Goal: Task Accomplishment & Management: Manage account settings

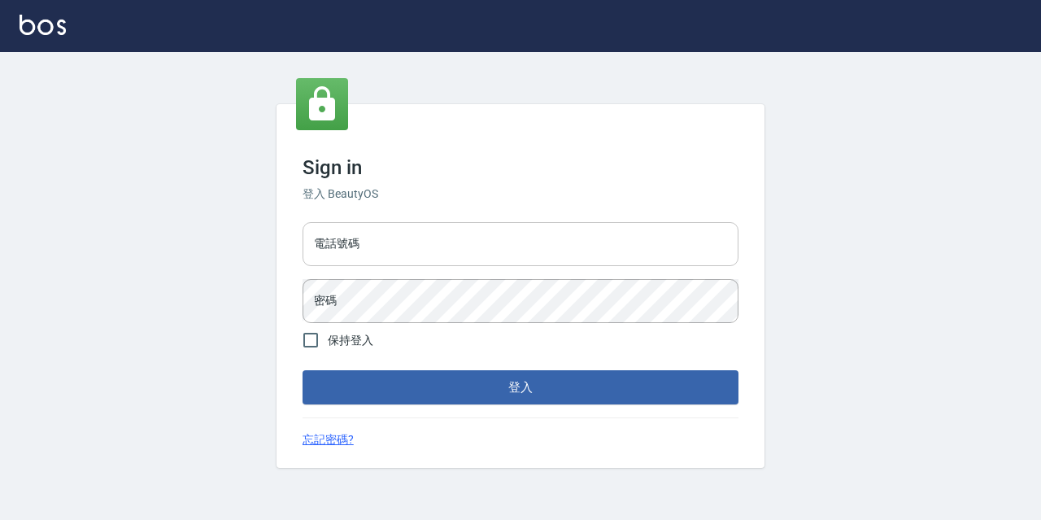
click at [381, 233] on input "電話號碼" at bounding box center [520, 244] width 436 height 44
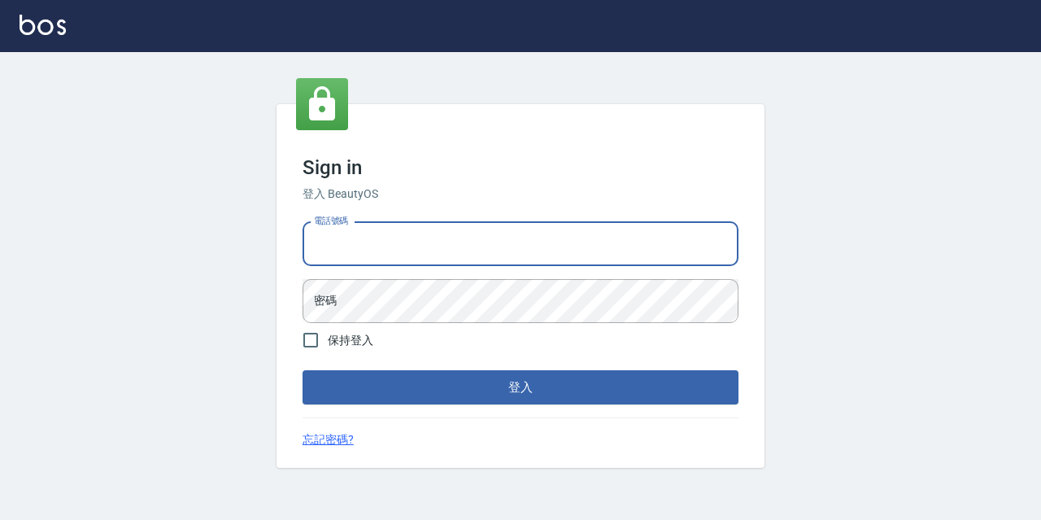
type input "0933063049"
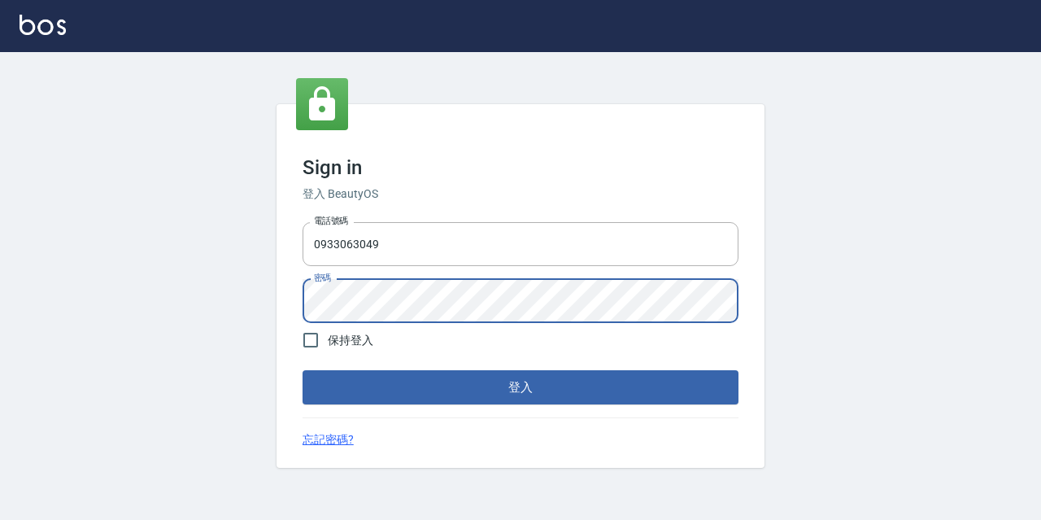
click at [302, 370] on button "登入" at bounding box center [520, 387] width 436 height 34
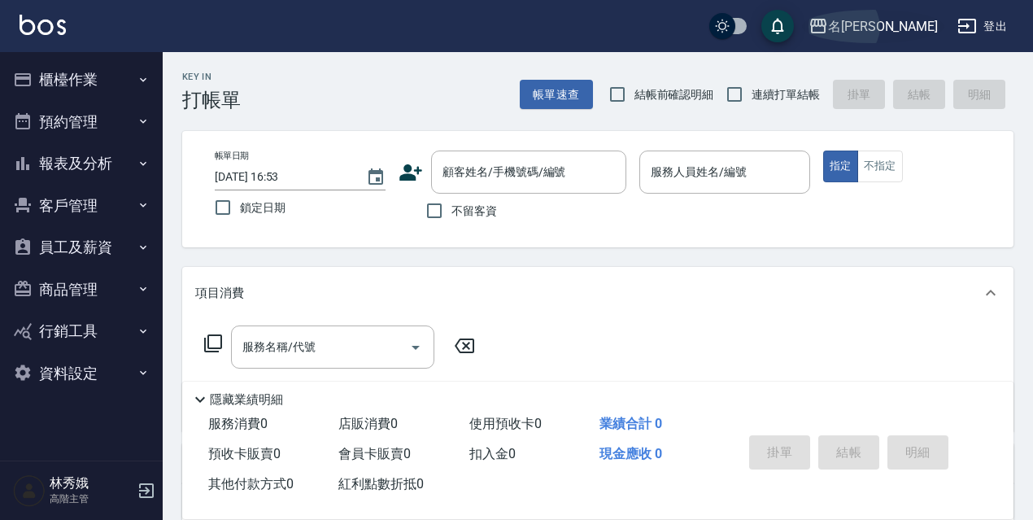
click at [920, 16] on div "名[PERSON_NAME]" at bounding box center [883, 26] width 110 height 20
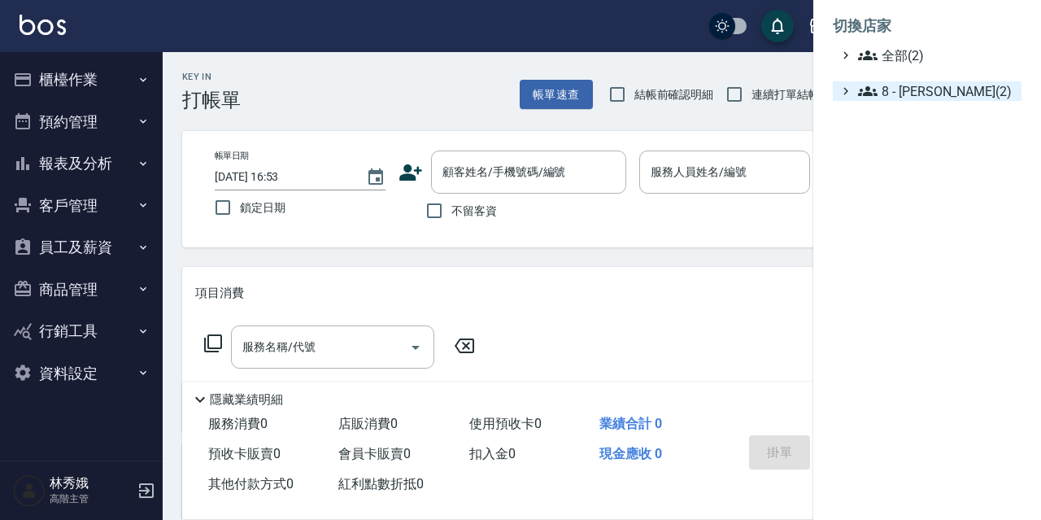
click at [907, 86] on span "8 - [PERSON_NAME](2)" at bounding box center [936, 91] width 157 height 20
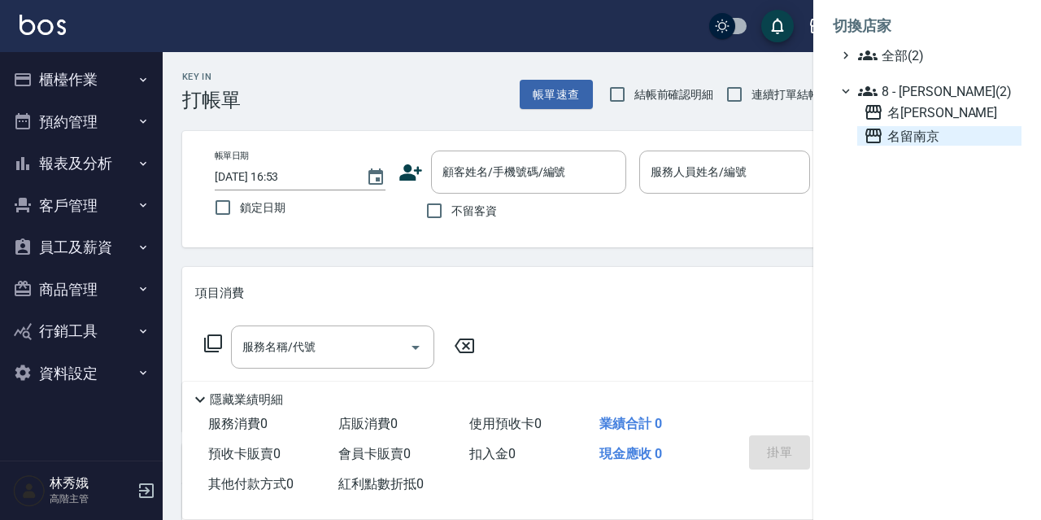
click at [923, 141] on span "名留南京" at bounding box center [939, 136] width 151 height 20
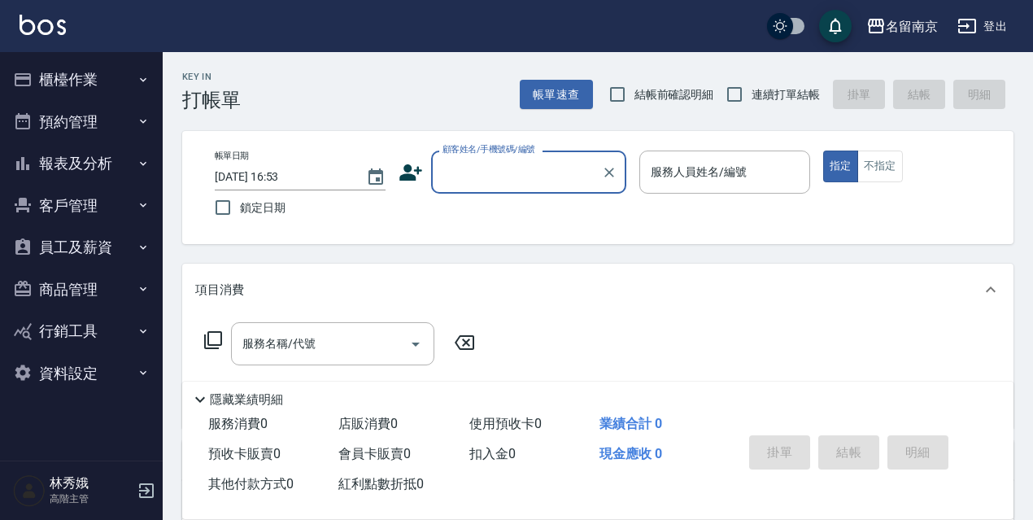
click at [76, 154] on button "報表及分析" at bounding box center [82, 163] width 150 height 42
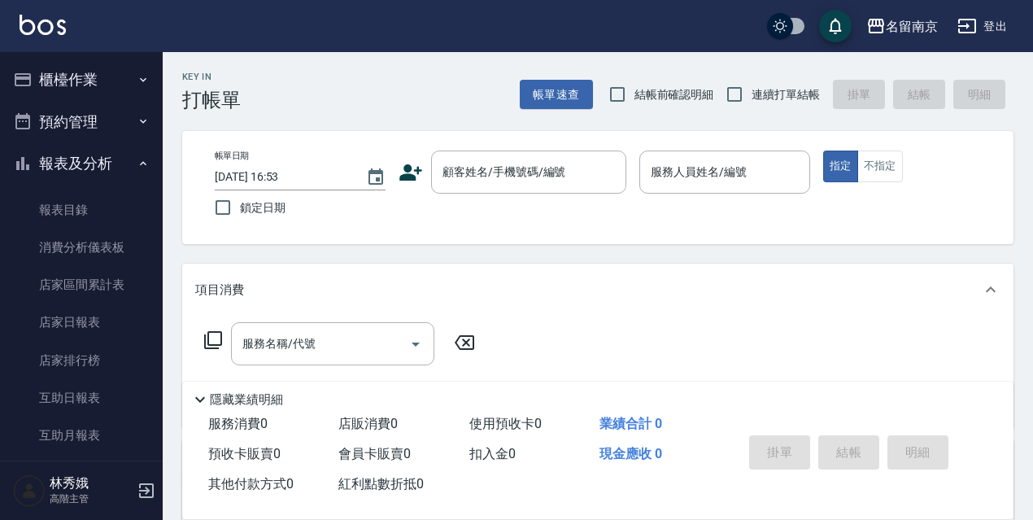
click at [110, 151] on button "報表及分析" at bounding box center [82, 163] width 150 height 42
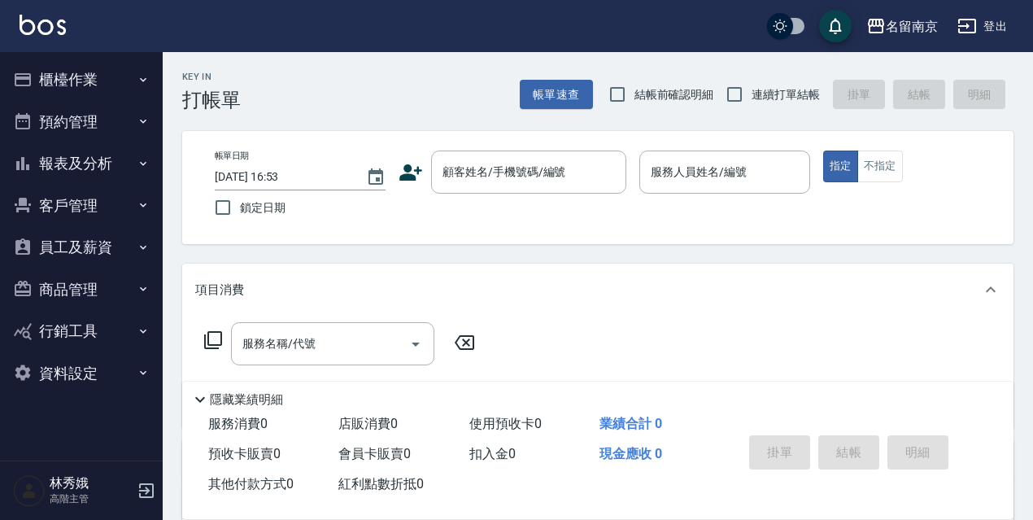
click at [92, 378] on button "資料設定" at bounding box center [82, 373] width 150 height 42
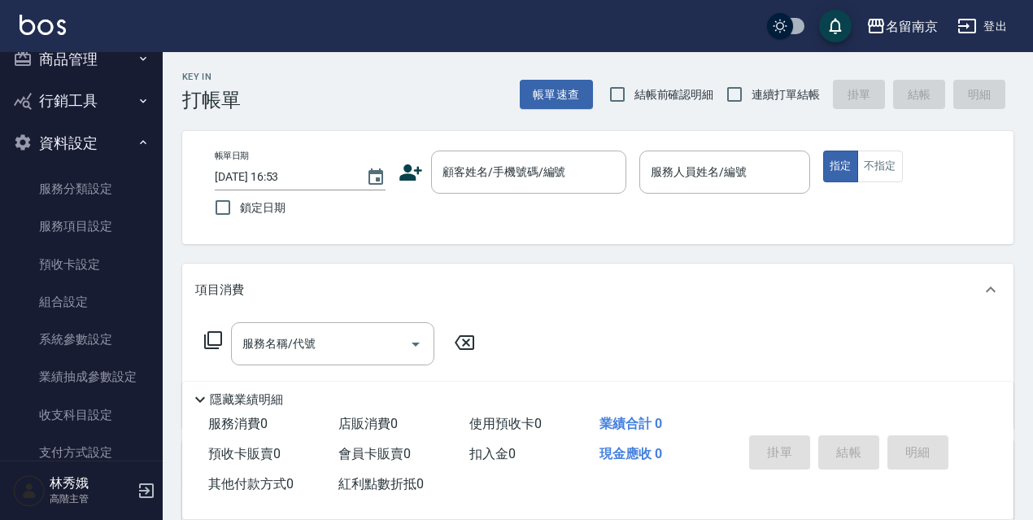
scroll to position [232, 0]
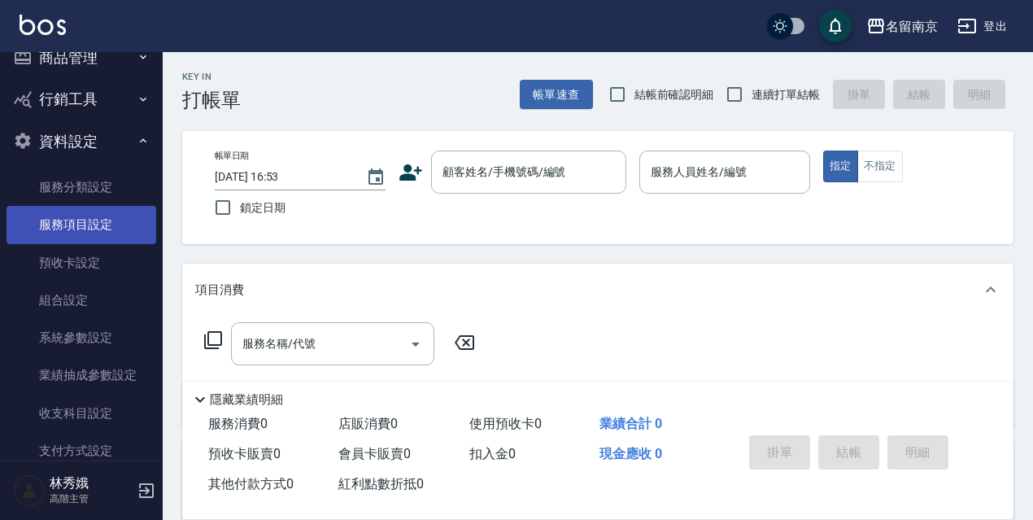
click at [76, 233] on link "服務項目設定" at bounding box center [82, 224] width 150 height 37
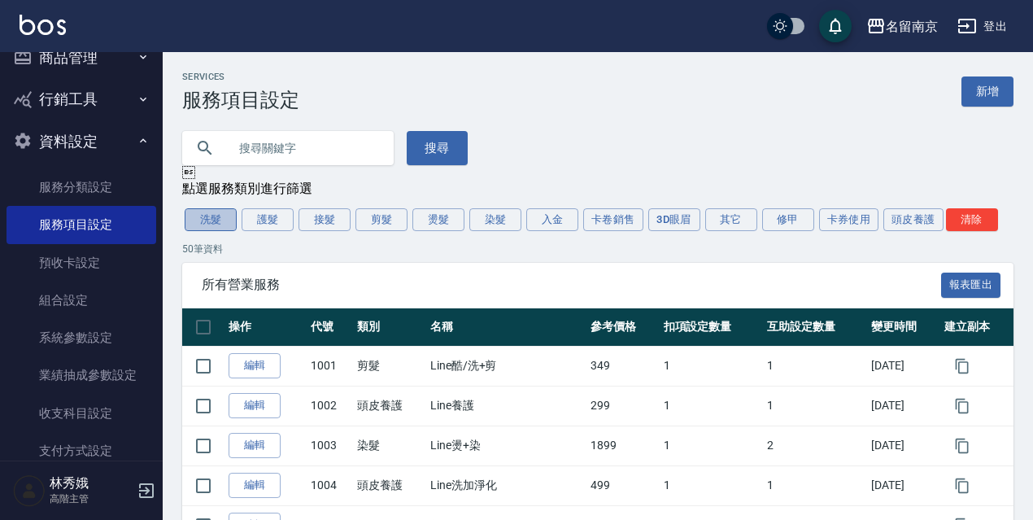
drag, startPoint x: 228, startPoint y: 224, endPoint x: 263, endPoint y: 227, distance: 35.9
click at [228, 224] on button "洗髮" at bounding box center [211, 219] width 52 height 23
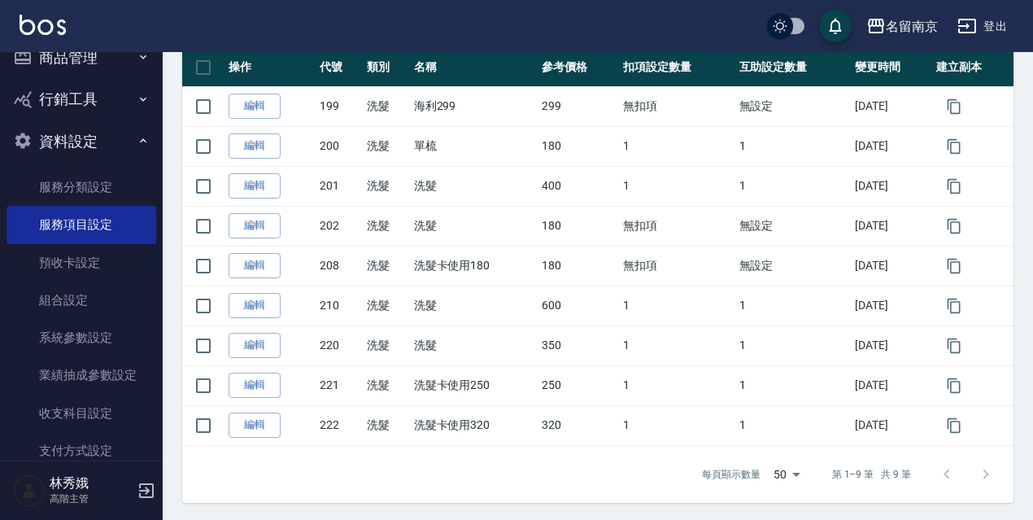
scroll to position [260, 0]
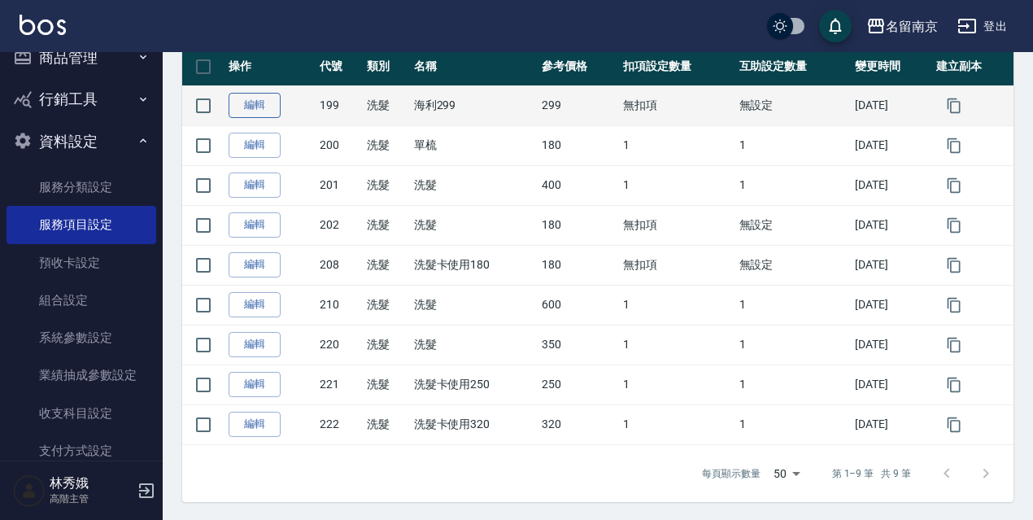
click at [262, 112] on link "編輯" at bounding box center [254, 105] width 52 height 25
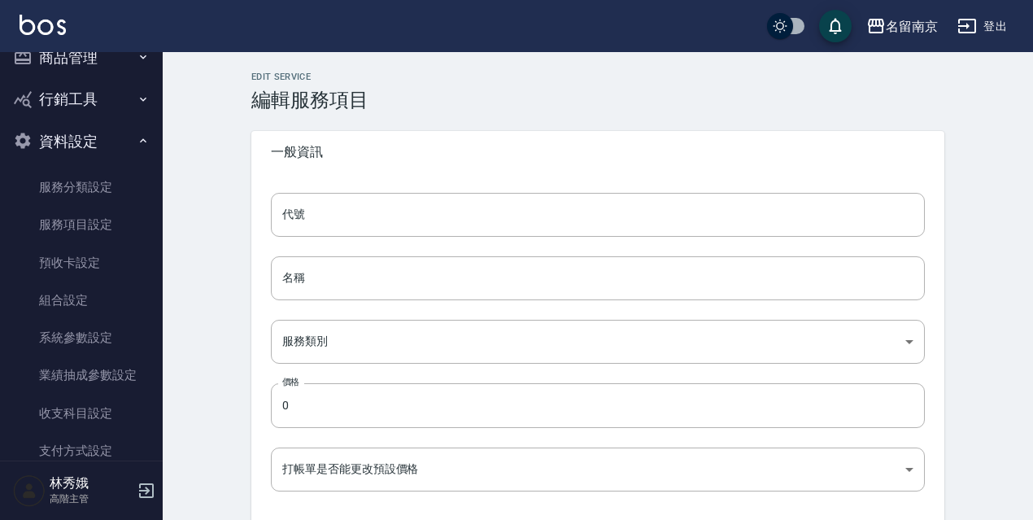
type input "199"
type input "海利299"
type input "916e3307-c7b6-46ff-867f-54dd39a1ee69"
type input "299"
type input "FALSE"
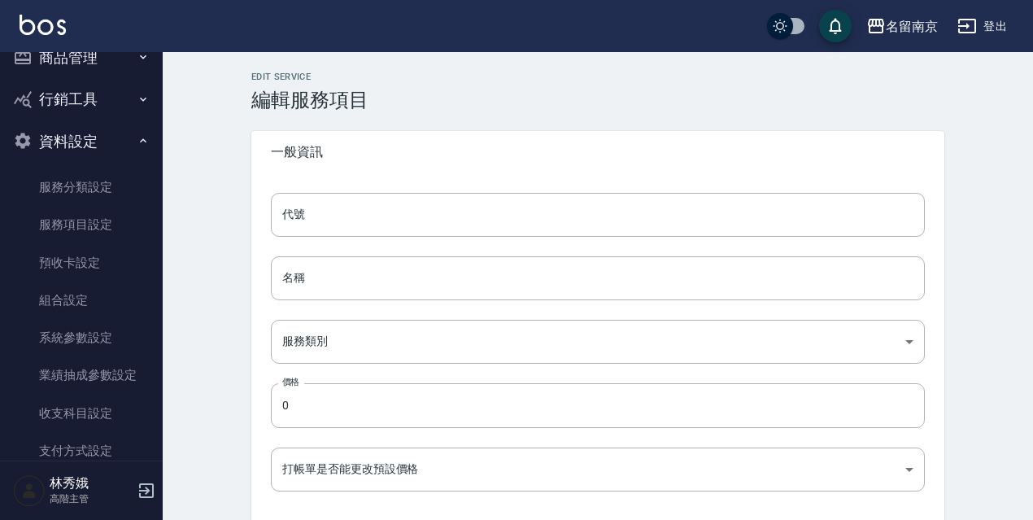
type input "none"
type input "UNSET"
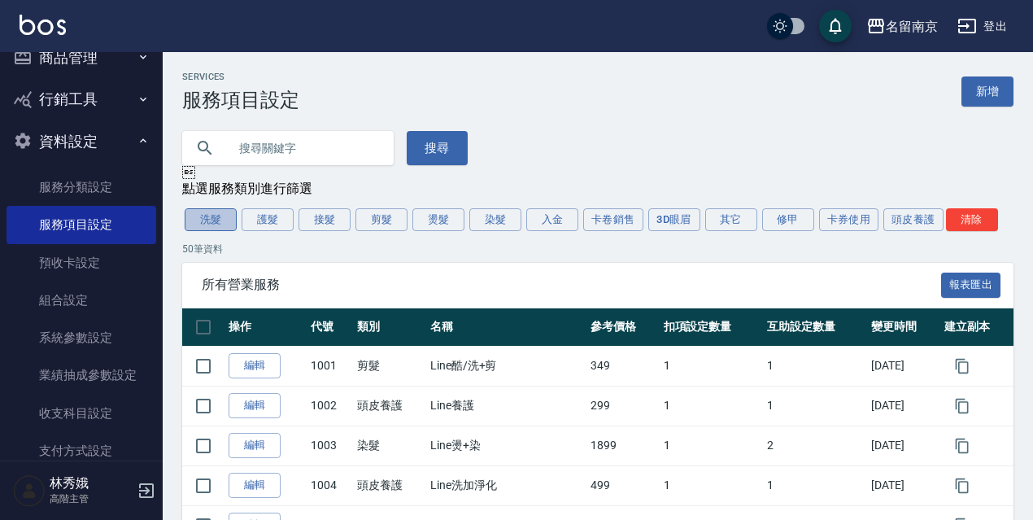
click at [219, 216] on button "洗髮" at bounding box center [211, 219] width 52 height 23
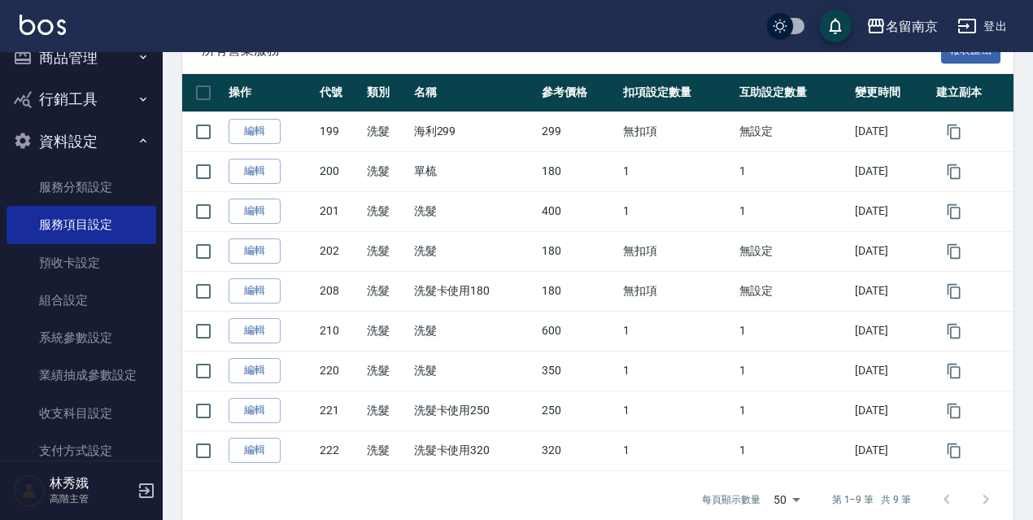
scroll to position [222, 0]
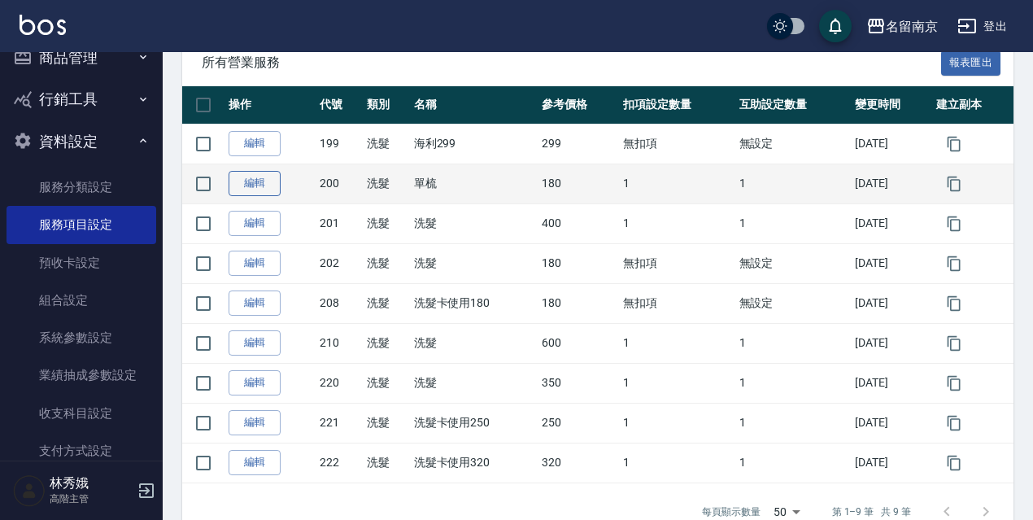
click at [262, 192] on link "編輯" at bounding box center [254, 183] width 52 height 25
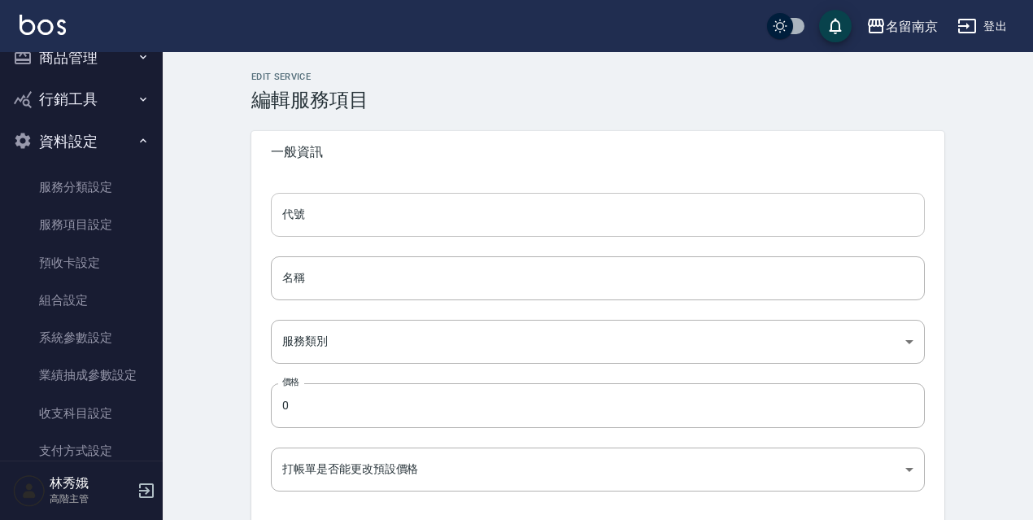
type input "200"
type input "單梳"
type input "916e3307-c7b6-46ff-867f-54dd39a1ee69"
type input "180"
type input "FALSE"
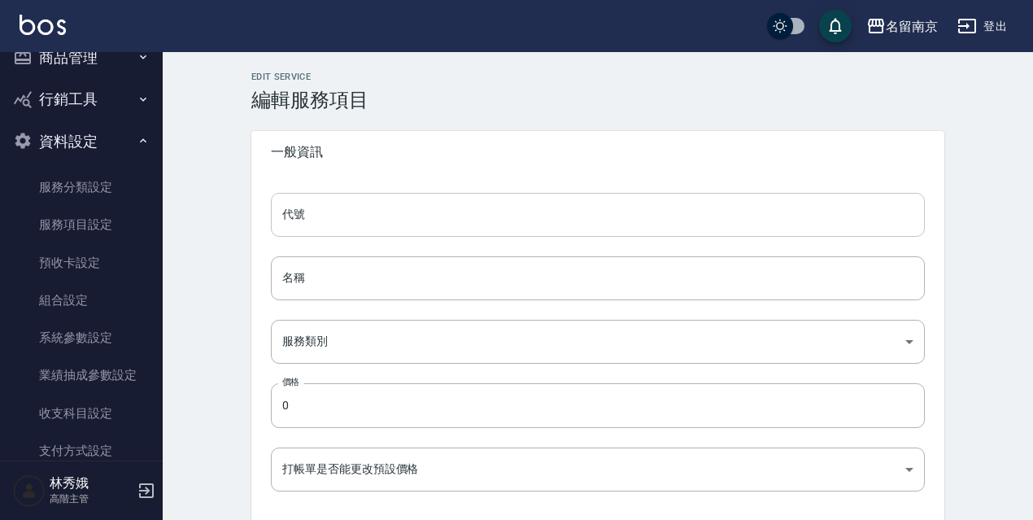
type input "none"
type input "UNSET"
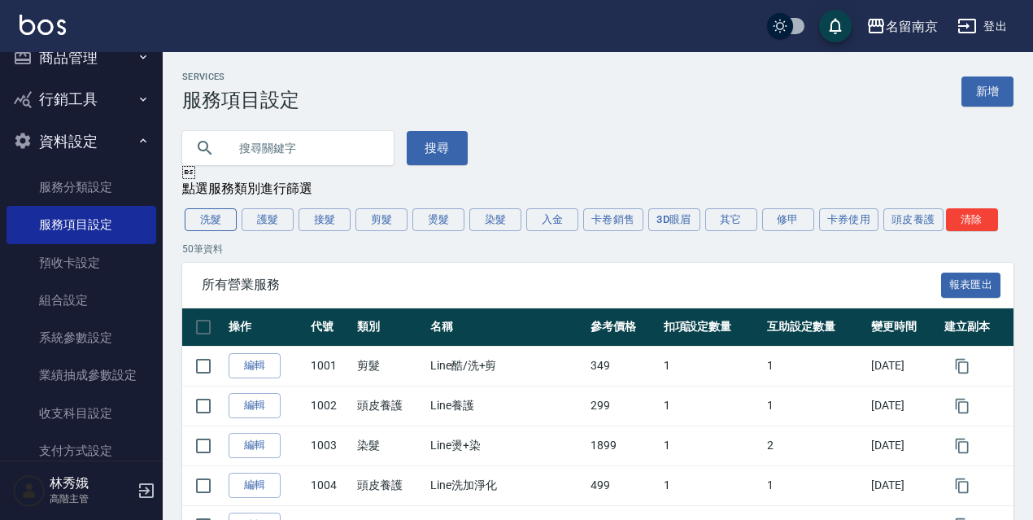
click at [199, 216] on button "洗髮" at bounding box center [211, 219] width 52 height 23
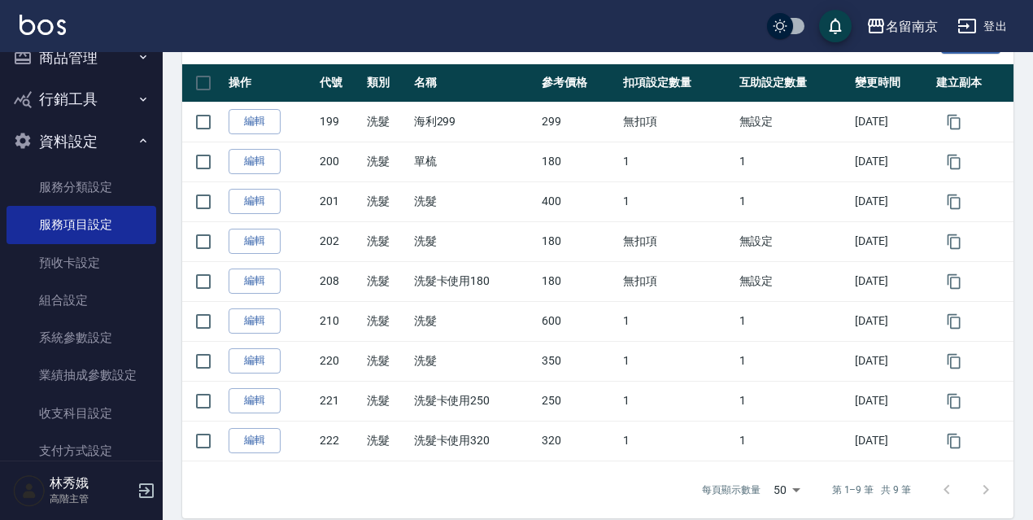
scroll to position [248, 0]
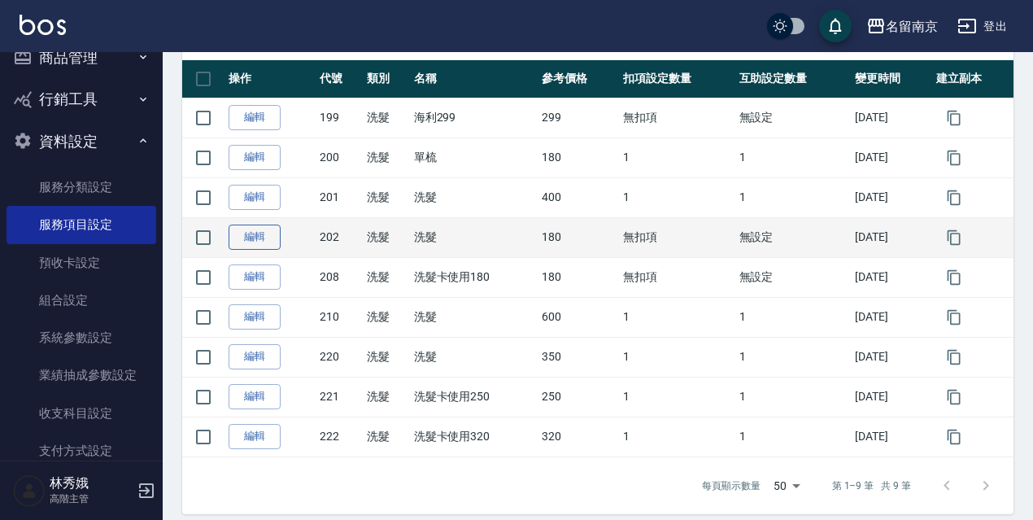
click at [253, 248] on link "編輯" at bounding box center [254, 236] width 52 height 25
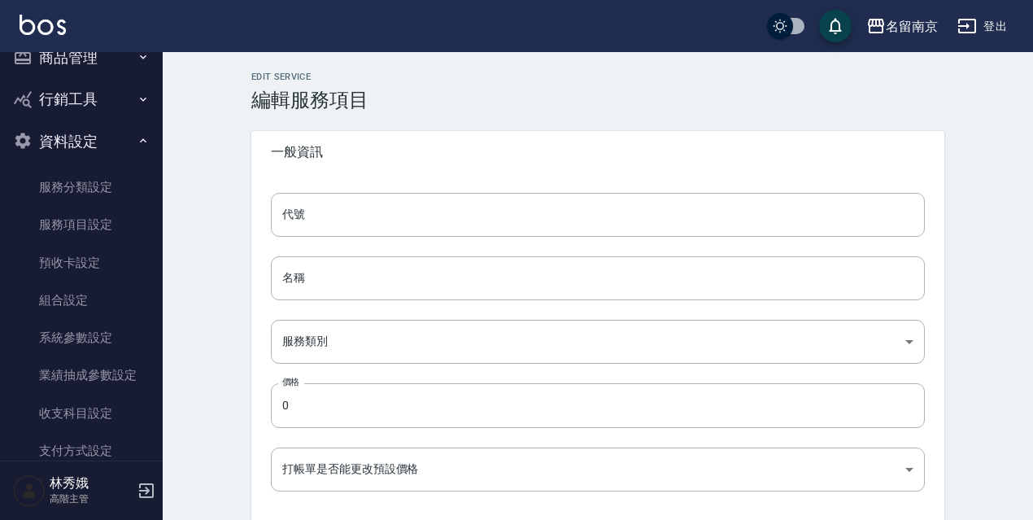
type input "202"
type input "洗髮"
type input "916e3307-c7b6-46ff-867f-54dd39a1ee69"
type input "180"
type input "FALSE"
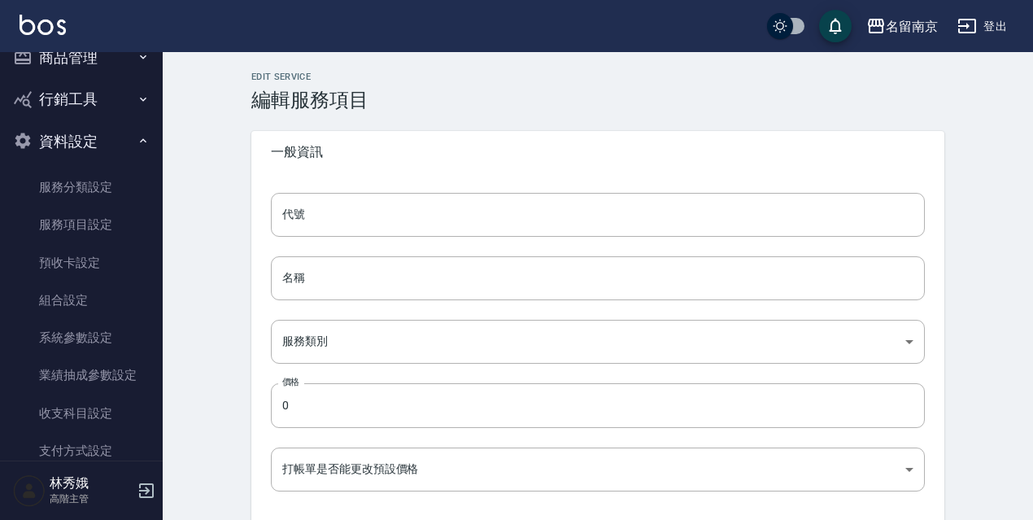
type input "none"
type input "UNSET"
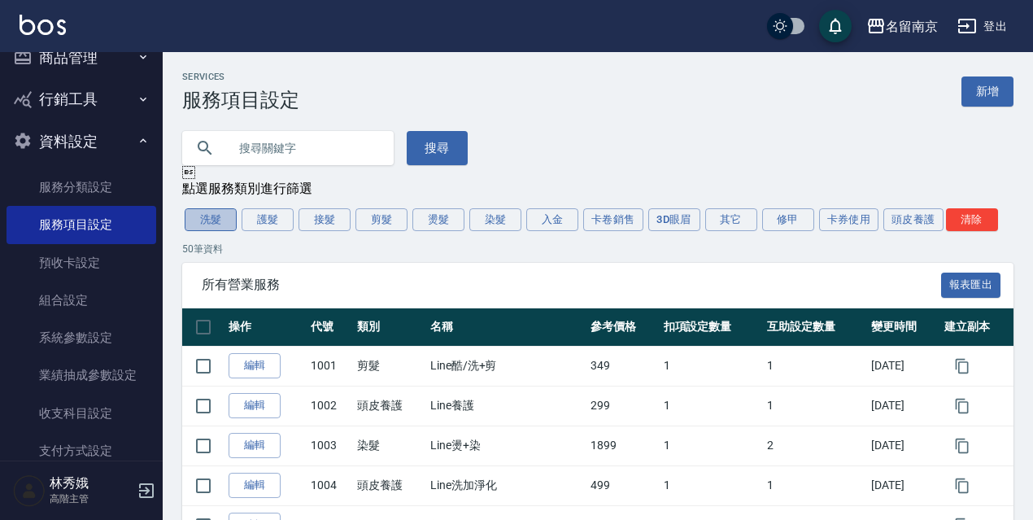
click at [215, 220] on button "洗髮" at bounding box center [211, 219] width 52 height 23
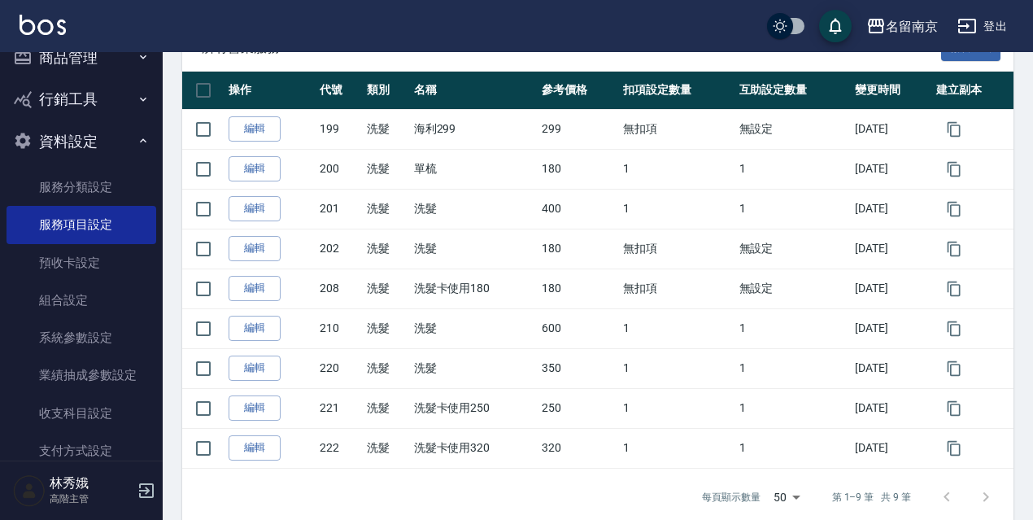
scroll to position [250, 0]
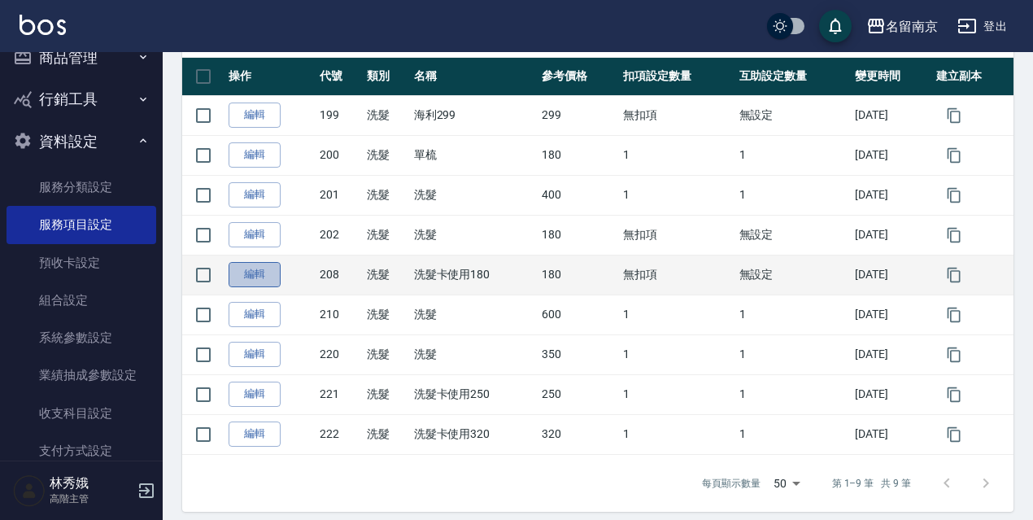
click at [260, 271] on link "編輯" at bounding box center [254, 274] width 52 height 25
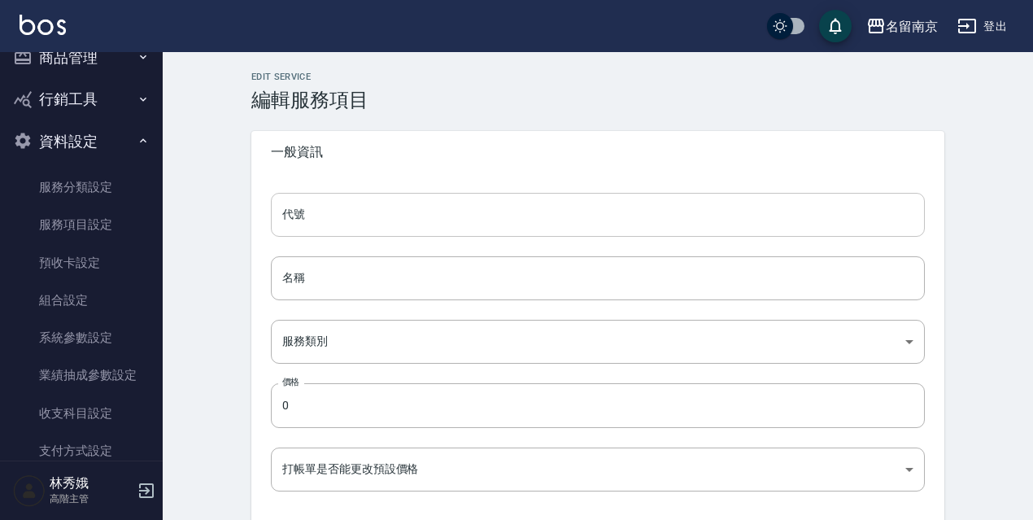
type input "208"
type input "洗髮卡使用180"
type input "916e3307-c7b6-46ff-867f-54dd39a1ee69"
type input "180"
type input "FALSE"
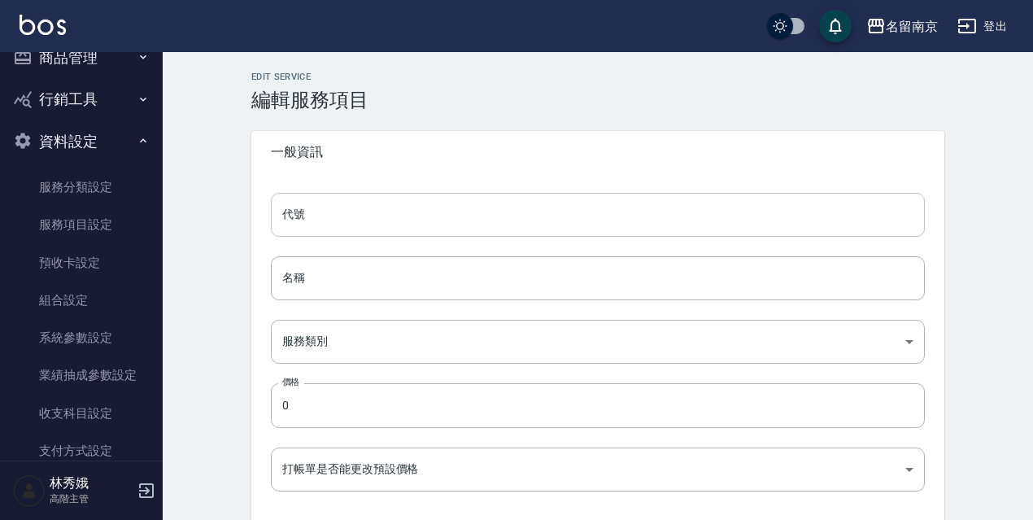
type input "none"
type input "UNSET"
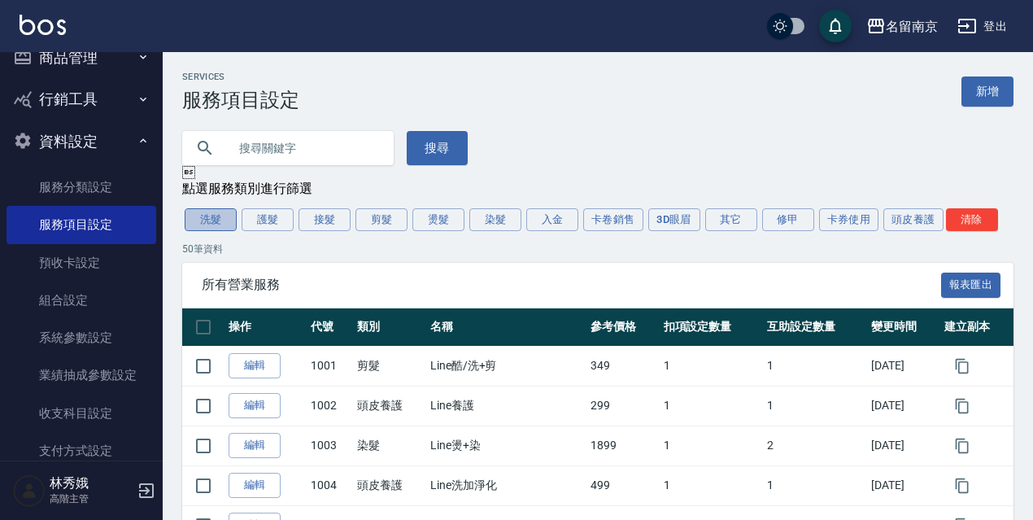
drag, startPoint x: 215, startPoint y: 213, endPoint x: 310, endPoint y: 205, distance: 94.7
click at [214, 214] on button "洗髮" at bounding box center [211, 219] width 52 height 23
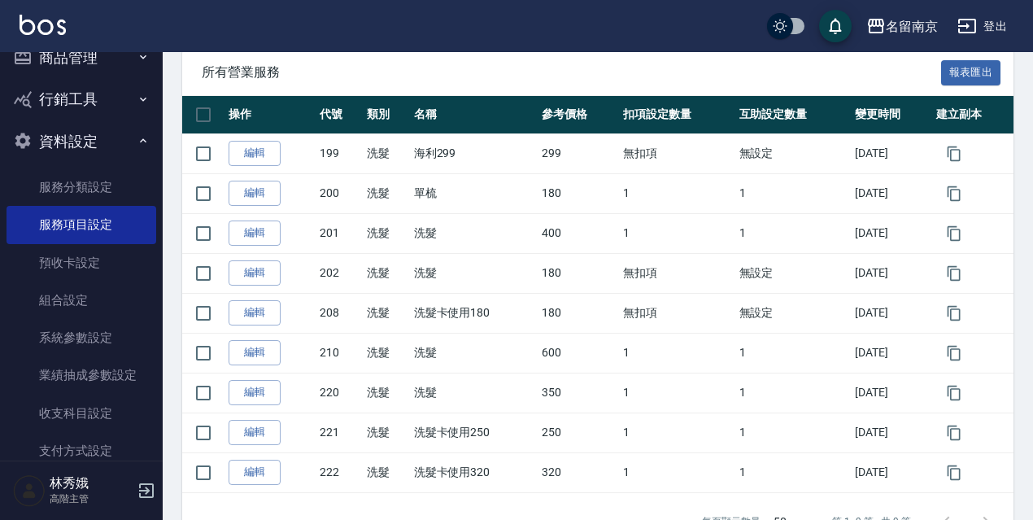
scroll to position [265, 0]
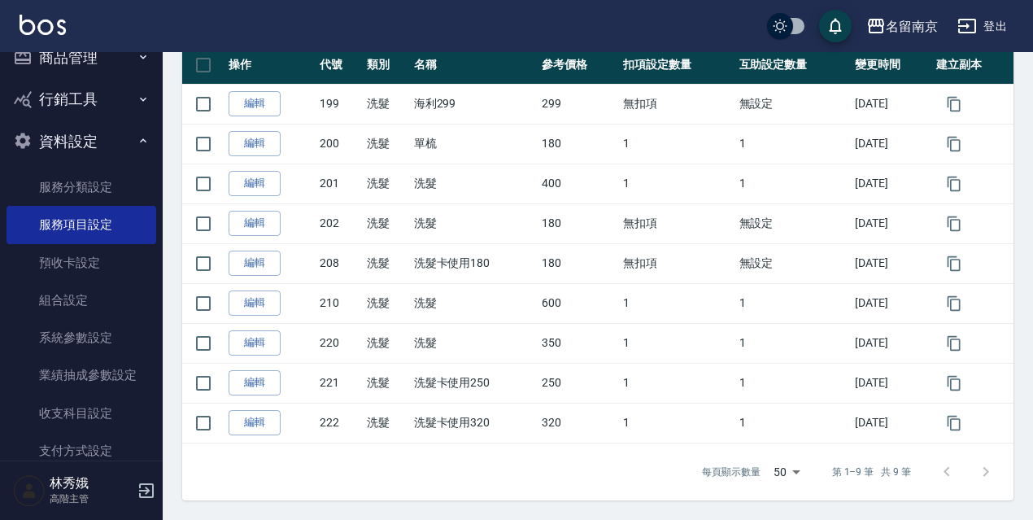
click at [248, 380] on link "編輯" at bounding box center [254, 382] width 52 height 25
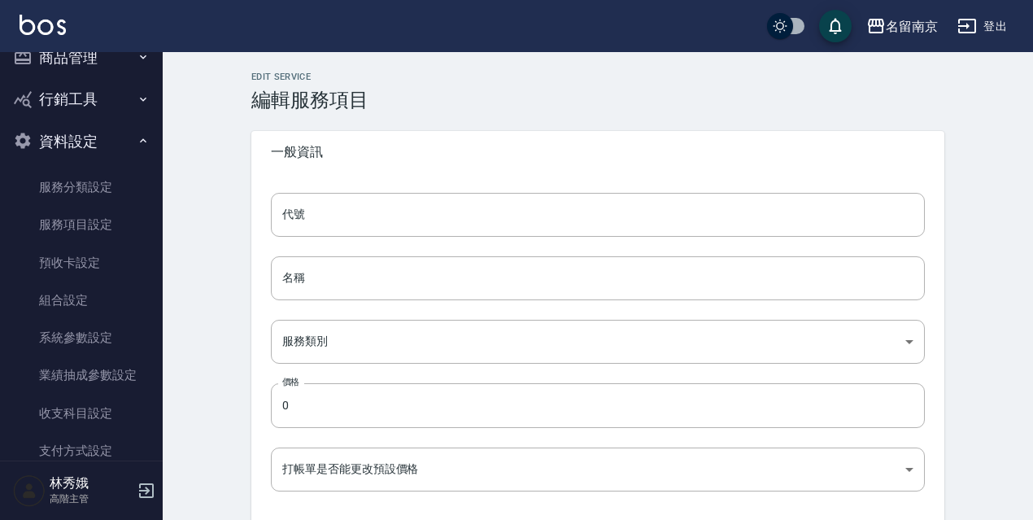
type input "221"
type input "洗髮卡使用250"
type input "916e3307-c7b6-46ff-867f-54dd39a1ee69"
type input "250"
type input "FALSE"
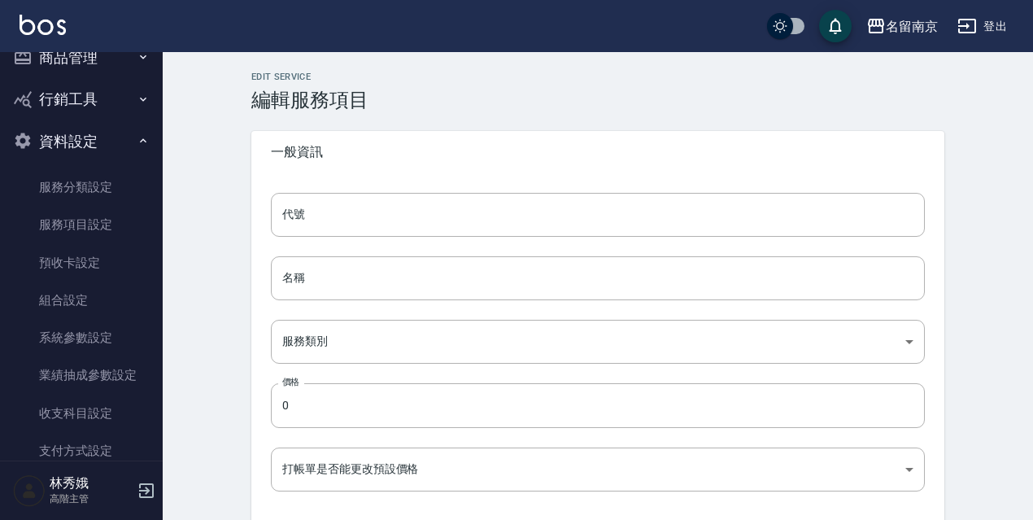
type input "none"
type input "UNSET"
type input "none"
type input "洗"
type input "2"
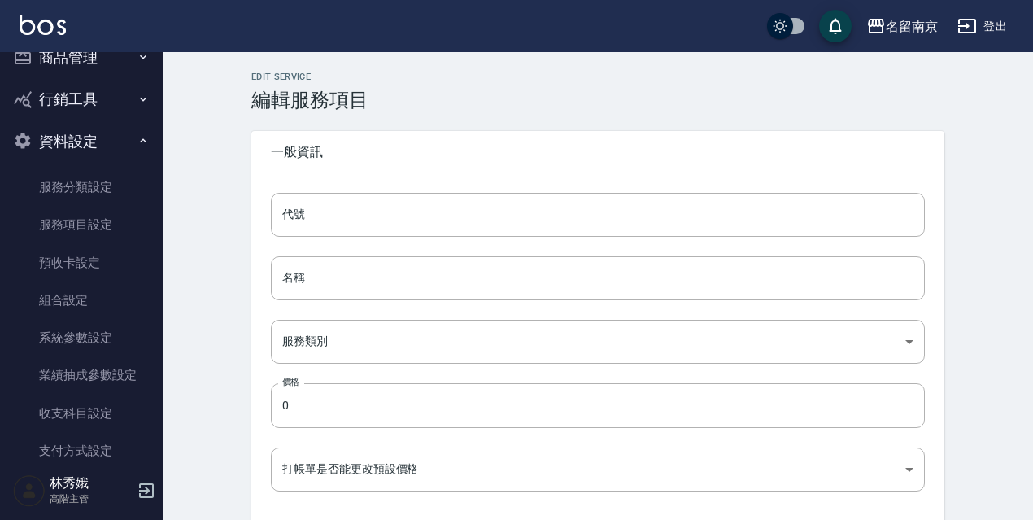
type input "點數"
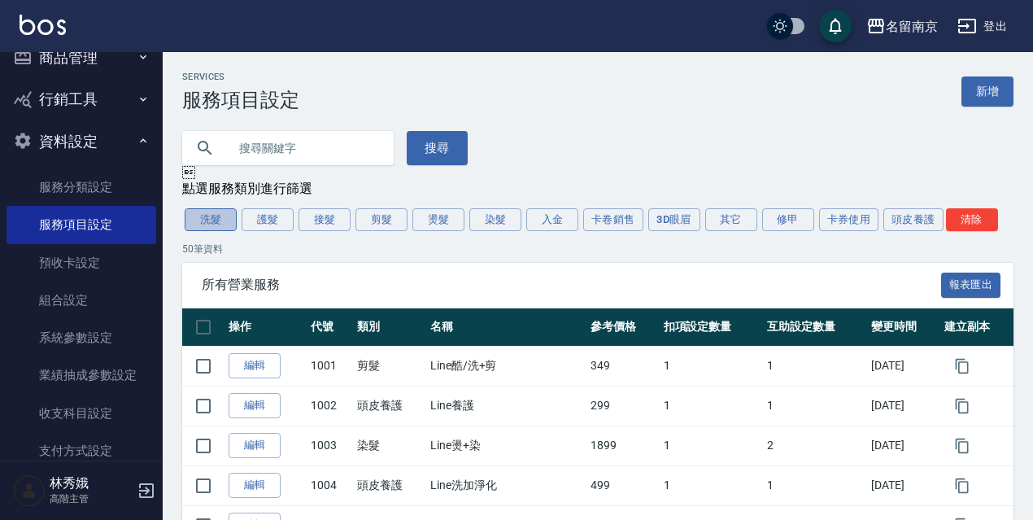
click at [215, 228] on button "洗髮" at bounding box center [211, 219] width 52 height 23
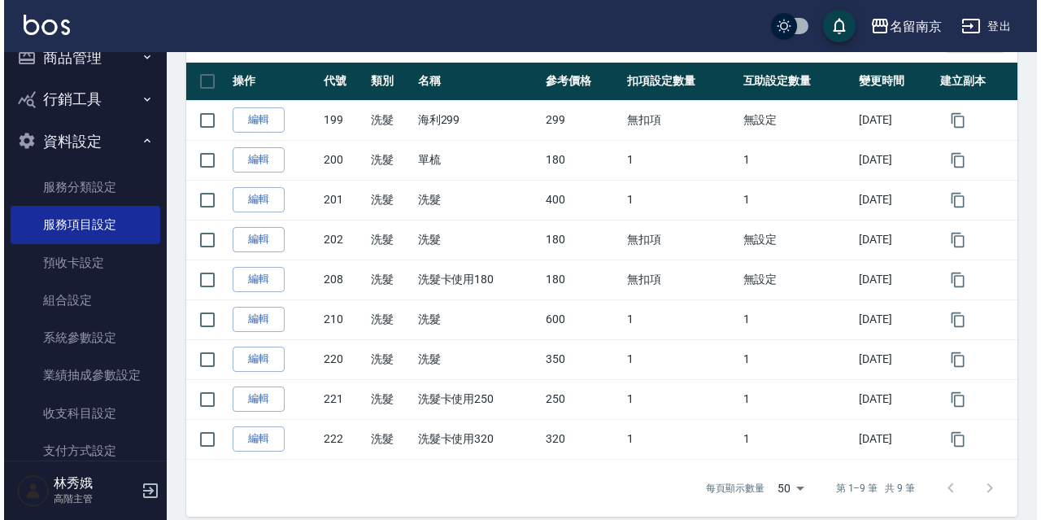
scroll to position [234, 0]
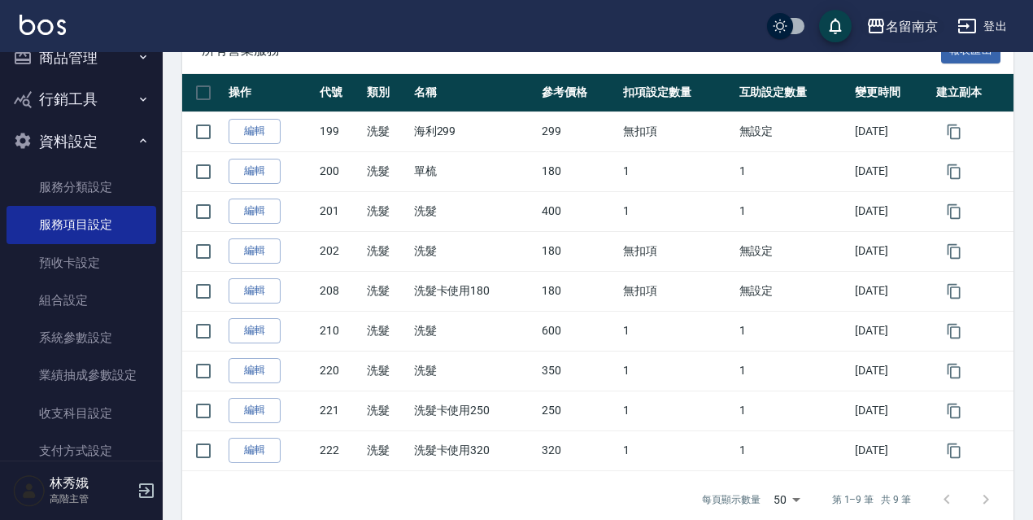
click at [886, 19] on div "名留南京" at bounding box center [911, 26] width 52 height 20
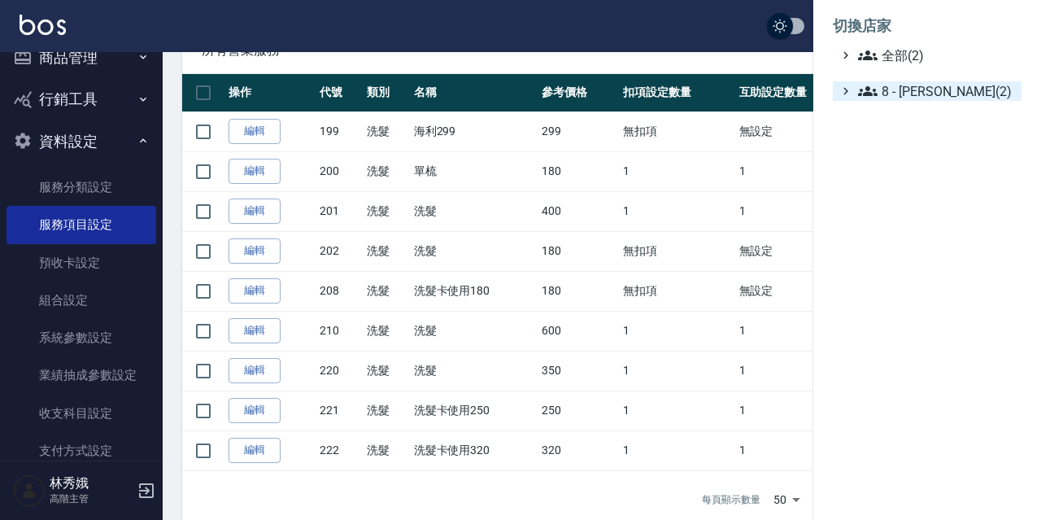
click at [914, 98] on span "8 - [PERSON_NAME](2)" at bounding box center [936, 91] width 157 height 20
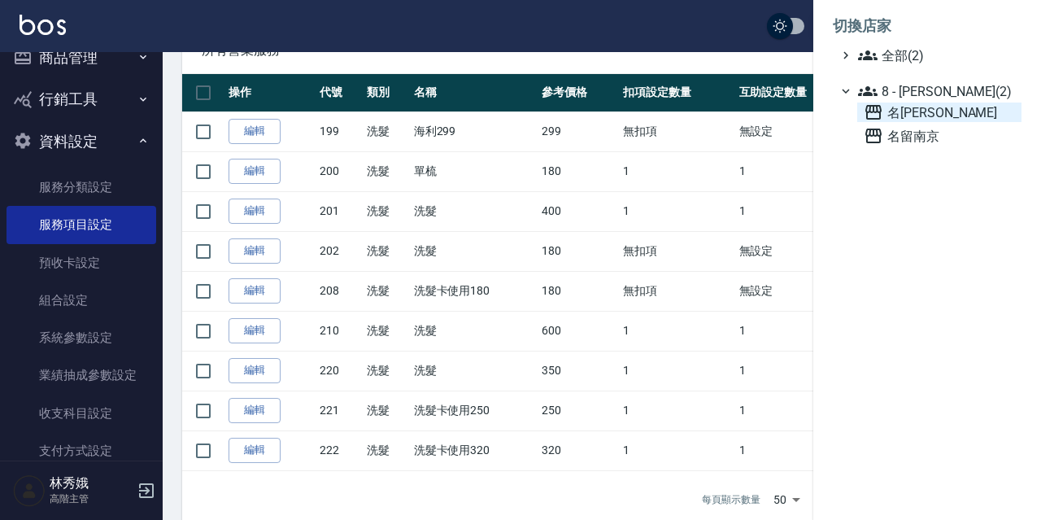
click at [911, 115] on span "名[PERSON_NAME]" at bounding box center [939, 112] width 151 height 20
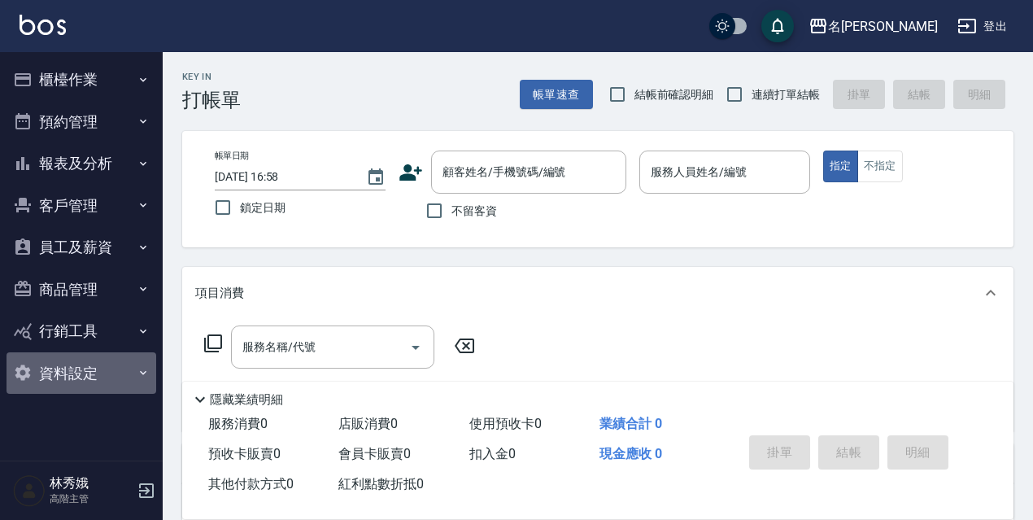
drag, startPoint x: 84, startPoint y: 361, endPoint x: 92, endPoint y: 341, distance: 21.9
click at [82, 361] on button "資料設定" at bounding box center [82, 373] width 150 height 42
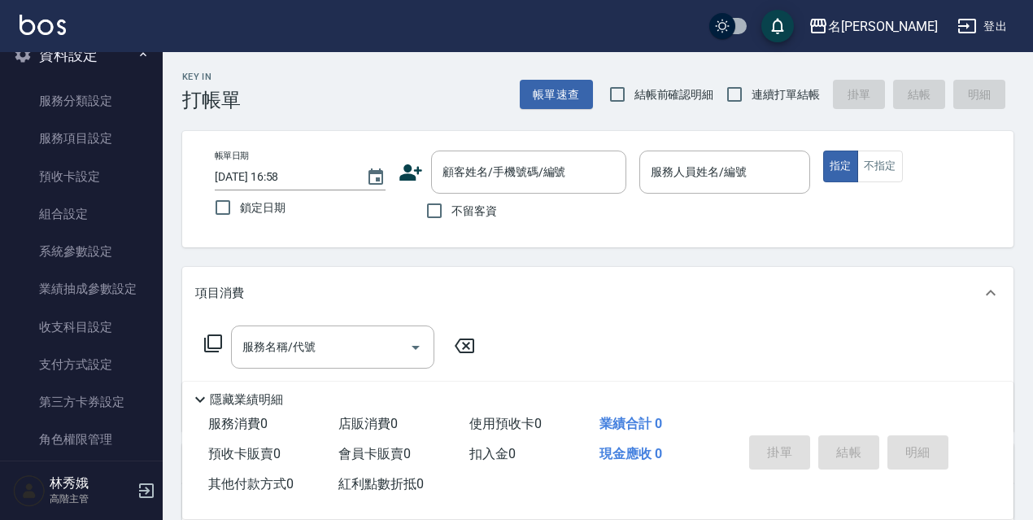
scroll to position [342, 0]
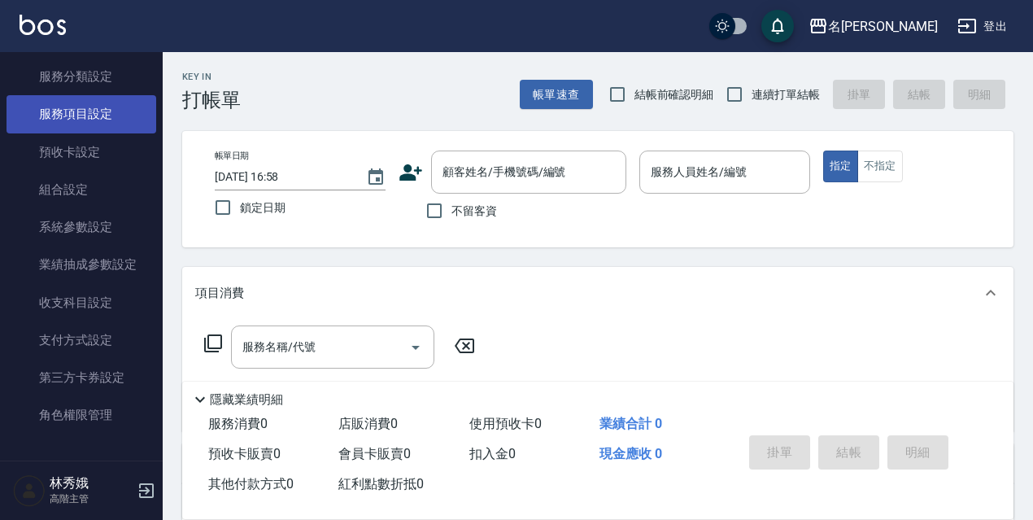
click at [104, 115] on link "服務項目設定" at bounding box center [82, 113] width 150 height 37
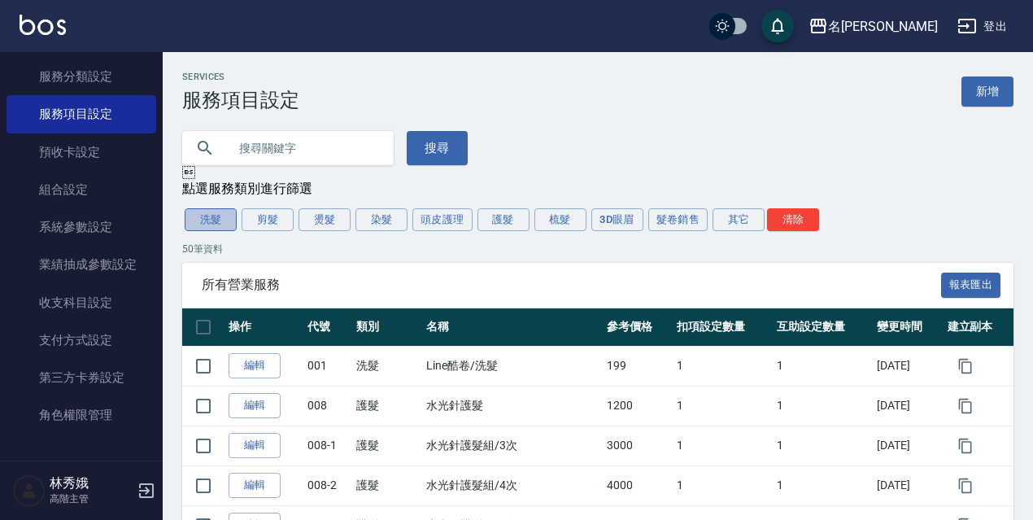
click at [198, 219] on button "洗髮" at bounding box center [211, 219] width 52 height 23
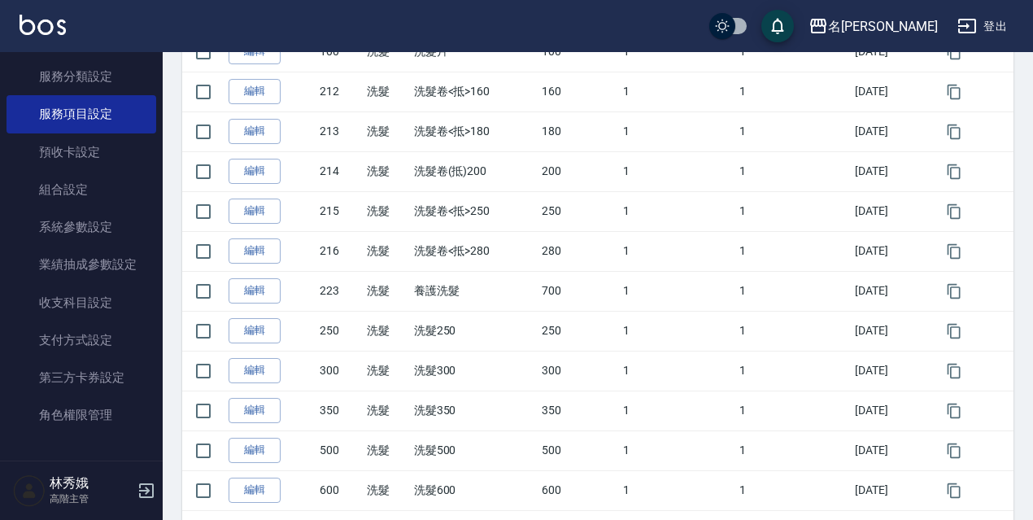
scroll to position [424, 0]
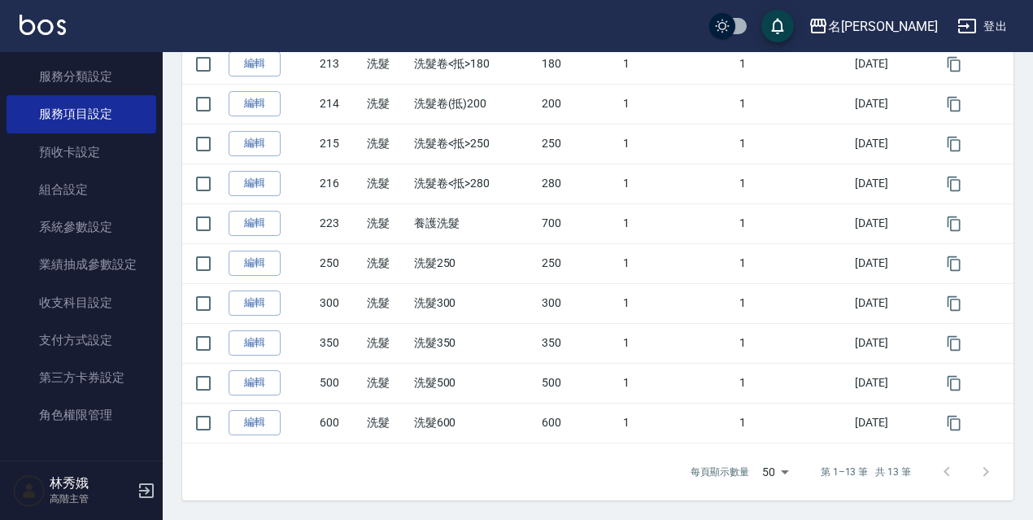
click at [260, 258] on link "編輯" at bounding box center [254, 262] width 52 height 25
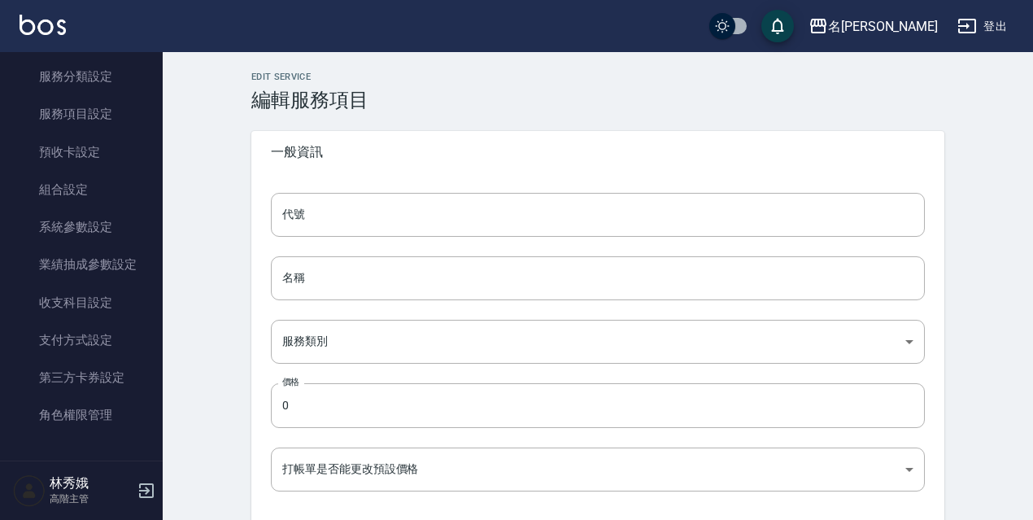
type input "250"
type input "洗髮250"
type input "37ee2159-c591-4407-b421-a91acde59cc0"
type input "250"
type input "FALSE"
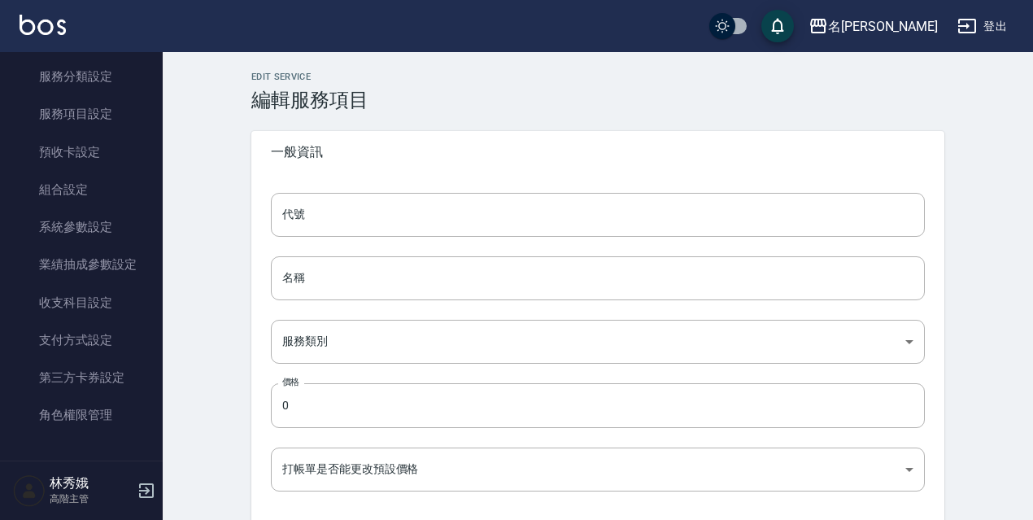
type input "none"
type input "UNSET"
type input "none"
type input "洗髮助理"
type input "1"
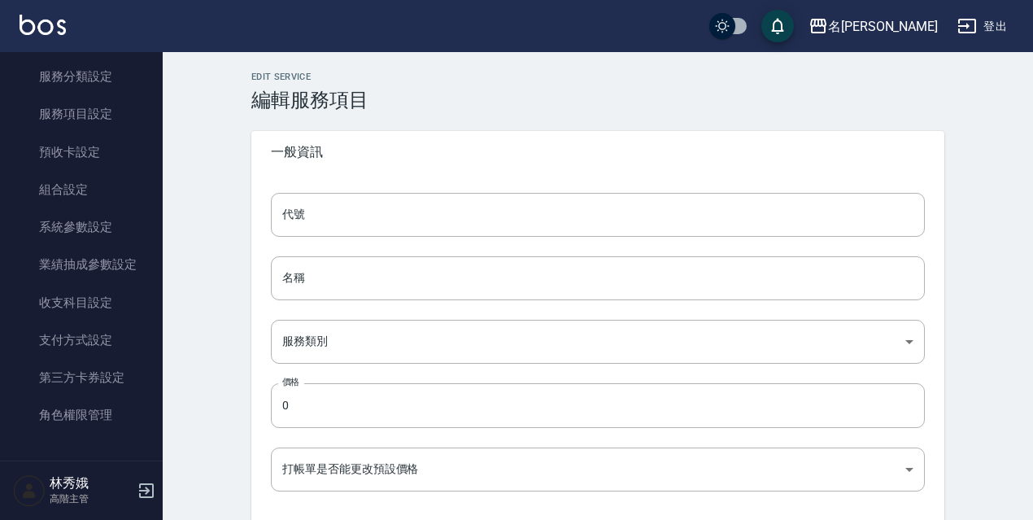
type input "點數"
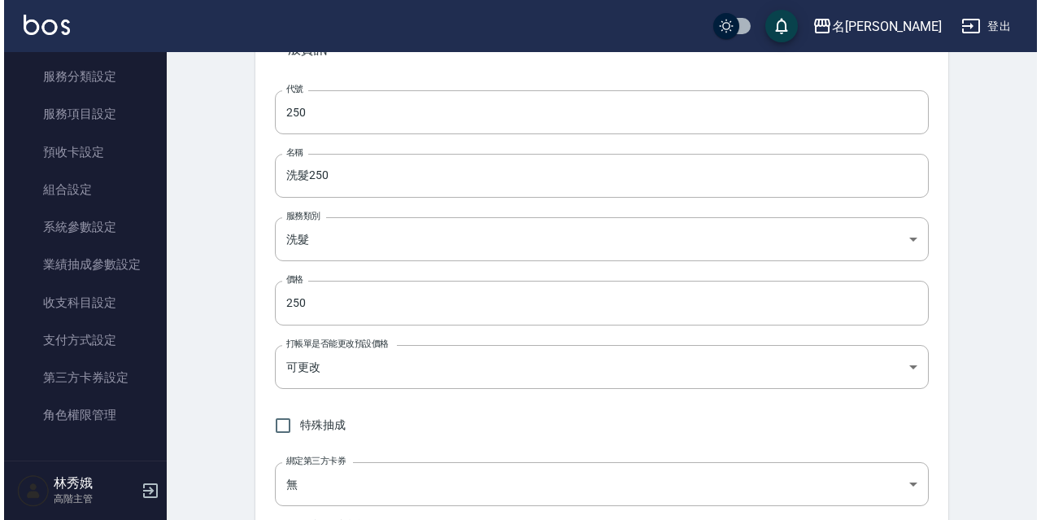
scroll to position [86, 0]
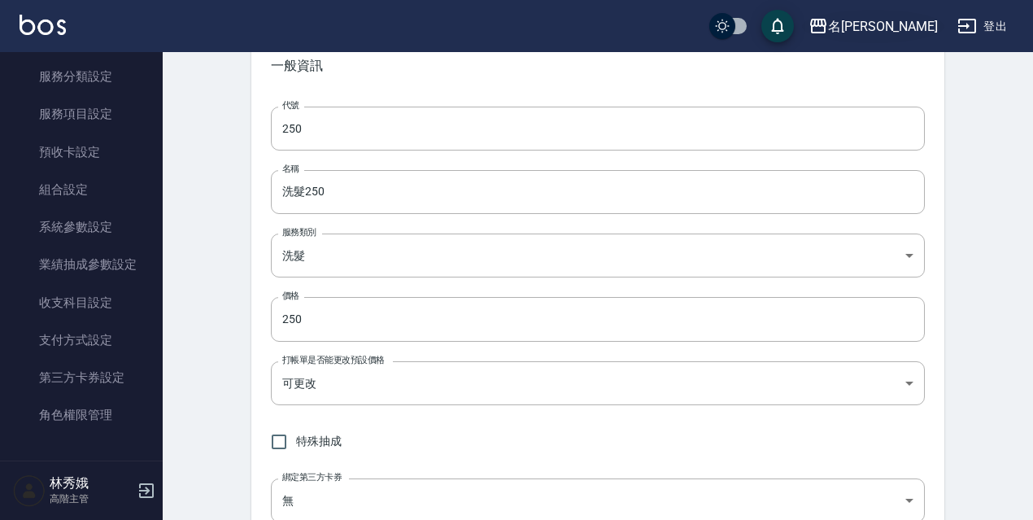
click at [931, 28] on div "名[PERSON_NAME]" at bounding box center [883, 26] width 110 height 20
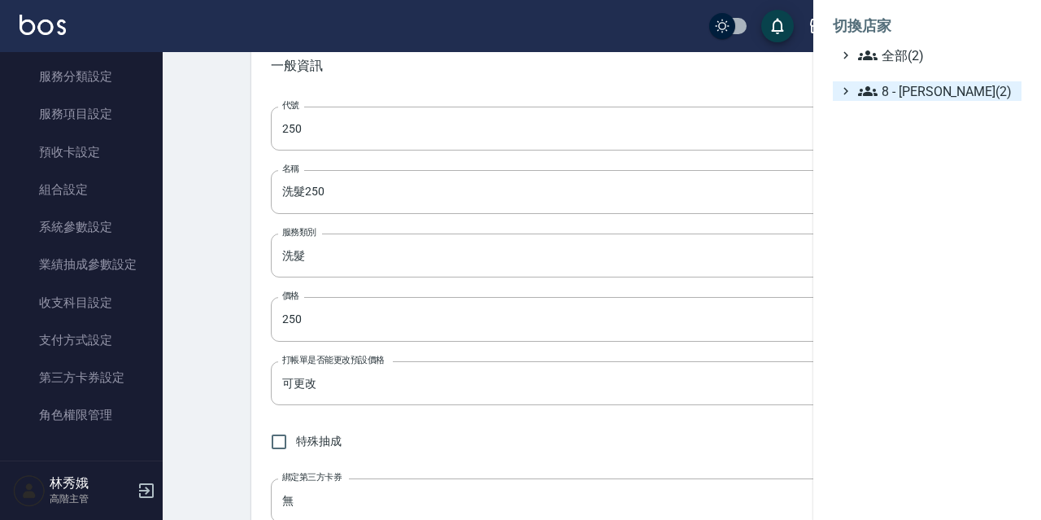
click at [927, 92] on span "8 - [PERSON_NAME](2)" at bounding box center [936, 91] width 157 height 20
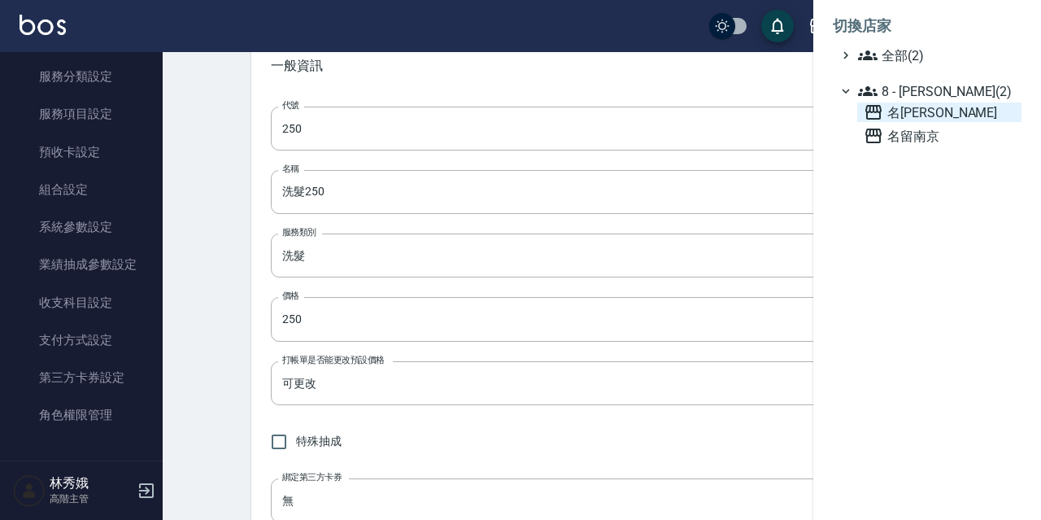
click at [925, 116] on span "名[PERSON_NAME]" at bounding box center [939, 112] width 151 height 20
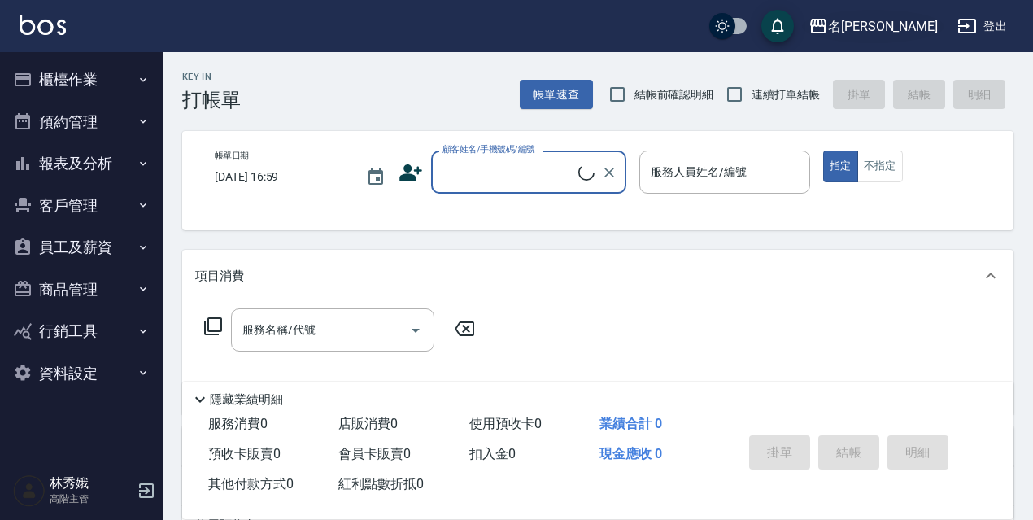
click at [898, 36] on div "名[PERSON_NAME]" at bounding box center [883, 26] width 110 height 20
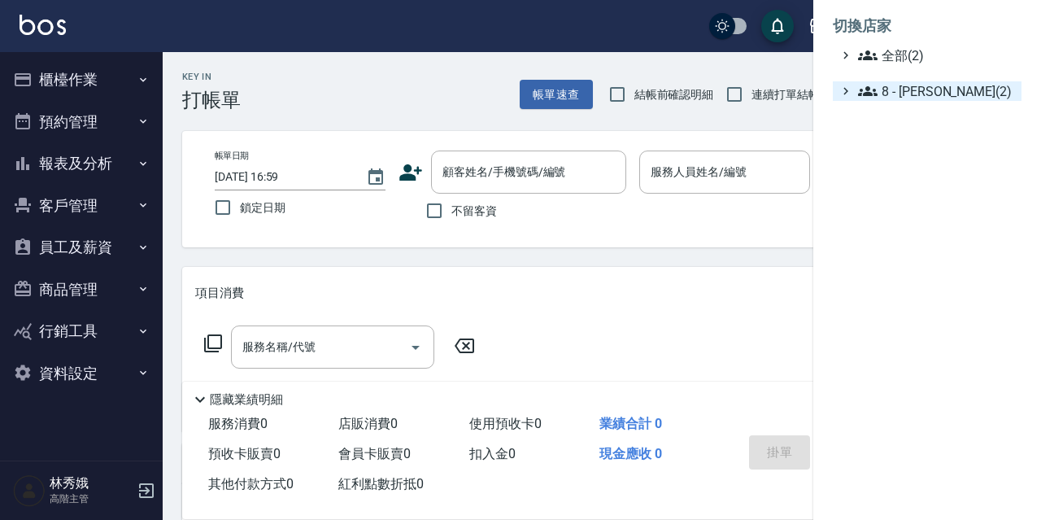
click at [911, 96] on span "8 - [PERSON_NAME](2)" at bounding box center [936, 91] width 157 height 20
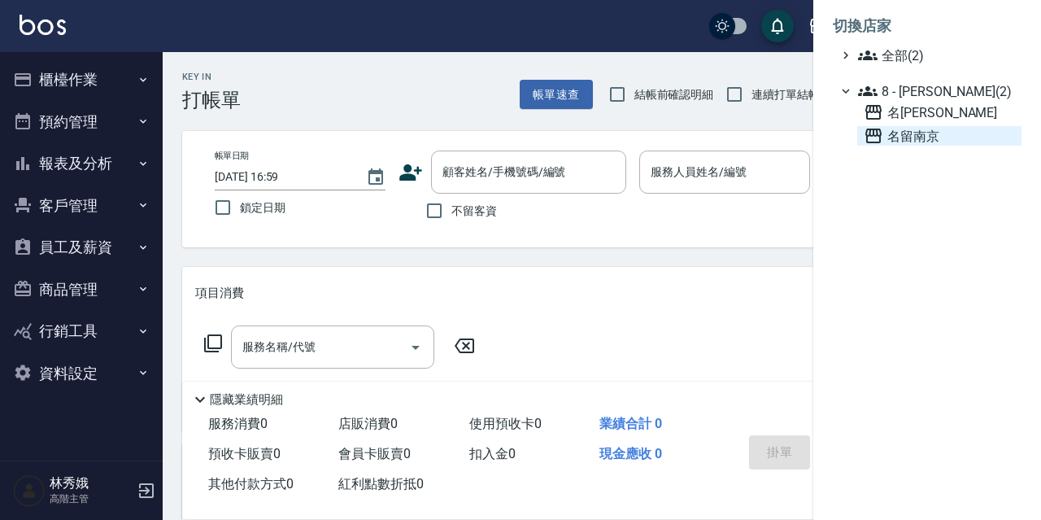
click at [913, 128] on span "名留南京" at bounding box center [939, 136] width 151 height 20
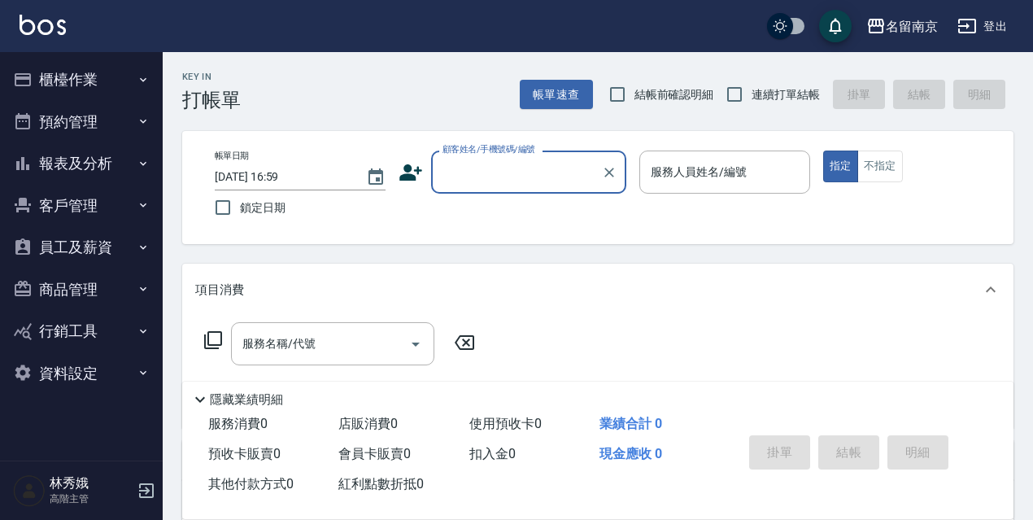
click at [56, 370] on button "資料設定" at bounding box center [82, 373] width 150 height 42
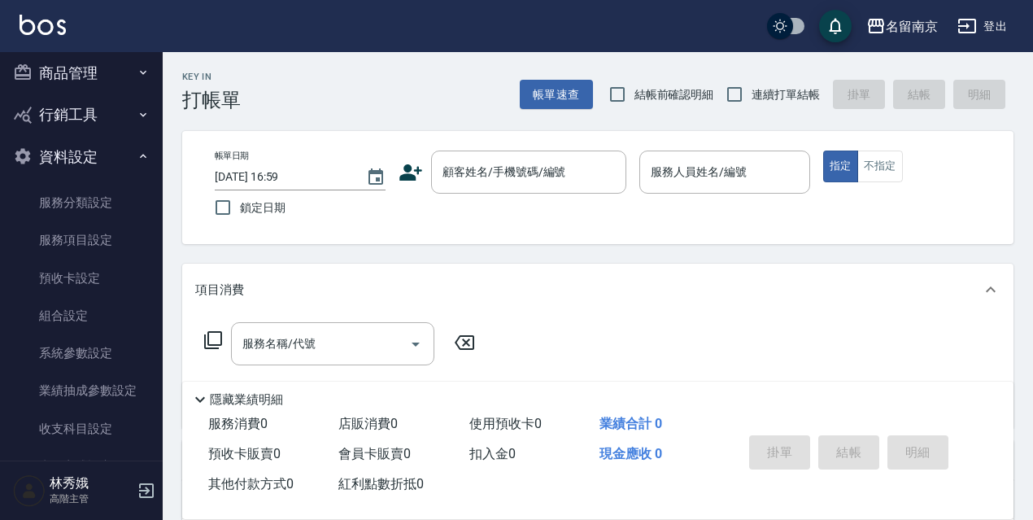
scroll to position [219, 0]
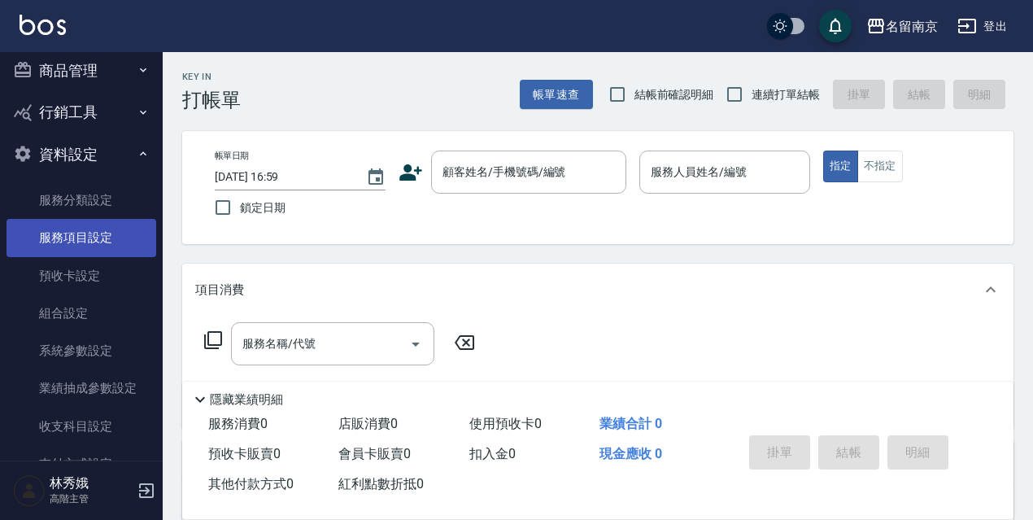
click at [72, 231] on link "服務項目設定" at bounding box center [82, 237] width 150 height 37
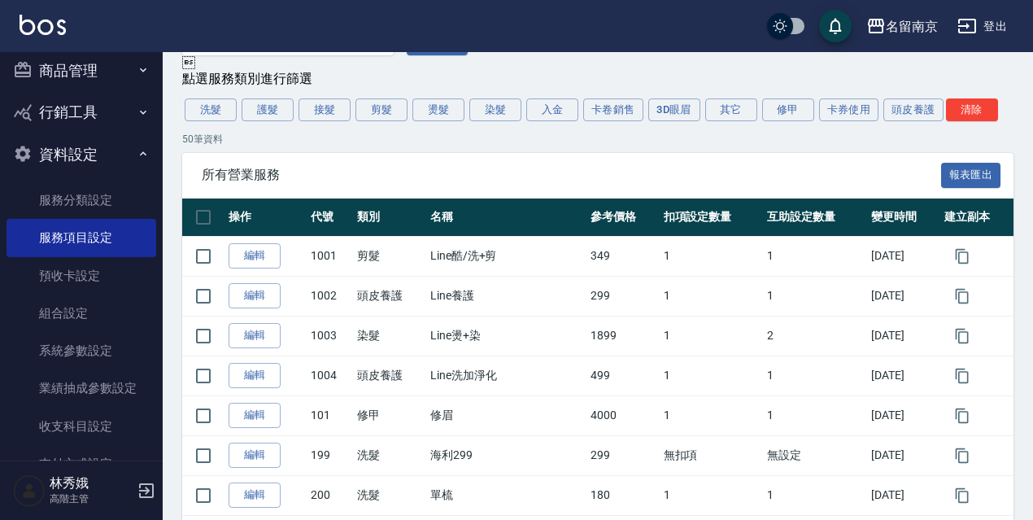
scroll to position [42, 0]
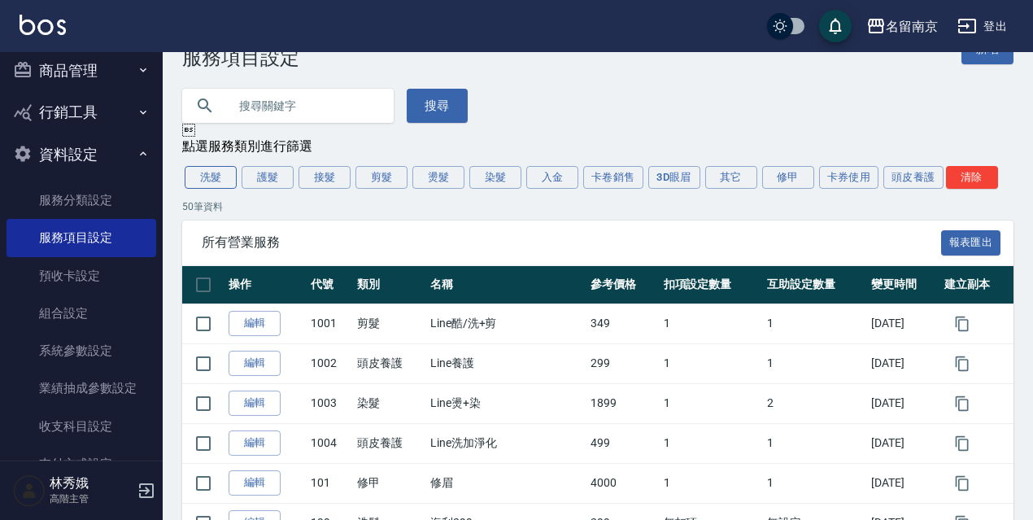
click at [215, 180] on button "洗髮" at bounding box center [211, 177] width 52 height 23
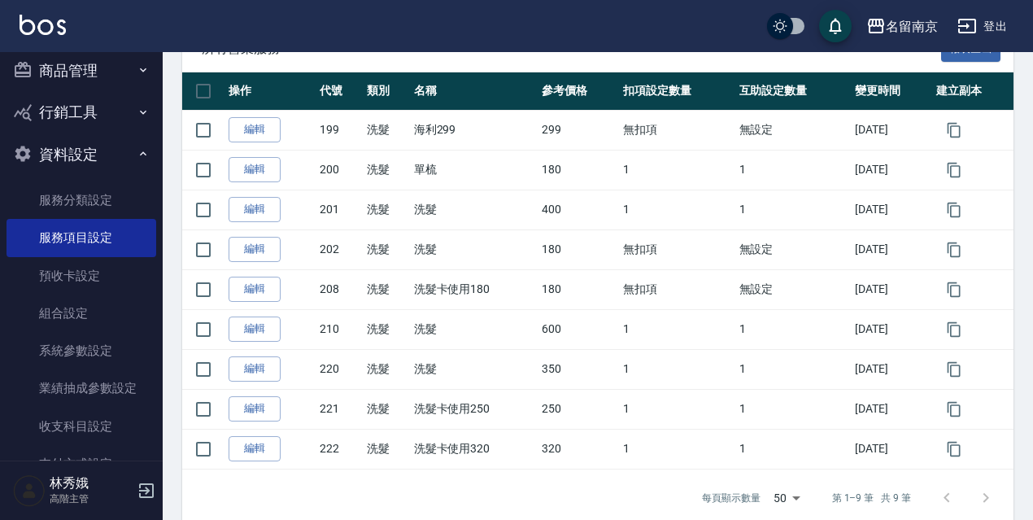
scroll to position [247, 0]
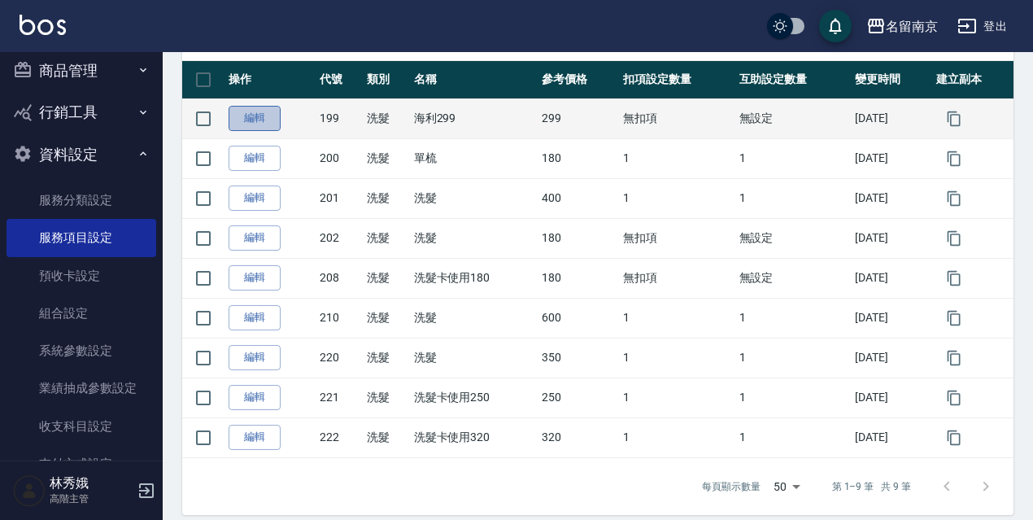
click at [250, 115] on link "編輯" at bounding box center [254, 118] width 52 height 25
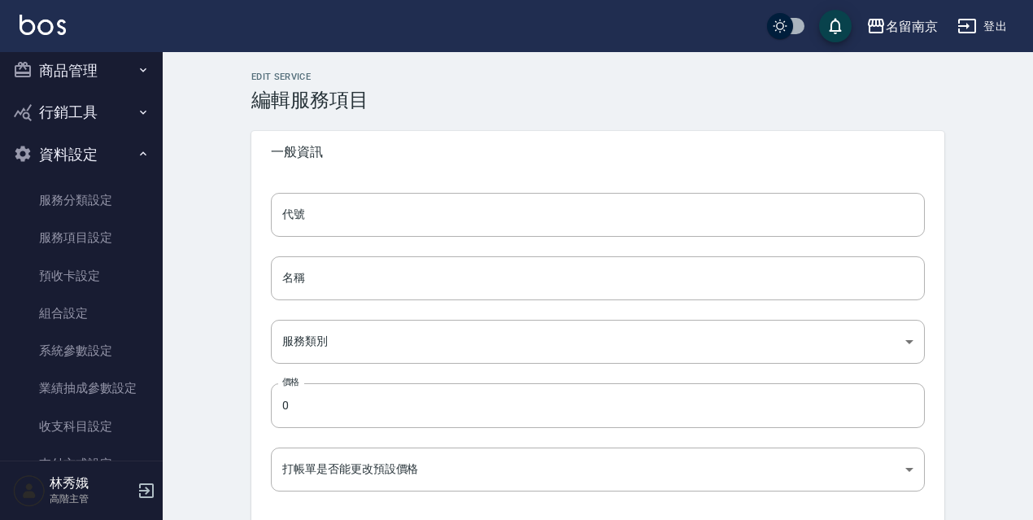
type input "199"
type input "海利299"
type input "916e3307-c7b6-46ff-867f-54dd39a1ee69"
type input "299"
type input "FALSE"
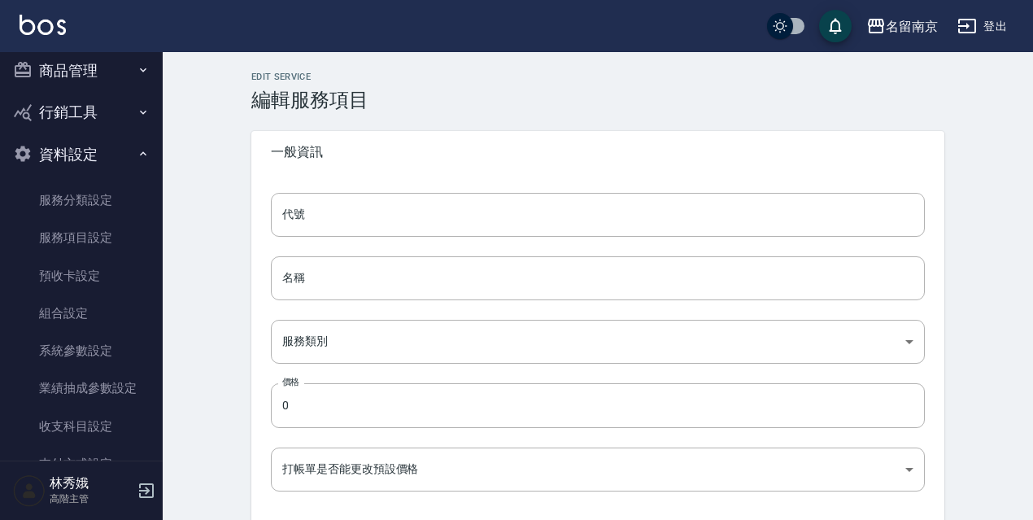
type input "none"
type input "UNSET"
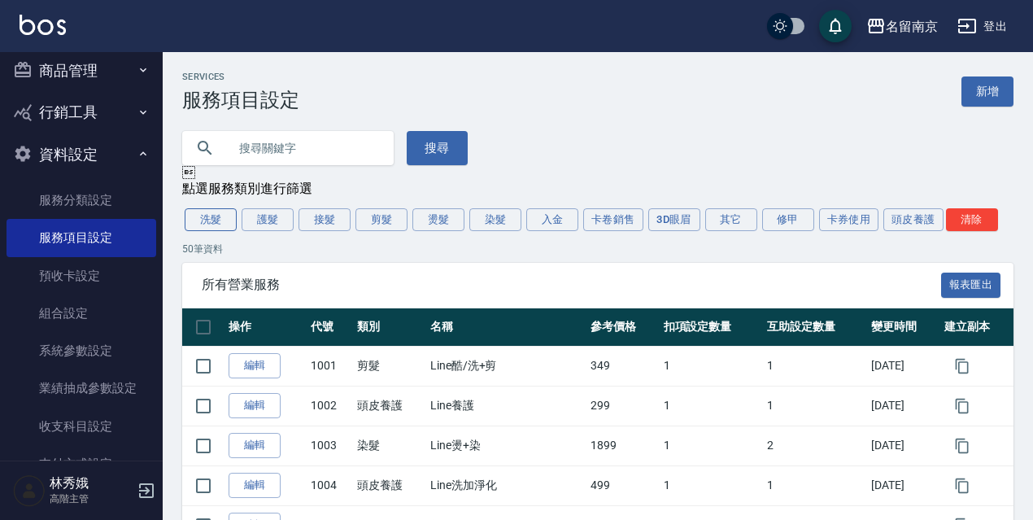
click at [219, 214] on button "洗髮" at bounding box center [211, 219] width 52 height 23
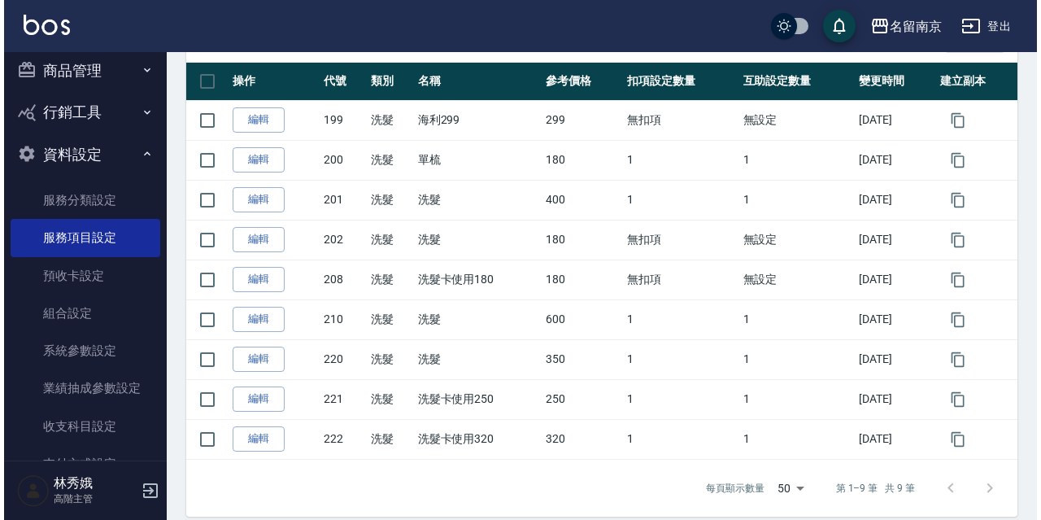
scroll to position [265, 0]
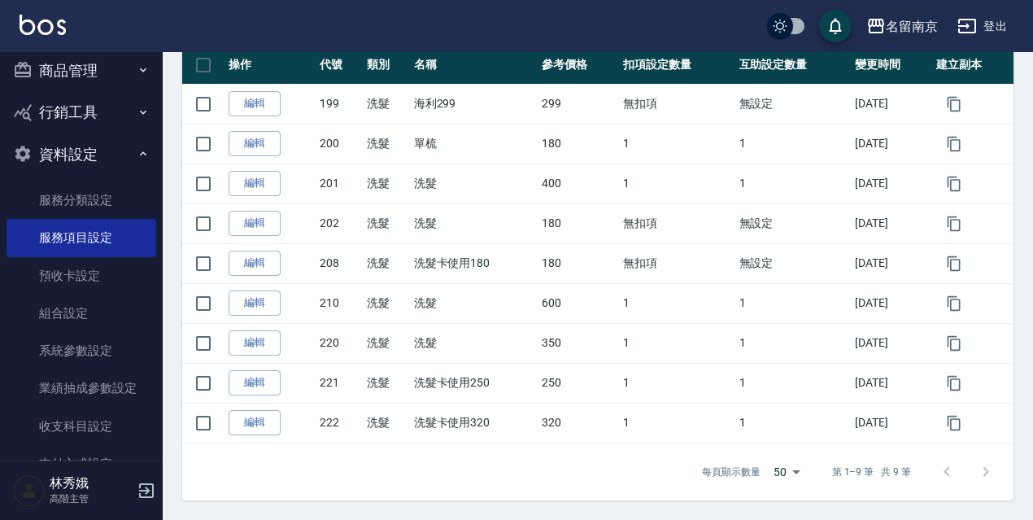
click at [879, 33] on icon "button" at bounding box center [876, 26] width 16 height 15
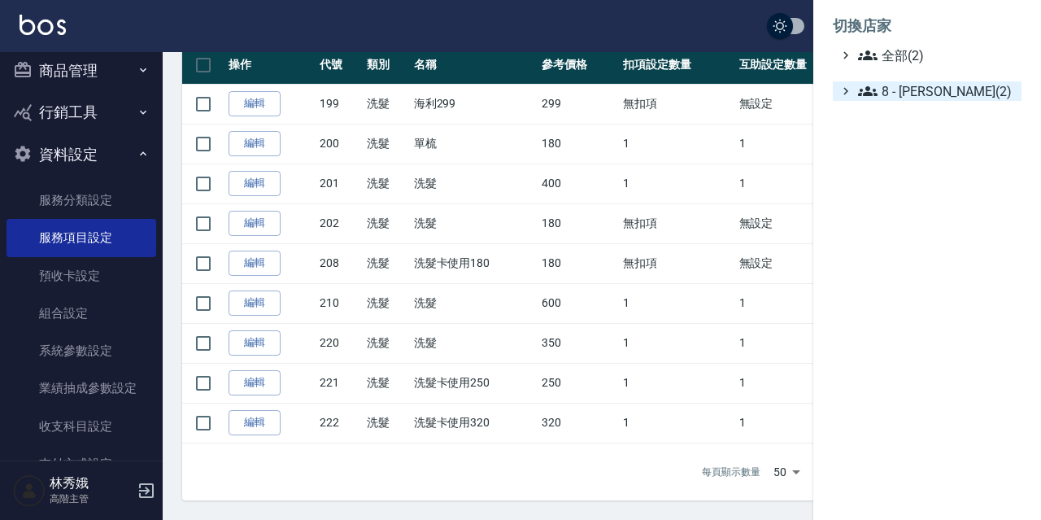
click at [896, 94] on span "8 - [PERSON_NAME](2)" at bounding box center [936, 91] width 157 height 20
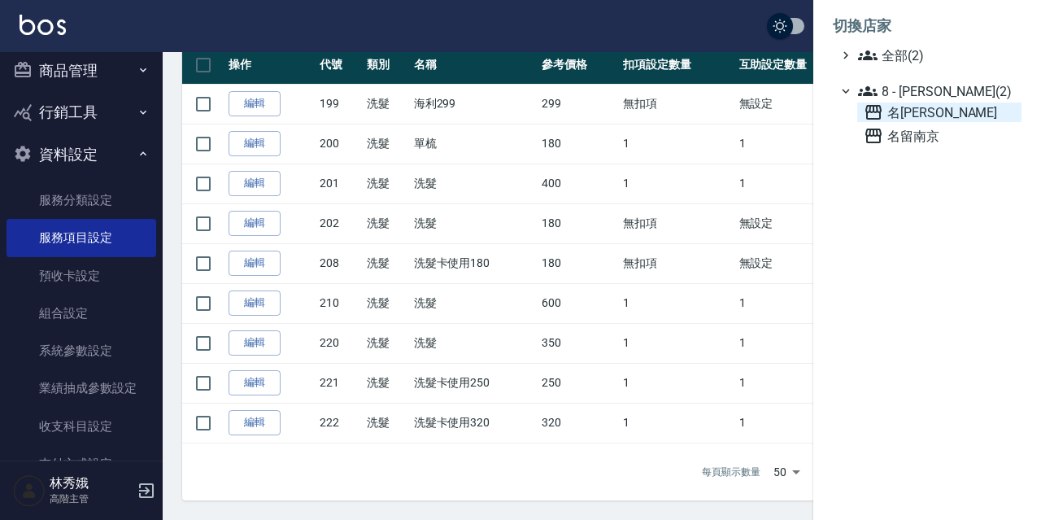
click at [907, 110] on span "名[PERSON_NAME]" at bounding box center [939, 112] width 151 height 20
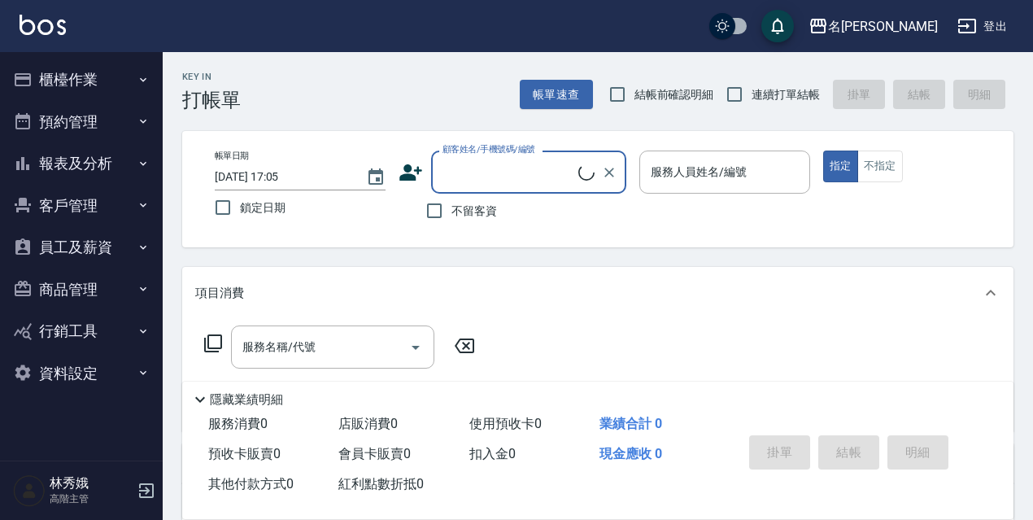
click at [63, 363] on button "資料設定" at bounding box center [82, 373] width 150 height 42
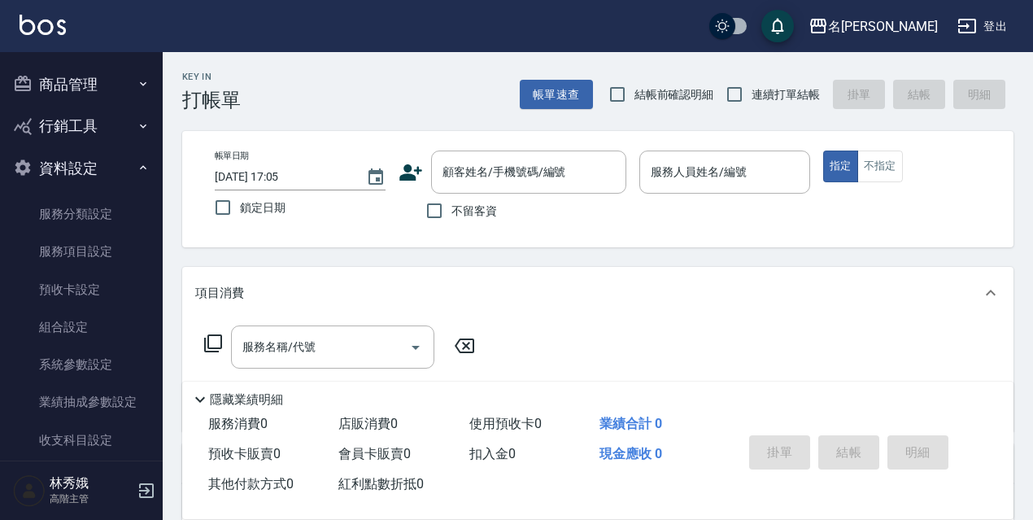
scroll to position [208, 0]
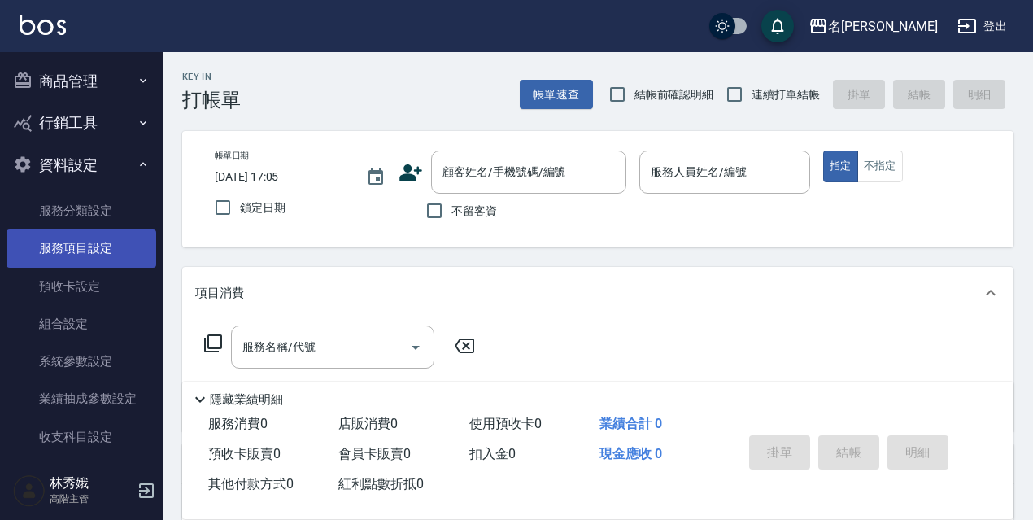
click at [78, 242] on link "服務項目設定" at bounding box center [82, 247] width 150 height 37
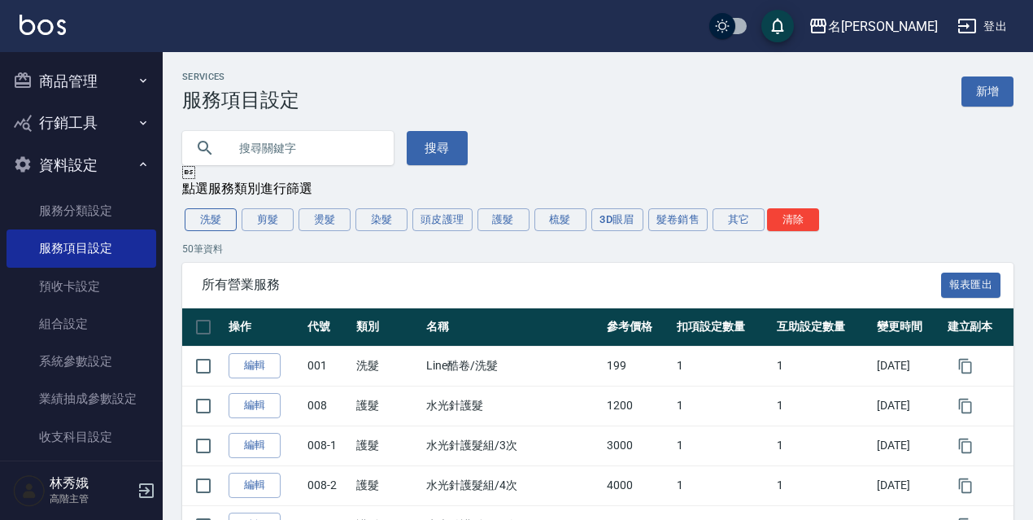
click at [209, 223] on button "洗髮" at bounding box center [211, 219] width 52 height 23
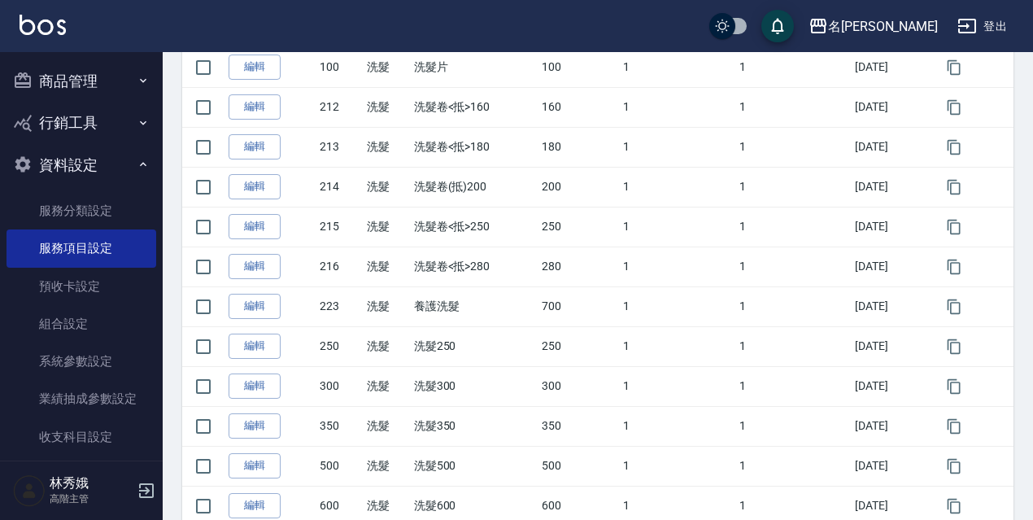
scroll to position [342, 0]
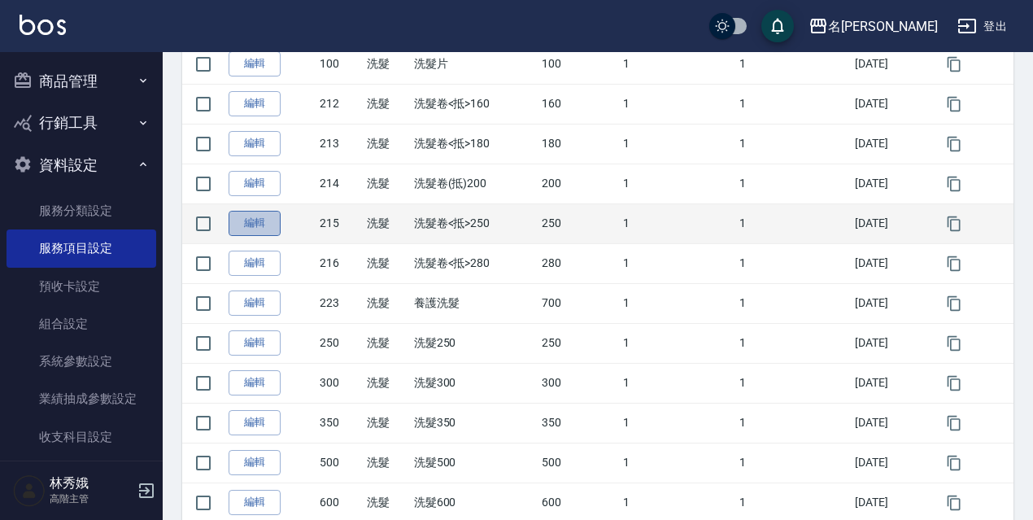
click at [260, 231] on link "編輯" at bounding box center [254, 223] width 52 height 25
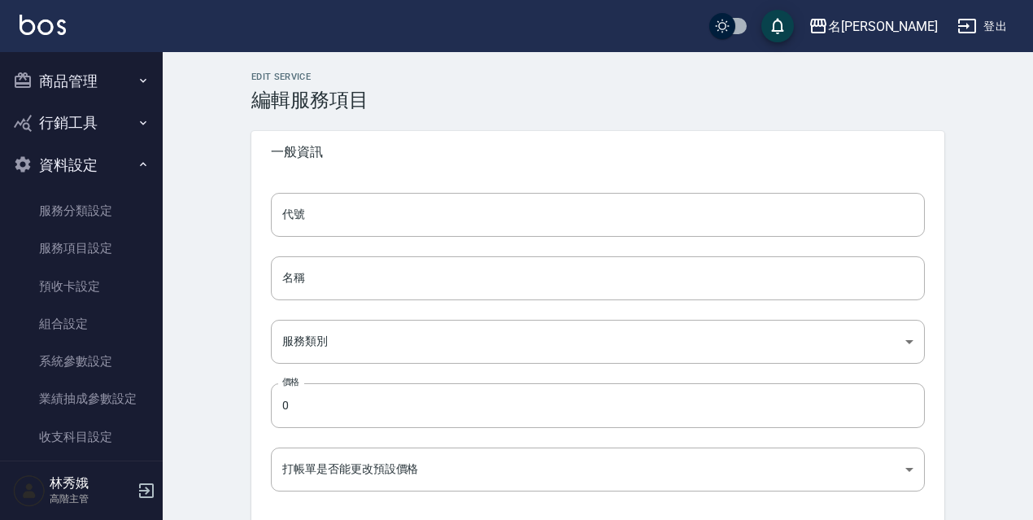
type input "215"
type input "洗髮卷<抵>250"
type input "37ee2159-c591-4407-b421-a91acde59cc0"
type input "250"
type input "FALSE"
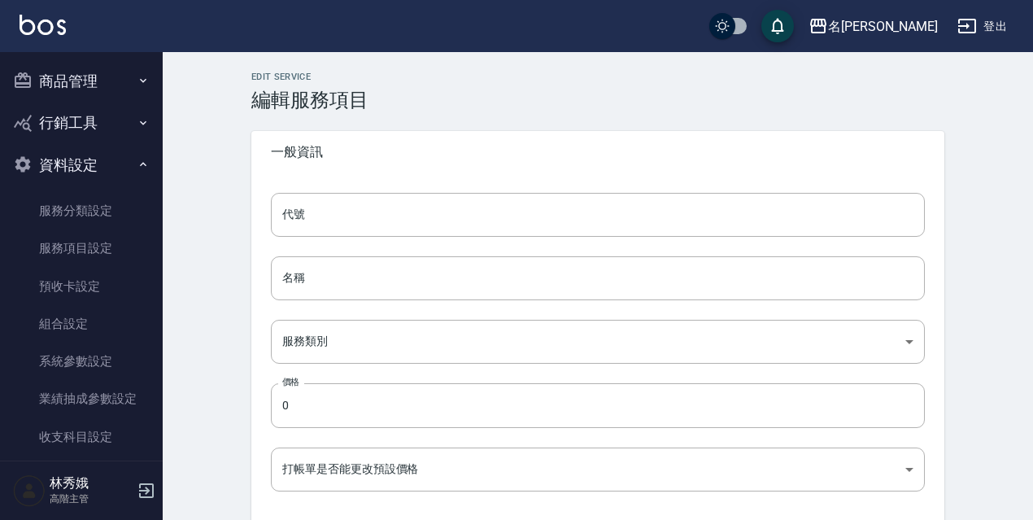
type input "none"
type input "UNSET"
type input "none"
type input "洗髮助理"
type input "1"
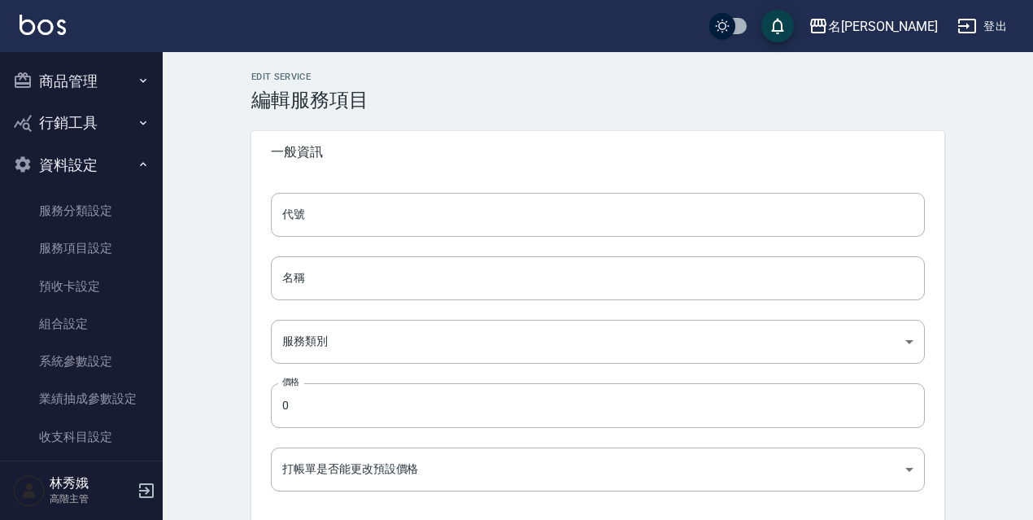
type input "點數"
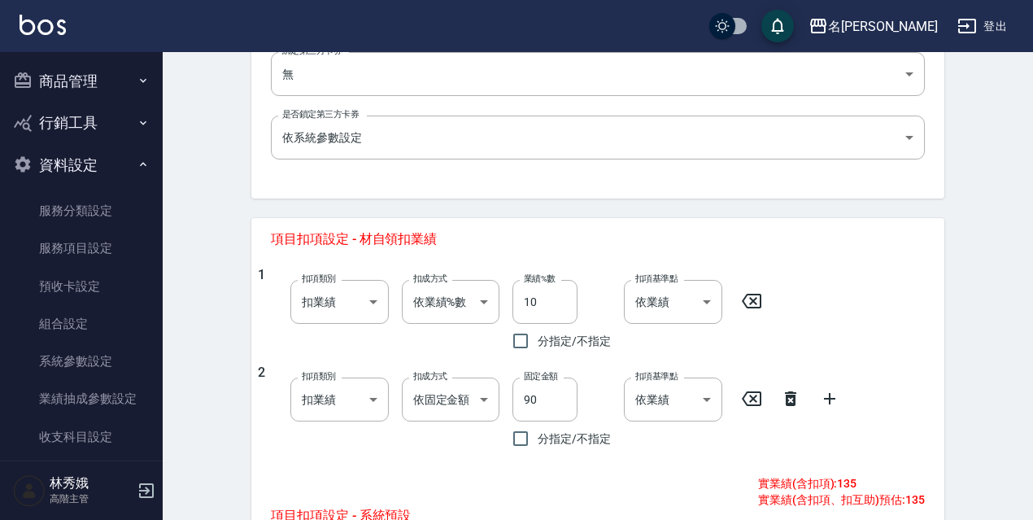
scroll to position [475, 0]
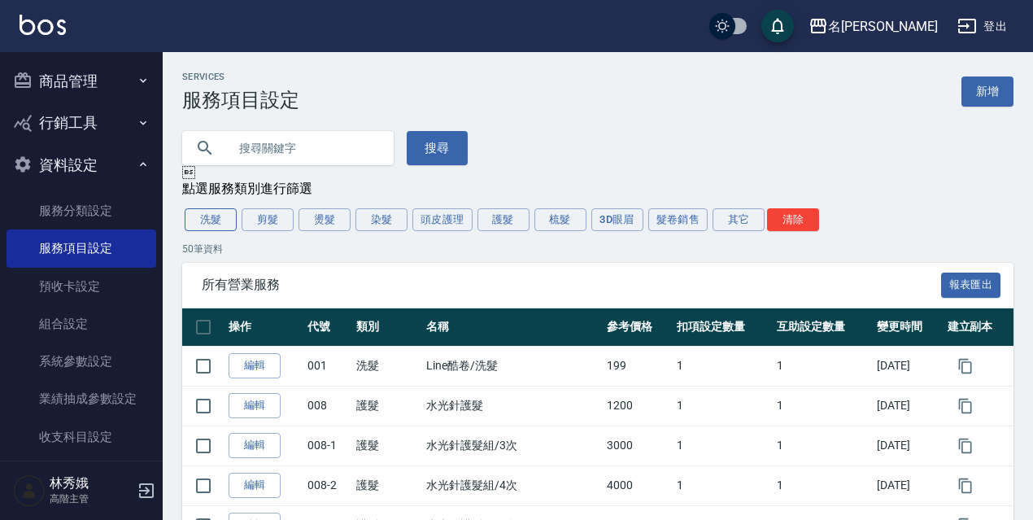
click at [220, 231] on button "洗髮" at bounding box center [211, 219] width 52 height 23
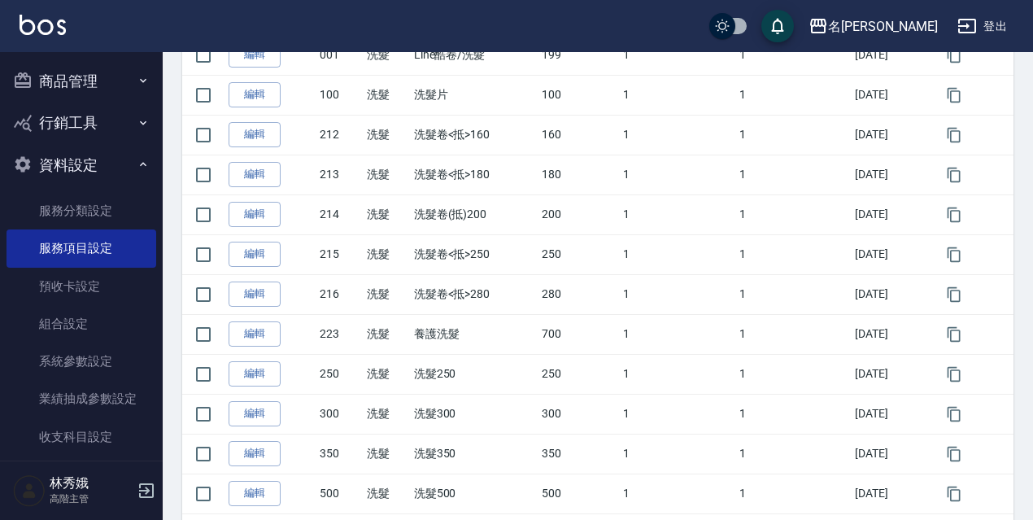
scroll to position [309, 0]
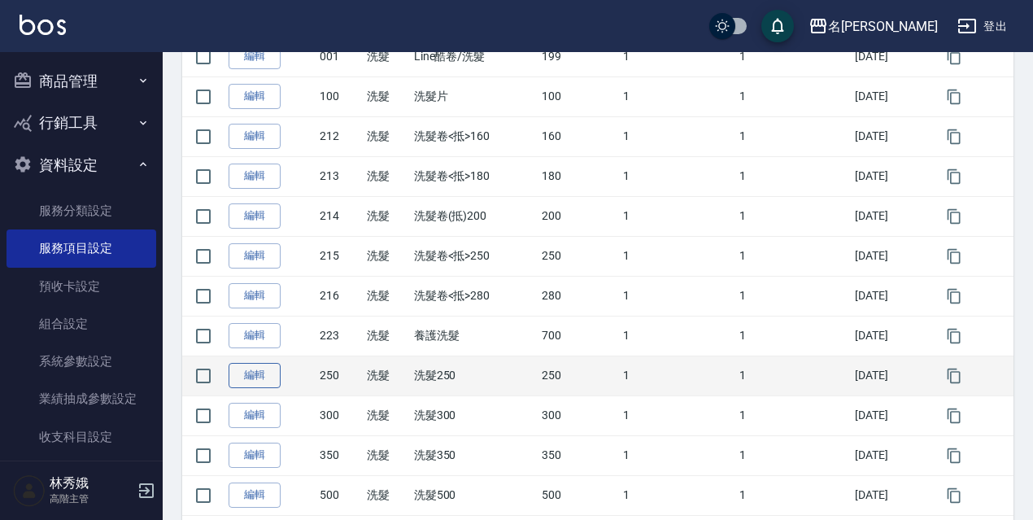
click at [252, 385] on link "編輯" at bounding box center [254, 375] width 52 height 25
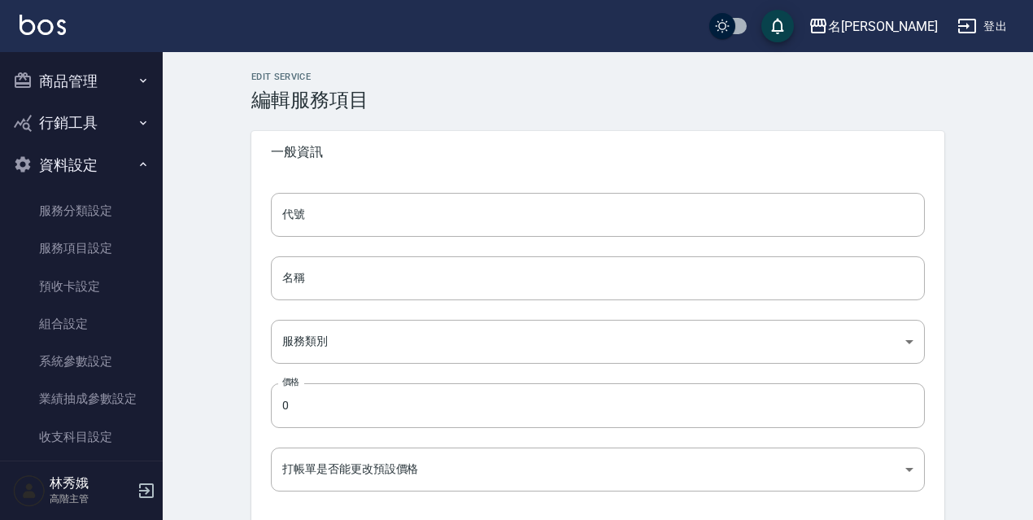
type input "250"
type input "洗髮250"
type input "37ee2159-c591-4407-b421-a91acde59cc0"
type input "250"
type input "FALSE"
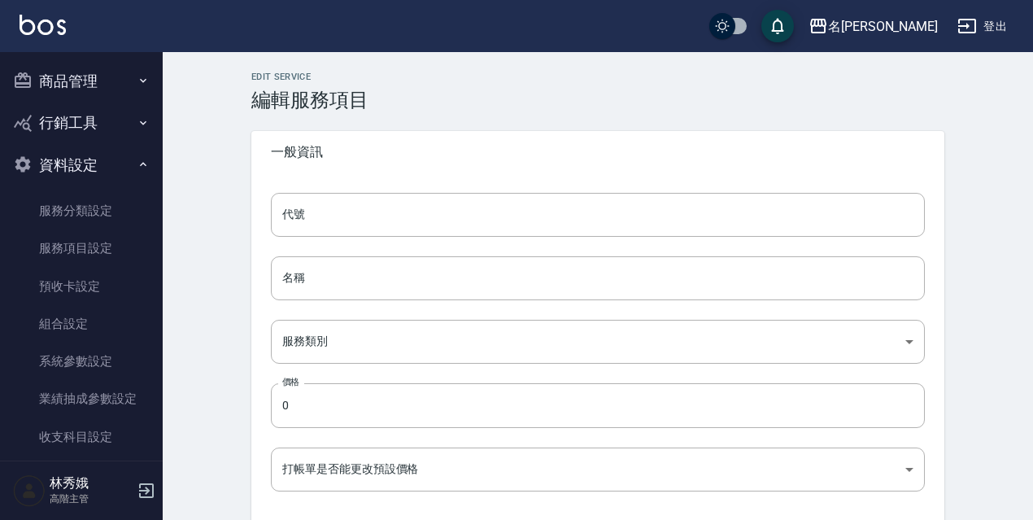
type input "none"
type input "UNSET"
type input "none"
type input "洗髮助理"
type input "1"
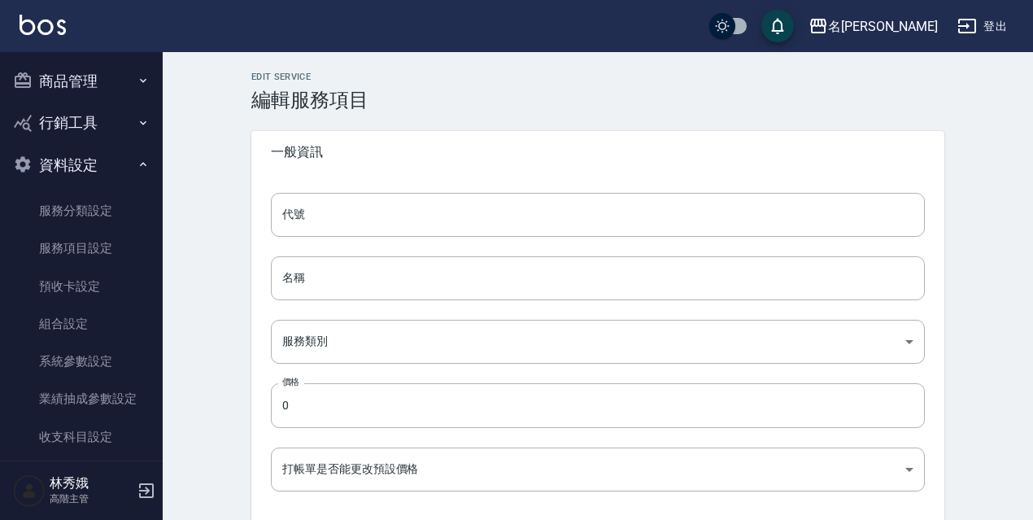
type input "點數"
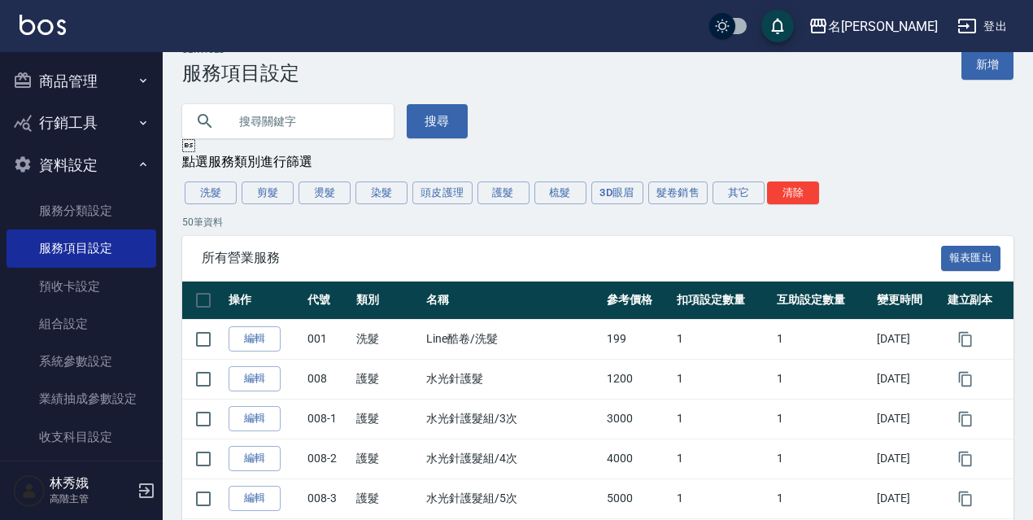
scroll to position [76, 0]
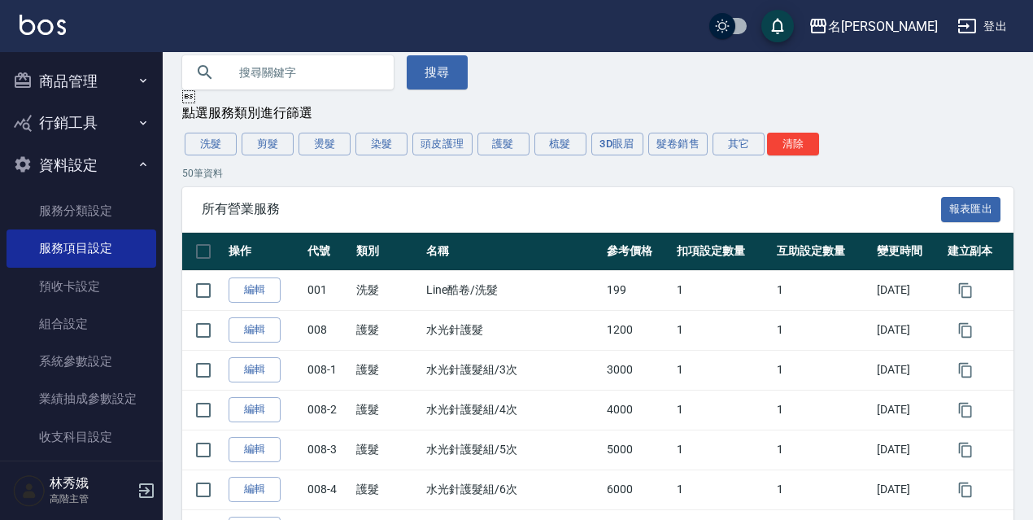
click at [200, 150] on button "洗髮" at bounding box center [211, 144] width 52 height 23
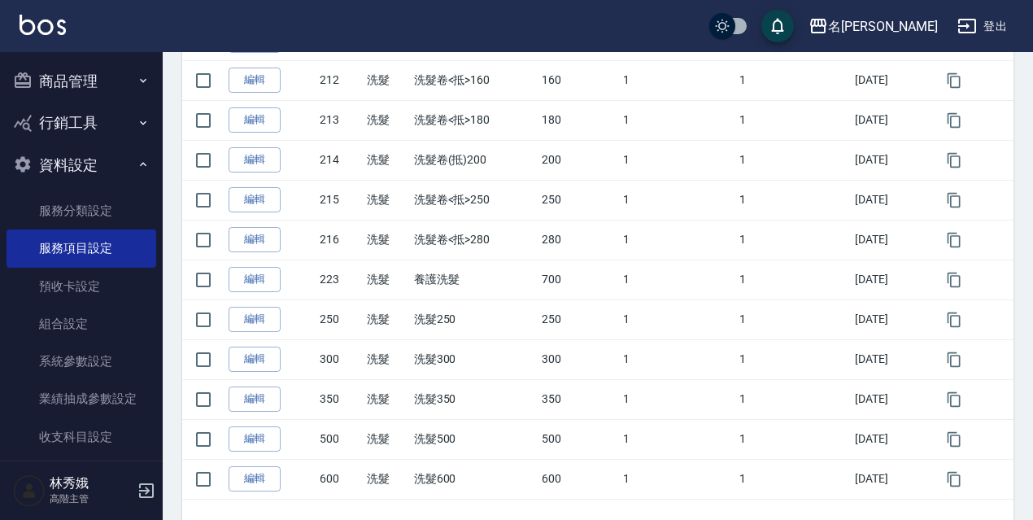
scroll to position [363, 0]
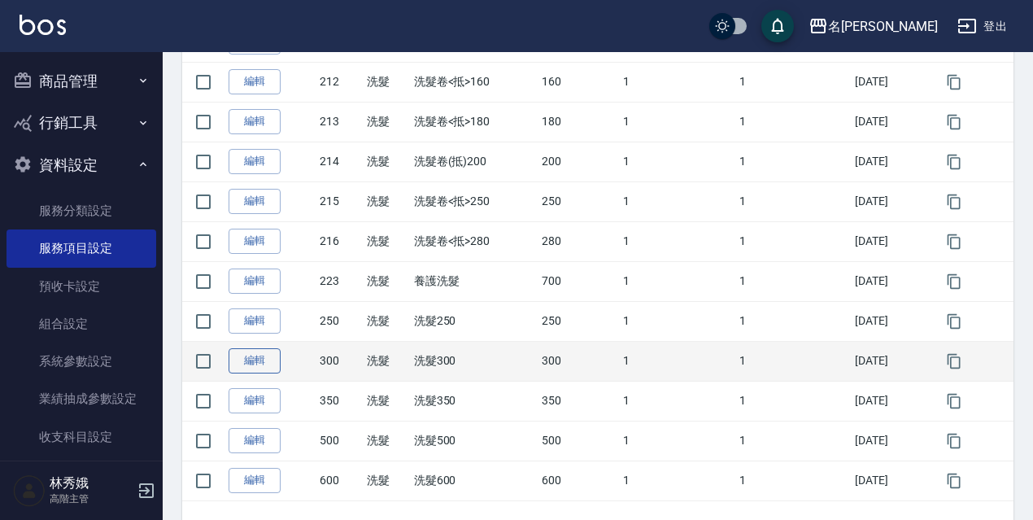
click at [244, 366] on link "編輯" at bounding box center [254, 360] width 52 height 25
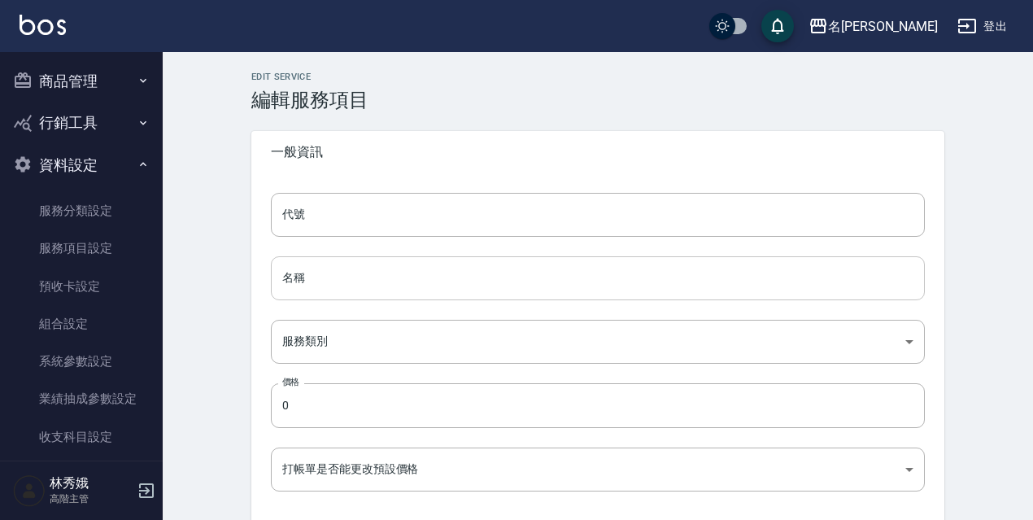
type input "300"
type input "洗髮300"
type input "37ee2159-c591-4407-b421-a91acde59cc0"
type input "300"
type input "FALSE"
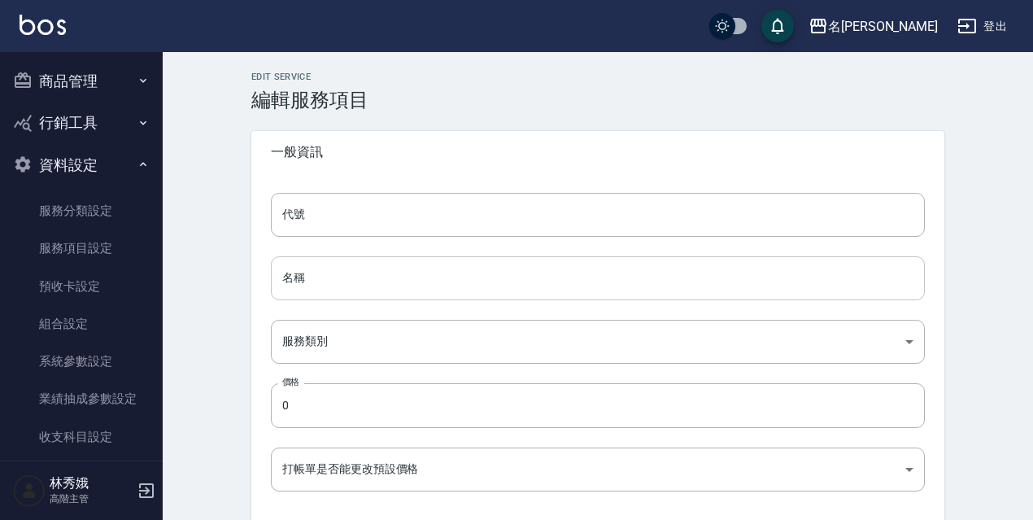
type input "none"
type input "UNSET"
type input "none"
type input "洗髮助理"
type input "1"
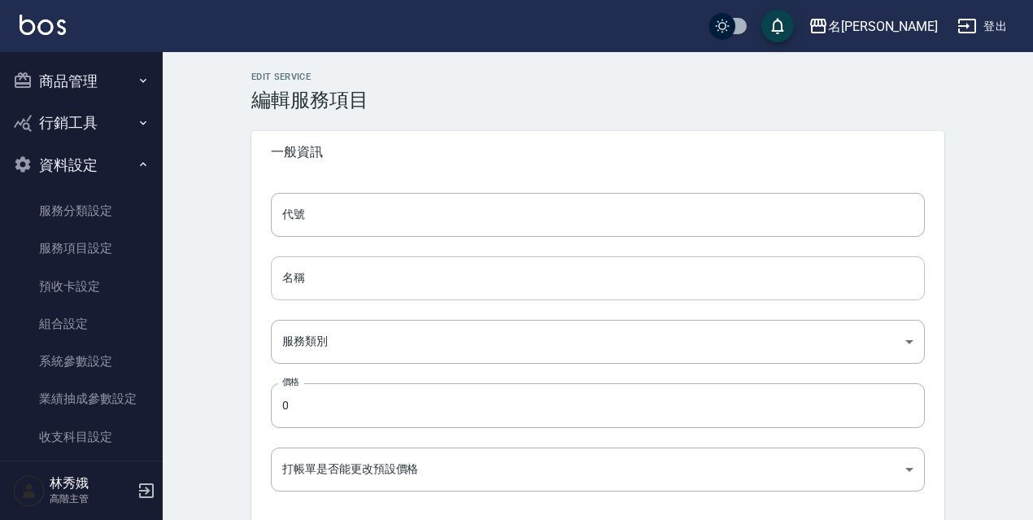
type input "點數"
click at [897, 28] on div "名[PERSON_NAME]" at bounding box center [883, 26] width 110 height 20
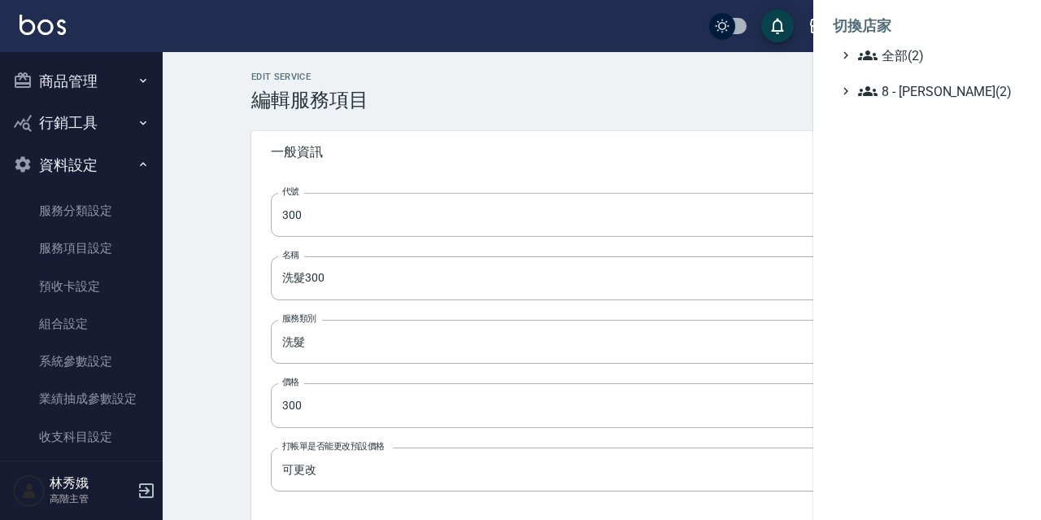
click at [907, 80] on ul "全部(2) 8 - [PERSON_NAME](2)" at bounding box center [927, 73] width 189 height 55
click at [912, 99] on span "8 - [PERSON_NAME](2)" at bounding box center [936, 91] width 157 height 20
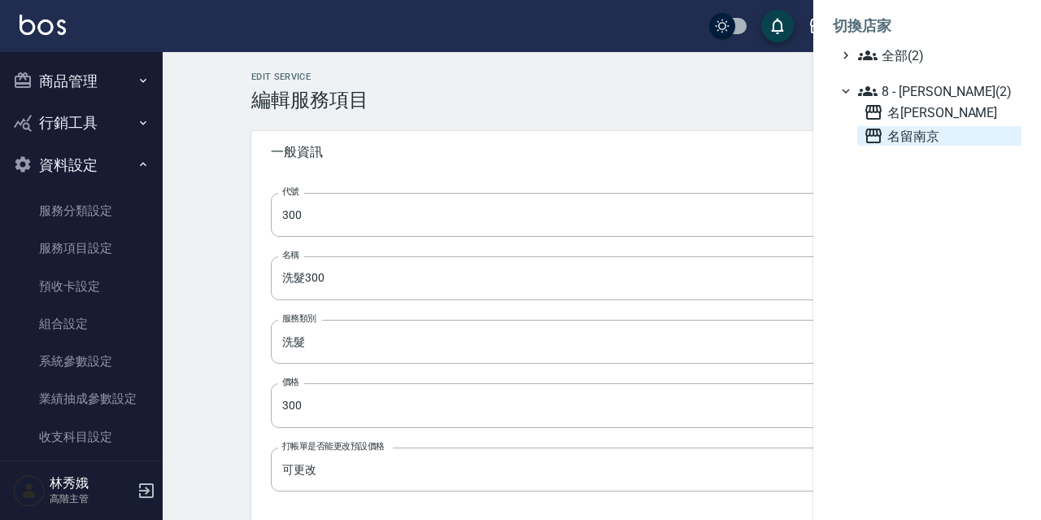
click at [923, 133] on span "名留南京" at bounding box center [939, 136] width 151 height 20
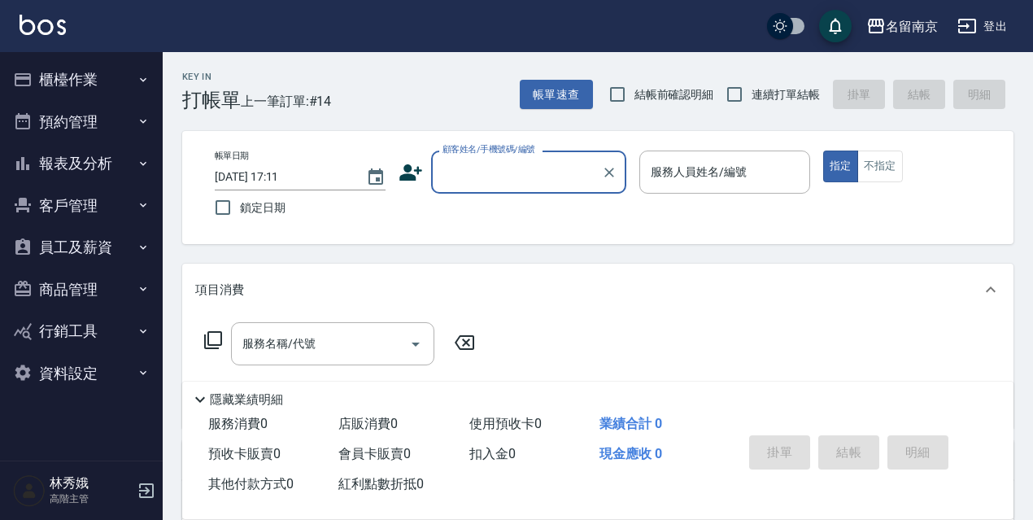
click at [82, 366] on button "資料設定" at bounding box center [82, 373] width 150 height 42
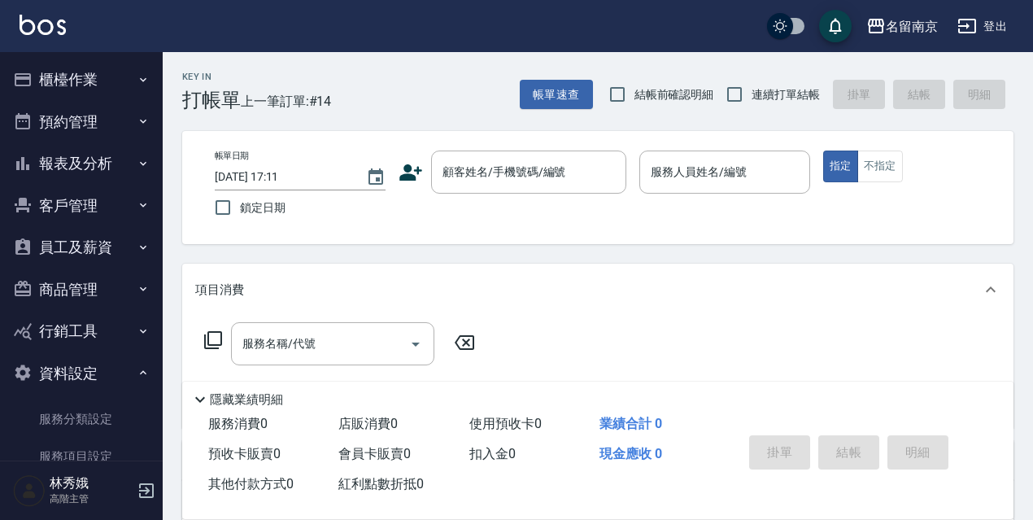
drag, startPoint x: 153, startPoint y: 191, endPoint x: 163, endPoint y: 278, distance: 87.5
click at [163, 277] on div "櫃檯作業 打帳單 帳單列表 掛單列表 座位開單 營業儀表板 現金收支登錄 高階收支登錄 材料自購登錄 每日結帳 排班表 現場電腦打卡 掃碼打卡 預約管理 預約…" at bounding box center [81, 286] width 163 height 468
click at [72, 451] on link "服務項目設定" at bounding box center [82, 455] width 150 height 37
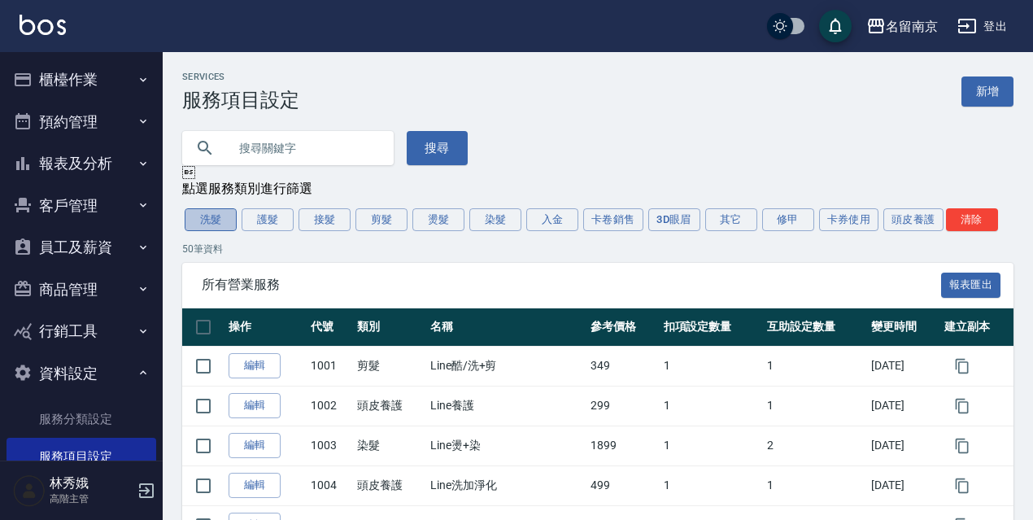
click at [209, 215] on button "洗髮" at bounding box center [211, 219] width 52 height 23
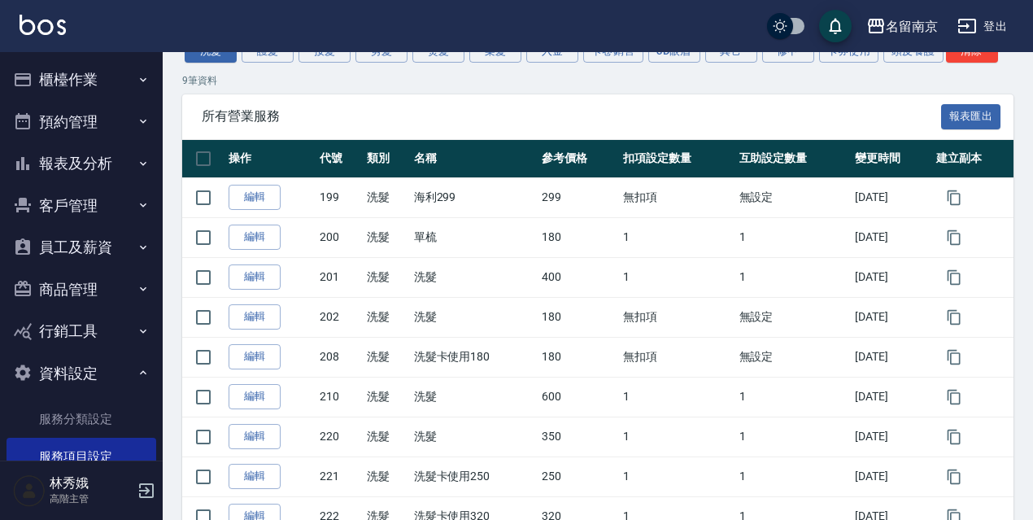
scroll to position [265, 0]
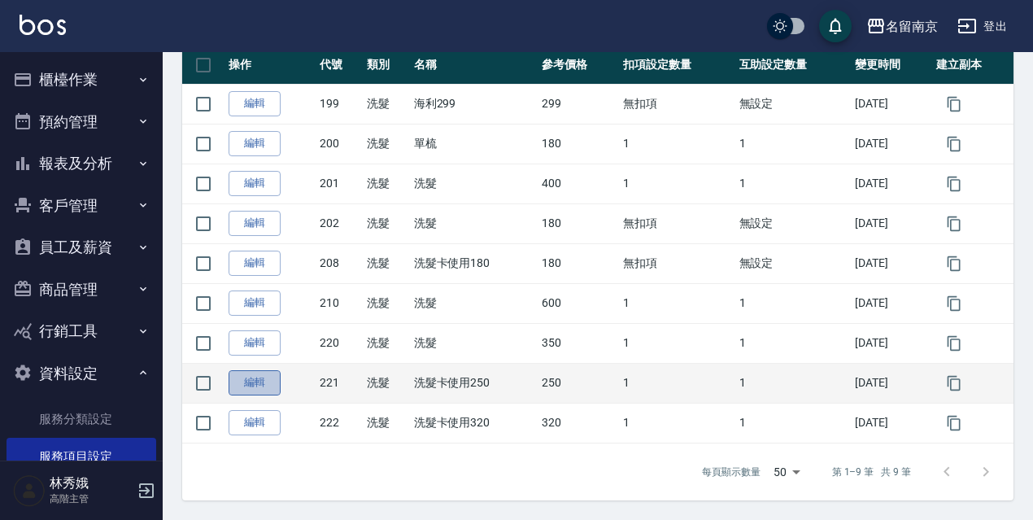
click at [268, 379] on link "編輯" at bounding box center [254, 382] width 52 height 25
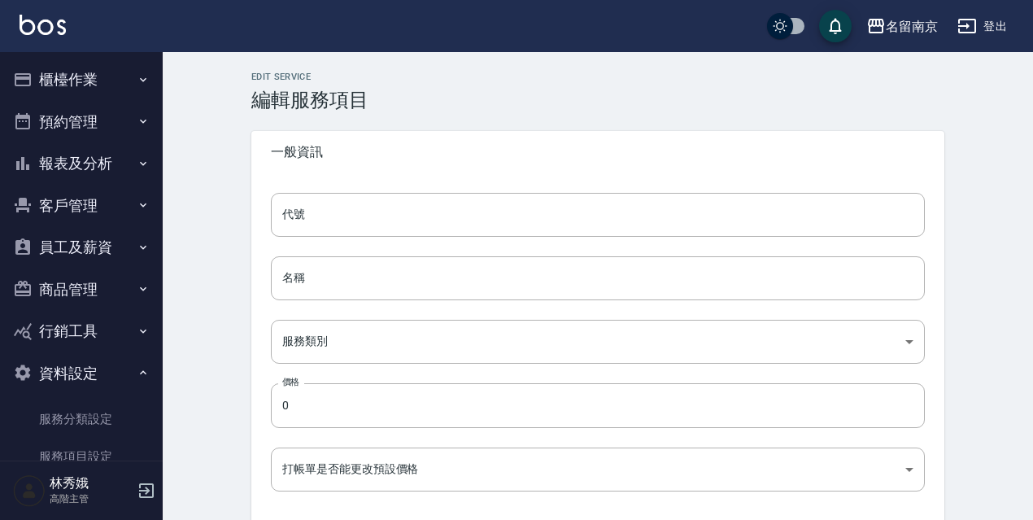
type input "221"
type input "洗髮卡使用250"
type input "916e3307-c7b6-46ff-867f-54dd39a1ee69"
type input "250"
type input "FALSE"
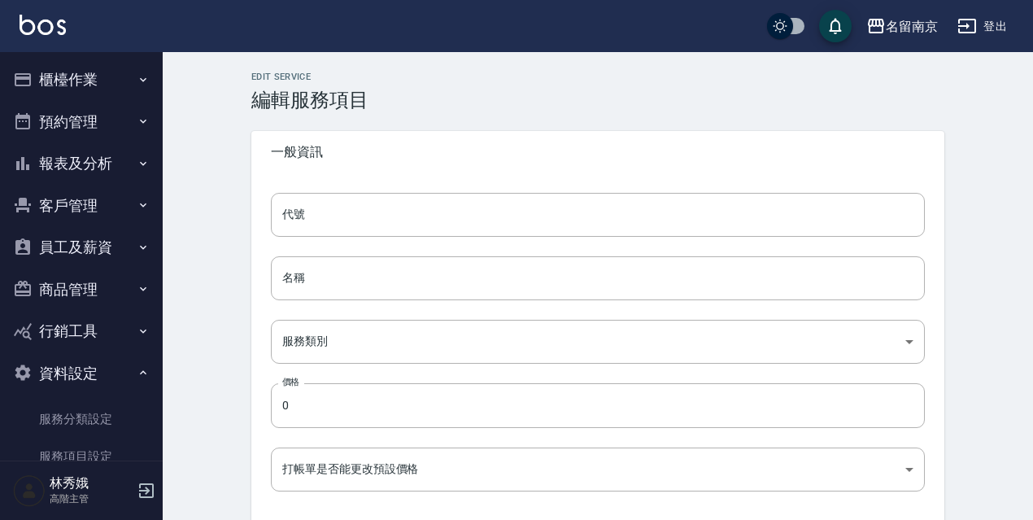
type input "none"
type input "UNSET"
type input "none"
type input "洗"
type input "2"
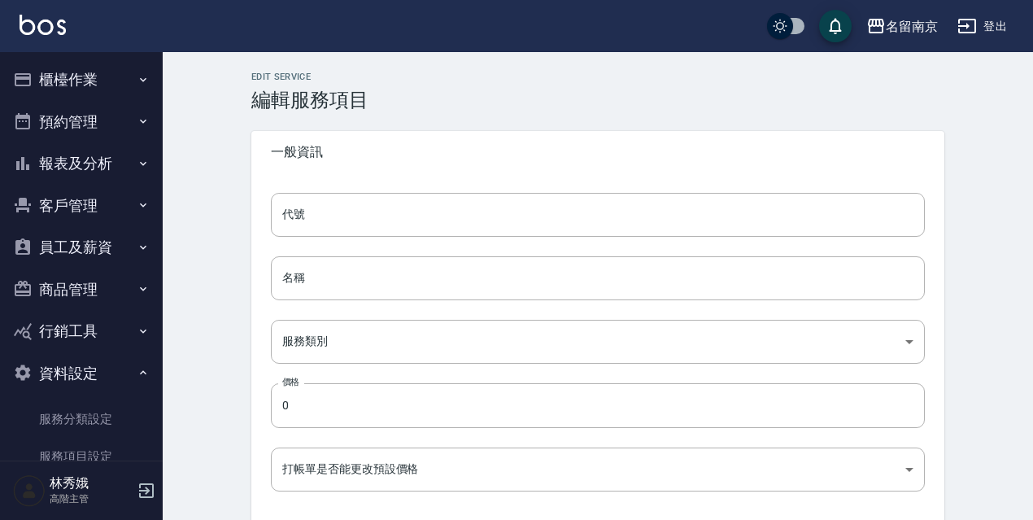
type input "點數"
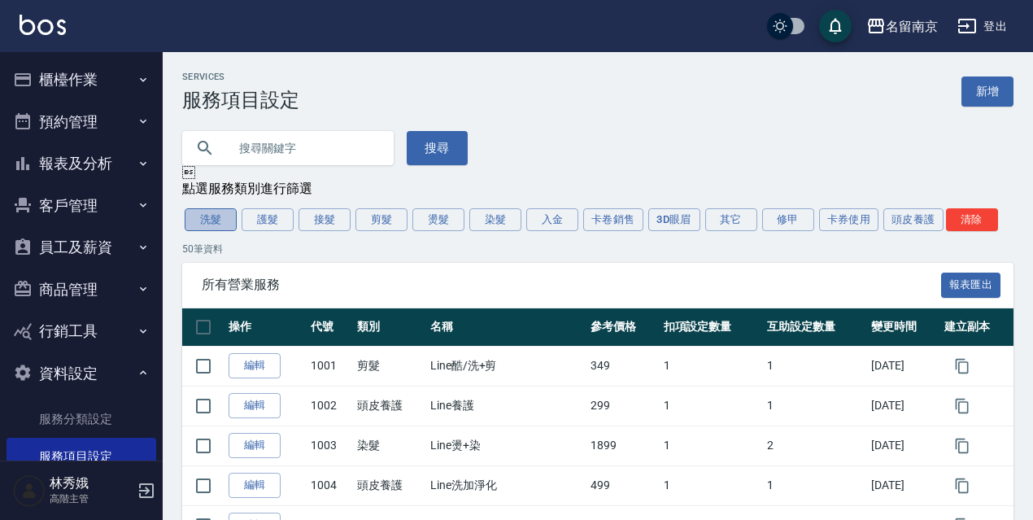
click at [216, 224] on button "洗髮" at bounding box center [211, 219] width 52 height 23
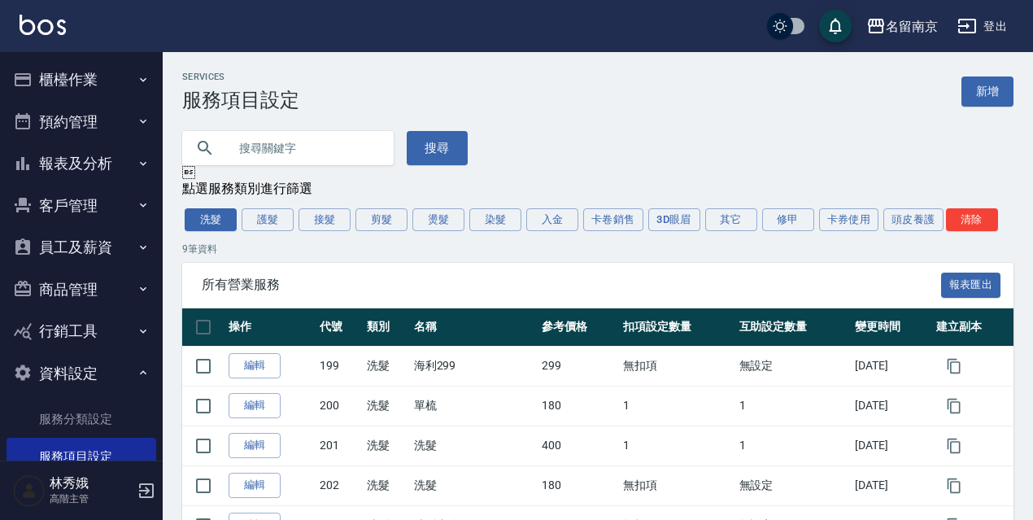
scroll to position [265, 0]
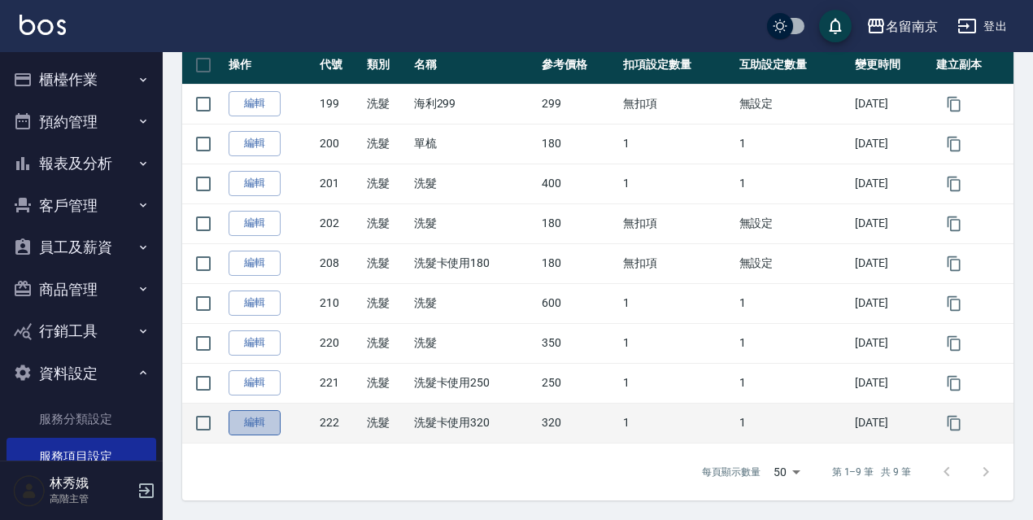
click at [267, 426] on link "編輯" at bounding box center [254, 422] width 52 height 25
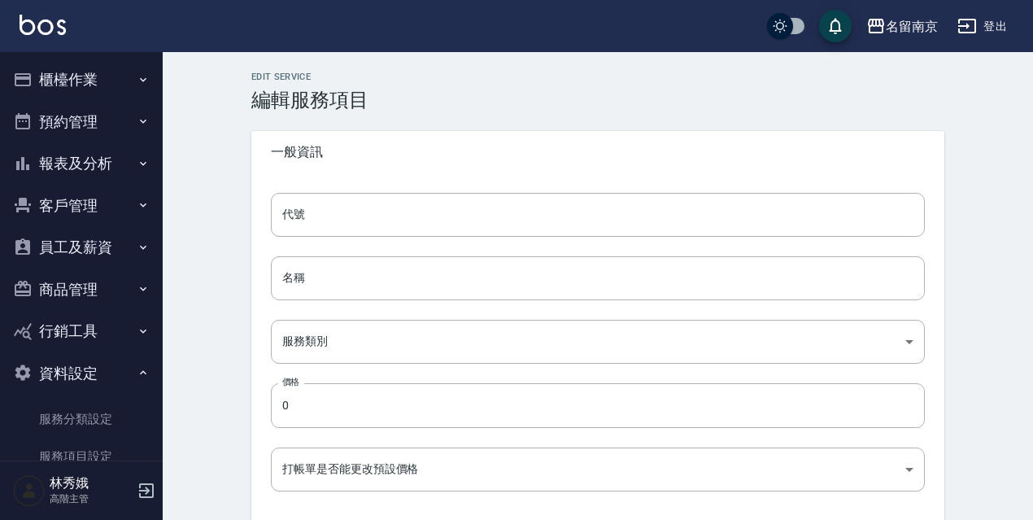
type input "222"
type input "洗髮卡使用320"
type input "916e3307-c7b6-46ff-867f-54dd39a1ee69"
type input "320"
type input "FALSE"
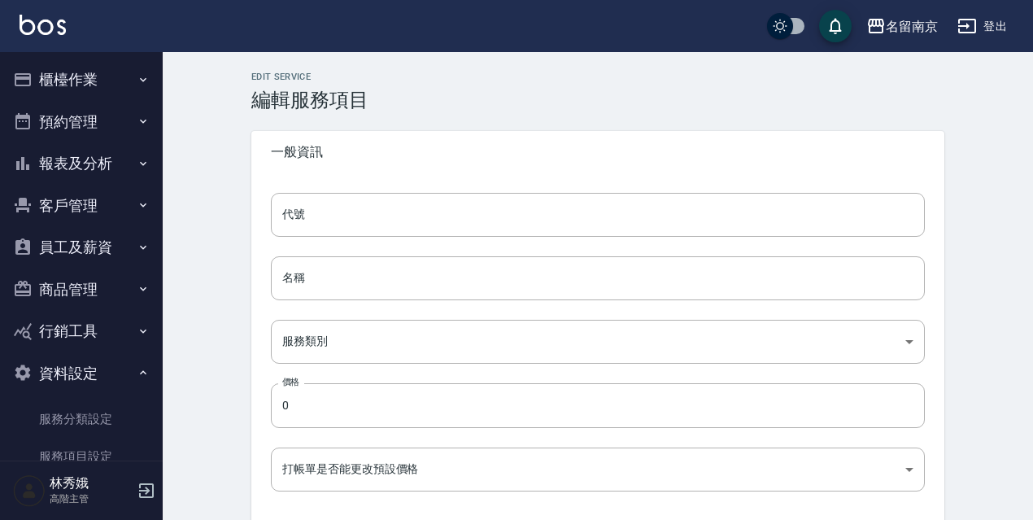
type input "none"
type input "UNSET"
type input "none"
type input "洗"
type input "2"
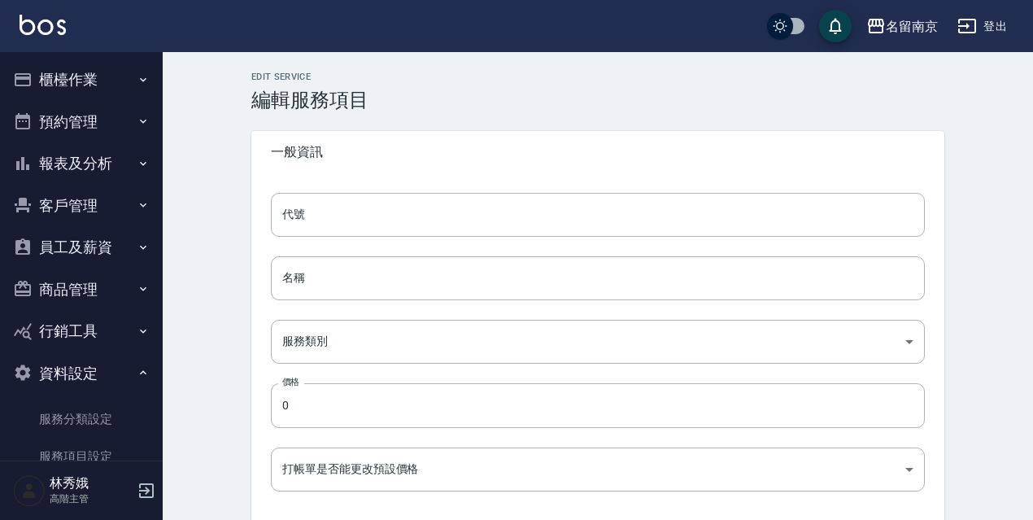
type input "點數"
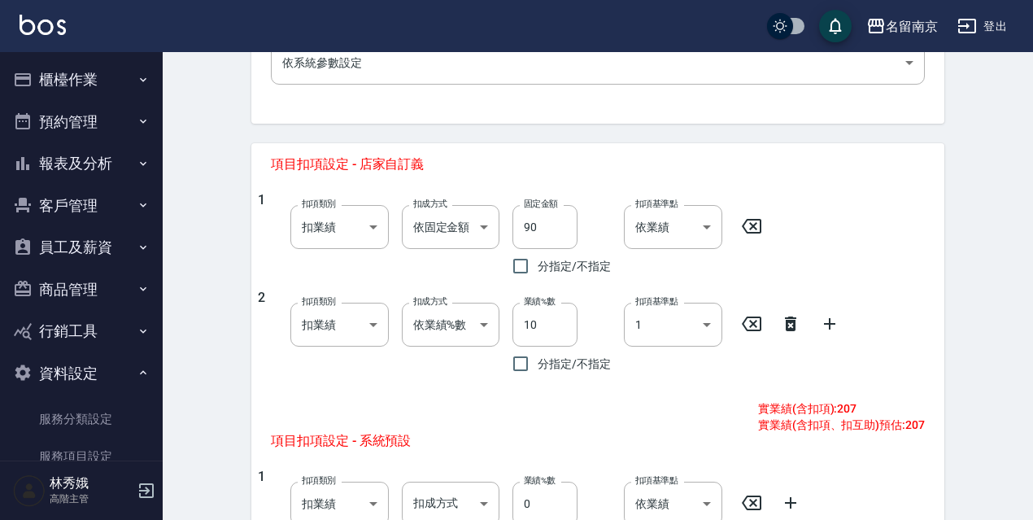
scroll to position [552, 0]
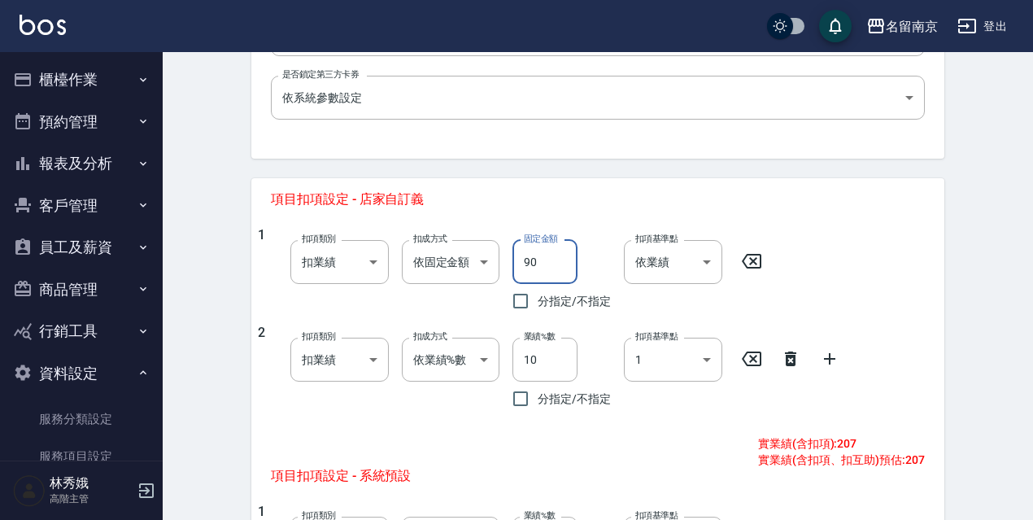
drag, startPoint x: 537, startPoint y: 276, endPoint x: 511, endPoint y: 274, distance: 26.1
click at [517, 276] on input "90" at bounding box center [544, 262] width 65 height 44
type input "103"
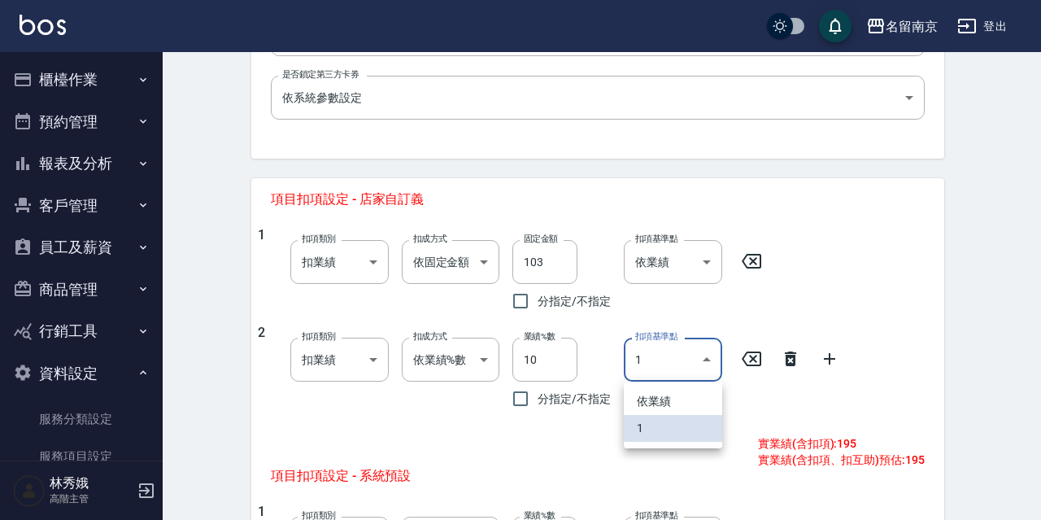
click at [704, 360] on body "名留南京 登出 櫃檯作業 打帳單 帳單列表 掛單列表 座位開單 營業儀表板 現金收支登錄 高階收支登錄 材料自購登錄 每日結帳 排班表 現場電腦打卡 掃碼打卡…" at bounding box center [520, 192] width 1041 height 1489
click at [679, 397] on li "依業績" at bounding box center [673, 401] width 98 height 27
type input "0"
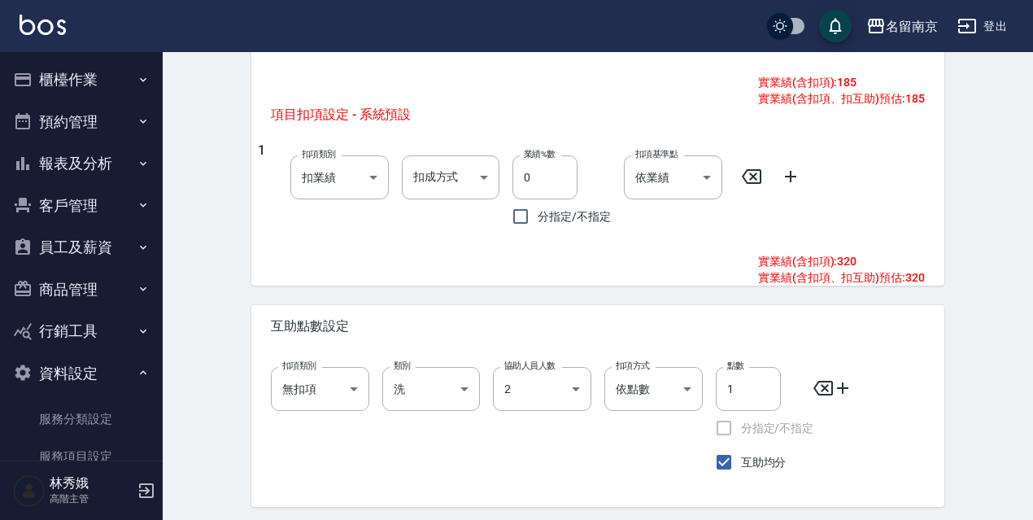
scroll to position [969, 0]
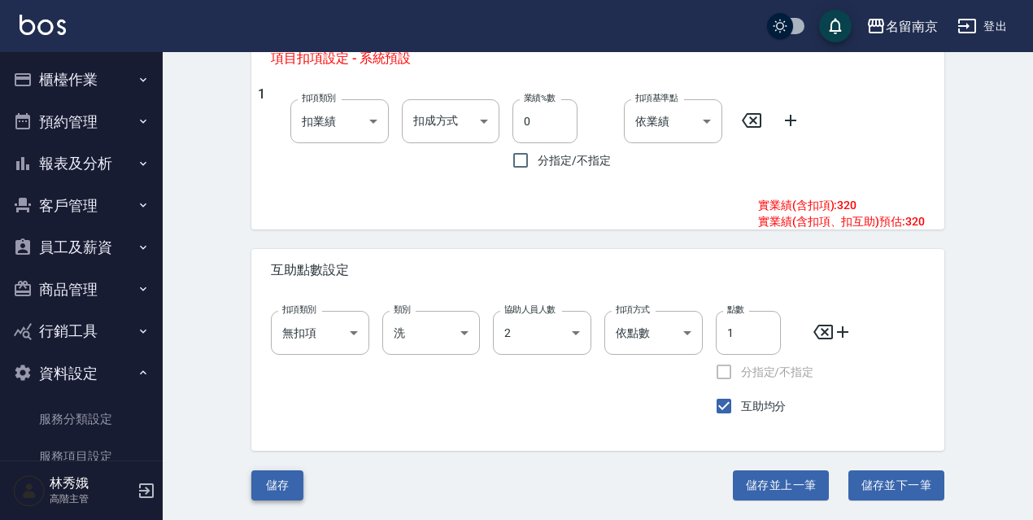
click at [279, 493] on button "儲存" at bounding box center [277, 485] width 52 height 30
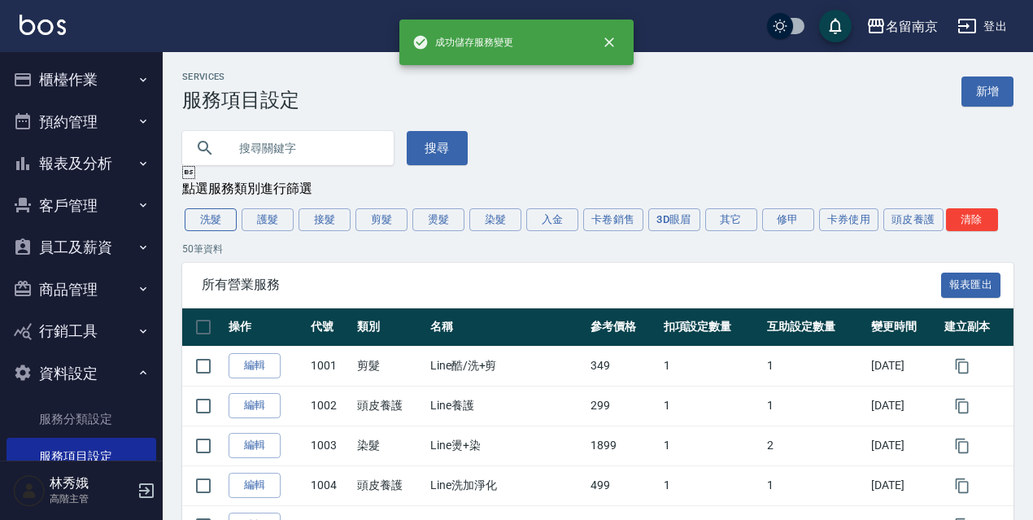
click at [213, 219] on button "洗髮" at bounding box center [211, 219] width 52 height 23
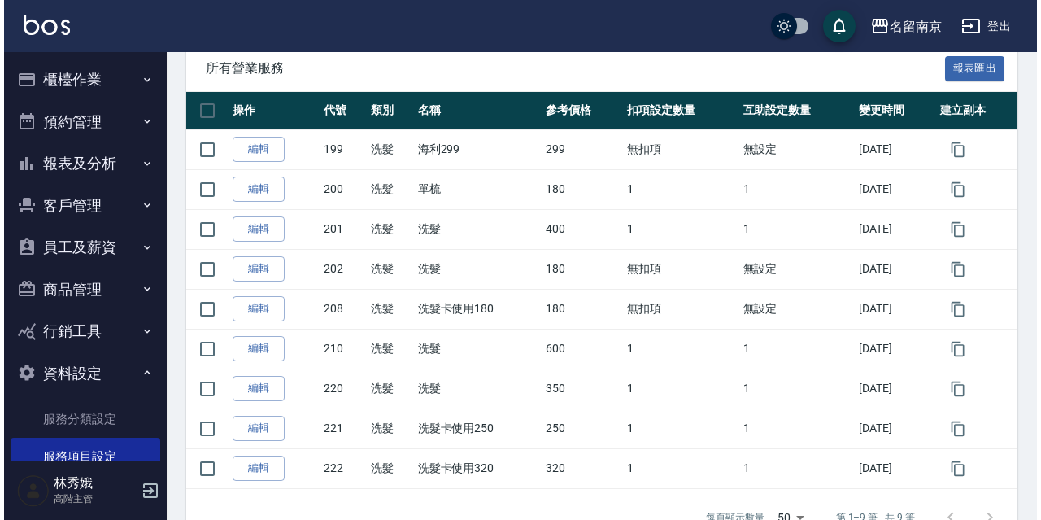
scroll to position [265, 0]
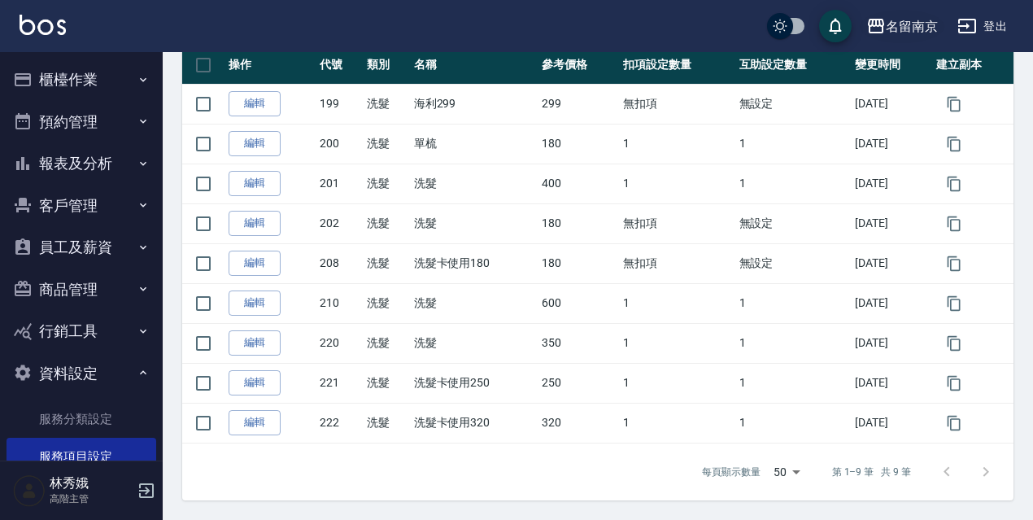
click at [922, 30] on div "名留南京" at bounding box center [911, 26] width 52 height 20
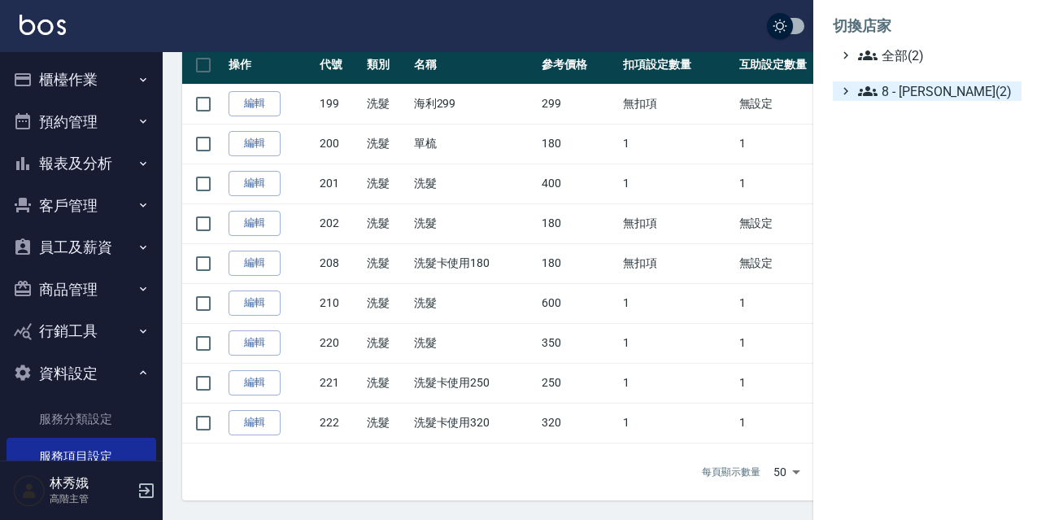
drag, startPoint x: 907, startPoint y: 89, endPoint x: 908, endPoint y: 98, distance: 9.0
click at [908, 89] on span "8 - [PERSON_NAME](2)" at bounding box center [936, 91] width 157 height 20
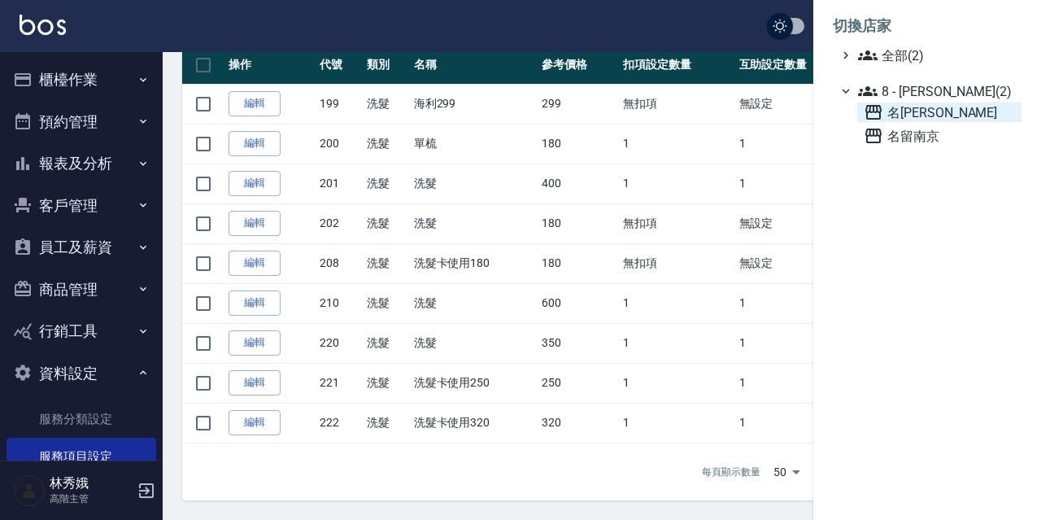
click at [898, 114] on span "名[PERSON_NAME]" at bounding box center [939, 112] width 151 height 20
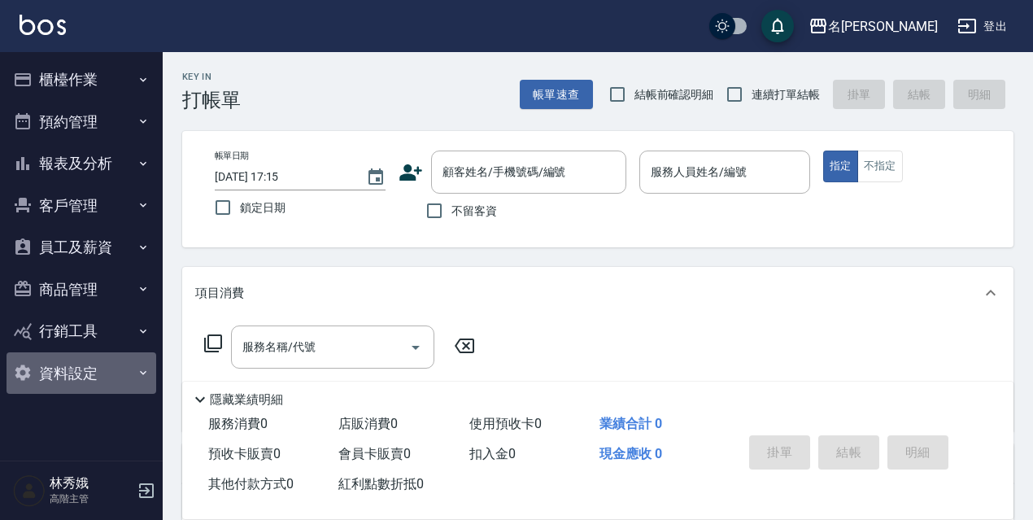
click at [93, 365] on button "資料設定" at bounding box center [82, 373] width 150 height 42
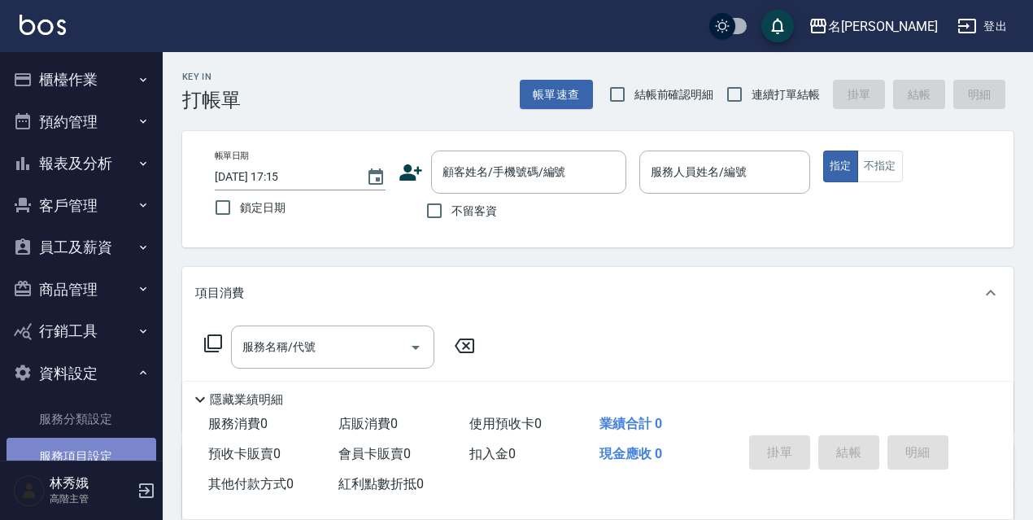
click at [87, 452] on link "服務項目設定" at bounding box center [82, 455] width 150 height 37
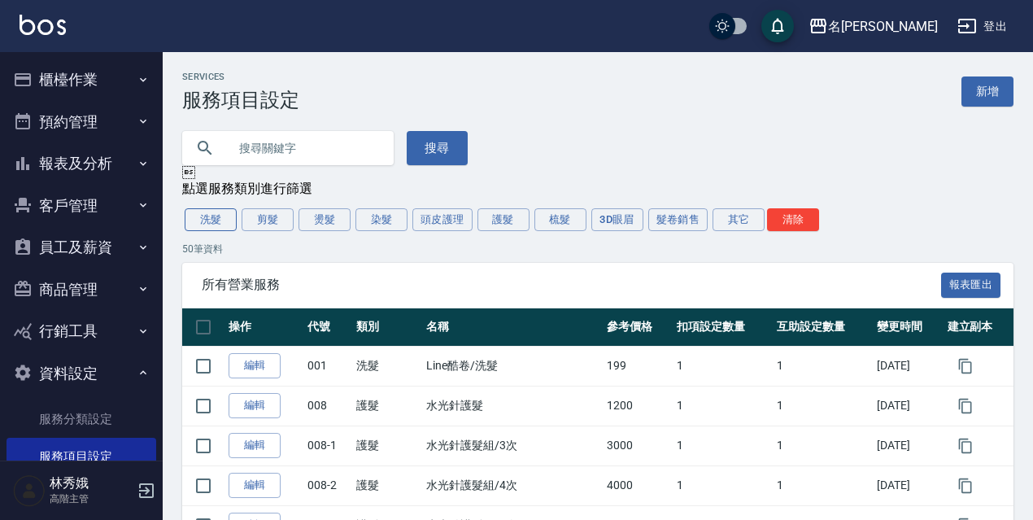
click at [206, 227] on button "洗髮" at bounding box center [211, 219] width 52 height 23
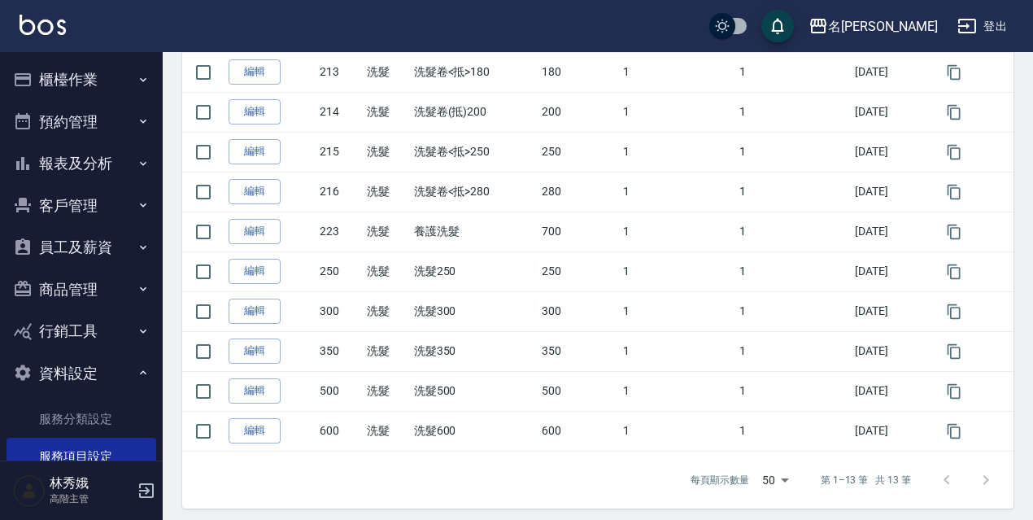
scroll to position [424, 0]
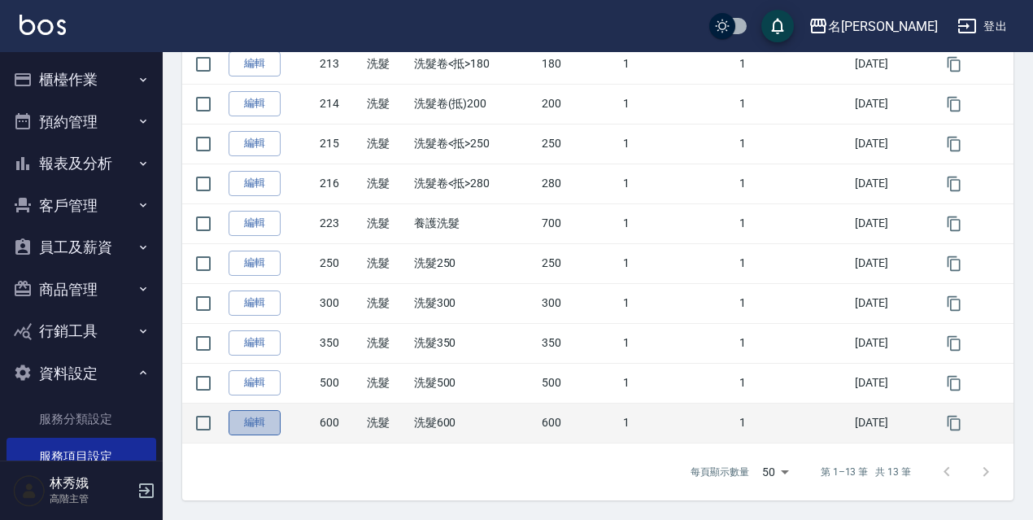
click at [260, 428] on link "編輯" at bounding box center [254, 422] width 52 height 25
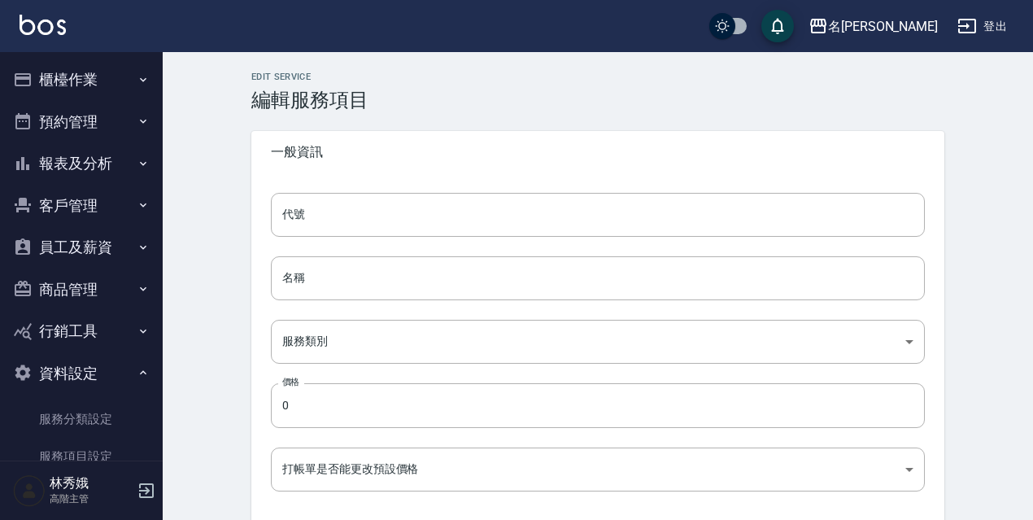
type input "600"
type input "洗髮600"
type input "37ee2159-c591-4407-b421-a91acde59cc0"
type input "600"
type input "FALSE"
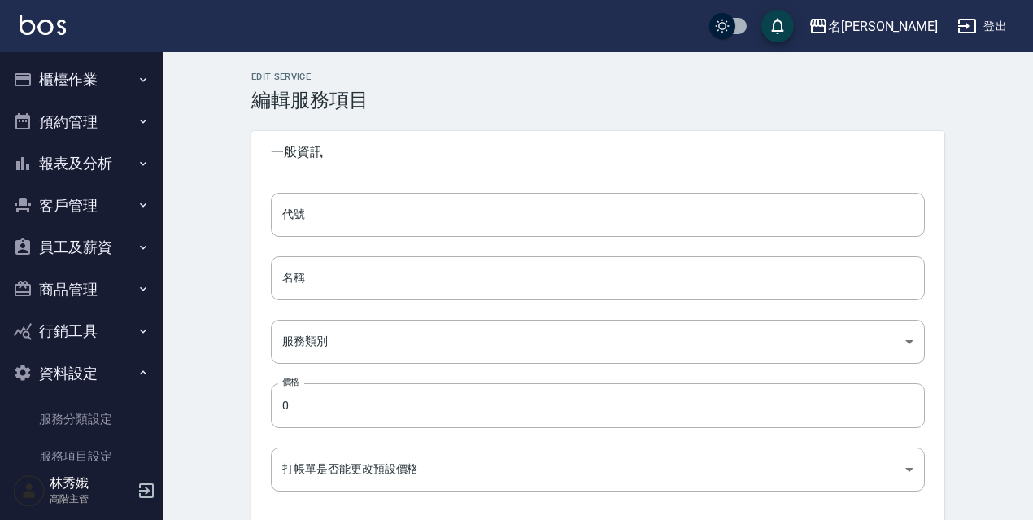
type input "none"
type input "UNSET"
type input "none"
type input "洗髮助理"
type input "1"
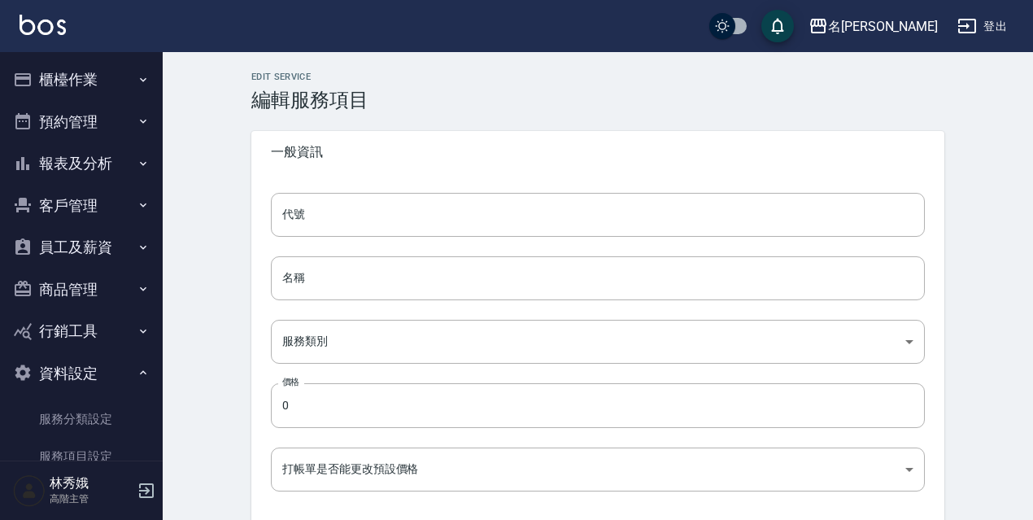
type input "點數"
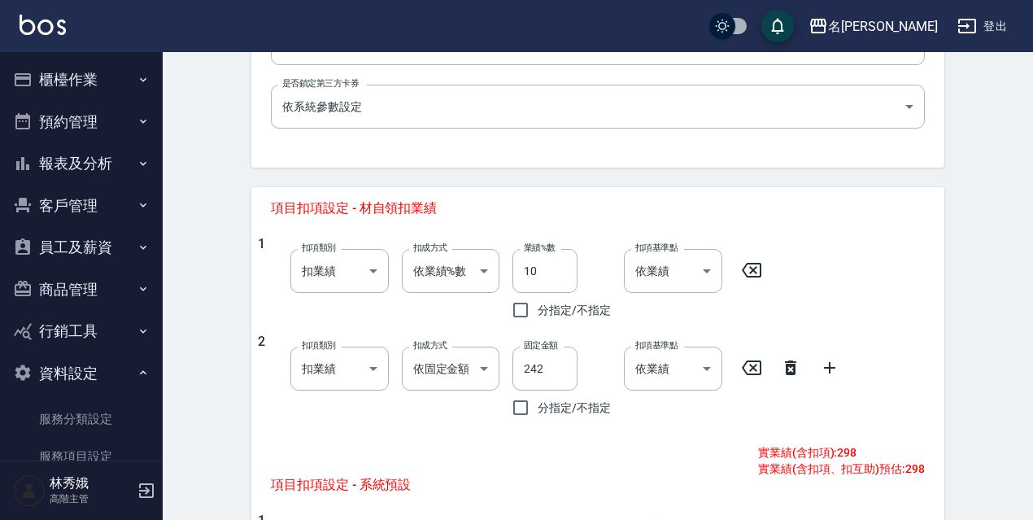
scroll to position [545, 0]
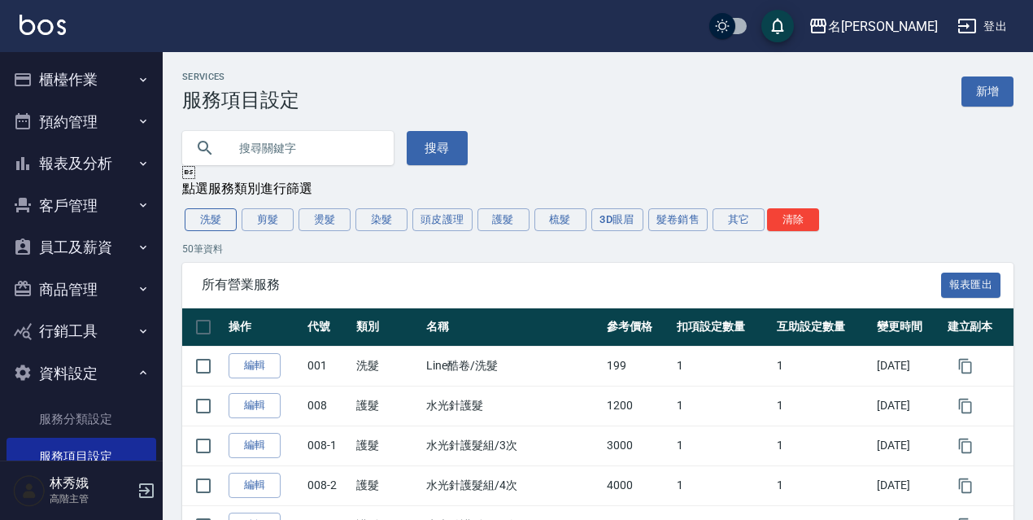
click at [216, 217] on button "洗髮" at bounding box center [211, 219] width 52 height 23
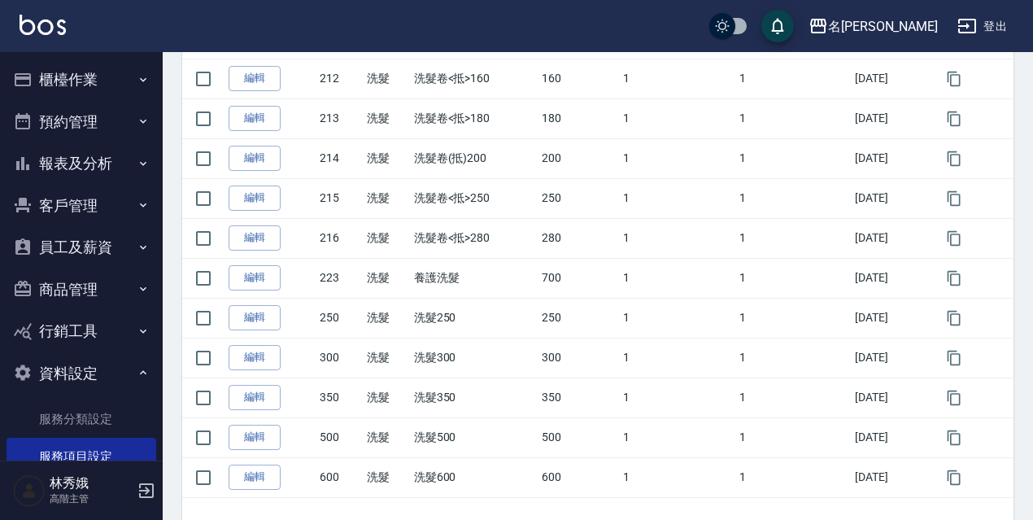
scroll to position [424, 0]
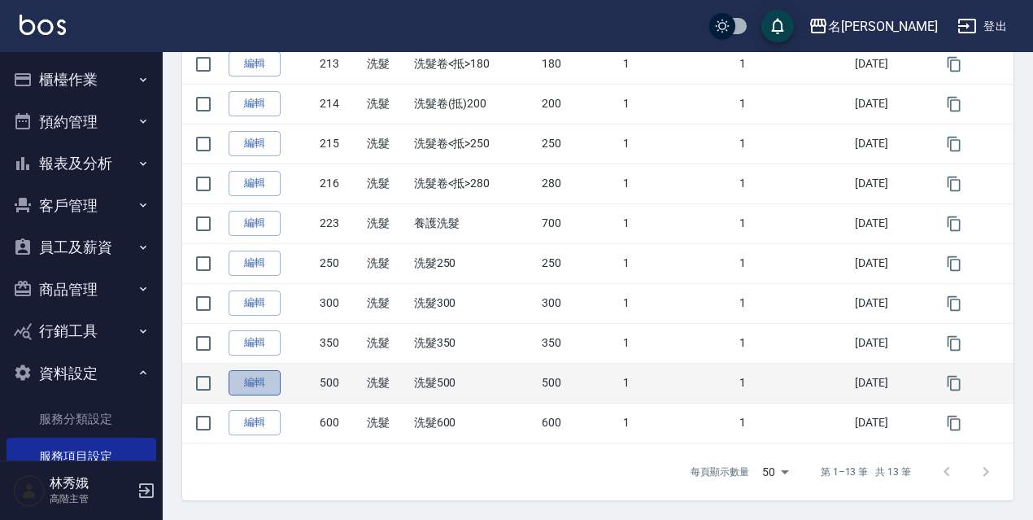
click at [255, 387] on link "編輯" at bounding box center [254, 382] width 52 height 25
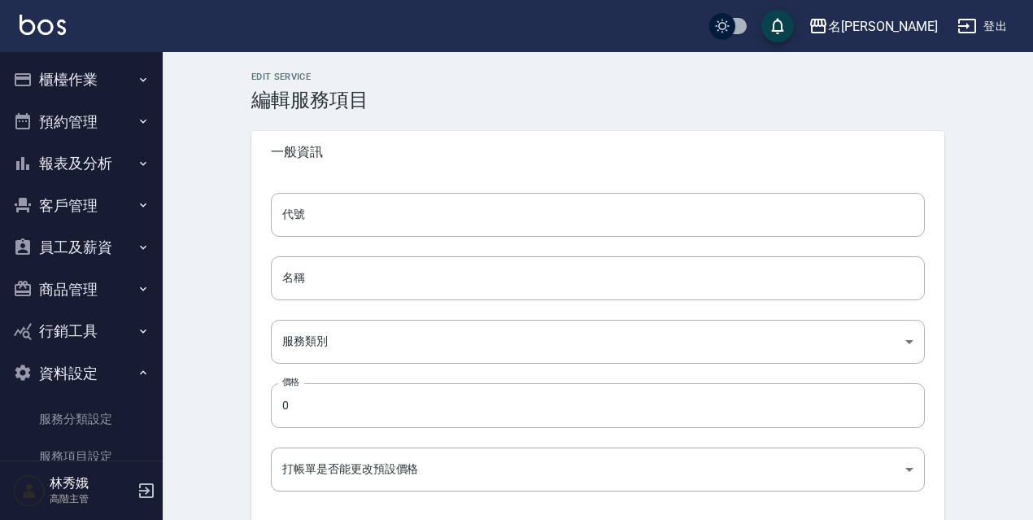
type input "500"
type input "洗髮500"
type input "37ee2159-c591-4407-b421-a91acde59cc0"
type input "500"
type input "FALSE"
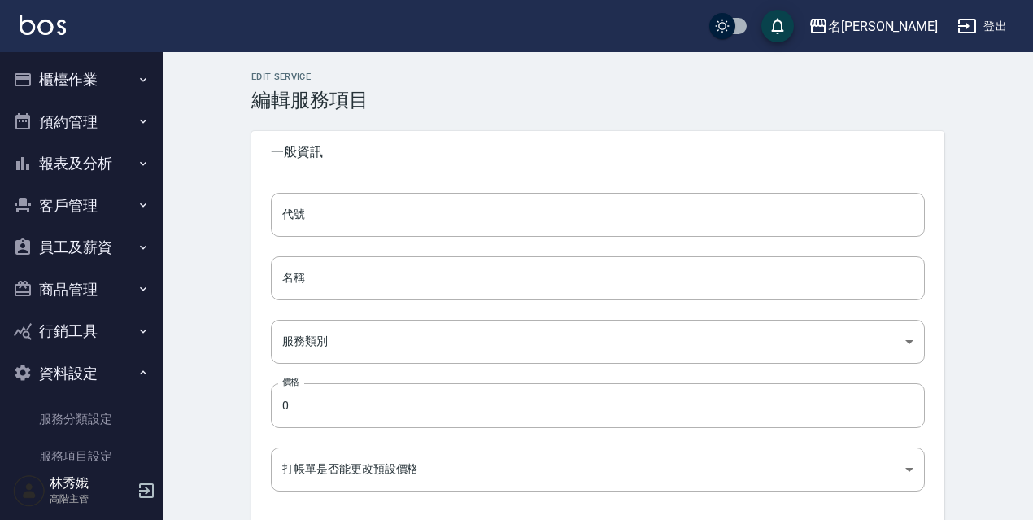
type input "none"
type input "UNSET"
type input "none"
type input "洗髮助理"
type input "1"
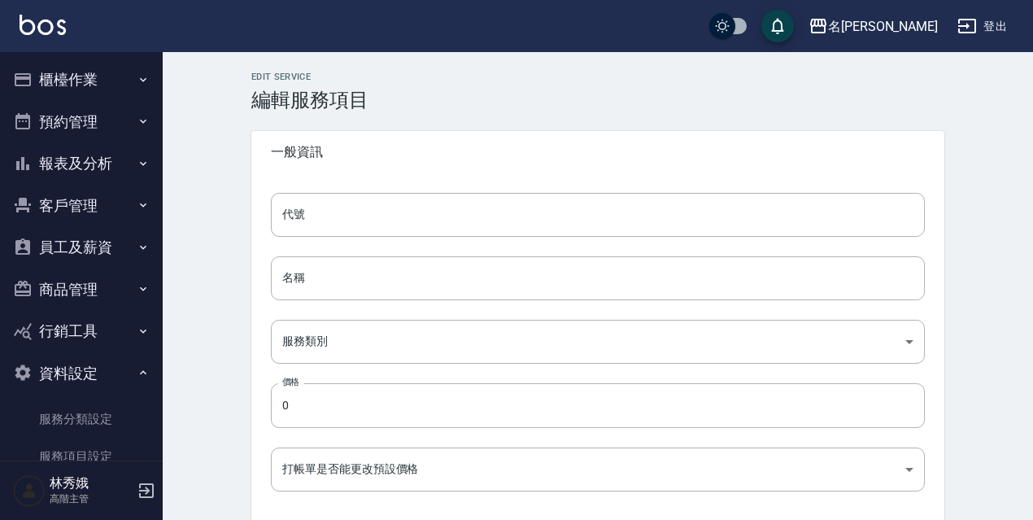
type input "點數"
drag, startPoint x: 1031, startPoint y: 132, endPoint x: 1023, endPoint y: 214, distance: 82.5
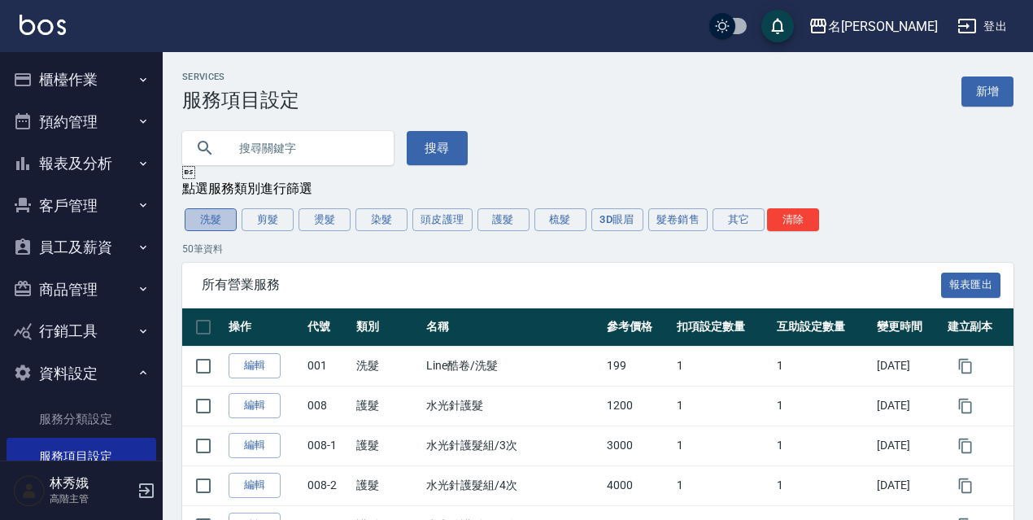
click at [218, 224] on button "洗髮" at bounding box center [211, 219] width 52 height 23
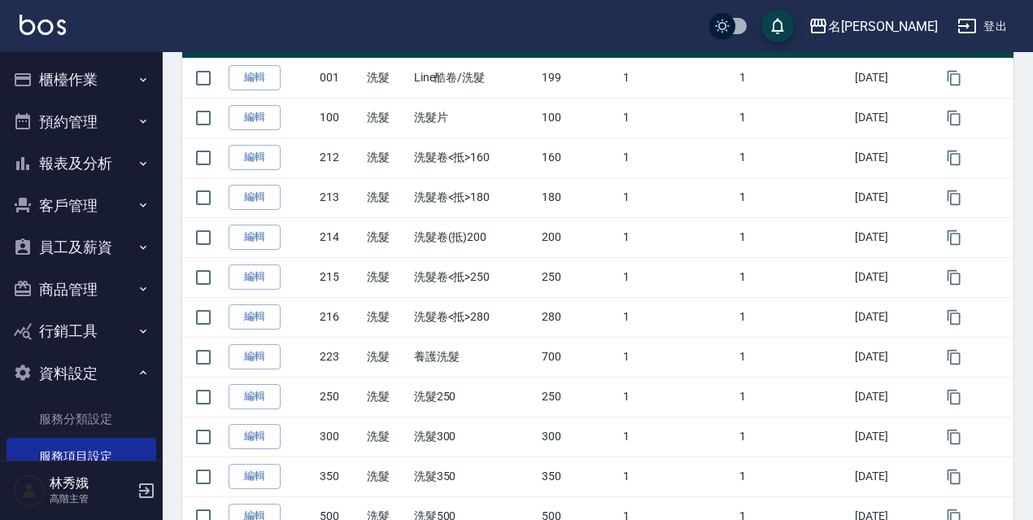
scroll to position [424, 0]
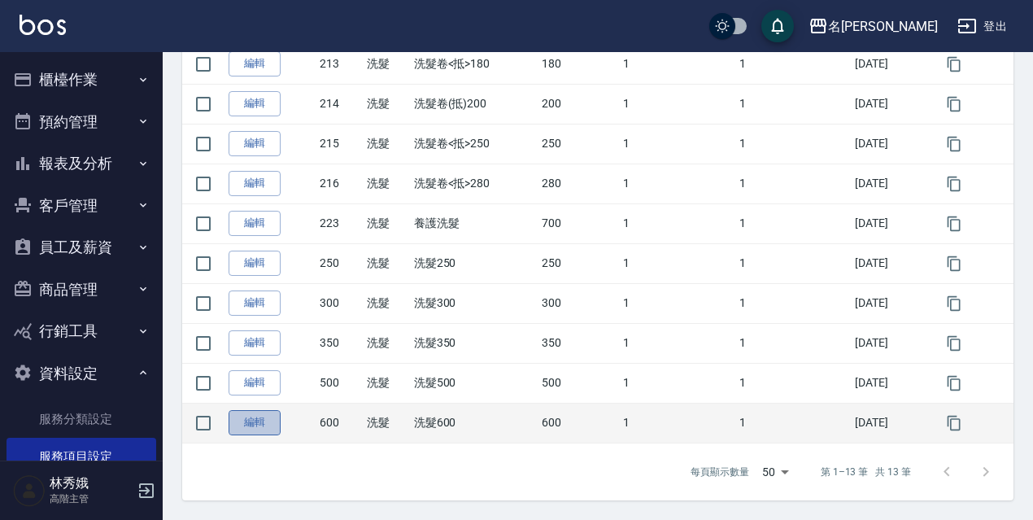
click at [262, 420] on link "編輯" at bounding box center [254, 422] width 52 height 25
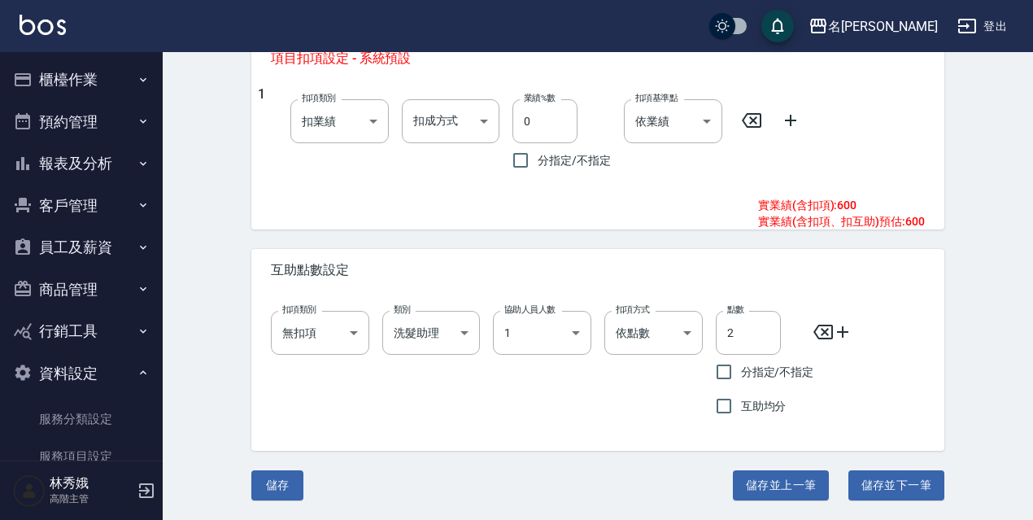
scroll to position [859, 0]
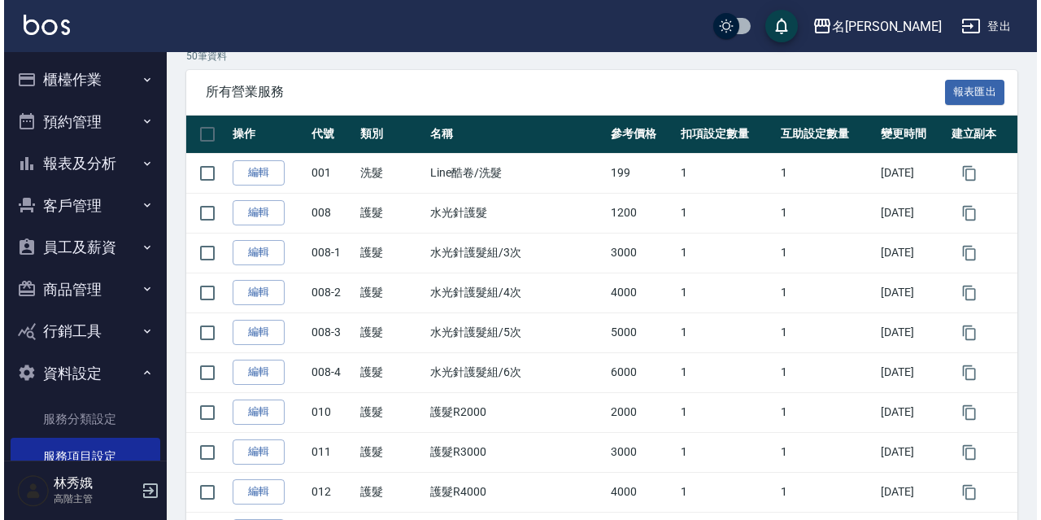
scroll to position [197, 0]
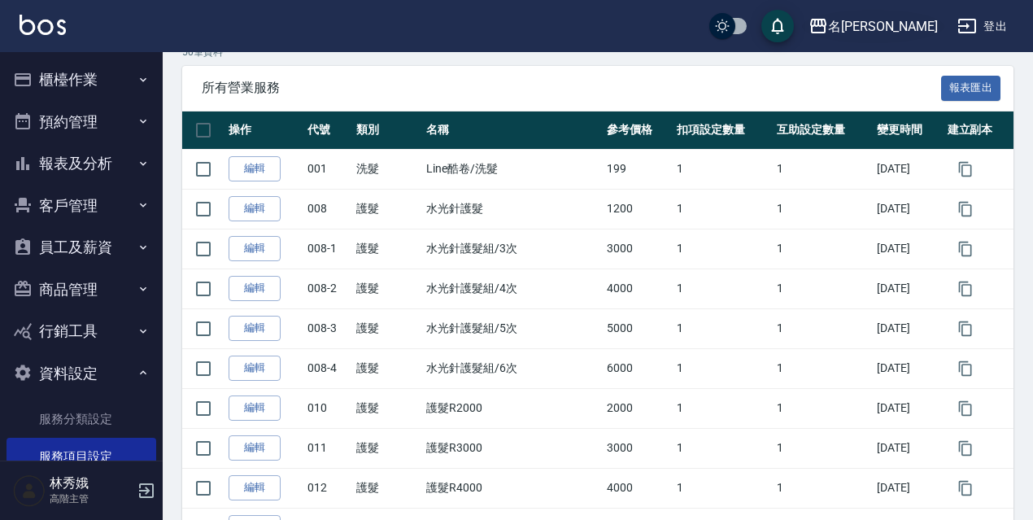
click at [916, 28] on div "名[PERSON_NAME]" at bounding box center [883, 26] width 110 height 20
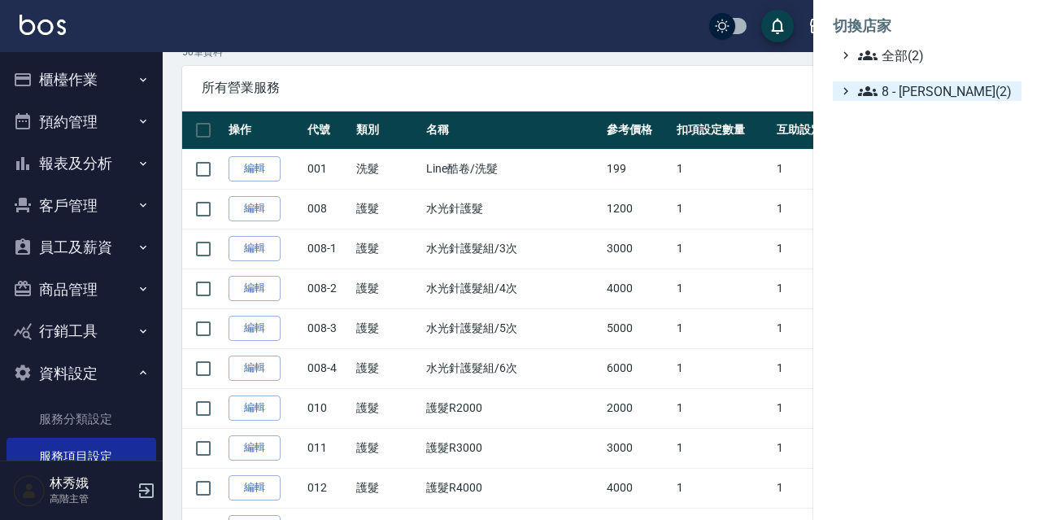
click at [879, 89] on span "8 - [PERSON_NAME](2)" at bounding box center [936, 91] width 157 height 20
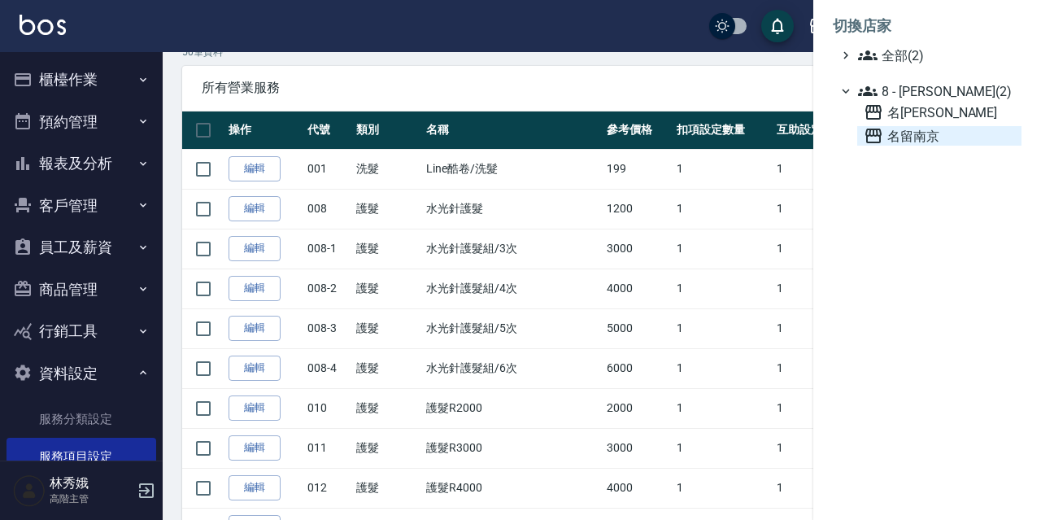
click at [911, 140] on span "名留南京" at bounding box center [939, 136] width 151 height 20
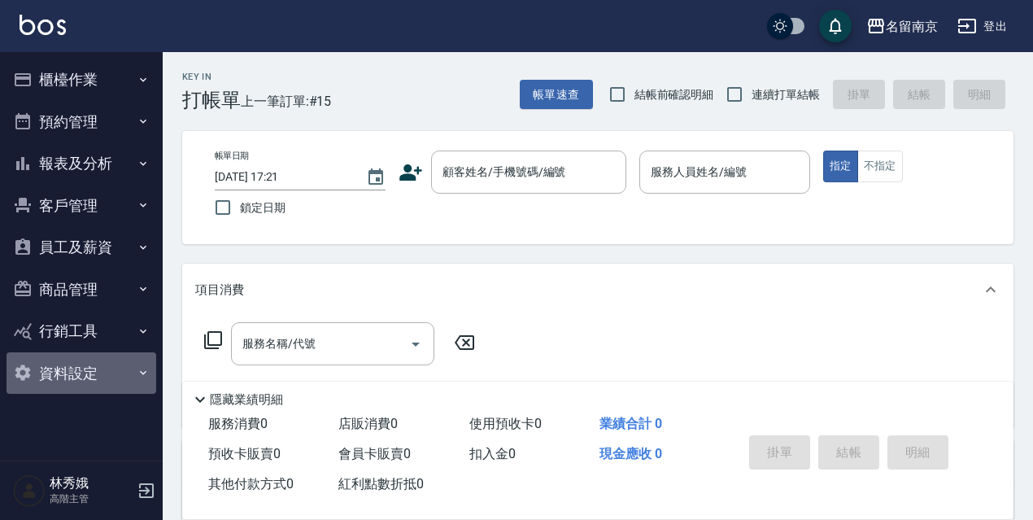
click at [59, 369] on button "資料設定" at bounding box center [82, 373] width 150 height 42
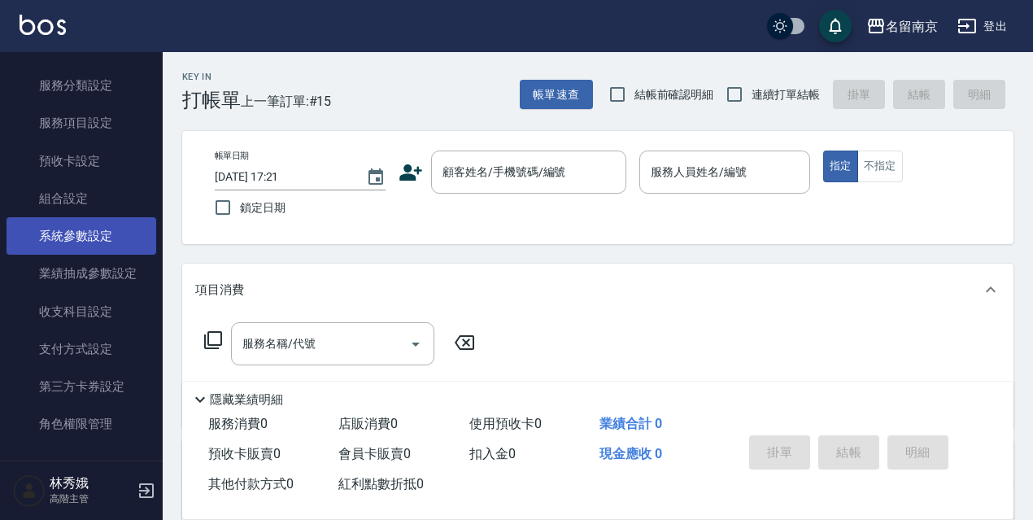
scroll to position [326, 0]
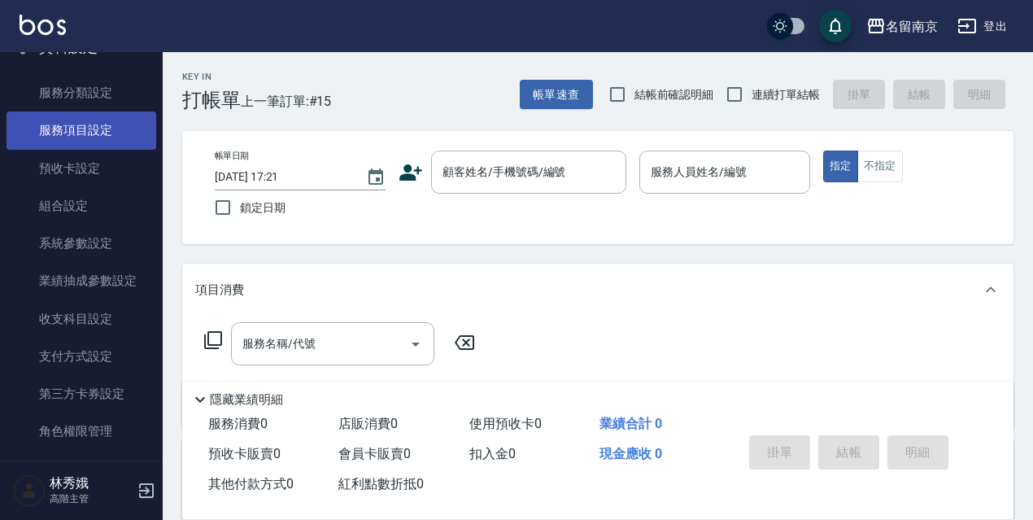
click at [94, 130] on link "服務項目設定" at bounding box center [82, 129] width 150 height 37
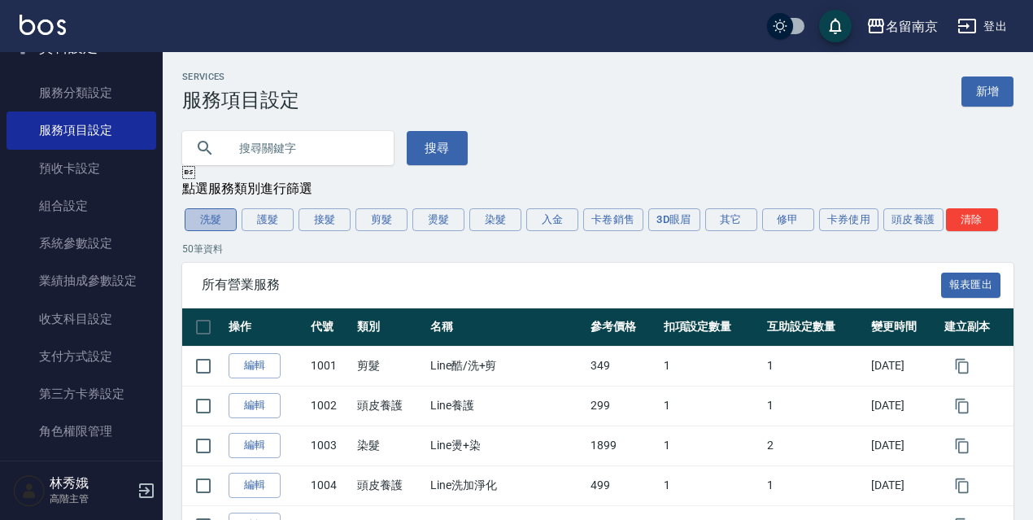
click at [221, 218] on button "洗髮" at bounding box center [211, 219] width 52 height 23
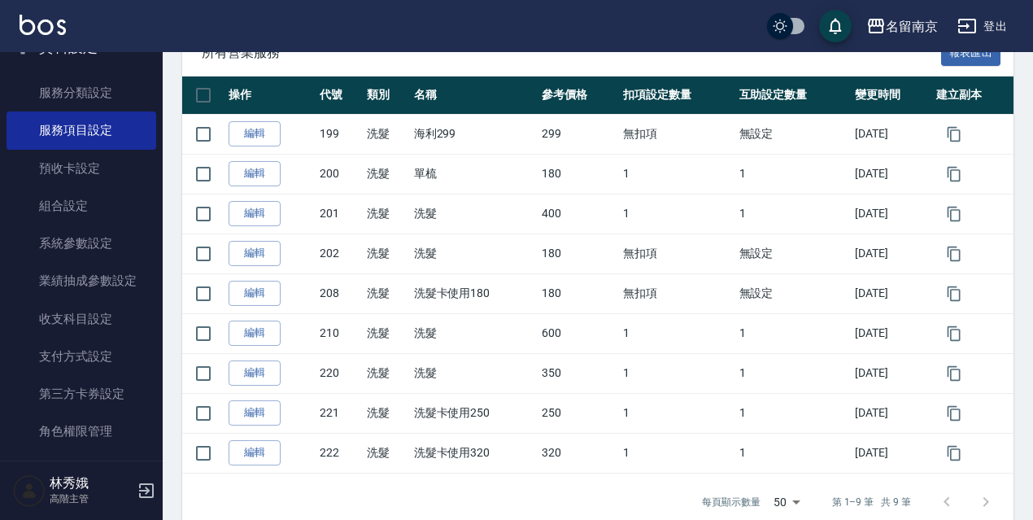
scroll to position [265, 0]
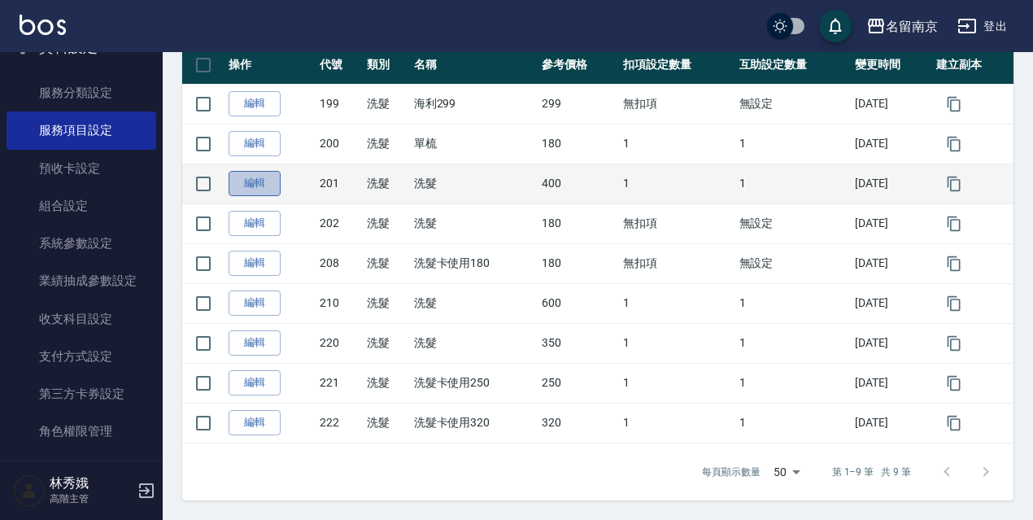
click at [263, 178] on link "編輯" at bounding box center [254, 183] width 52 height 25
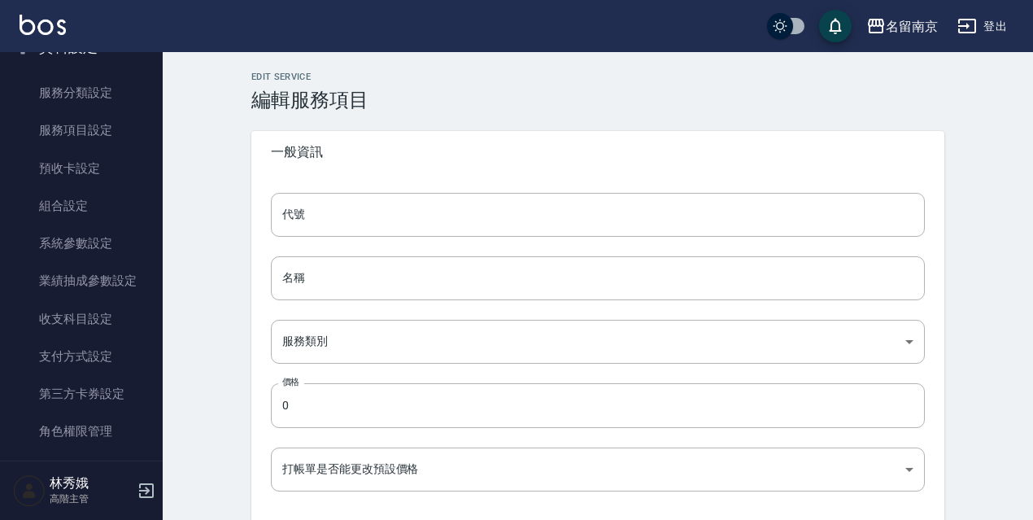
type input "201"
type input "洗髮"
type input "916e3307-c7b6-46ff-867f-54dd39a1ee69"
type input "400"
type input "FALSE"
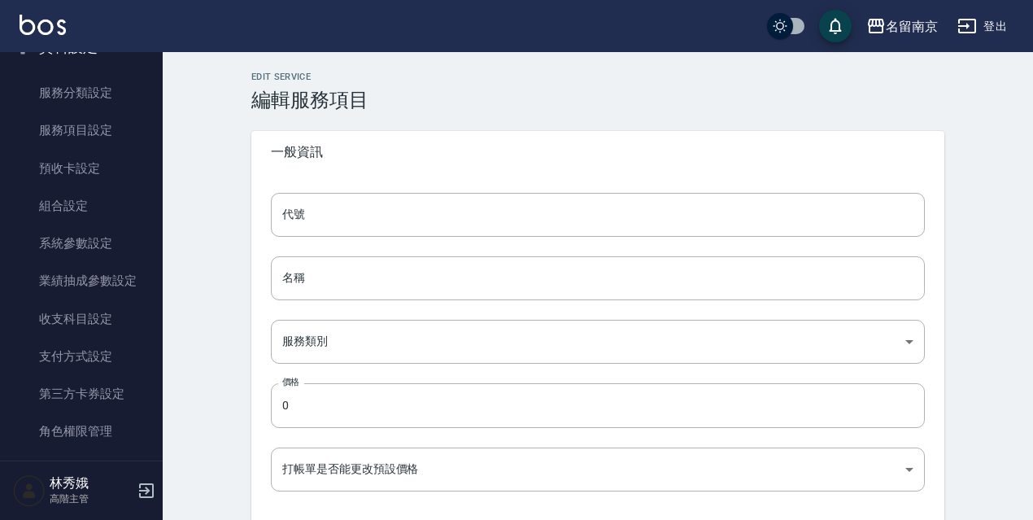
type input "none"
type input "UNSET"
type input "none"
type input "洗"
type input "2"
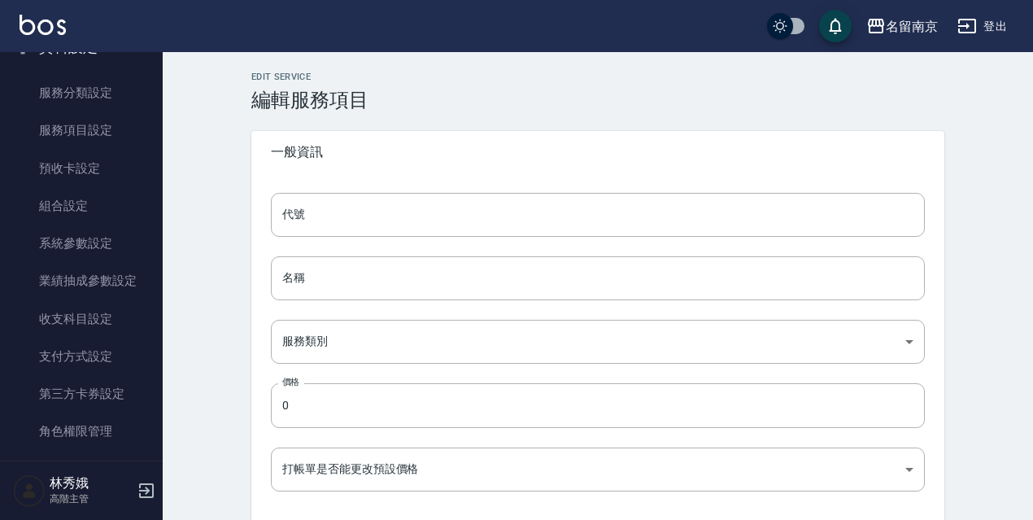
type input "點數"
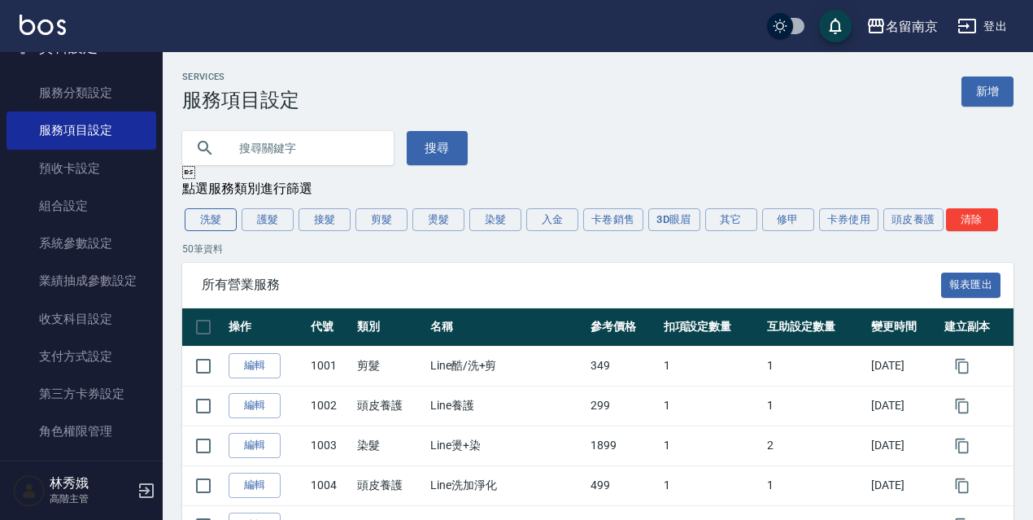
click at [216, 231] on button "洗髮" at bounding box center [211, 219] width 52 height 23
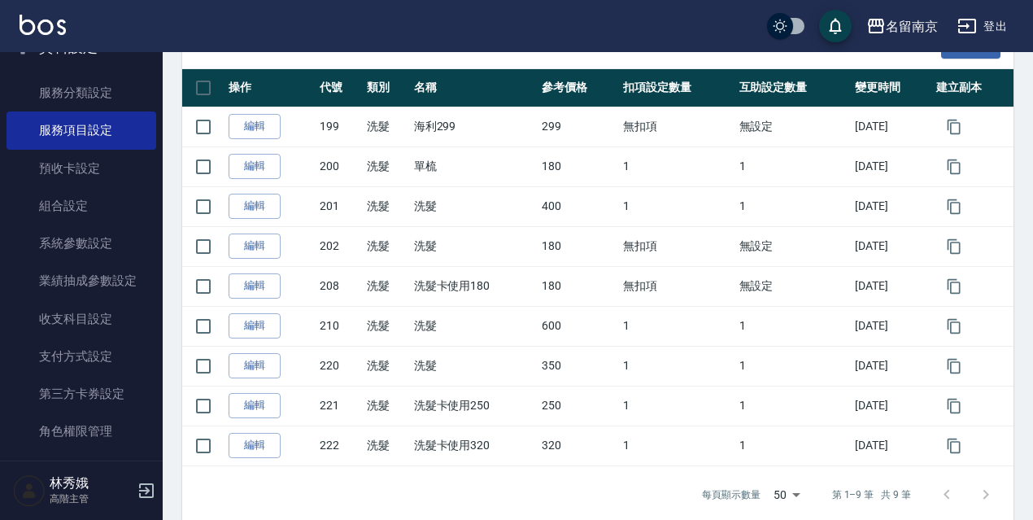
scroll to position [265, 0]
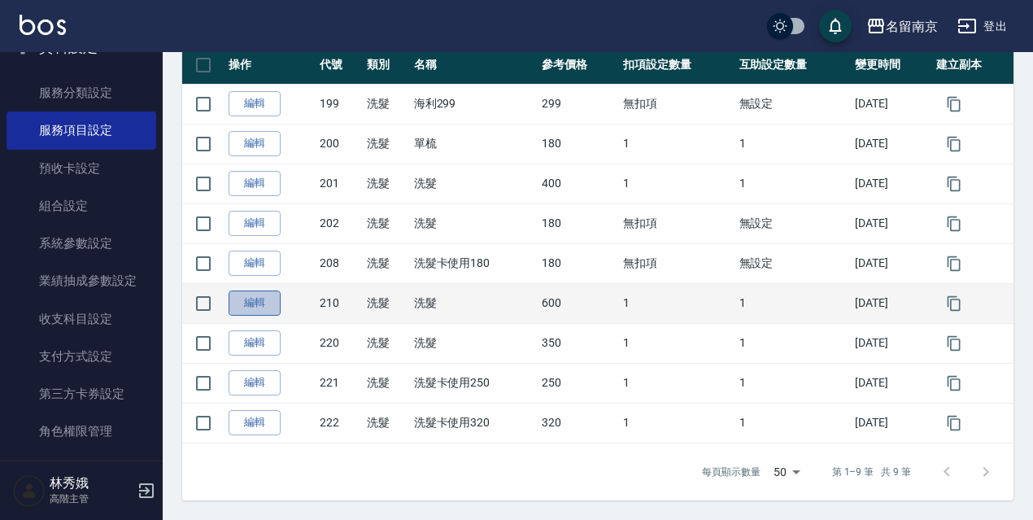
click at [270, 294] on link "編輯" at bounding box center [254, 302] width 52 height 25
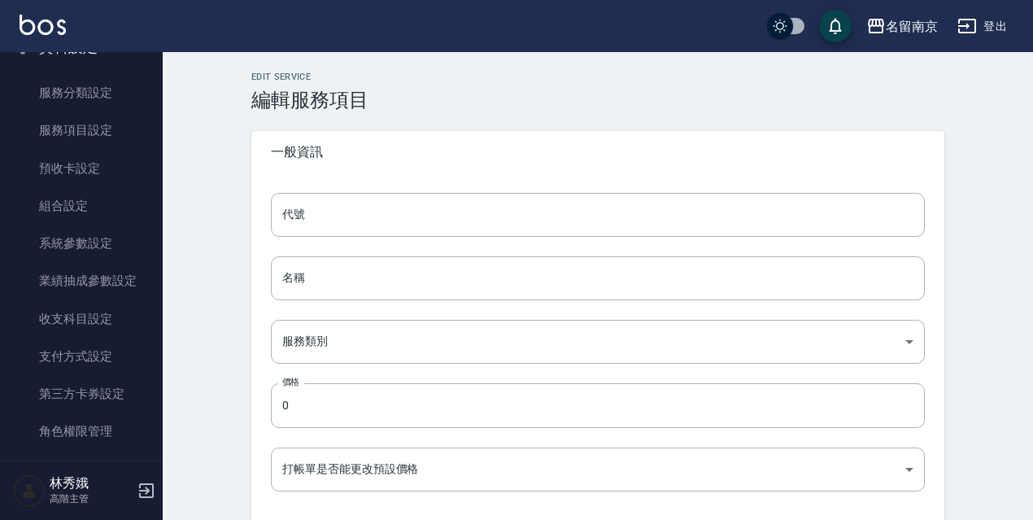
type input "210"
type input "洗髮"
type input "916e3307-c7b6-46ff-867f-54dd39a1ee69"
type input "600"
type input "FALSE"
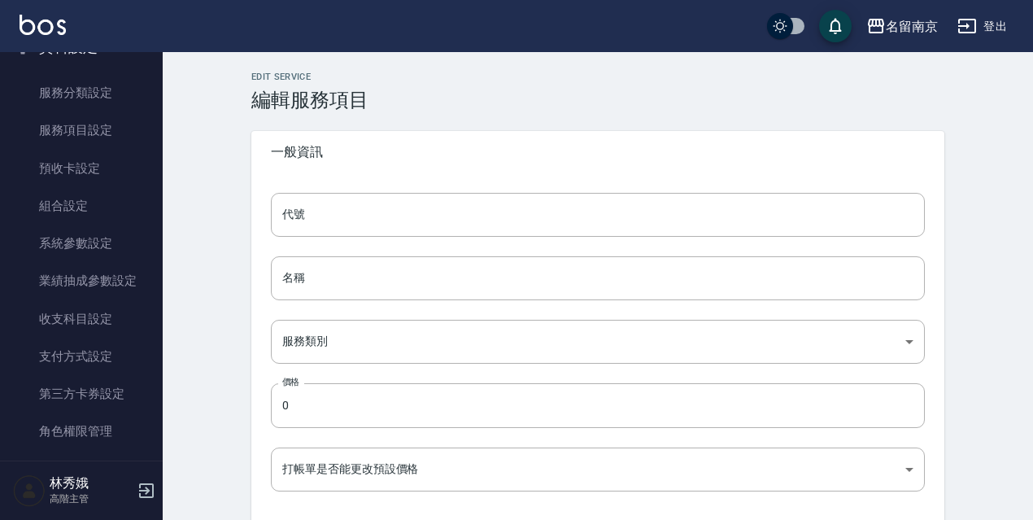
type input "none"
type input "UNSET"
type input "none"
type input "洗"
type input "2"
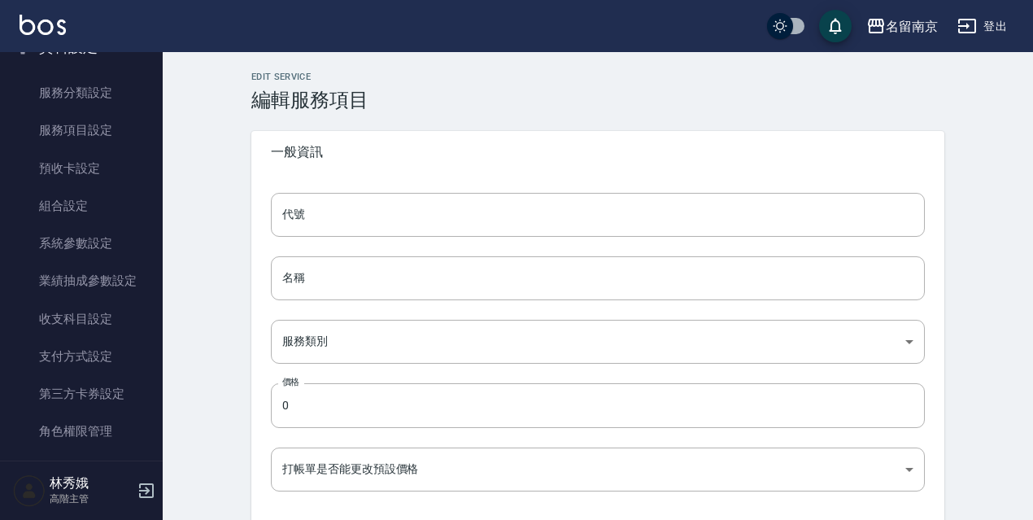
type input "點數"
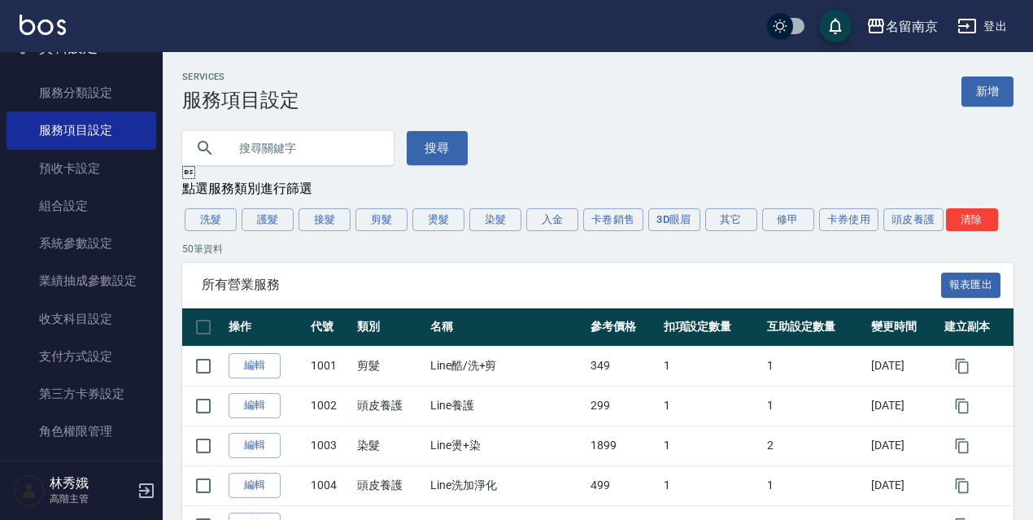
click at [895, 28] on div "名留南京" at bounding box center [911, 26] width 52 height 20
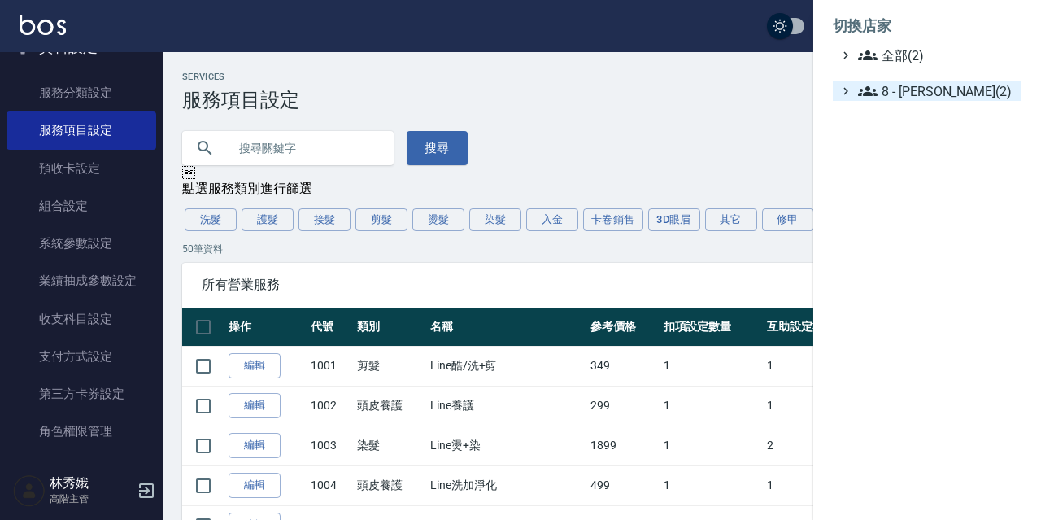
click at [909, 95] on span "8 - 林秀娥(2)" at bounding box center [936, 91] width 157 height 20
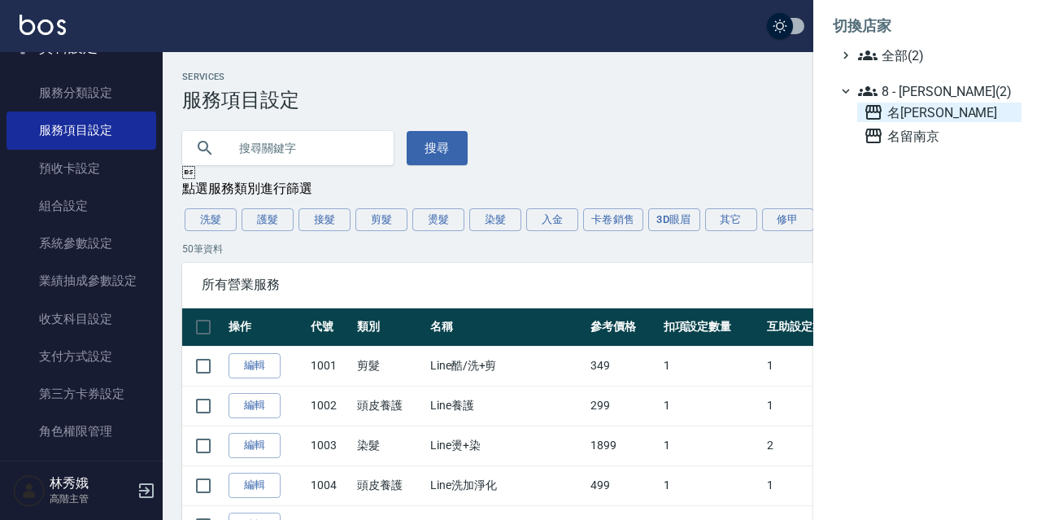
click at [928, 114] on span "名留伊通" at bounding box center [939, 112] width 151 height 20
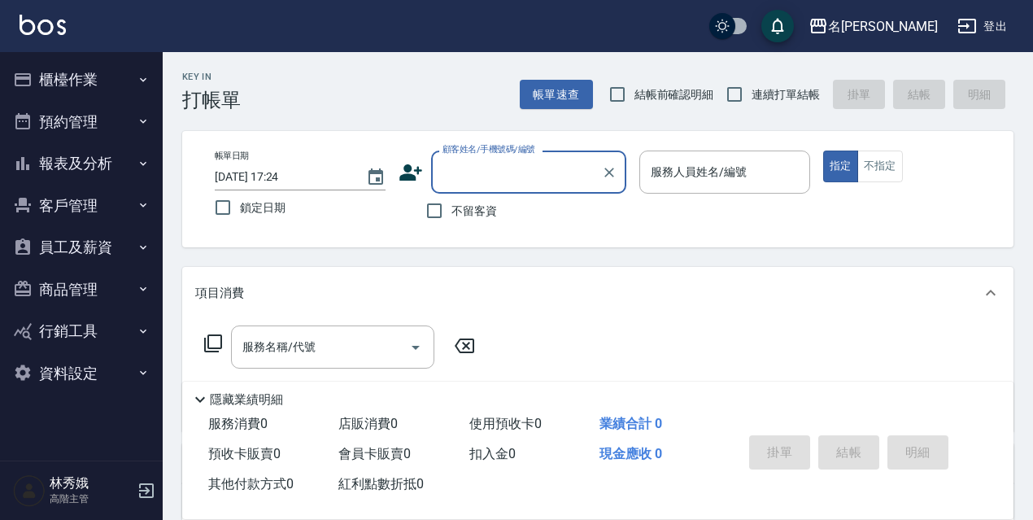
click at [70, 364] on button "資料設定" at bounding box center [82, 373] width 150 height 42
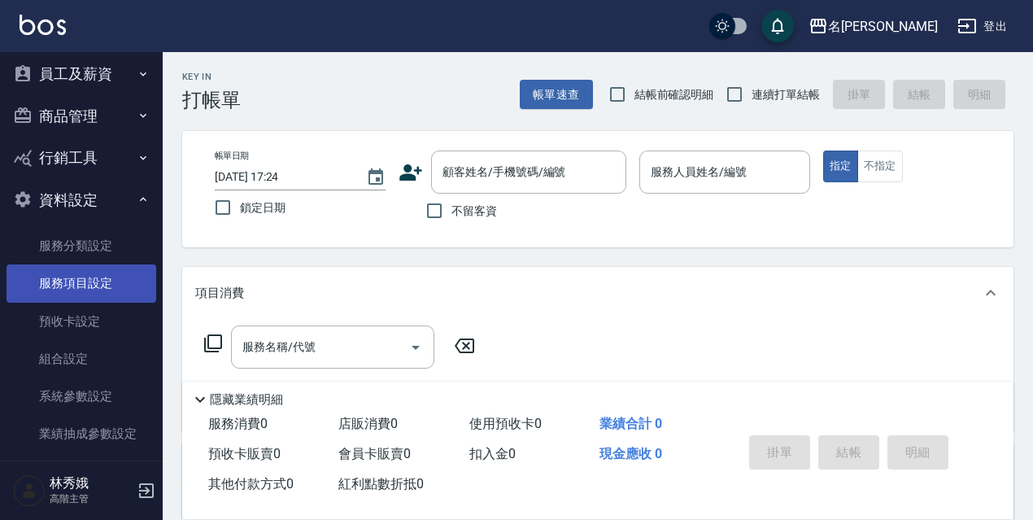
scroll to position [175, 0]
click at [100, 263] on link "服務項目設定" at bounding box center [82, 281] width 150 height 37
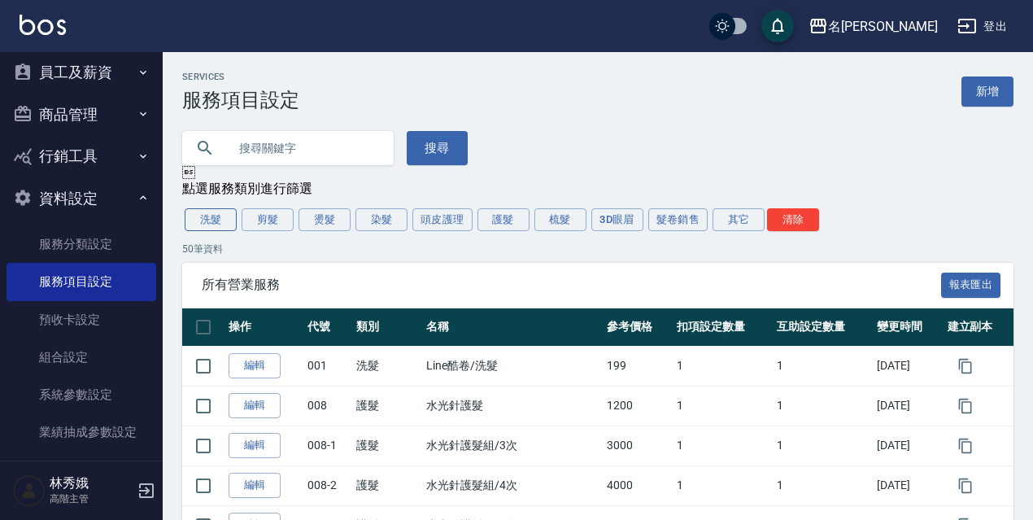
click at [207, 228] on button "洗髮" at bounding box center [211, 219] width 52 height 23
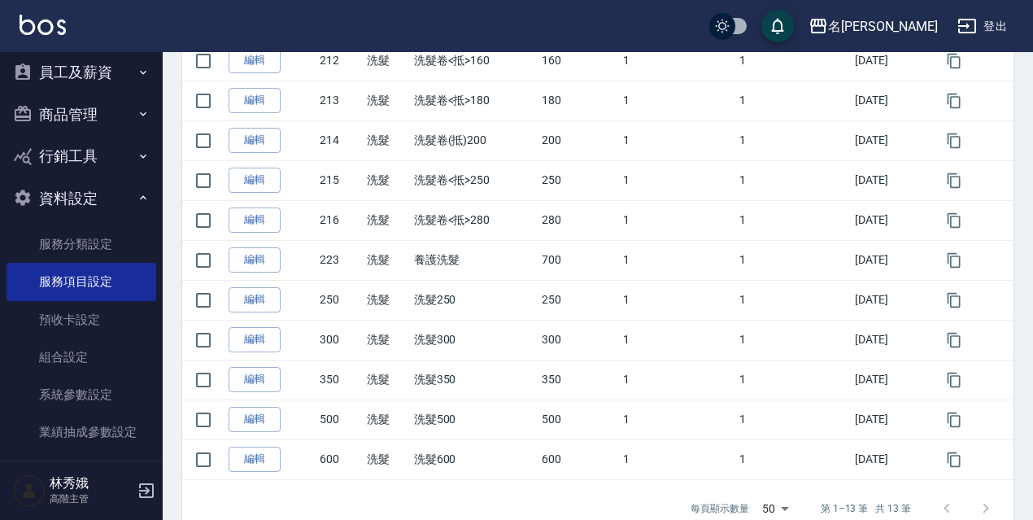
scroll to position [424, 0]
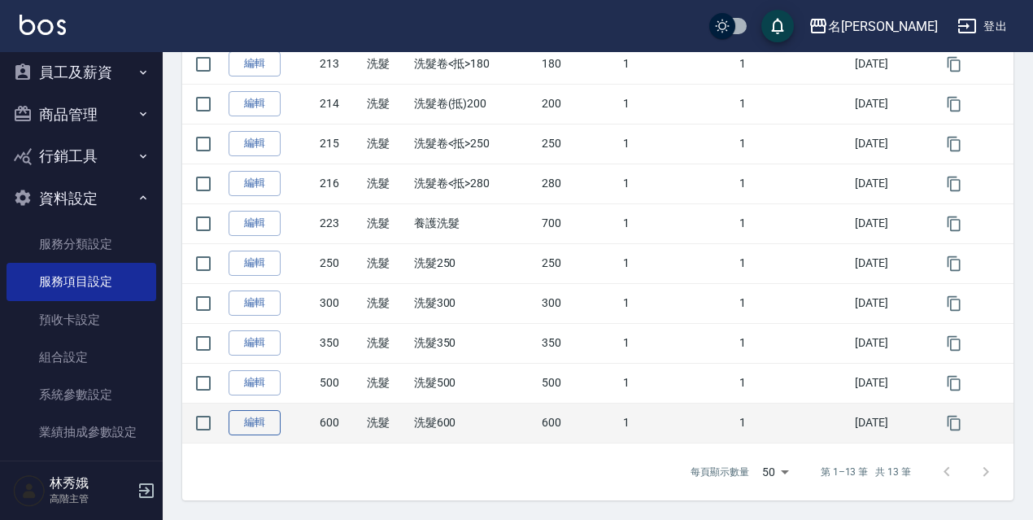
click at [250, 429] on link "編輯" at bounding box center [254, 422] width 52 height 25
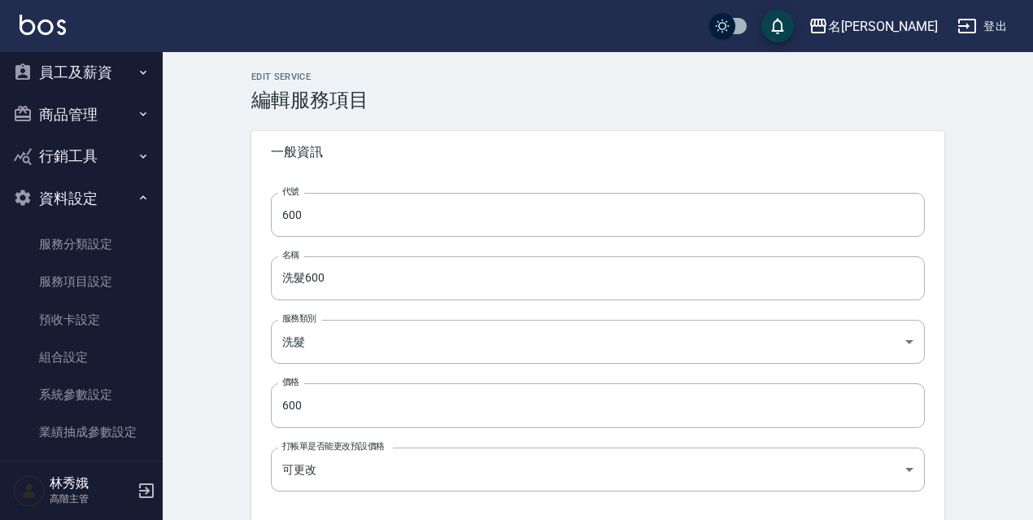
type input "600"
type input "洗髮600"
type input "37ee2159-c591-4407-b421-a91acde59cc0"
type input "600"
type input "FALSE"
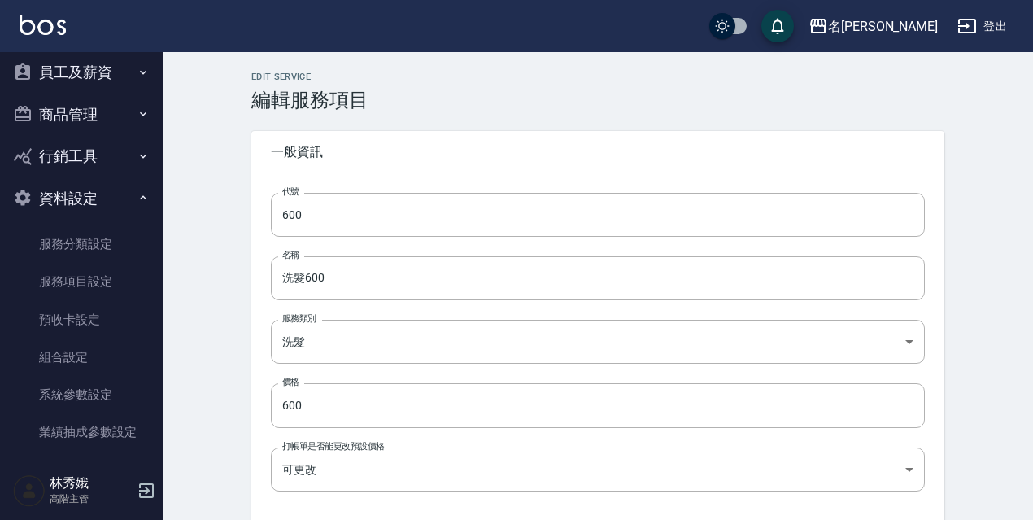
type input "none"
type input "UNSET"
type input "none"
type input "洗髮助理"
type input "1"
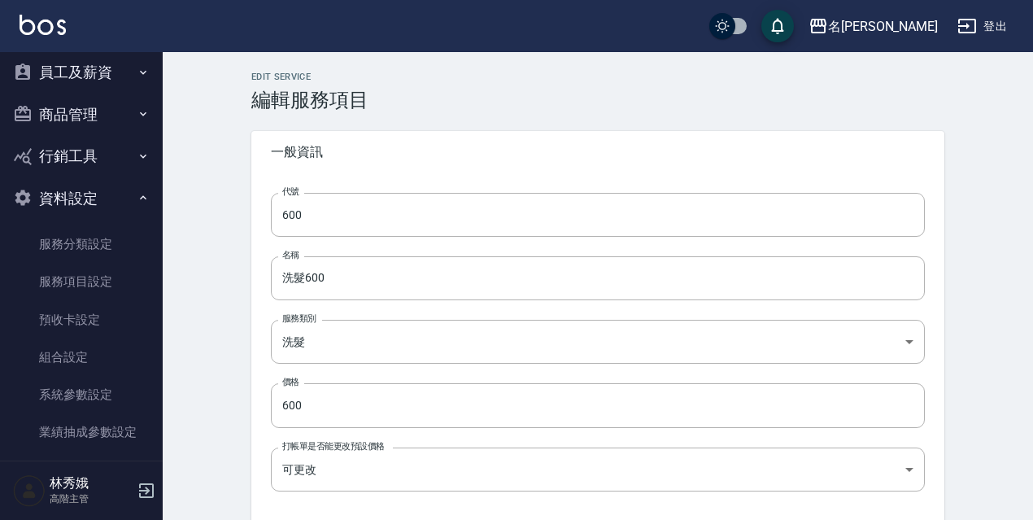
type input "點數"
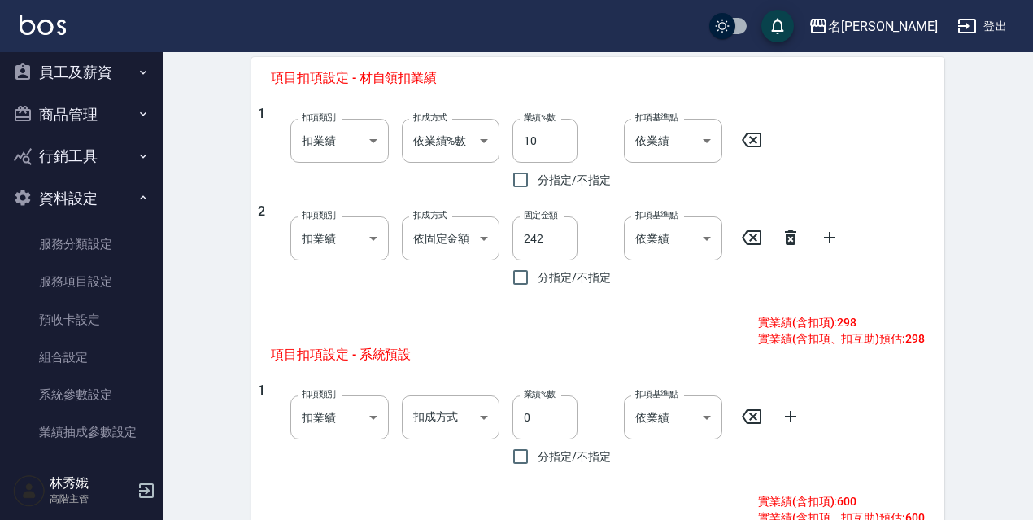
scroll to position [667, 0]
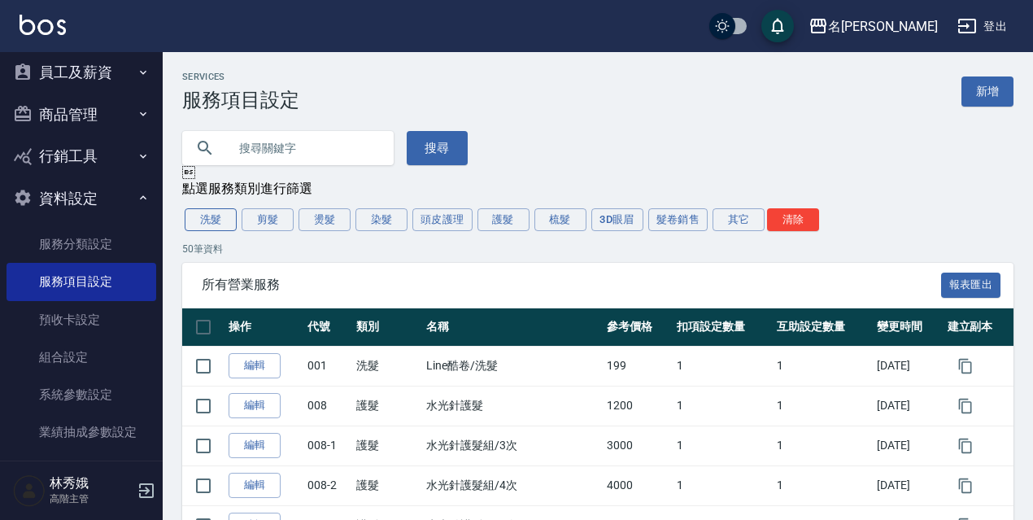
click at [215, 215] on button "洗髮" at bounding box center [211, 219] width 52 height 23
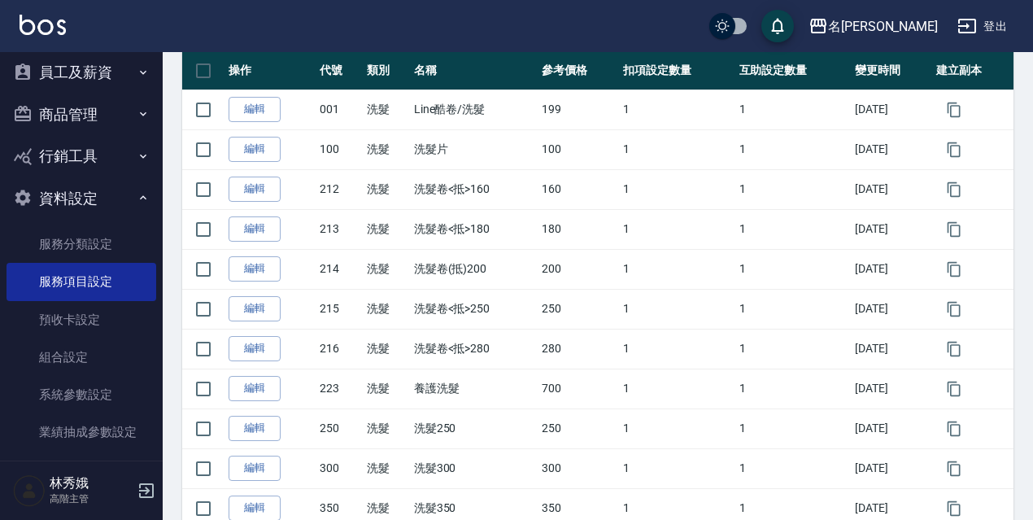
scroll to position [424, 0]
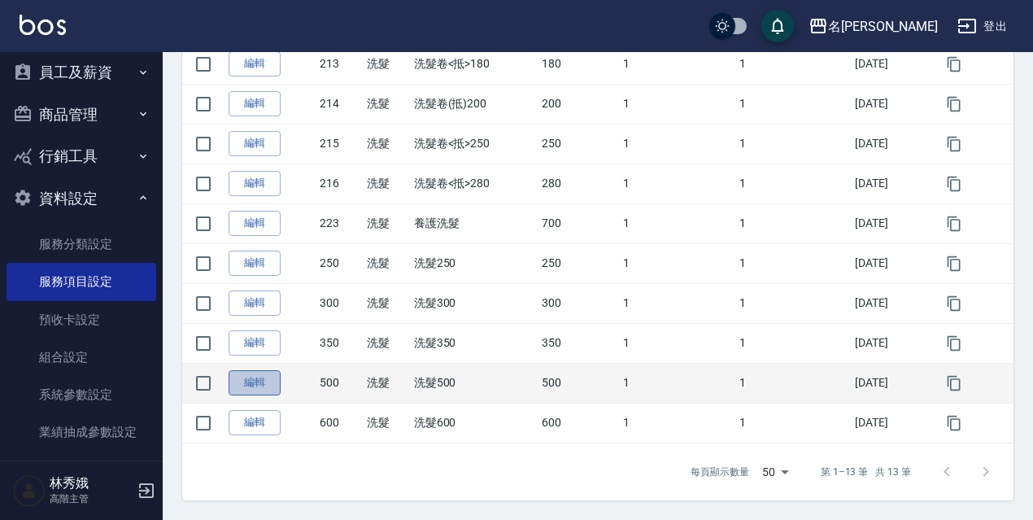
click at [278, 376] on link "編輯" at bounding box center [254, 382] width 52 height 25
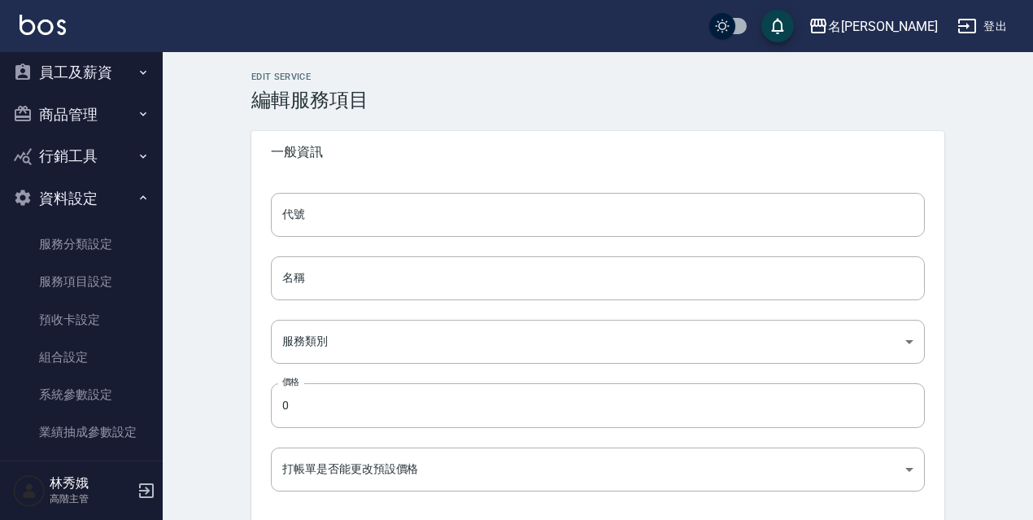
type input "500"
type input "洗髮500"
type input "37ee2159-c591-4407-b421-a91acde59cc0"
type input "500"
type input "FALSE"
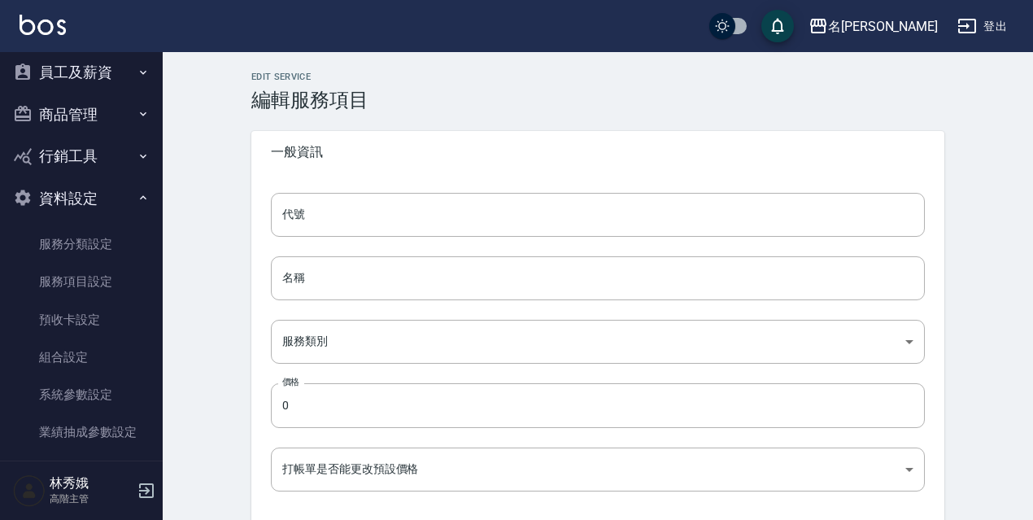
type input "none"
type input "UNSET"
type input "none"
type input "洗髮助理"
type input "1"
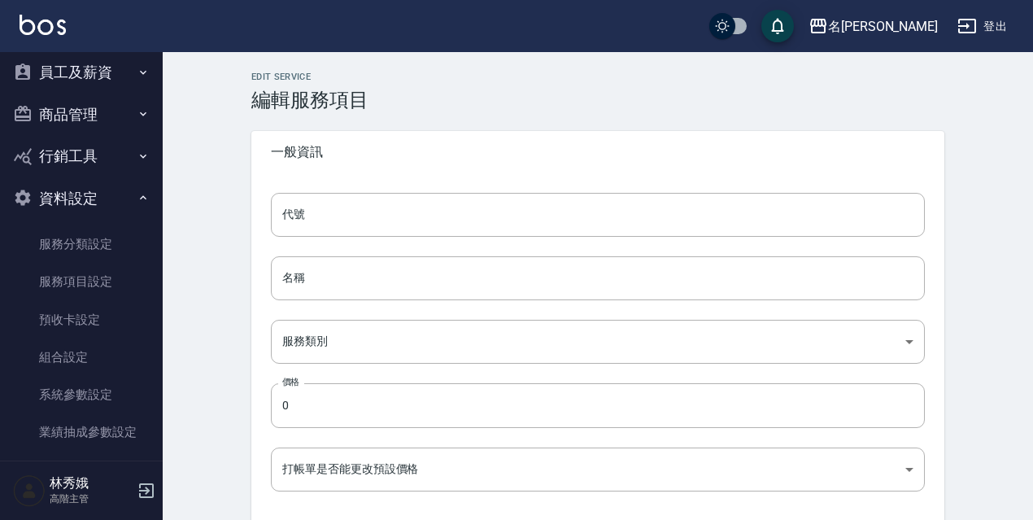
type input "點數"
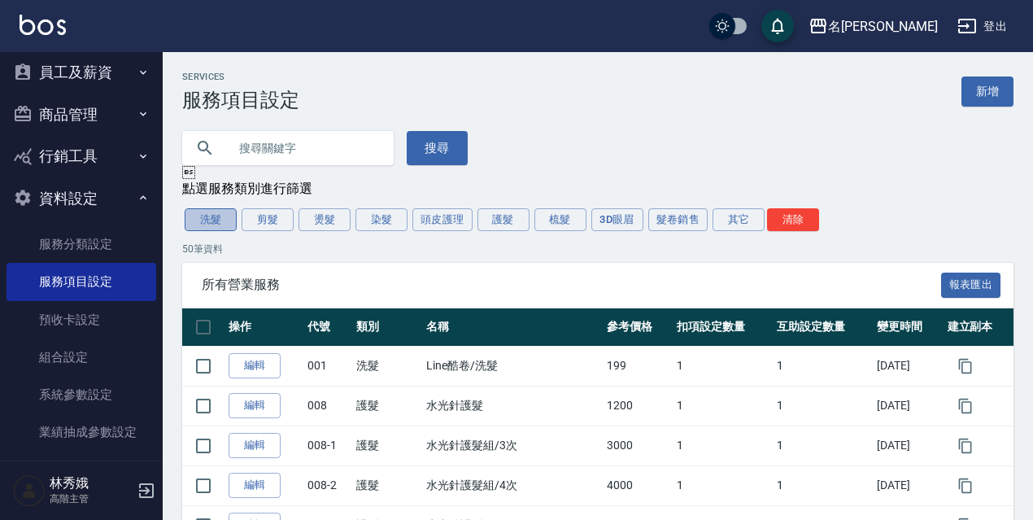
drag, startPoint x: 206, startPoint y: 231, endPoint x: 1040, endPoint y: 131, distance: 840.2
click at [207, 231] on button "洗髮" at bounding box center [211, 219] width 52 height 23
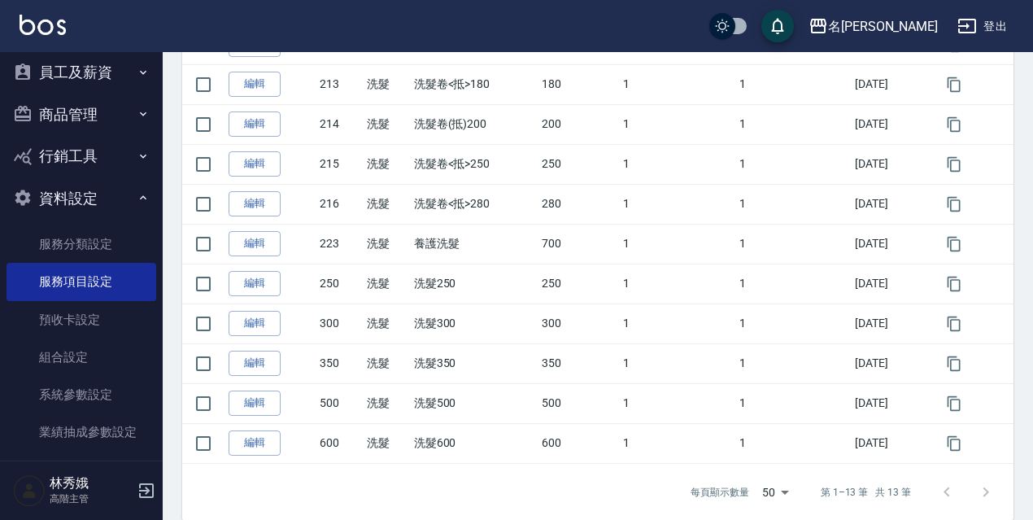
scroll to position [424, 0]
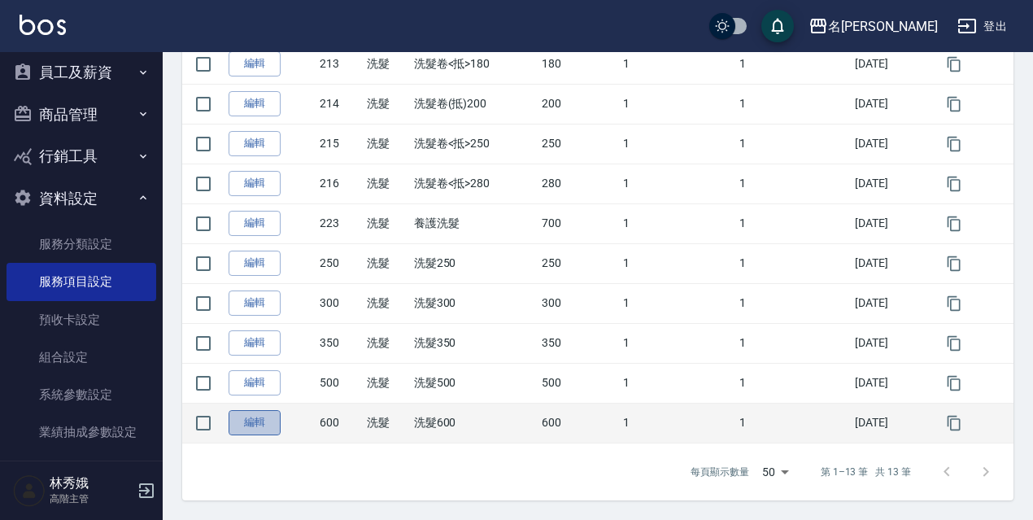
click at [246, 424] on link "編輯" at bounding box center [254, 422] width 52 height 25
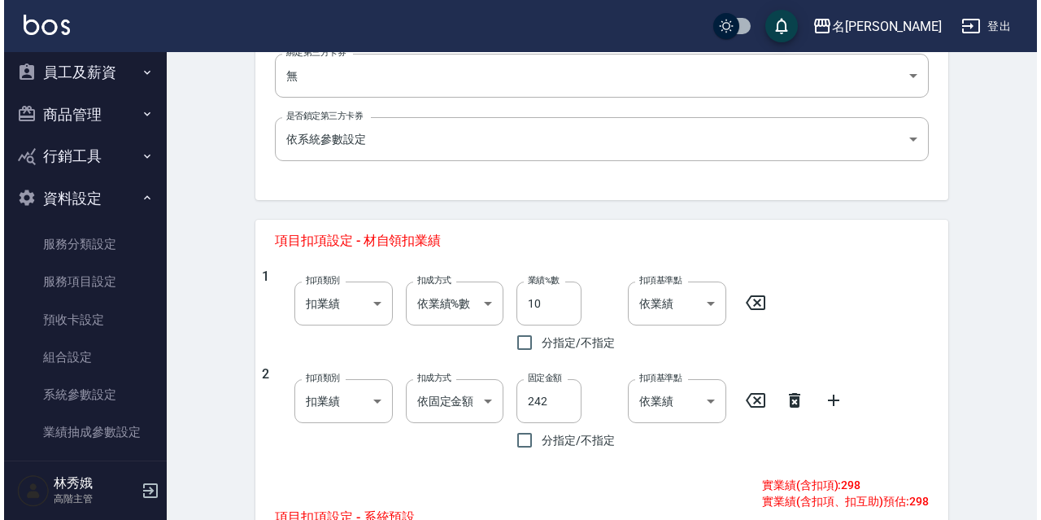
scroll to position [536, 0]
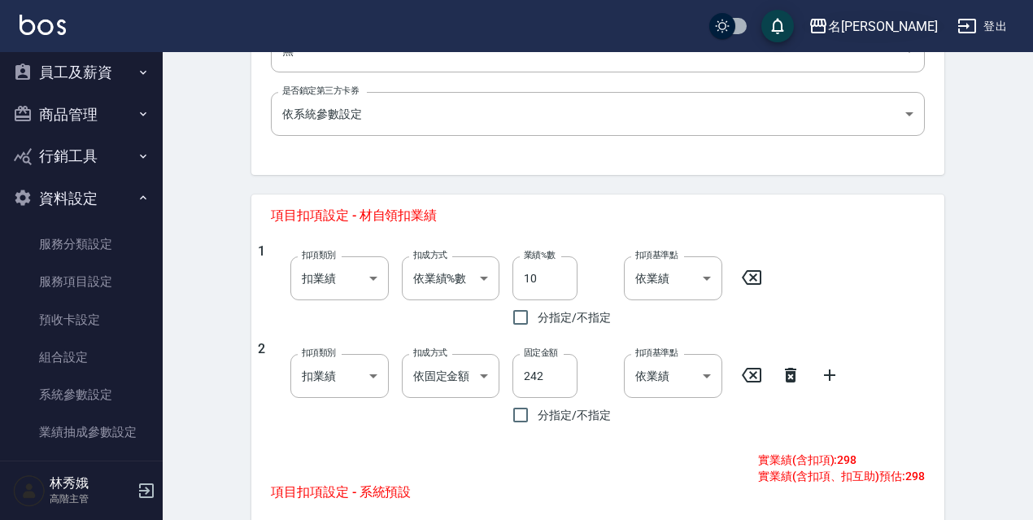
click at [894, 17] on div "名[PERSON_NAME]" at bounding box center [883, 26] width 110 height 20
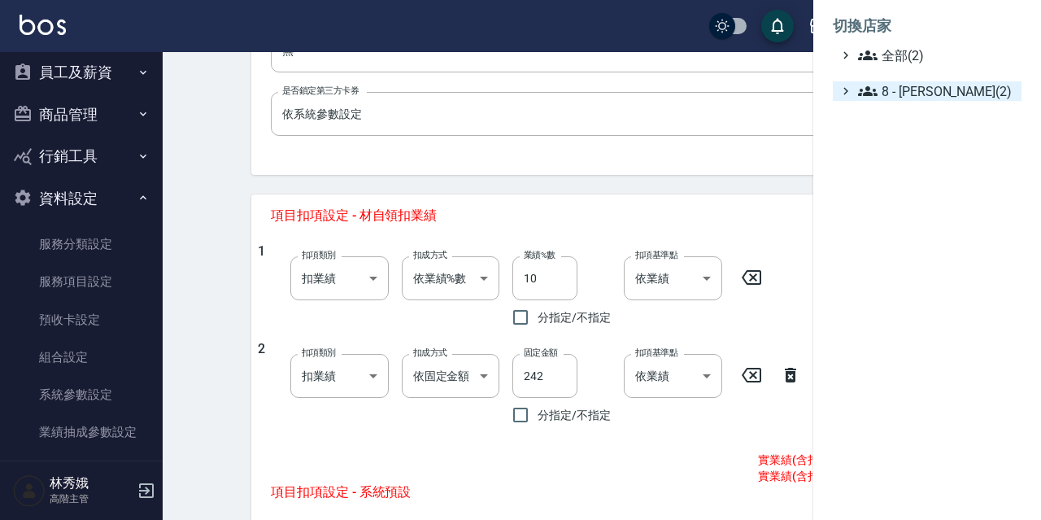
click at [919, 91] on span "8 - [PERSON_NAME](2)" at bounding box center [936, 91] width 157 height 20
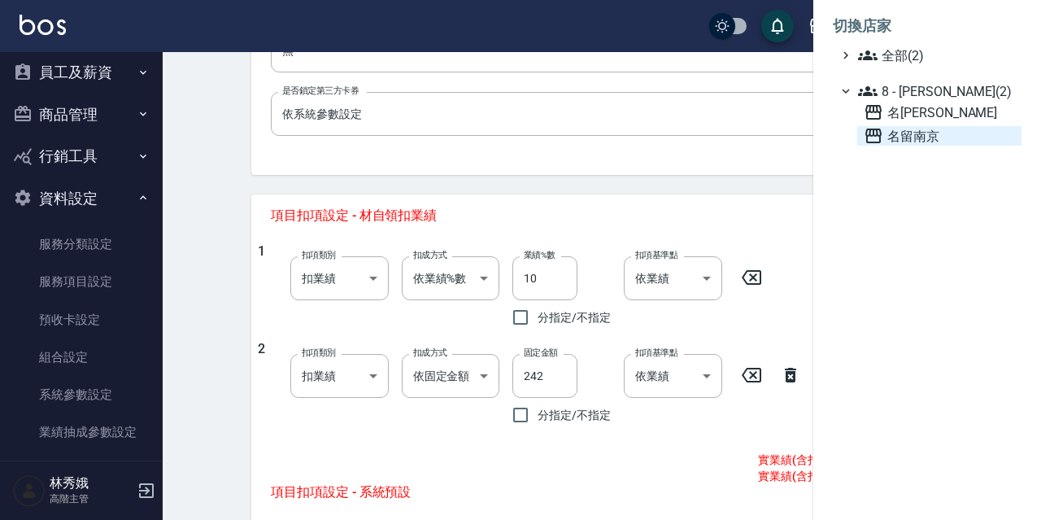
click at [923, 137] on span "名留南京" at bounding box center [939, 136] width 151 height 20
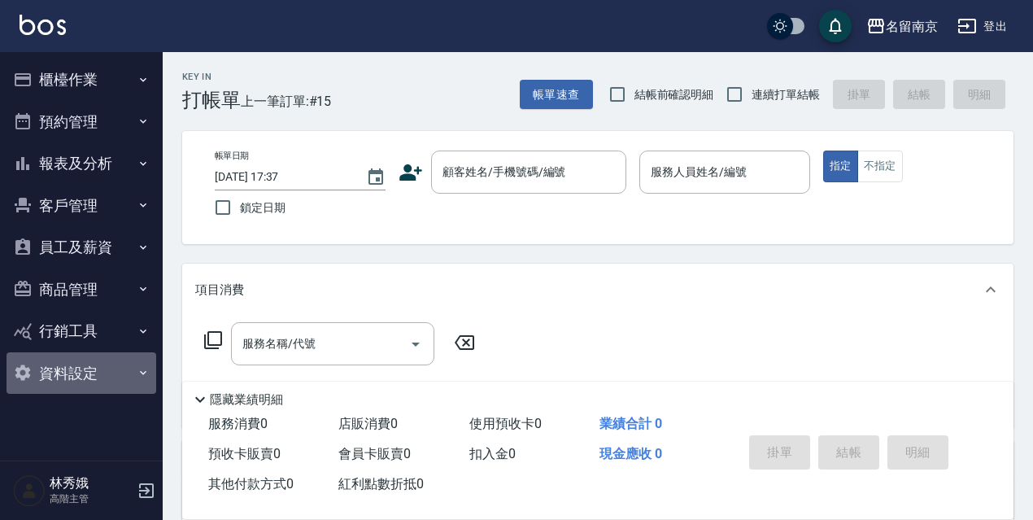
click at [44, 376] on button "資料設定" at bounding box center [82, 373] width 150 height 42
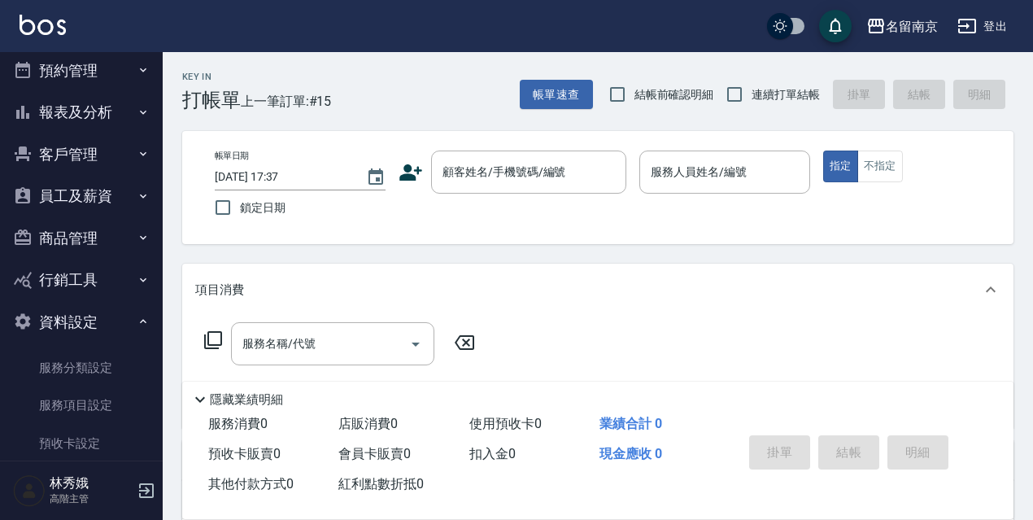
scroll to position [63, 0]
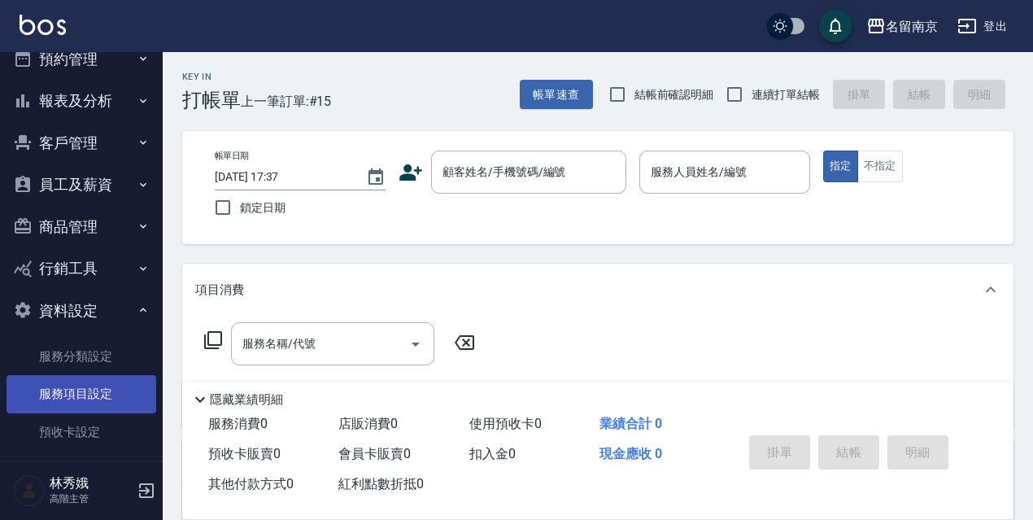
click at [117, 395] on link "服務項目設定" at bounding box center [82, 393] width 150 height 37
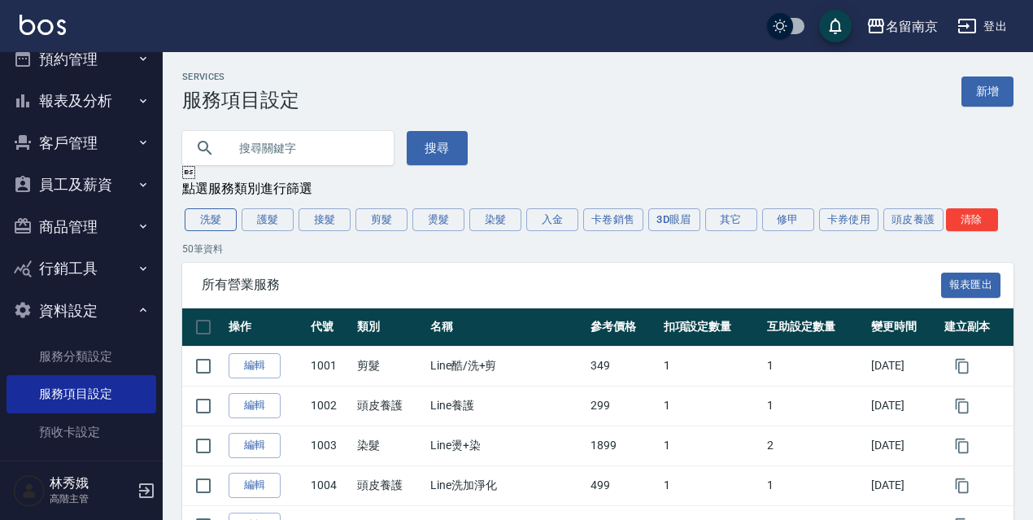
click at [198, 222] on button "洗髮" at bounding box center [211, 219] width 52 height 23
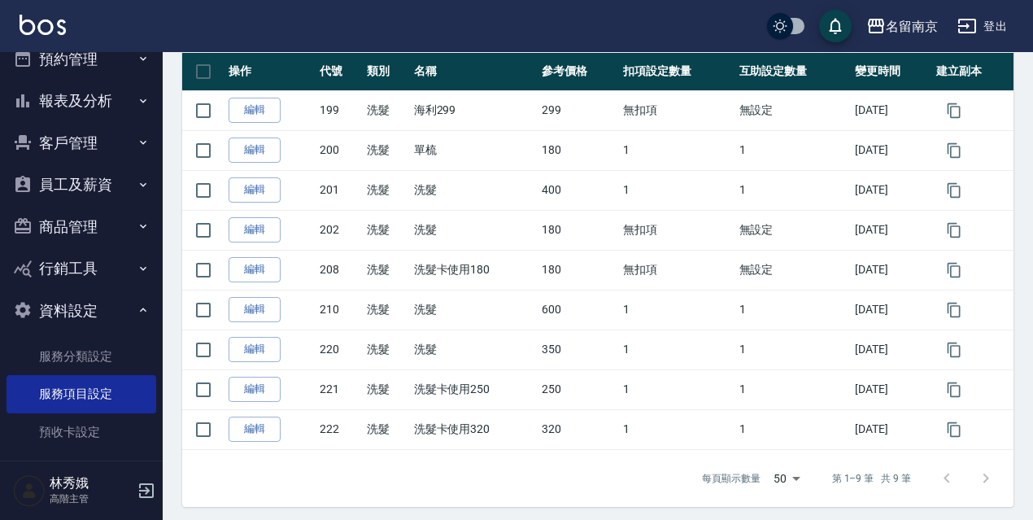
scroll to position [265, 0]
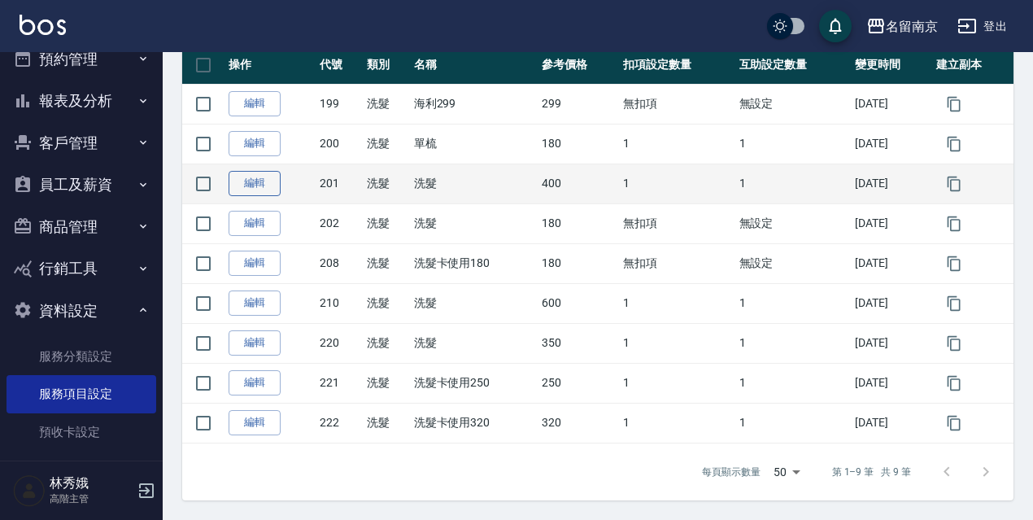
click at [271, 188] on link "編輯" at bounding box center [254, 183] width 52 height 25
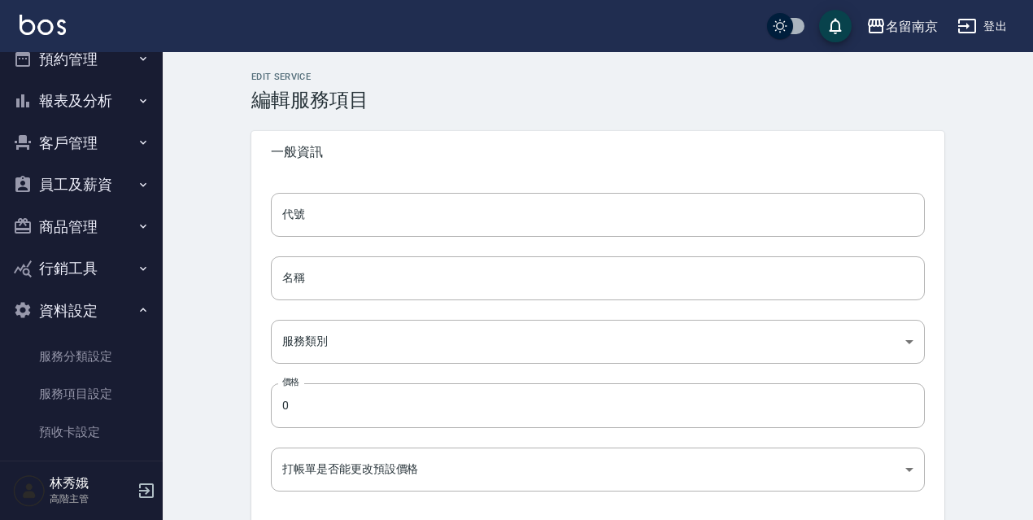
type input "201"
type input "洗髮"
type input "916e3307-c7b6-46ff-867f-54dd39a1ee69"
type input "400"
type input "FALSE"
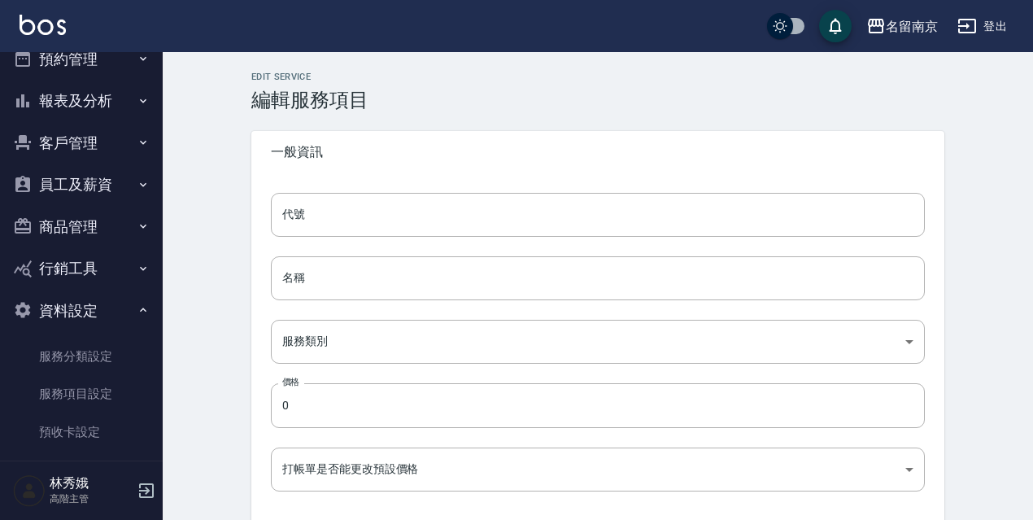
type input "none"
type input "UNSET"
type input "none"
type input "洗"
type input "2"
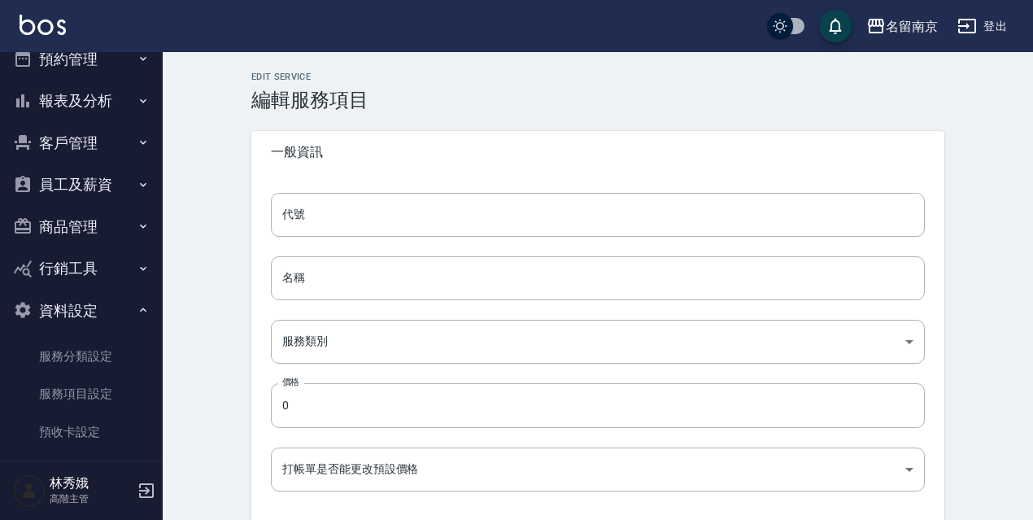
type input "點數"
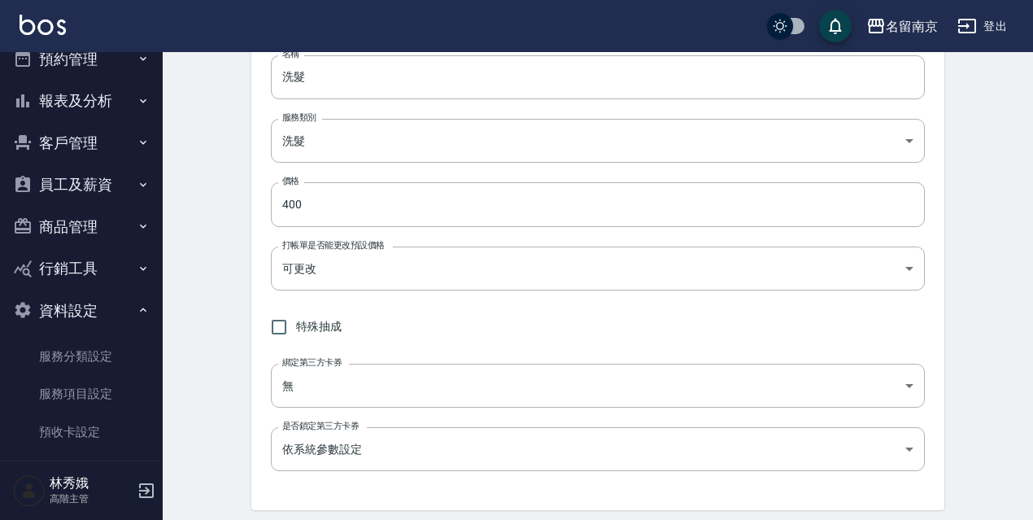
scroll to position [189, 0]
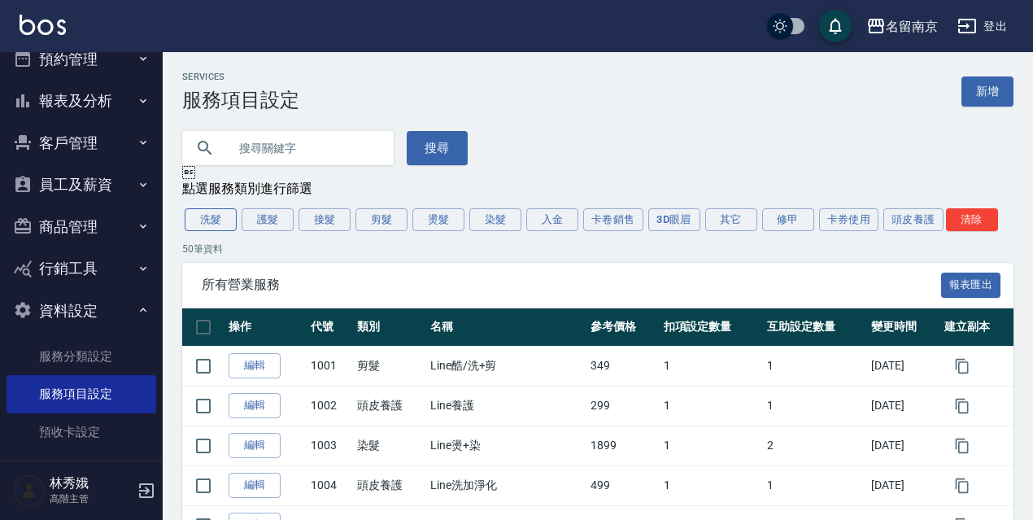
drag, startPoint x: 224, startPoint y: 228, endPoint x: 311, endPoint y: 227, distance: 87.0
click at [224, 227] on button "洗髮" at bounding box center [211, 219] width 52 height 23
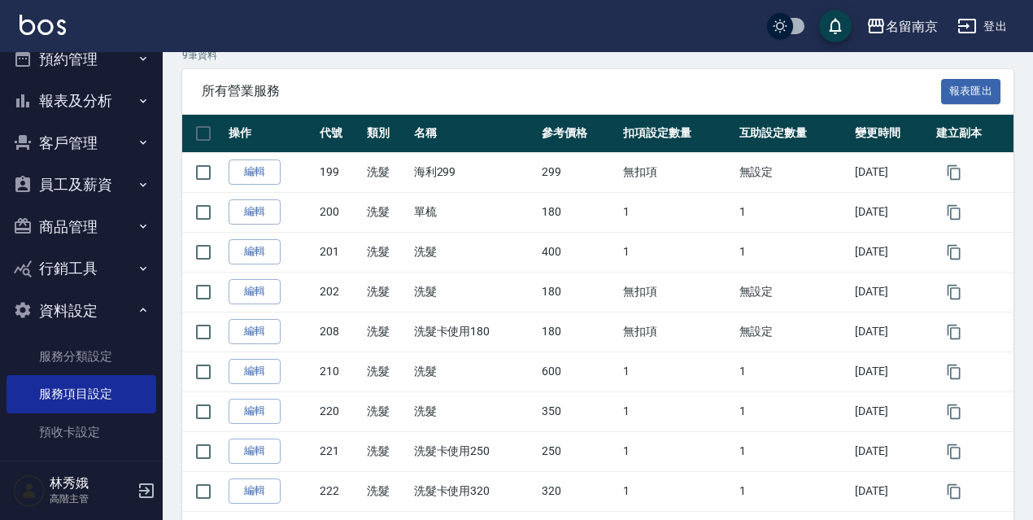
scroll to position [265, 0]
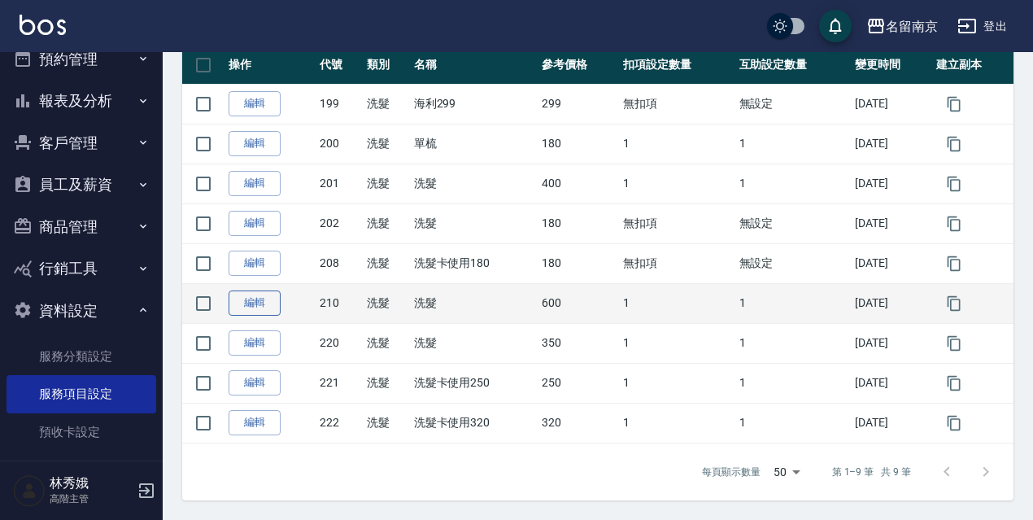
click at [265, 304] on link "編輯" at bounding box center [254, 302] width 52 height 25
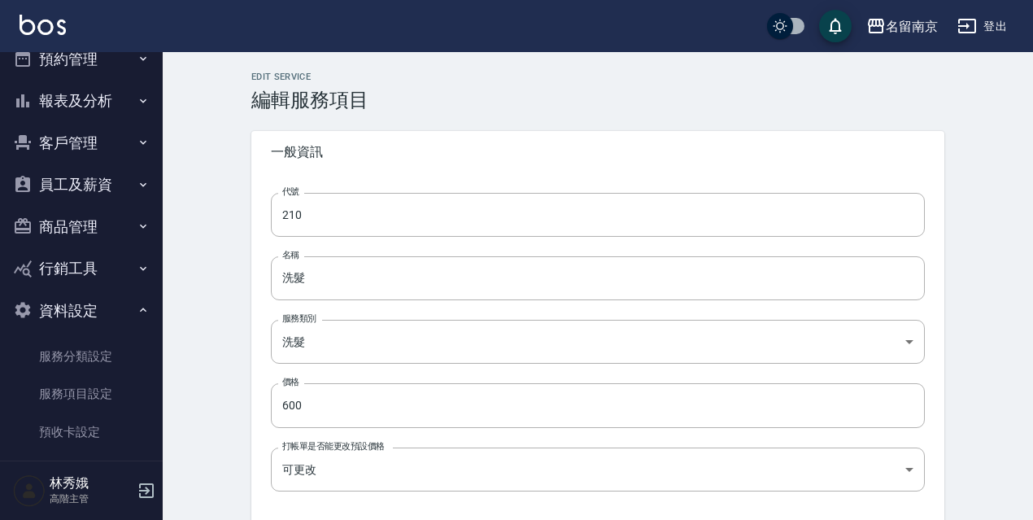
type input "210"
type input "洗髮"
type input "916e3307-c7b6-46ff-867f-54dd39a1ee69"
type input "600"
type input "FALSE"
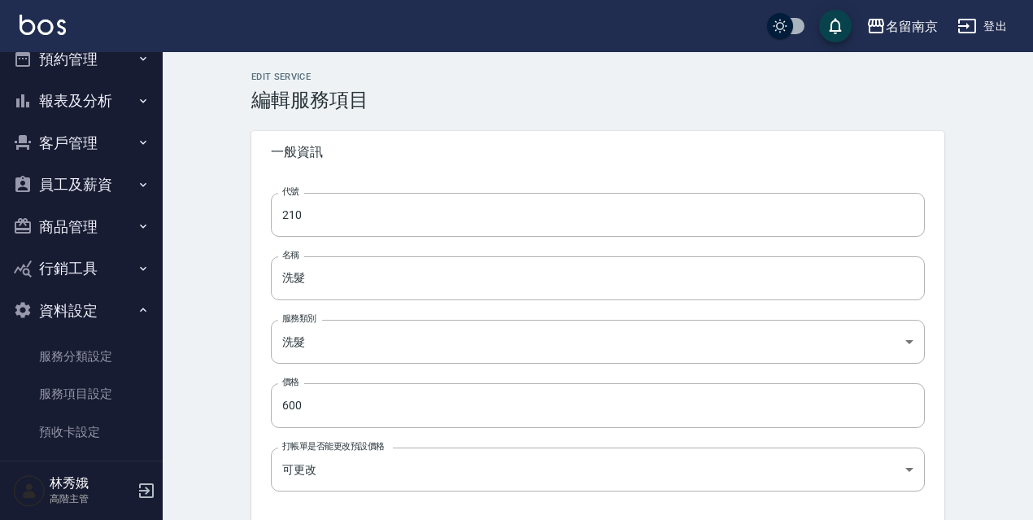
type input "none"
type input "UNSET"
type input "none"
type input "洗"
type input "2"
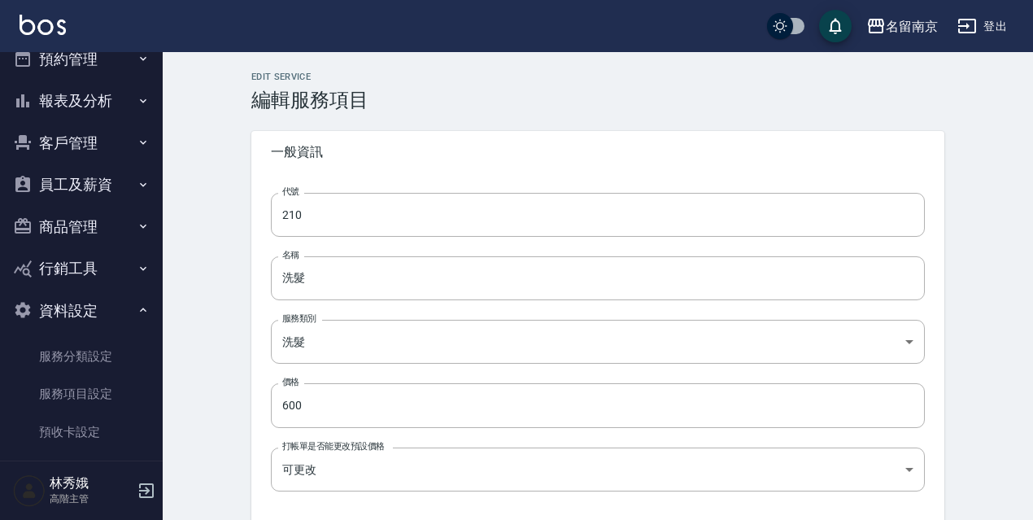
type input "點數"
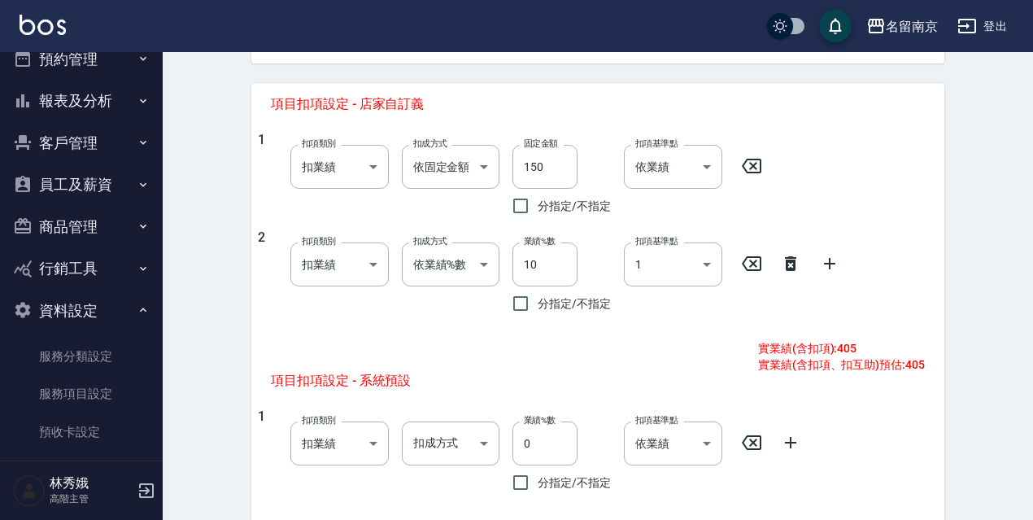
scroll to position [620, 0]
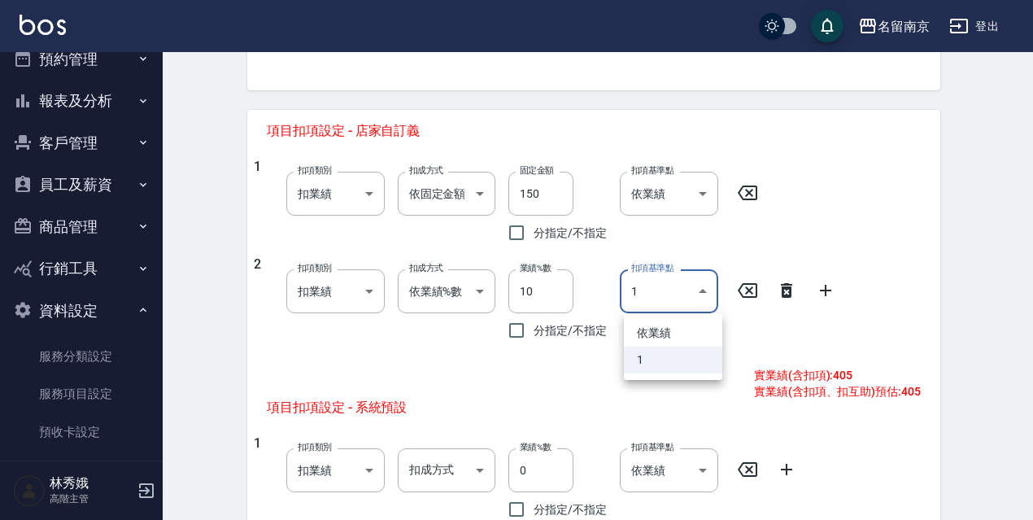
click at [707, 293] on body "名留南京 登出 櫃檯作業 打帳單 帳單列表 掛單列表 座位開單 營業儀表板 現金收支登錄 高階收支登錄 材料自購登錄 每日結帳 排班表 現場電腦打卡 掃碼打卡…" at bounding box center [516, 124] width 1033 height 1489
click at [668, 336] on li "依業績" at bounding box center [673, 333] width 98 height 27
type input "0"
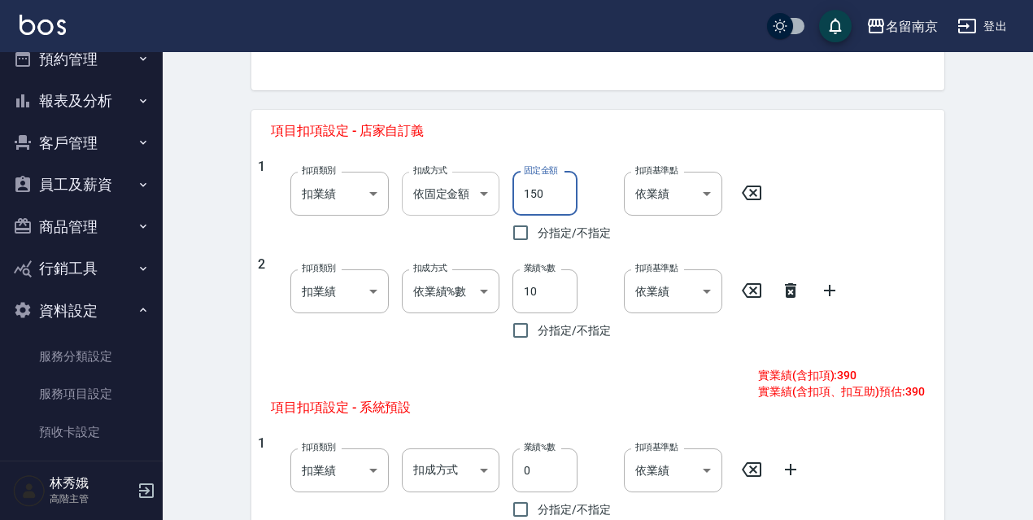
drag, startPoint x: 546, startPoint y: 194, endPoint x: 467, endPoint y: 194, distance: 78.9
click at [467, 194] on div "1 扣項類別 扣業績 onSales 扣項類別 扣成方式 依固定金額 扣固定金額 扣成方式 固定金額 150 固定金額 分指定/不指定 扣項基準點 依業績 0…" at bounding box center [591, 204] width 667 height 91
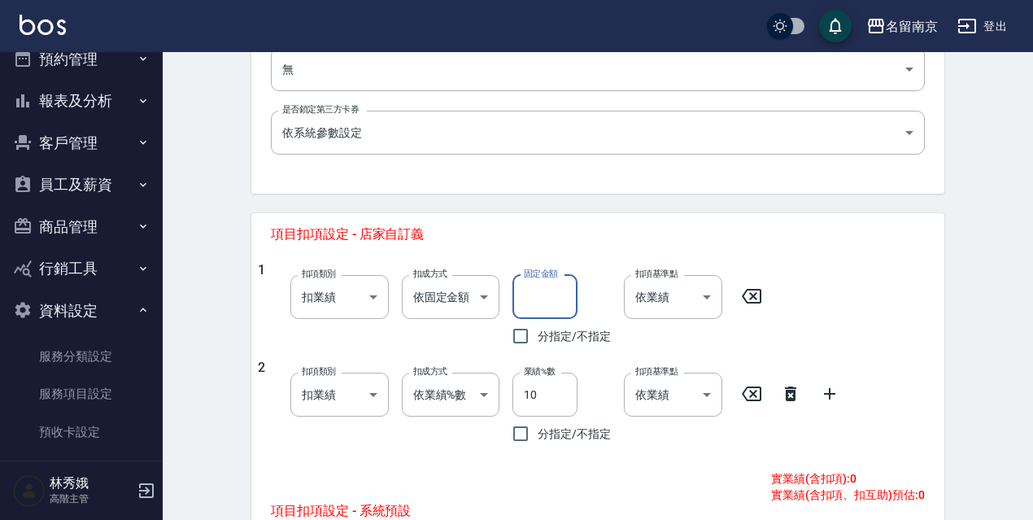
scroll to position [524, 0]
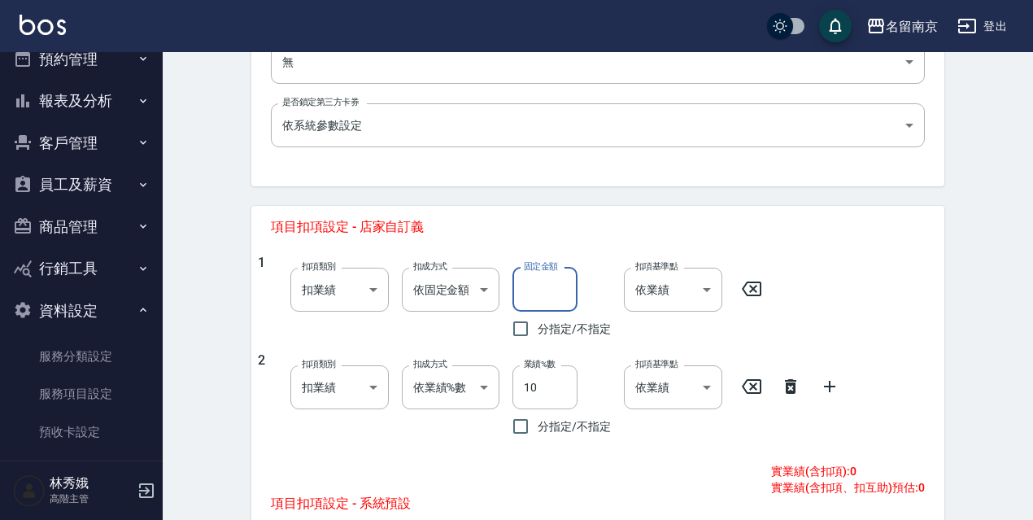
click at [552, 286] on input "固定金額" at bounding box center [544, 290] width 65 height 44
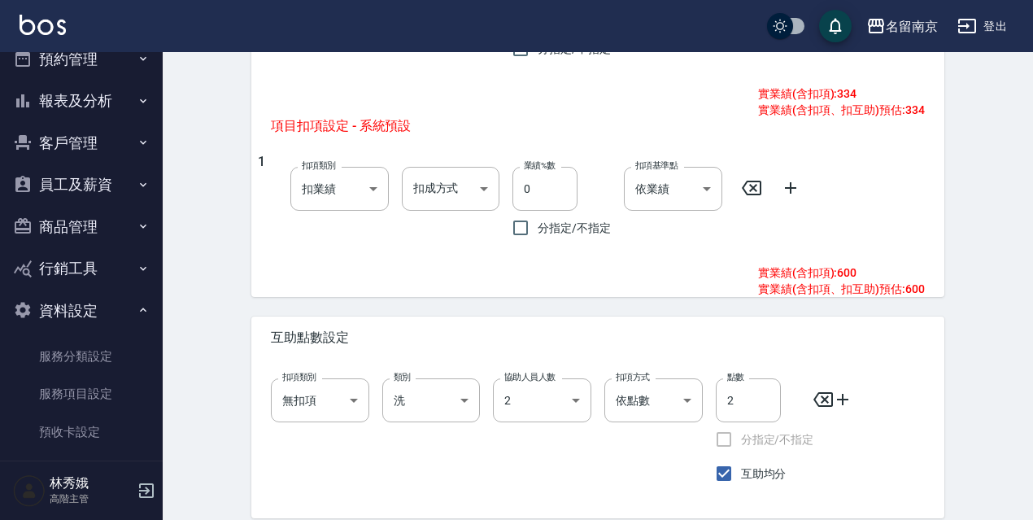
scroll to position [969, 0]
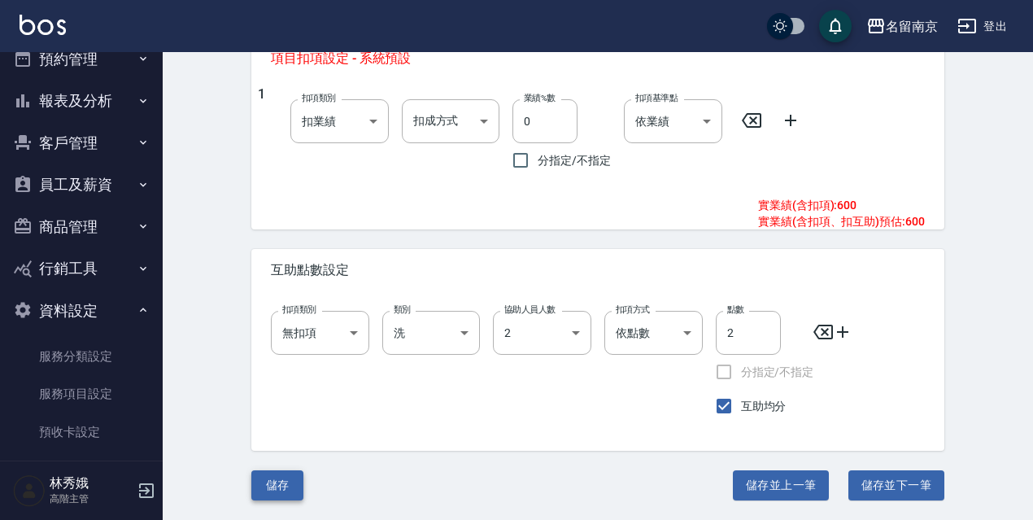
type input "206"
click at [296, 489] on button "儲存" at bounding box center [277, 485] width 52 height 30
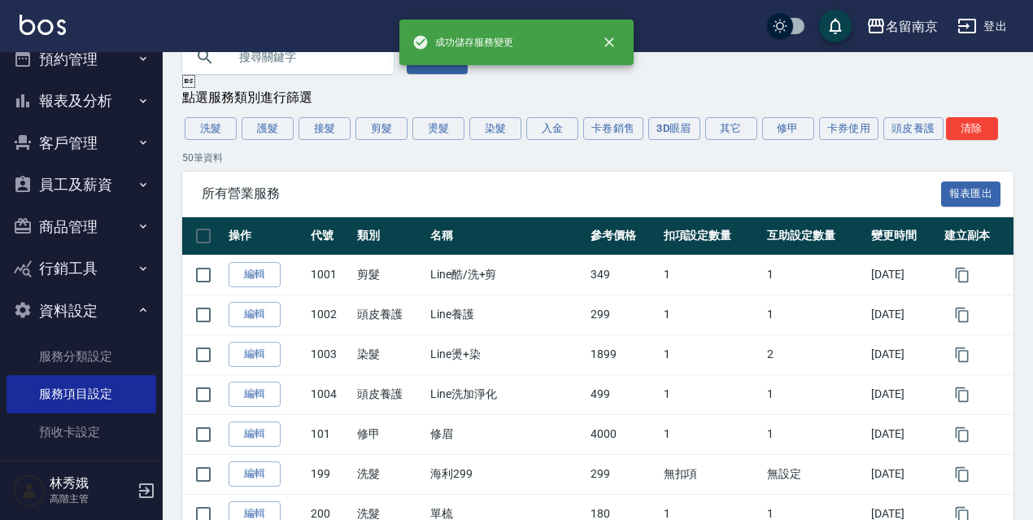
scroll to position [107, 0]
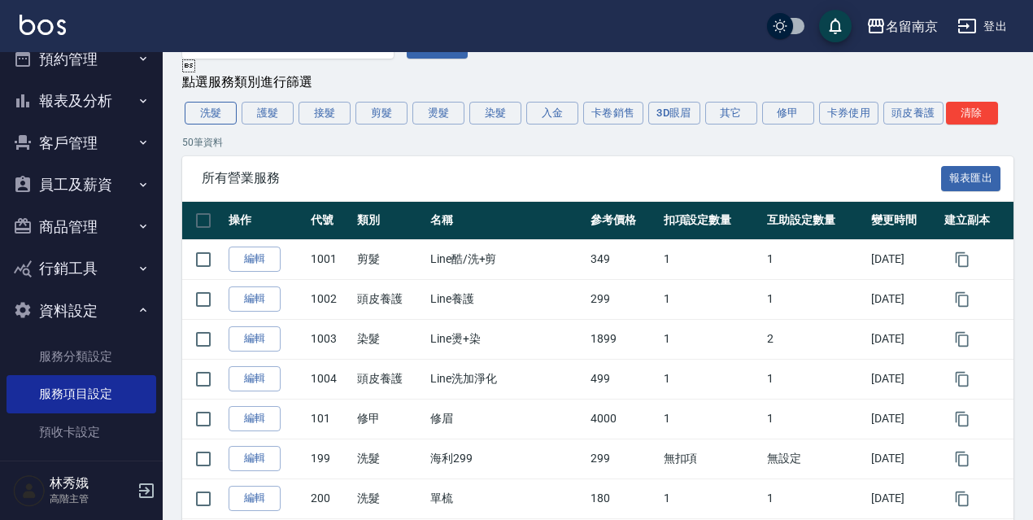
click at [209, 123] on button "洗髮" at bounding box center [211, 113] width 52 height 23
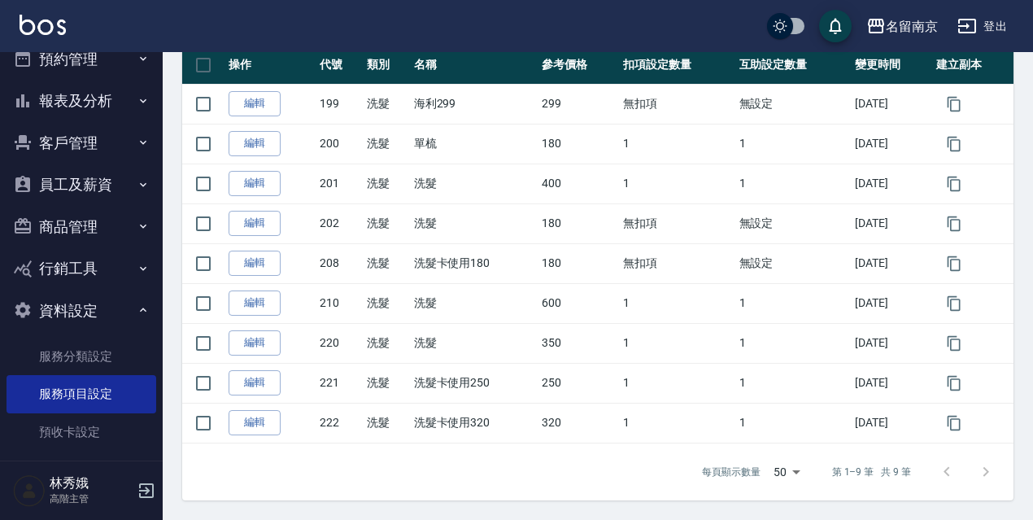
scroll to position [265, 0]
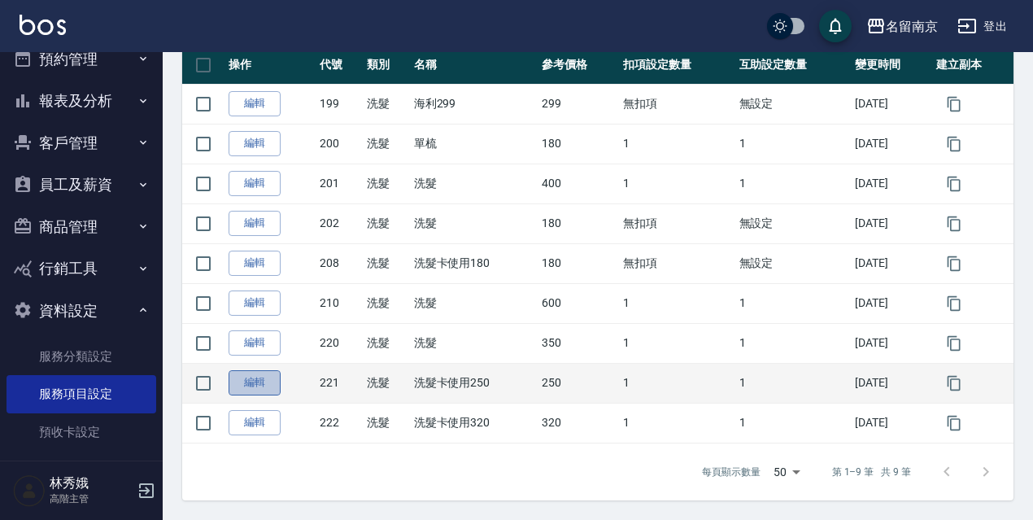
click at [263, 385] on link "編輯" at bounding box center [254, 382] width 52 height 25
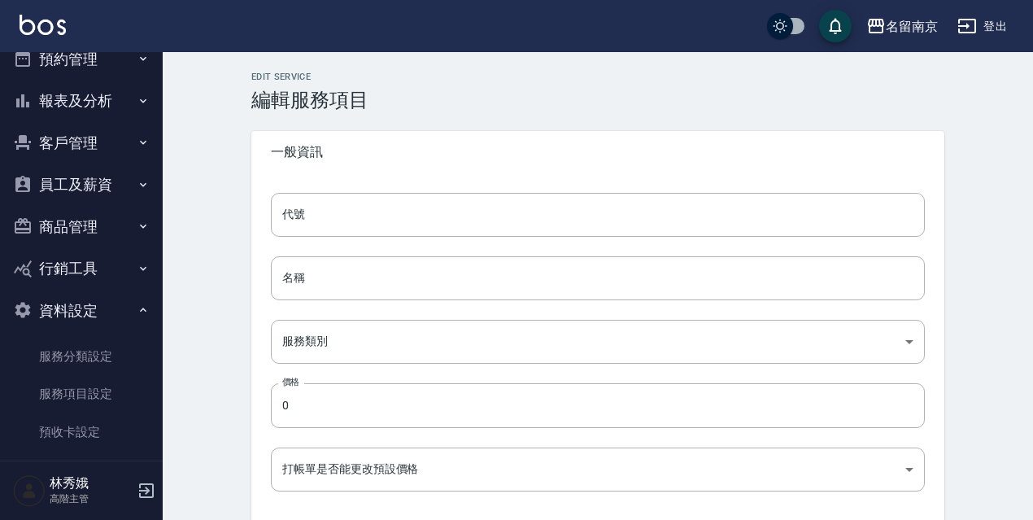
type input "221"
type input "洗髮卡使用250"
type input "916e3307-c7b6-46ff-867f-54dd39a1ee69"
type input "250"
type input "FALSE"
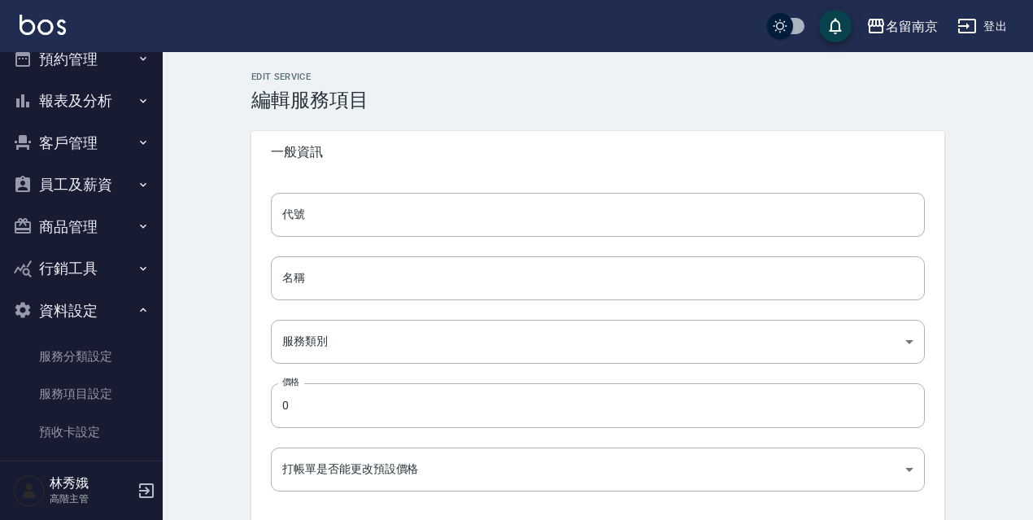
type input "none"
type input "UNSET"
type input "none"
type input "洗"
type input "2"
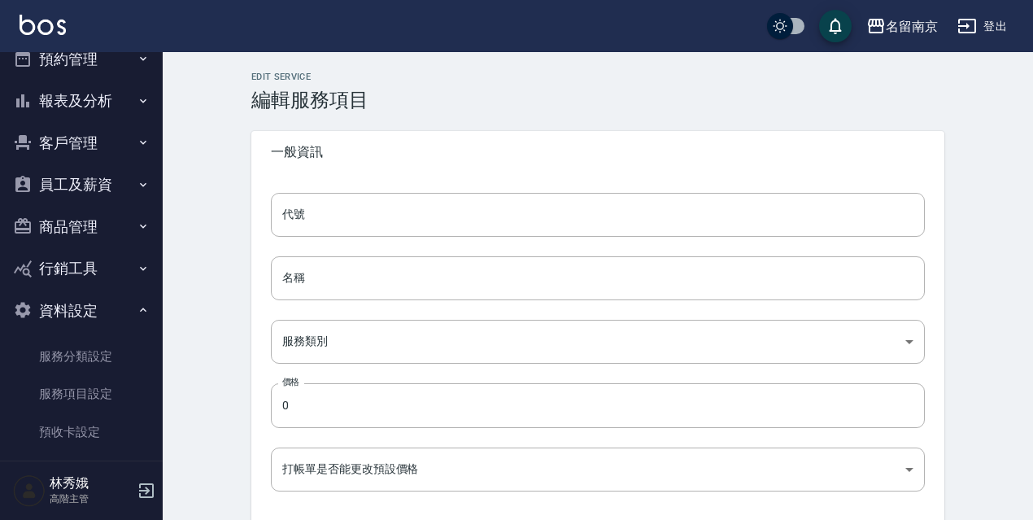
type input "點數"
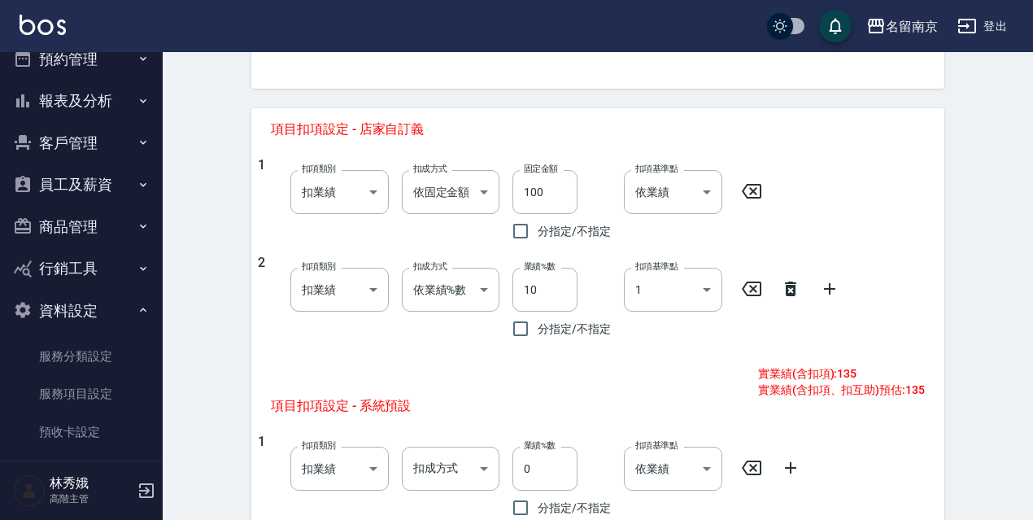
scroll to position [617, 0]
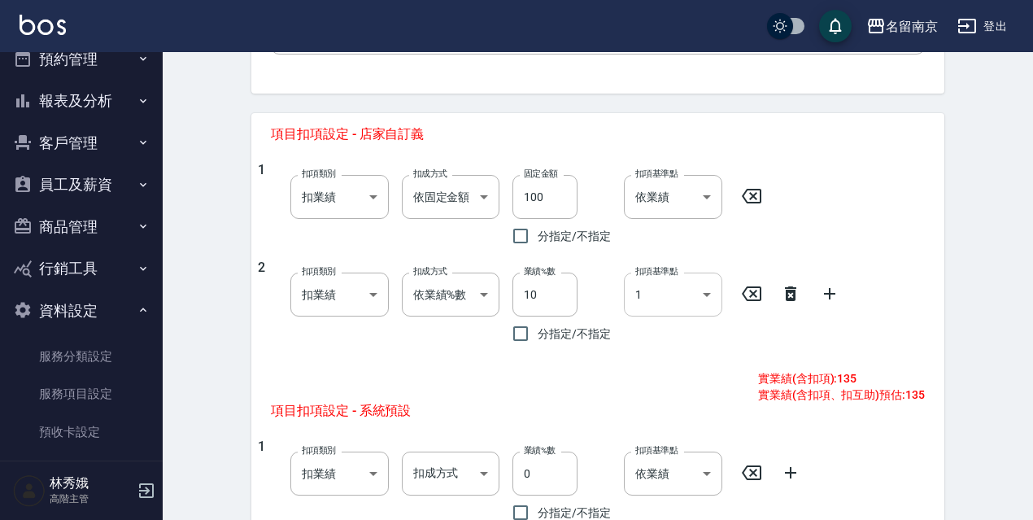
click at [709, 286] on body "名留南京 登出 櫃檯作業 打帳單 帳單列表 掛單列表 座位開單 營業儀表板 現金收支登錄 高階收支登錄 材料自購登錄 每日結帳 排班表 現場電腦打卡 掃碼打卡…" at bounding box center [516, 127] width 1033 height 1489
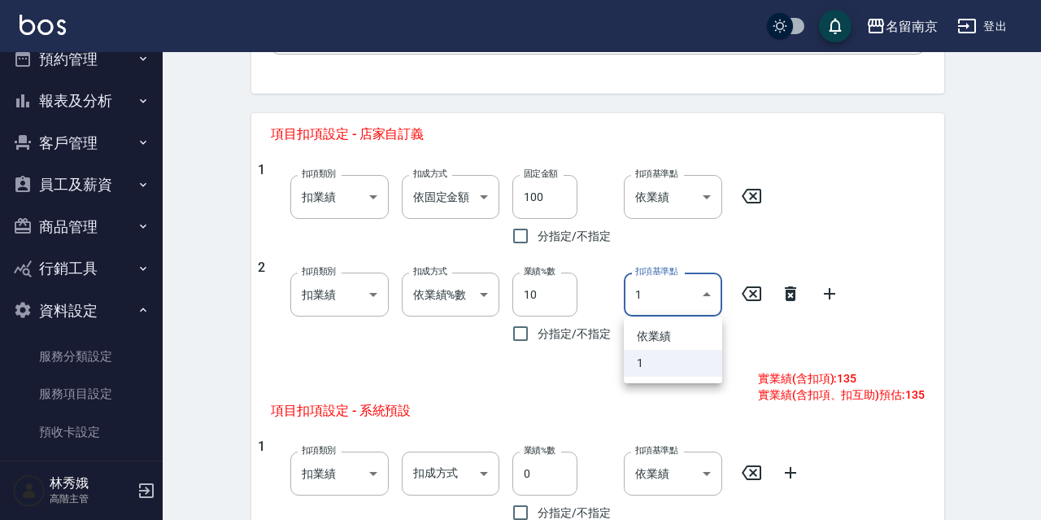
click at [675, 342] on li "依業績" at bounding box center [673, 336] width 98 height 27
type input "0"
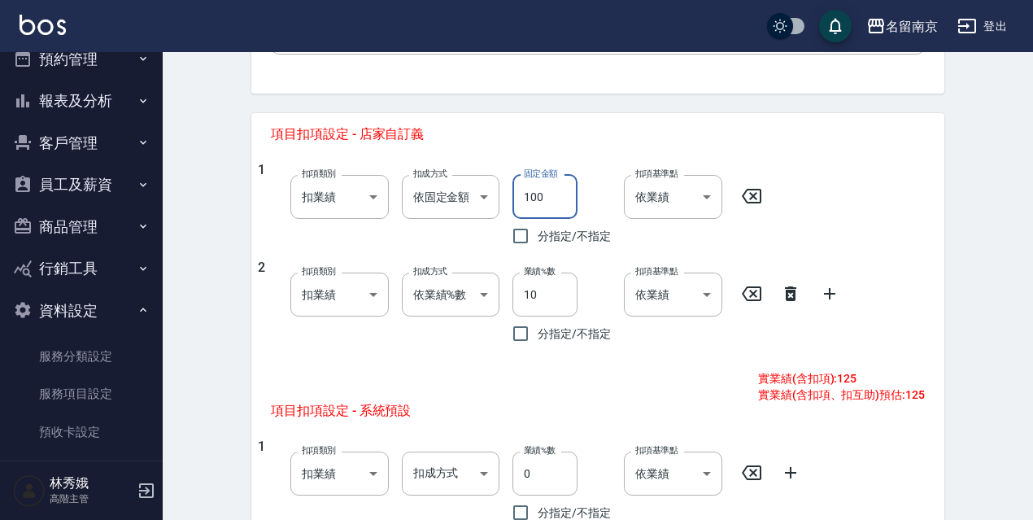
drag, startPoint x: 541, startPoint y: 198, endPoint x: 516, endPoint y: 198, distance: 25.2
click at [517, 198] on input "100" at bounding box center [544, 197] width 65 height 44
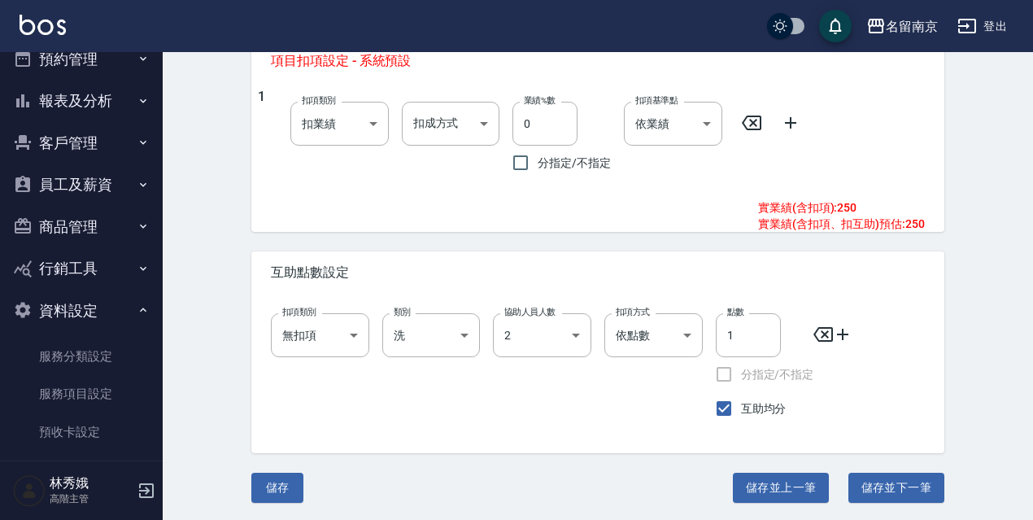
scroll to position [969, 0]
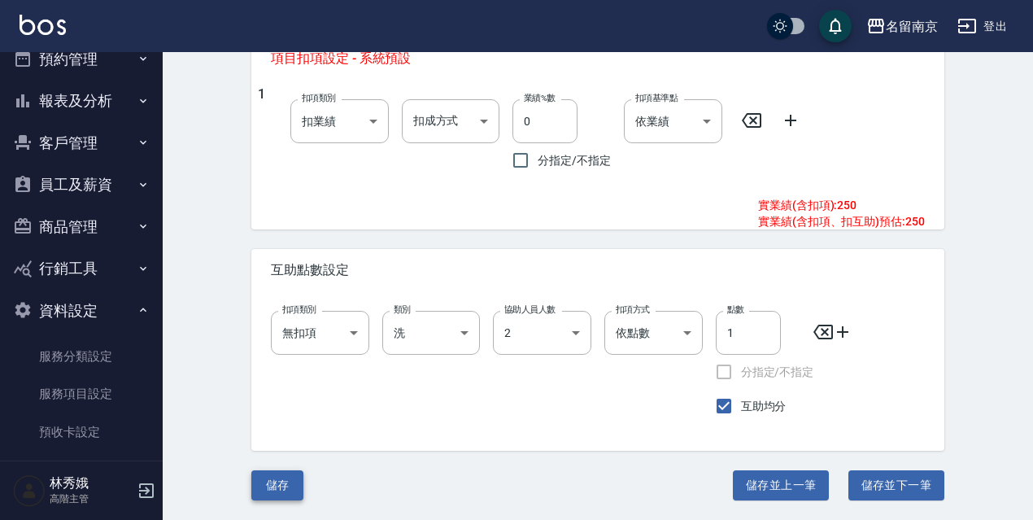
type input "90"
click at [269, 494] on button "儲存" at bounding box center [277, 485] width 52 height 30
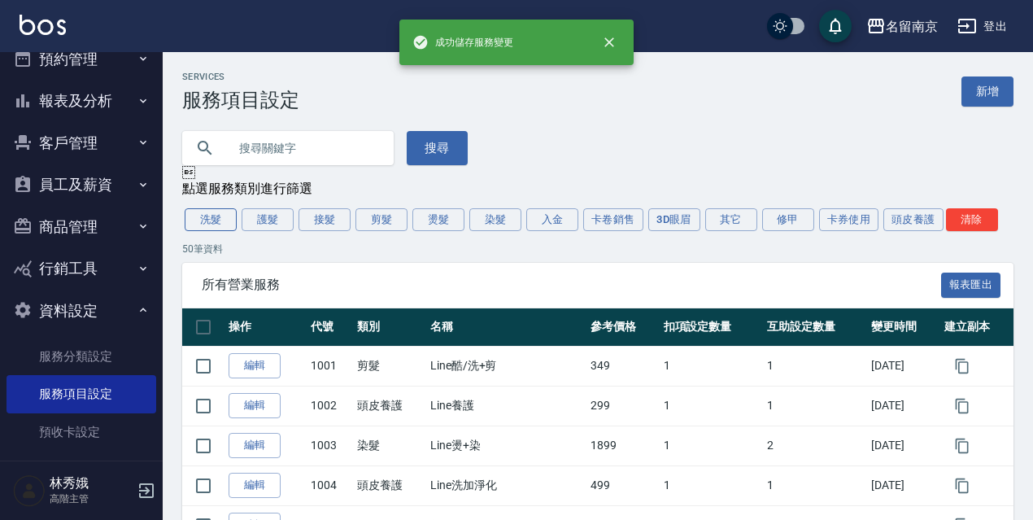
click at [224, 214] on button "洗髮" at bounding box center [211, 219] width 52 height 23
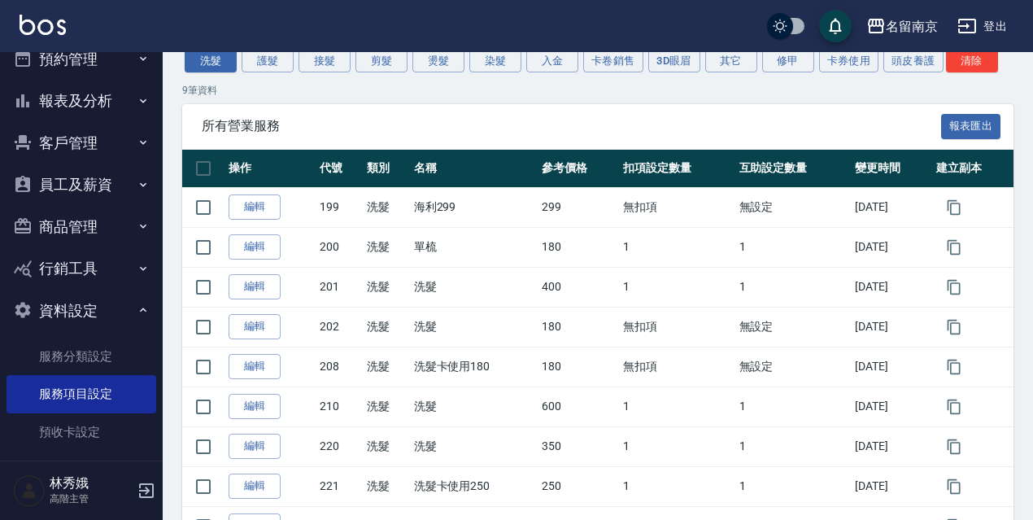
scroll to position [265, 0]
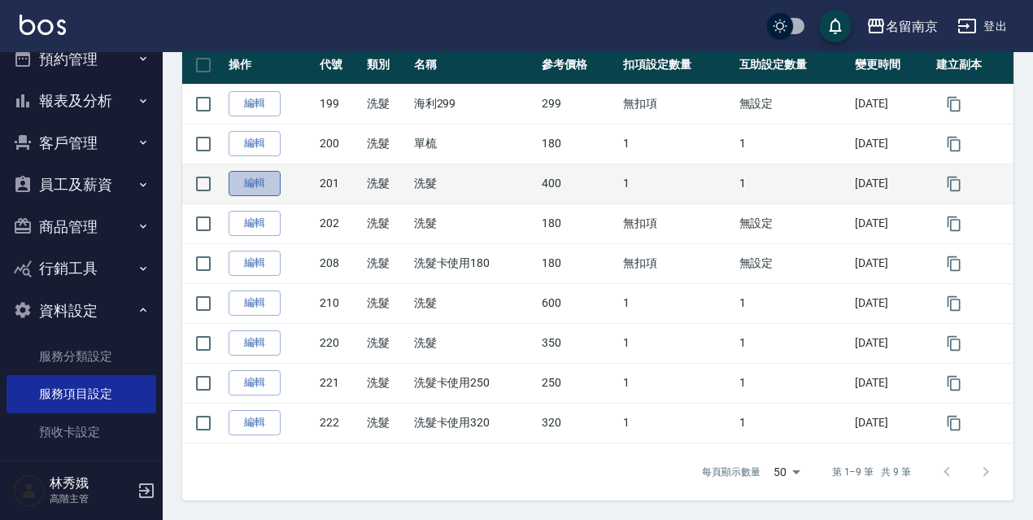
click at [260, 179] on link "編輯" at bounding box center [254, 183] width 52 height 25
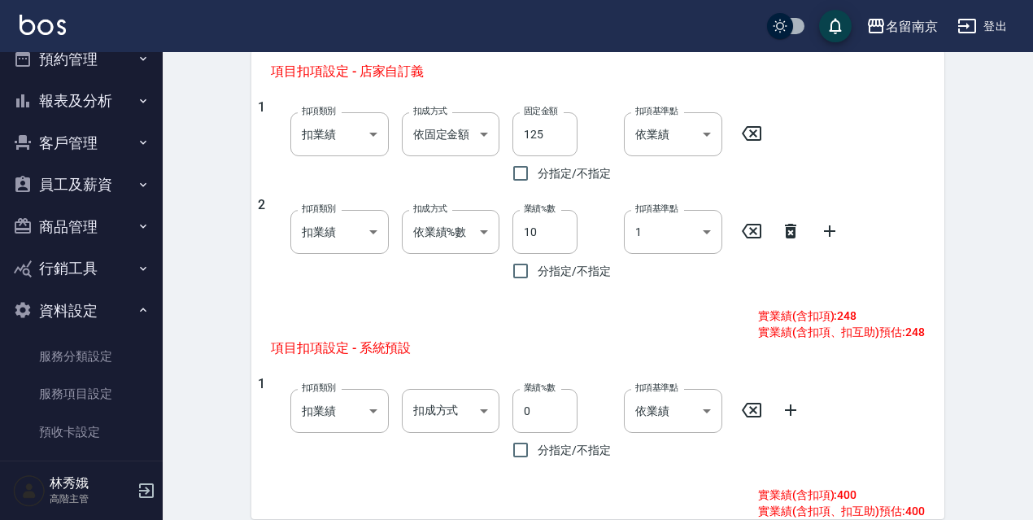
scroll to position [620, 0]
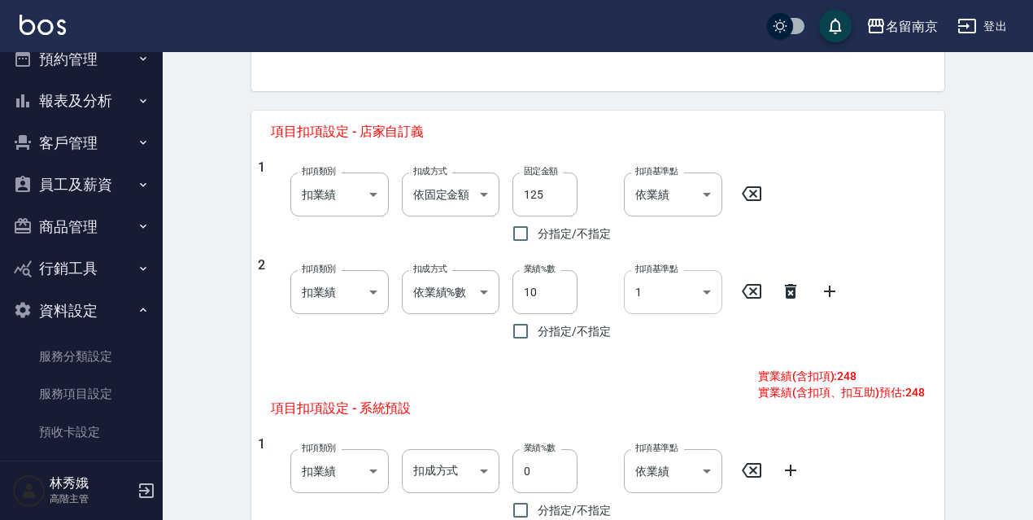
click at [716, 290] on body "名留南京 登出 櫃檯作業 打帳單 帳單列表 掛單列表 座位開單 營業儀表板 現金收支登錄 高階收支登錄 材料自購登錄 每日結帳 排班表 現場電腦打卡 掃碼打卡…" at bounding box center [516, 124] width 1033 height 1489
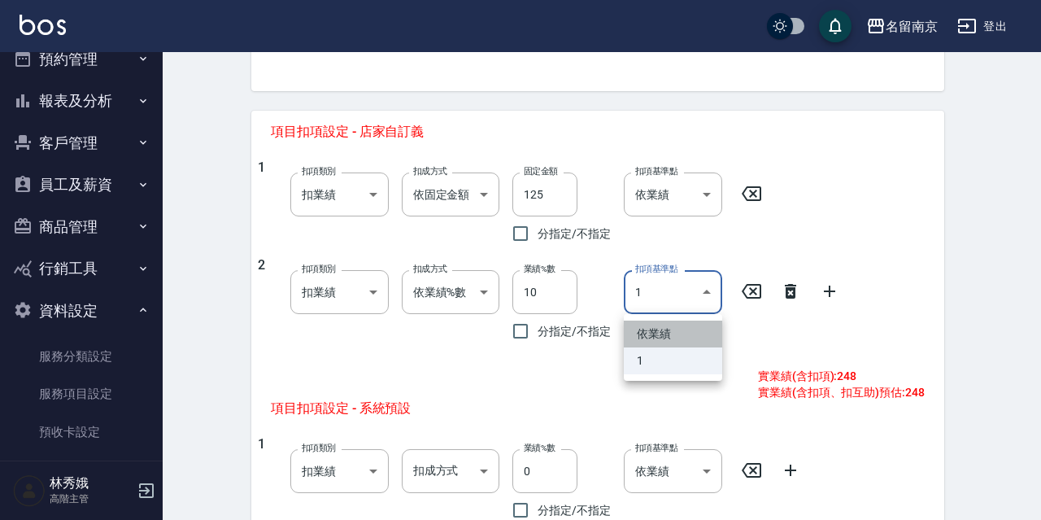
click at [664, 331] on li "依業績" at bounding box center [673, 333] width 98 height 27
type input "0"
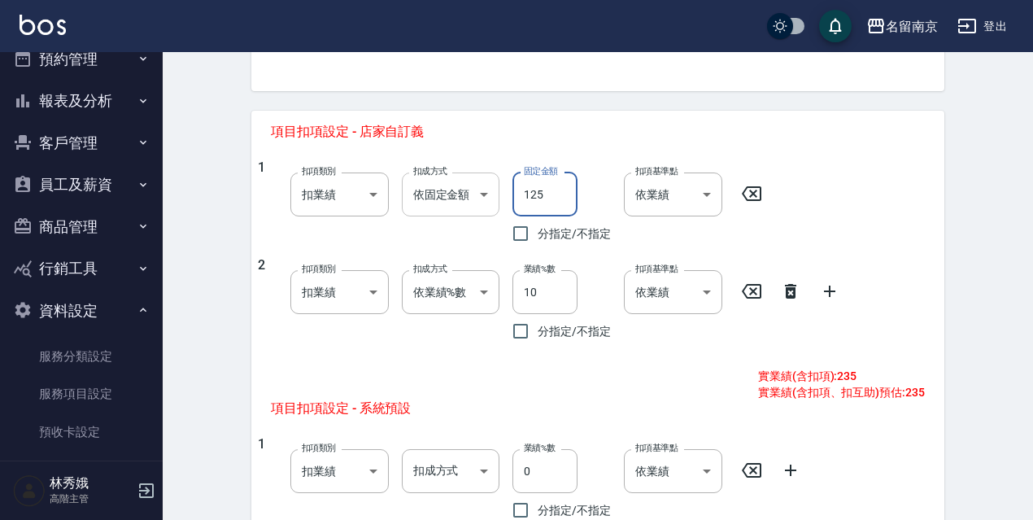
drag, startPoint x: 550, startPoint y: 190, endPoint x: 477, endPoint y: 189, distance: 73.2
click at [485, 190] on div "1 扣項類別 扣業績 onSales 扣項類別 扣成方式 依固定金額 扣固定金額 扣成方式 固定金額 125 固定金額 分指定/不指定 扣項基準點 依業績 0…" at bounding box center [591, 204] width 667 height 91
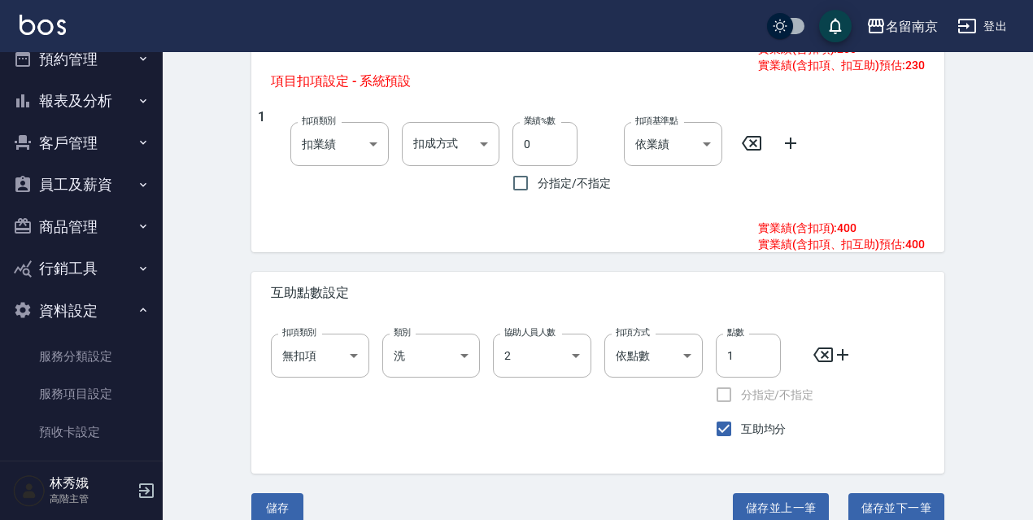
scroll to position [969, 0]
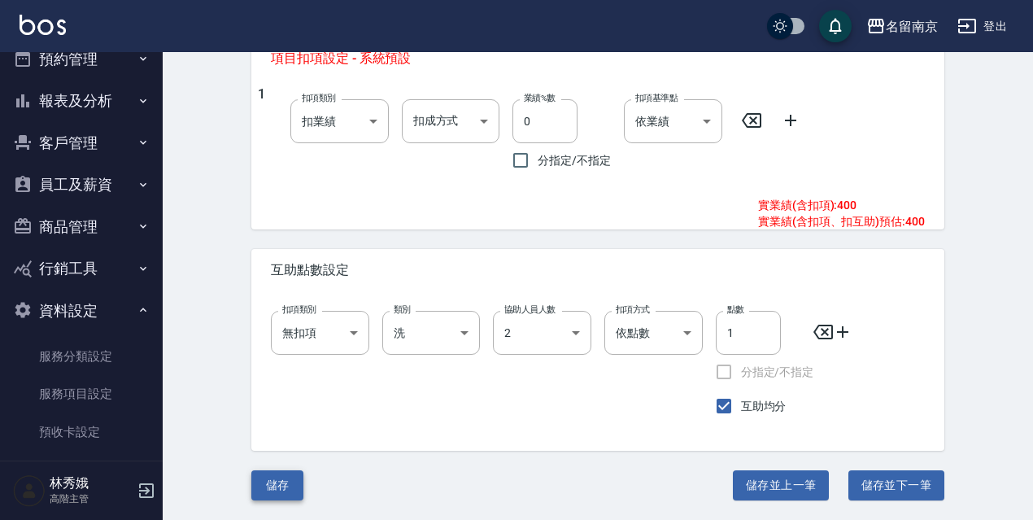
type input "130"
click at [296, 486] on button "儲存" at bounding box center [277, 485] width 52 height 30
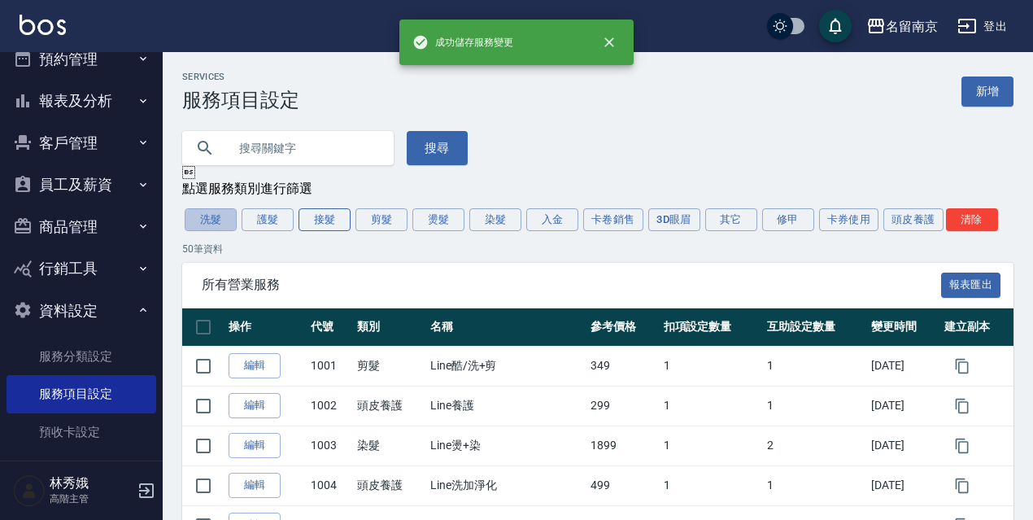
drag, startPoint x: 202, startPoint y: 216, endPoint x: 299, endPoint y: 217, distance: 96.8
click at [202, 217] on button "洗髮" at bounding box center [211, 219] width 52 height 23
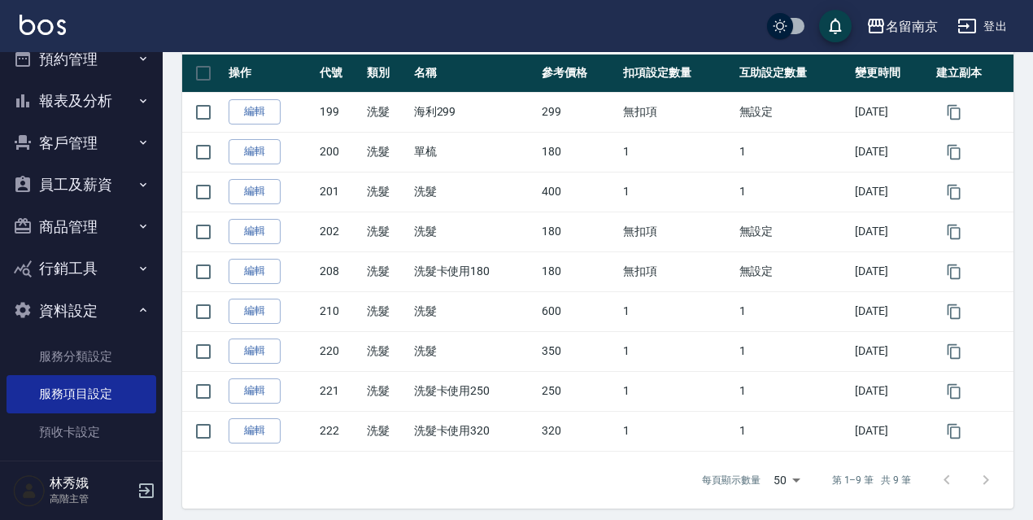
scroll to position [249, 0]
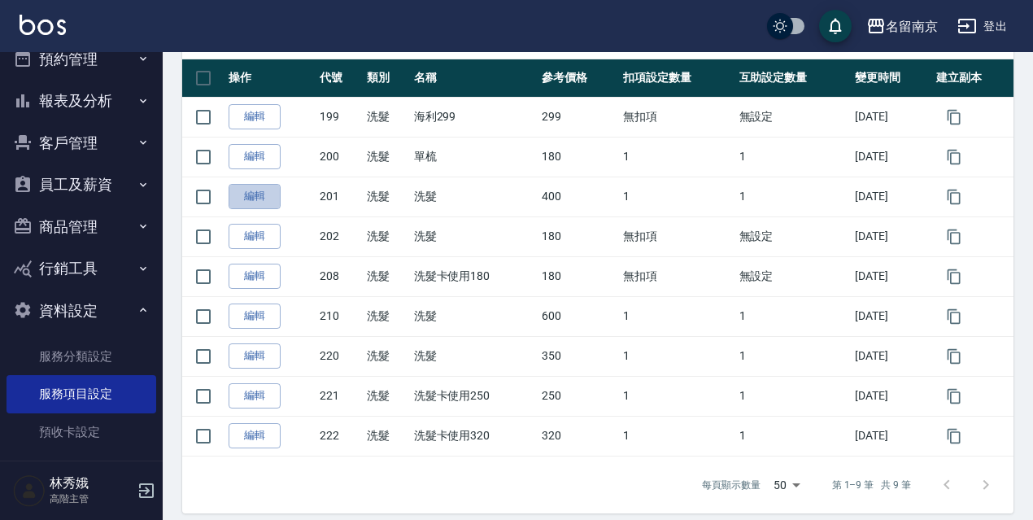
drag, startPoint x: 264, startPoint y: 198, endPoint x: 5, endPoint y: 113, distance: 272.8
click at [263, 198] on link "編輯" at bounding box center [254, 196] width 52 height 25
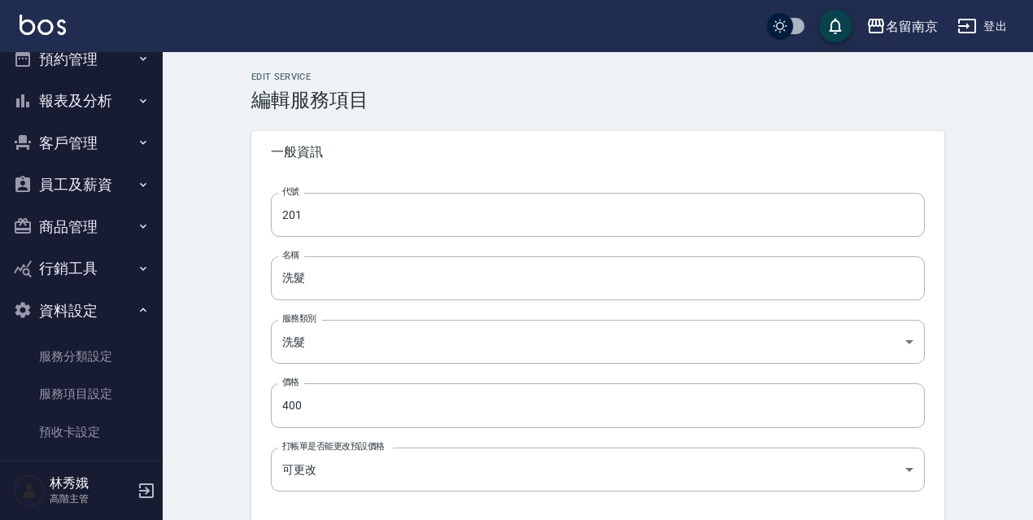
type input "130"
type input "0"
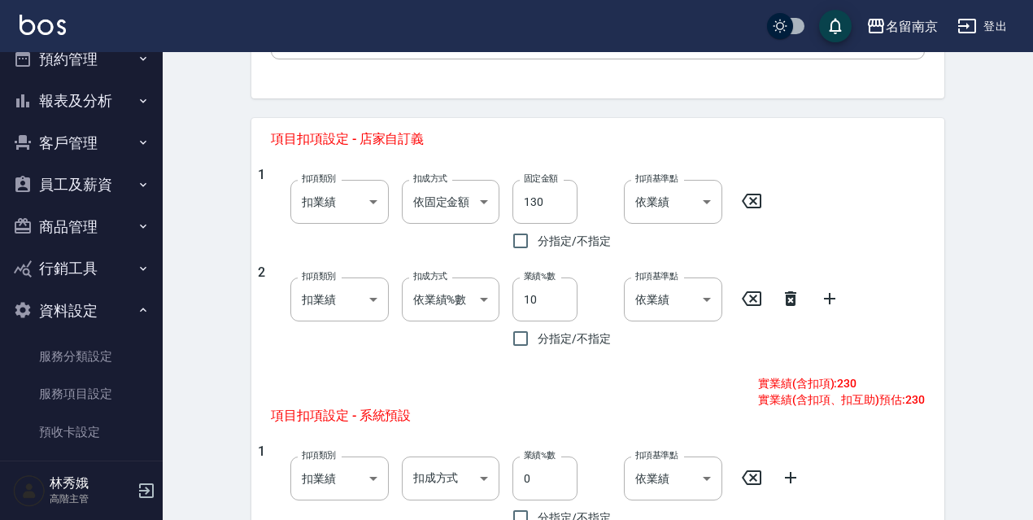
scroll to position [603, 0]
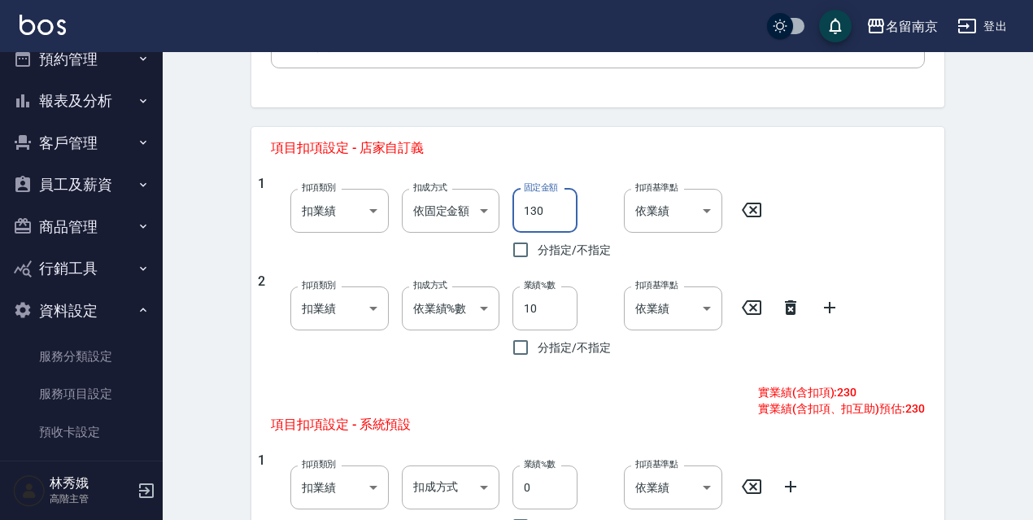
drag, startPoint x: 550, startPoint y: 211, endPoint x: 526, endPoint y: 210, distance: 23.6
click at [526, 210] on input "130" at bounding box center [544, 211] width 65 height 44
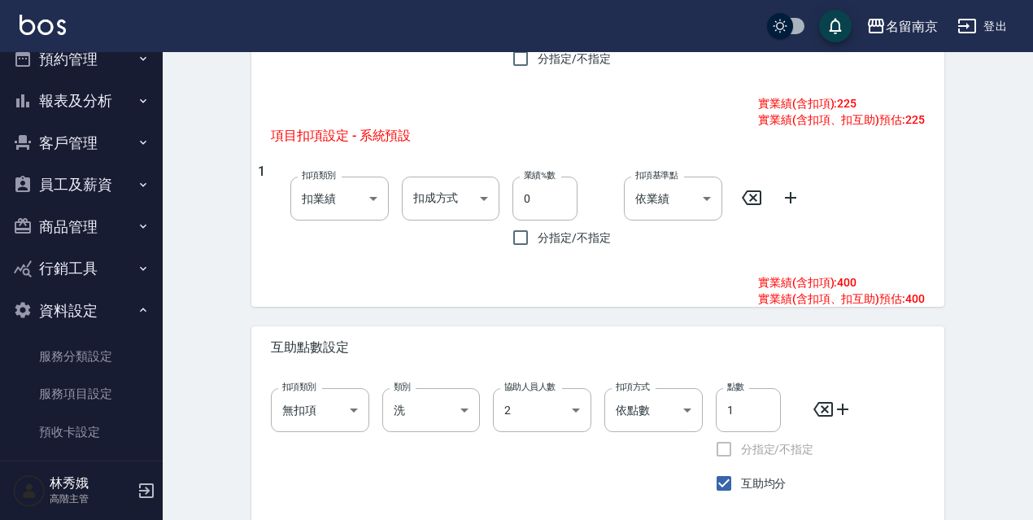
scroll to position [969, 0]
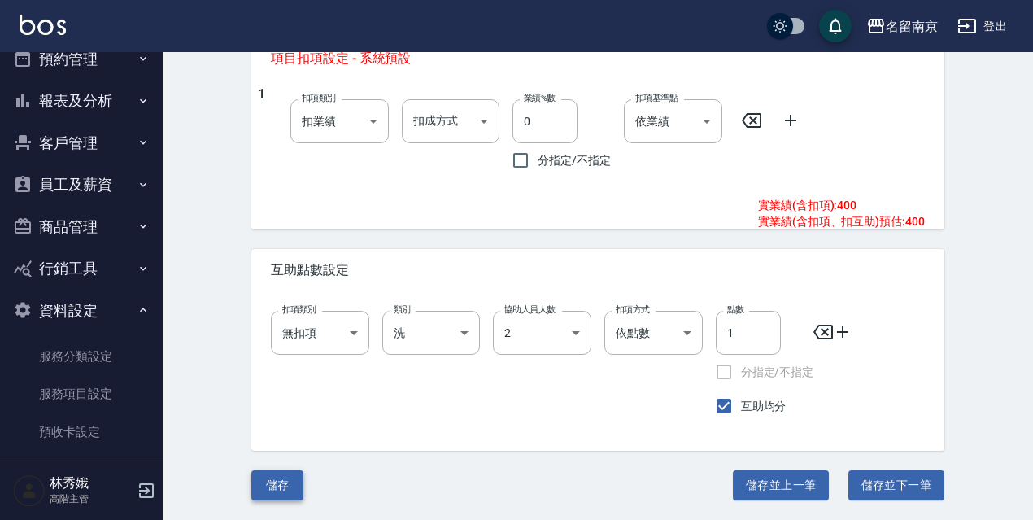
type input "135"
click at [280, 482] on button "儲存" at bounding box center [277, 485] width 52 height 30
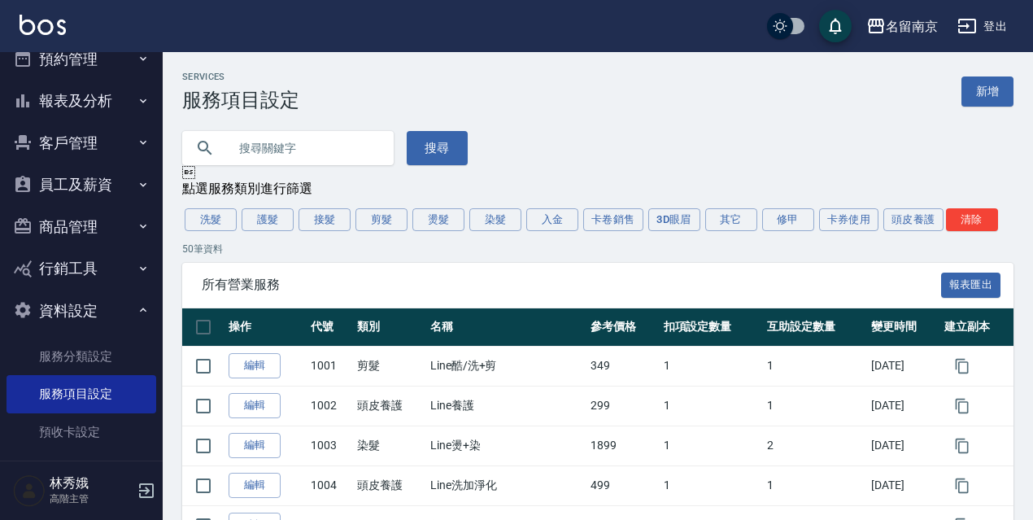
click at [996, 15] on button "登出" at bounding box center [982, 26] width 63 height 30
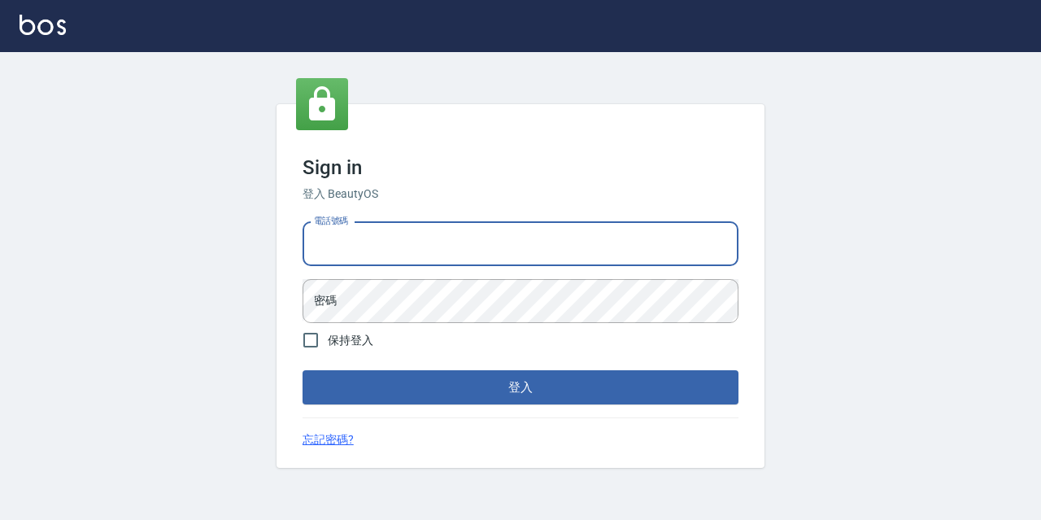
click at [572, 246] on input "電話號碼" at bounding box center [520, 244] width 436 height 44
type input "0933063049"
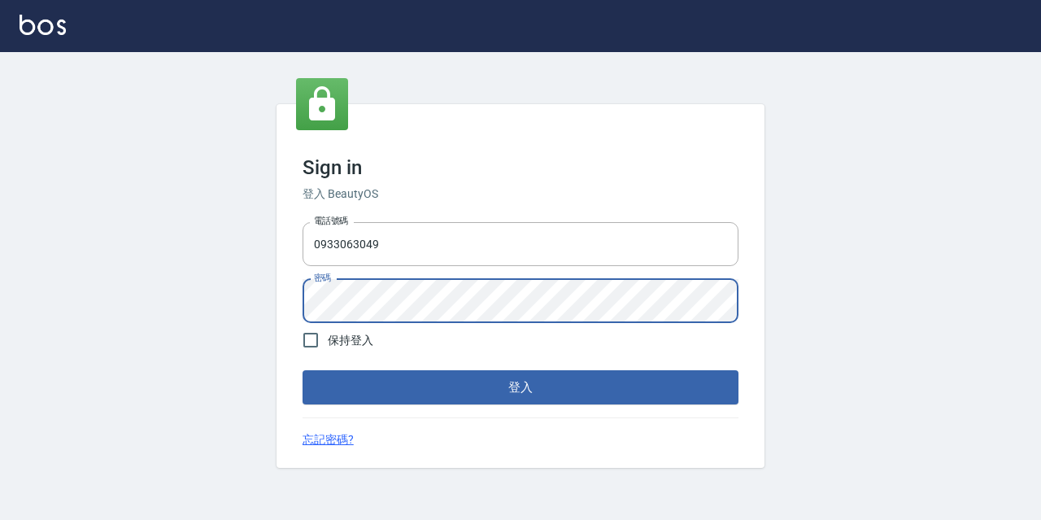
click at [302, 370] on button "登入" at bounding box center [520, 387] width 436 height 34
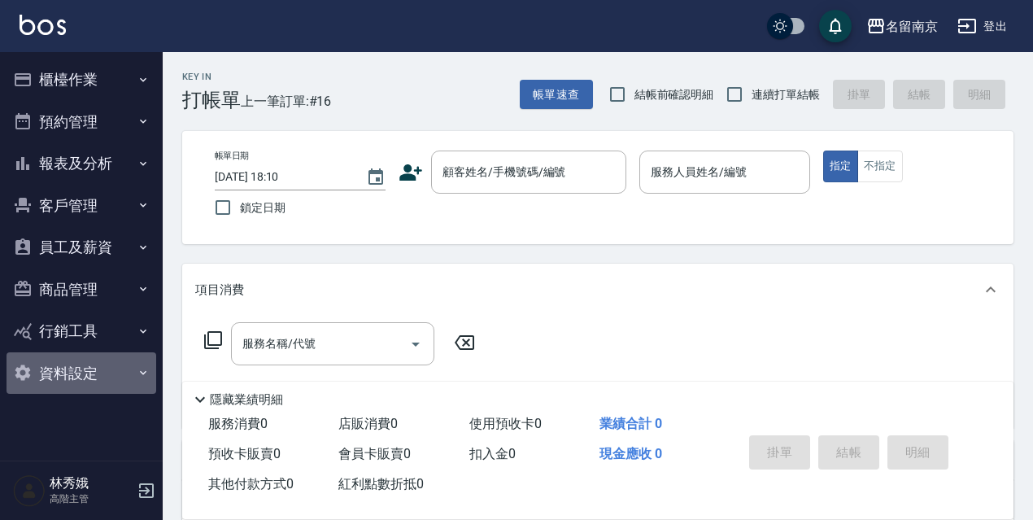
click at [91, 365] on button "資料設定" at bounding box center [82, 373] width 150 height 42
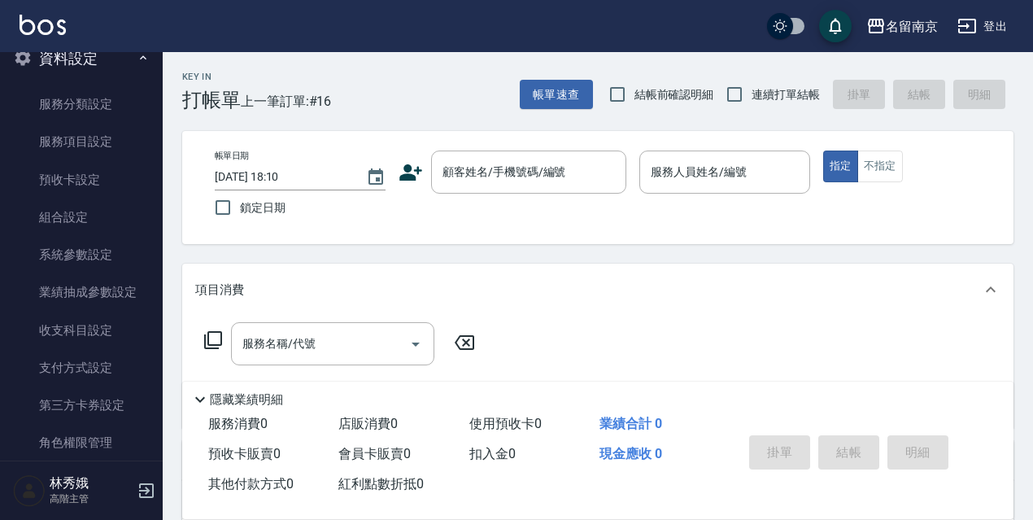
scroll to position [342, 0]
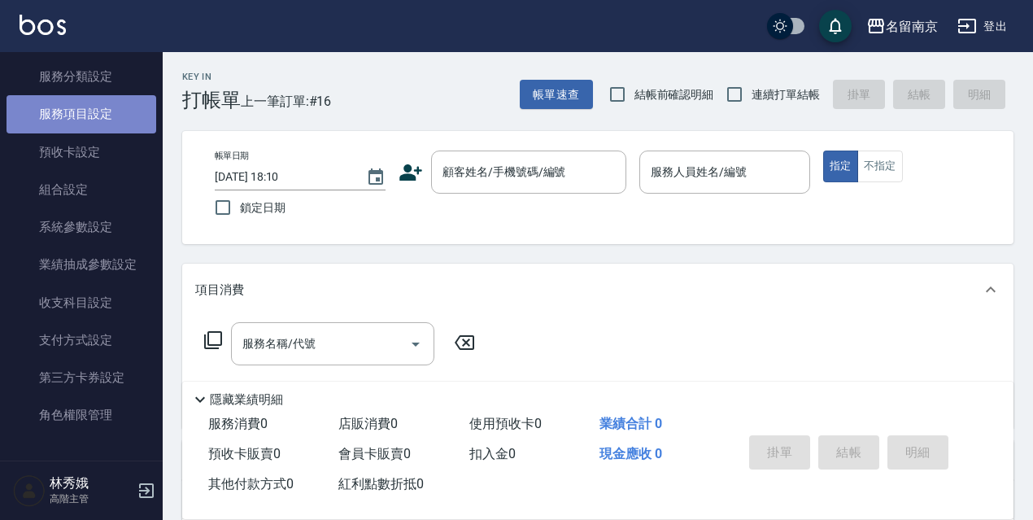
click at [85, 102] on link "服務項目設定" at bounding box center [82, 113] width 150 height 37
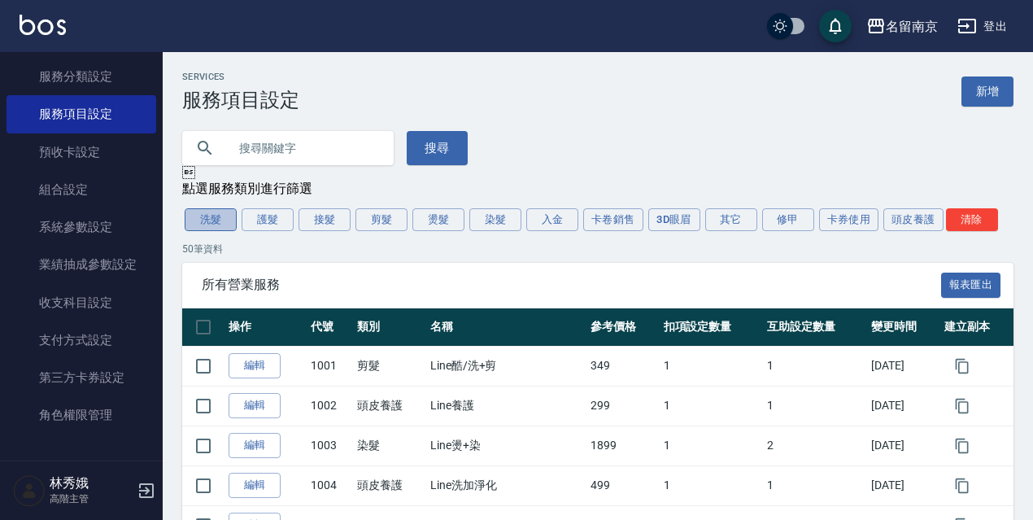
click at [209, 220] on button "洗髮" at bounding box center [211, 219] width 52 height 23
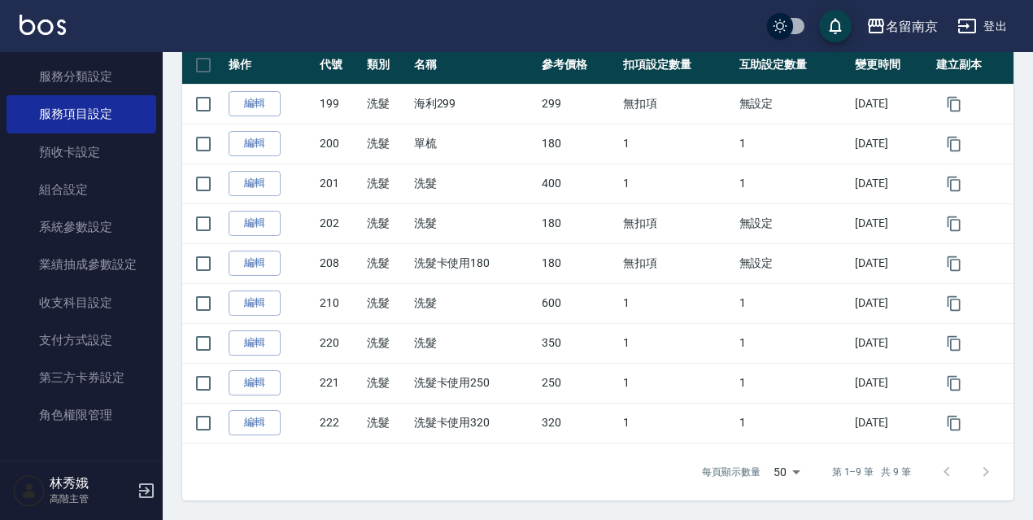
scroll to position [265, 0]
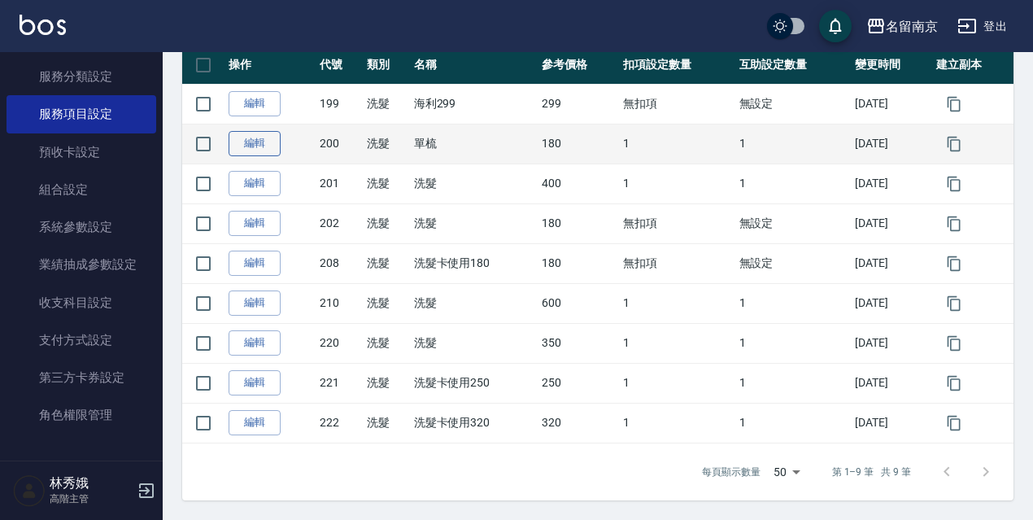
click at [272, 152] on link "編輯" at bounding box center [254, 143] width 52 height 25
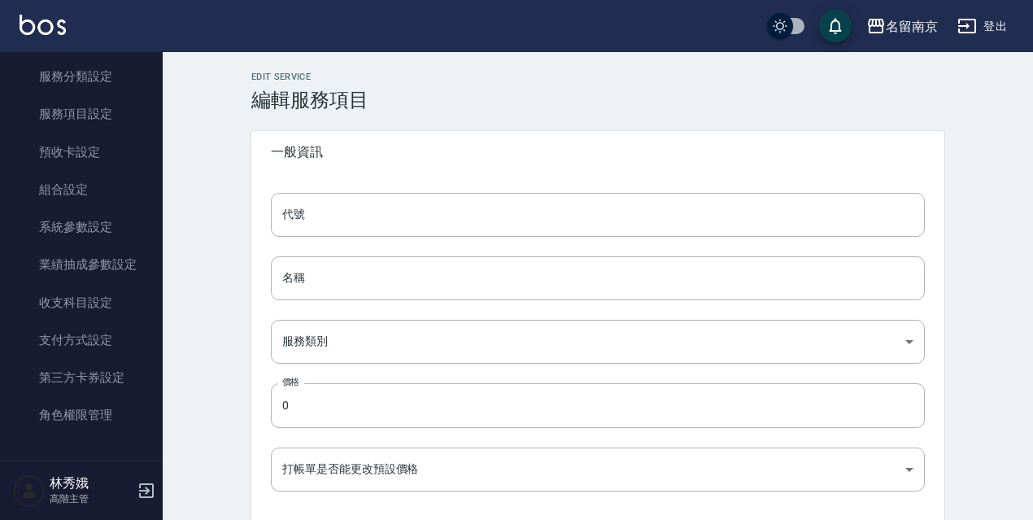
type input "200"
type input "單梳"
type input "916e3307-c7b6-46ff-867f-54dd39a1ee69"
type input "180"
type input "FALSE"
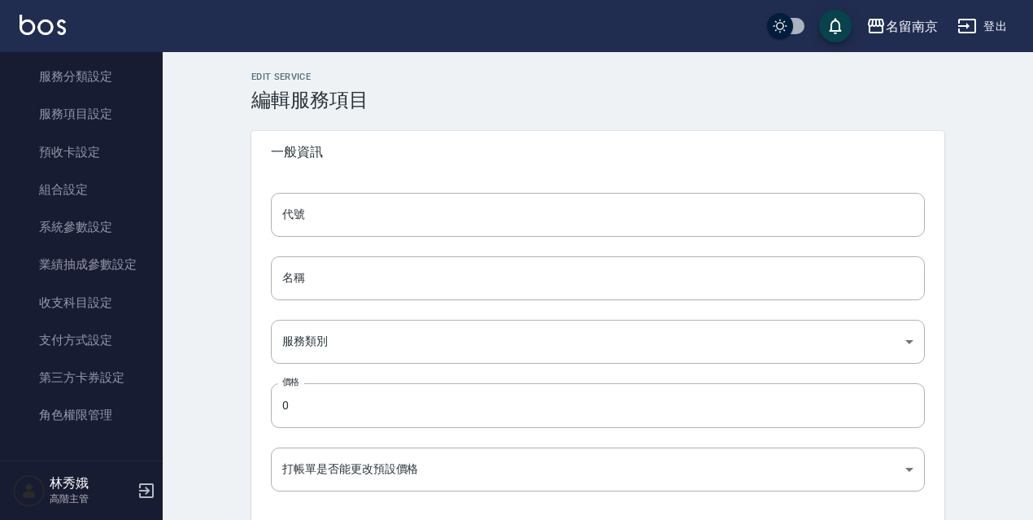
type input "none"
type input "UNSET"
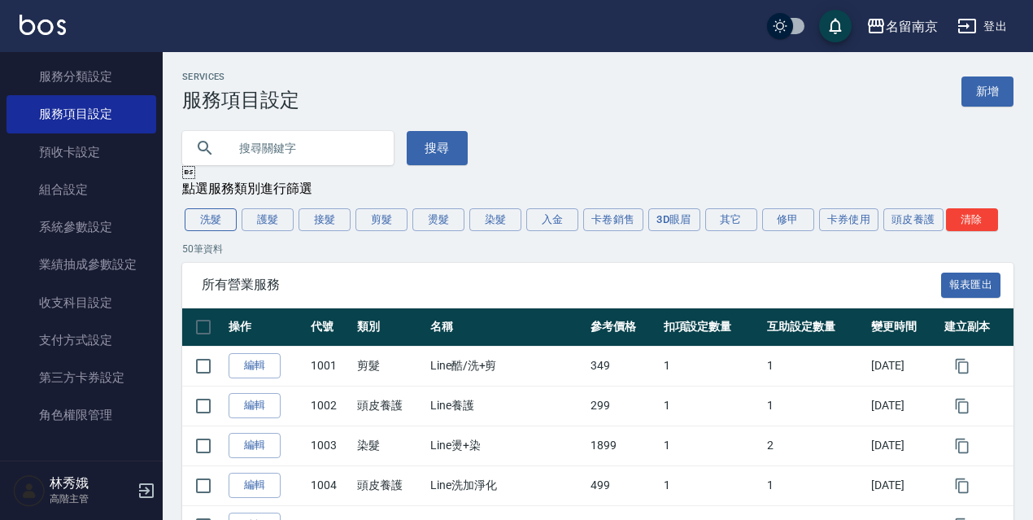
click at [220, 219] on button "洗髮" at bounding box center [211, 219] width 52 height 23
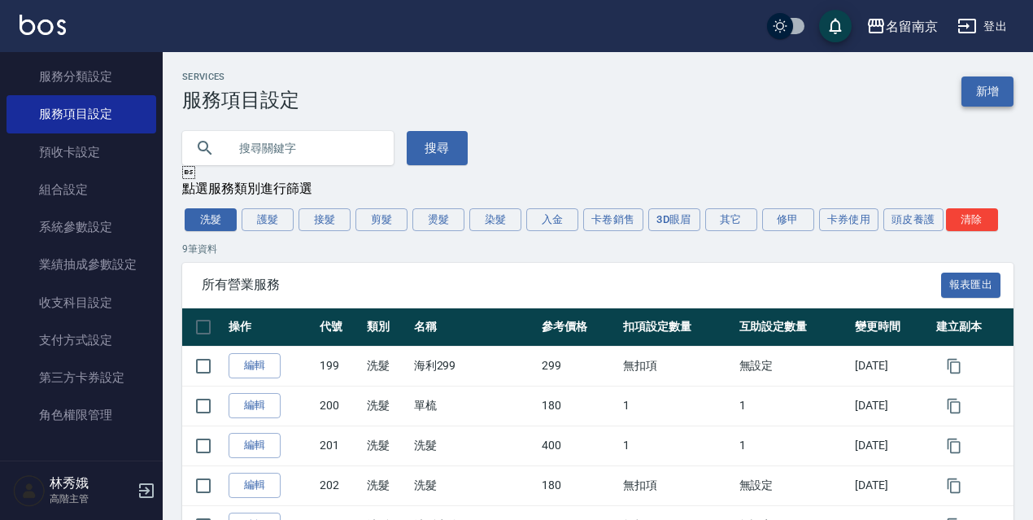
click at [995, 91] on link "新增" at bounding box center [987, 91] width 52 height 30
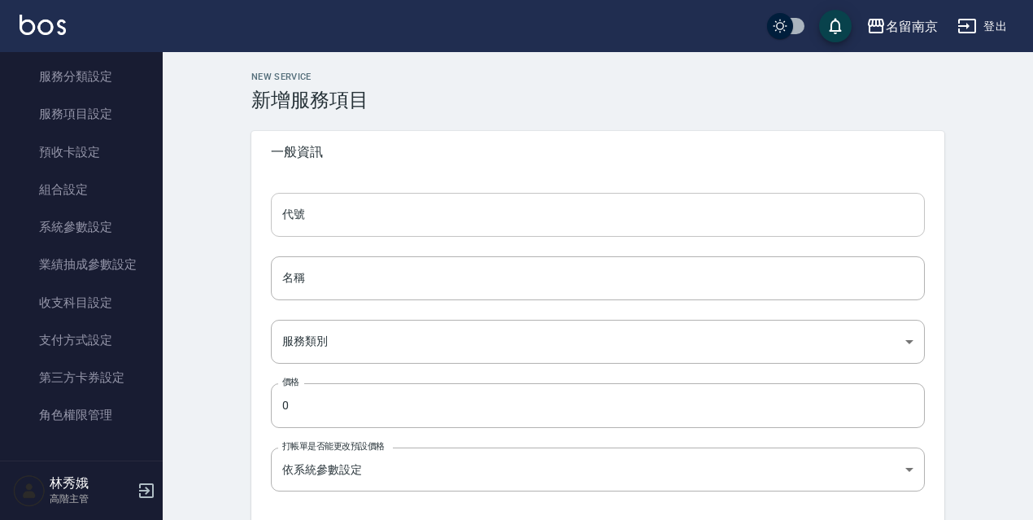
click at [317, 219] on input "代號" at bounding box center [598, 215] width 654 height 44
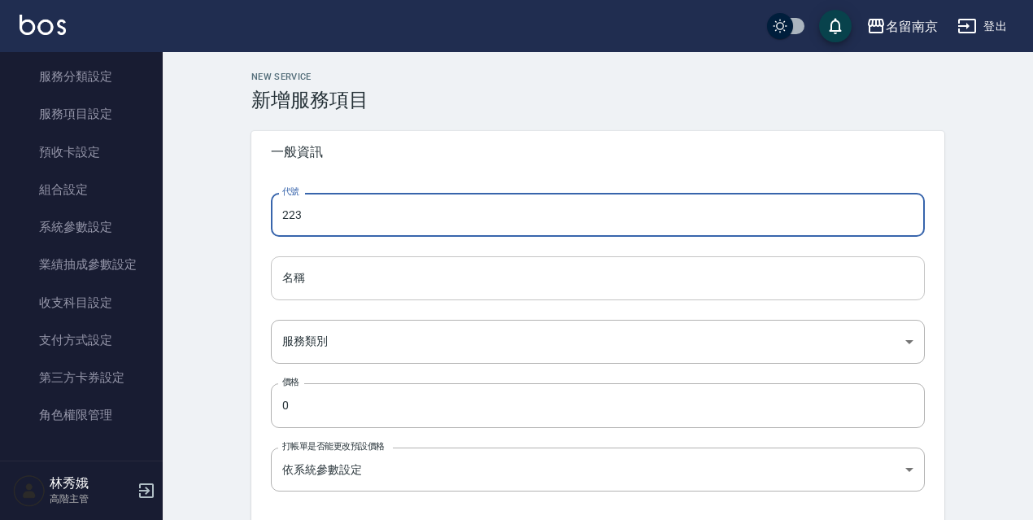
type input "223"
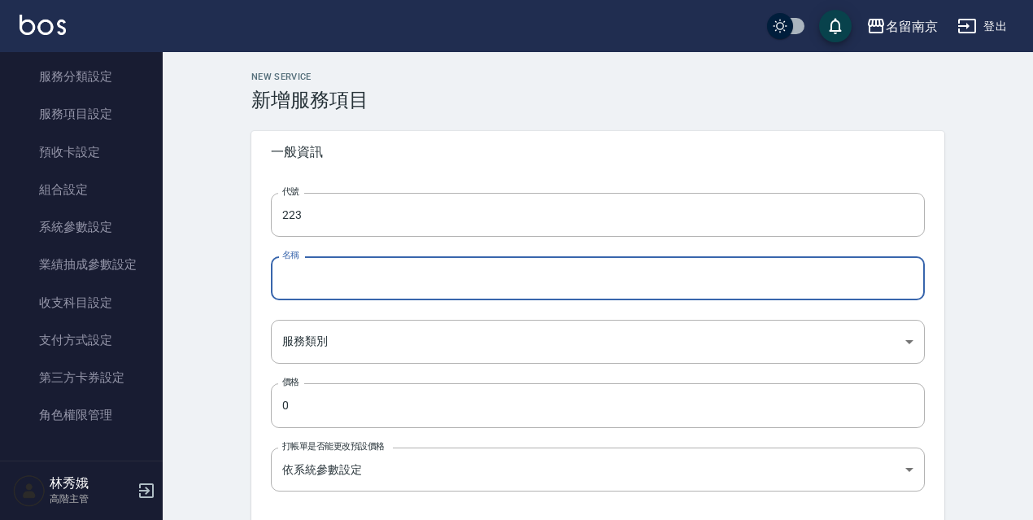
click at [672, 274] on input "名稱" at bounding box center [598, 278] width 654 height 44
type input "v"
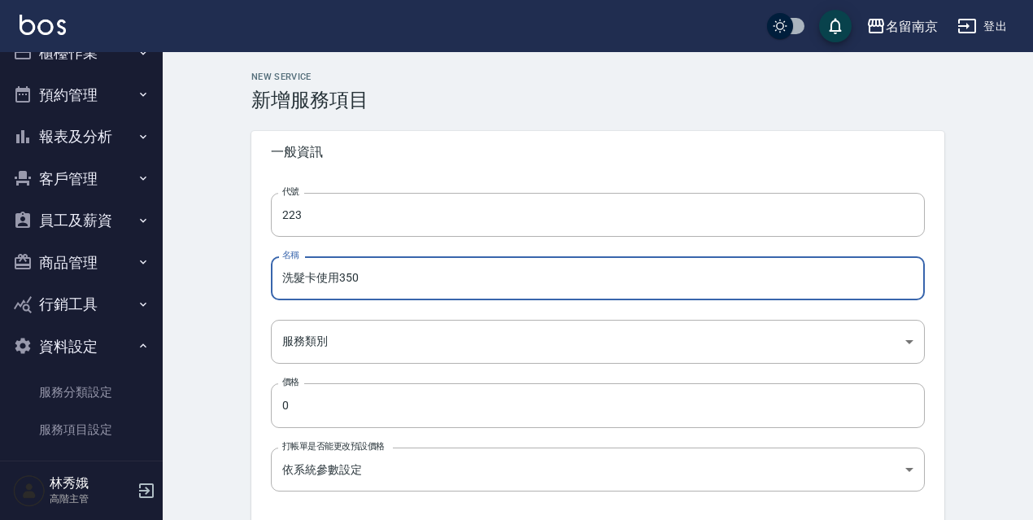
scroll to position [24, 0]
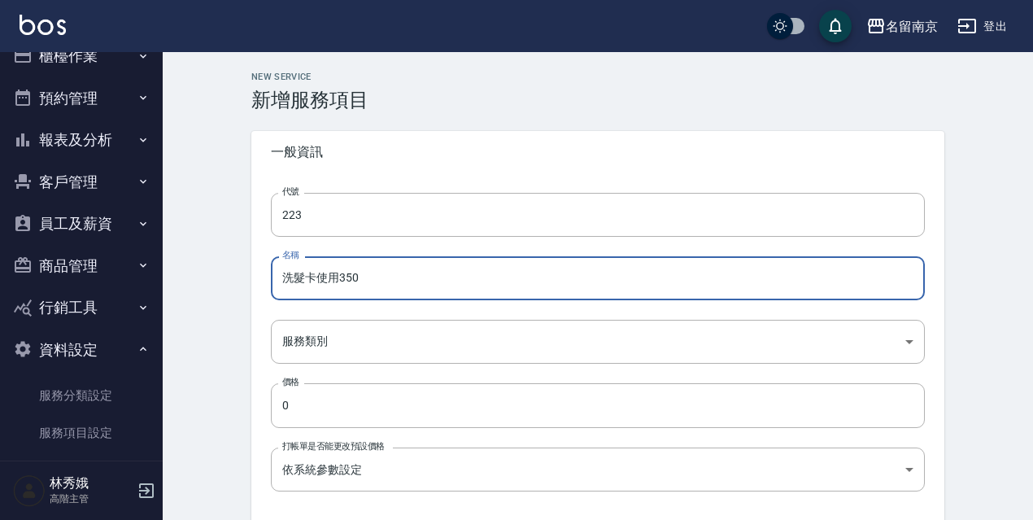
type input "洗髮卡使用350"
click at [70, 144] on button "報表及分析" at bounding box center [82, 140] width 150 height 42
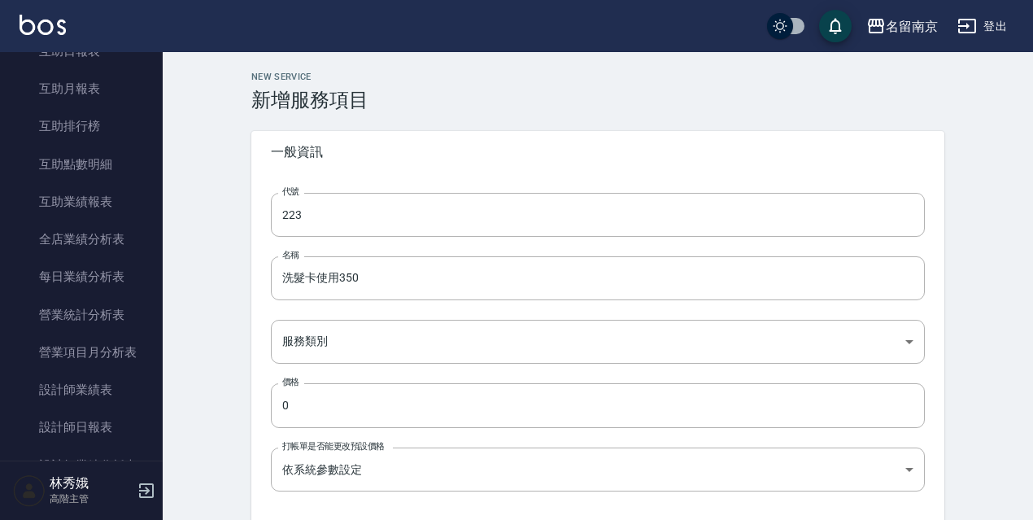
scroll to position [432, 0]
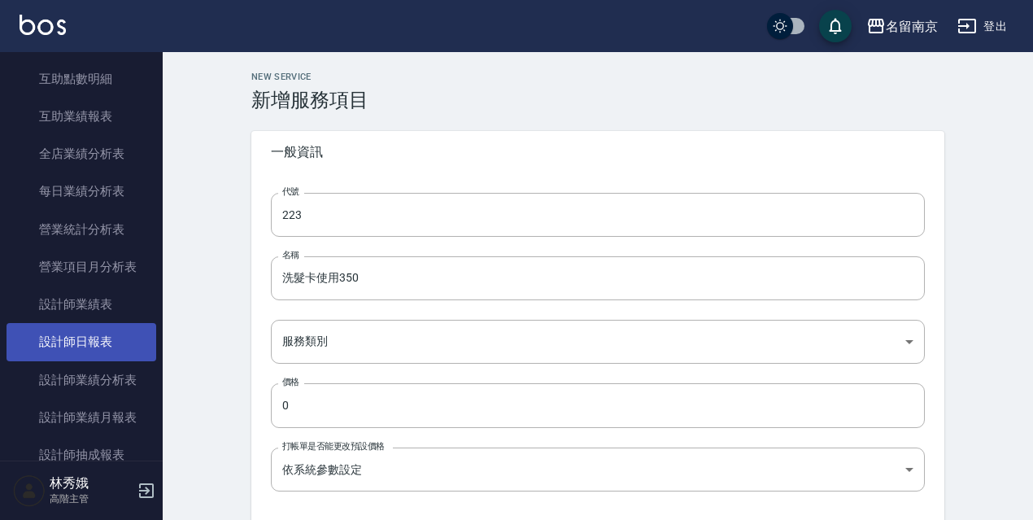
click at [82, 342] on link "設計師日報表" at bounding box center [82, 341] width 150 height 37
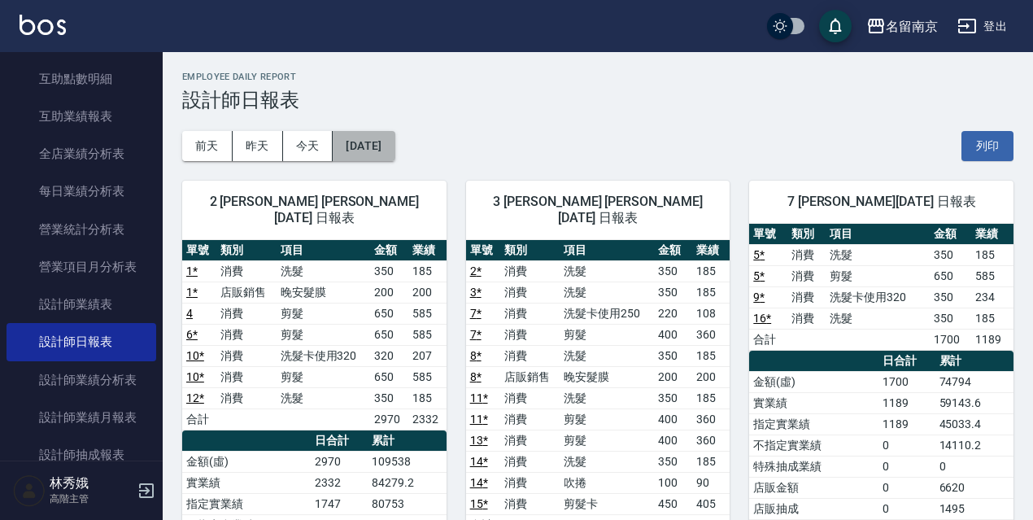
click at [380, 149] on button "[DATE]" at bounding box center [364, 146] width 62 height 30
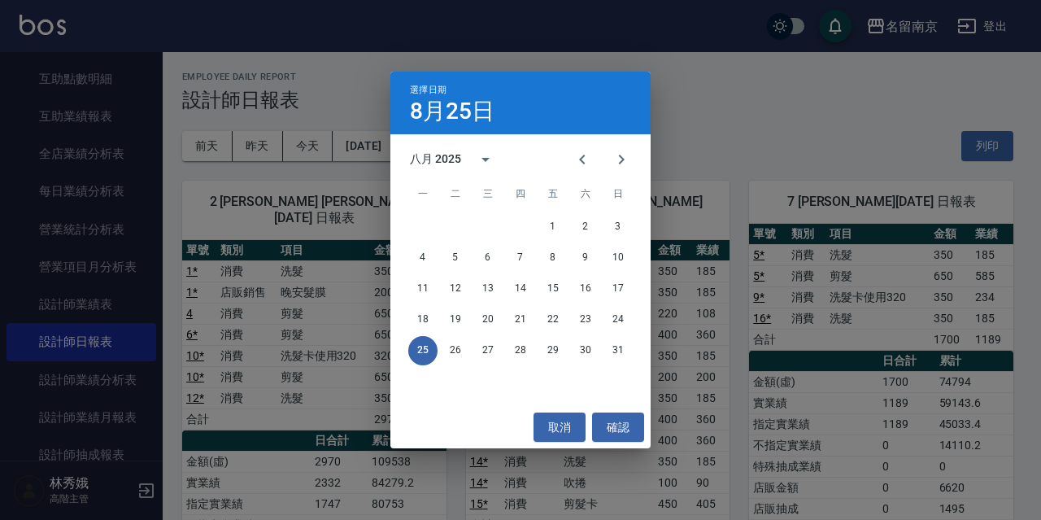
click at [654, 85] on div "選擇日期 8月25日 八月 2025 一 二 三 四 五 六 日 1 2 3 4 5 6 7 8 9 10 11 12 13 14 15 16 17 18 1…" at bounding box center [520, 260] width 1041 height 520
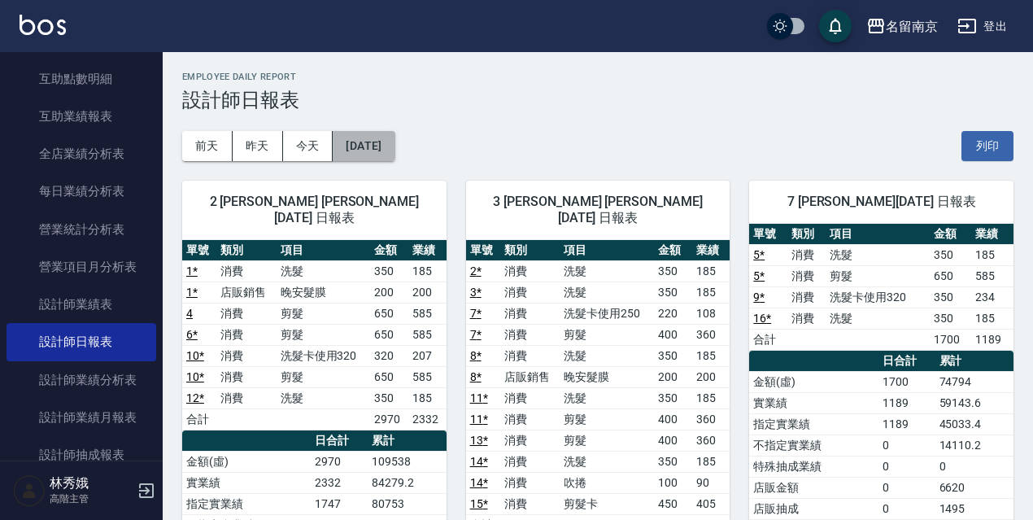
click at [385, 143] on button "[DATE]" at bounding box center [364, 146] width 62 height 30
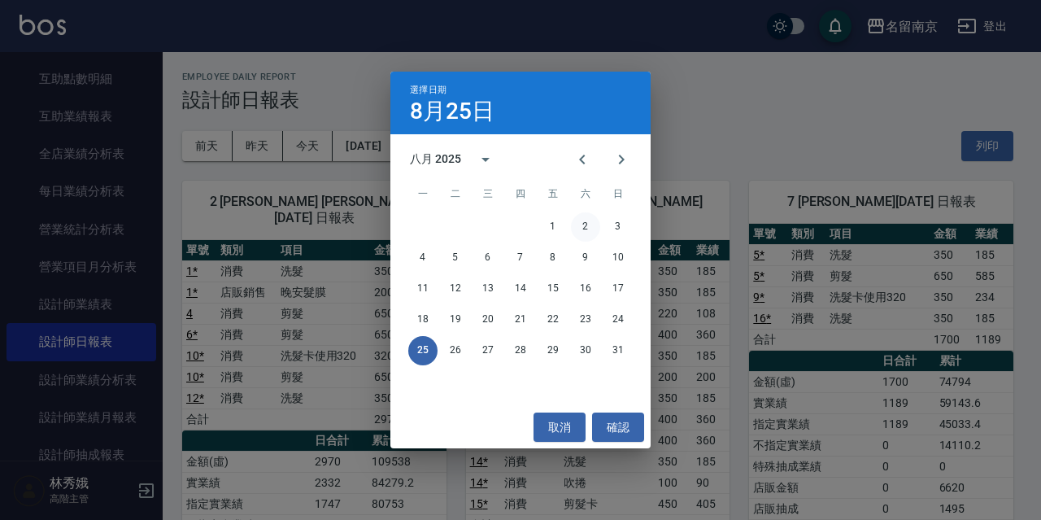
click at [582, 226] on button "2" at bounding box center [585, 226] width 29 height 29
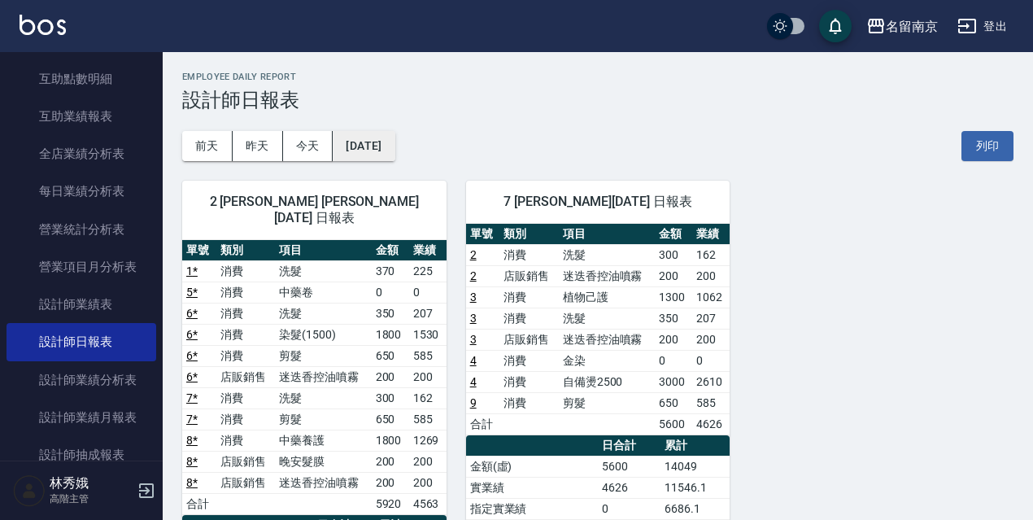
click at [373, 153] on button "2025/08/02" at bounding box center [364, 146] width 62 height 30
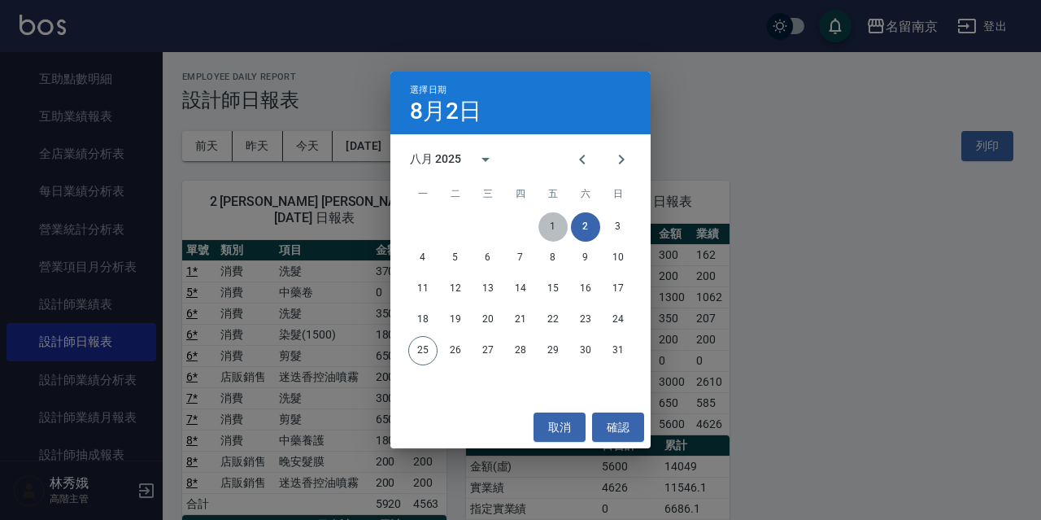
click at [558, 215] on button "1" at bounding box center [552, 226] width 29 height 29
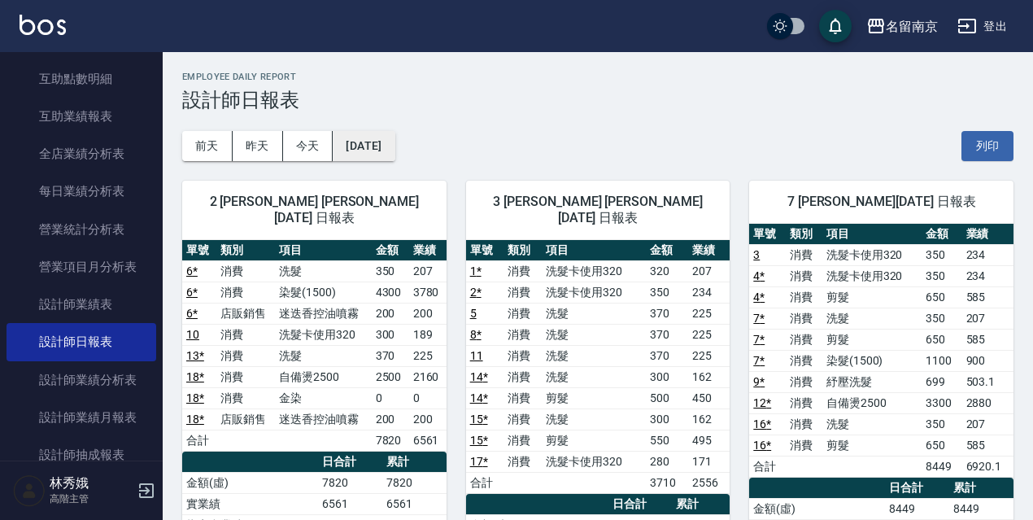
click at [348, 150] on button "2025/08/01" at bounding box center [364, 146] width 62 height 30
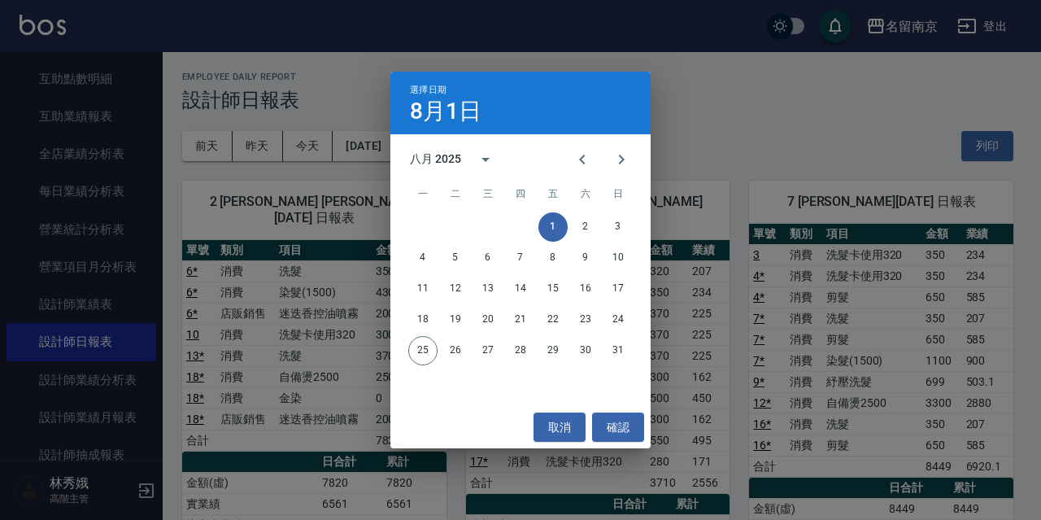
click at [660, 107] on div "選擇日期 8月1日 八月 2025 一 二 三 四 五 六 日 1 2 3 4 5 6 7 8 9 10 11 12 13 14 15 16 17 18 19…" at bounding box center [520, 260] width 1041 height 520
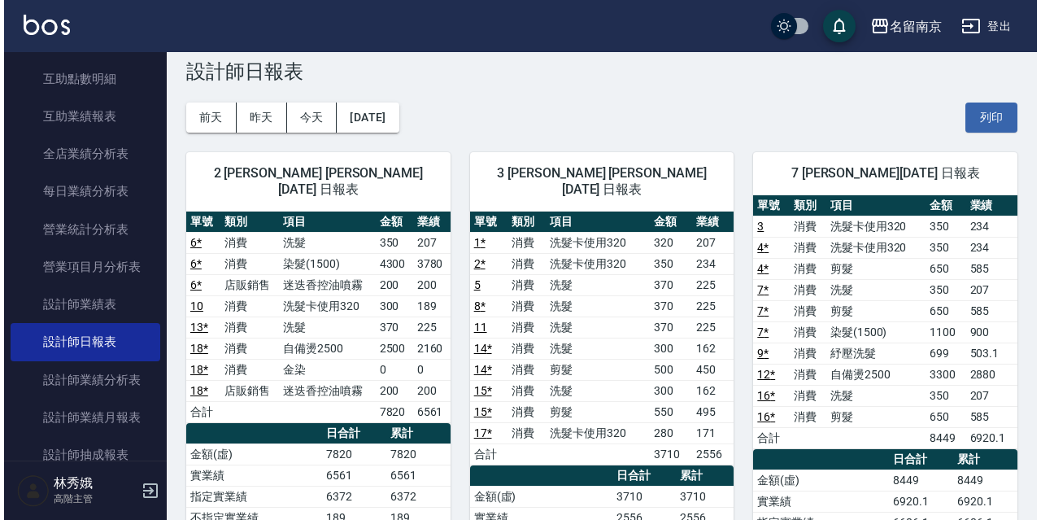
scroll to position [26, 0]
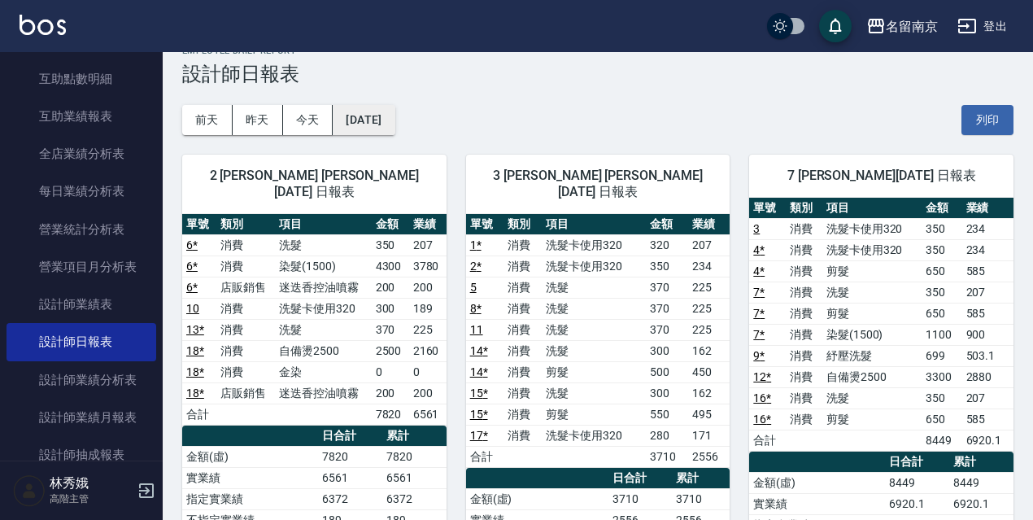
click at [355, 124] on button "2025/08/01" at bounding box center [364, 120] width 62 height 30
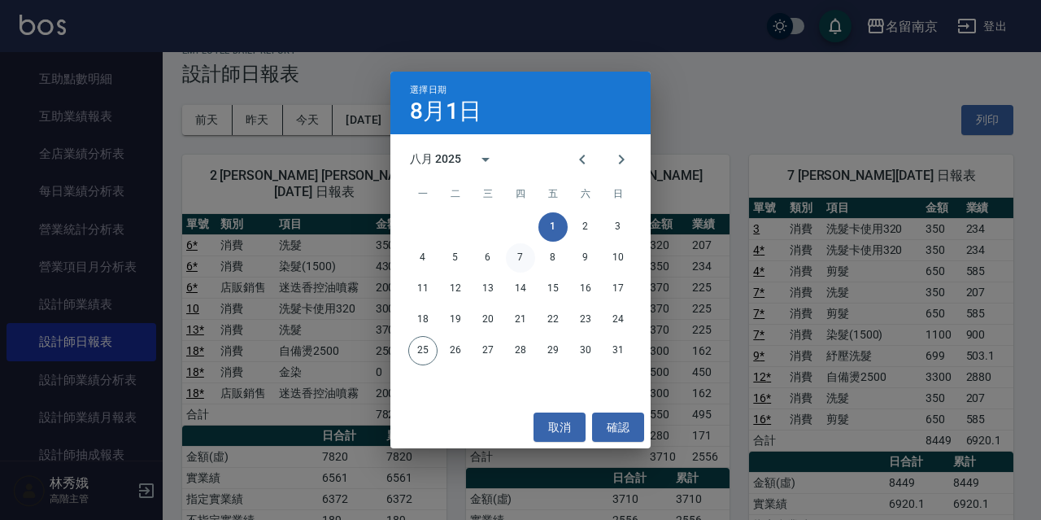
click at [514, 255] on button "7" at bounding box center [520, 257] width 29 height 29
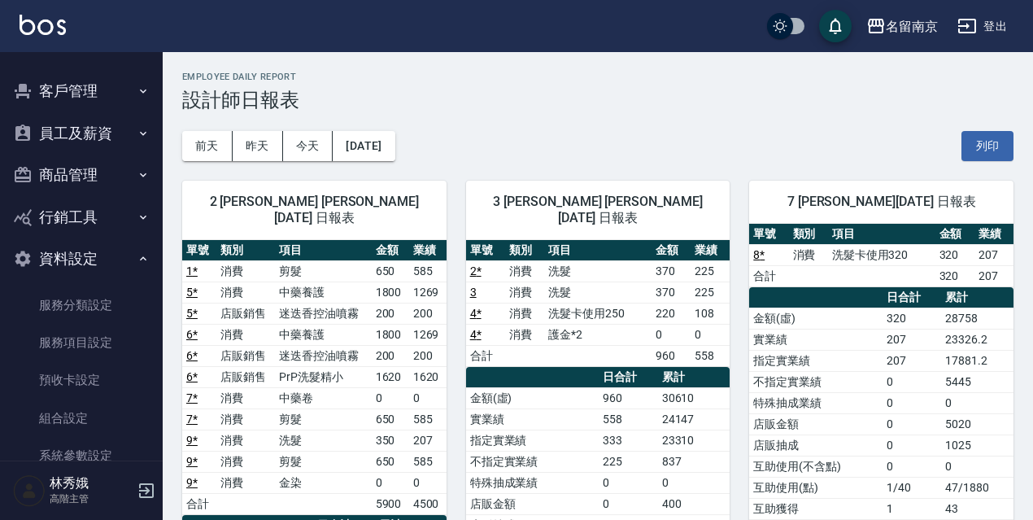
scroll to position [1787, 0]
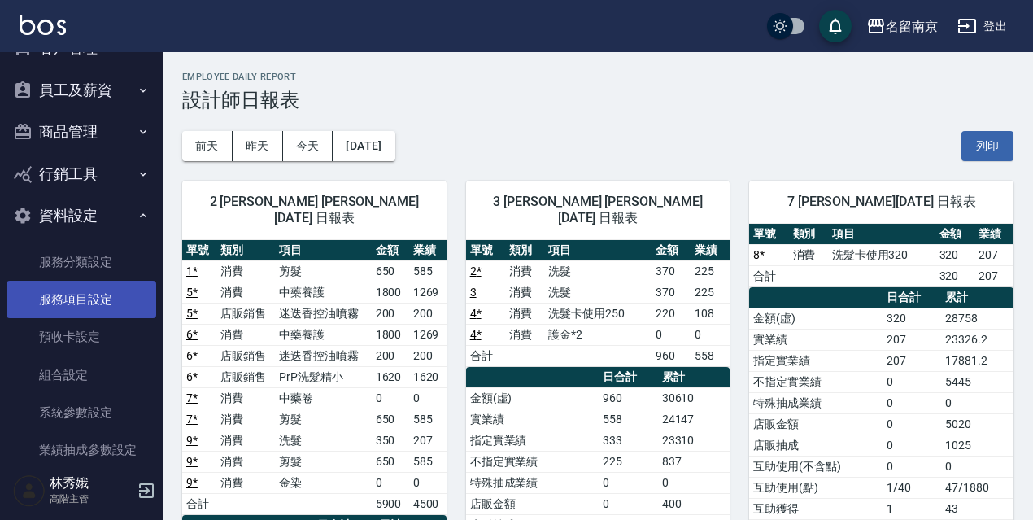
click at [113, 291] on link "服務項目設定" at bounding box center [82, 299] width 150 height 37
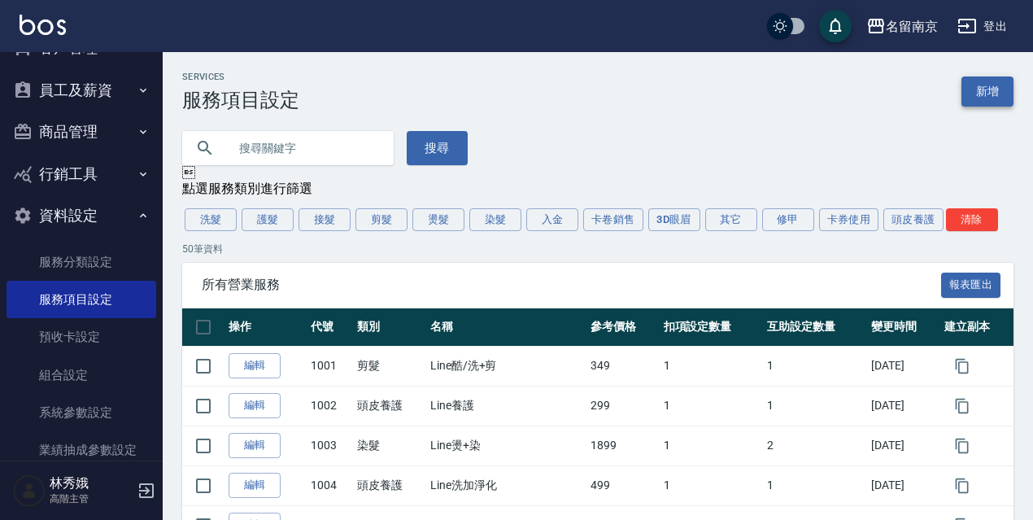
click at [1001, 89] on link "新增" at bounding box center [987, 91] width 52 height 30
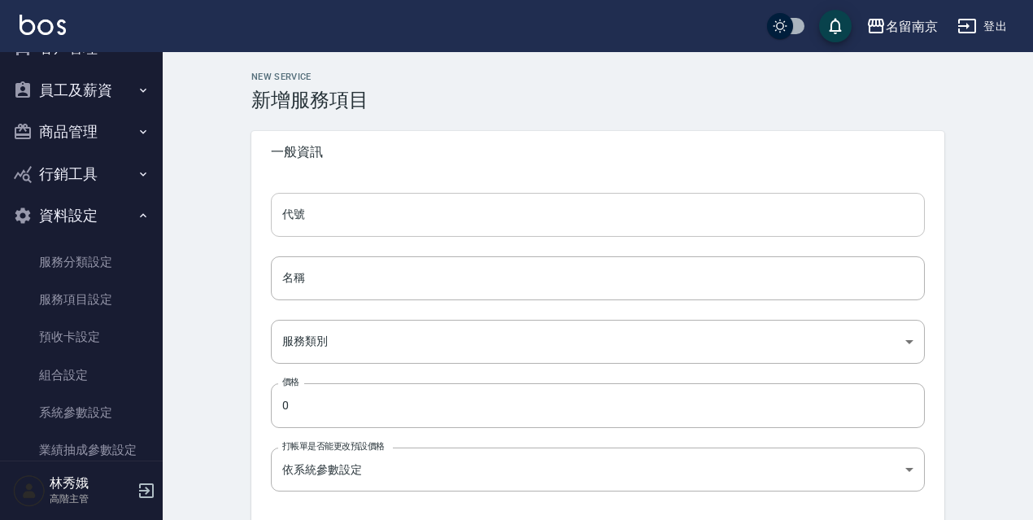
click at [327, 209] on input "代號" at bounding box center [598, 215] width 654 height 44
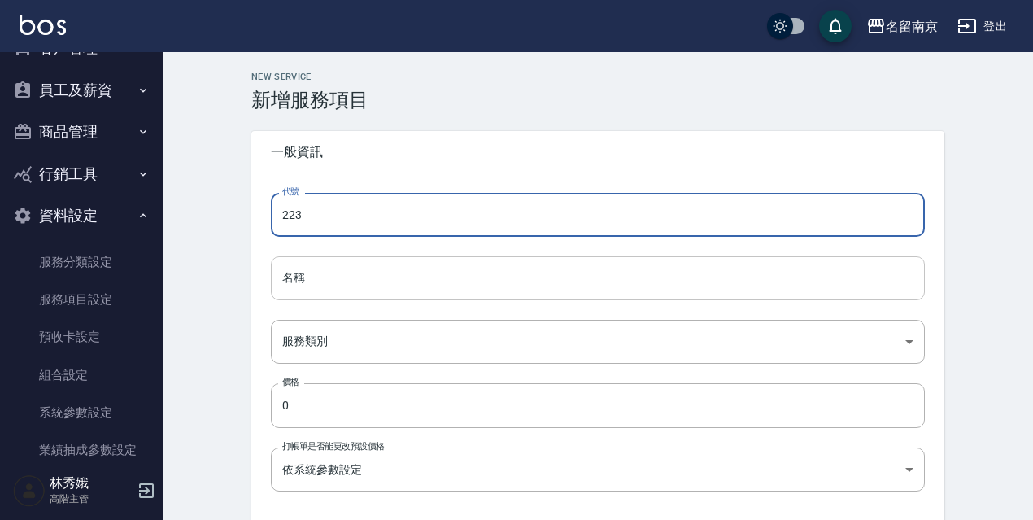
type input "223"
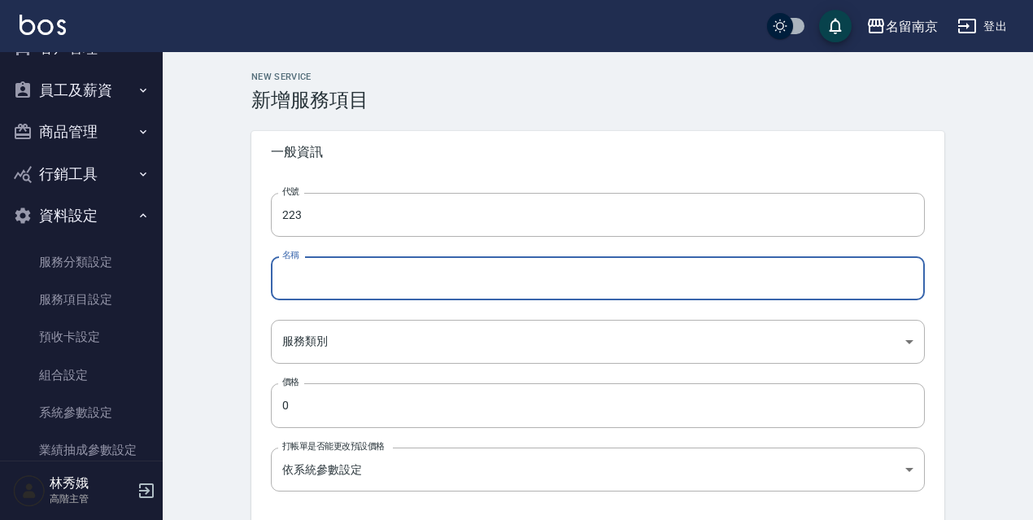
click at [500, 266] on input "名稱" at bounding box center [598, 278] width 654 height 44
type input "v"
type input "洗髮卡使用350"
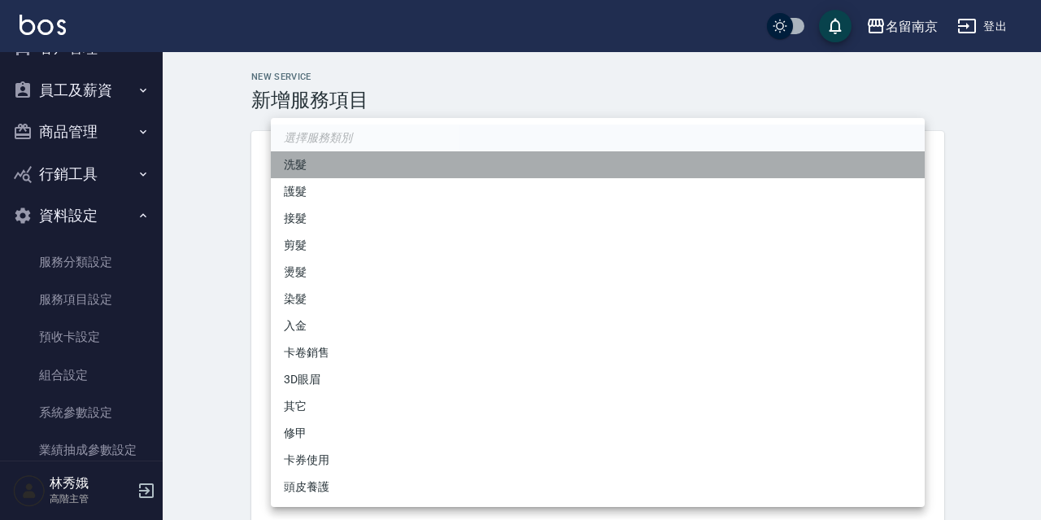
click at [308, 167] on li "洗髮" at bounding box center [598, 164] width 654 height 27
type input "916e3307-c7b6-46ff-867f-54dd39a1ee69"
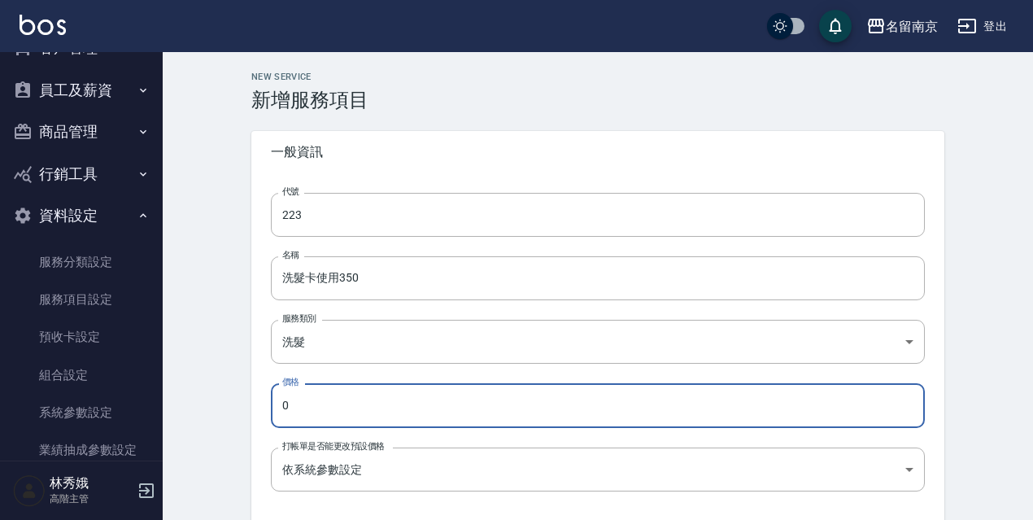
drag, startPoint x: 324, startPoint y: 395, endPoint x: 255, endPoint y: 402, distance: 68.6
click at [258, 402] on div "代號 223 代號 名稱 洗髮卡使用350 名稱 服務類別 洗髮 916e3307-c7b6-46ff-867f-54dd39a1ee69 服務類別 價格 0…" at bounding box center [597, 441] width 693 height 537
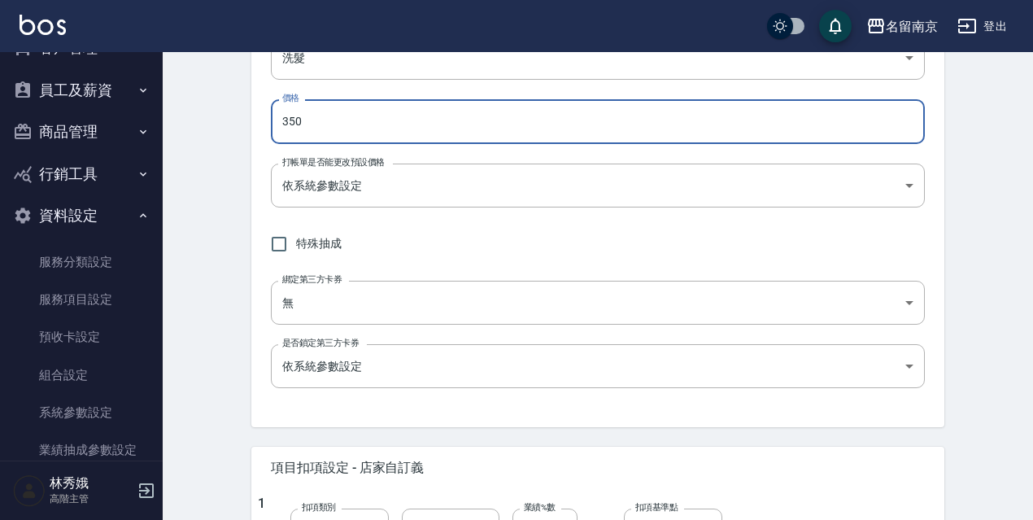
scroll to position [311, 0]
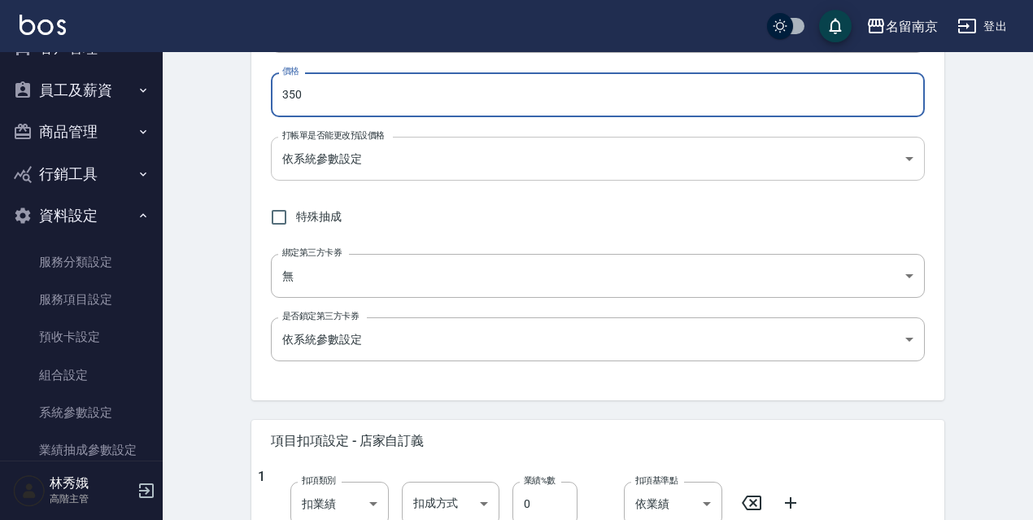
type input "350"
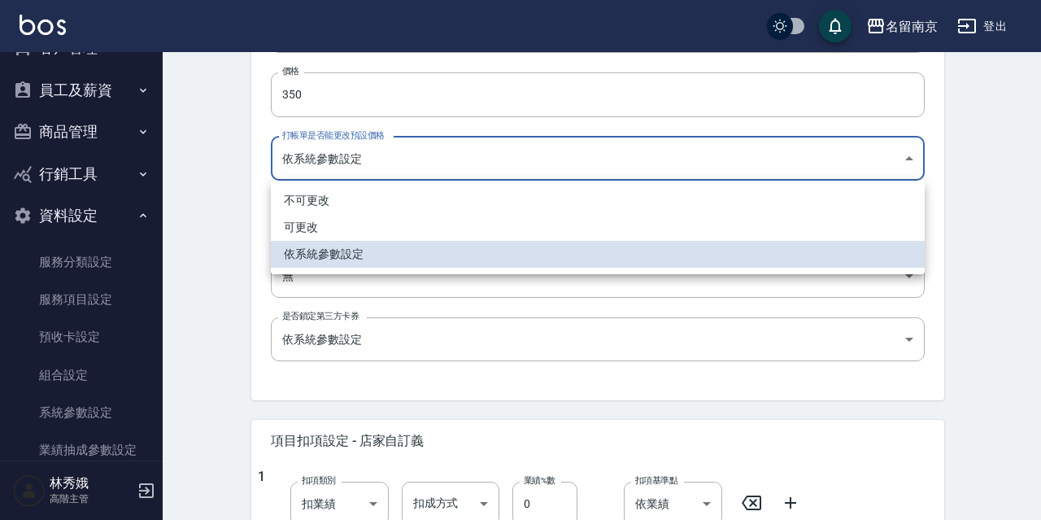
click at [596, 163] on body "名留南京 登出 櫃檯作業 打帳單 帳單列表 掛單列表 座位開單 營業儀表板 現金收支登錄 高階收支登錄 材料自購登錄 每日結帳 排班表 現場電腦打卡 掃碼打卡…" at bounding box center [520, 350] width 1041 height 1323
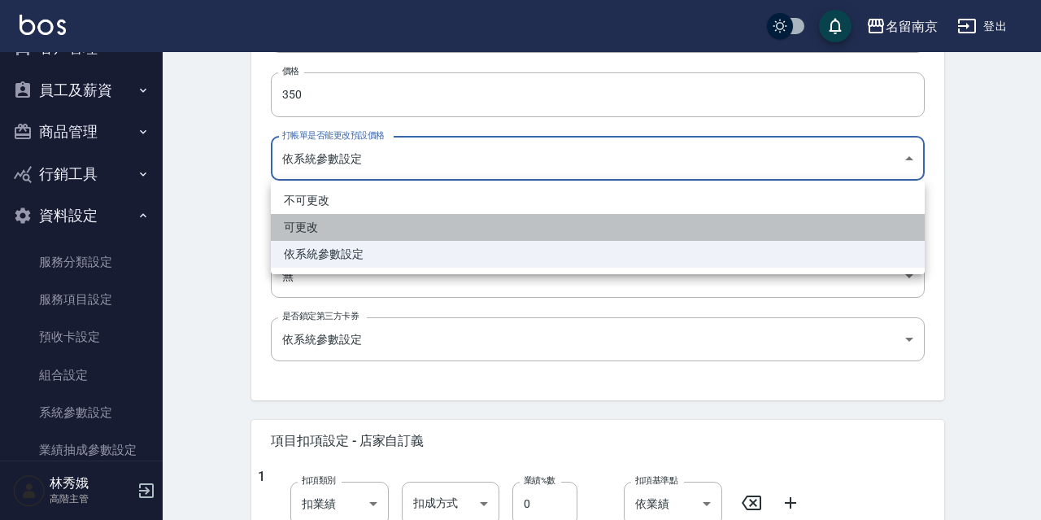
click at [401, 222] on li "可更改" at bounding box center [598, 227] width 654 height 27
type input "FALSE"
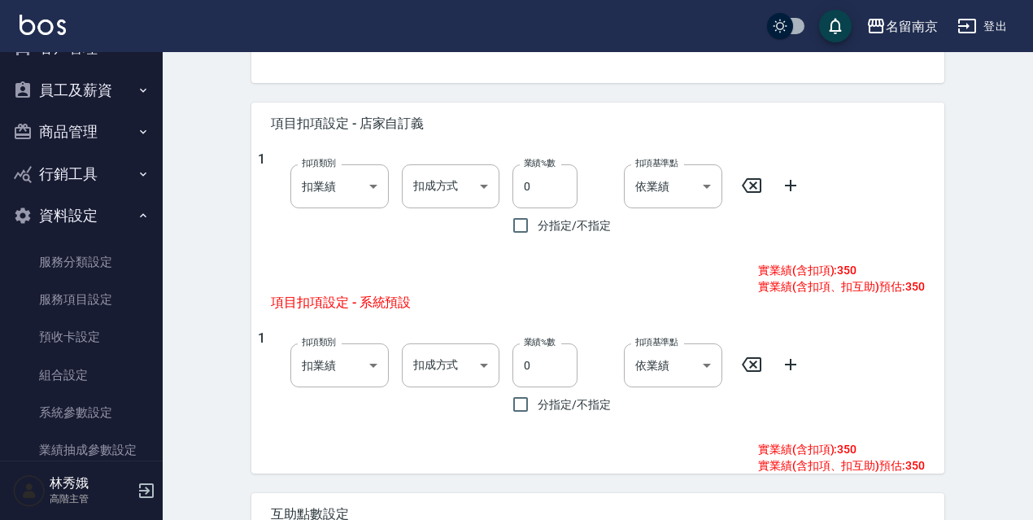
scroll to position [644, 0]
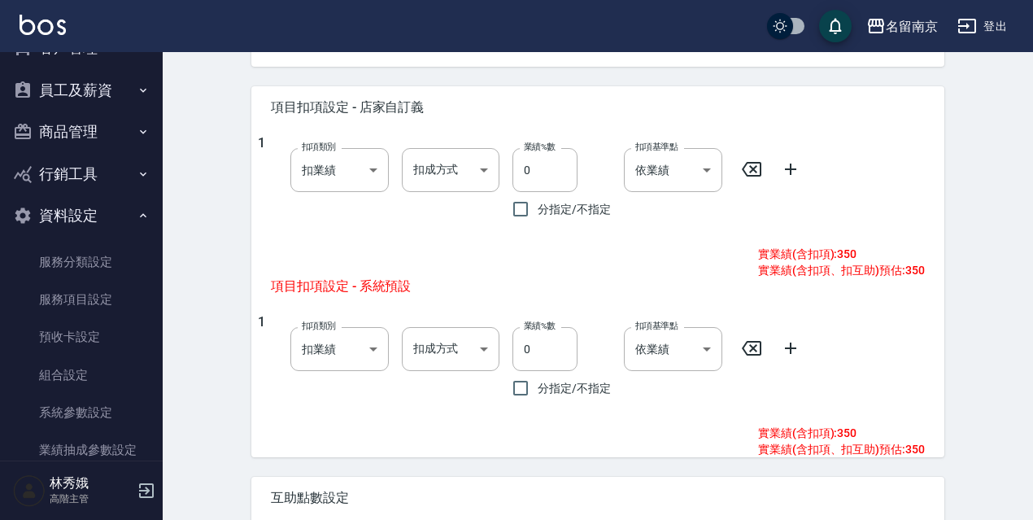
click at [792, 168] on icon at bounding box center [790, 168] width 11 height 11
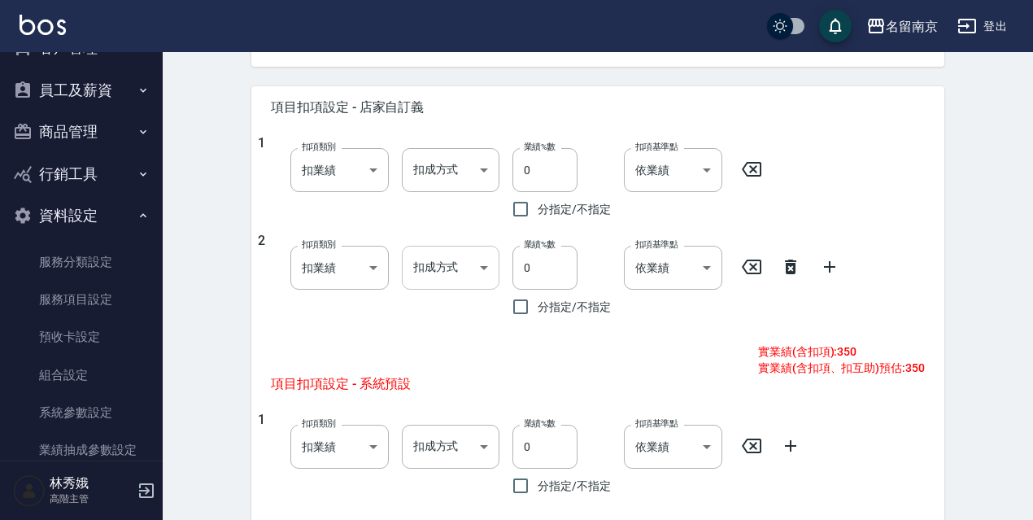
click at [483, 270] on body "名留南京 登出 櫃檯作業 打帳單 帳單列表 掛單列表 座位開單 營業儀表板 現金收支登錄 高階收支登錄 材料自購登錄 每日結帳 排班表 現場電腦打卡 掃碼打卡…" at bounding box center [516, 66] width 1033 height 1421
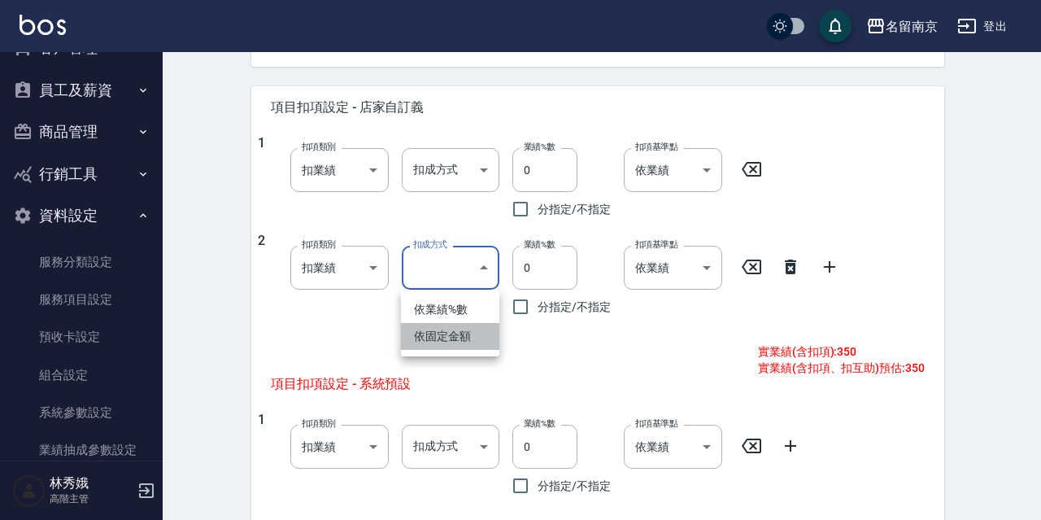
click at [451, 341] on li "依固定金額" at bounding box center [450, 336] width 98 height 27
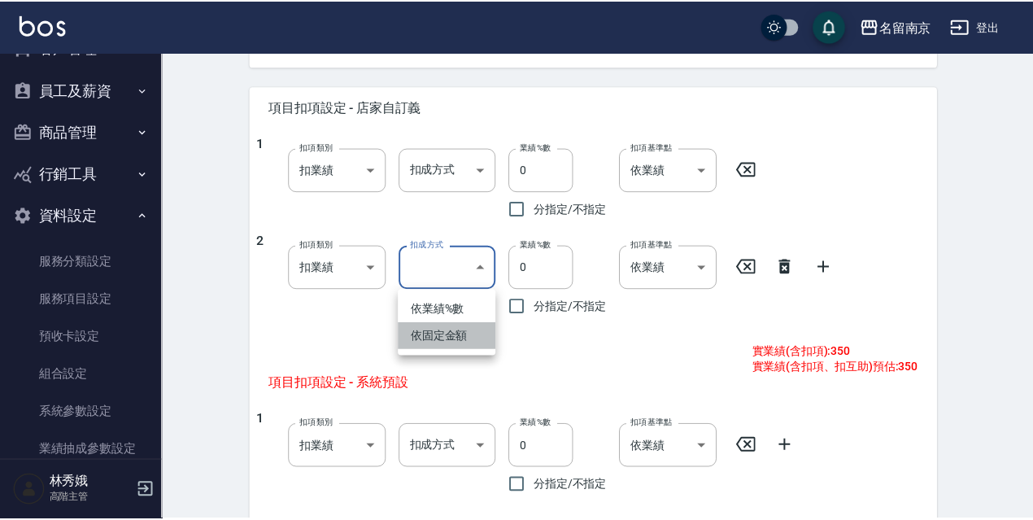
type input "扣固定金額"
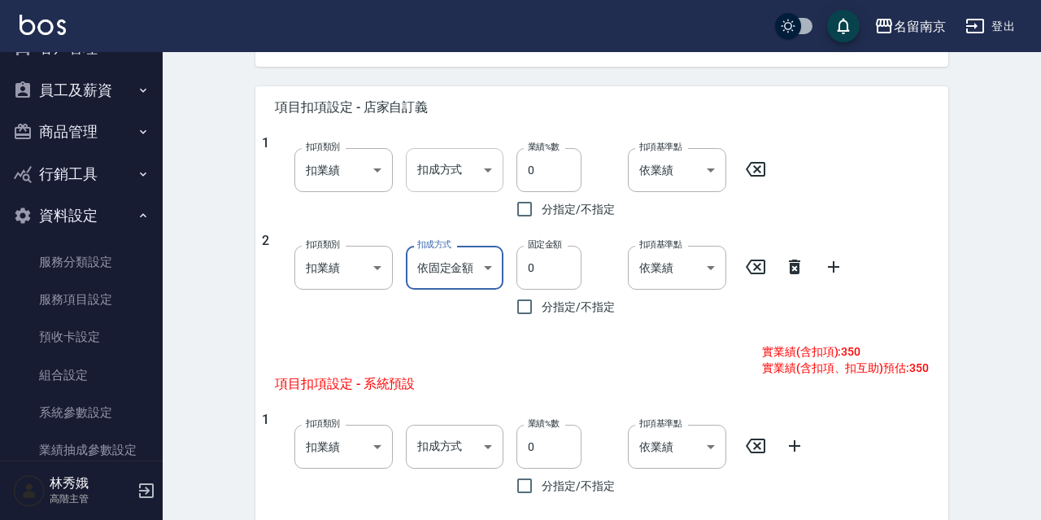
click at [467, 172] on body "名留南京 登出 櫃檯作業 打帳單 帳單列表 掛單列表 座位開單 營業儀表板 現金收支登錄 高階收支登錄 材料自購登錄 每日結帳 排班表 現場電腦打卡 掃碼打卡…" at bounding box center [520, 66] width 1041 height 1421
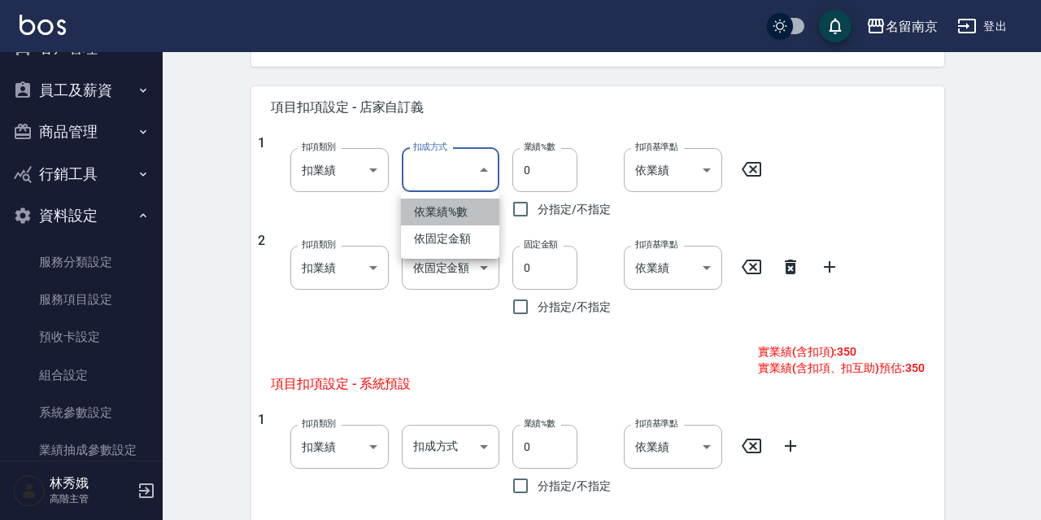
click at [450, 211] on li "依業績%數" at bounding box center [450, 211] width 98 height 27
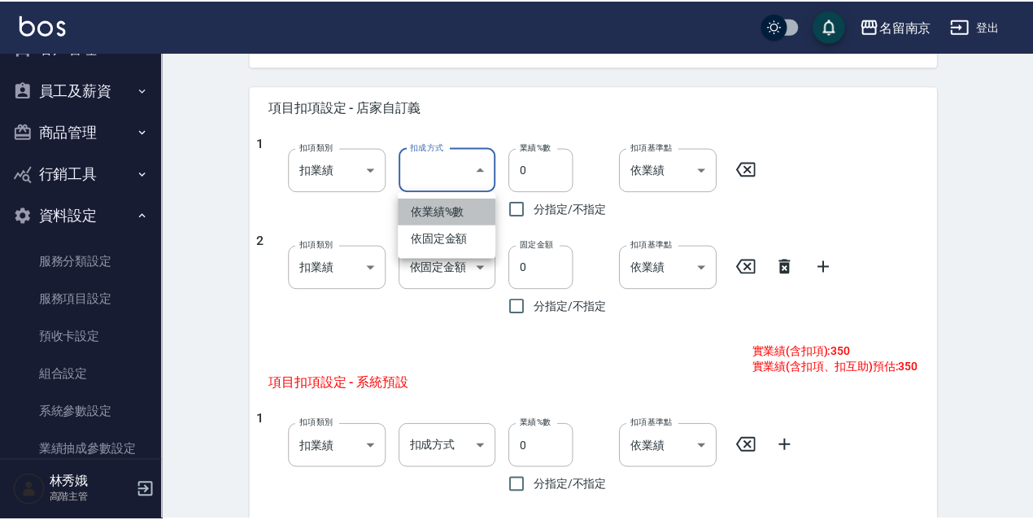
type input "扣趴數"
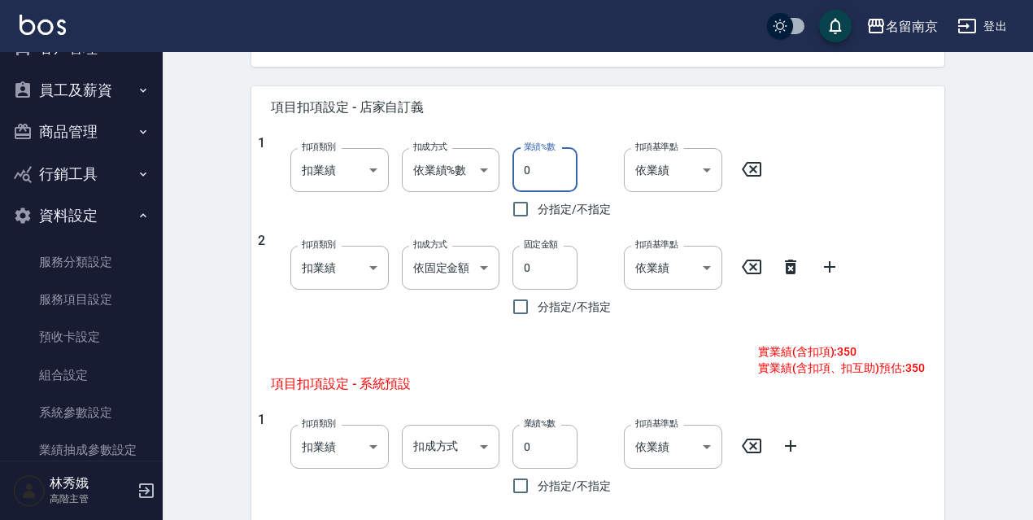
drag, startPoint x: 533, startPoint y: 171, endPoint x: 519, endPoint y: 171, distance: 13.8
click at [523, 171] on input "0" at bounding box center [544, 170] width 65 height 44
type input "10"
drag, startPoint x: 541, startPoint y: 271, endPoint x: 520, endPoint y: 275, distance: 21.5
click at [520, 275] on input "0" at bounding box center [544, 268] width 65 height 44
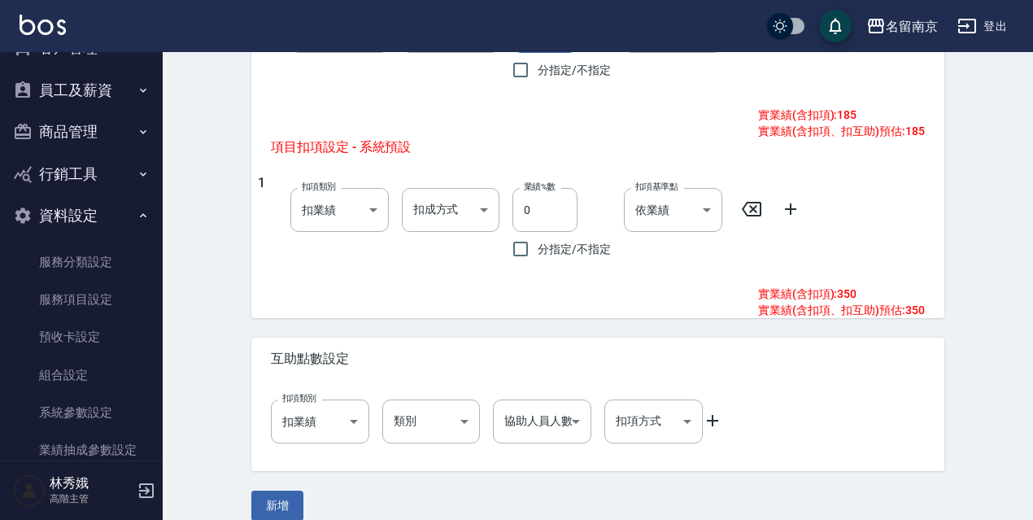
scroll to position [901, 0]
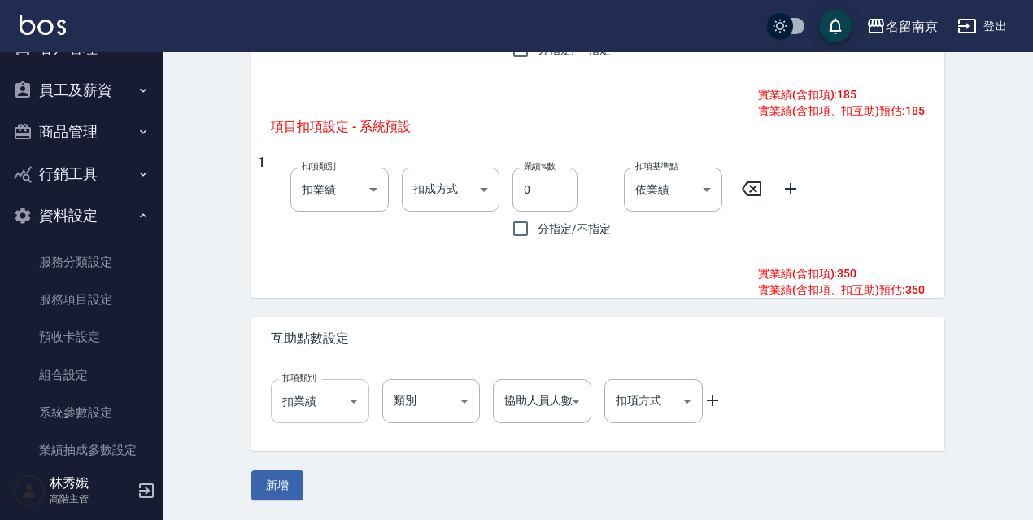
type input "130"
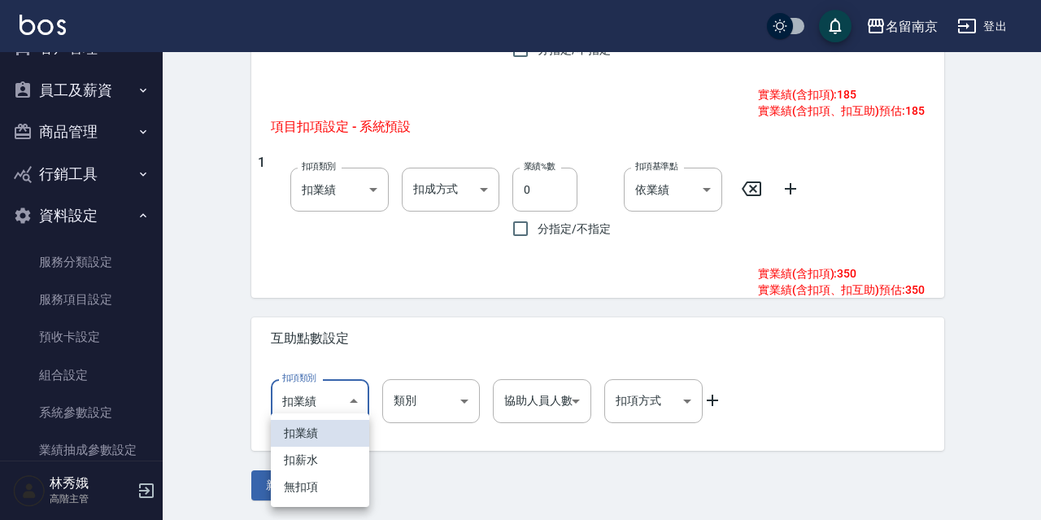
click at [315, 490] on li "無扣項" at bounding box center [320, 486] width 98 height 27
type input "none"
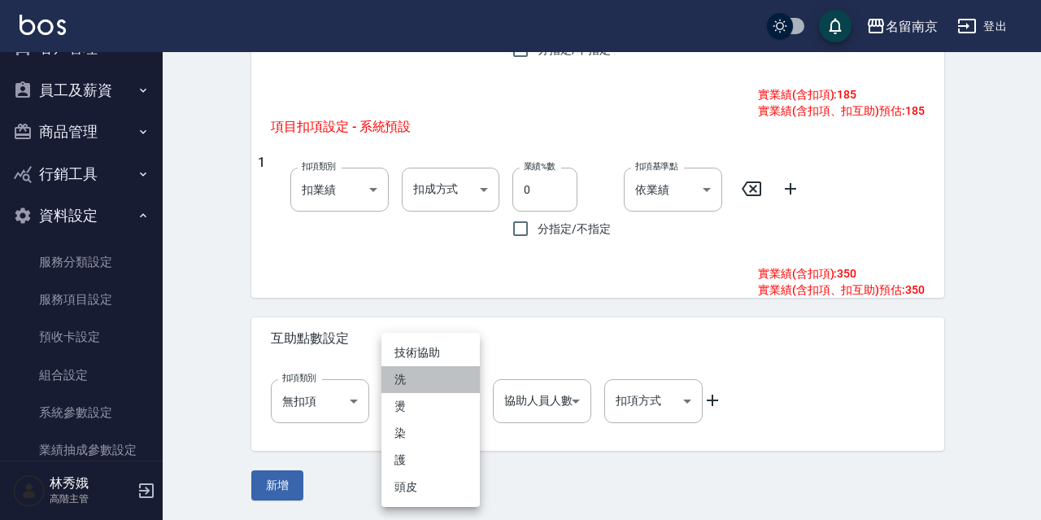
click at [433, 372] on li "洗" at bounding box center [430, 379] width 98 height 27
type input "洗"
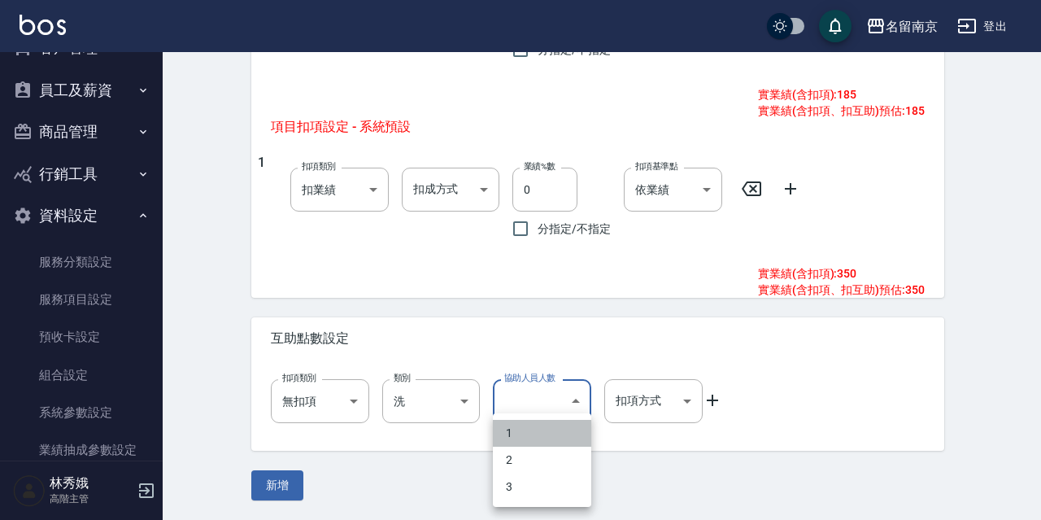
click at [520, 427] on li "1" at bounding box center [542, 433] width 98 height 27
type input "1"
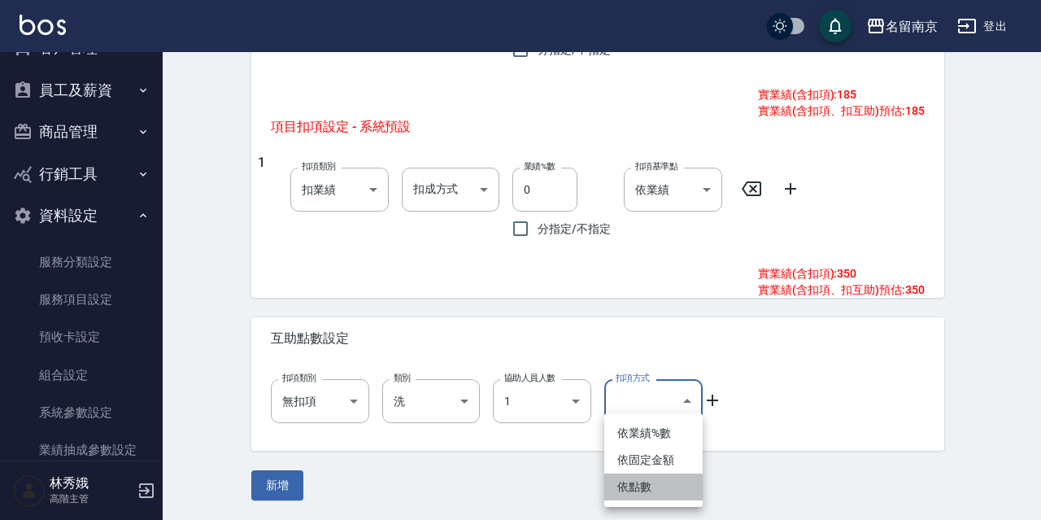
click at [656, 487] on li "依點數" at bounding box center [653, 486] width 98 height 27
type input "點數"
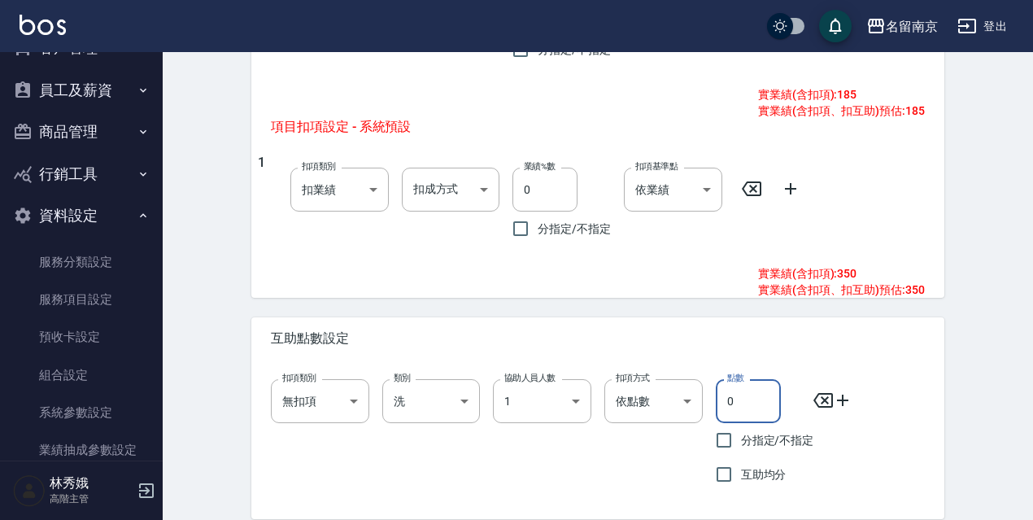
drag, startPoint x: 746, startPoint y: 402, endPoint x: 712, endPoint y: 407, distance: 33.7
click at [712, 407] on div "點數 0 點數 分指定/不指定 互助均分" at bounding box center [758, 428] width 111 height 125
type input "1"
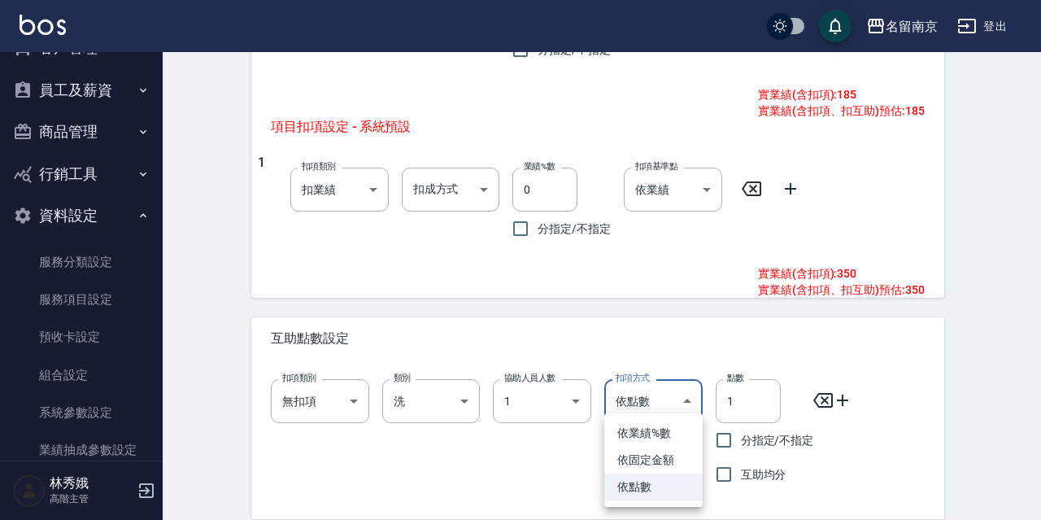
click at [659, 490] on li "依點數" at bounding box center [653, 486] width 98 height 27
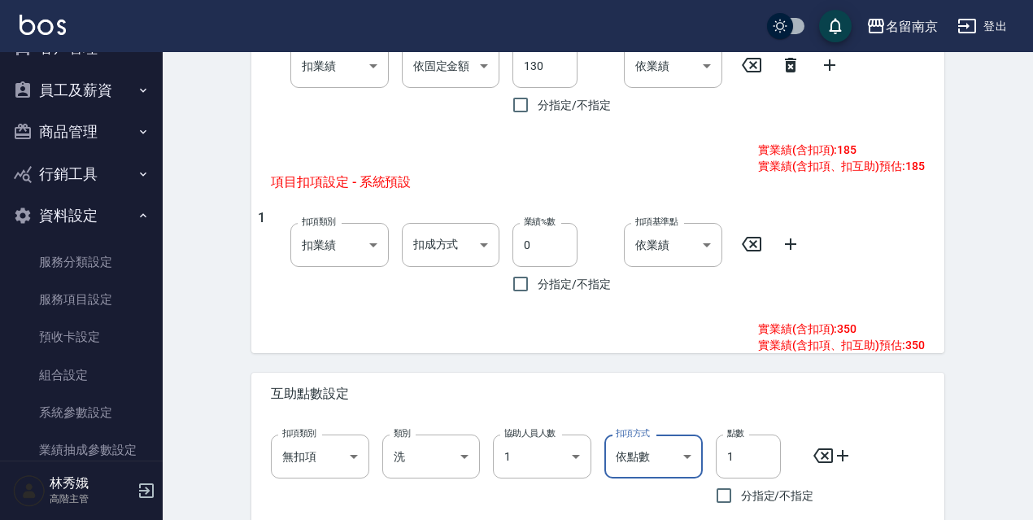
scroll to position [969, 0]
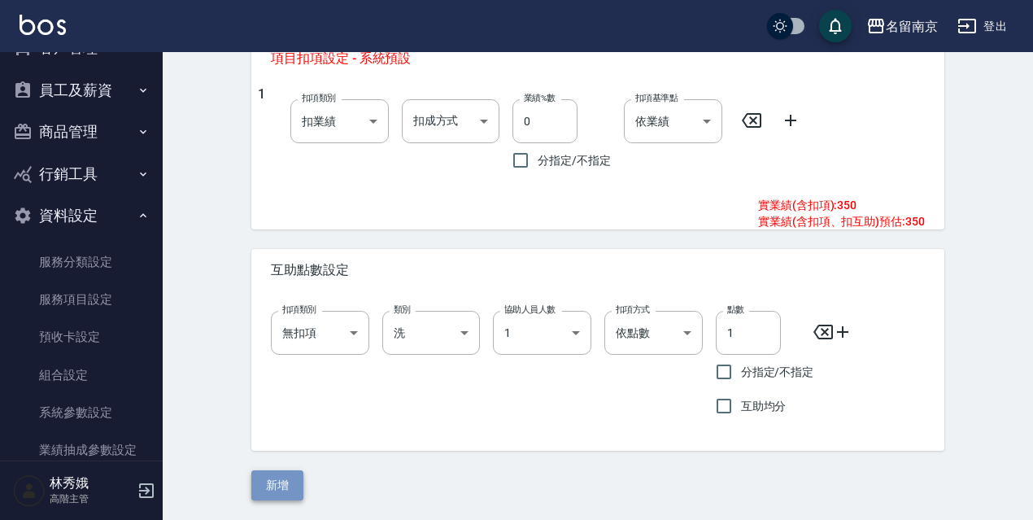
click at [272, 489] on button "新增" at bounding box center [277, 485] width 52 height 30
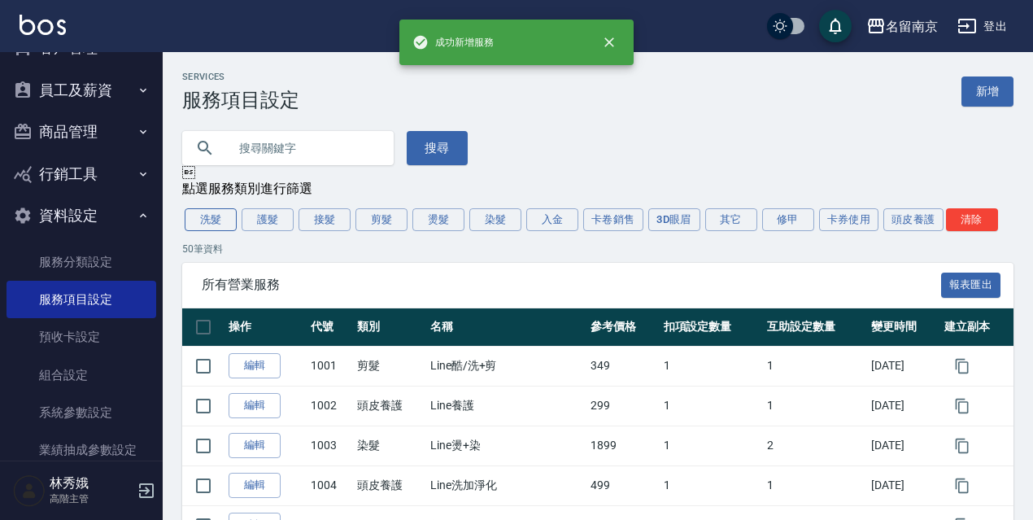
click at [207, 215] on button "洗髮" at bounding box center [211, 219] width 52 height 23
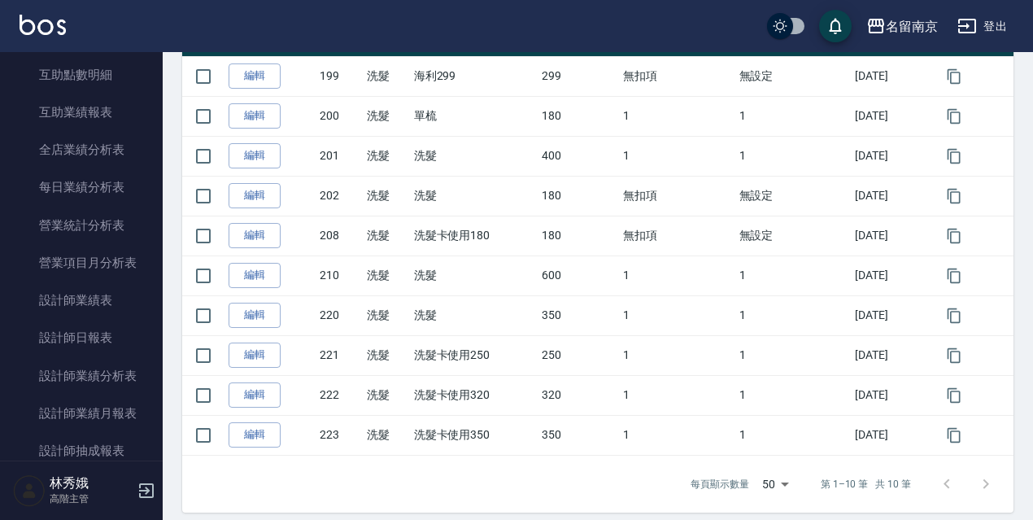
scroll to position [441, 0]
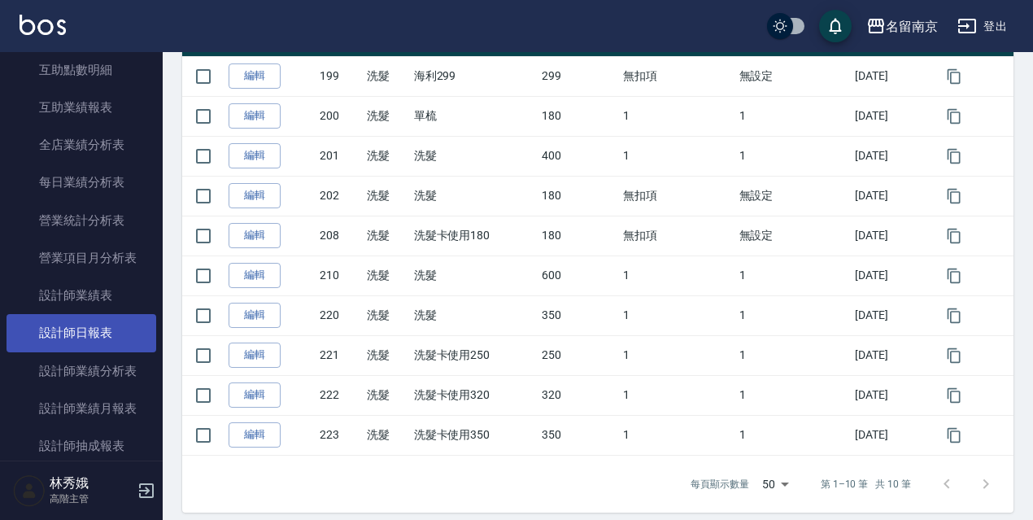
click at [64, 329] on link "設計師日報表" at bounding box center [82, 332] width 150 height 37
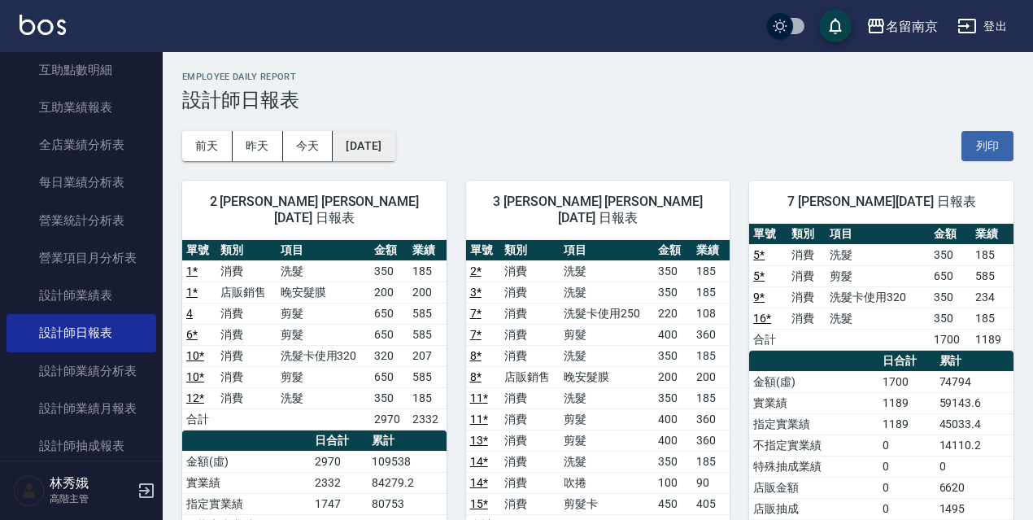
click at [394, 150] on button "[DATE]" at bounding box center [364, 146] width 62 height 30
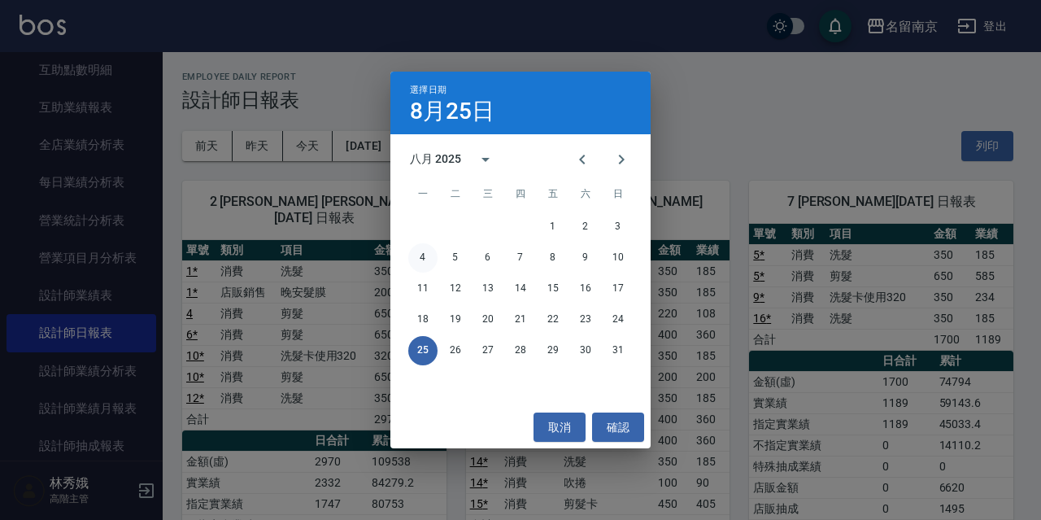
click at [428, 262] on button "4" at bounding box center [422, 257] width 29 height 29
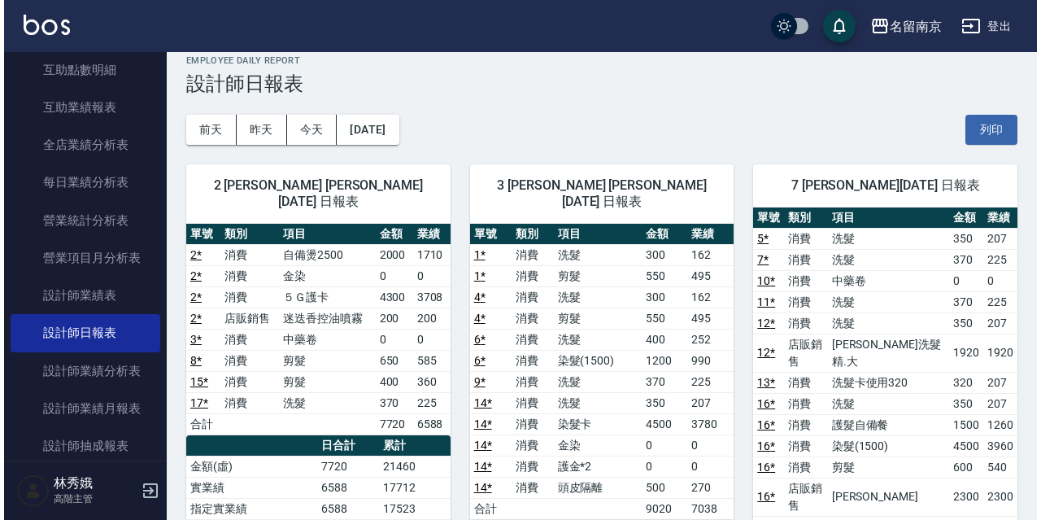
scroll to position [2, 0]
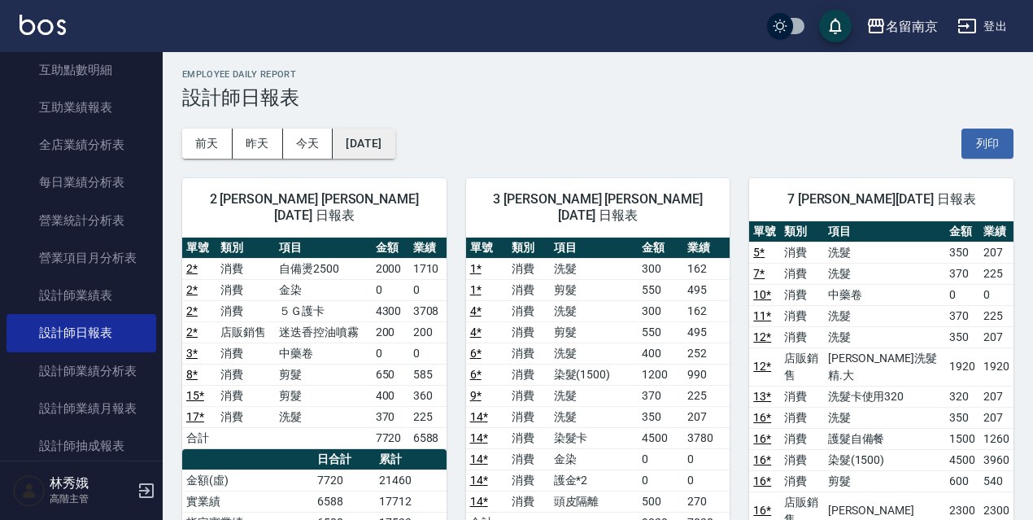
click at [378, 141] on button "2025/08/04" at bounding box center [364, 143] width 62 height 30
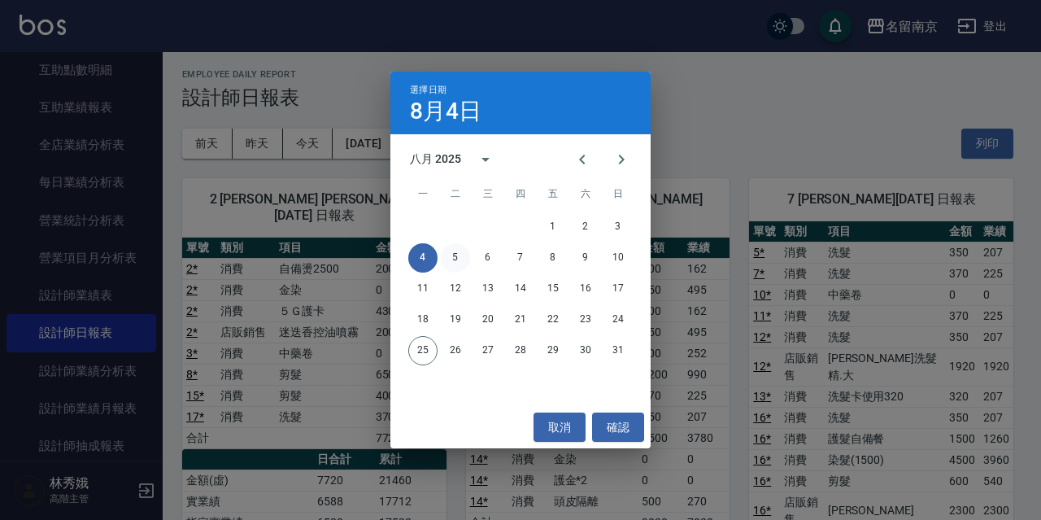
click at [459, 262] on button "5" at bounding box center [455, 257] width 29 height 29
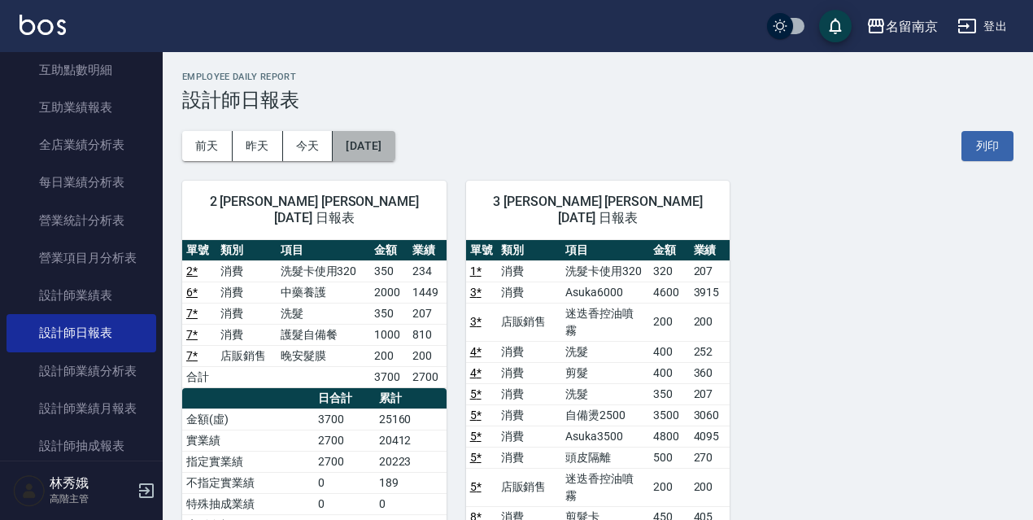
click at [394, 141] on button "2025/08/05" at bounding box center [364, 146] width 62 height 30
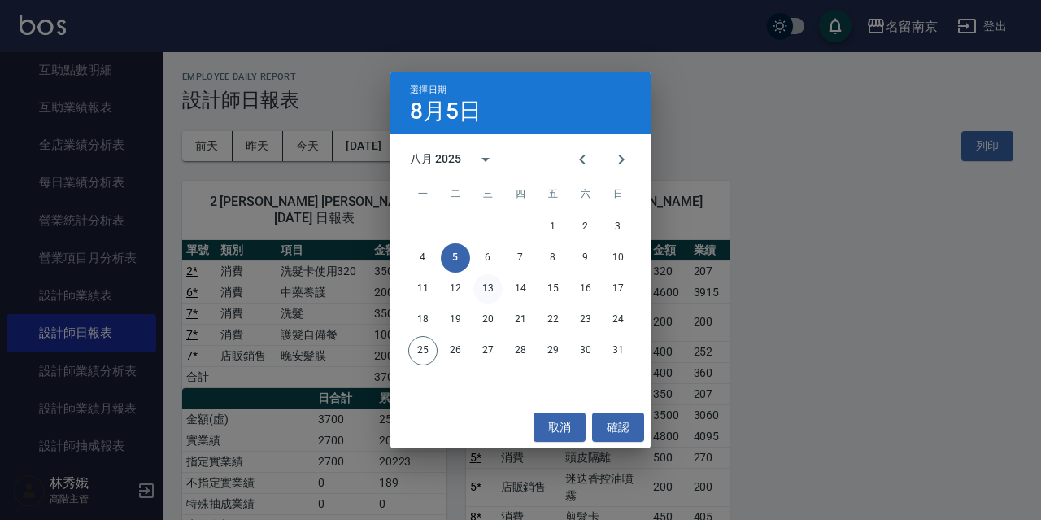
click at [489, 289] on button "13" at bounding box center [487, 288] width 29 height 29
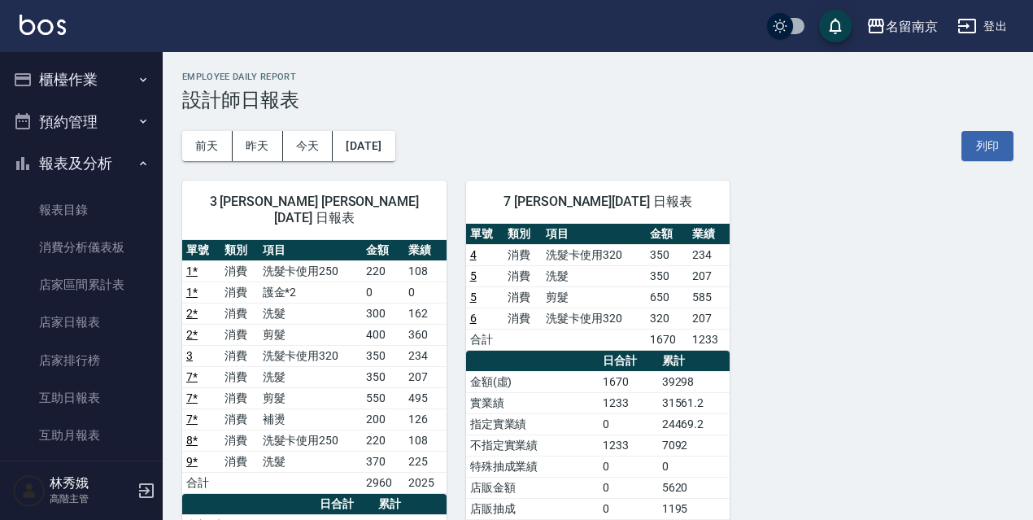
click at [117, 161] on button "報表及分析" at bounding box center [82, 163] width 150 height 42
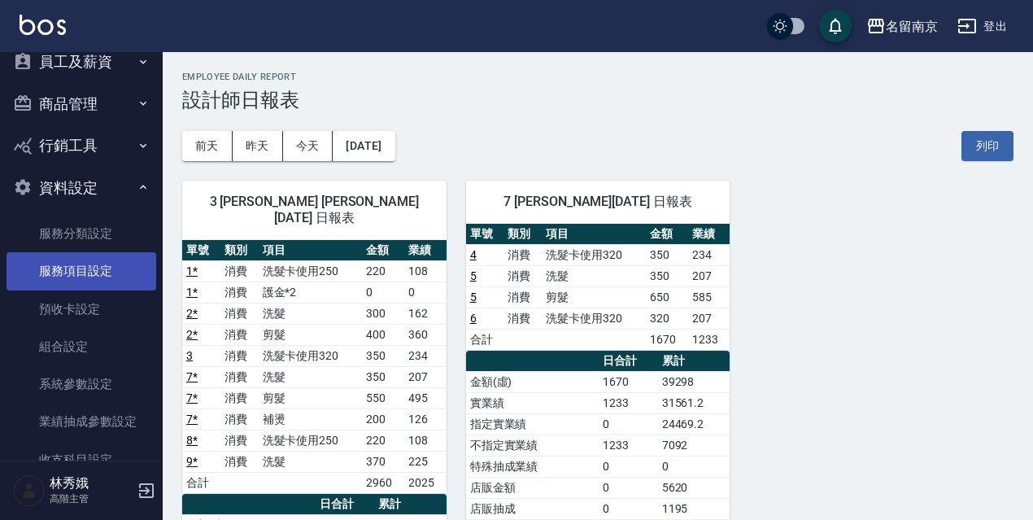
scroll to position [190, 0]
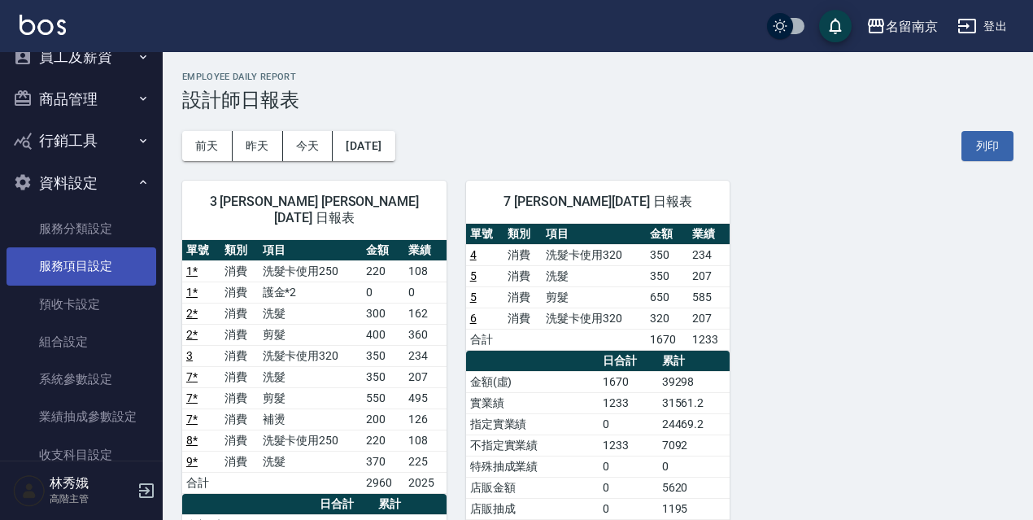
click at [78, 260] on link "服務項目設定" at bounding box center [82, 265] width 150 height 37
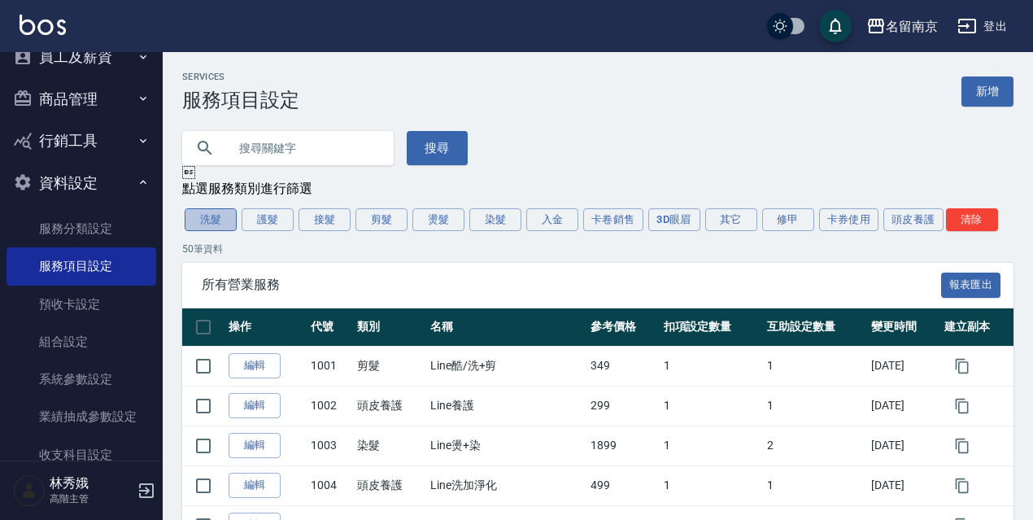
click at [224, 215] on button "洗髮" at bounding box center [211, 219] width 52 height 23
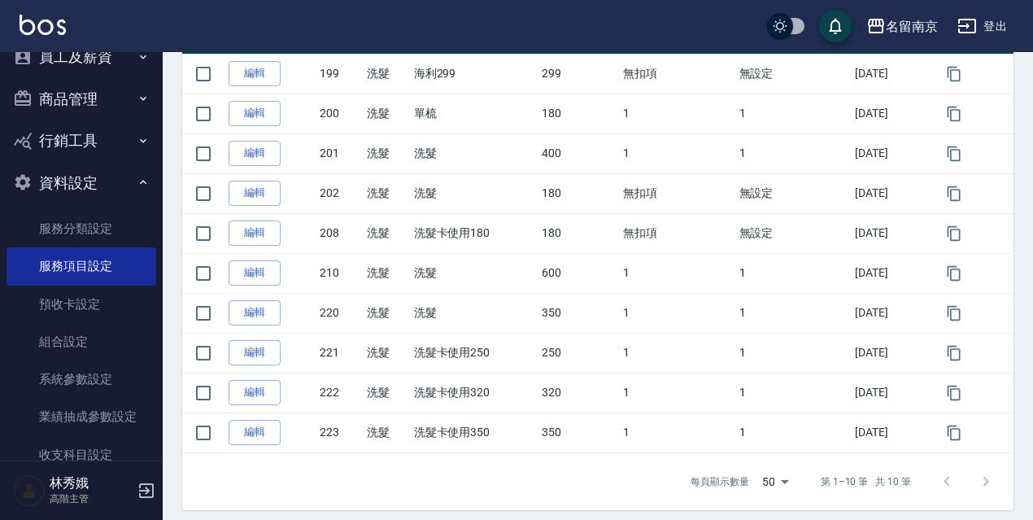
scroll to position [294, 0]
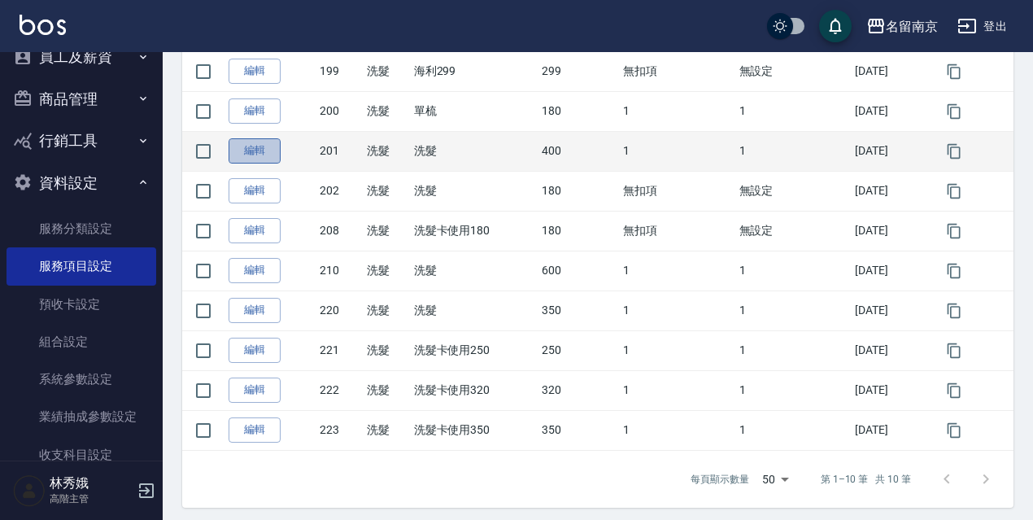
click at [272, 159] on link "編輯" at bounding box center [254, 150] width 52 height 25
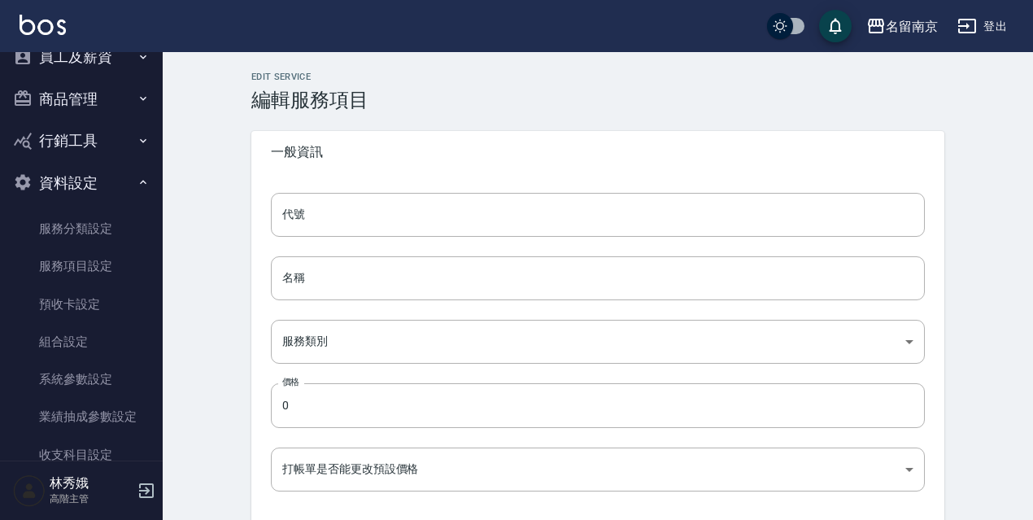
type input "201"
type input "洗髮"
type input "916e3307-c7b6-46ff-867f-54dd39a1ee69"
type input "400"
type input "FALSE"
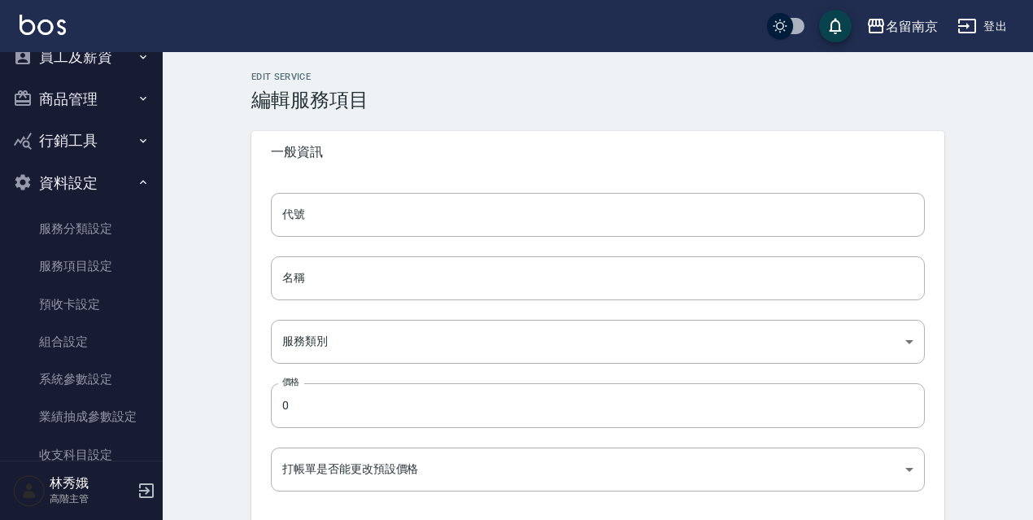
type input "none"
type input "UNSET"
type input "none"
type input "洗"
type input "2"
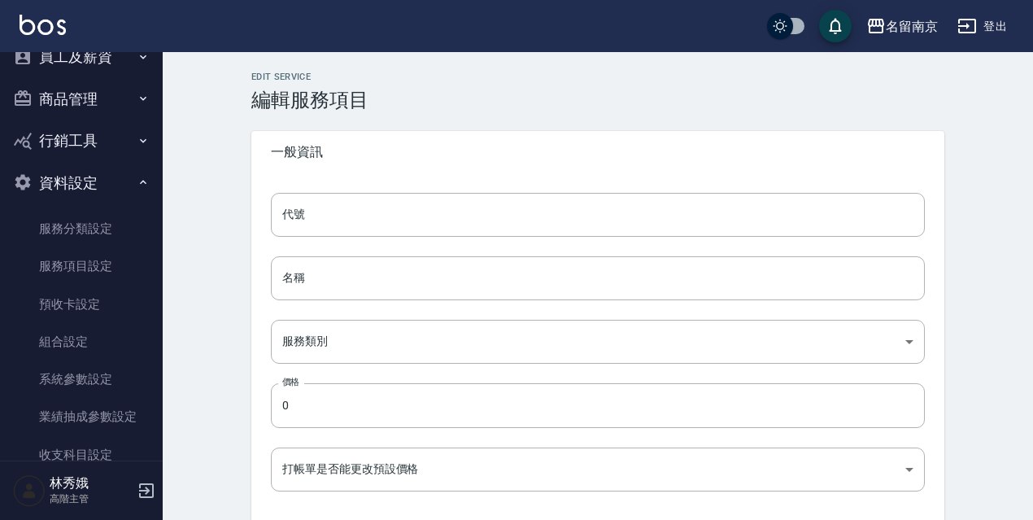
type input "點數"
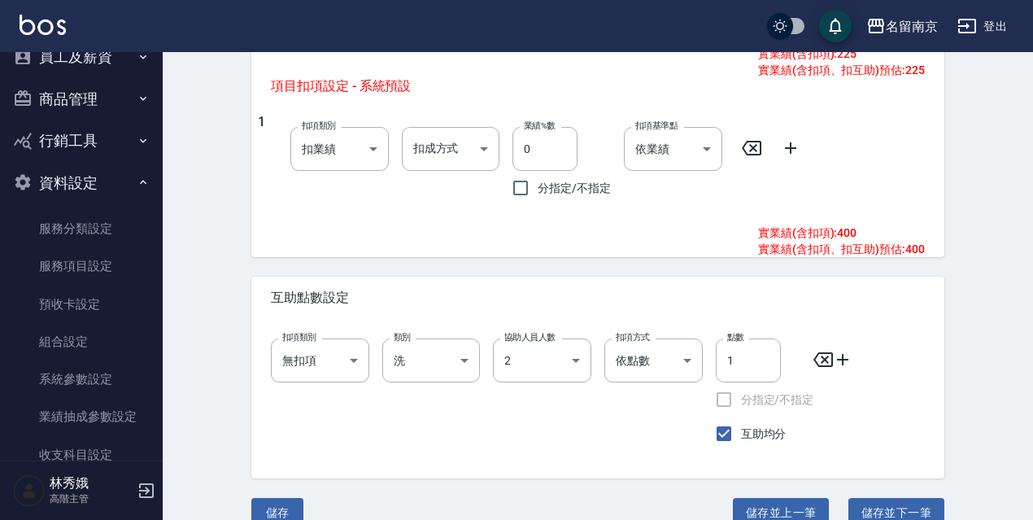
scroll to position [969, 0]
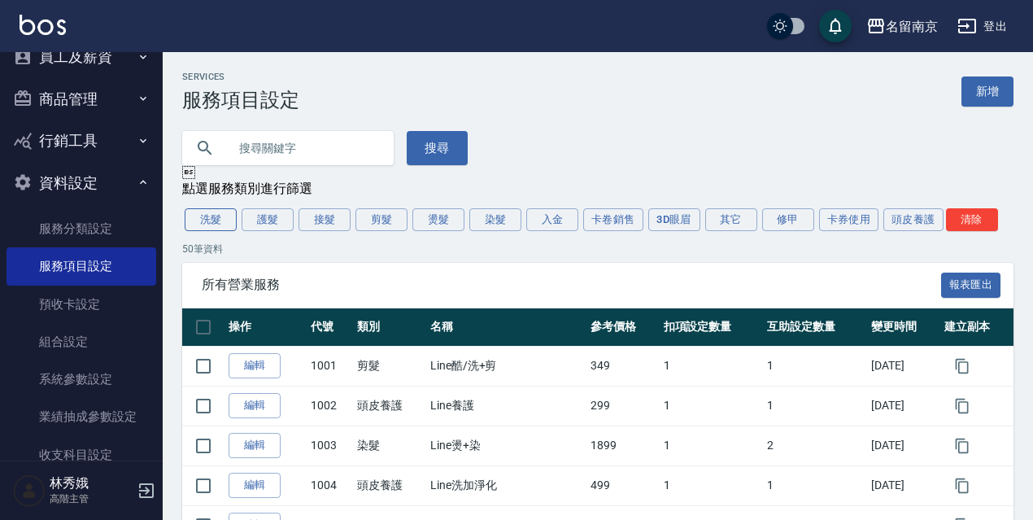
click at [198, 227] on button "洗髮" at bounding box center [211, 219] width 52 height 23
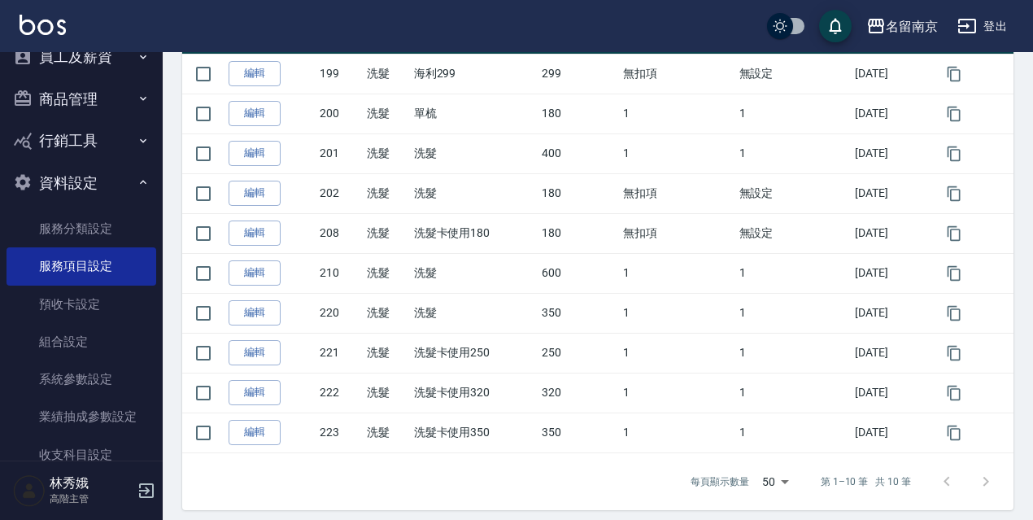
scroll to position [305, 0]
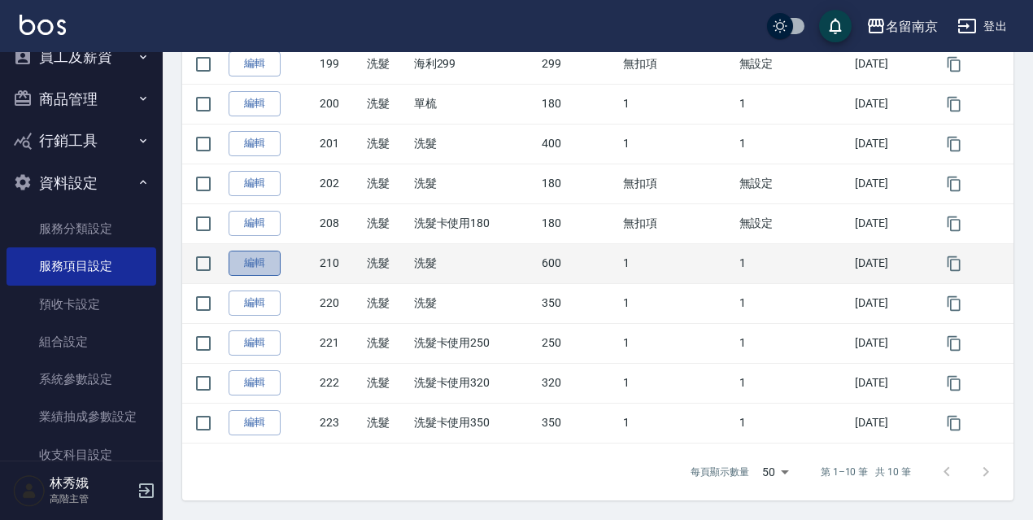
click at [257, 264] on link "編輯" at bounding box center [254, 262] width 52 height 25
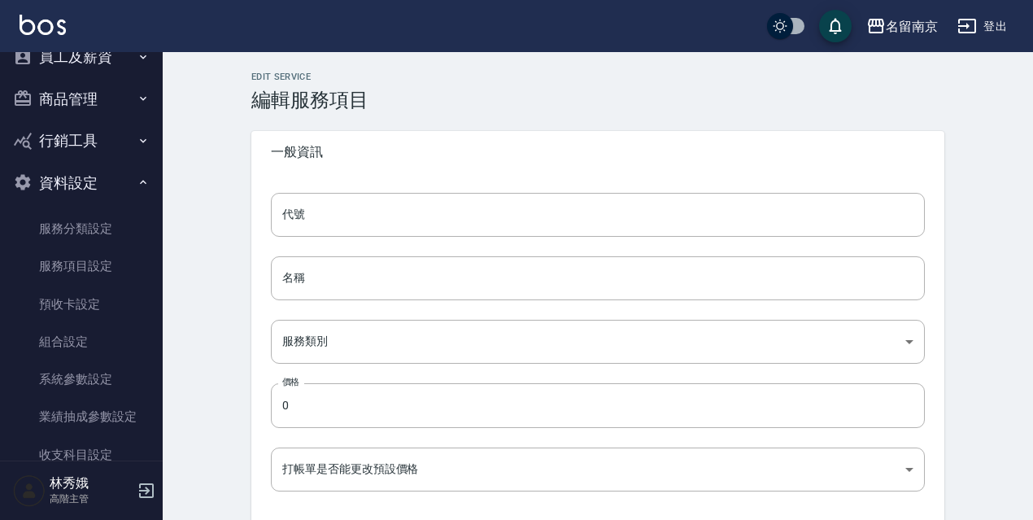
type input "210"
type input "洗髮"
type input "916e3307-c7b6-46ff-867f-54dd39a1ee69"
type input "600"
type input "FALSE"
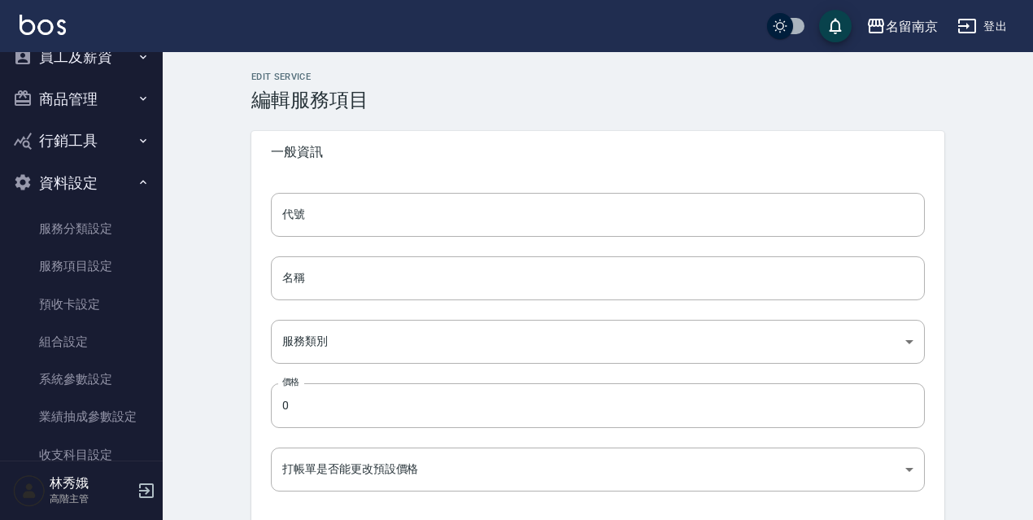
type input "none"
type input "UNSET"
type input "none"
type input "洗"
type input "2"
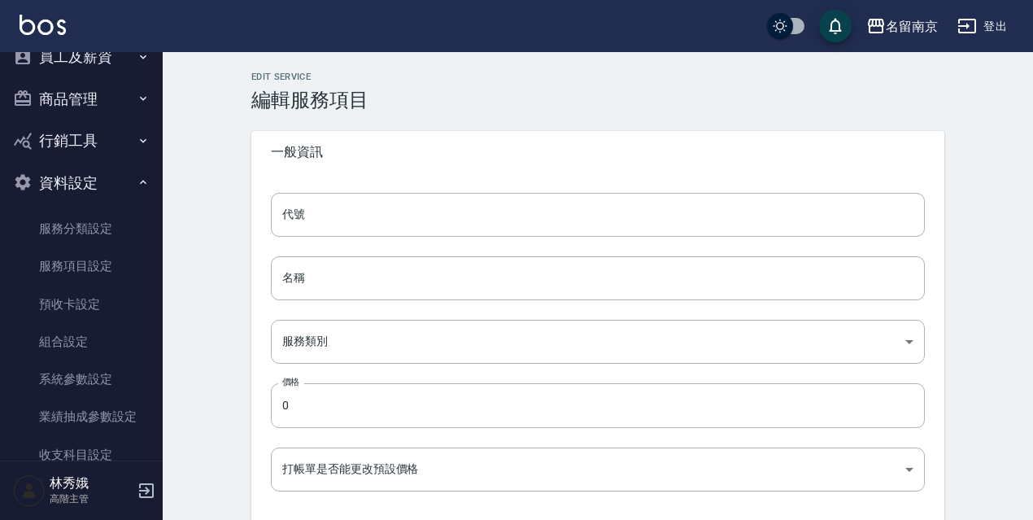
type input "點數"
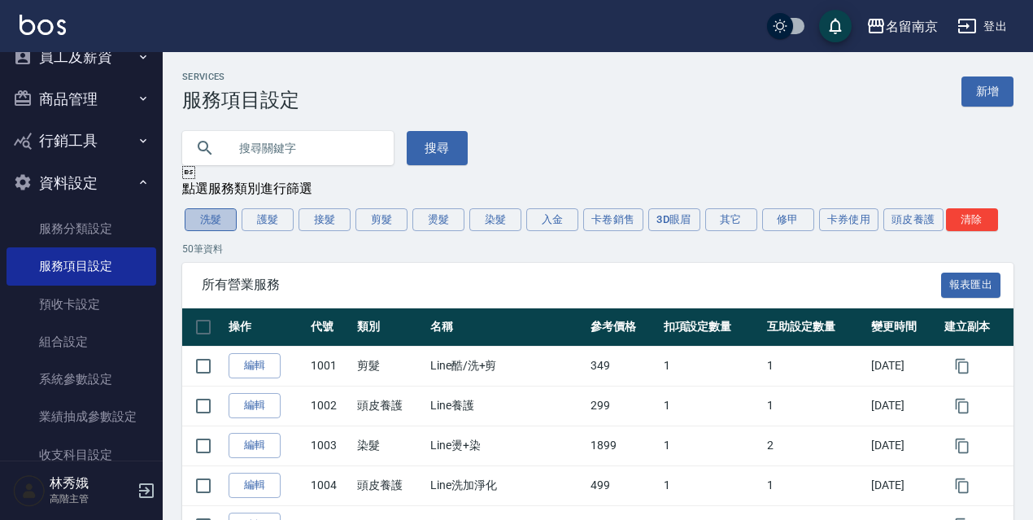
click at [209, 224] on button "洗髮" at bounding box center [211, 219] width 52 height 23
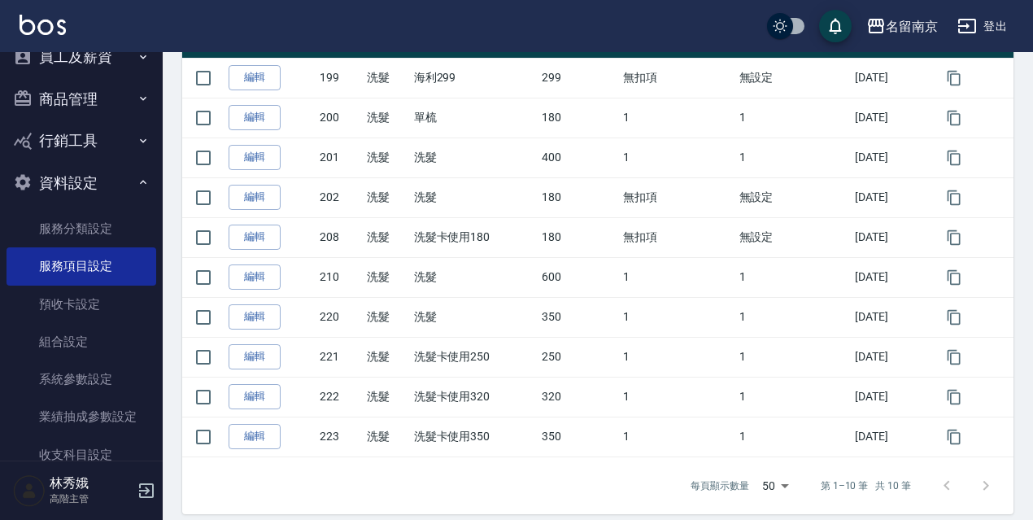
scroll to position [305, 0]
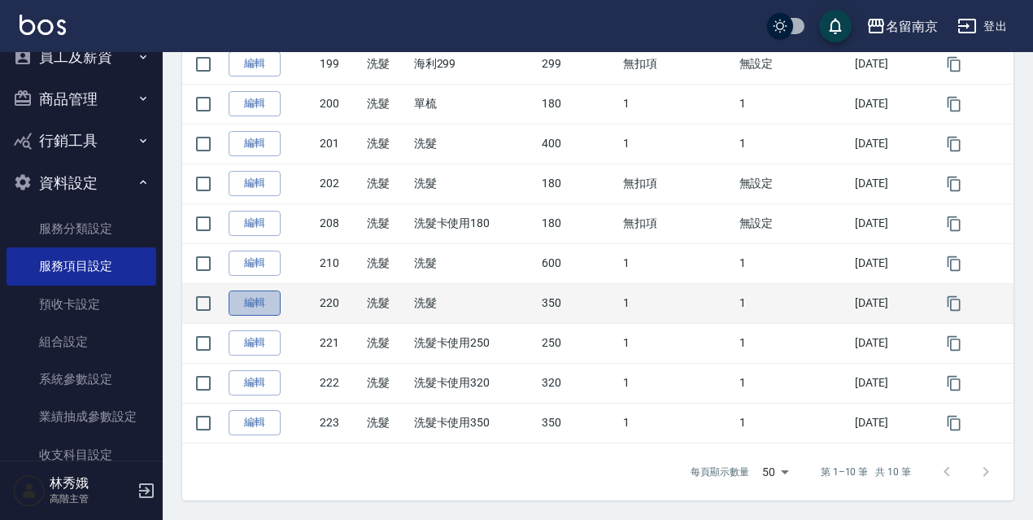
click at [251, 295] on link "編輯" at bounding box center [254, 302] width 52 height 25
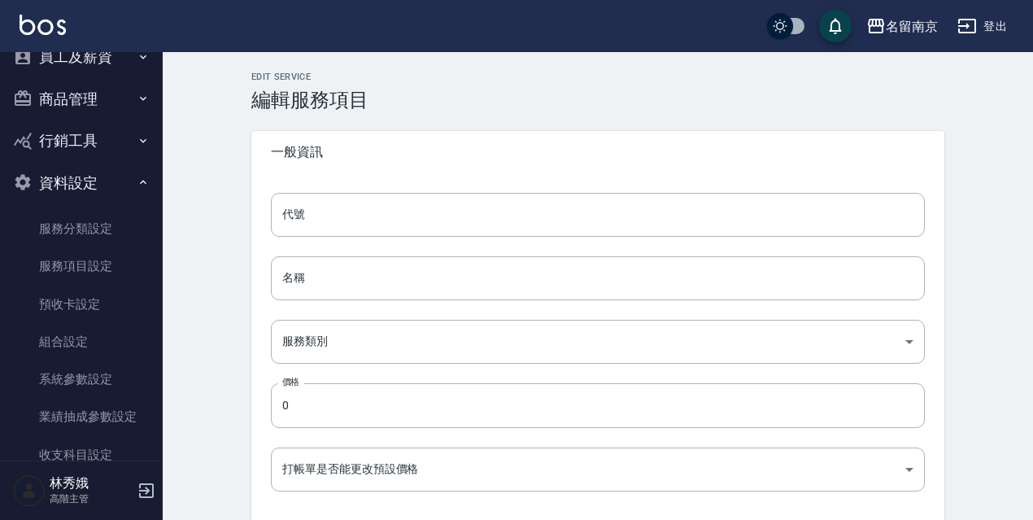
type input "220"
type input "洗髮"
type input "916e3307-c7b6-46ff-867f-54dd39a1ee69"
type input "350"
type input "FALSE"
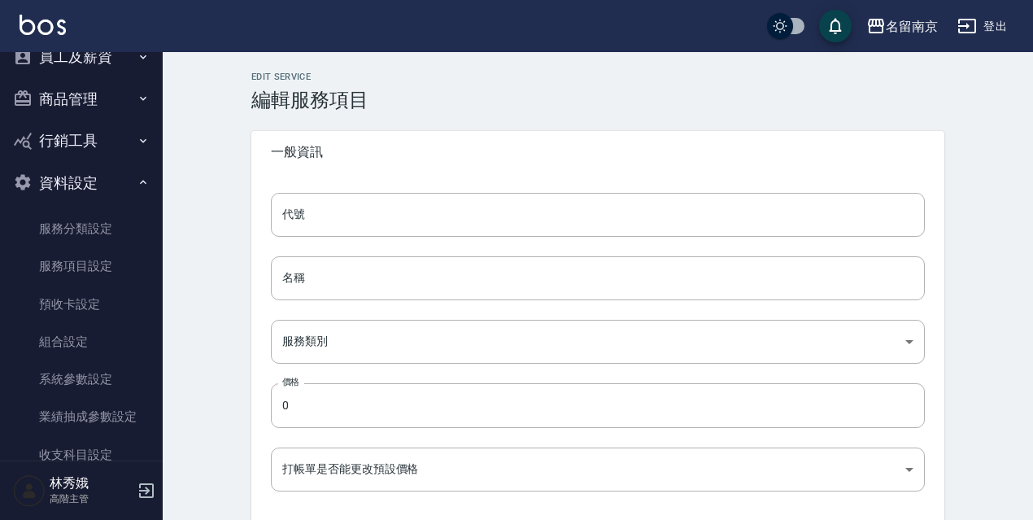
type input "none"
type input "UNSET"
type input "none"
type input "技術協助"
type input "2"
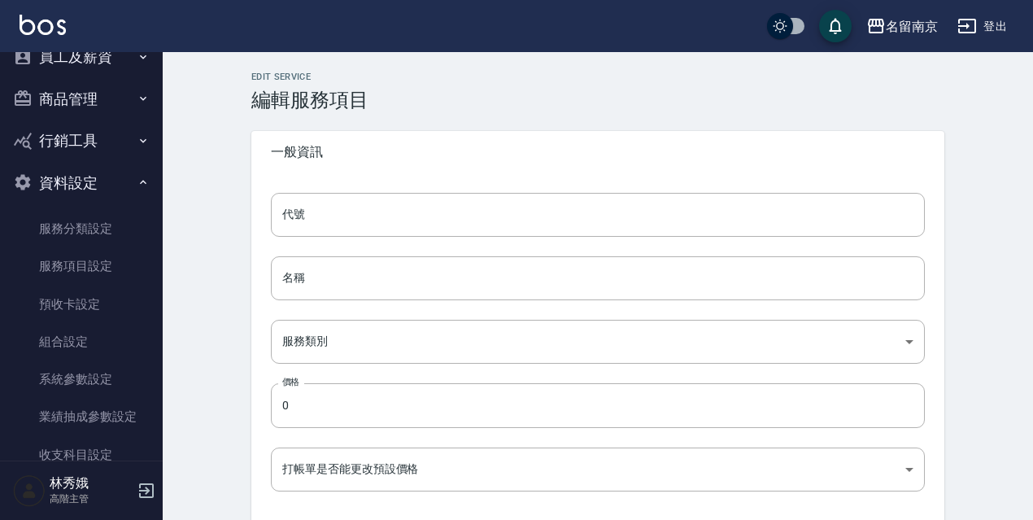
type input "點數"
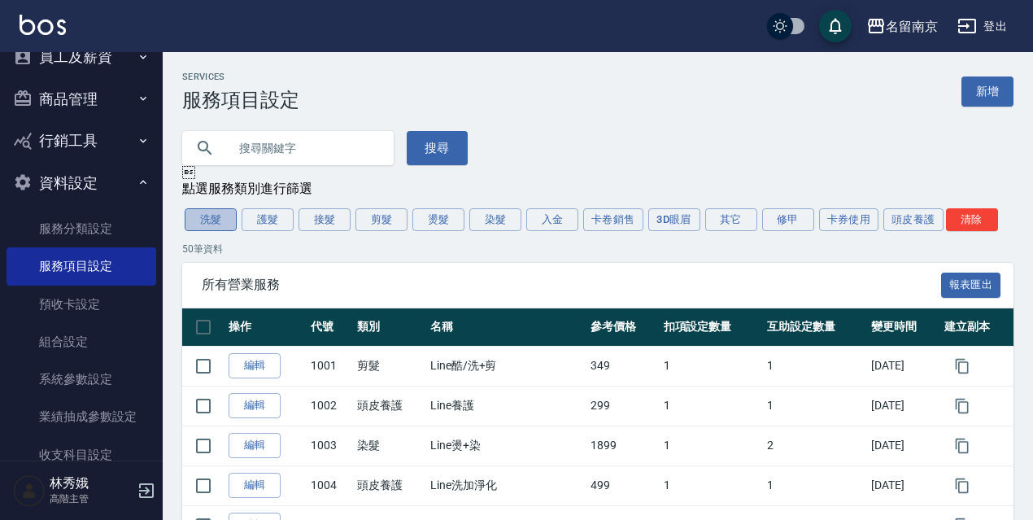
click at [199, 217] on button "洗髮" at bounding box center [211, 219] width 52 height 23
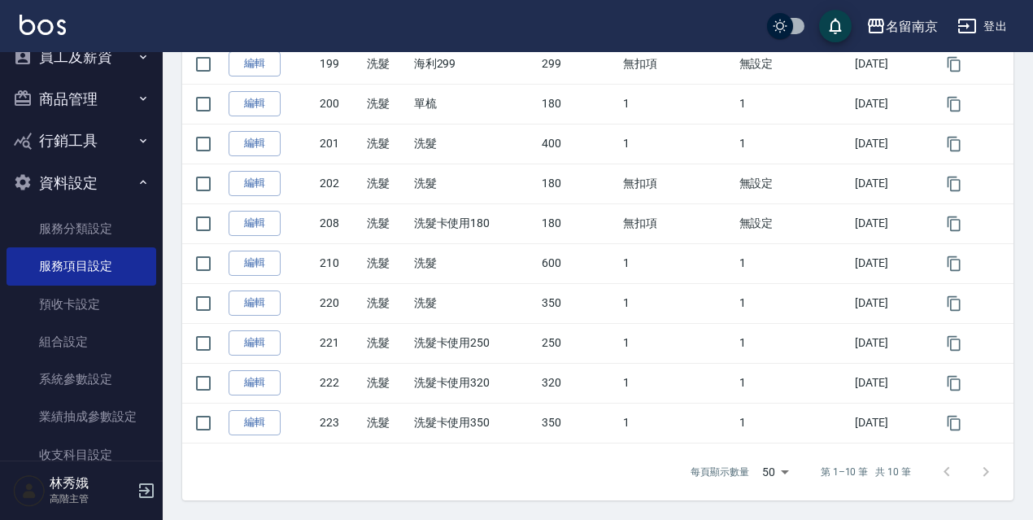
scroll to position [305, 0]
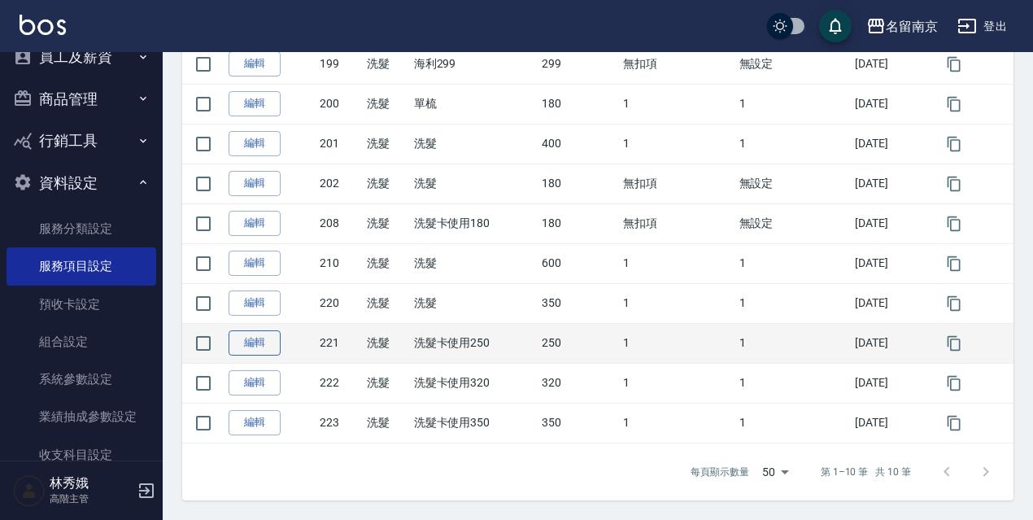
click at [261, 344] on link "編輯" at bounding box center [254, 342] width 52 height 25
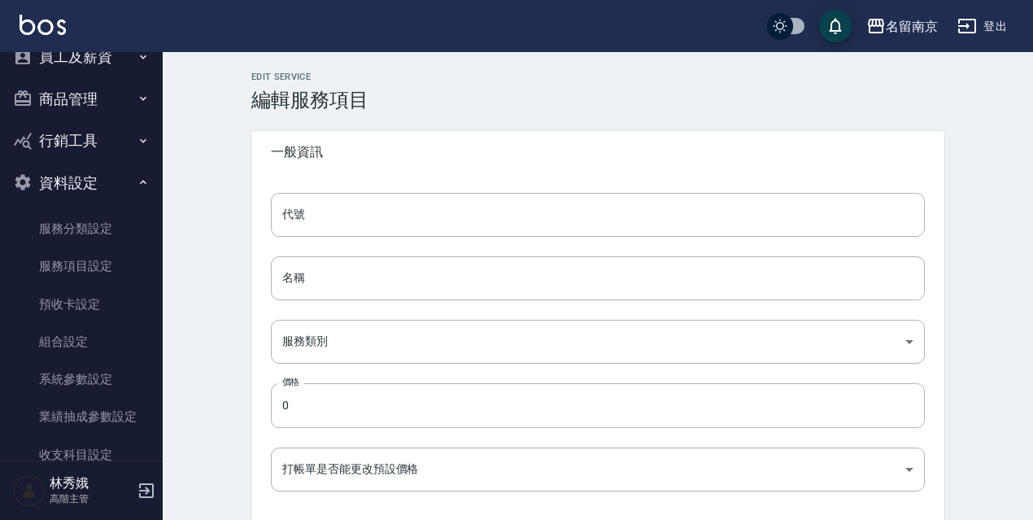
type input "221"
type input "洗髮卡使用250"
type input "916e3307-c7b6-46ff-867f-54dd39a1ee69"
type input "250"
type input "FALSE"
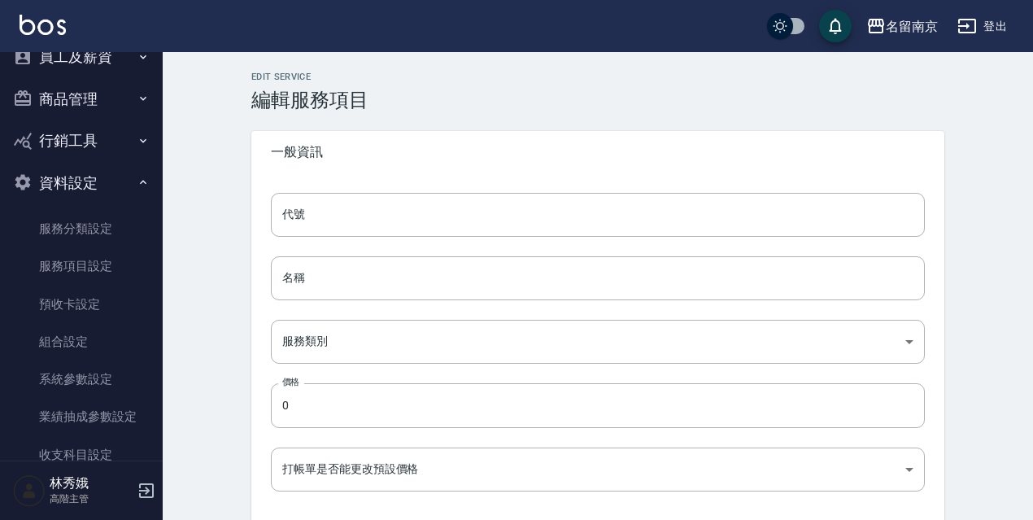
type input "none"
type input "UNSET"
type input "none"
type input "洗"
type input "2"
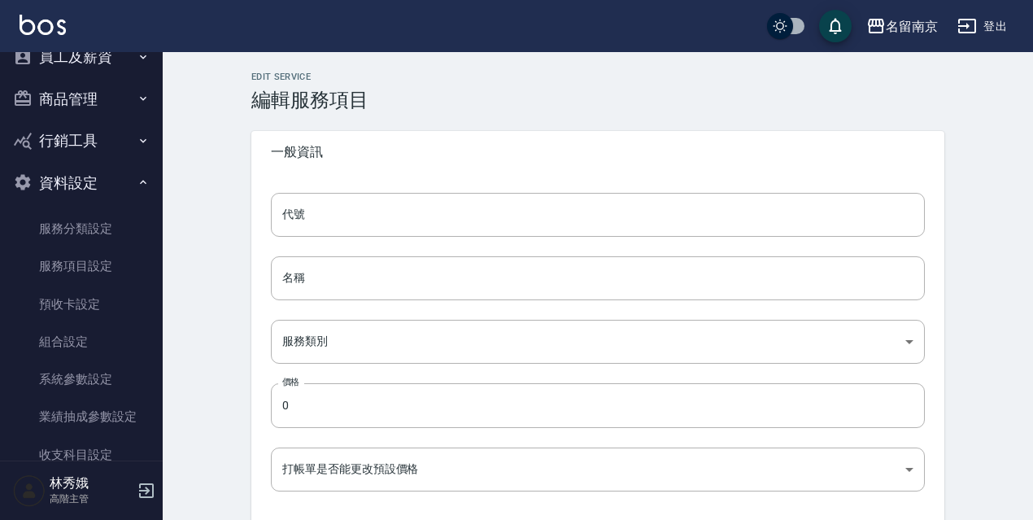
type input "點數"
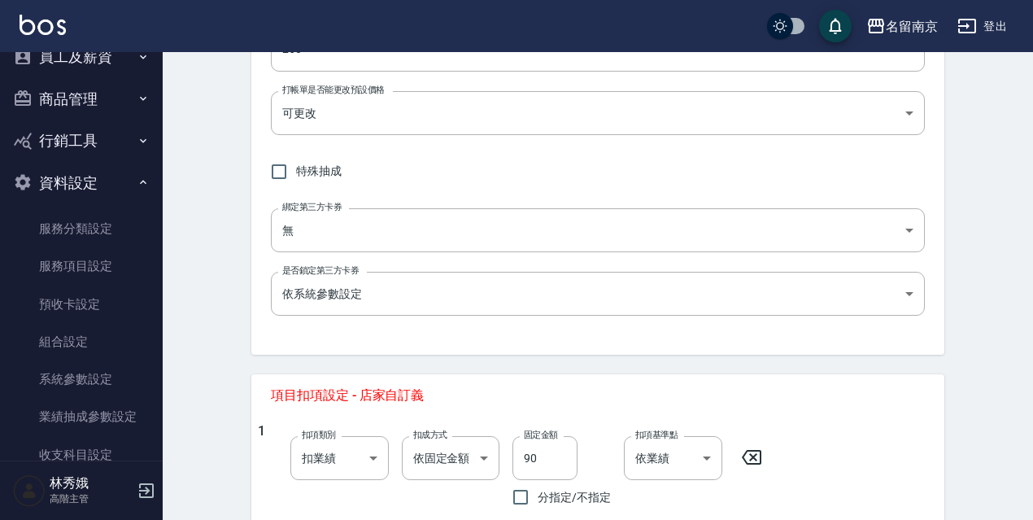
scroll to position [240, 0]
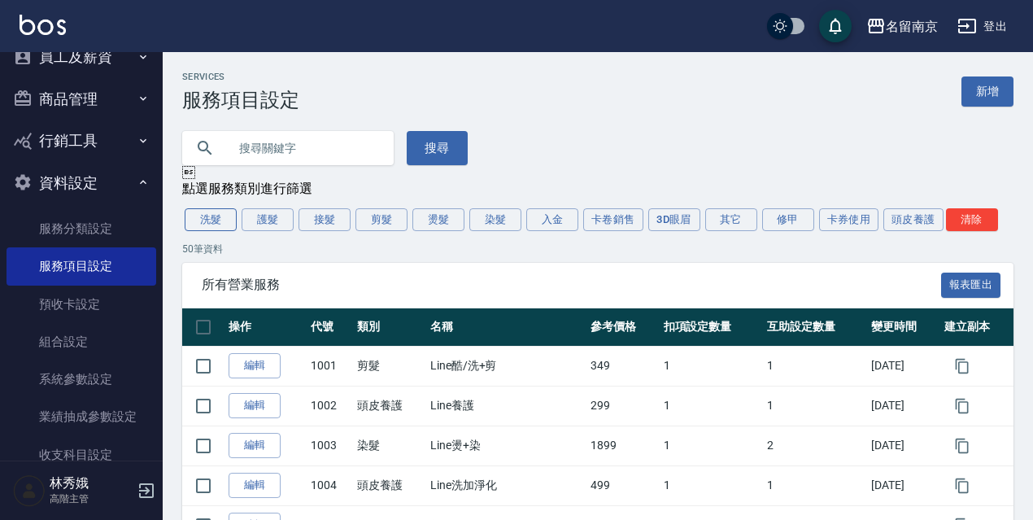
click at [194, 216] on button "洗髮" at bounding box center [211, 219] width 52 height 23
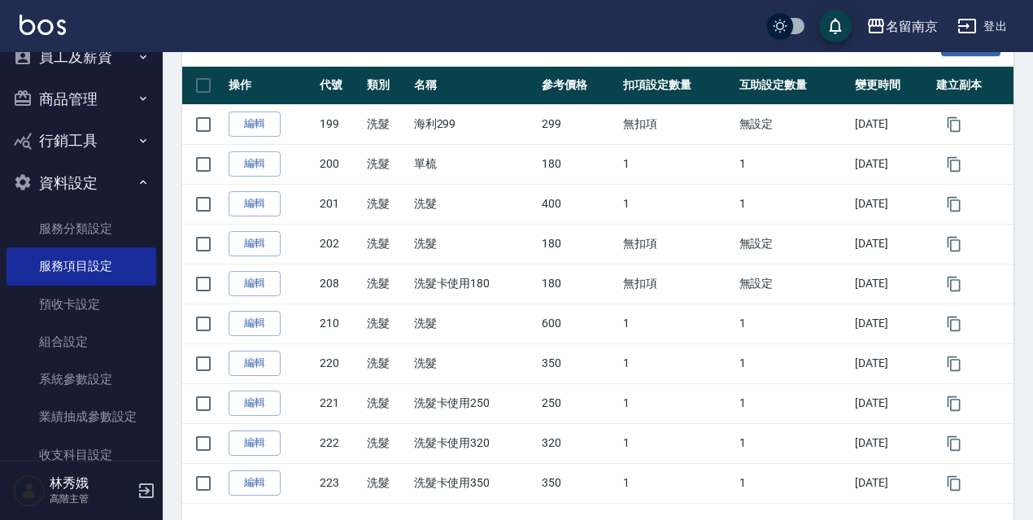
scroll to position [305, 0]
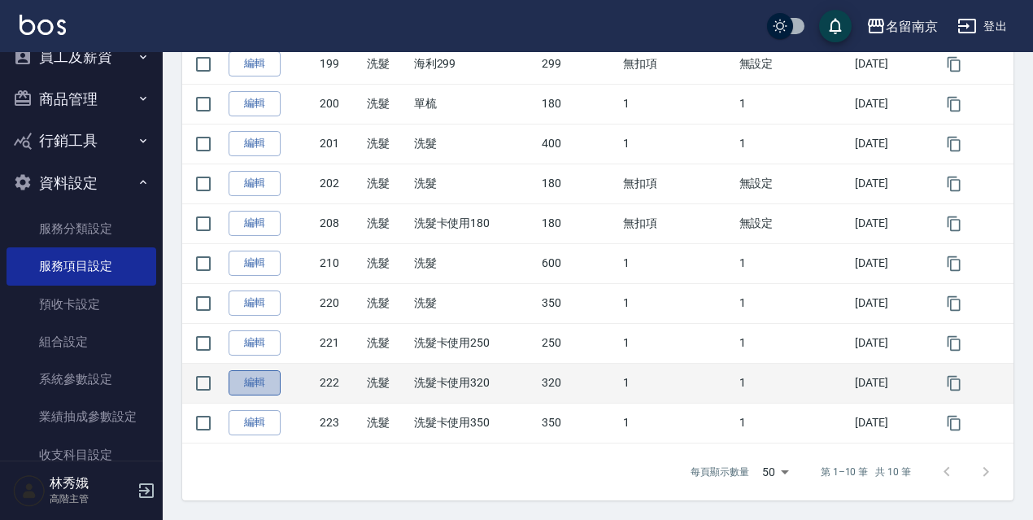
click at [242, 376] on link "編輯" at bounding box center [254, 382] width 52 height 25
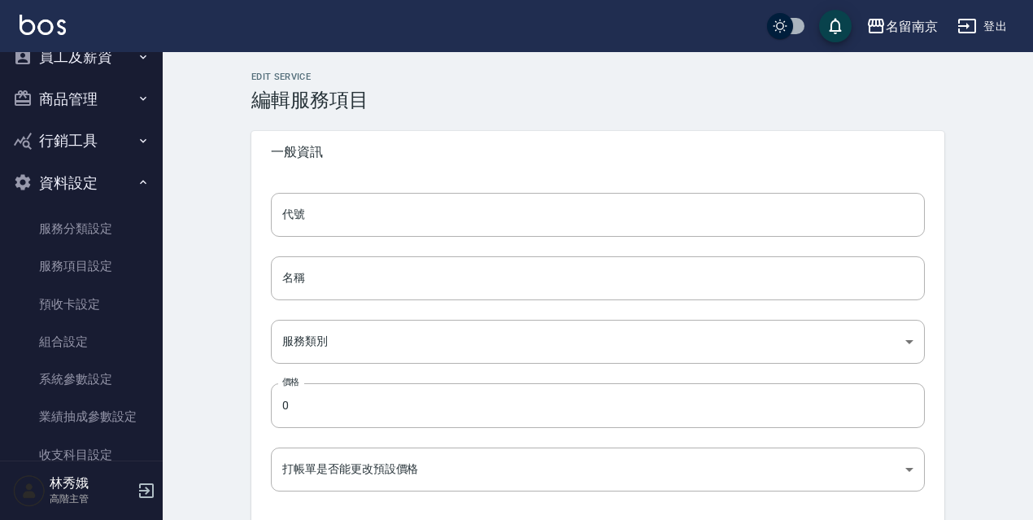
type input "222"
type input "洗髮卡使用320"
type input "916e3307-c7b6-46ff-867f-54dd39a1ee69"
type input "320"
type input "FALSE"
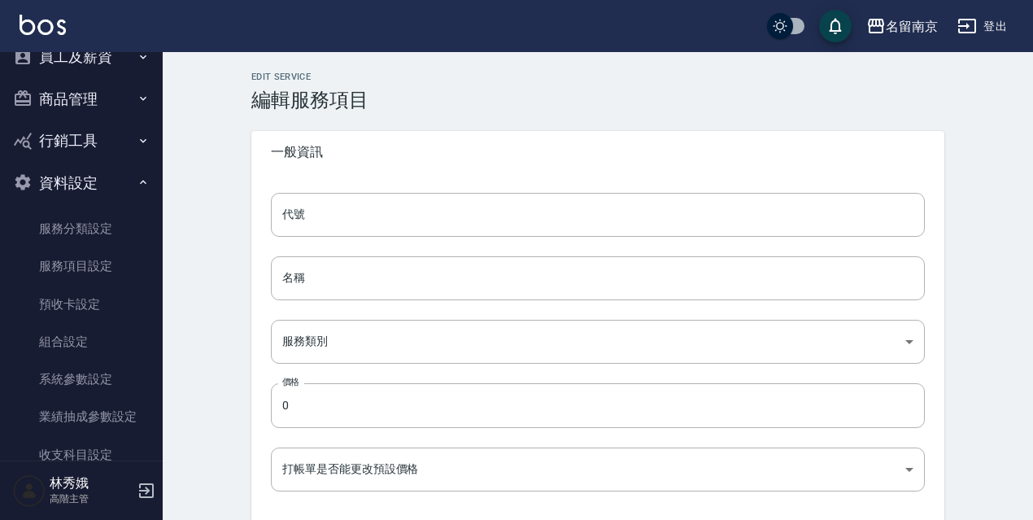
type input "none"
type input "UNSET"
type input "none"
type input "洗"
type input "2"
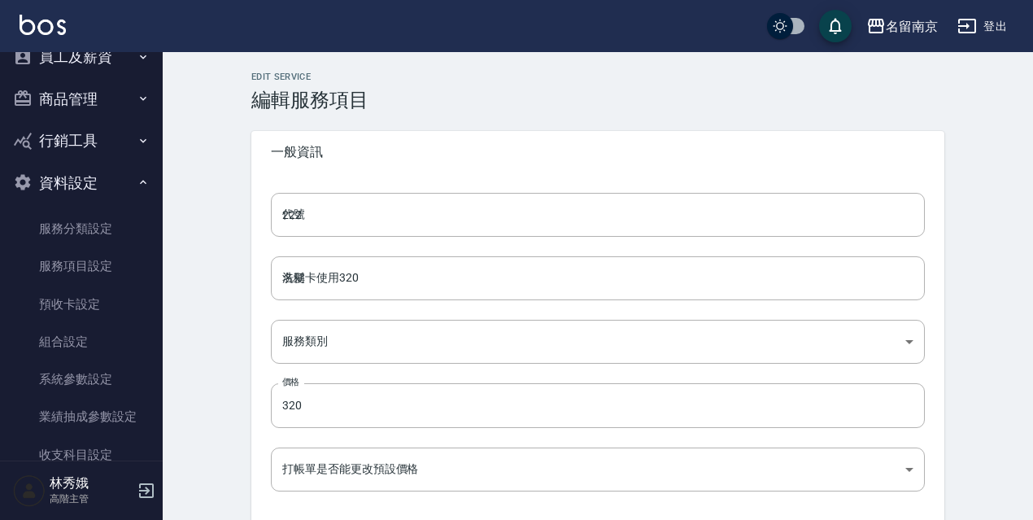
type input "點數"
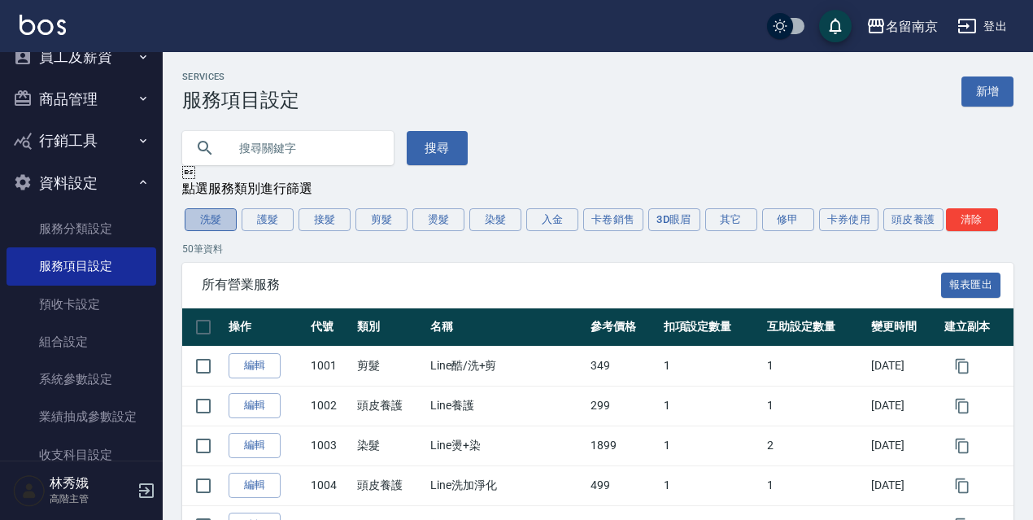
click at [194, 224] on button "洗髮" at bounding box center [211, 219] width 52 height 23
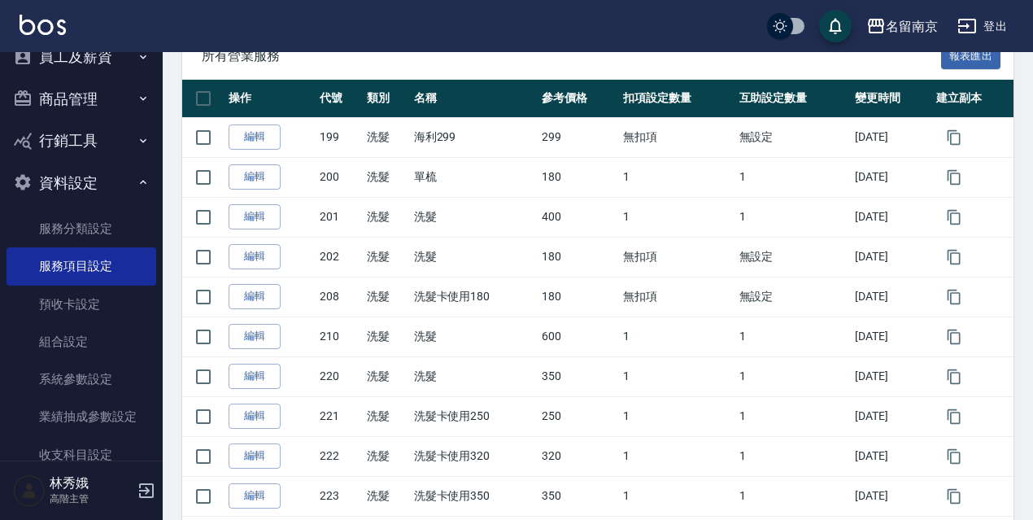
scroll to position [305, 0]
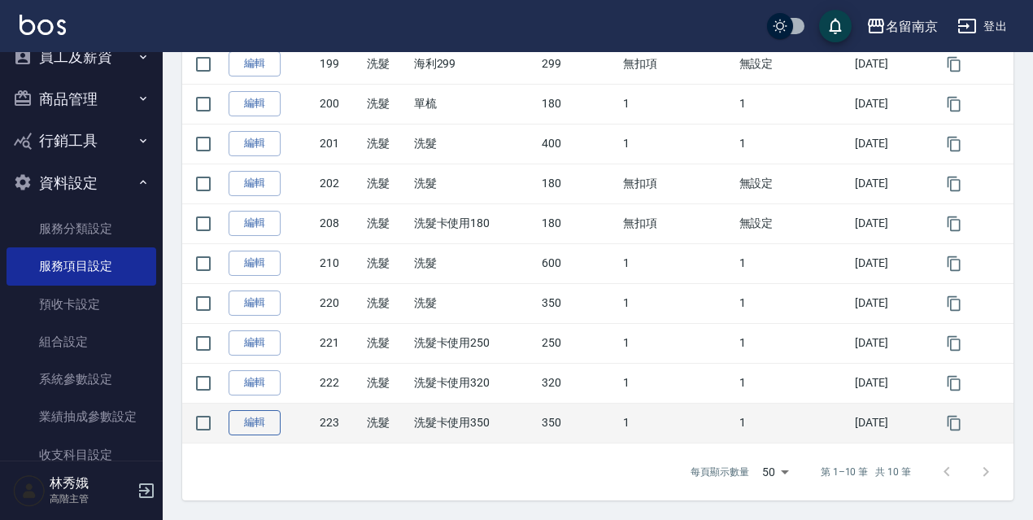
click at [260, 420] on link "編輯" at bounding box center [254, 422] width 52 height 25
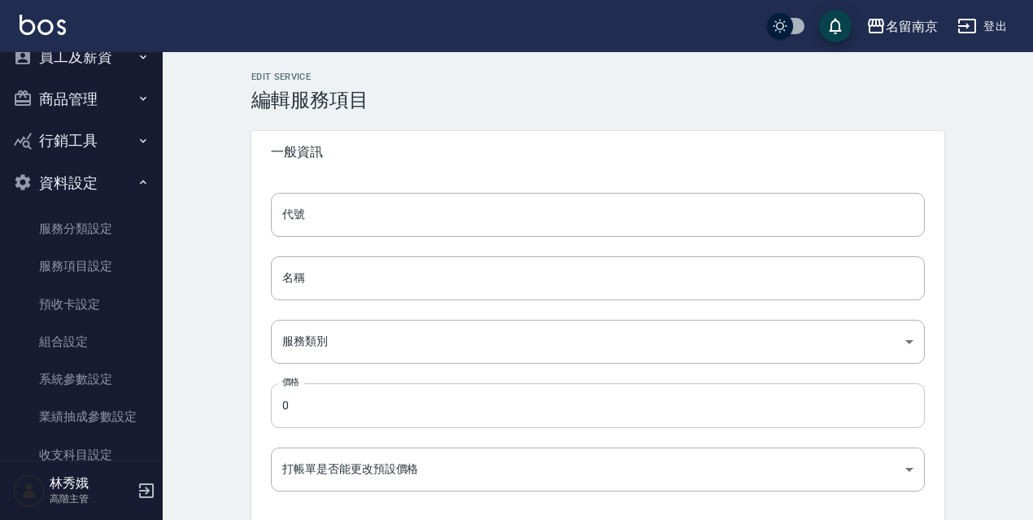
type input "223"
type input "洗髮卡使用350"
type input "916e3307-c7b6-46ff-867f-54dd39a1ee69"
type input "350"
type input "FALSE"
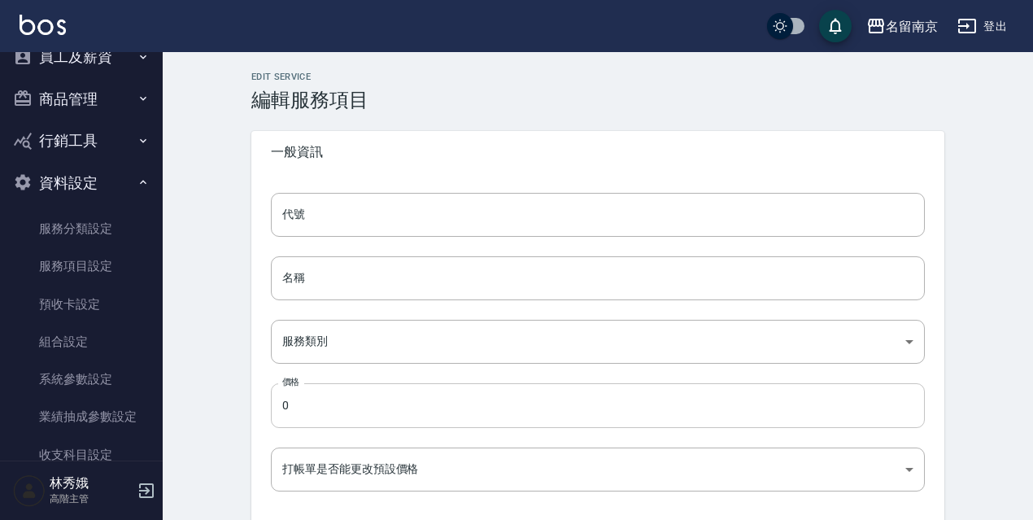
type input "none"
type input "UNSET"
type input "none"
type input "洗"
type input "1"
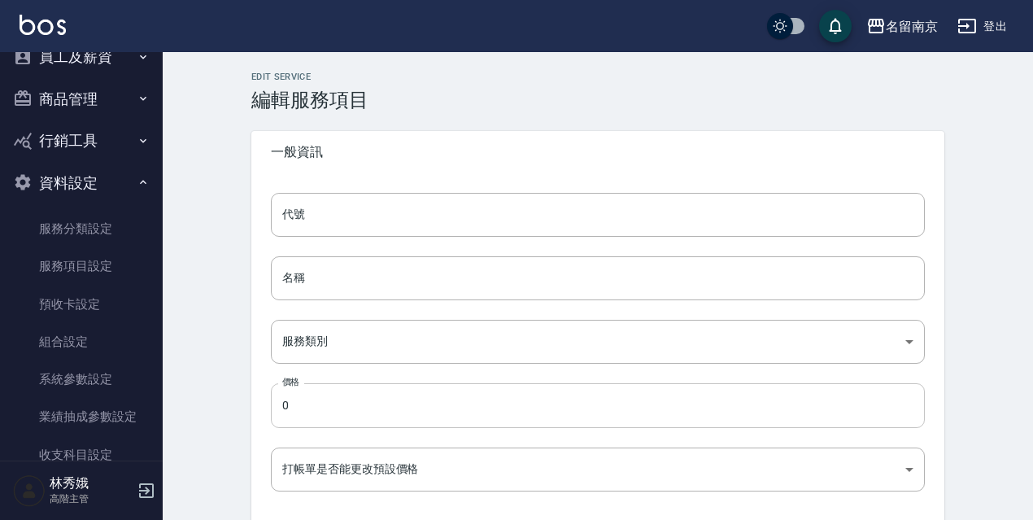
type input "點數"
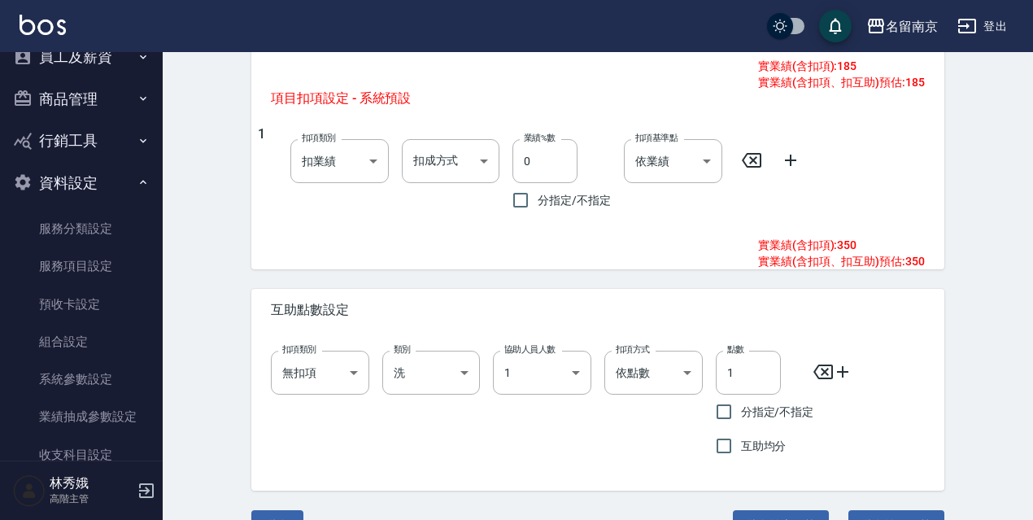
scroll to position [969, 0]
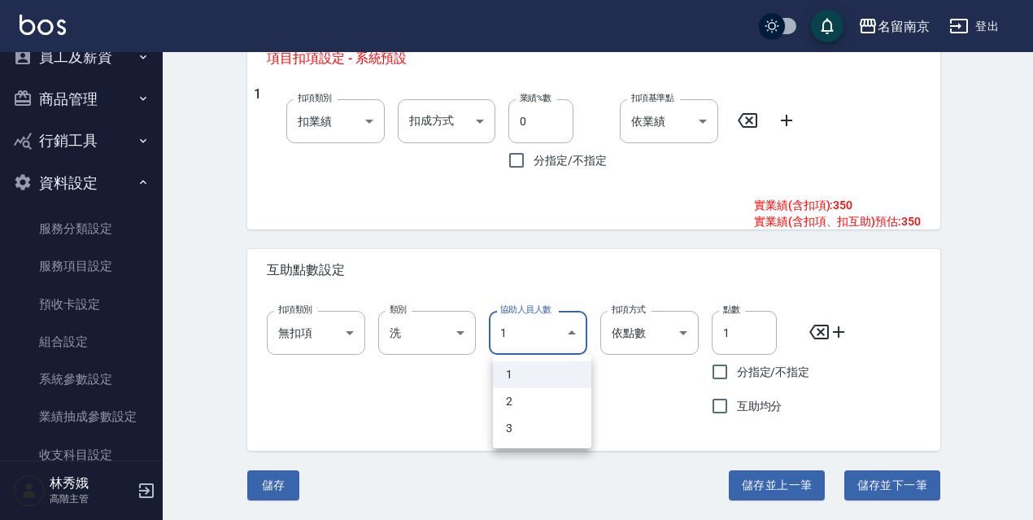
drag, startPoint x: 574, startPoint y: 333, endPoint x: 569, endPoint y: 355, distance: 22.5
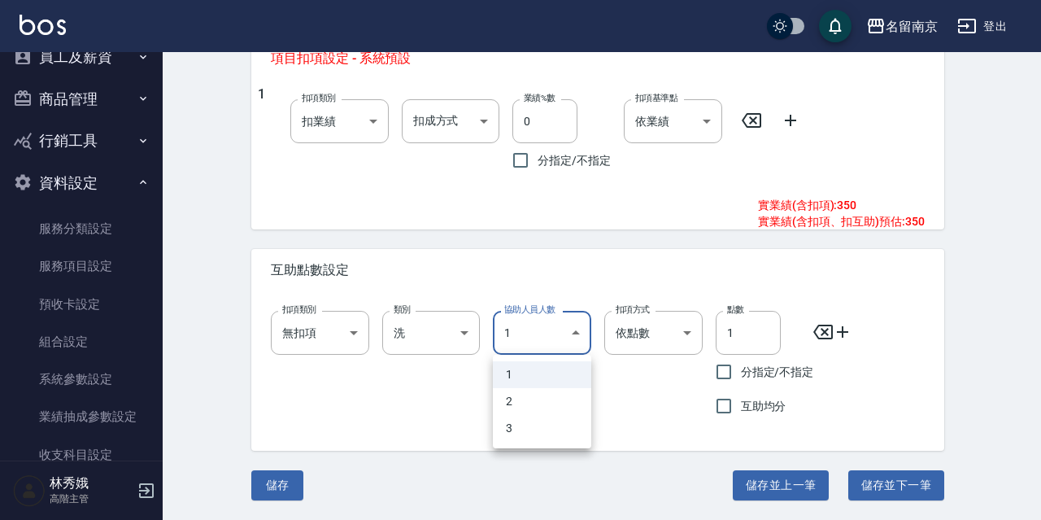
click at [544, 400] on li "2" at bounding box center [542, 401] width 98 height 27
type input "2"
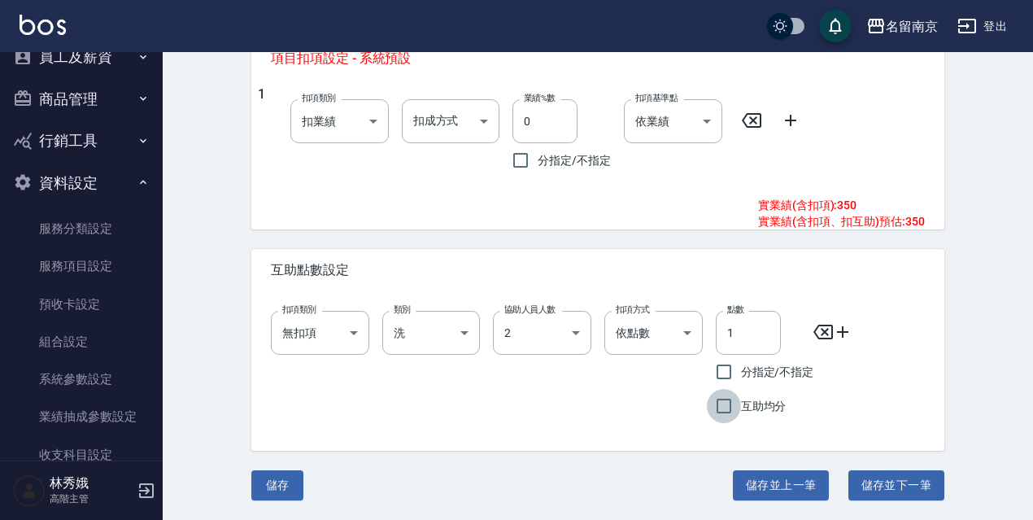
click at [722, 407] on input "互助均分" at bounding box center [724, 406] width 34 height 34
checkbox input "true"
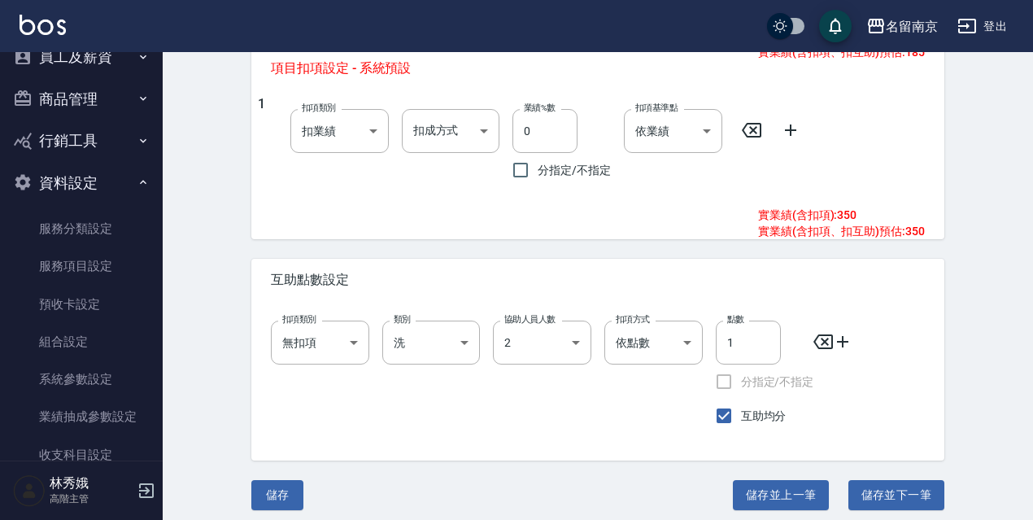
scroll to position [965, 0]
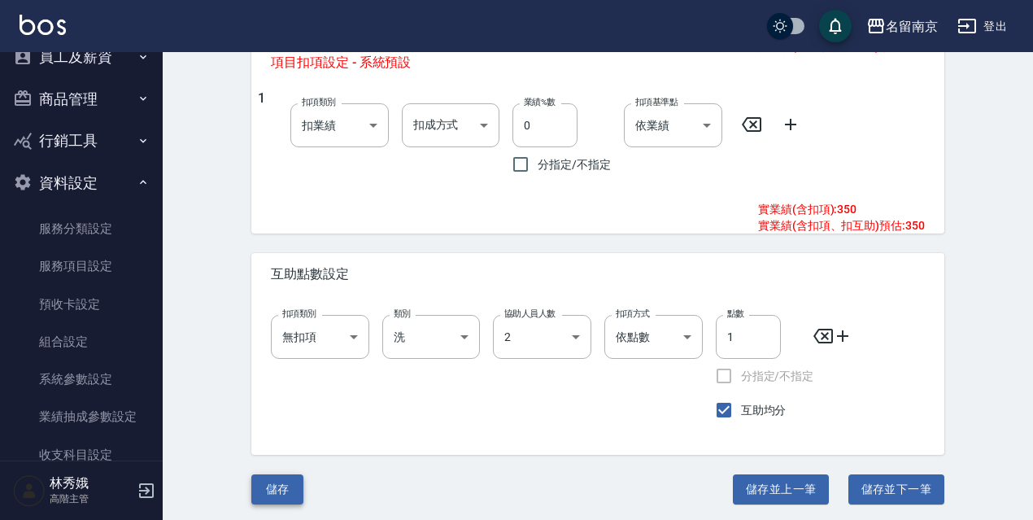
click at [262, 491] on button "儲存" at bounding box center [277, 489] width 52 height 30
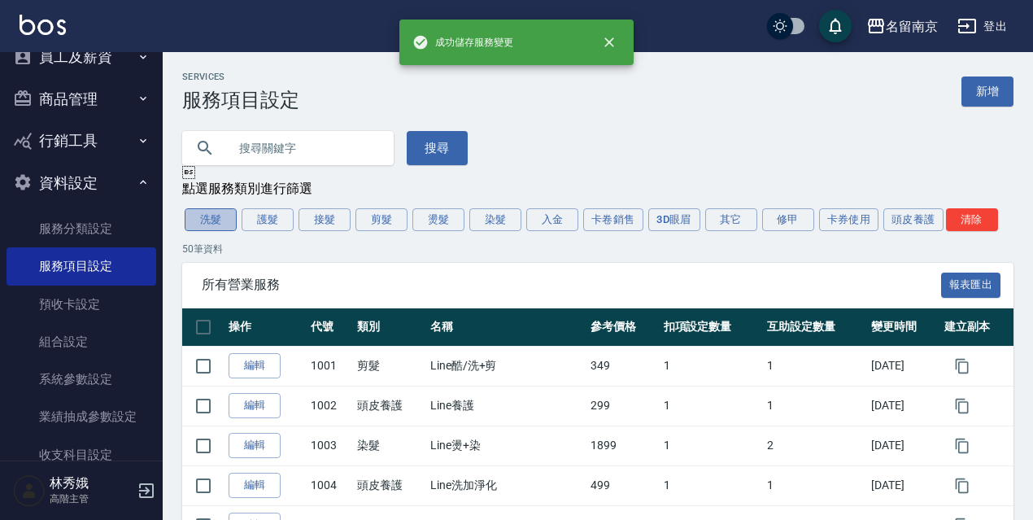
click at [185, 220] on button "洗髮" at bounding box center [211, 219] width 52 height 23
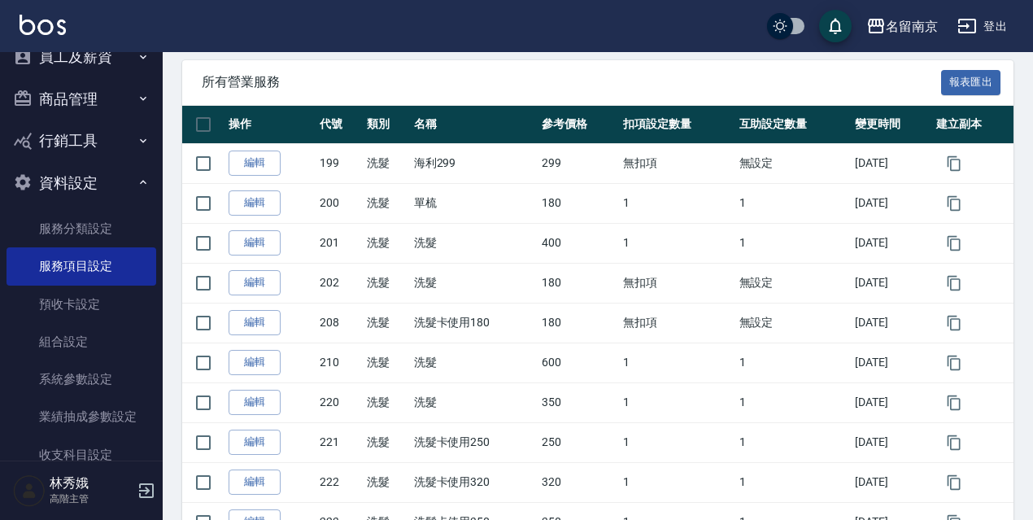
scroll to position [226, 0]
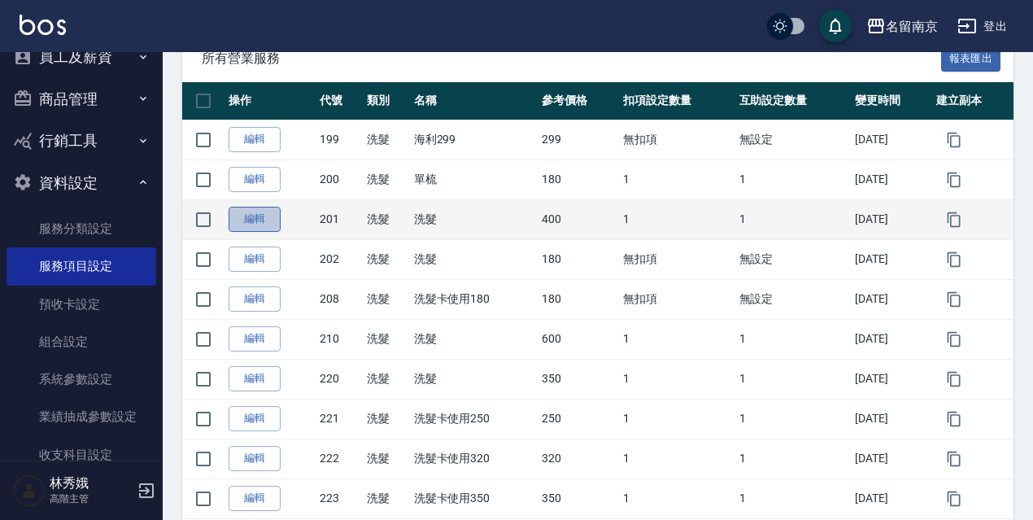
click at [252, 228] on link "編輯" at bounding box center [254, 219] width 52 height 25
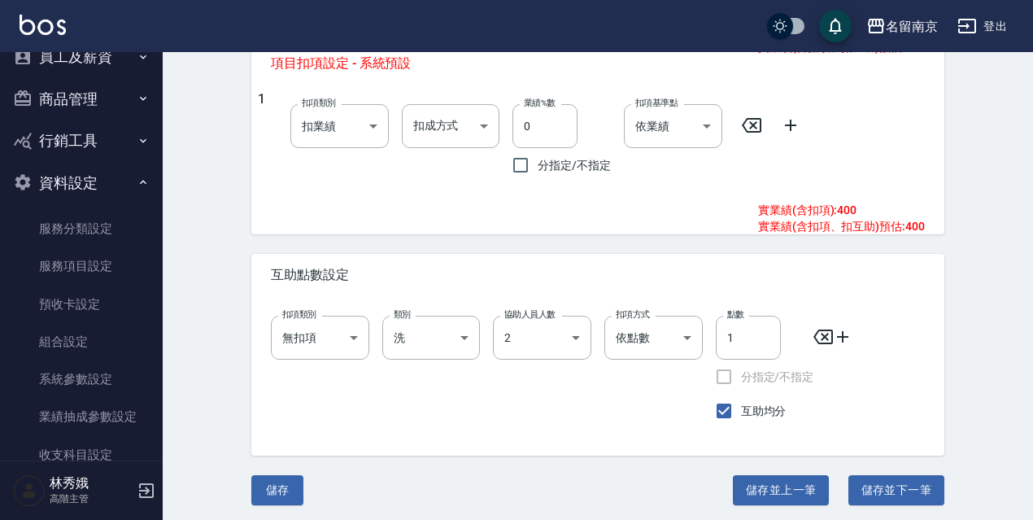
scroll to position [969, 0]
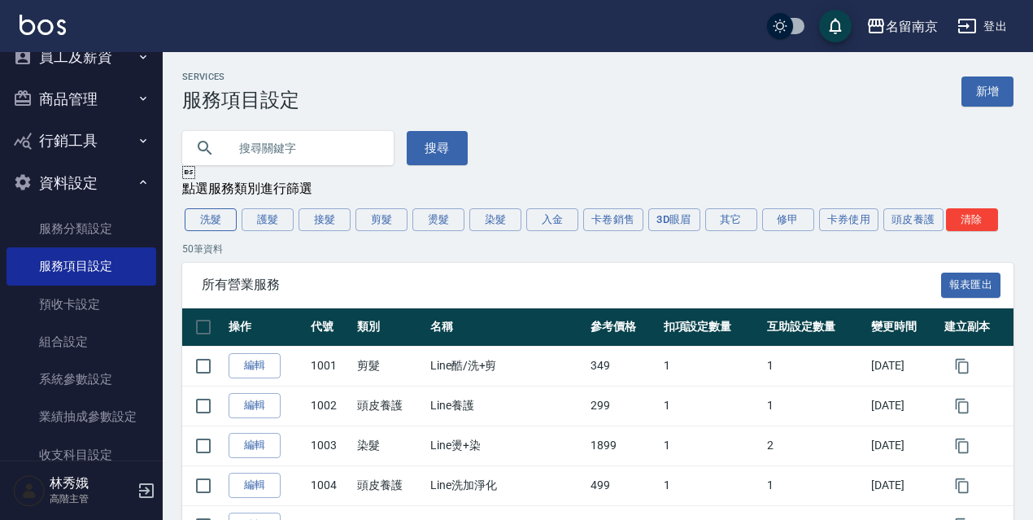
click at [194, 222] on button "洗髮" at bounding box center [211, 219] width 52 height 23
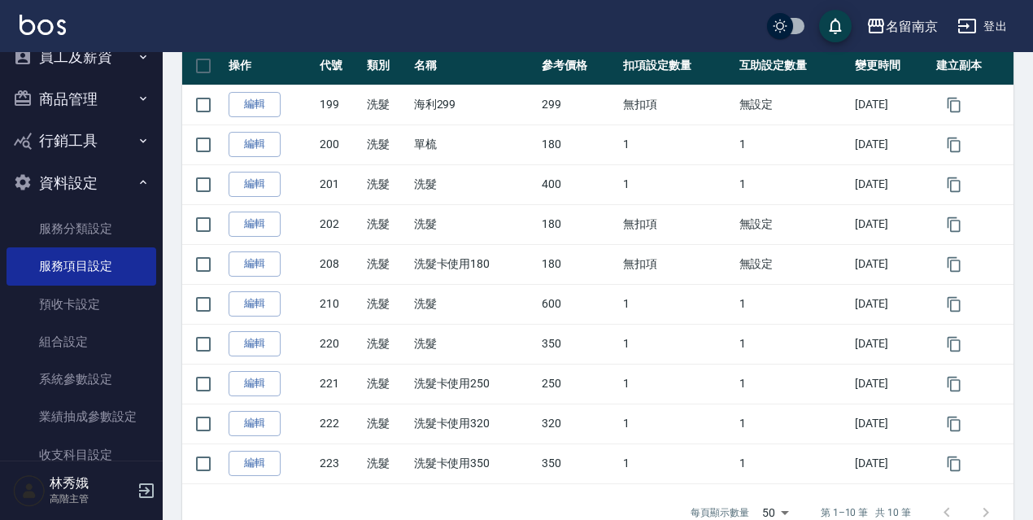
scroll to position [263, 0]
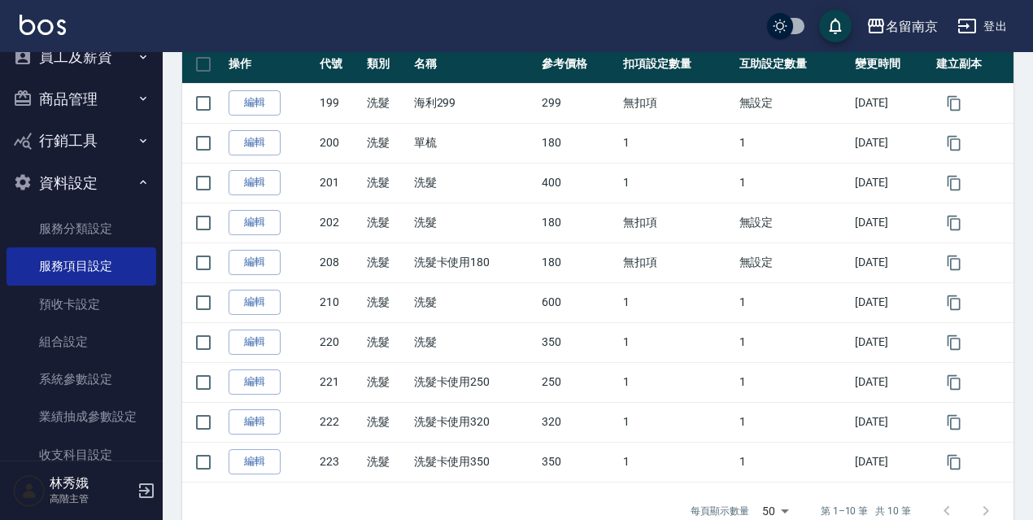
drag, startPoint x: 241, startPoint y: 297, endPoint x: 1040, endPoint y: 296, distance: 799.3
click at [241, 298] on link "編輯" at bounding box center [254, 301] width 52 height 25
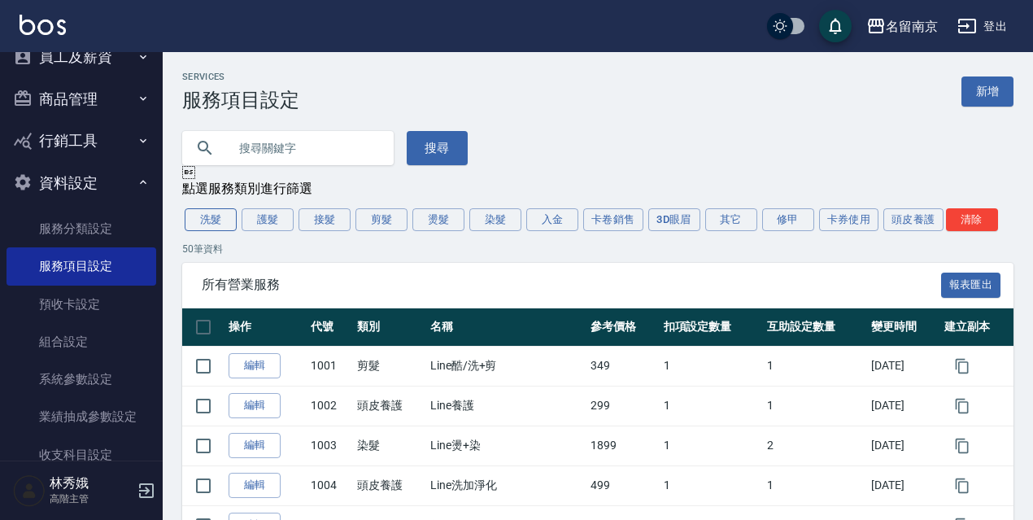
click at [211, 227] on button "洗髮" at bounding box center [211, 219] width 52 height 23
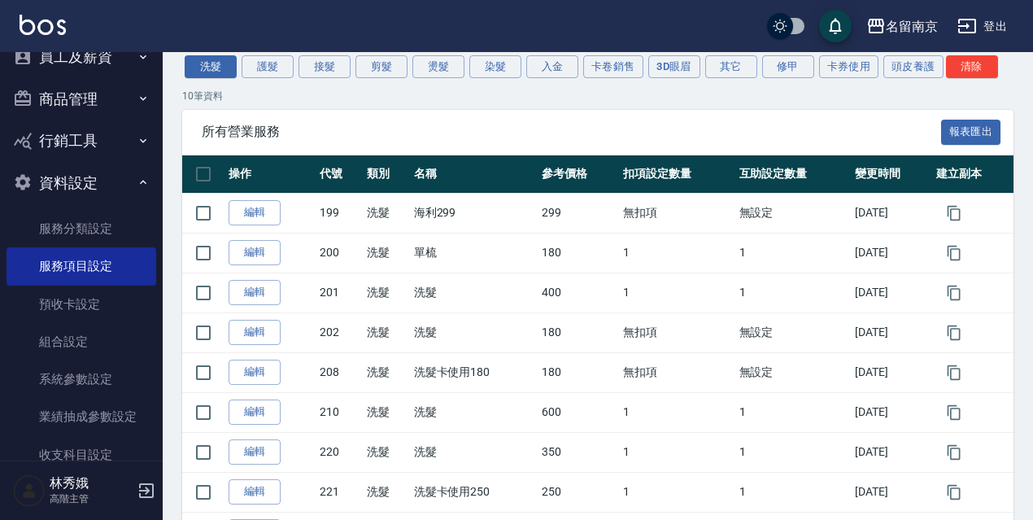
scroll to position [305, 0]
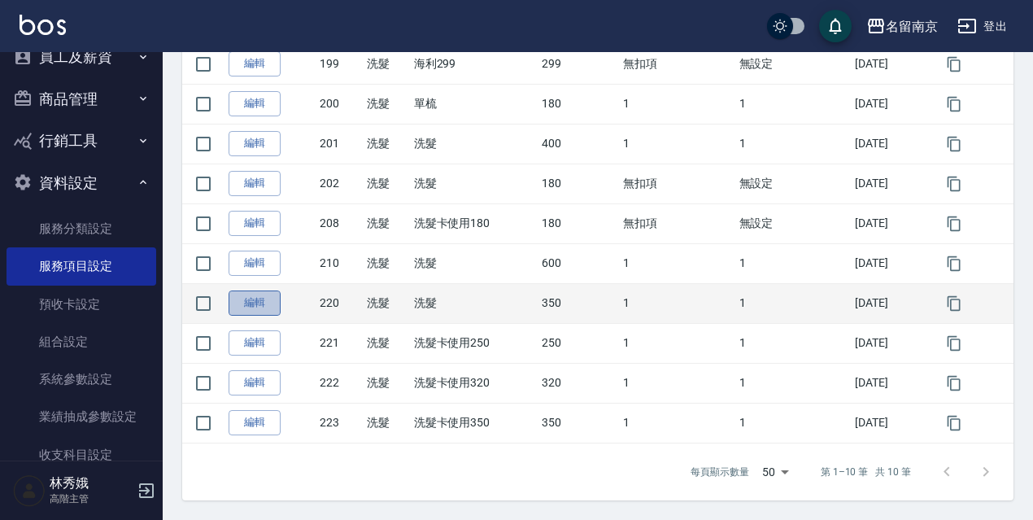
click at [257, 299] on link "編輯" at bounding box center [254, 302] width 52 height 25
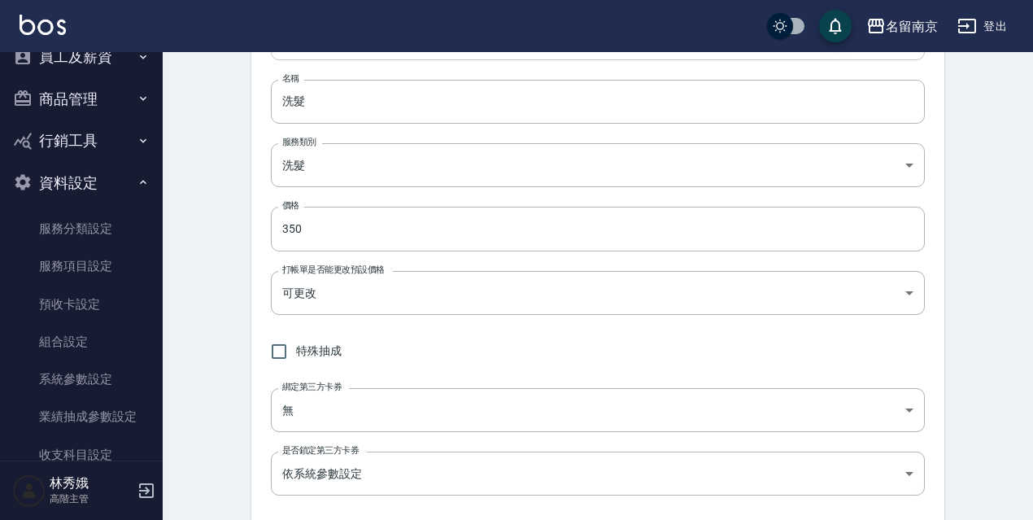
scroll to position [79, 0]
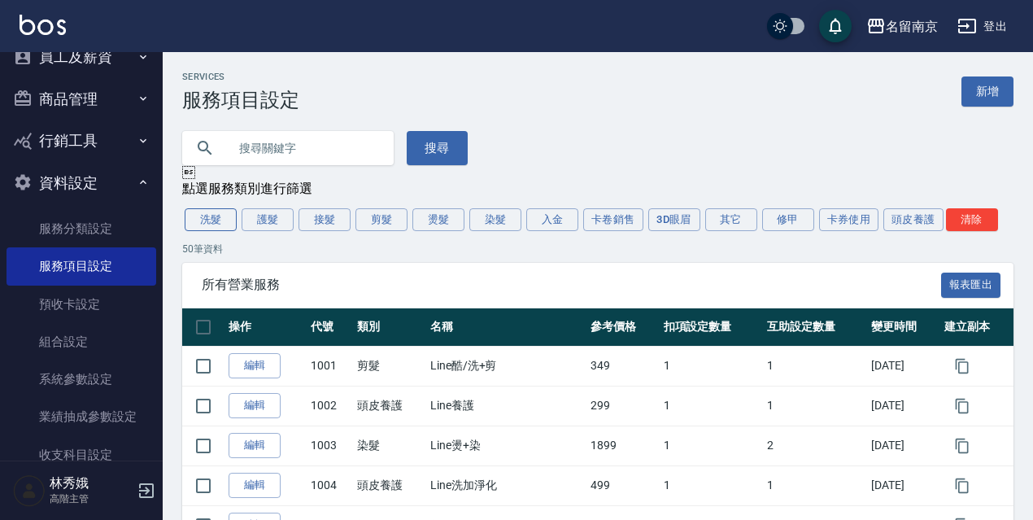
click at [201, 226] on button "洗髮" at bounding box center [211, 219] width 52 height 23
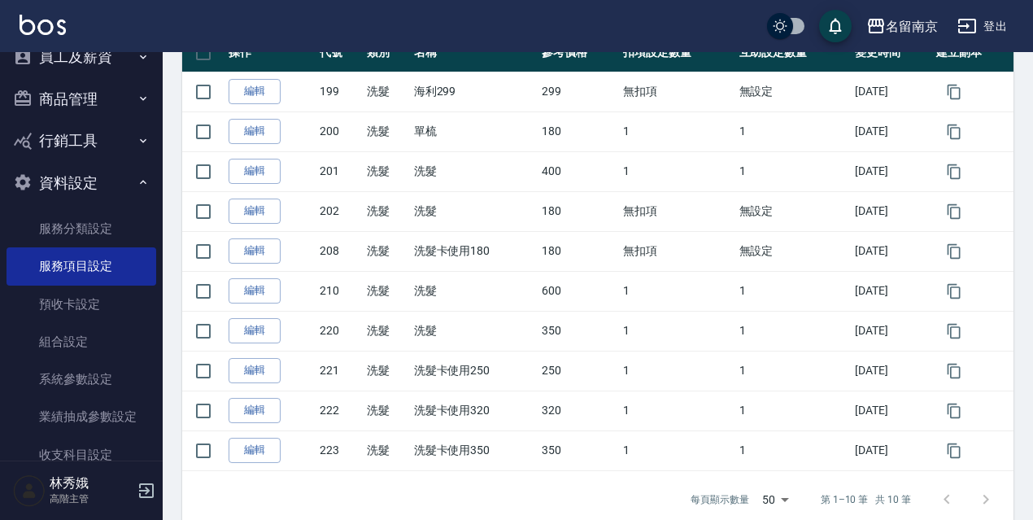
scroll to position [287, 0]
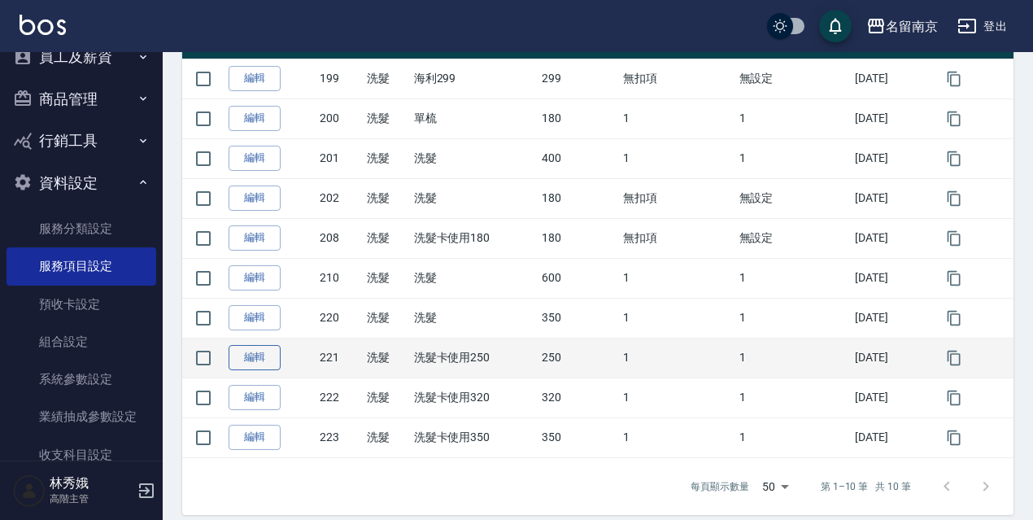
click at [252, 363] on link "編輯" at bounding box center [254, 357] width 52 height 25
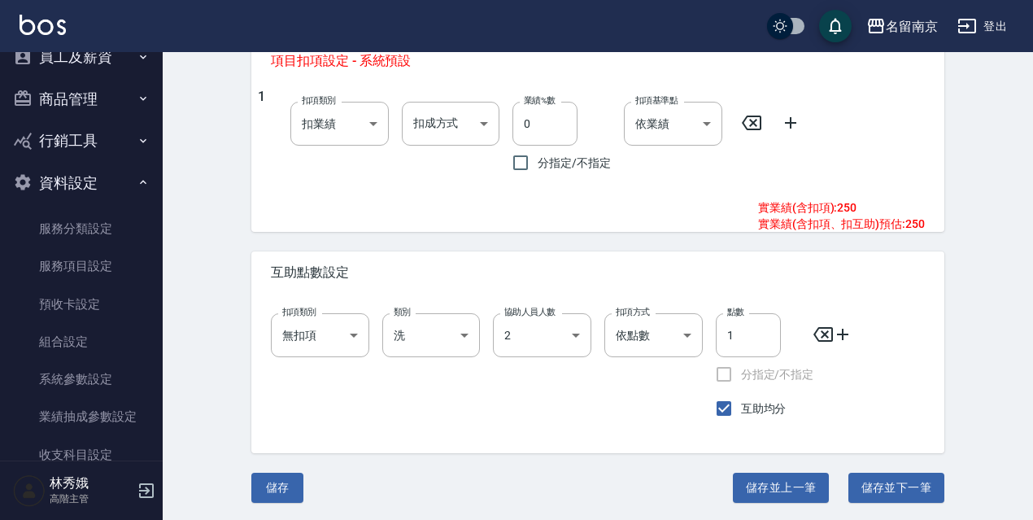
scroll to position [969, 0]
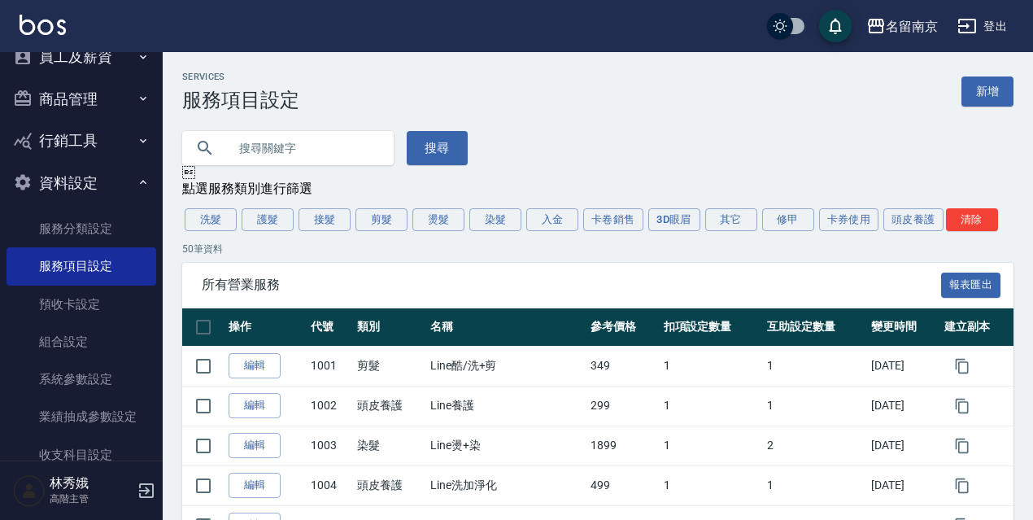
drag, startPoint x: 196, startPoint y: 218, endPoint x: 0, endPoint y: 2, distance: 291.3
click at [194, 218] on button "洗髮" at bounding box center [211, 219] width 52 height 23
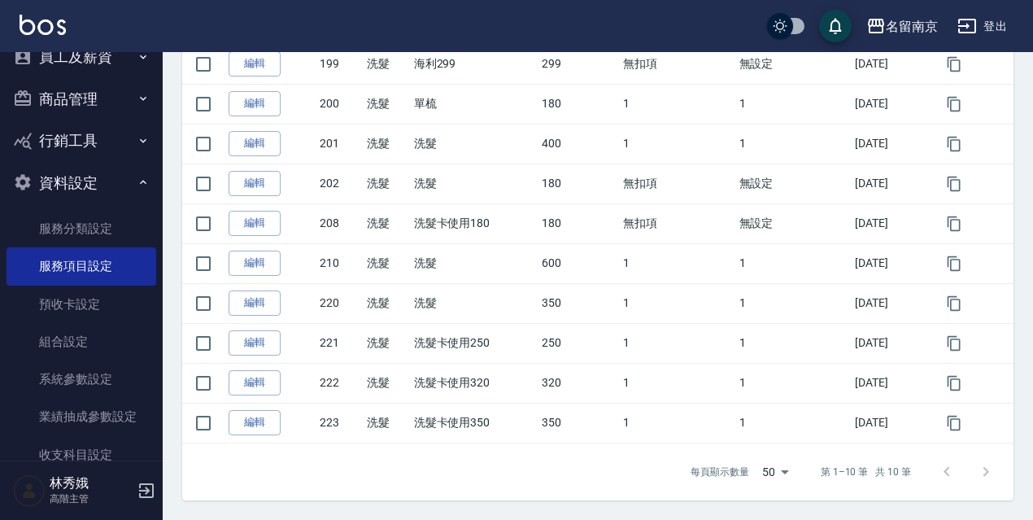
scroll to position [305, 0]
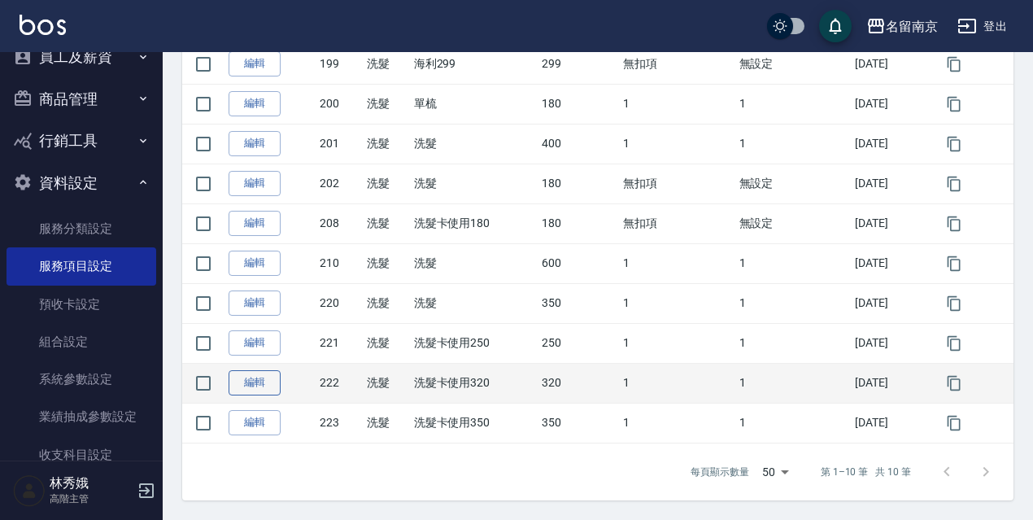
click at [252, 381] on link "編輯" at bounding box center [254, 382] width 52 height 25
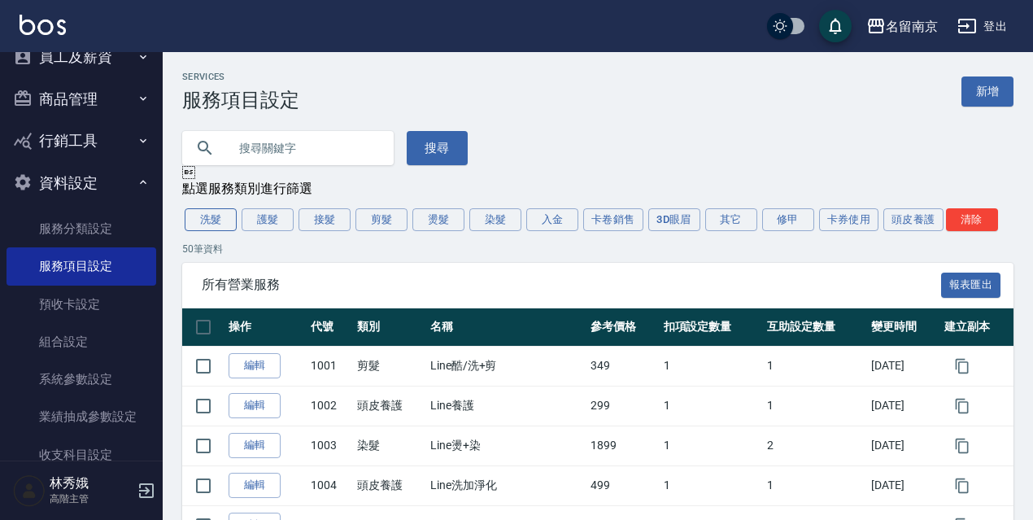
drag, startPoint x: 214, startPoint y: 225, endPoint x: 237, endPoint y: 224, distance: 23.6
click at [215, 224] on button "洗髮" at bounding box center [211, 219] width 52 height 23
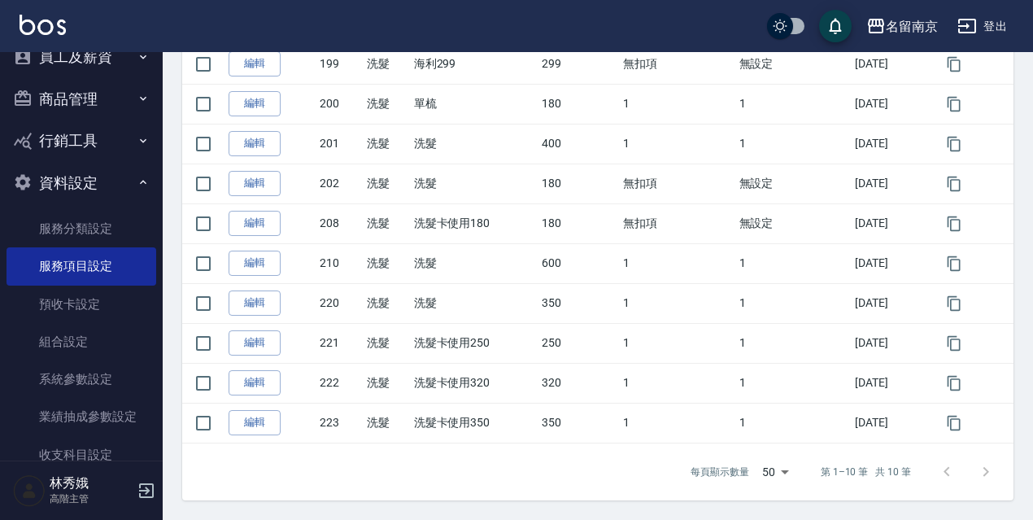
scroll to position [305, 0]
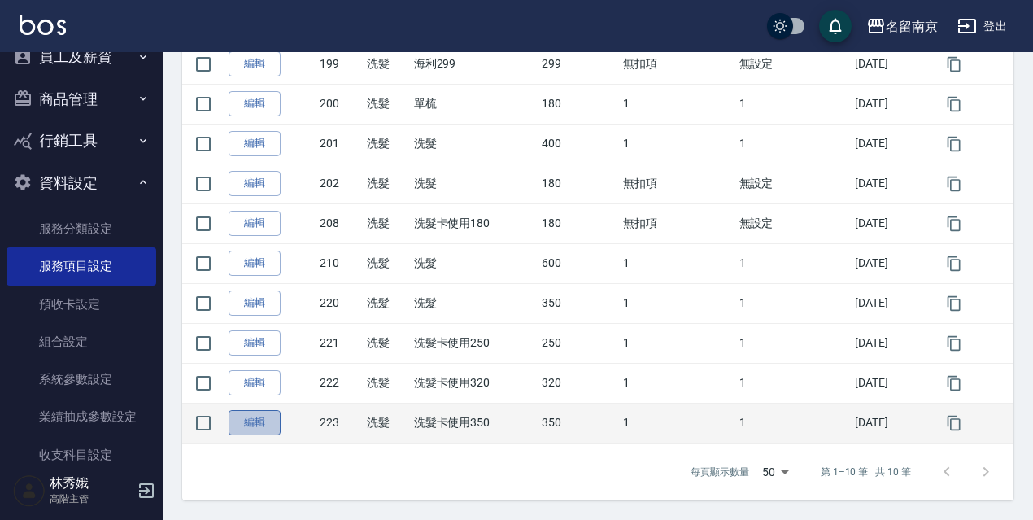
click at [249, 426] on link "編輯" at bounding box center [254, 422] width 52 height 25
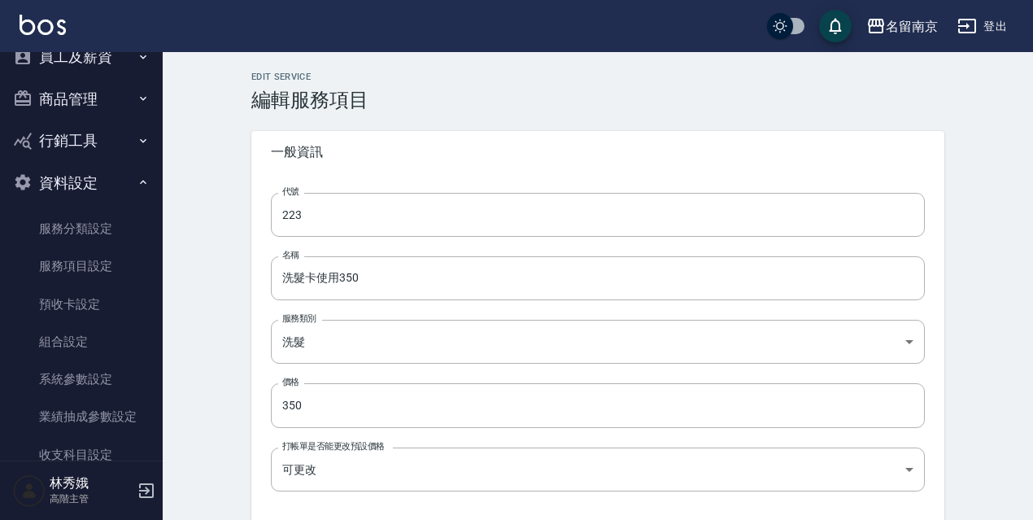
type input "2"
checkbox input "true"
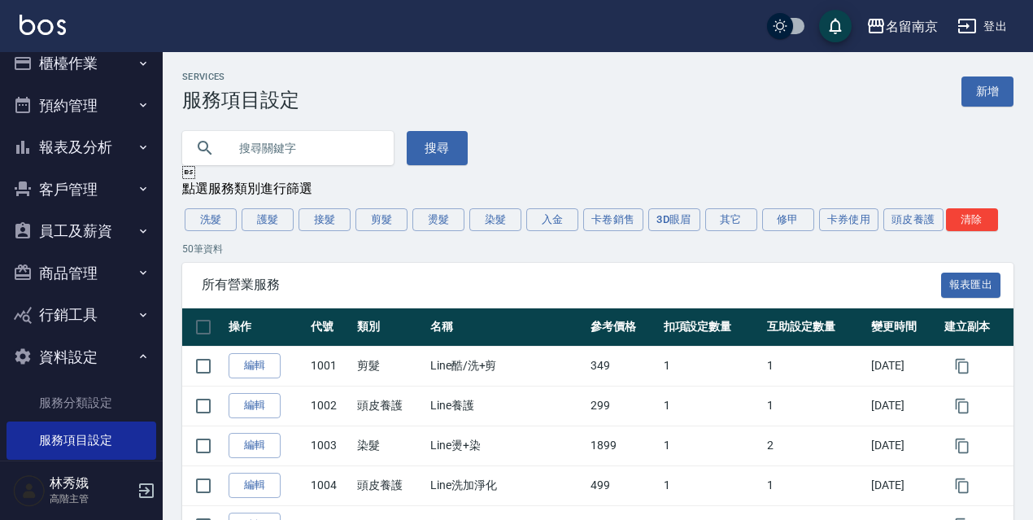
scroll to position [3, 0]
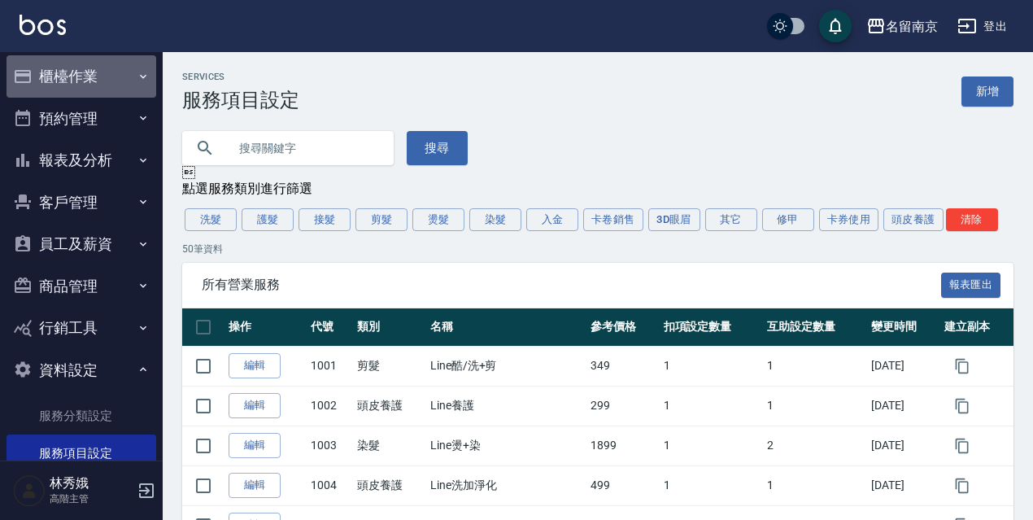
click at [84, 80] on button "櫃檯作業" at bounding box center [82, 76] width 150 height 42
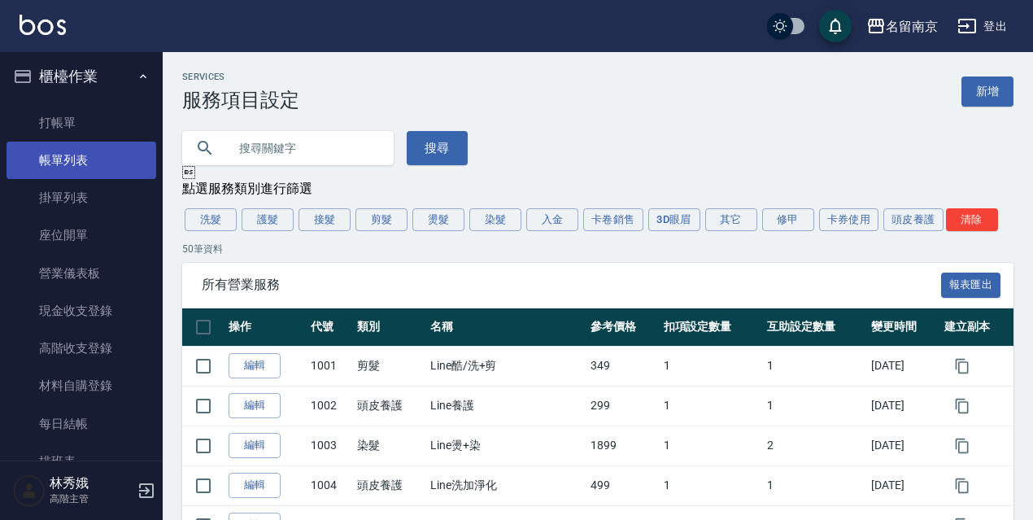
click at [70, 166] on link "帳單列表" at bounding box center [82, 159] width 150 height 37
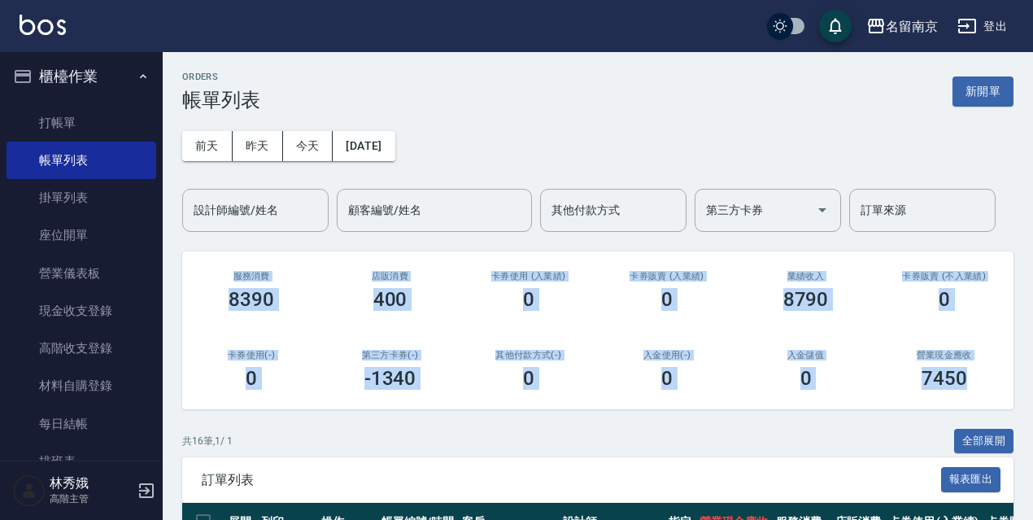
drag, startPoint x: 1031, startPoint y: 132, endPoint x: 1040, endPoint y: 365, distance: 233.5
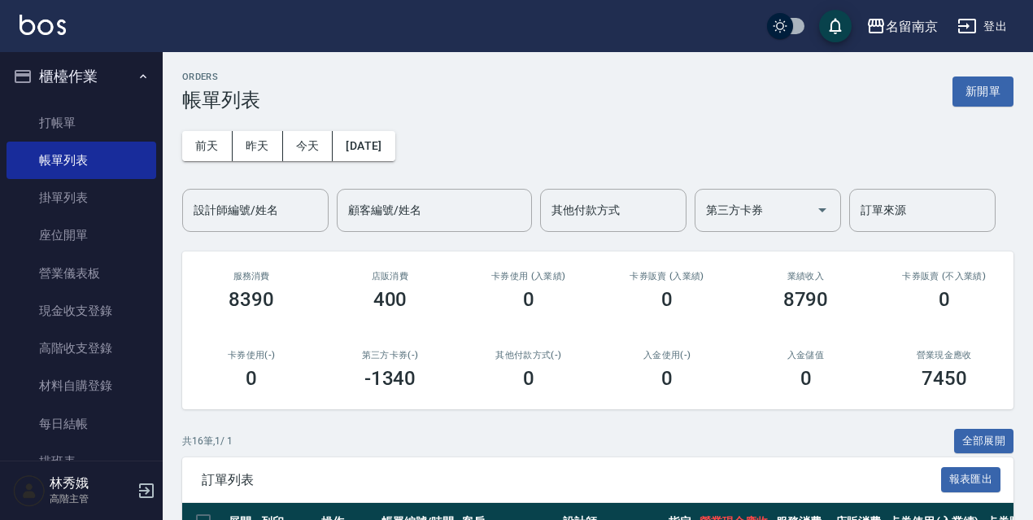
click at [785, 169] on div "前天 昨天 今天 2025/08/25 設計師編號/姓名 設計師編號/姓名 顧客編號/姓名 顧客編號/姓名 其他付款方式 其他付款方式 第三方卡券 第三方卡券…" at bounding box center [597, 171] width 831 height 120
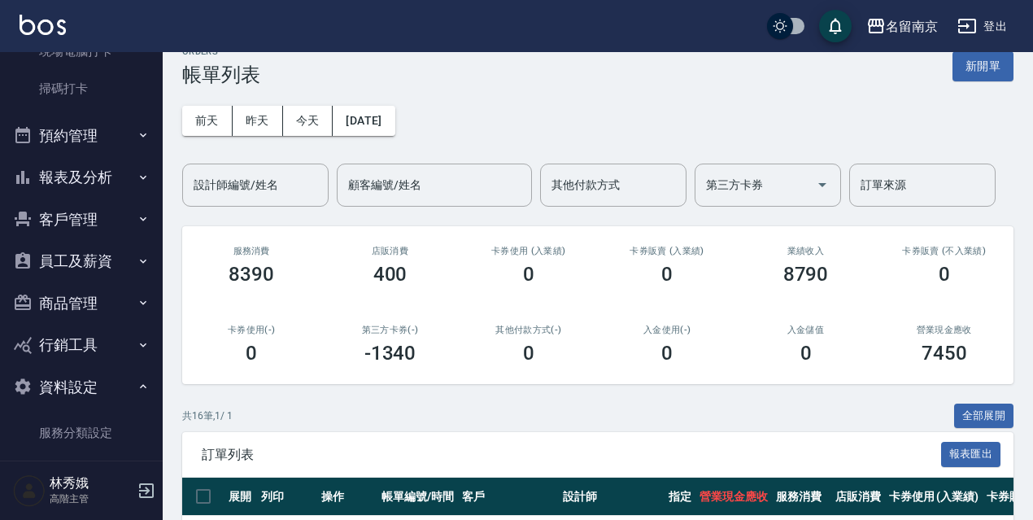
scroll to position [443, 0]
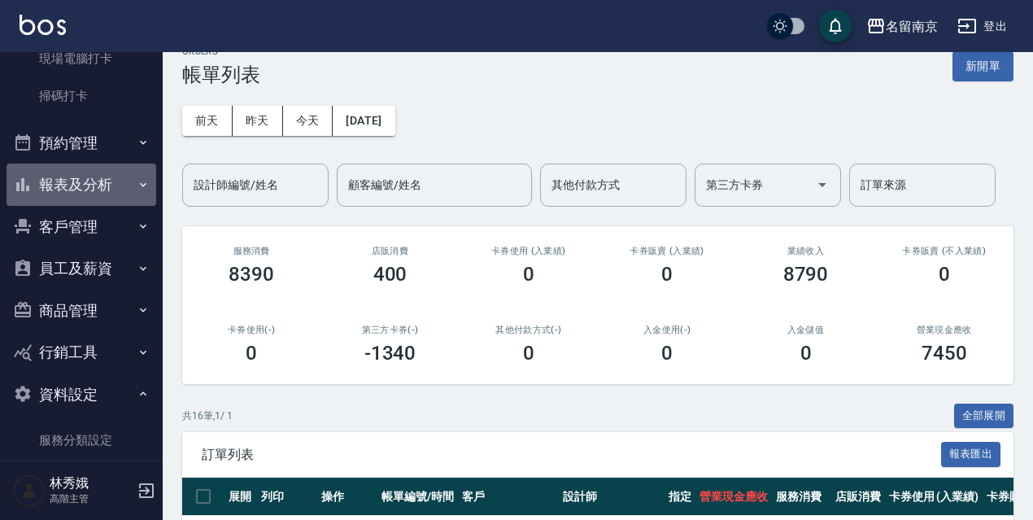
click at [82, 190] on button "報表及分析" at bounding box center [82, 184] width 150 height 42
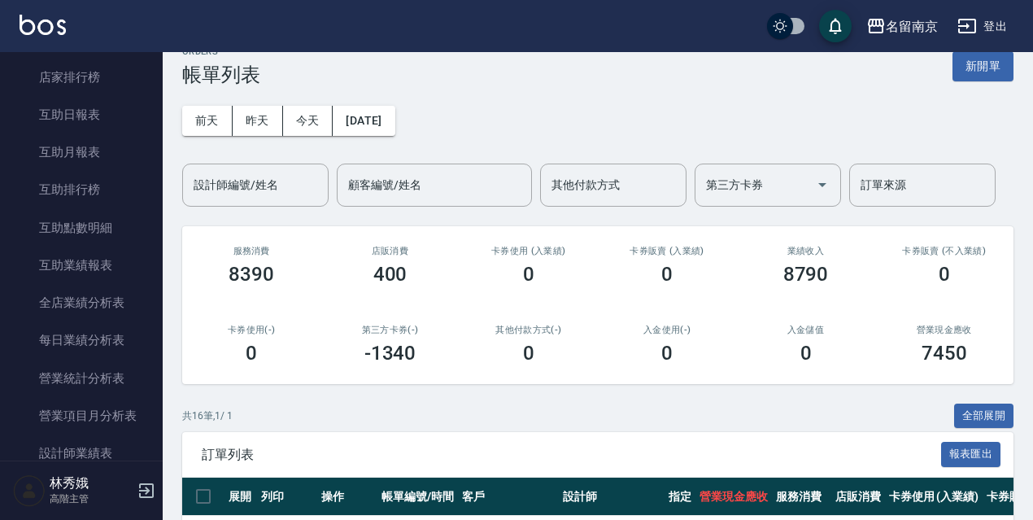
scroll to position [833, 0]
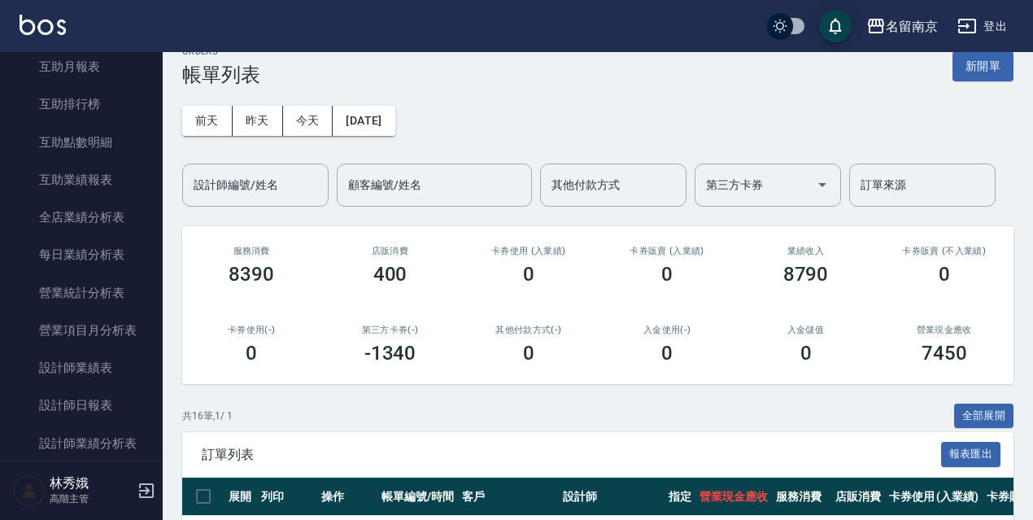
drag, startPoint x: 155, startPoint y: 197, endPoint x: 159, endPoint y: 224, distance: 27.8
click at [159, 224] on nav "櫃檯作業 打帳單 帳單列表 掛單列表 座位開單 營業儀表板 現金收支登錄 高階收支登錄 材料自購登錄 每日結帳 排班表 現場電腦打卡 掃碼打卡 預約管理 預約…" at bounding box center [81, 256] width 163 height 408
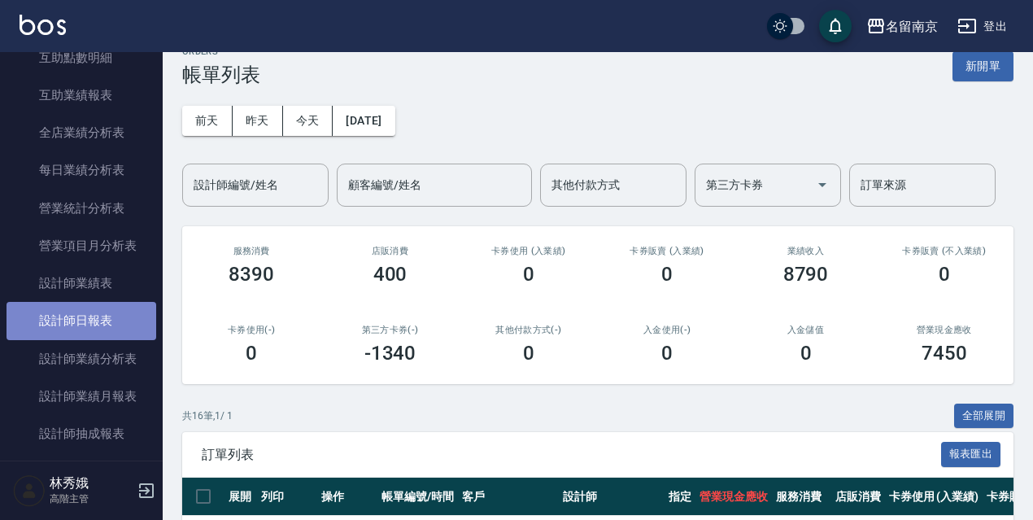
click at [115, 313] on link "設計師日報表" at bounding box center [82, 320] width 150 height 37
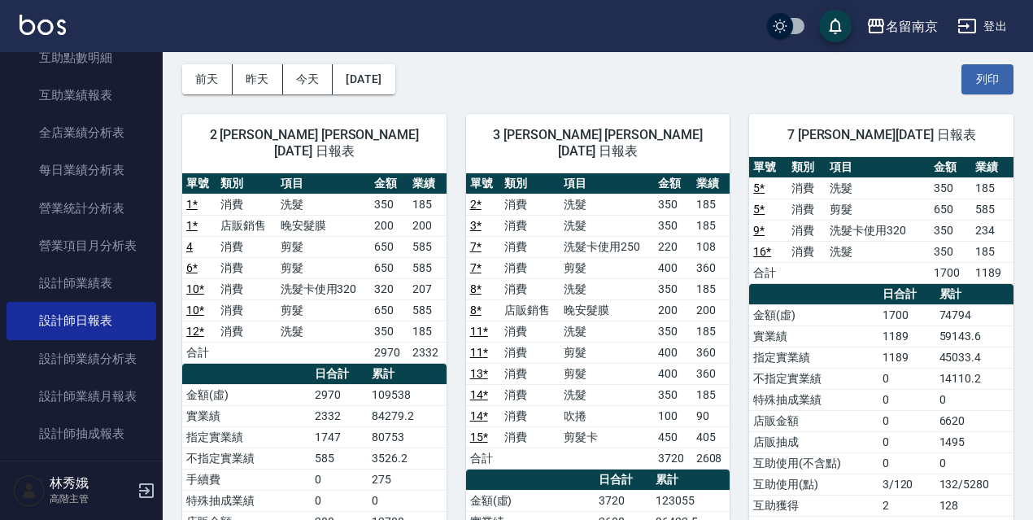
scroll to position [62, 0]
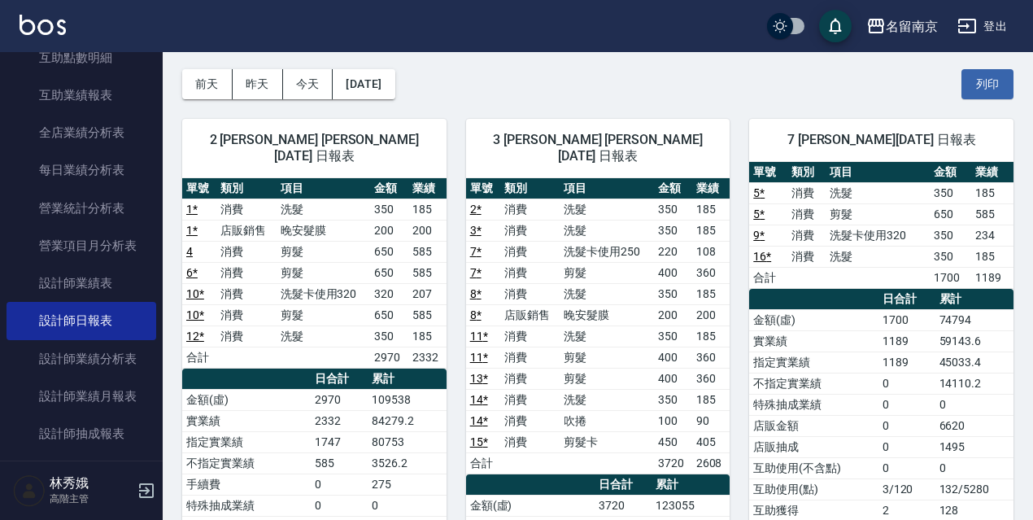
click at [961, 23] on icon "button" at bounding box center [967, 26] width 20 height 20
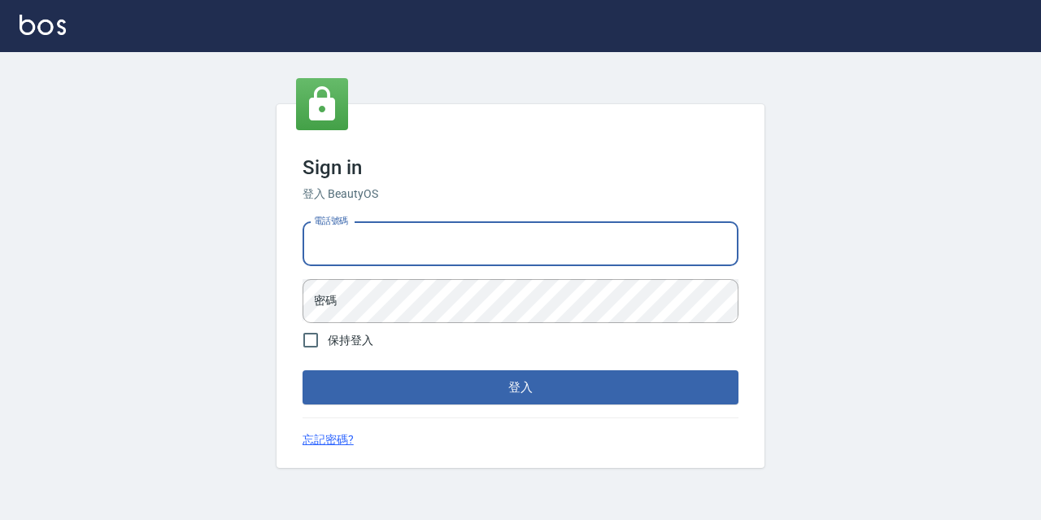
click at [413, 241] on input "電話號碼" at bounding box center [520, 244] width 436 height 44
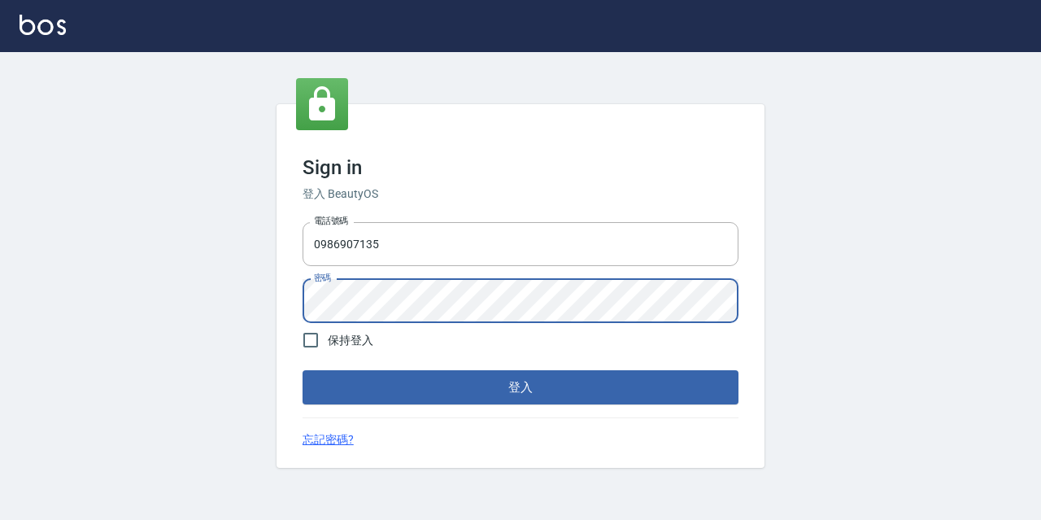
click at [302, 370] on button "登入" at bounding box center [520, 387] width 436 height 34
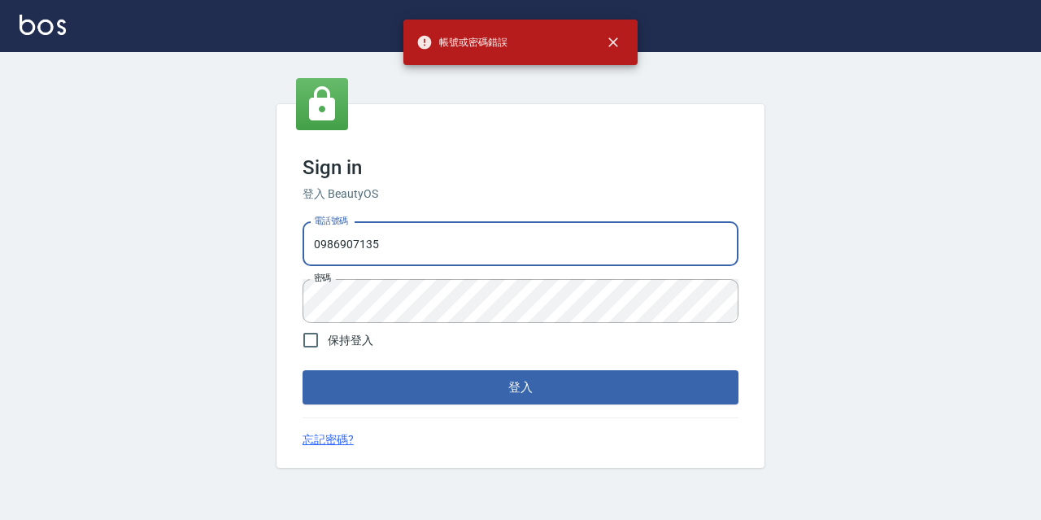
click at [407, 249] on input "0986907135" at bounding box center [520, 244] width 436 height 44
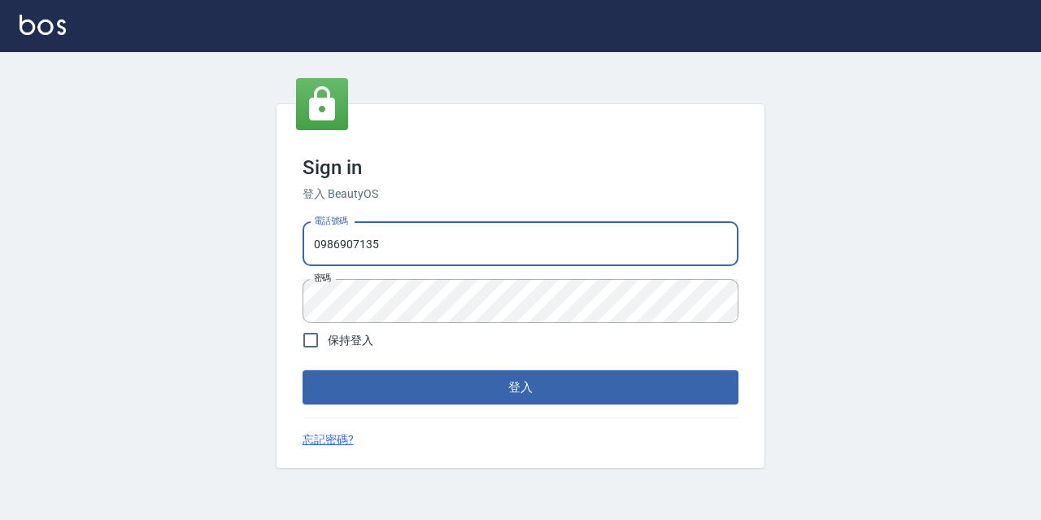
click at [632, 243] on input "0986907135" at bounding box center [520, 244] width 436 height 44
type input "0"
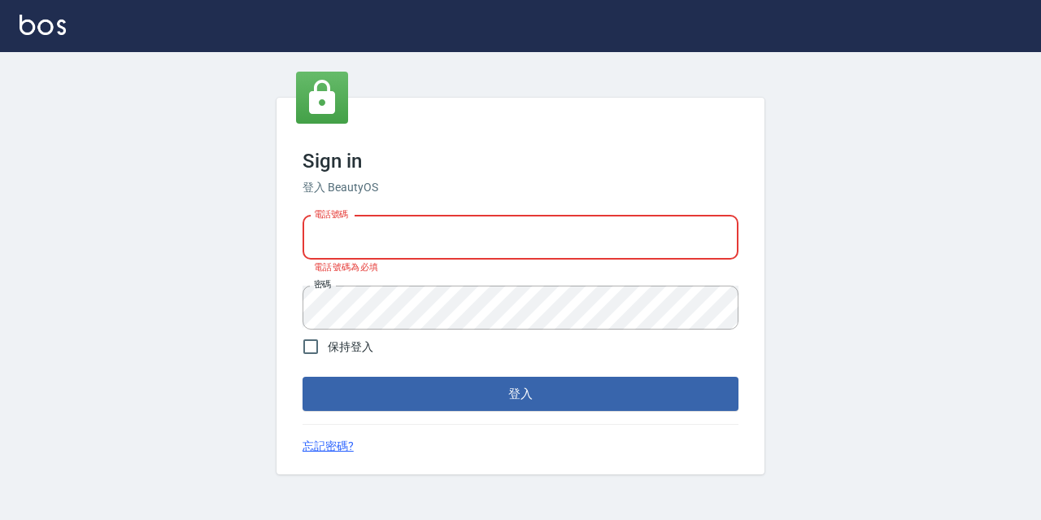
click at [503, 244] on input "電話號碼" at bounding box center [520, 237] width 436 height 44
type input "0933063049"
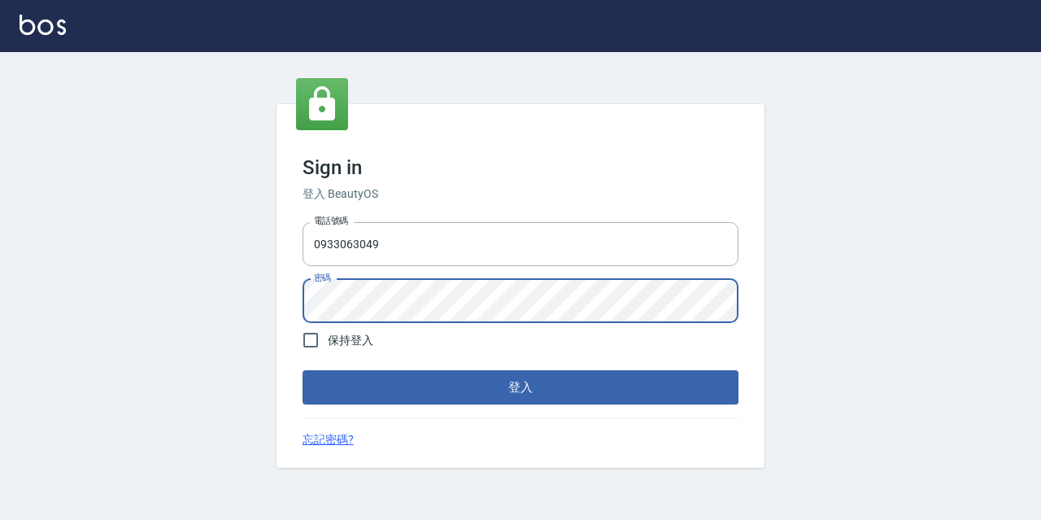
click at [299, 308] on div "電話號碼 [PHONE_NUMBER] 電話號碼 密碼 密碼" at bounding box center [520, 272] width 449 height 114
click at [302, 370] on button "登入" at bounding box center [520, 387] width 436 height 34
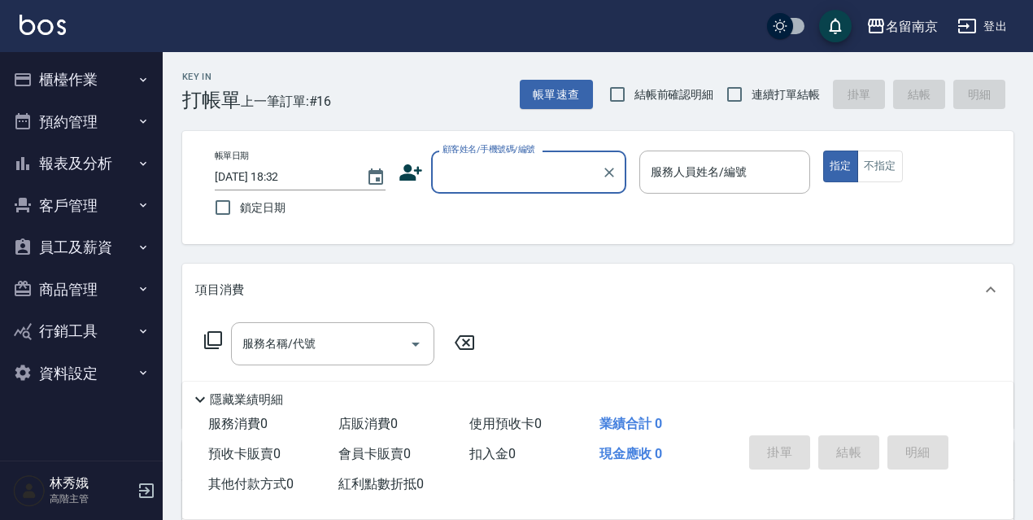
click at [111, 69] on button "櫃檯作業" at bounding box center [82, 80] width 150 height 42
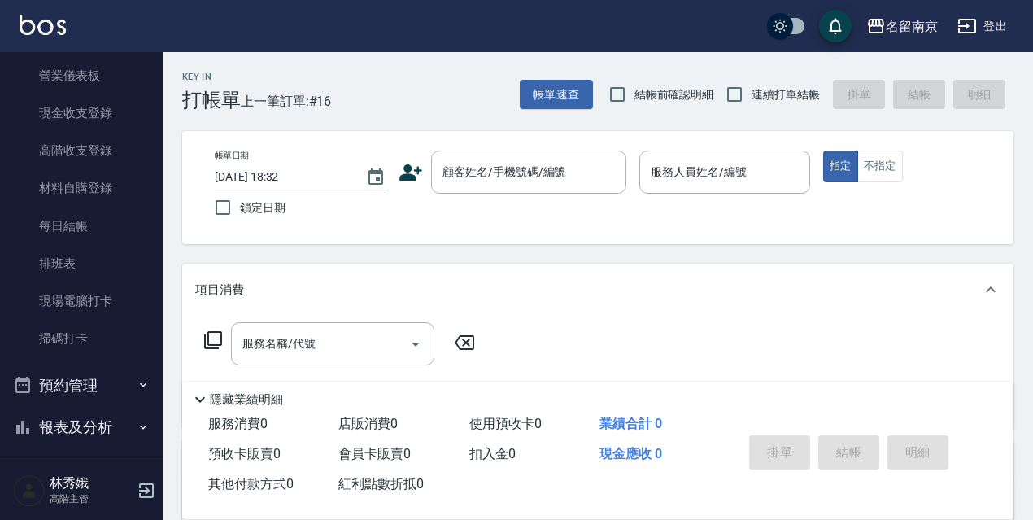
scroll to position [228, 0]
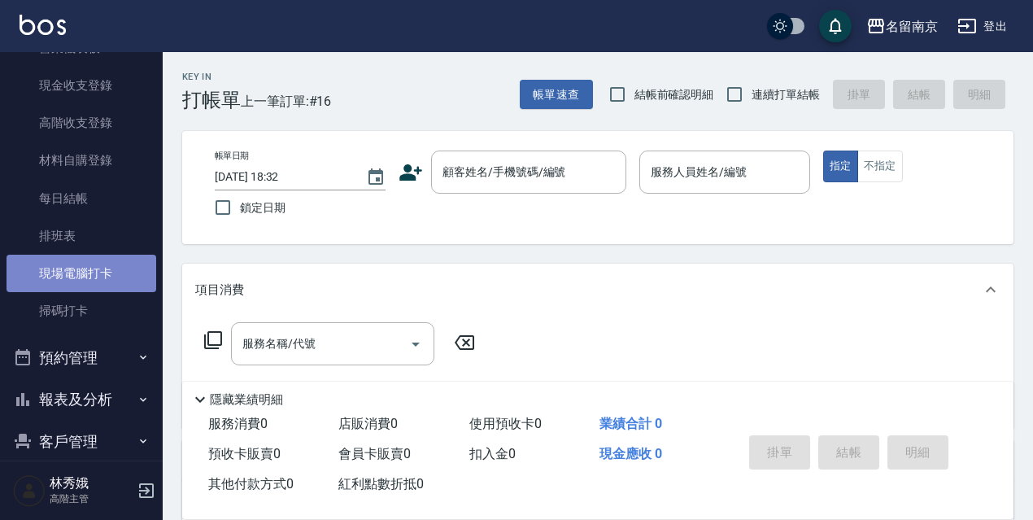
click at [96, 272] on link "現場電腦打卡" at bounding box center [82, 273] width 150 height 37
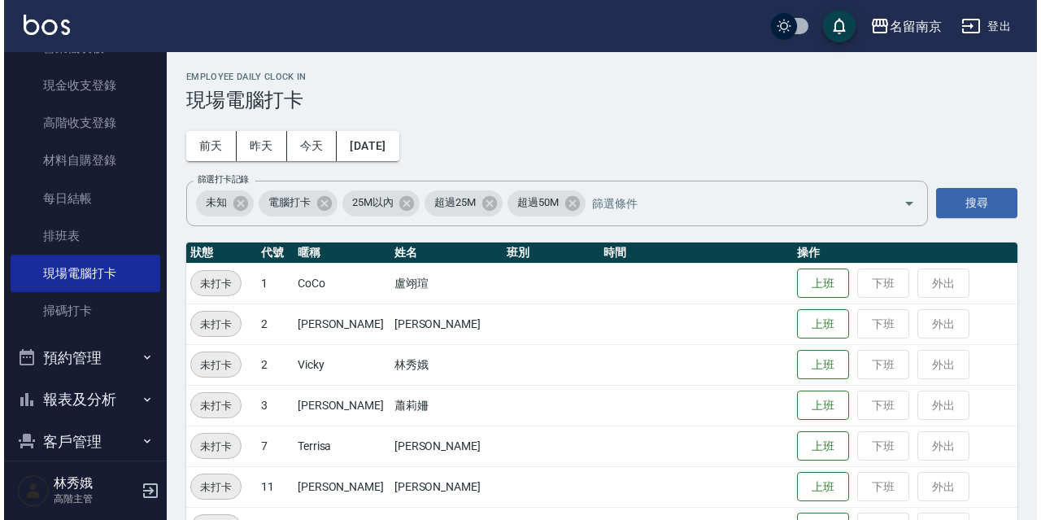
scroll to position [48, 0]
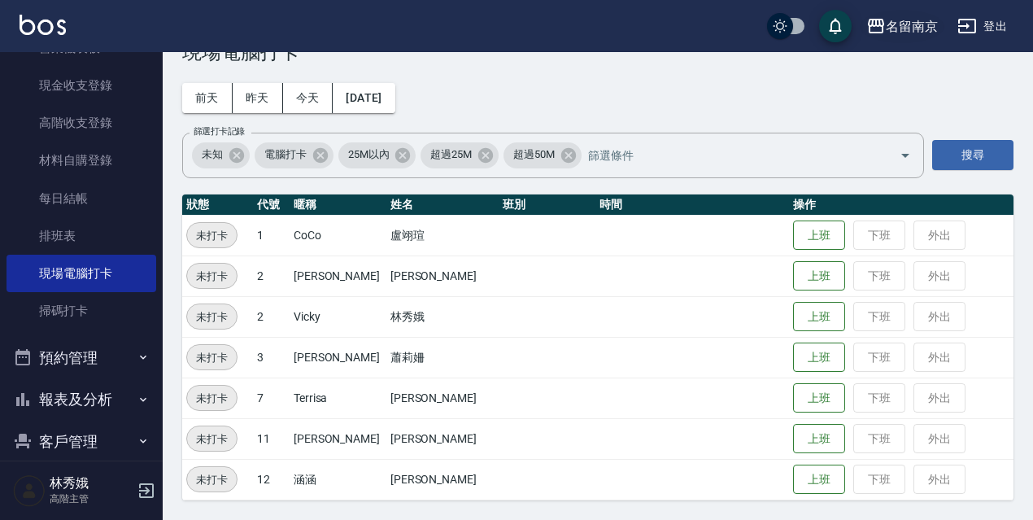
click at [906, 24] on div "名留南京" at bounding box center [911, 26] width 52 height 20
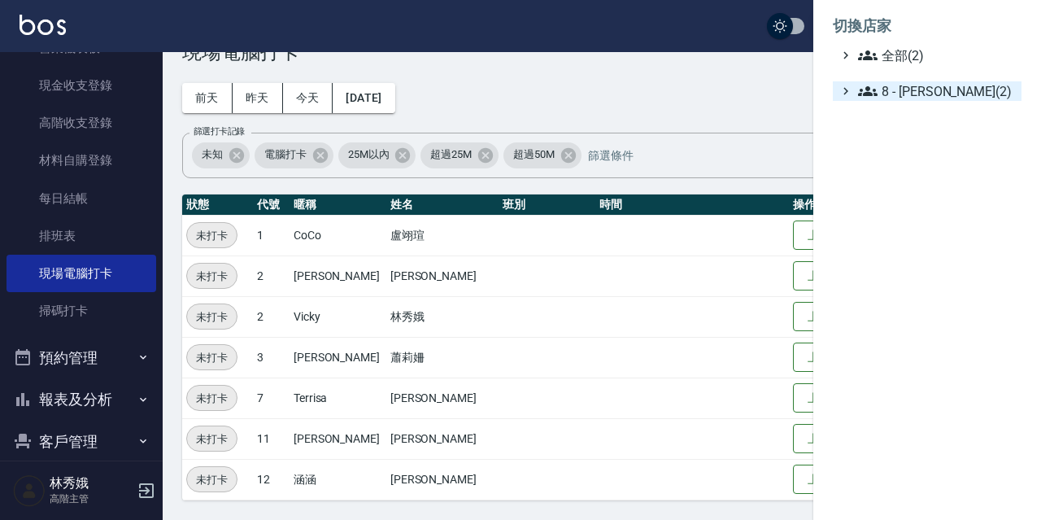
click at [873, 94] on icon at bounding box center [868, 91] width 20 height 20
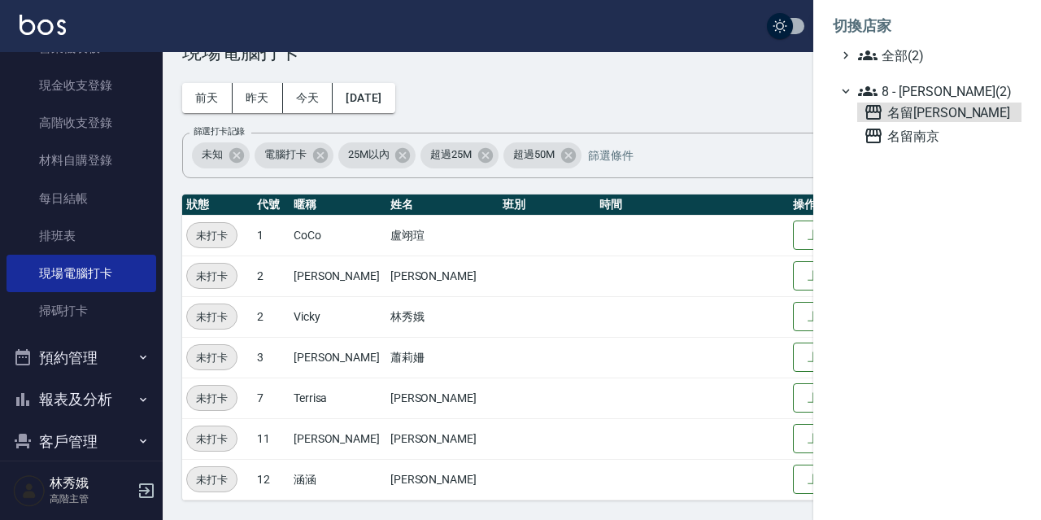
drag, startPoint x: 933, startPoint y: 107, endPoint x: 729, endPoint y: 153, distance: 209.3
click at [931, 107] on span "名留[PERSON_NAME]" at bounding box center [939, 112] width 151 height 20
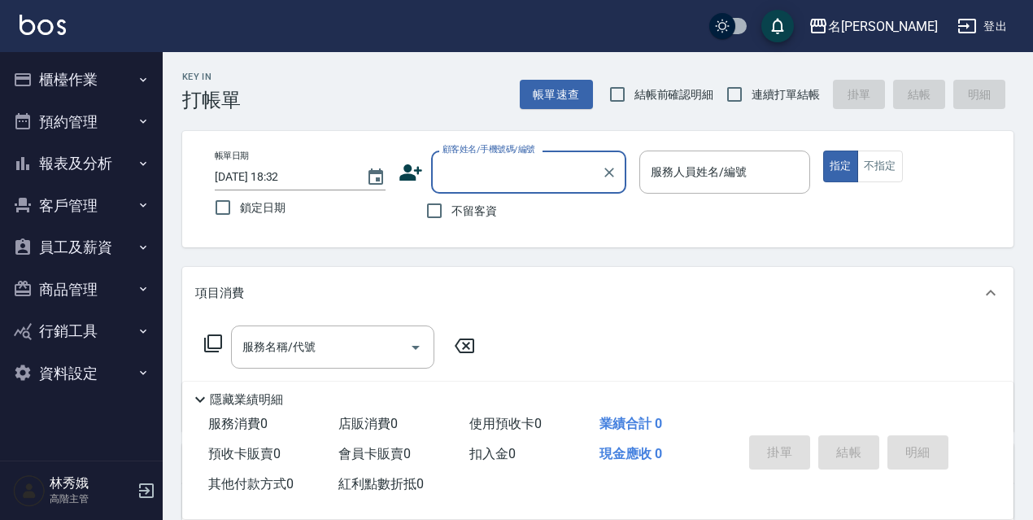
click at [67, 76] on button "櫃檯作業" at bounding box center [82, 80] width 150 height 42
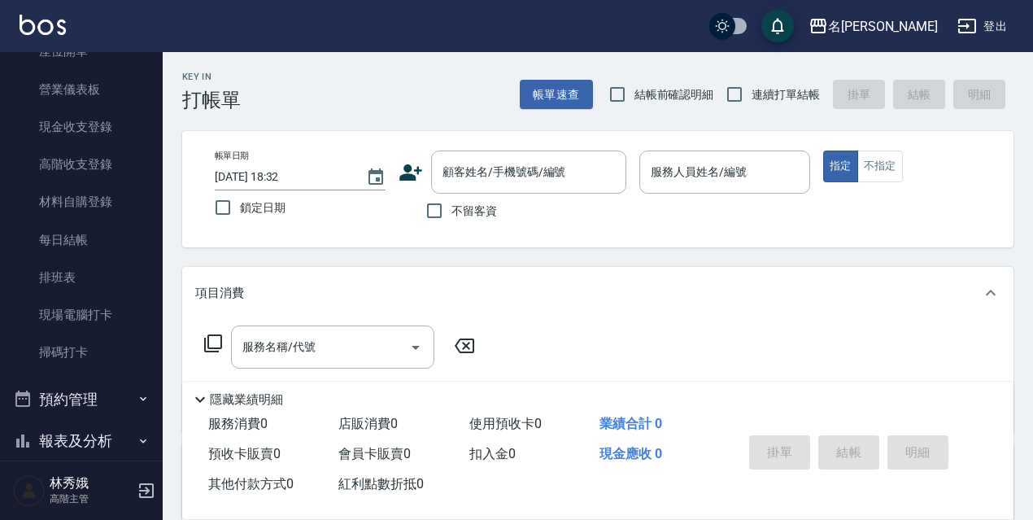
scroll to position [197, 0]
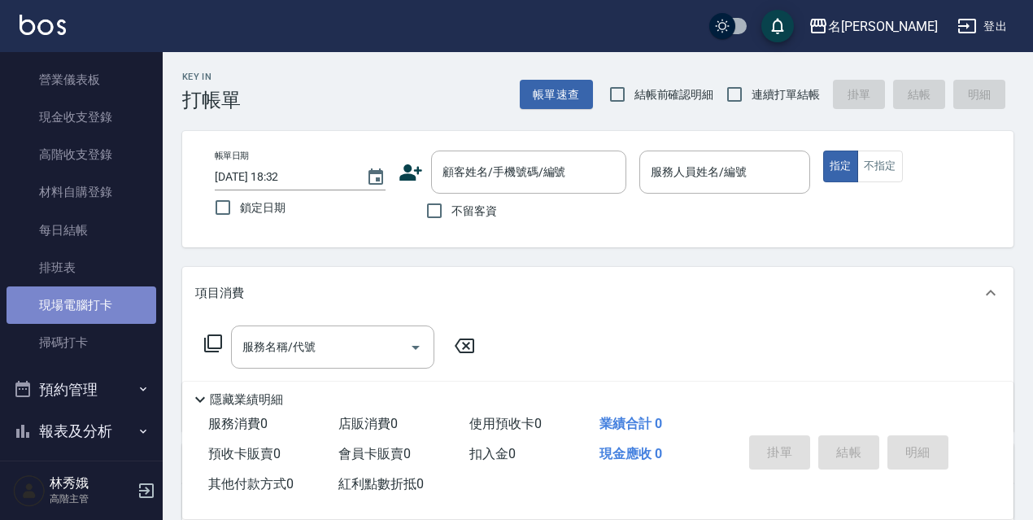
click at [82, 296] on link "現場電腦打卡" at bounding box center [82, 304] width 150 height 37
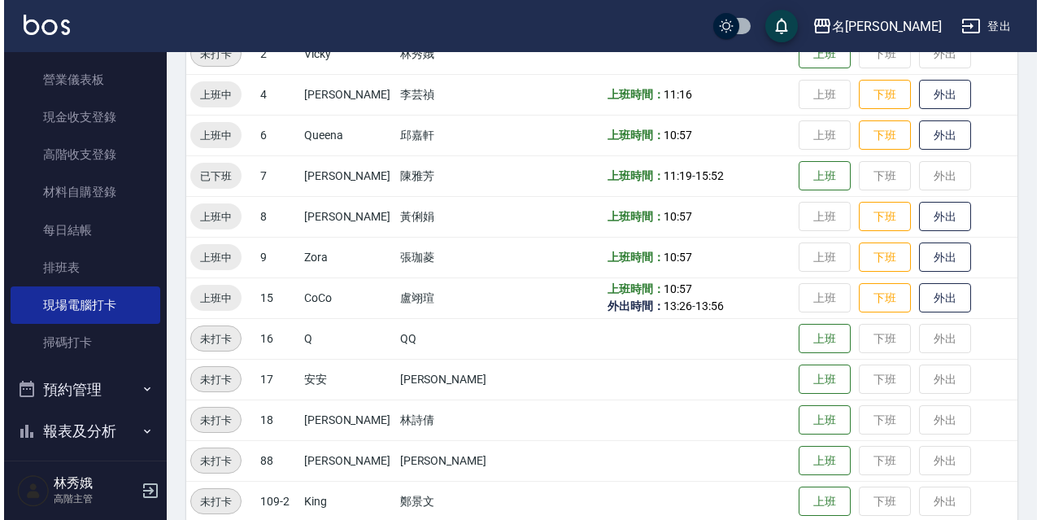
scroll to position [333, 0]
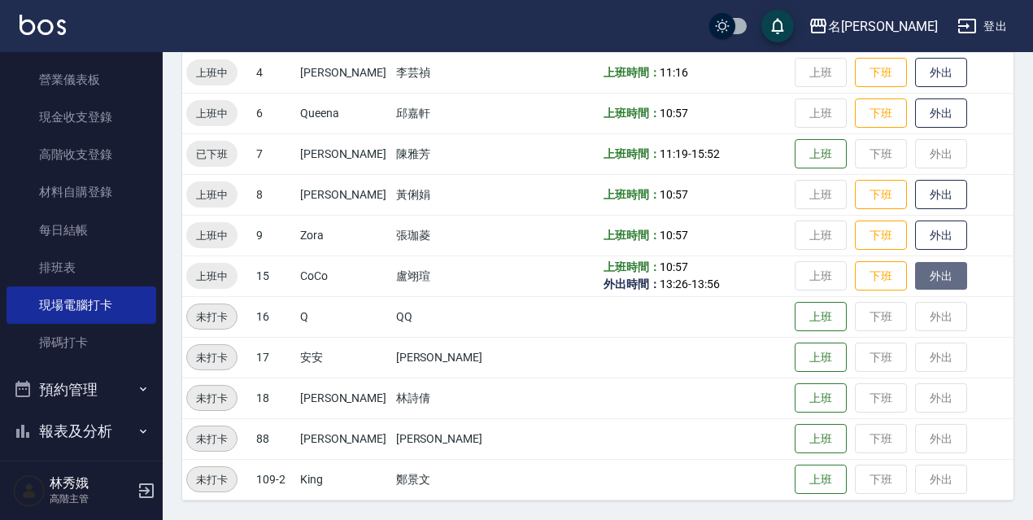
click at [915, 286] on button "外出" at bounding box center [941, 276] width 52 height 28
click at [897, 15] on button "名留伊通" at bounding box center [873, 26] width 142 height 33
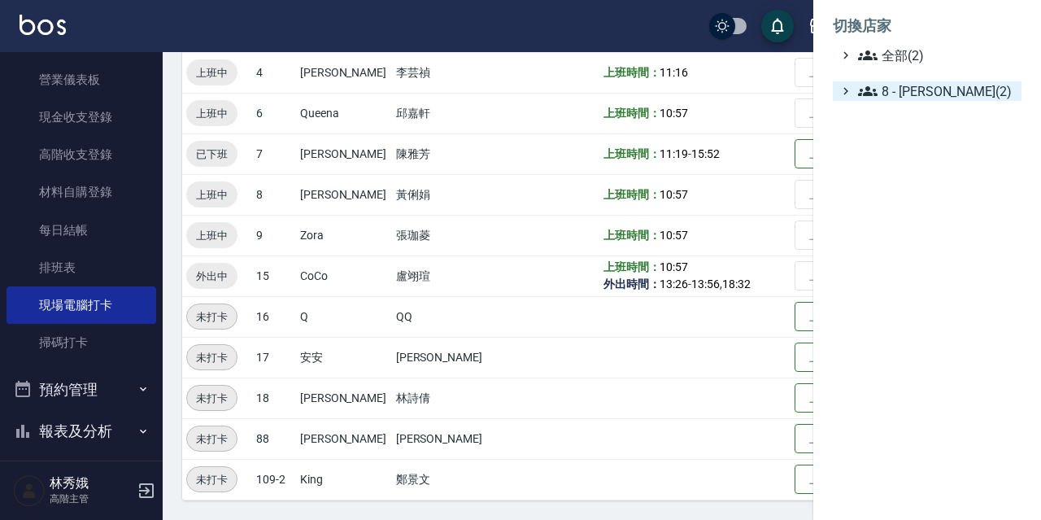
click at [918, 95] on span "8 - 林秀娥(2)" at bounding box center [936, 91] width 157 height 20
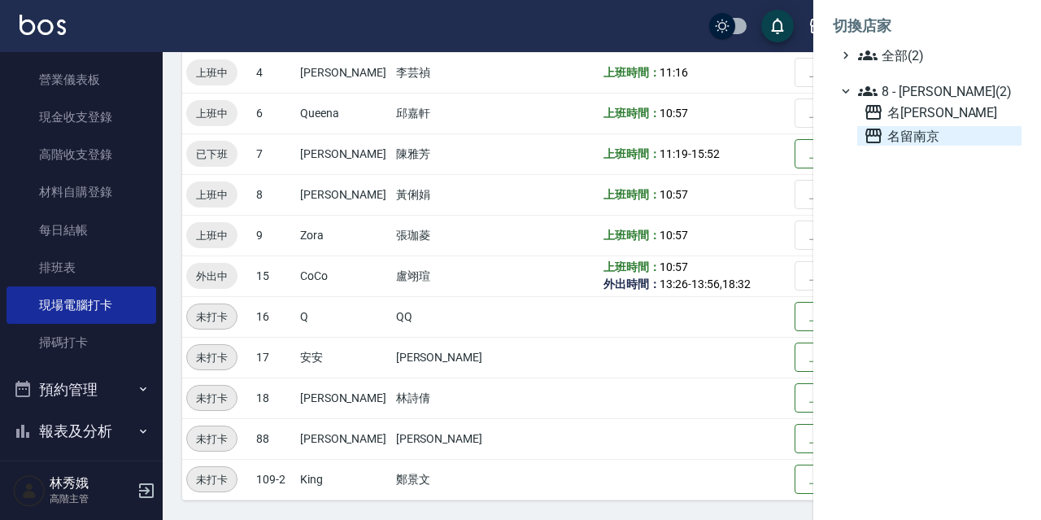
click at [914, 138] on span "名留南京" at bounding box center [939, 136] width 151 height 20
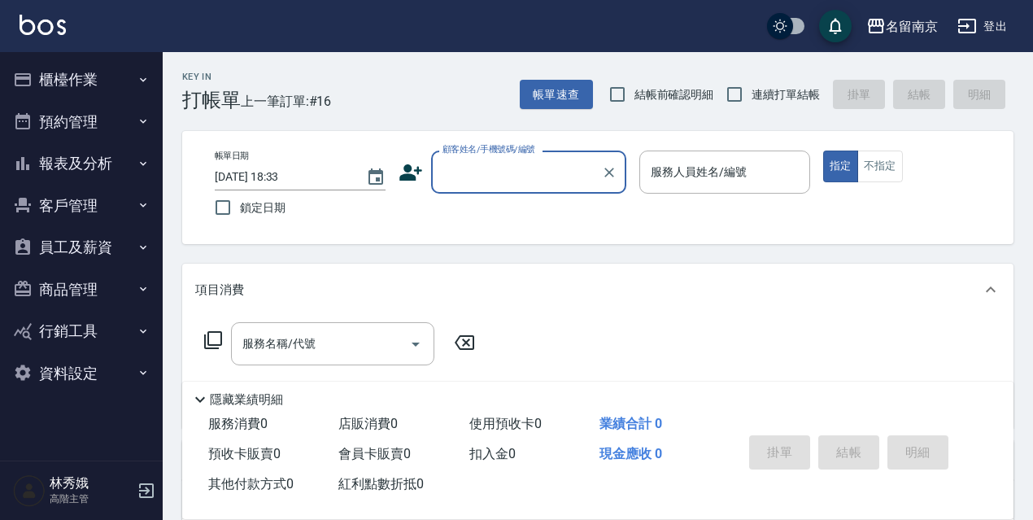
click at [87, 73] on button "櫃檯作業" at bounding box center [82, 80] width 150 height 42
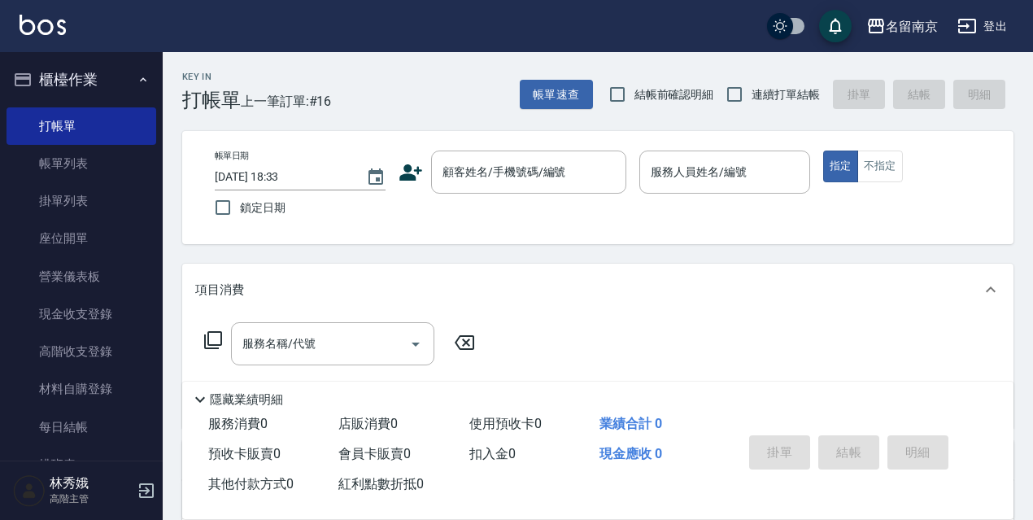
click at [155, 176] on nav "櫃檯作業 打帳單 帳單列表 掛單列表 座位開單 營業儀表板 現金收支登錄 高階收支登錄 材料自購登錄 每日結帳 排班表 現場電腦打卡 掃碼打卡 預約管理 預約…" at bounding box center [81, 256] width 163 height 408
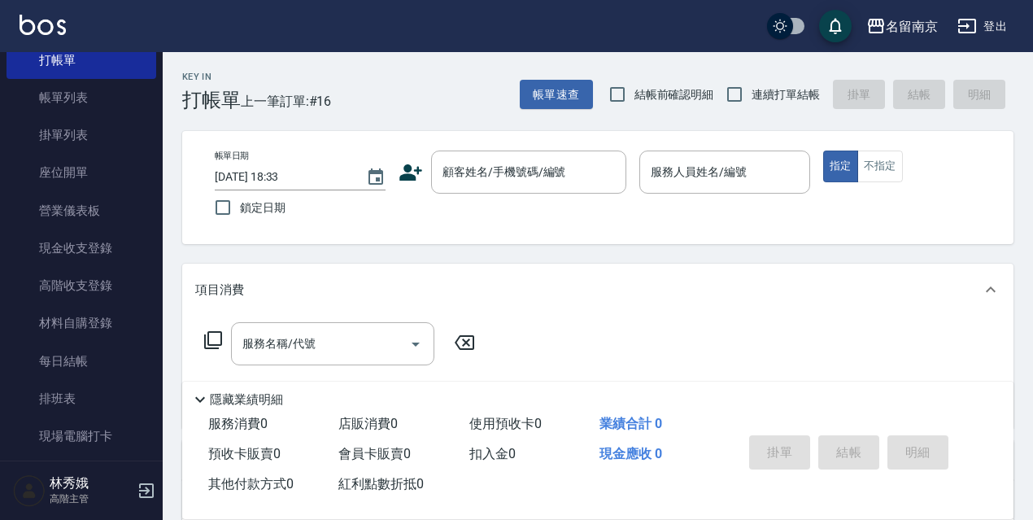
scroll to position [68, 0]
click at [100, 104] on link "帳單列表" at bounding box center [82, 94] width 150 height 37
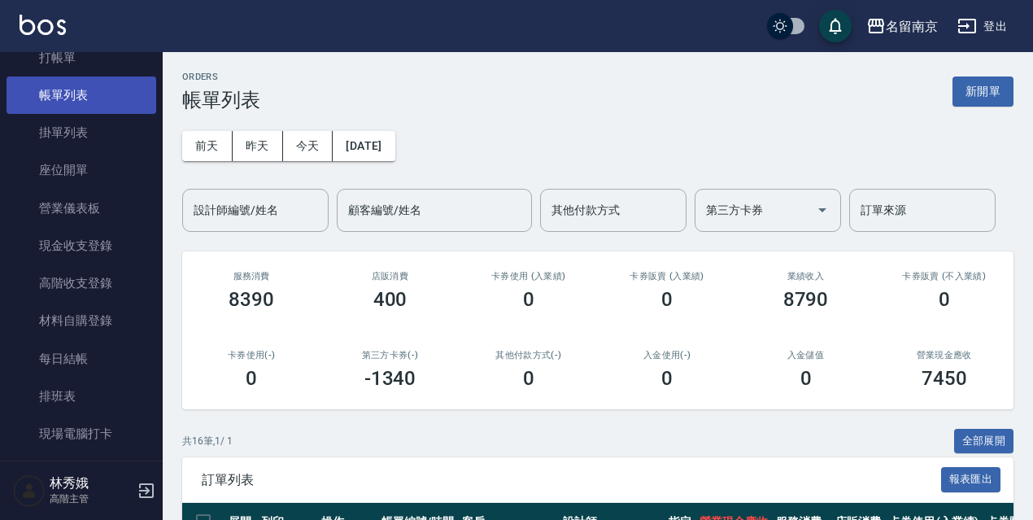
click at [97, 97] on link "帳單列表" at bounding box center [82, 94] width 150 height 37
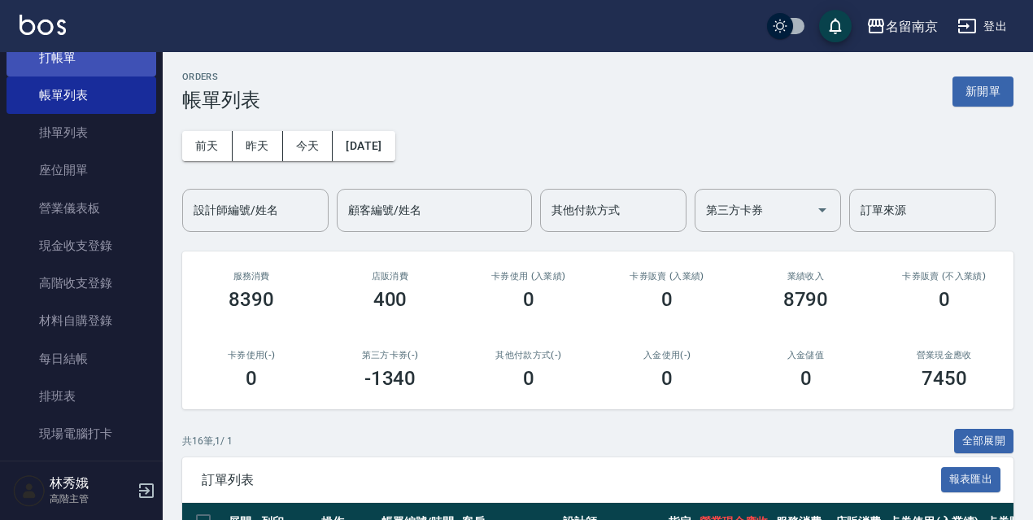
click at [97, 59] on link "打帳單" at bounding box center [82, 57] width 150 height 37
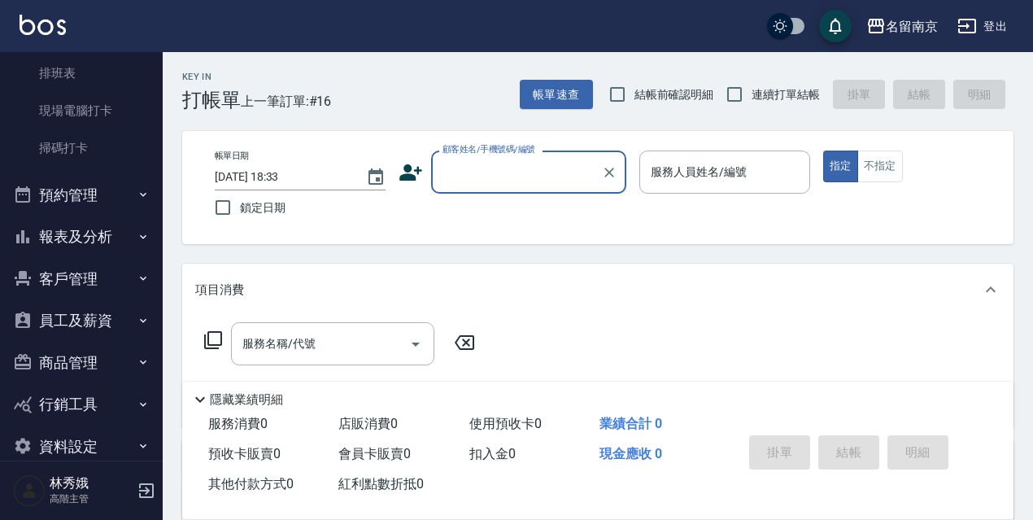
scroll to position [417, 0]
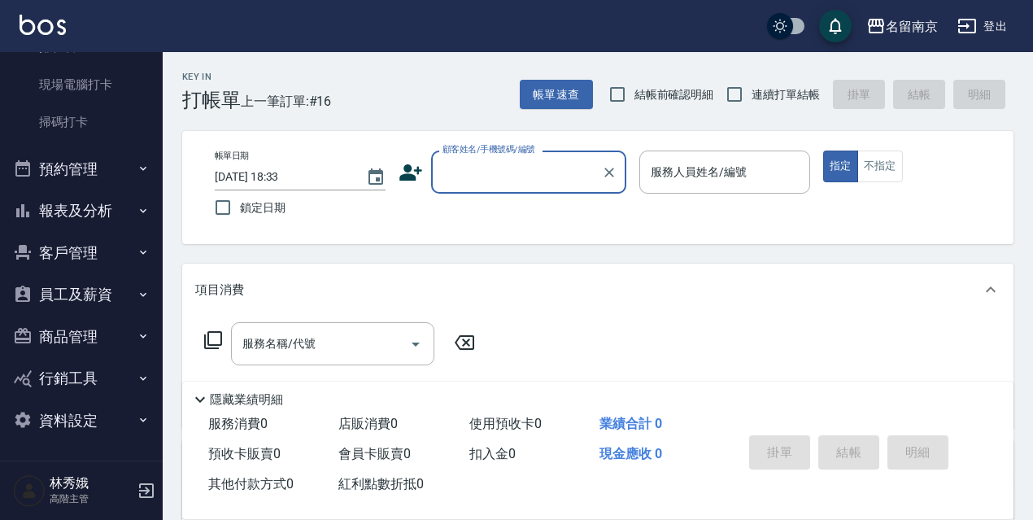
click at [128, 203] on button "報表及分析" at bounding box center [82, 210] width 150 height 42
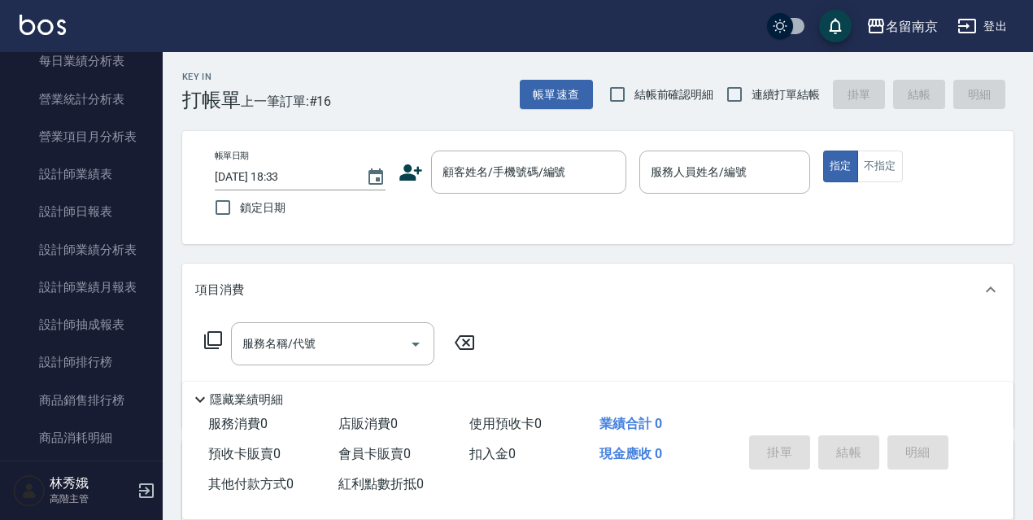
scroll to position [1031, 0]
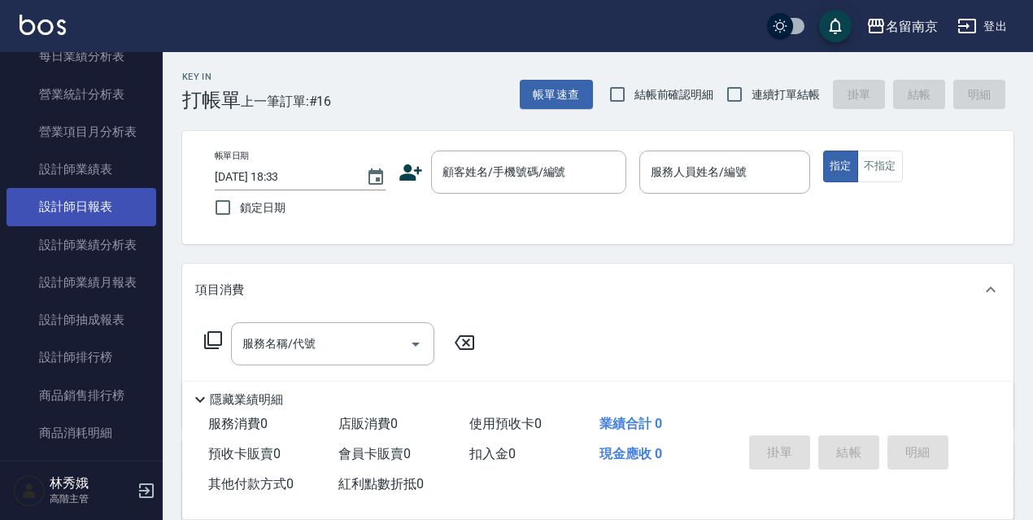
click at [83, 207] on link "設計師日報表" at bounding box center [82, 206] width 150 height 37
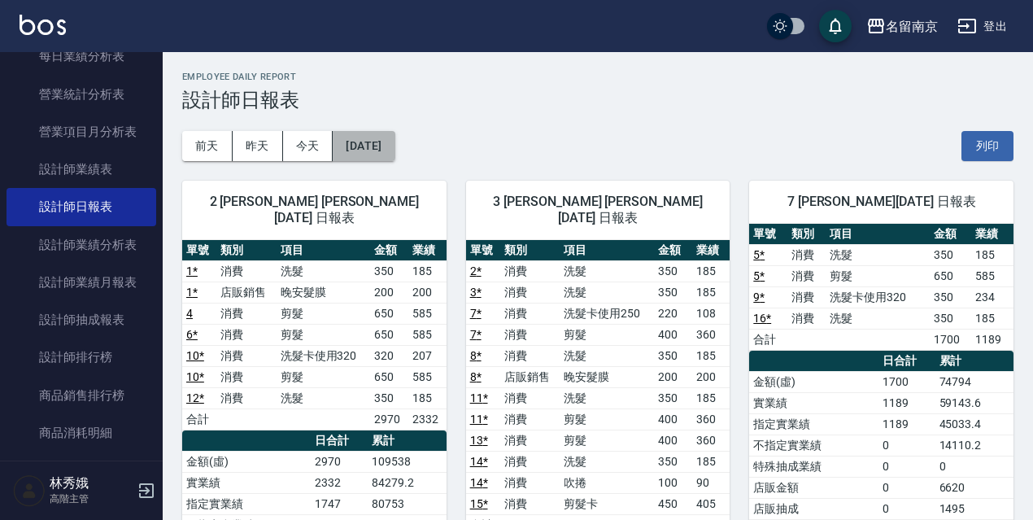
click at [393, 143] on button "[DATE]" at bounding box center [364, 146] width 62 height 30
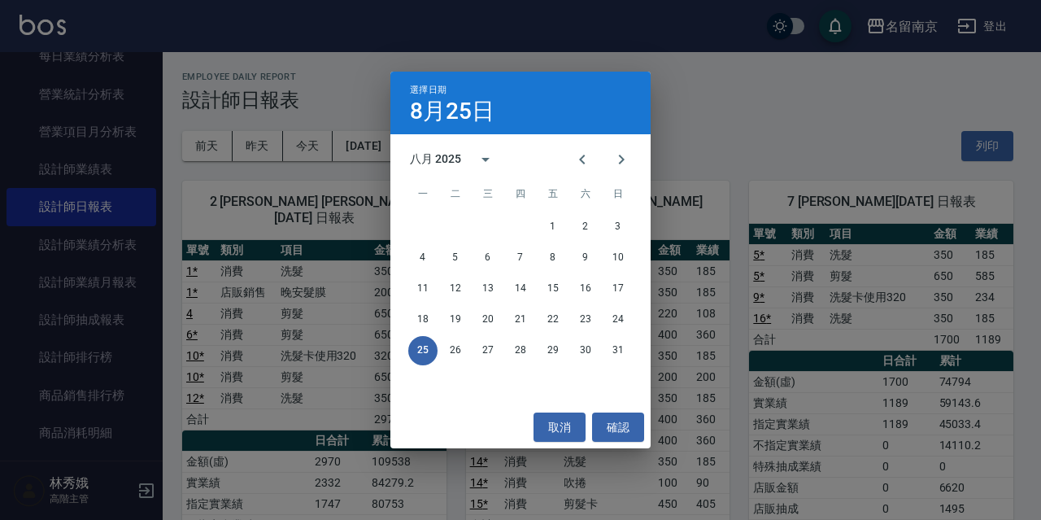
click at [681, 129] on div "選擇日期 8月25日 八月 2025 一 二 三 四 五 六 日 1 2 3 4 5 6 7 8 9 10 11 12 13 14 15 16 17 18 1…" at bounding box center [520, 260] width 1041 height 520
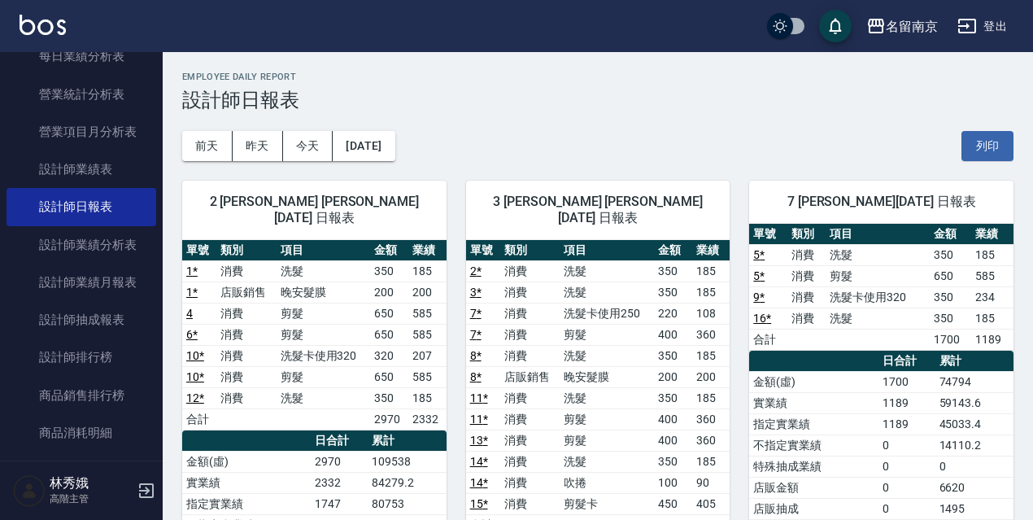
click at [754, 293] on link "9 *" at bounding box center [758, 296] width 11 height 13
click at [226, 345] on td "消費" at bounding box center [245, 355] width 59 height 21
click at [192, 349] on link "10 *" at bounding box center [195, 355] width 18 height 13
click at [390, 142] on button "[DATE]" at bounding box center [364, 146] width 62 height 30
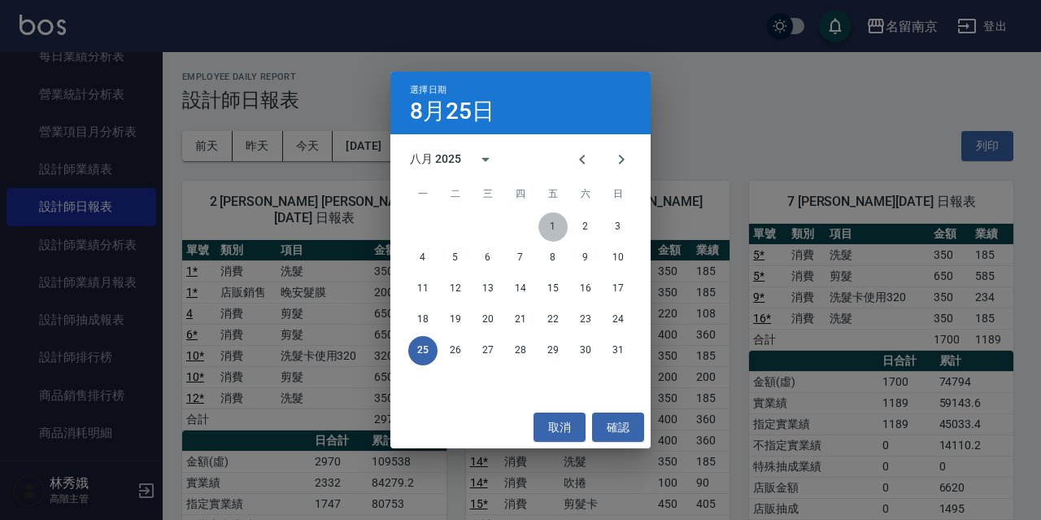
click at [559, 222] on button "1" at bounding box center [552, 226] width 29 height 29
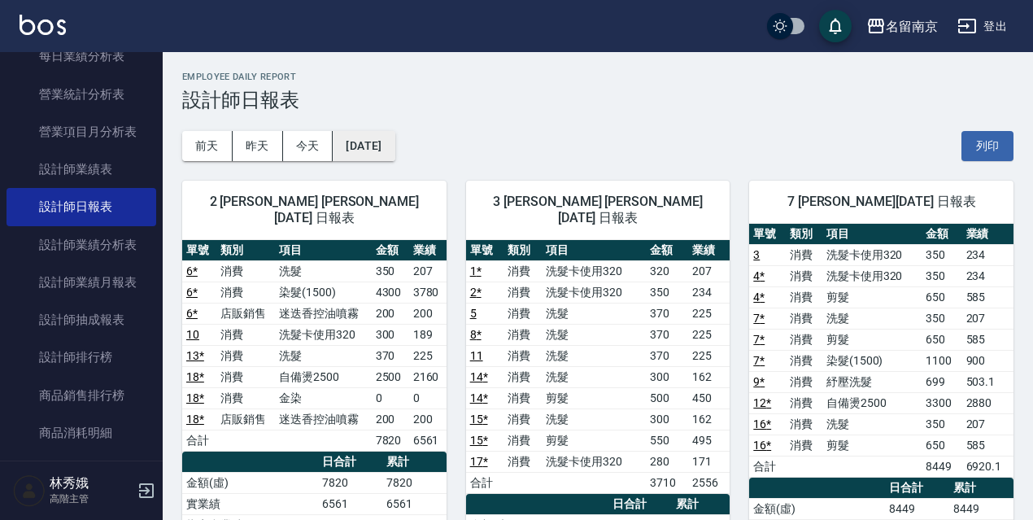
click at [394, 133] on button "2025/08/01" at bounding box center [364, 146] width 62 height 30
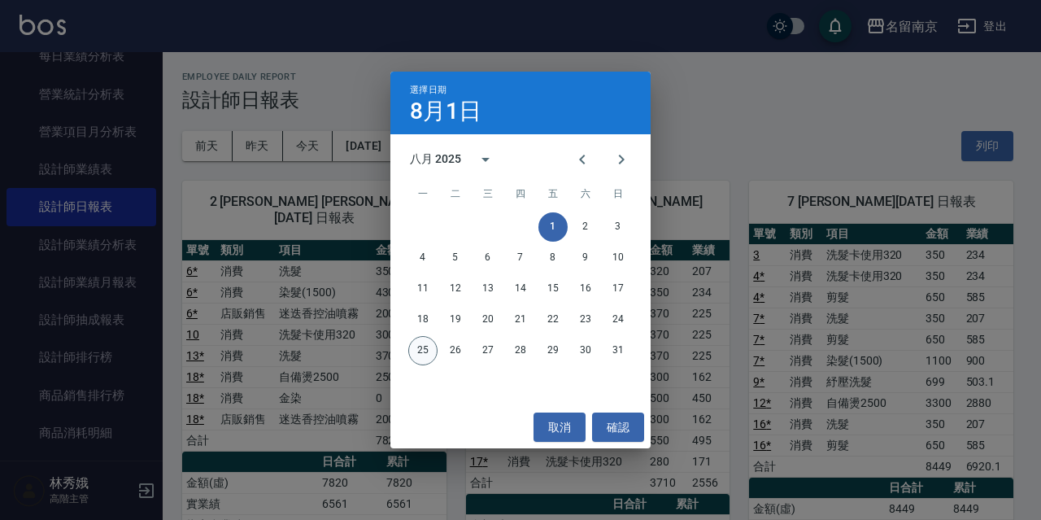
click at [414, 351] on button "25" at bounding box center [422, 350] width 29 height 29
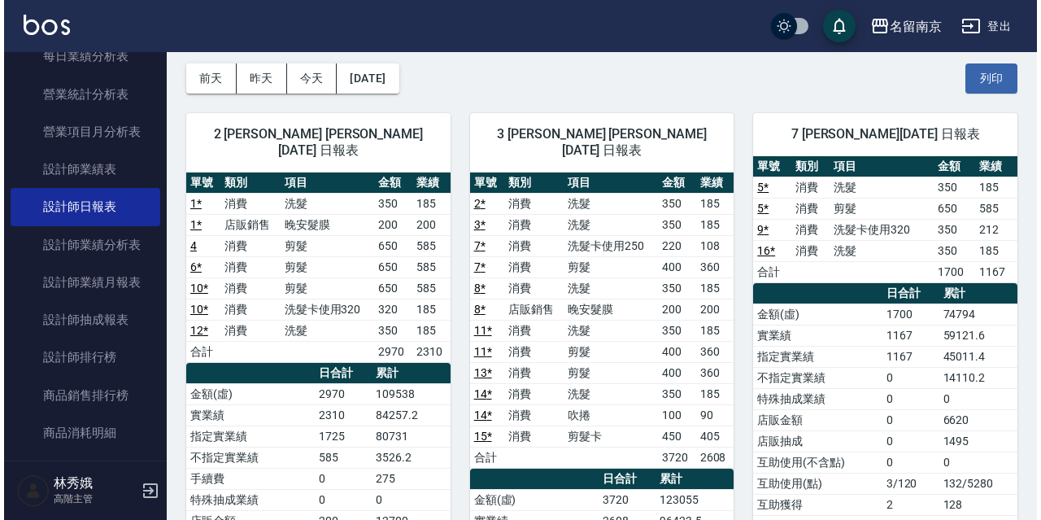
scroll to position [46, 0]
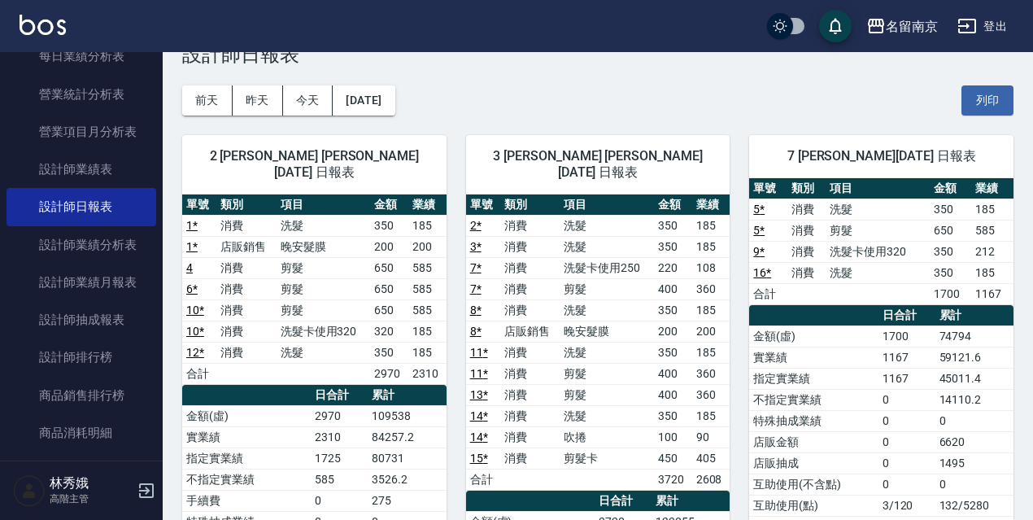
click at [755, 253] on link "9 *" at bounding box center [758, 251] width 11 height 13
click at [390, 96] on button "[DATE]" at bounding box center [364, 100] width 62 height 30
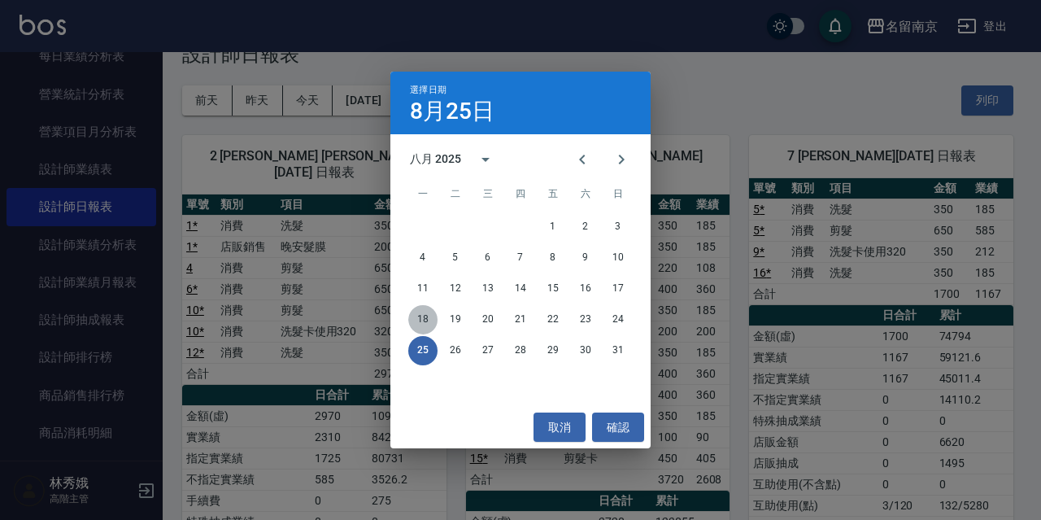
click at [422, 318] on button "18" at bounding box center [422, 319] width 29 height 29
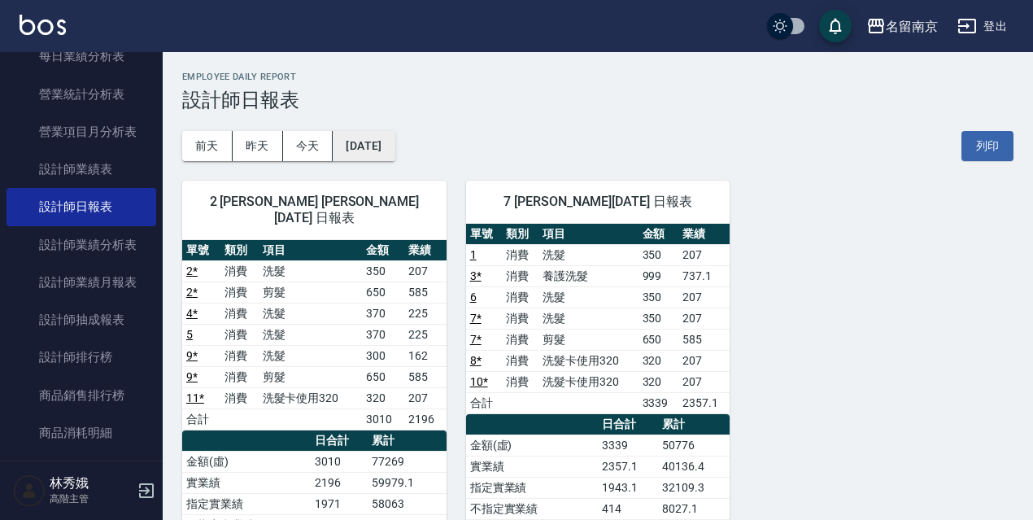
click at [394, 141] on button "2025/08/18" at bounding box center [364, 146] width 62 height 30
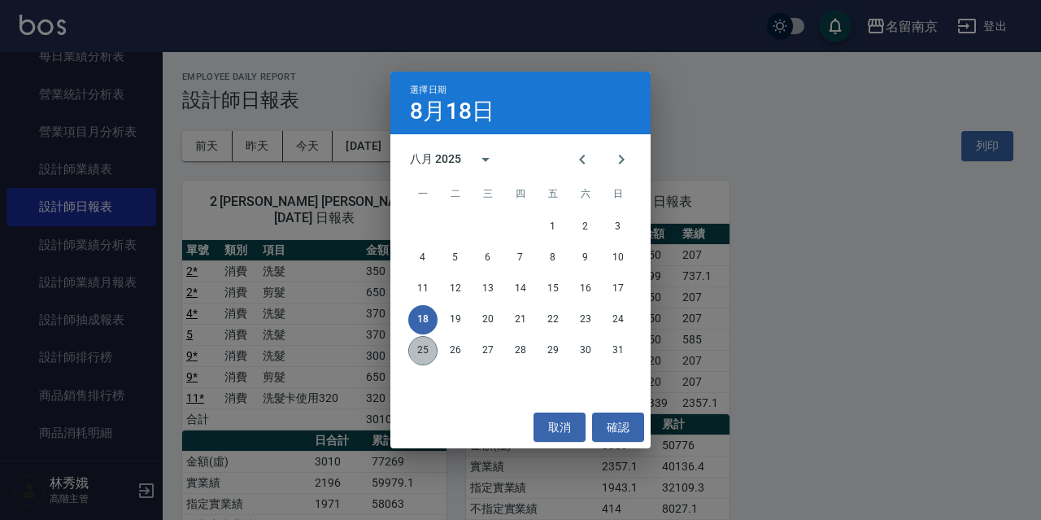
click at [420, 344] on button "25" at bounding box center [422, 350] width 29 height 29
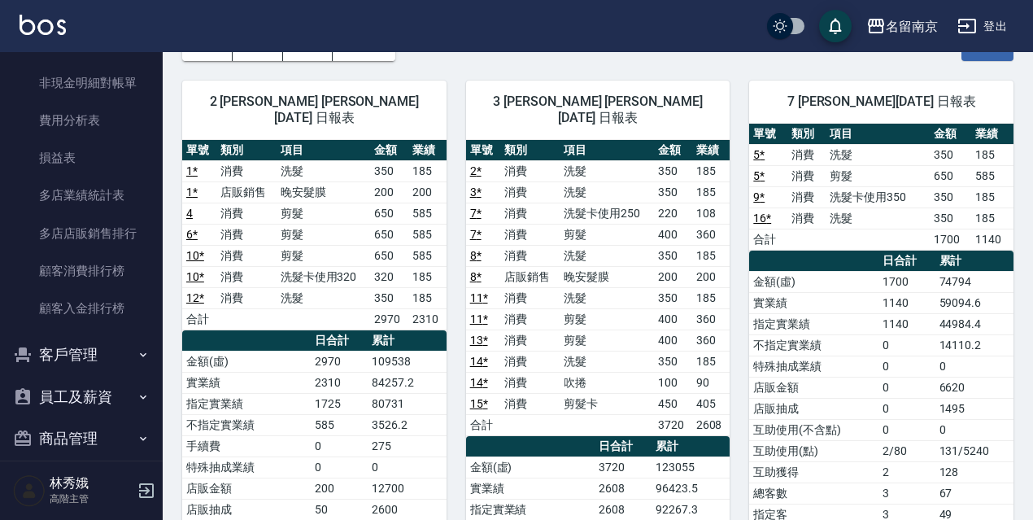
scroll to position [2047, 0]
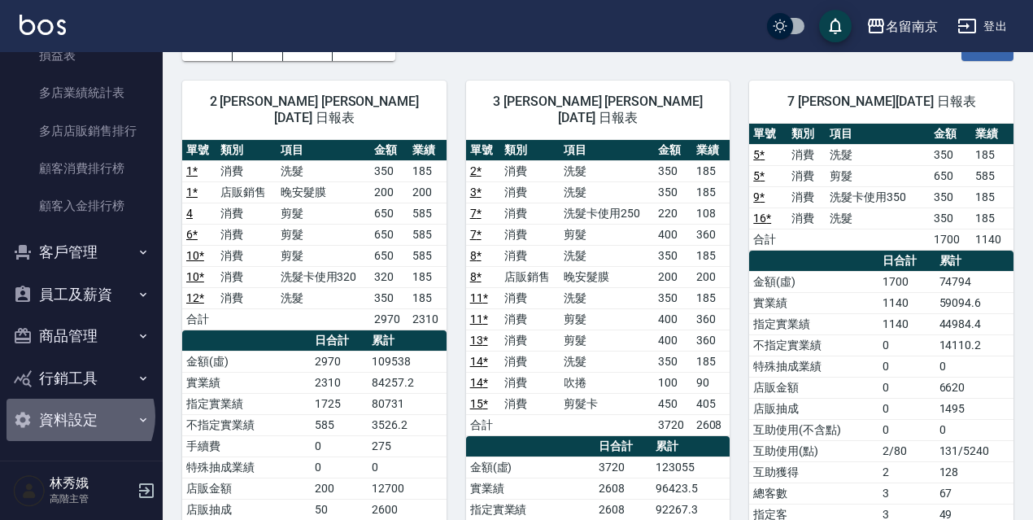
click at [78, 416] on button "資料設定" at bounding box center [82, 419] width 150 height 42
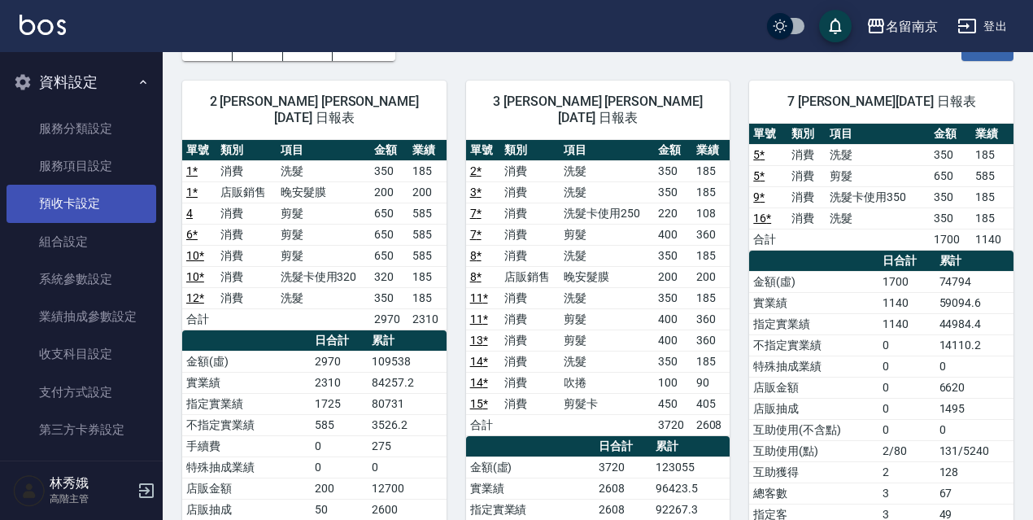
scroll to position [2346, 0]
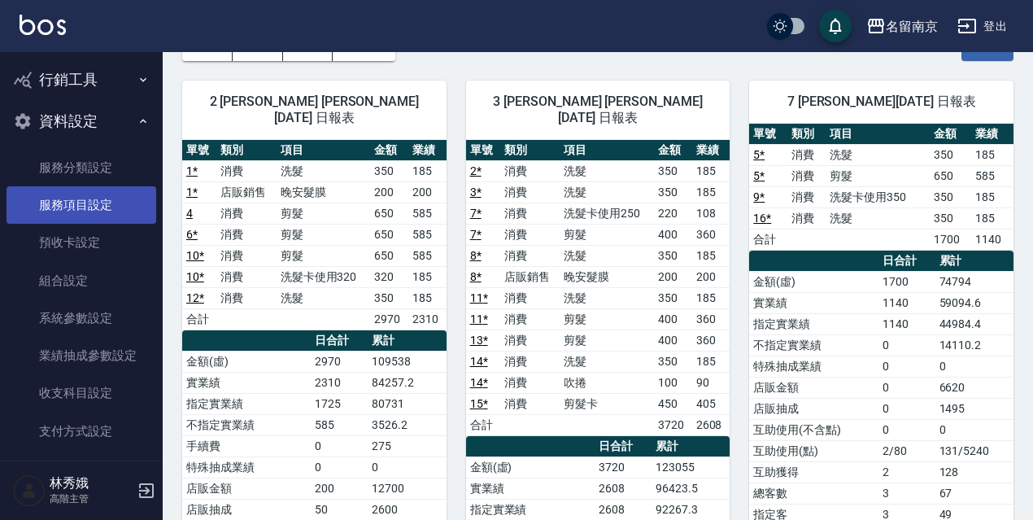
click at [87, 205] on link "服務項目設定" at bounding box center [82, 204] width 150 height 37
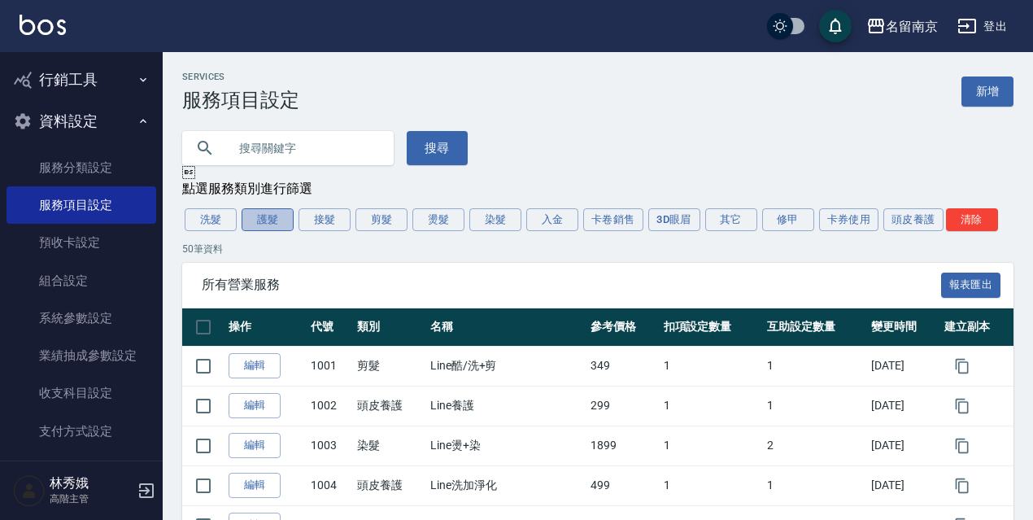
click at [268, 219] on button "護髮" at bounding box center [267, 219] width 52 height 23
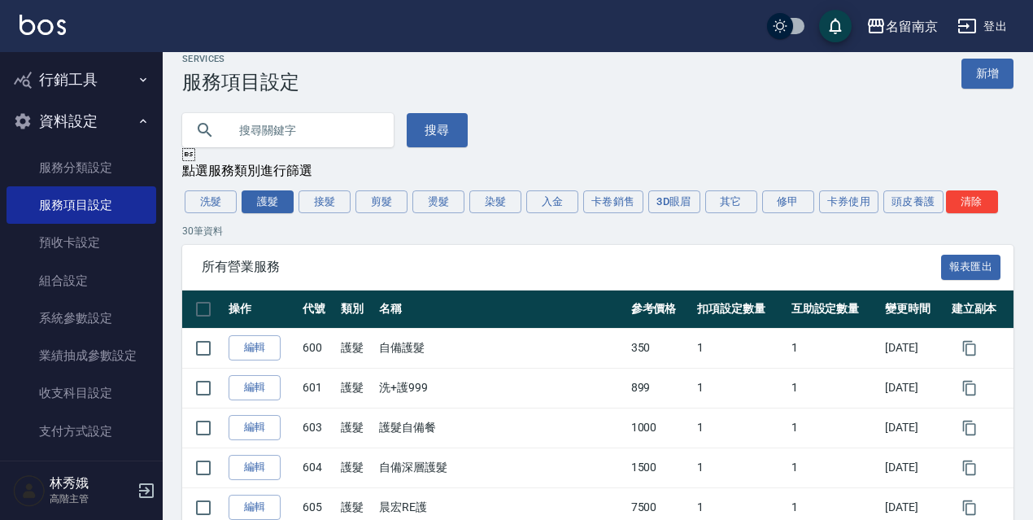
scroll to position [15, 0]
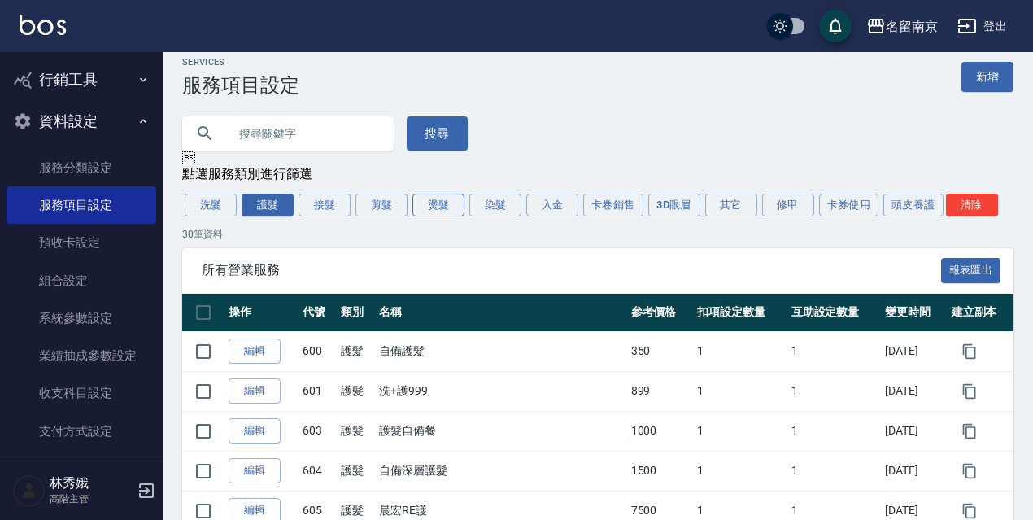
click at [434, 207] on button "燙髮" at bounding box center [438, 205] width 52 height 23
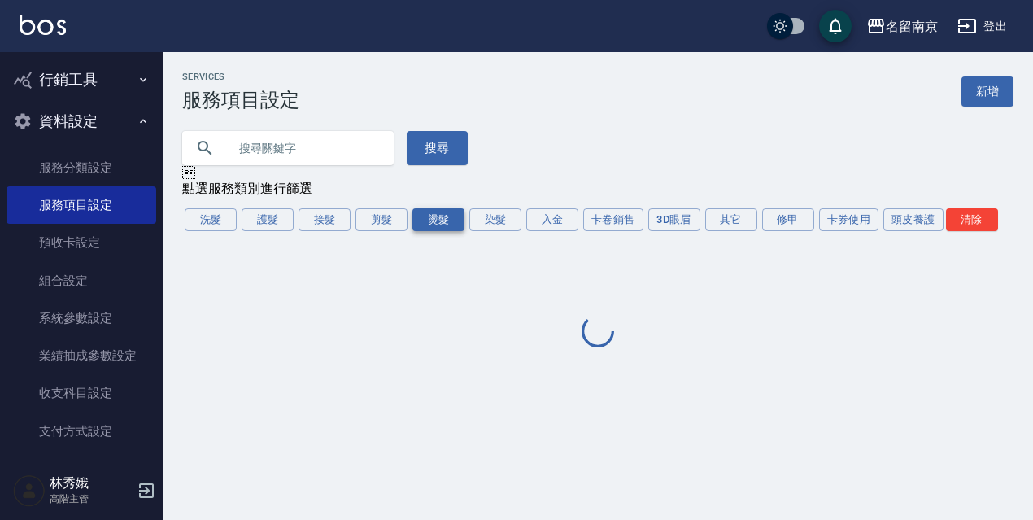
scroll to position [0, 0]
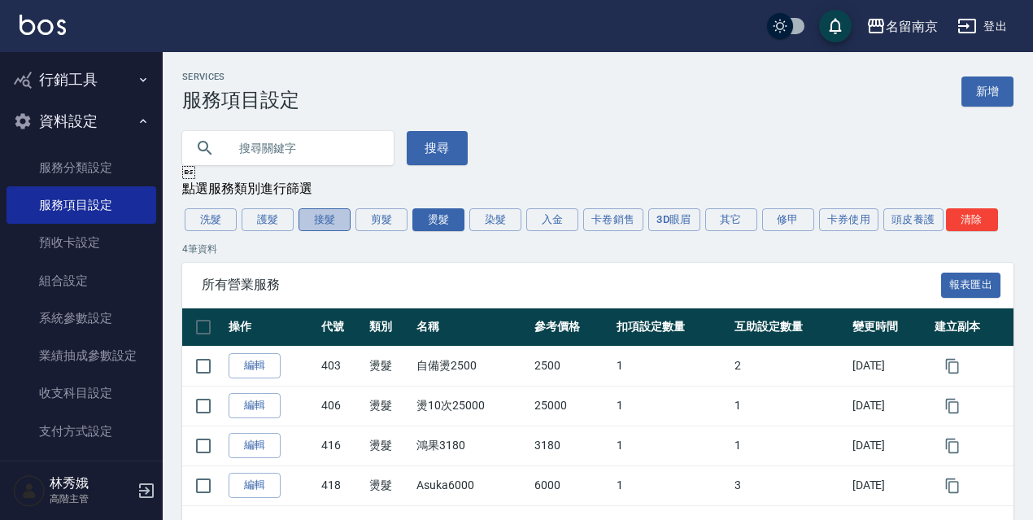
click at [332, 220] on button "接髮" at bounding box center [324, 219] width 52 height 23
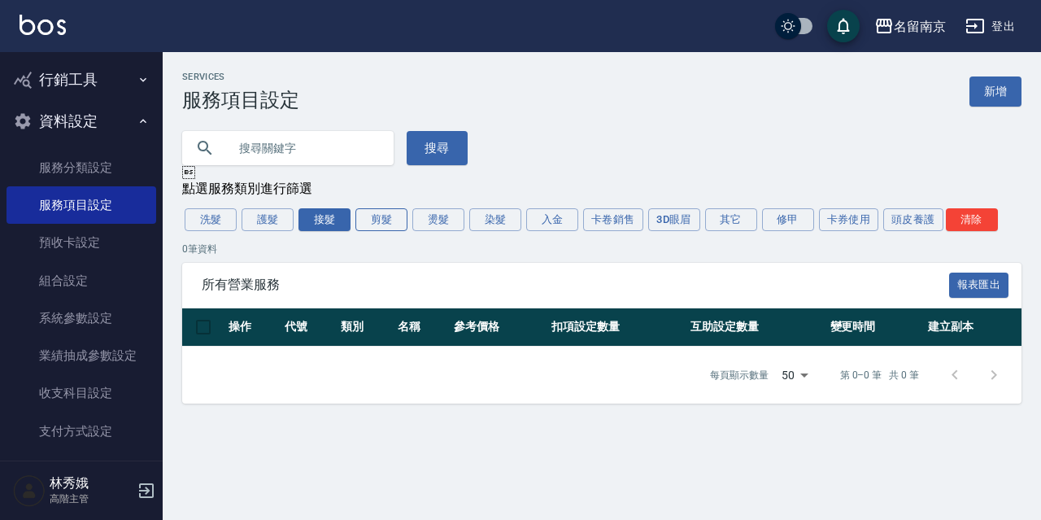
click at [383, 221] on button "剪髮" at bounding box center [381, 219] width 52 height 23
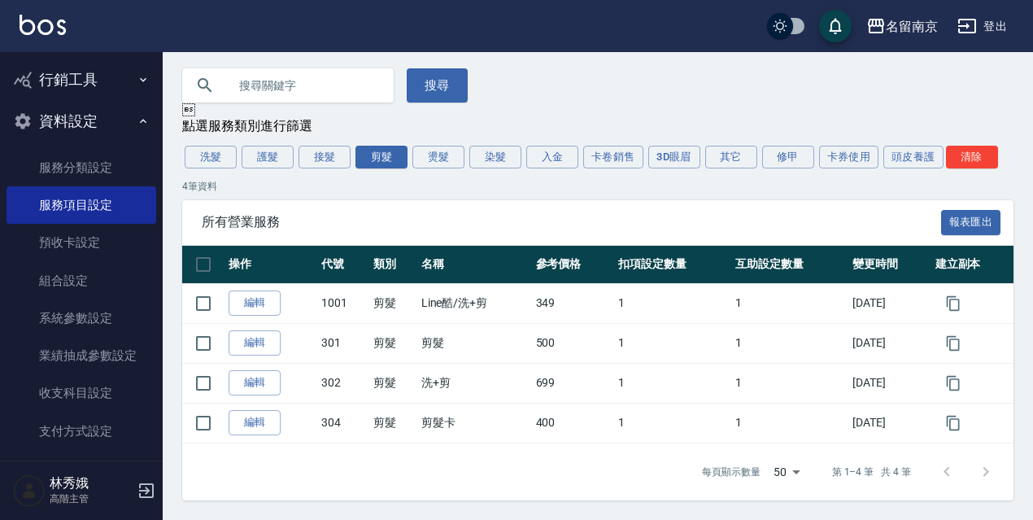
scroll to position [66, 0]
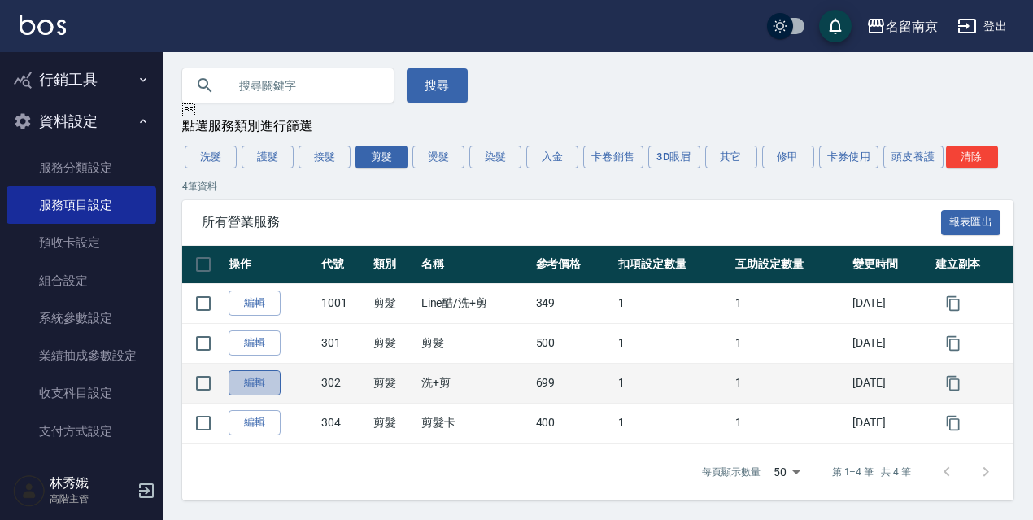
click at [268, 385] on link "編輯" at bounding box center [254, 382] width 52 height 25
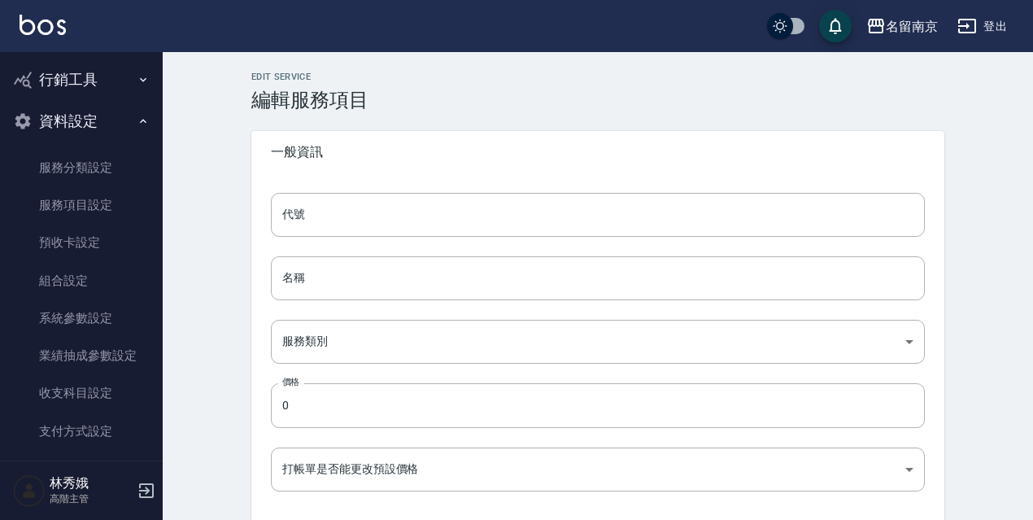
type input "302"
type input "洗+剪"
type input "e8882c9a-884e-4f9e-bf34-1a42506326cb"
type input "699"
type input "FALSE"
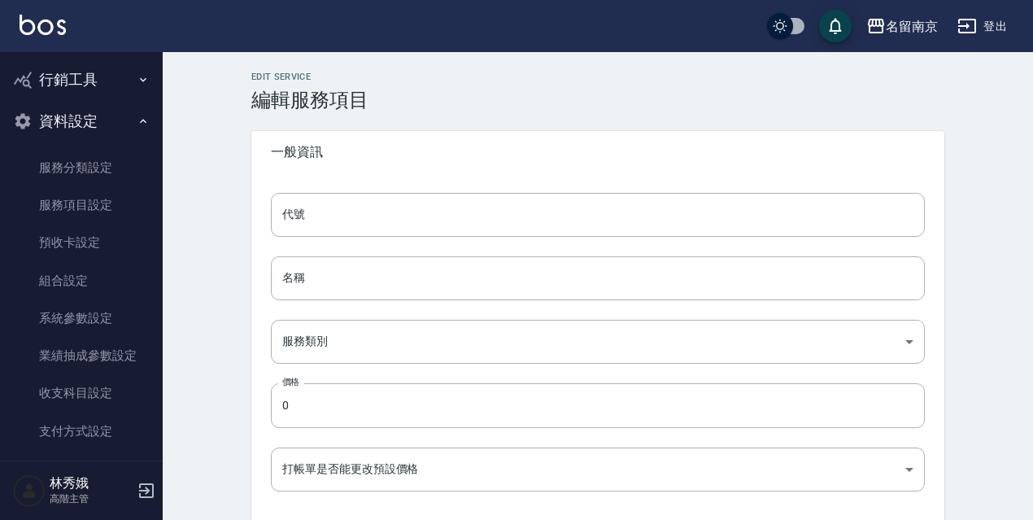
type input "none"
type input "UNSET"
type input "none"
type input "洗"
type input "2"
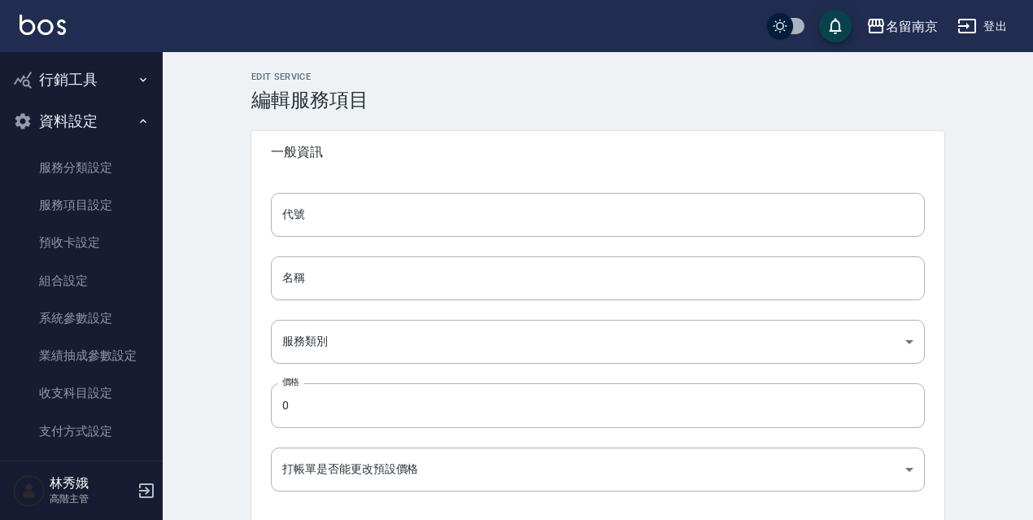
type input "點數"
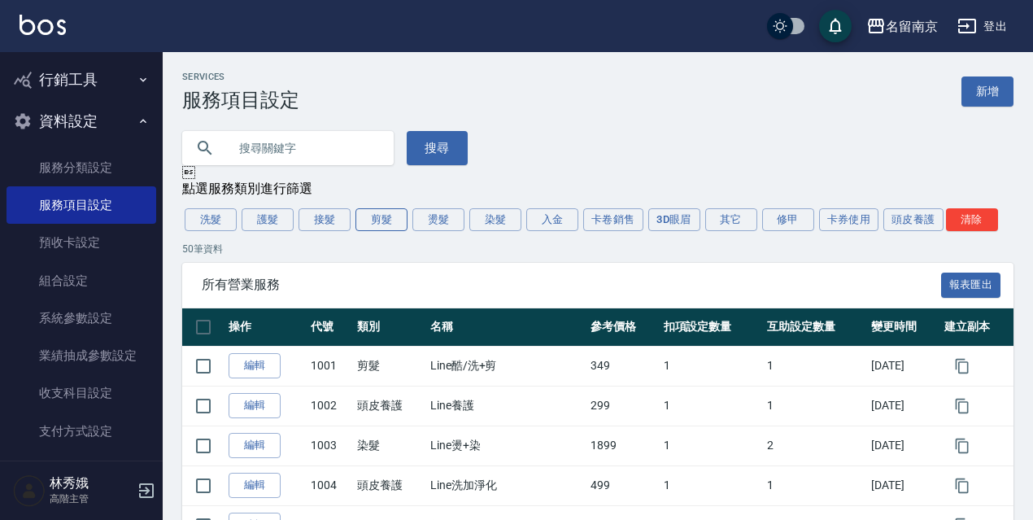
click at [378, 216] on button "剪髮" at bounding box center [381, 219] width 52 height 23
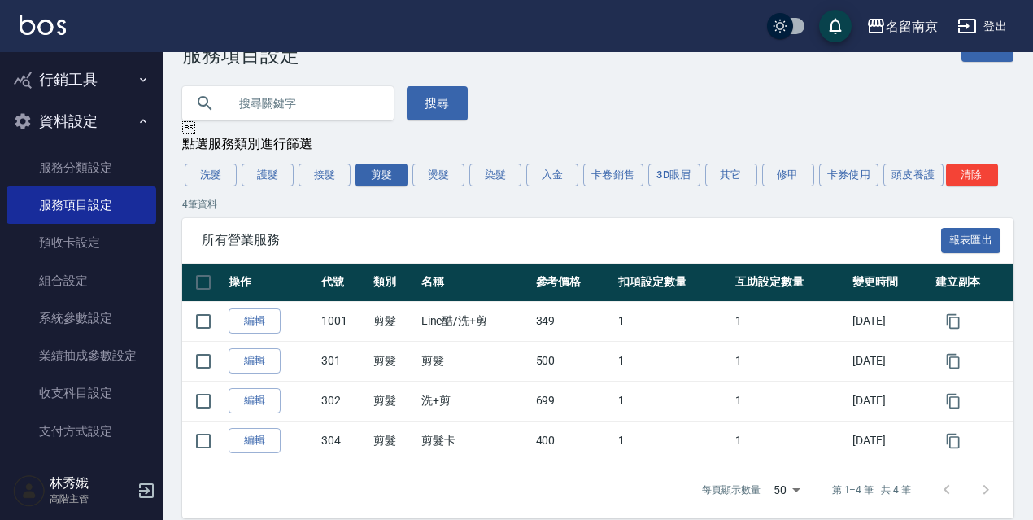
scroll to position [66, 0]
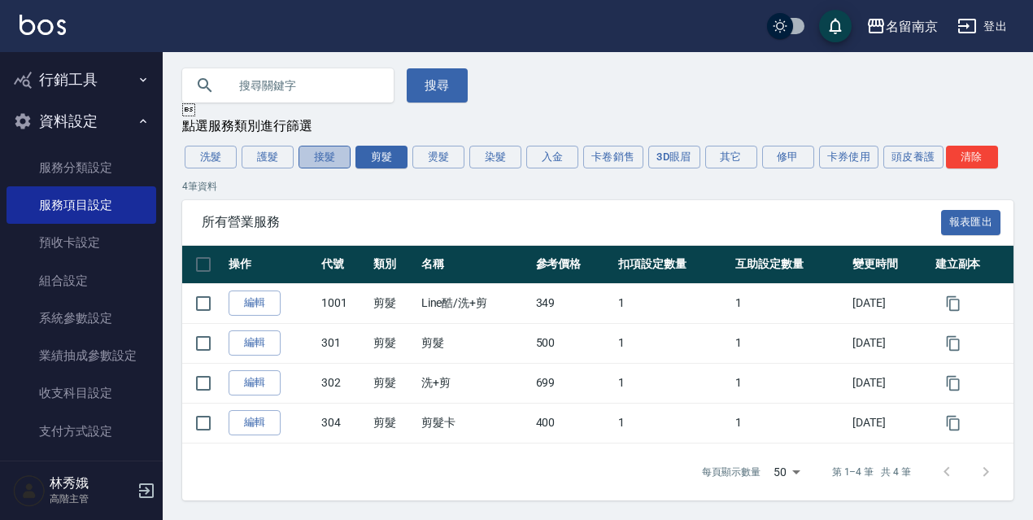
drag, startPoint x: 314, startPoint y: 162, endPoint x: 335, endPoint y: 165, distance: 21.4
click at [315, 162] on button "接髮" at bounding box center [324, 157] width 52 height 23
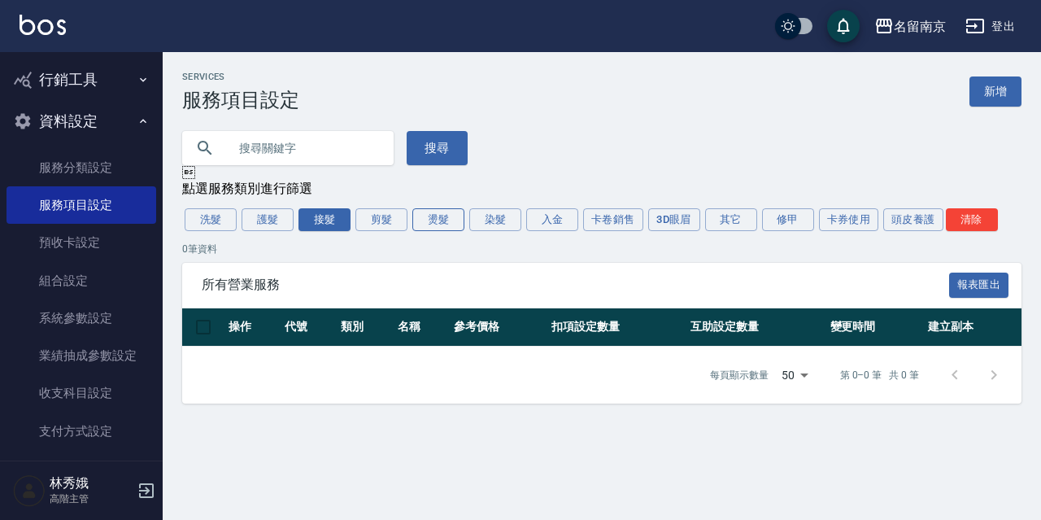
click at [438, 224] on button "燙髮" at bounding box center [438, 219] width 52 height 23
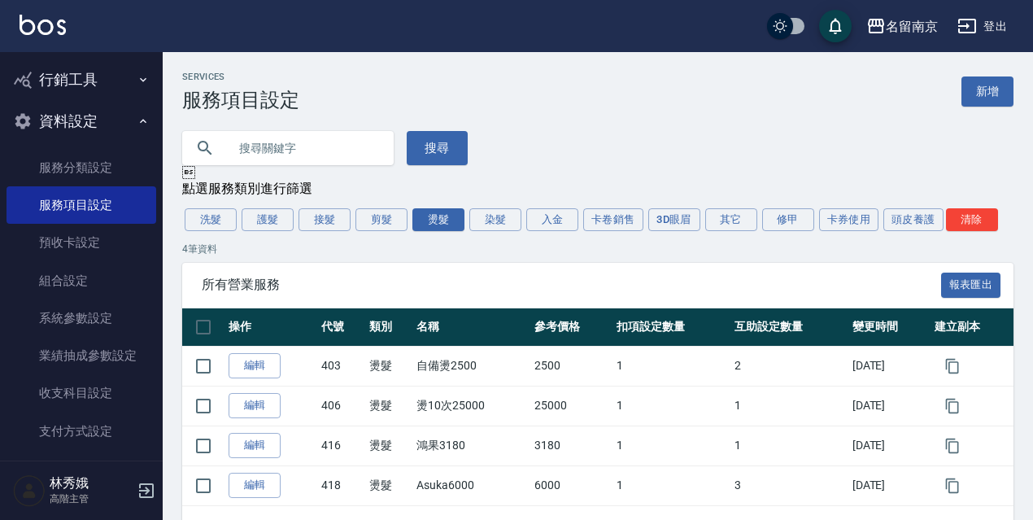
scroll to position [66, 0]
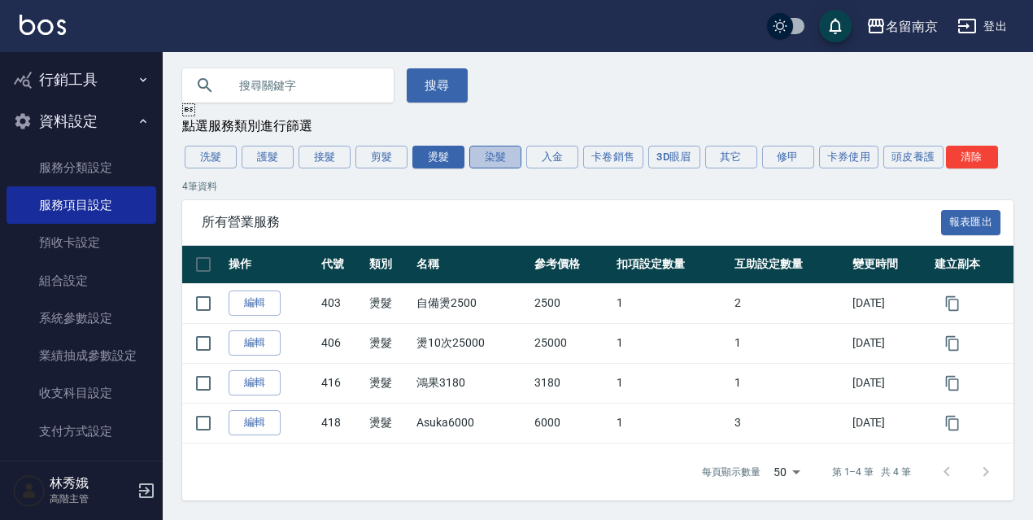
click at [478, 159] on button "染髮" at bounding box center [495, 157] width 52 height 23
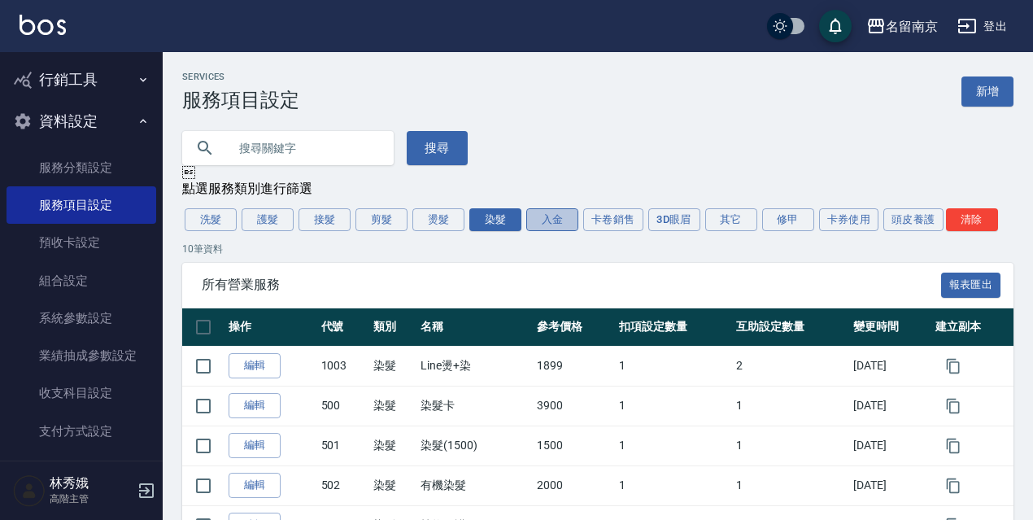
click at [557, 216] on button "入金" at bounding box center [552, 219] width 52 height 23
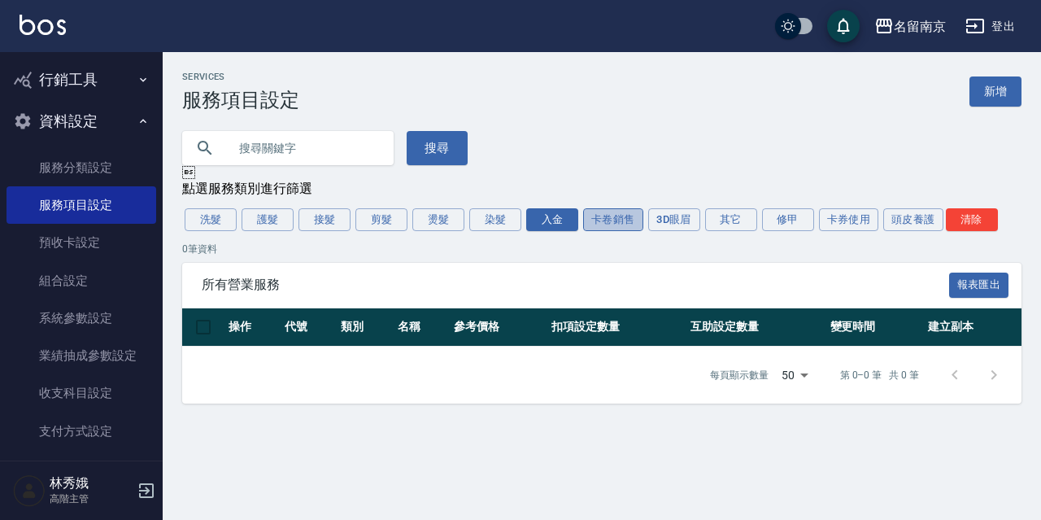
click at [610, 219] on button "卡卷銷售" at bounding box center [613, 219] width 60 height 23
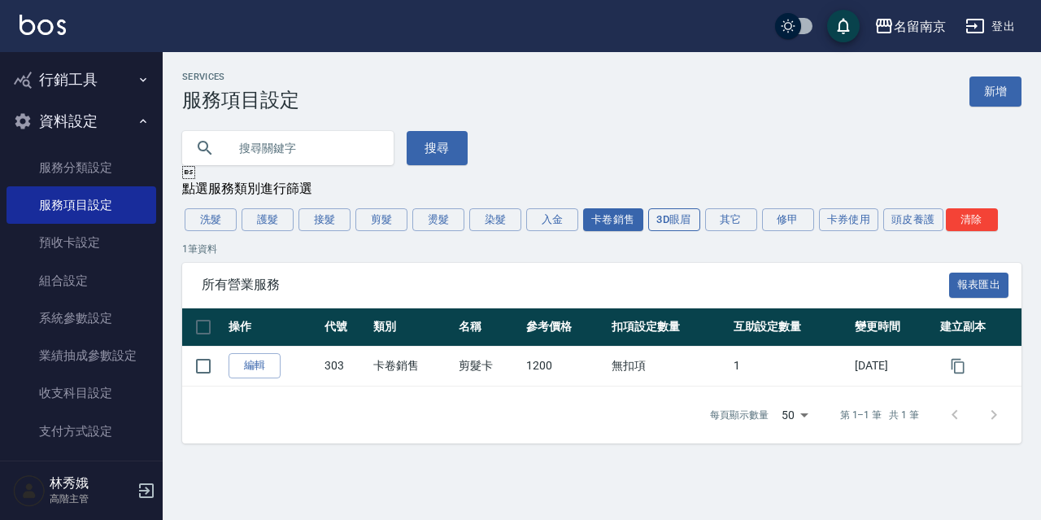
click at [674, 215] on button "3D眼眉" at bounding box center [674, 219] width 52 height 23
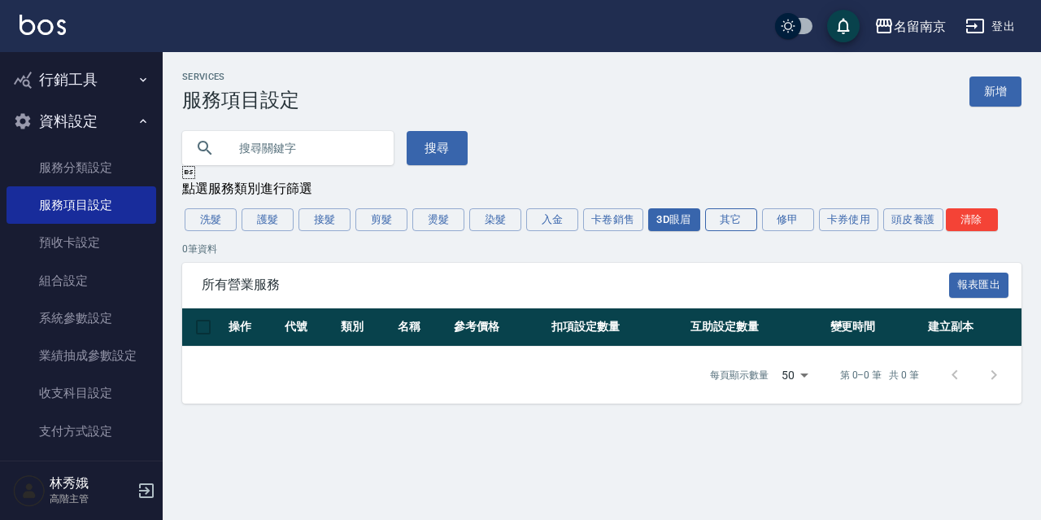
click at [742, 223] on button "其它" at bounding box center [731, 219] width 52 height 23
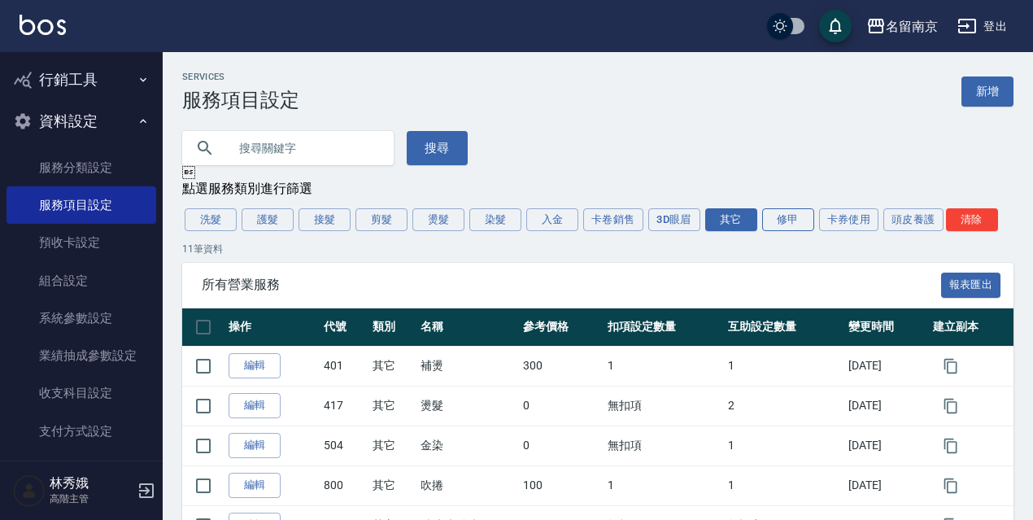
click at [791, 229] on button "修甲" at bounding box center [788, 219] width 52 height 23
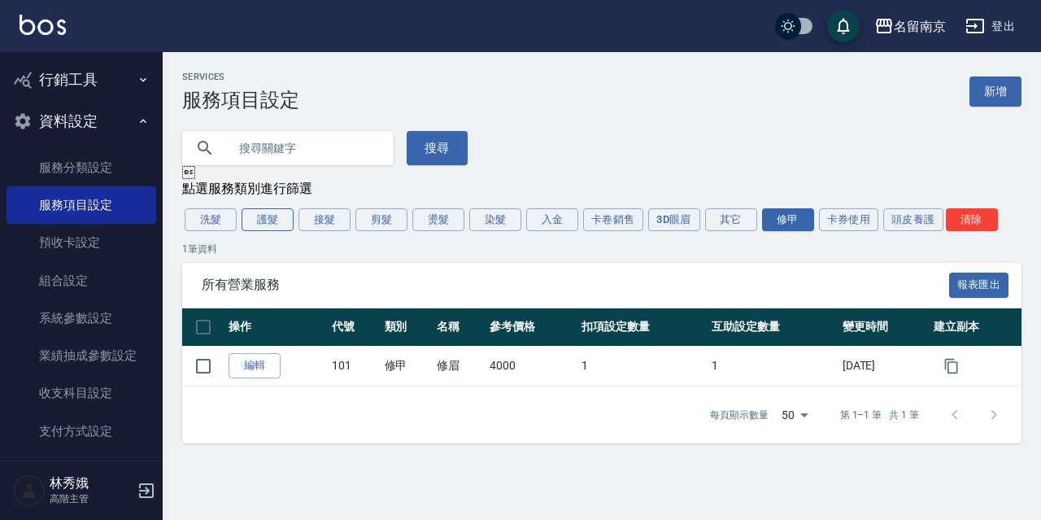
click at [266, 220] on button "護髮" at bounding box center [267, 219] width 52 height 23
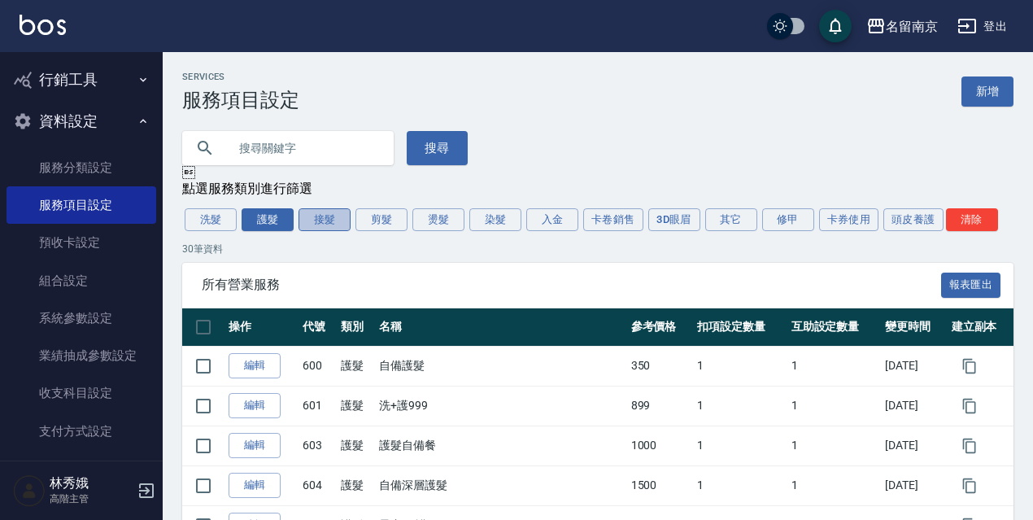
click at [335, 228] on button "接髮" at bounding box center [324, 219] width 52 height 23
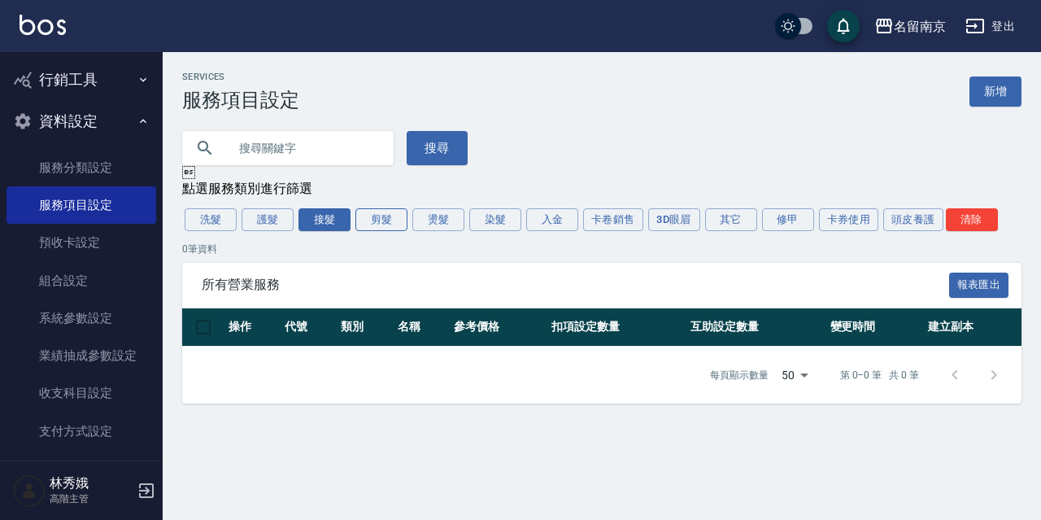
click at [389, 228] on button "剪髮" at bounding box center [381, 219] width 52 height 23
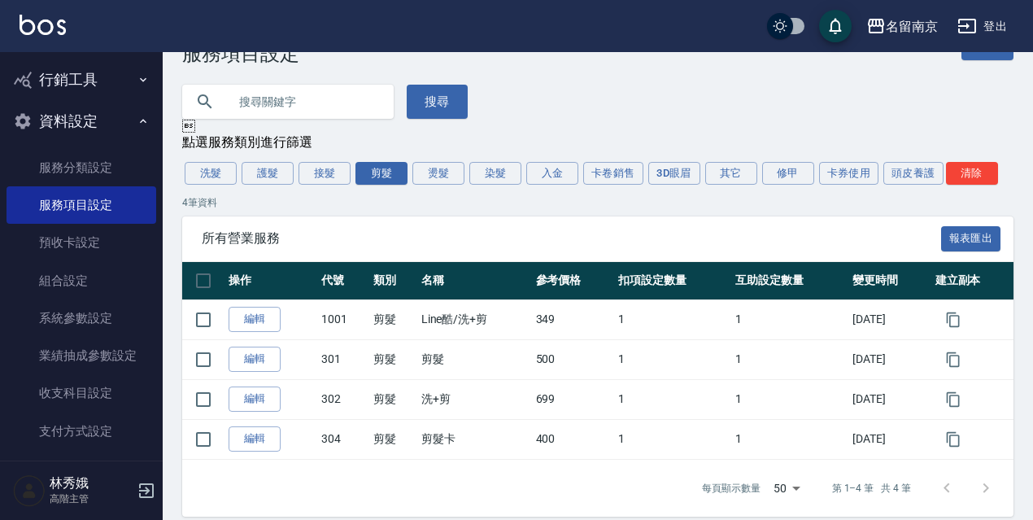
scroll to position [66, 0]
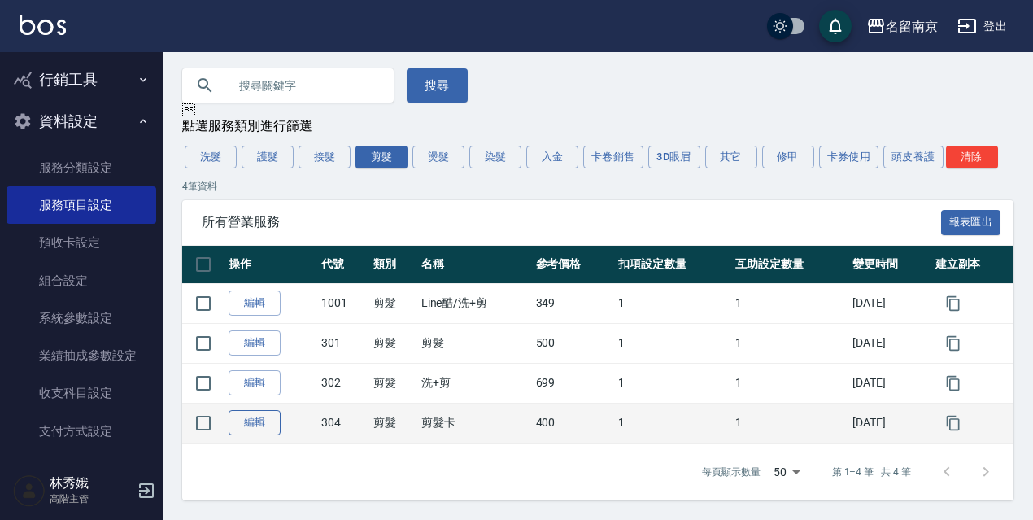
click at [245, 425] on link "編輯" at bounding box center [254, 422] width 52 height 25
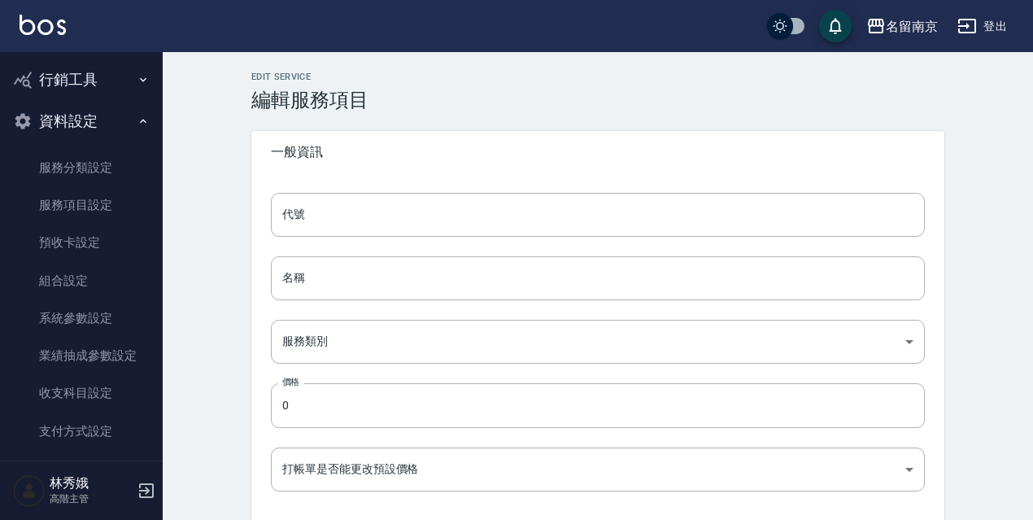
type input "304"
type input "剪髮卡"
type input "e8882c9a-884e-4f9e-bf34-1a42506326cb"
type input "400"
type input "FALSE"
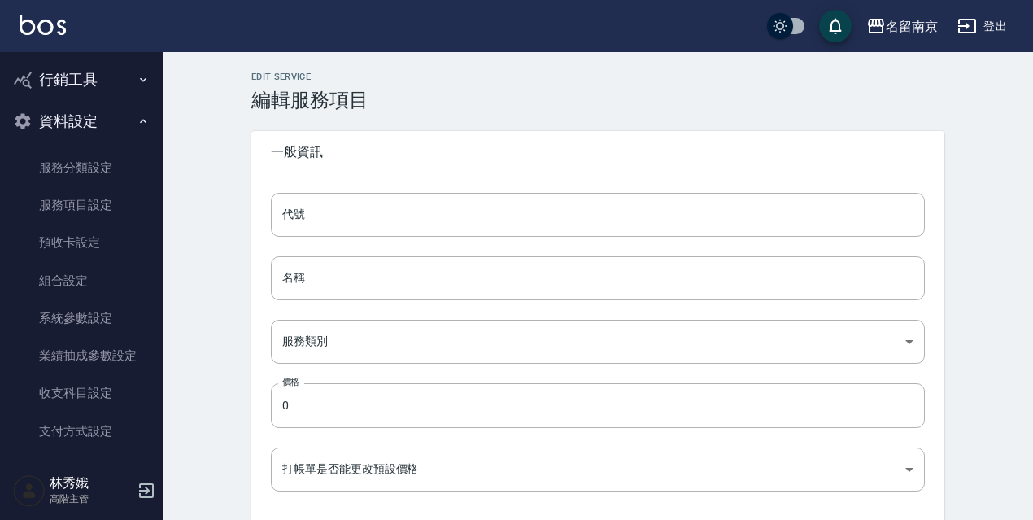
type input "none"
type input "UNSET"
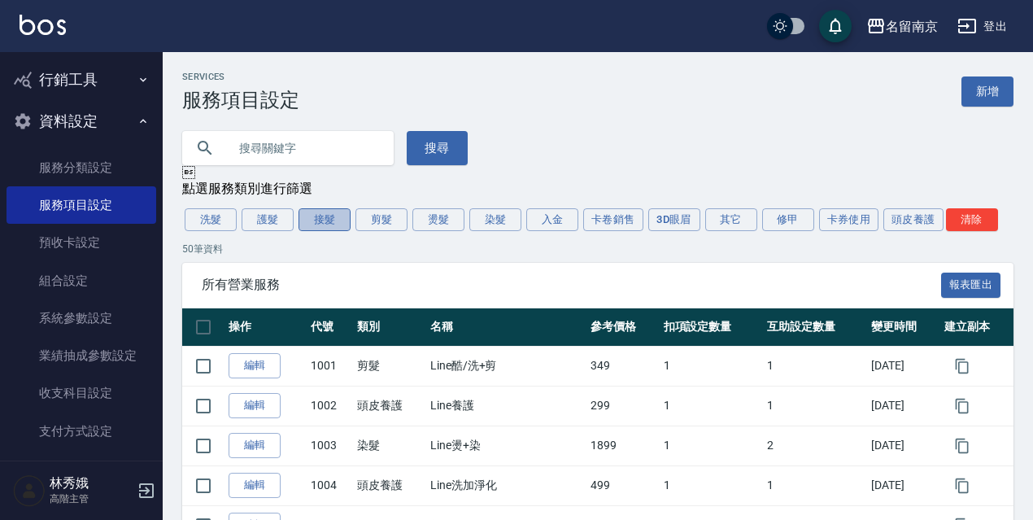
click at [309, 225] on button "接髮" at bounding box center [324, 219] width 52 height 23
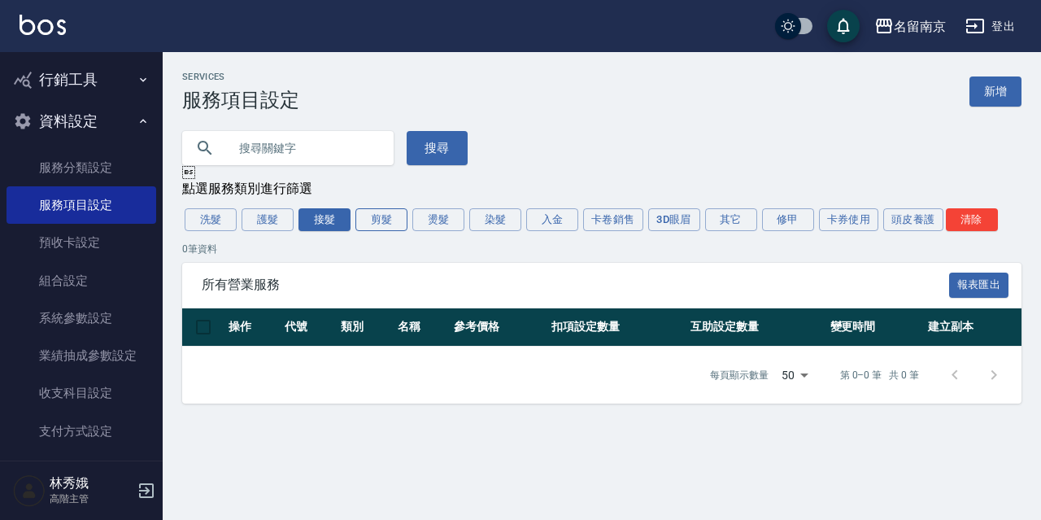
click at [378, 216] on button "剪髮" at bounding box center [381, 219] width 52 height 23
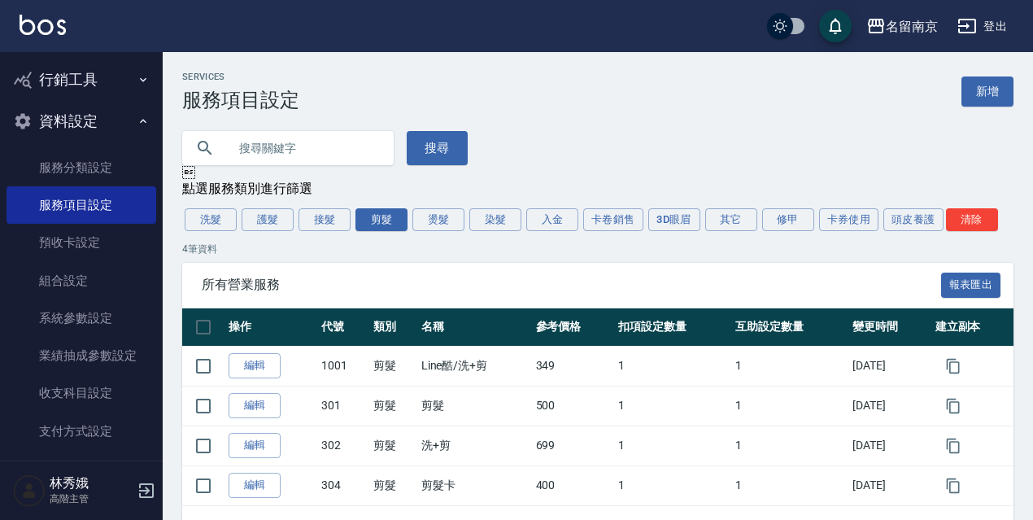
scroll to position [66, 0]
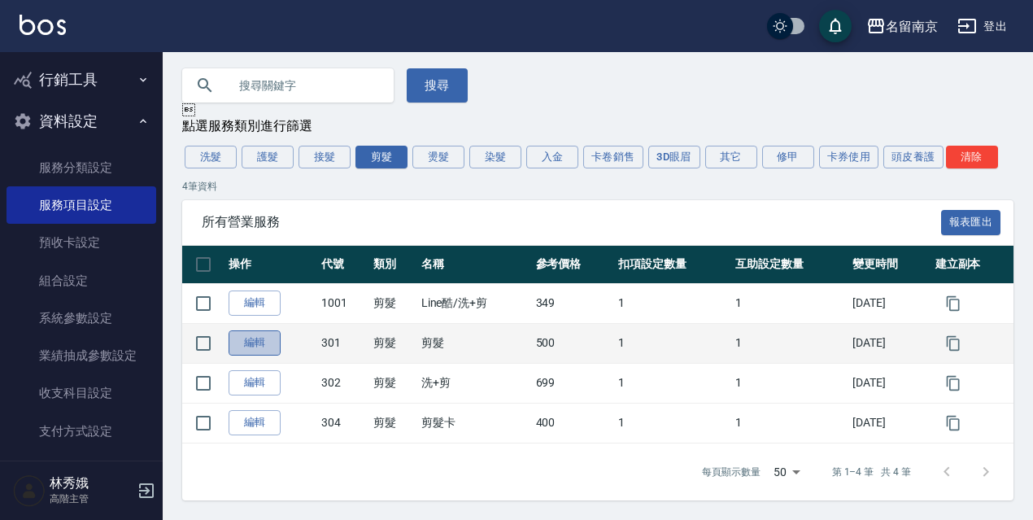
click at [230, 350] on link "編輯" at bounding box center [254, 342] width 52 height 25
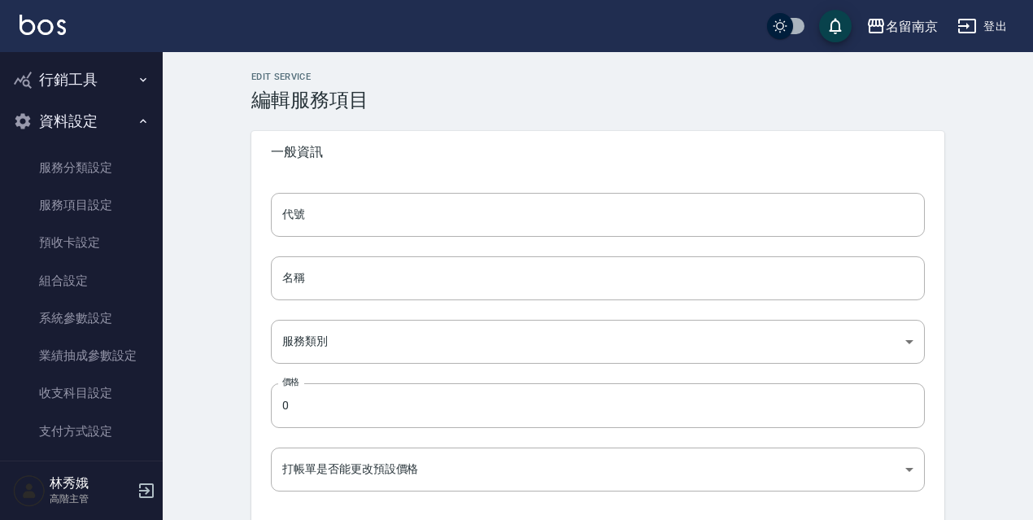
type input "301"
type input "剪髮"
type input "e8882c9a-884e-4f9e-bf34-1a42506326cb"
type input "500"
type input "FALSE"
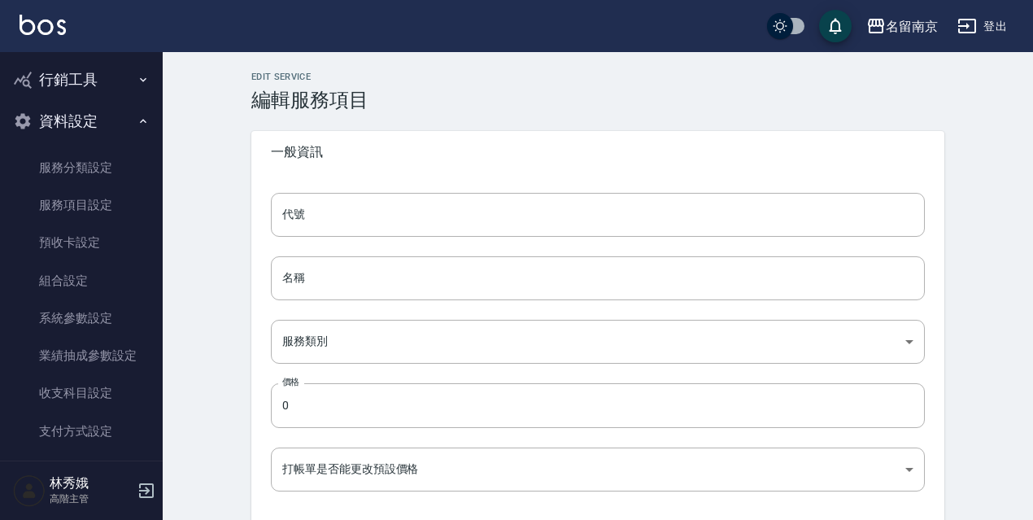
type input "none"
type input "UNSET"
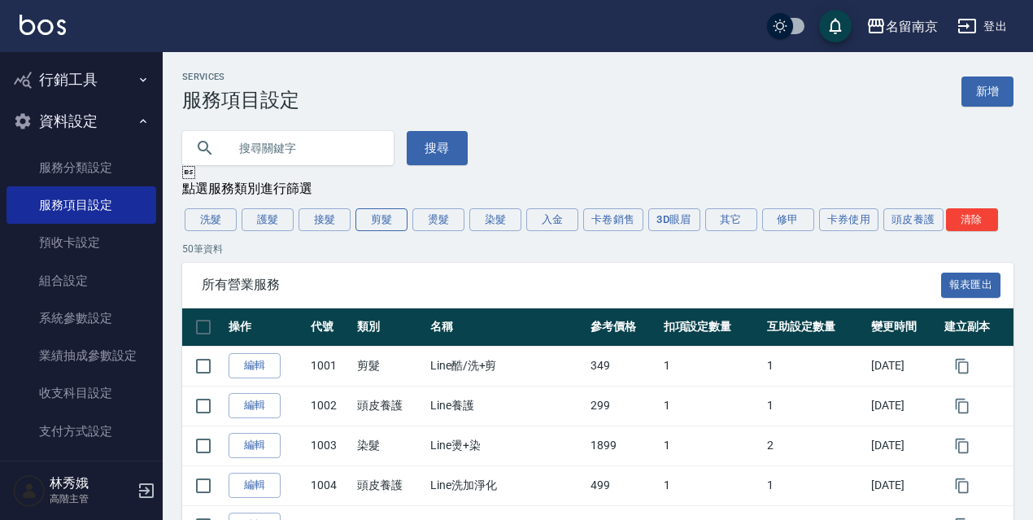
drag, startPoint x: 384, startPoint y: 224, endPoint x: 529, endPoint y: 276, distance: 154.1
click at [384, 224] on button "剪髮" at bounding box center [381, 219] width 52 height 23
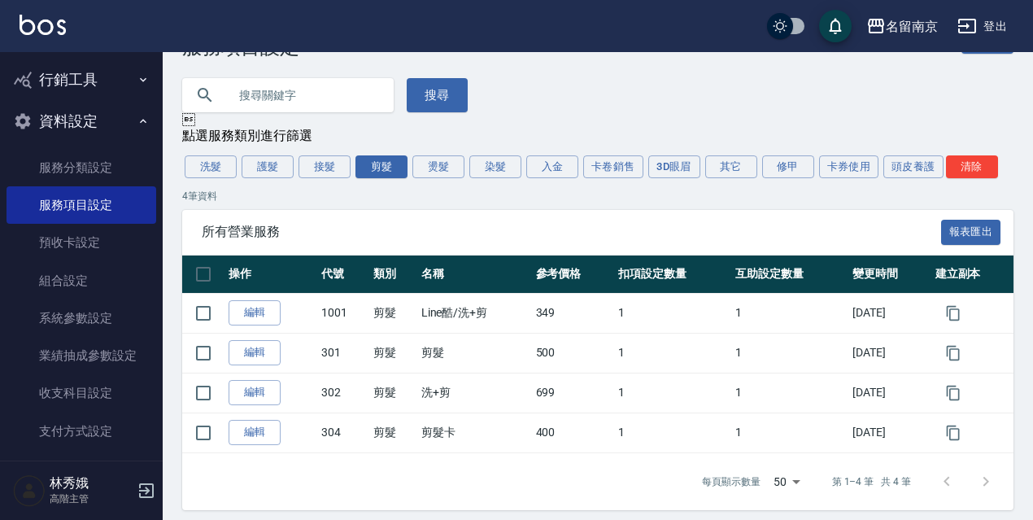
scroll to position [66, 0]
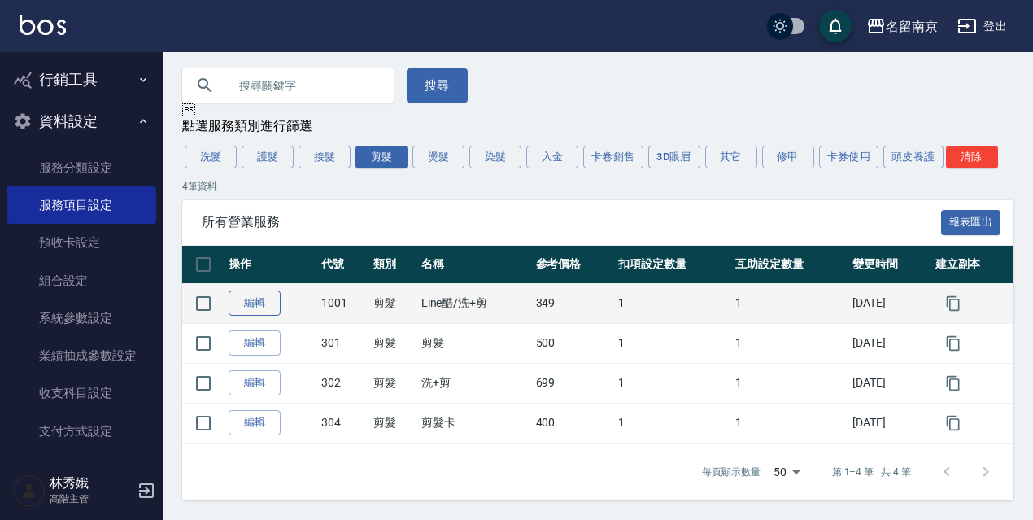
click at [251, 307] on link "編輯" at bounding box center [254, 302] width 52 height 25
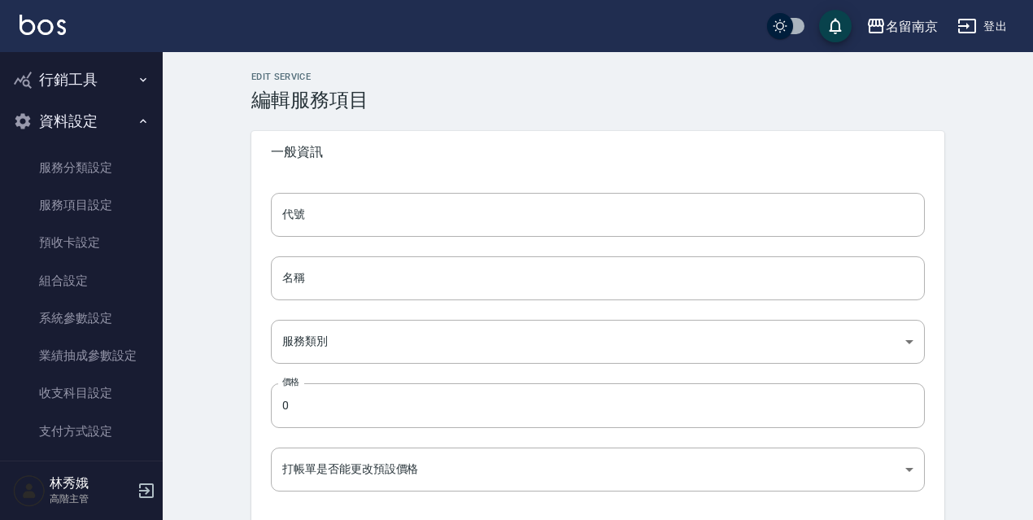
type input "1001"
type input "Line酷/洗+剪"
type input "e8882c9a-884e-4f9e-bf34-1a42506326cb"
type input "349"
type input "FALSE"
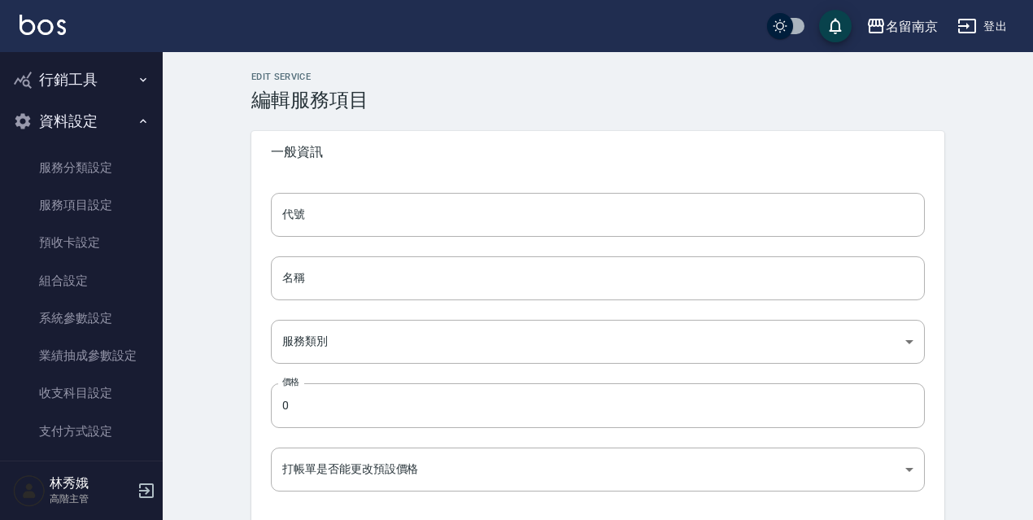
type input "none"
type input "UNSET"
type input "none"
type input "洗"
type input "2"
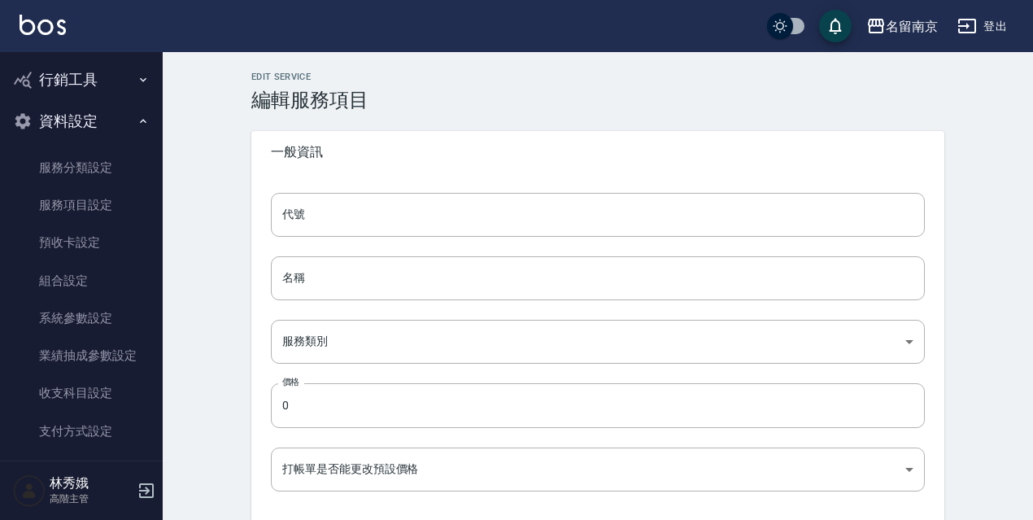
type input "點數"
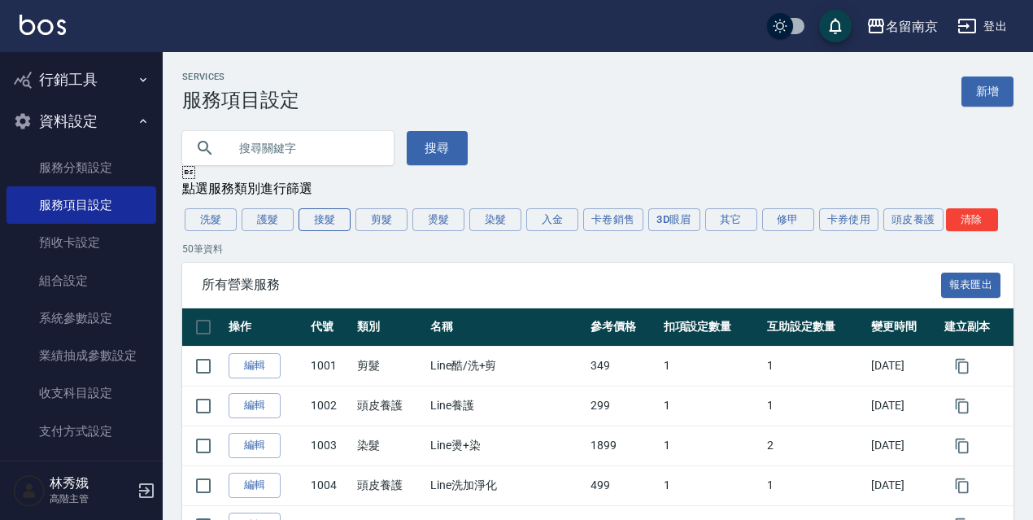
click at [337, 222] on button "接髮" at bounding box center [324, 219] width 52 height 23
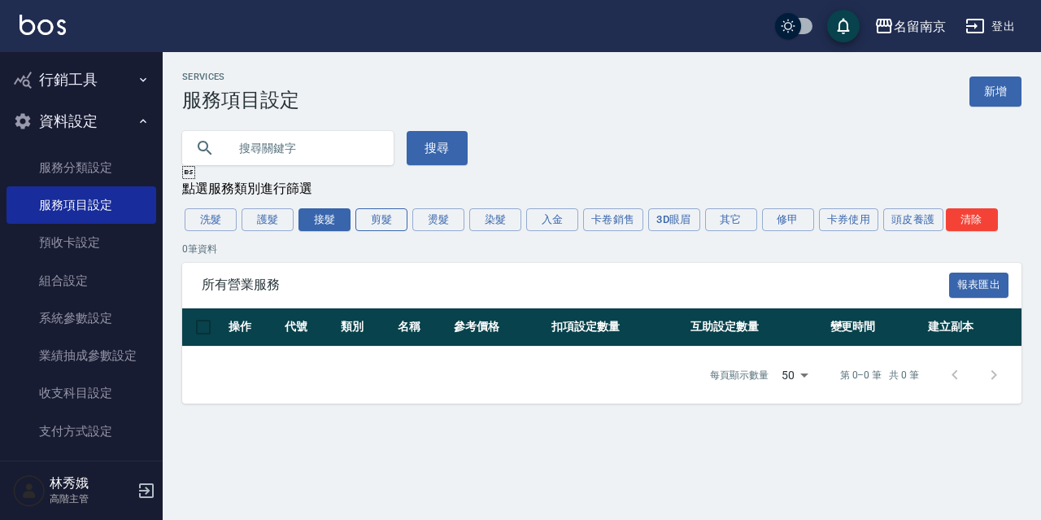
click at [392, 221] on button "剪髮" at bounding box center [381, 219] width 52 height 23
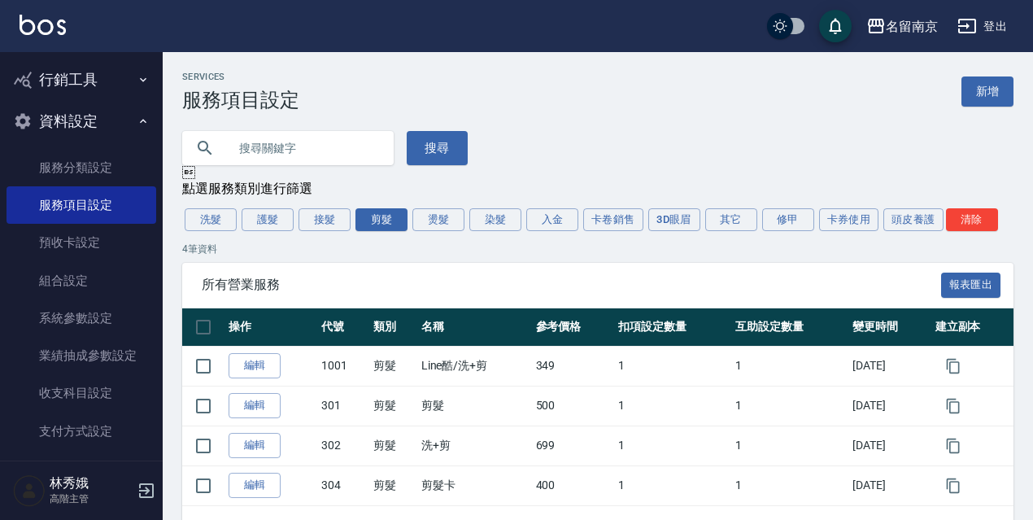
scroll to position [66, 0]
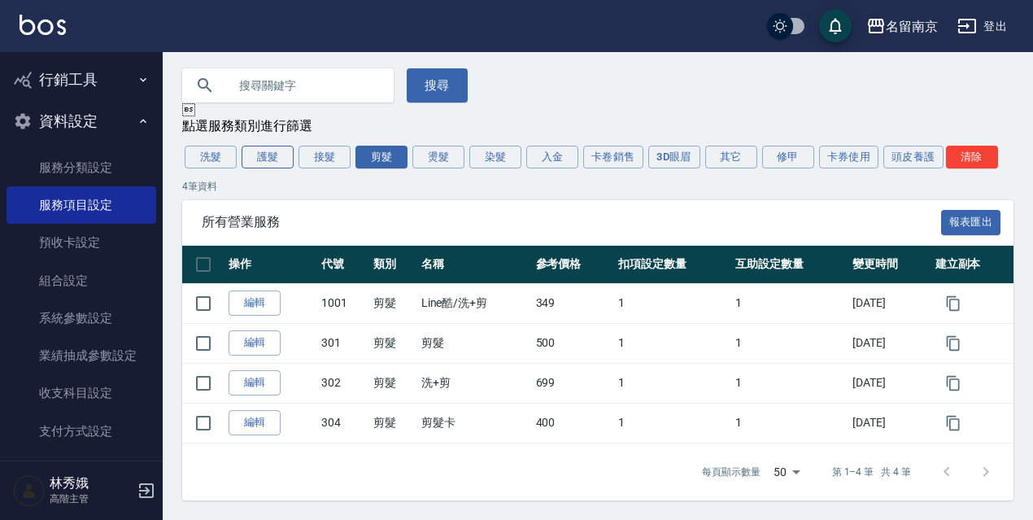
click at [261, 157] on button "護髮" at bounding box center [267, 157] width 52 height 23
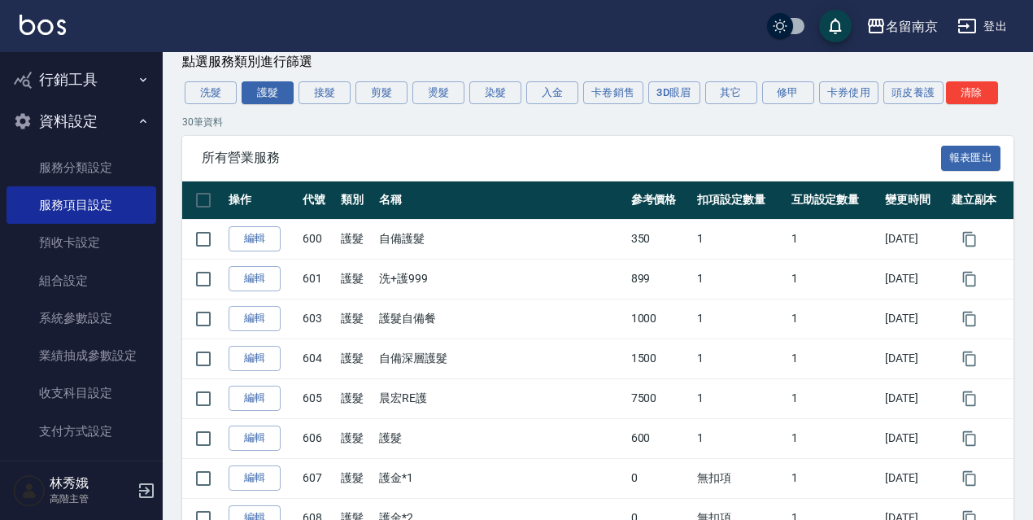
scroll to position [122, 0]
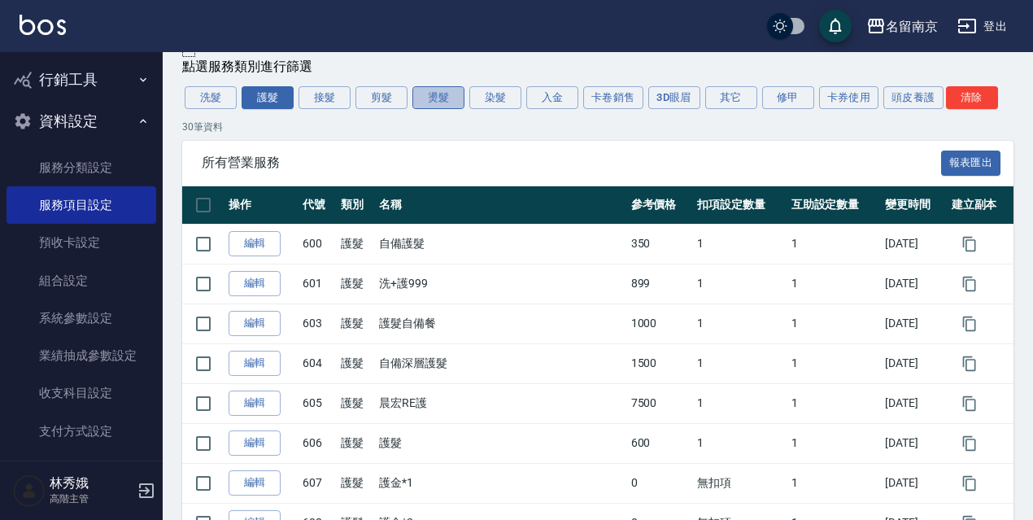
click at [442, 101] on button "燙髮" at bounding box center [438, 97] width 52 height 23
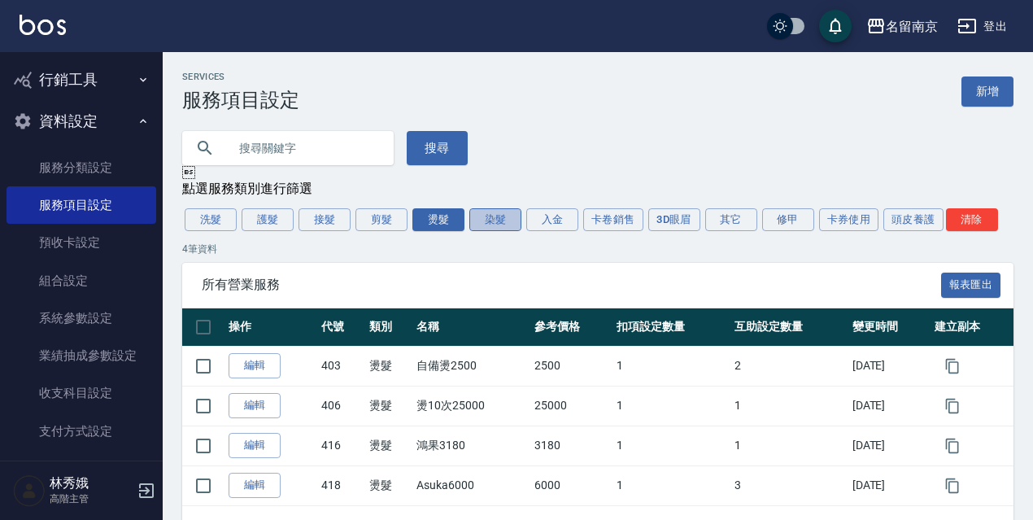
click at [502, 228] on button "染髮" at bounding box center [495, 219] width 52 height 23
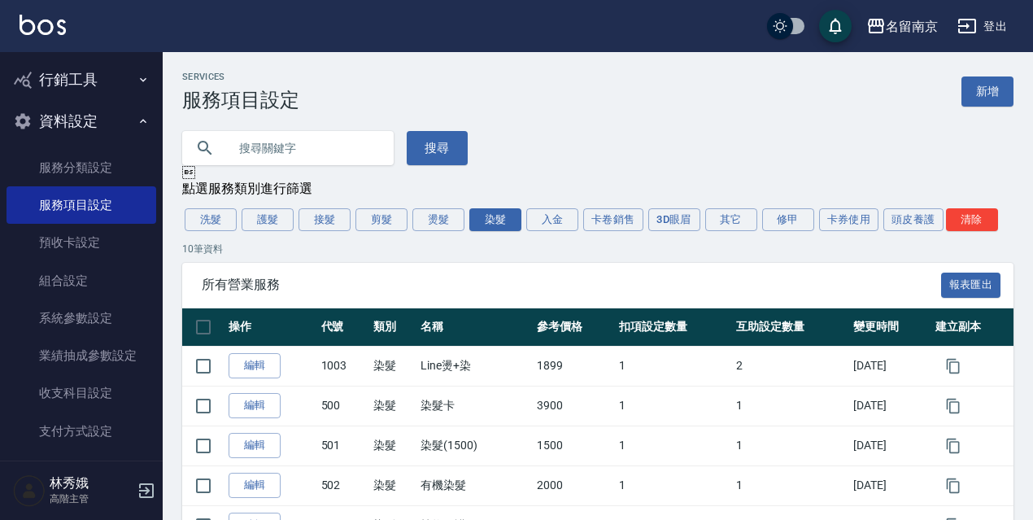
click at [565, 233] on div "洗髮 護髮 接髮 剪髮 燙髮 染髮 入金 卡卷銷售 3D眼眉 其它 修甲 卡券使用 頭皮養護 清除" at bounding box center [597, 220] width 831 height 28
click at [566, 231] on button "入金" at bounding box center [552, 219] width 52 height 23
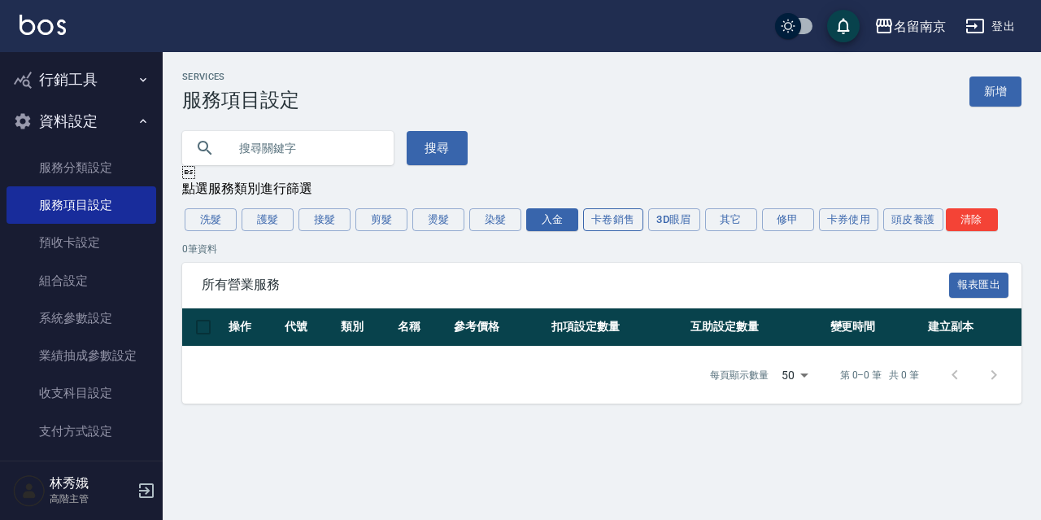
click at [617, 231] on button "卡卷銷售" at bounding box center [613, 219] width 60 height 23
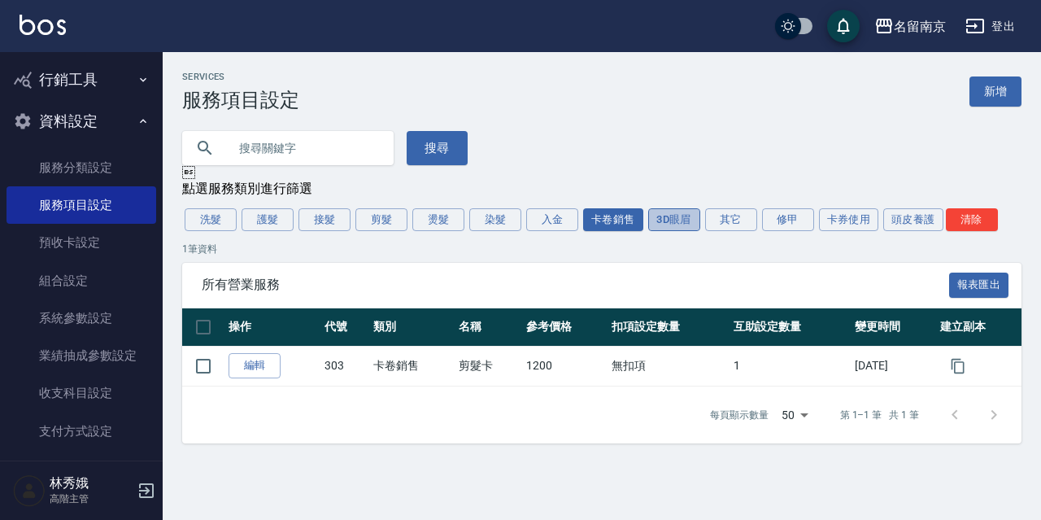
click at [682, 226] on button "3D眼眉" at bounding box center [674, 219] width 52 height 23
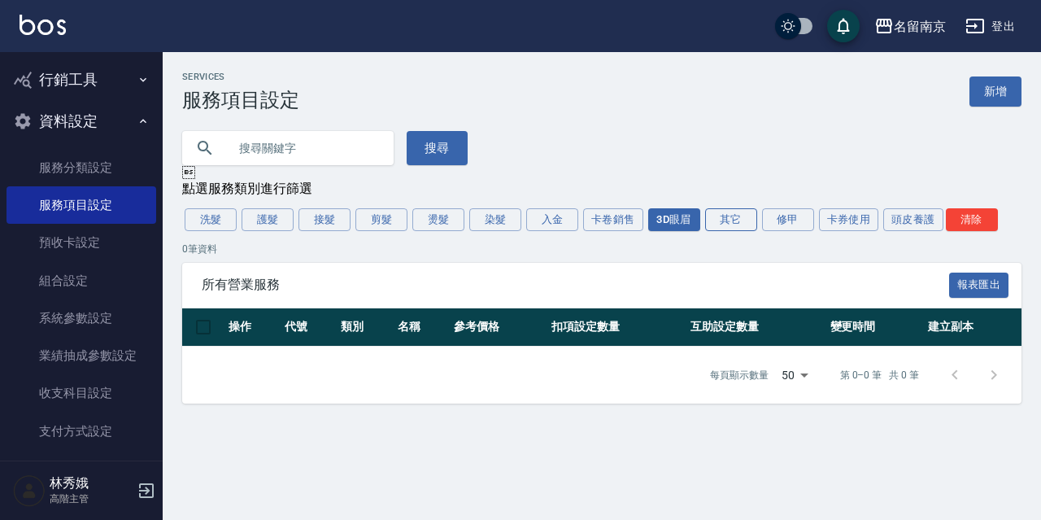
click at [721, 224] on button "其它" at bounding box center [731, 219] width 52 height 23
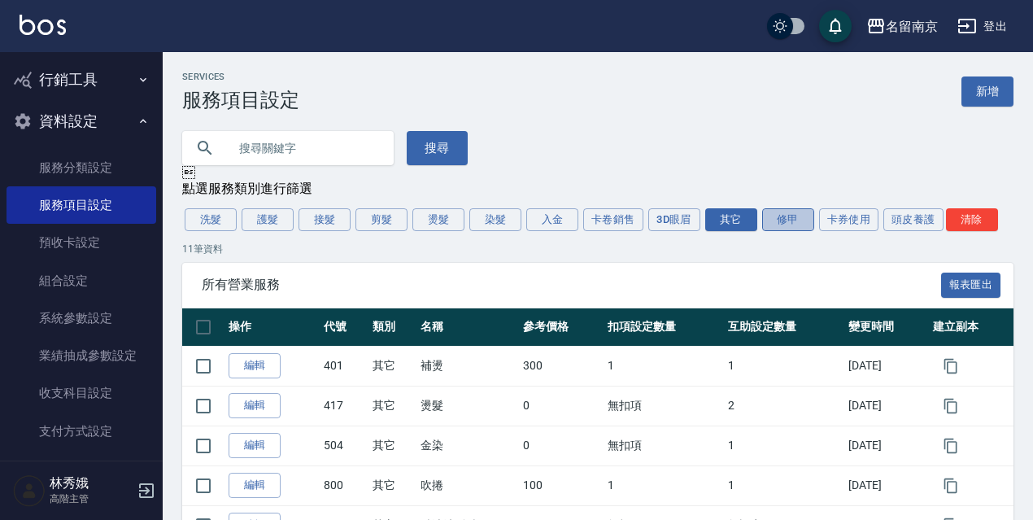
click at [788, 217] on button "修甲" at bounding box center [788, 219] width 52 height 23
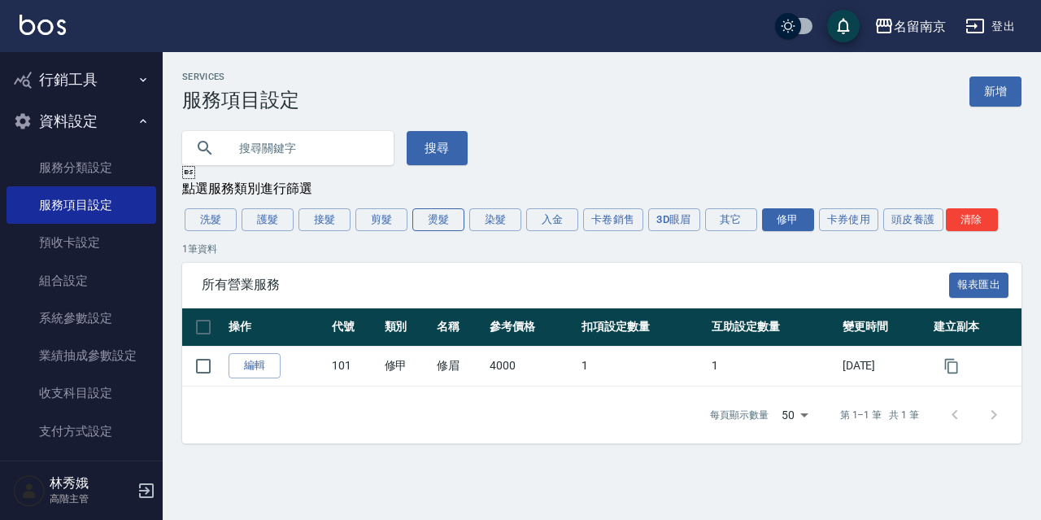
click at [449, 226] on button "燙髮" at bounding box center [438, 219] width 52 height 23
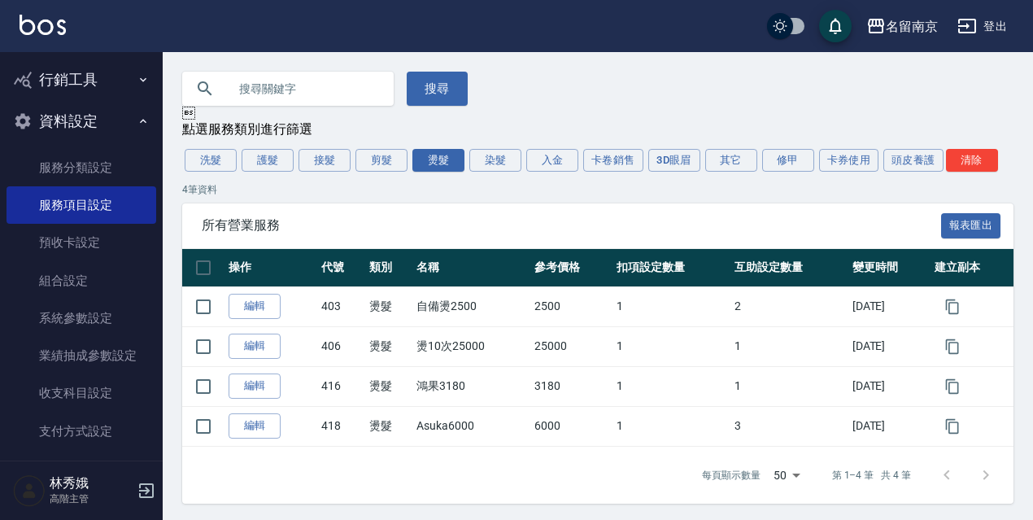
scroll to position [66, 0]
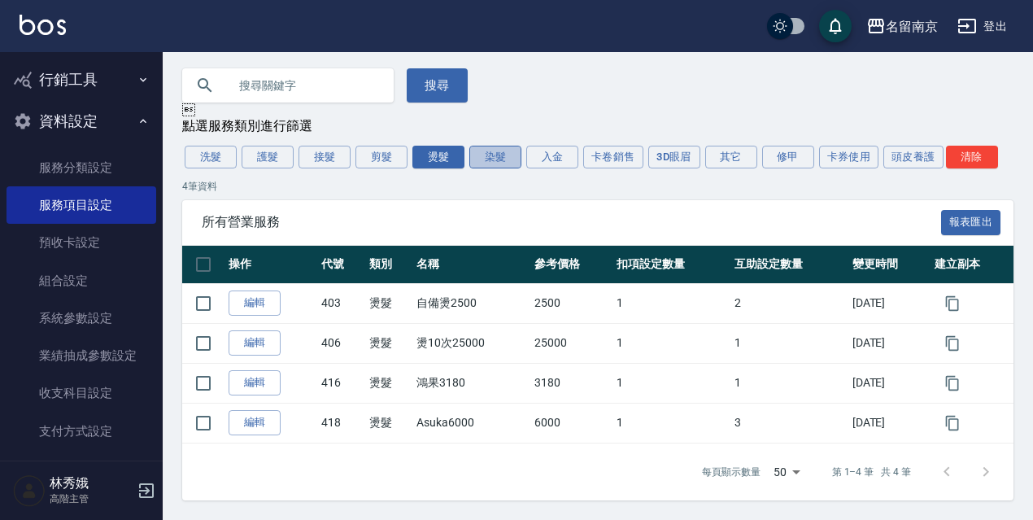
click at [485, 157] on button "染髮" at bounding box center [495, 157] width 52 height 23
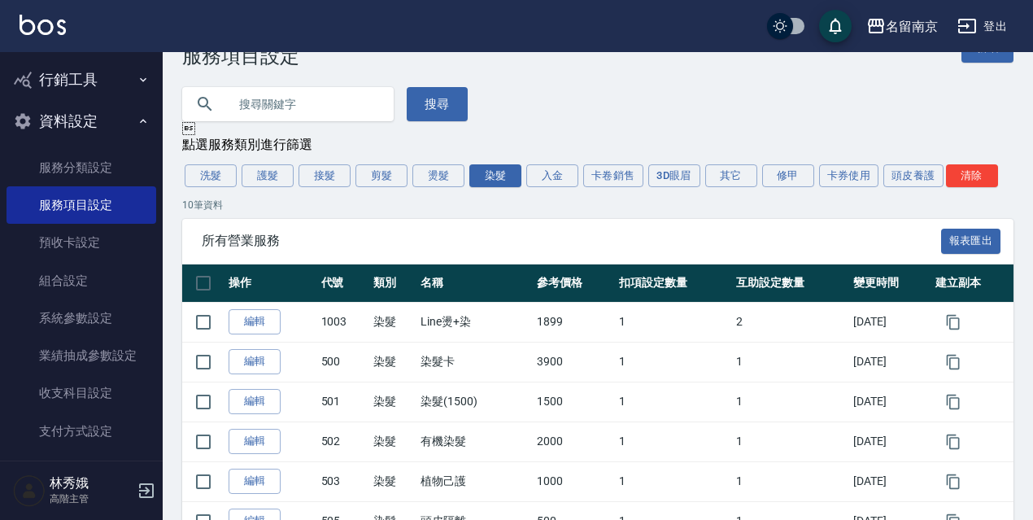
scroll to position [41, 0]
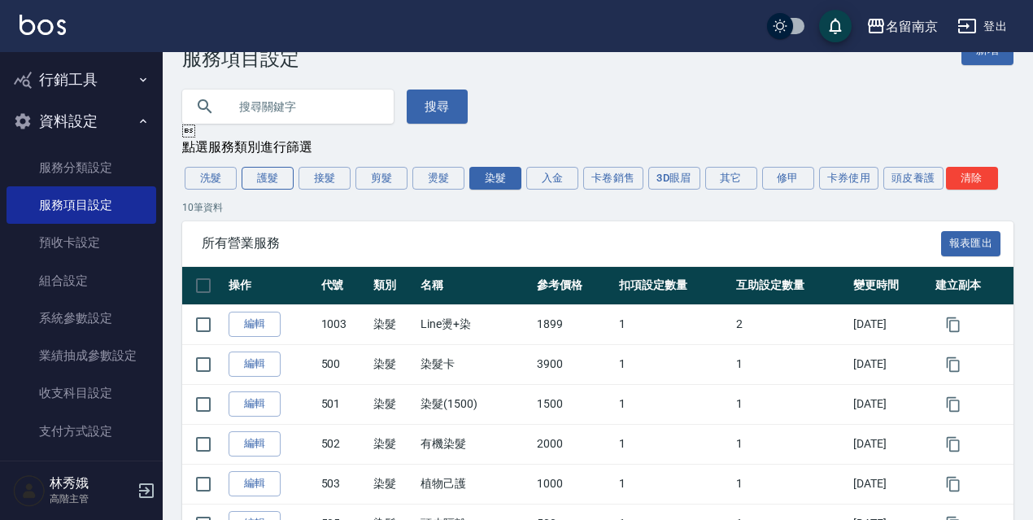
click at [262, 185] on button "護髮" at bounding box center [267, 178] width 52 height 23
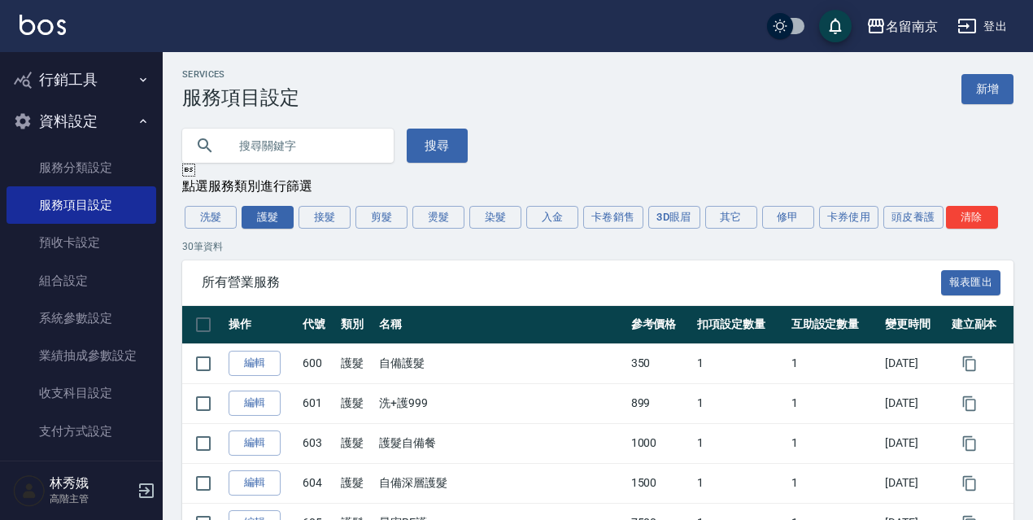
scroll to position [0, 0]
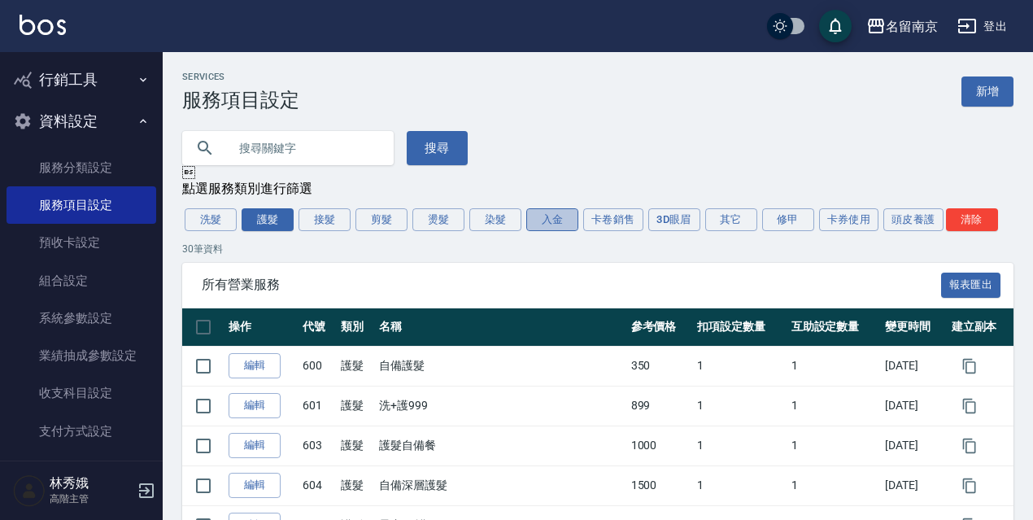
drag, startPoint x: 534, startPoint y: 231, endPoint x: 759, endPoint y: 205, distance: 225.9
click at [535, 231] on button "入金" at bounding box center [552, 219] width 52 height 23
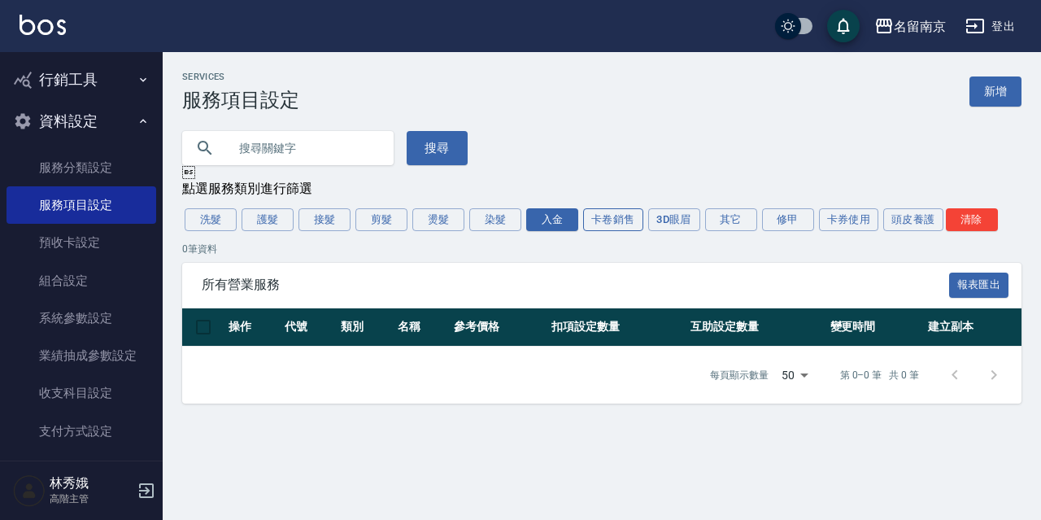
click at [621, 214] on button "卡卷銷售" at bounding box center [613, 219] width 60 height 23
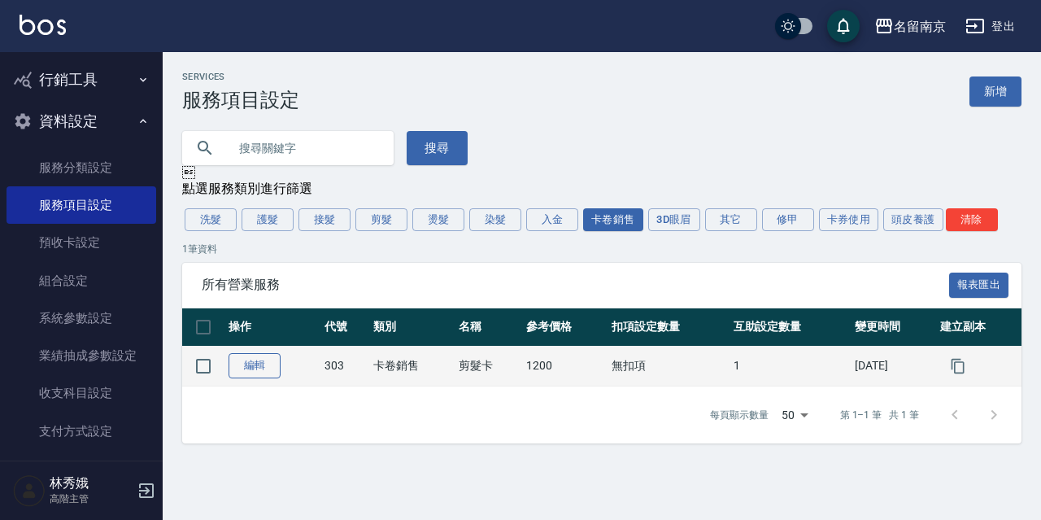
click at [260, 373] on link "編輯" at bounding box center [254, 365] width 52 height 25
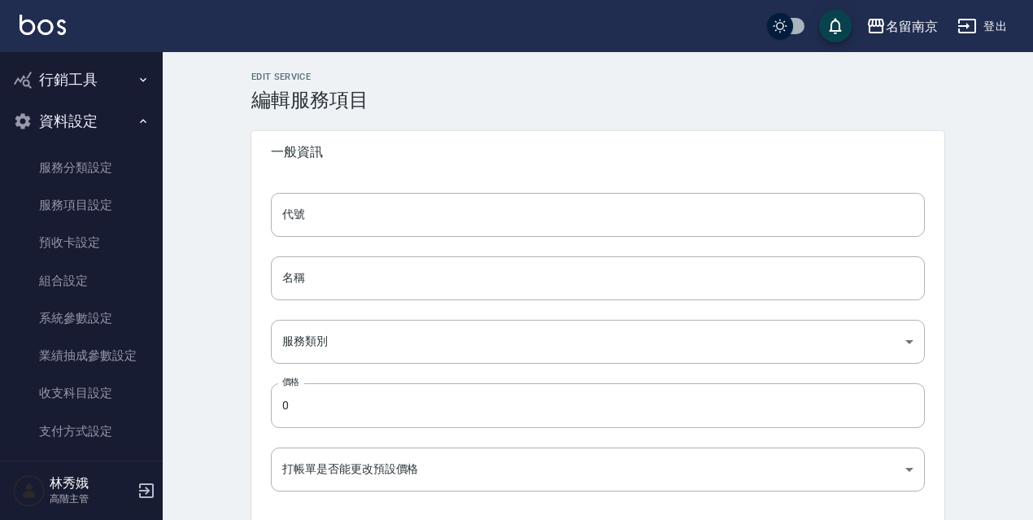
type input "303"
type input "剪髮卡"
type input "0f2e59eb-dc0d-4edb-9d59-9dcb89867889"
type input "1200"
type input "FALSE"
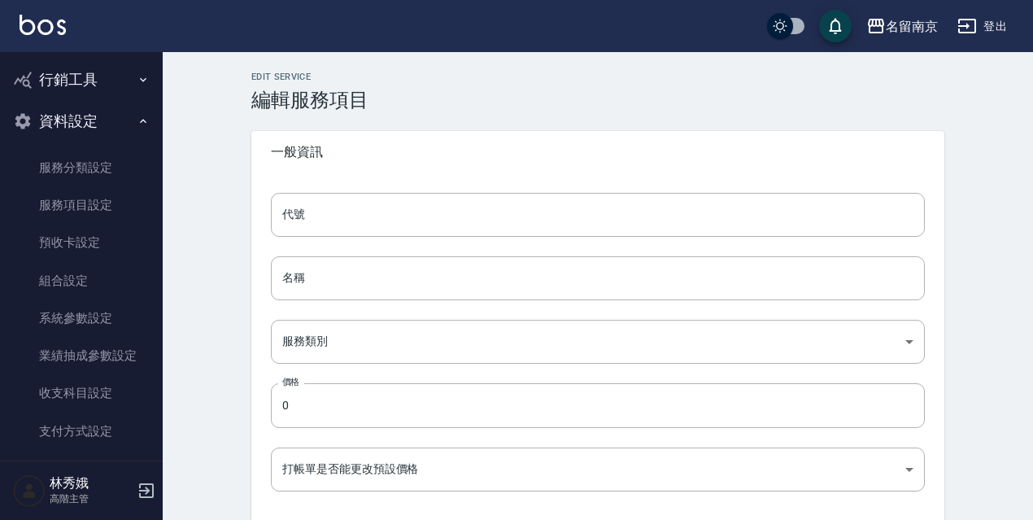
type input "none"
type input "UNSET"
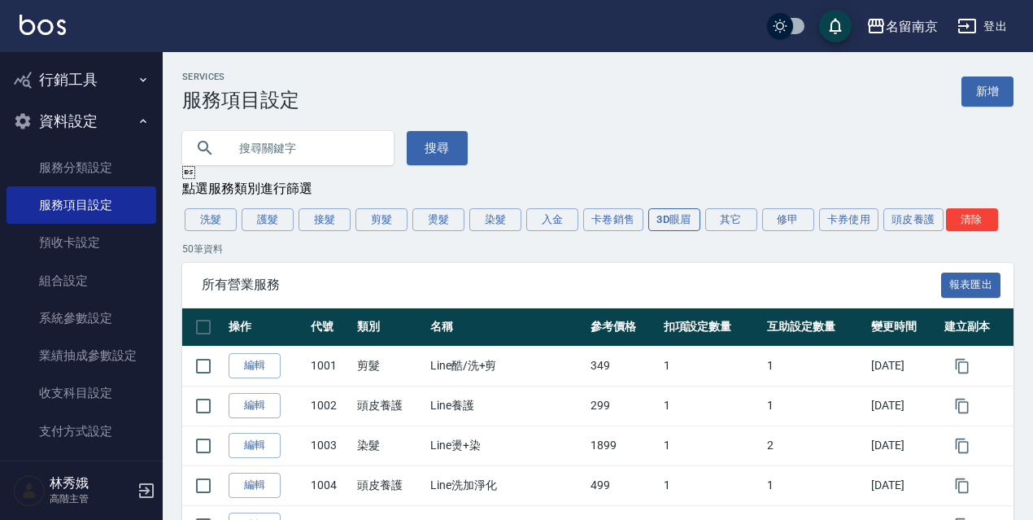
click at [661, 223] on button "3D眼眉" at bounding box center [674, 219] width 52 height 23
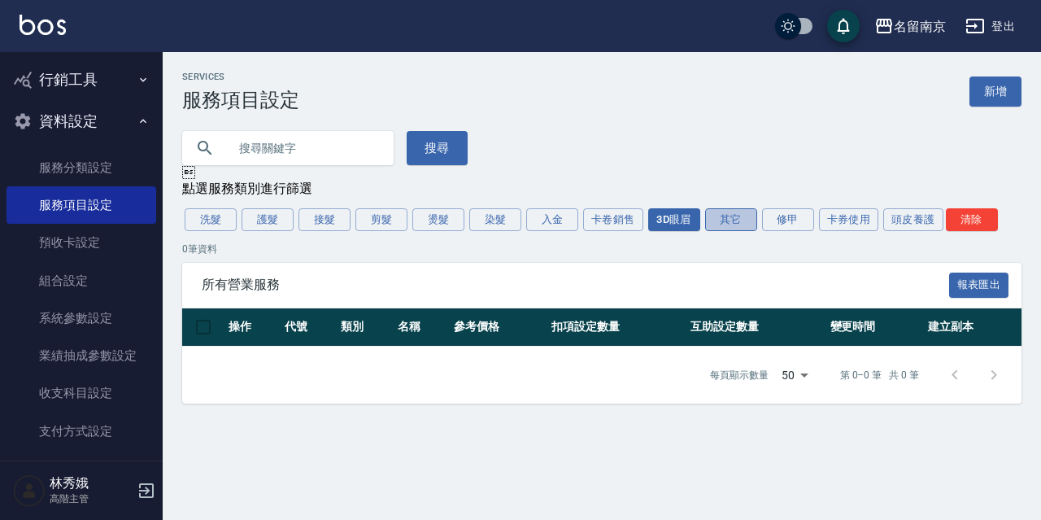
click at [718, 227] on button "其它" at bounding box center [731, 219] width 52 height 23
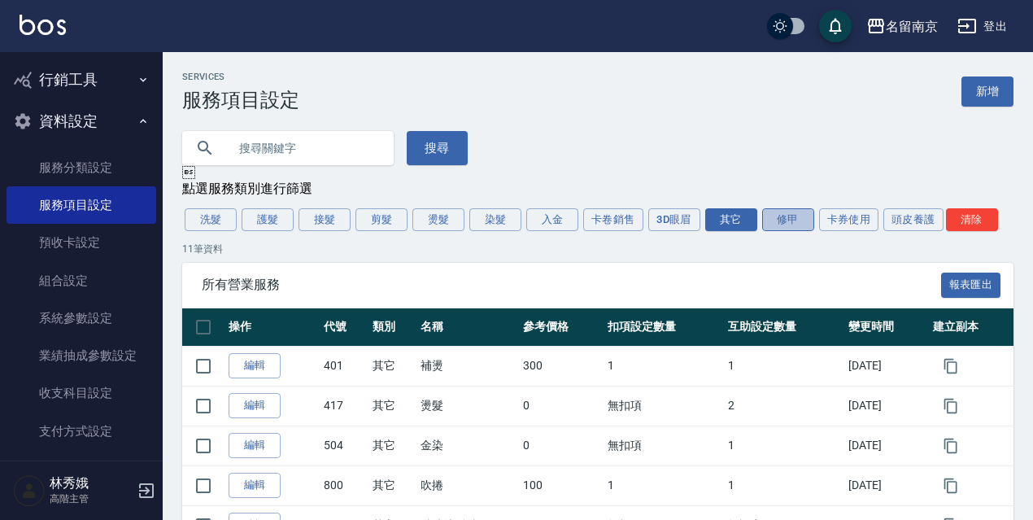
click at [798, 228] on button "修甲" at bounding box center [788, 219] width 52 height 23
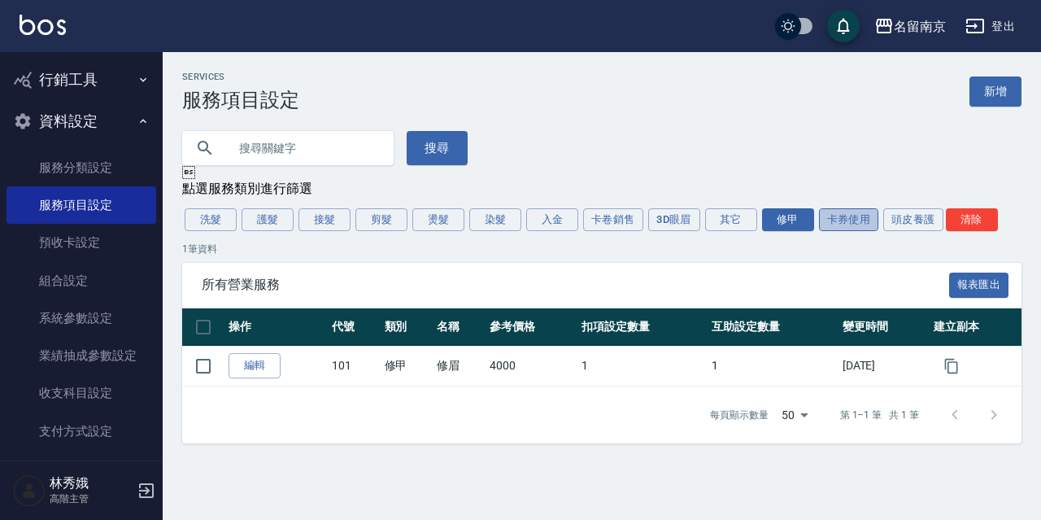
click at [843, 226] on button "卡券使用" at bounding box center [849, 219] width 60 height 23
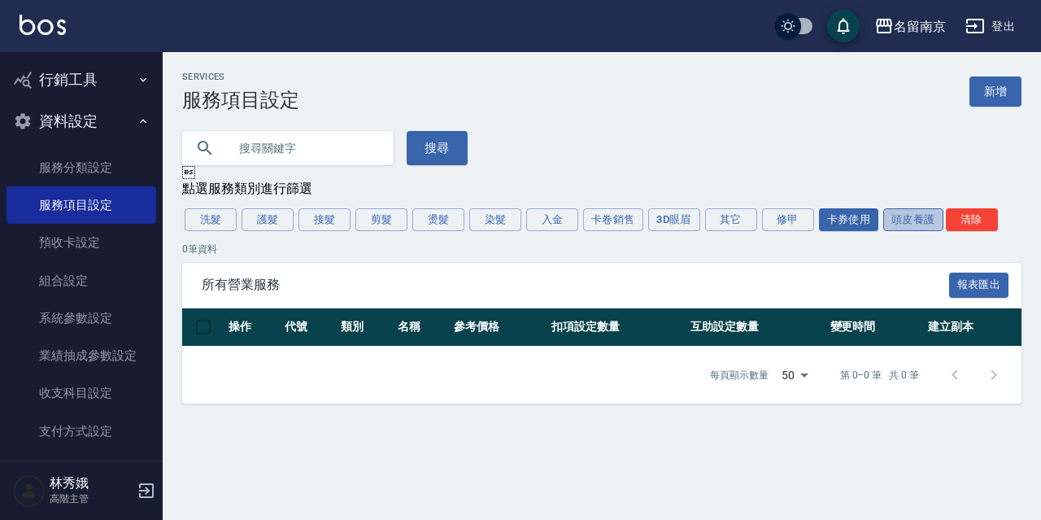
click at [890, 226] on button "頭皮養護" at bounding box center [913, 219] width 60 height 23
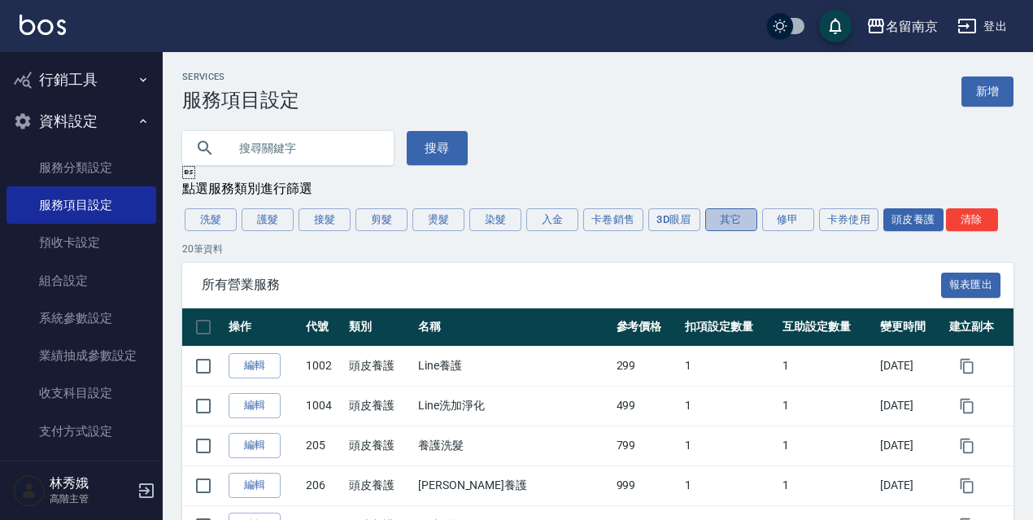
click at [742, 224] on button "其它" at bounding box center [731, 219] width 52 height 23
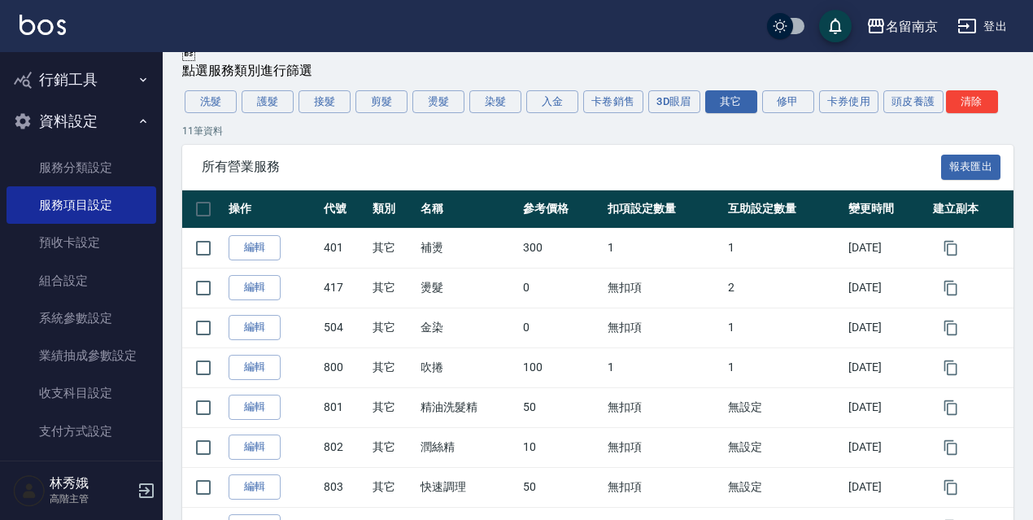
scroll to position [102, 0]
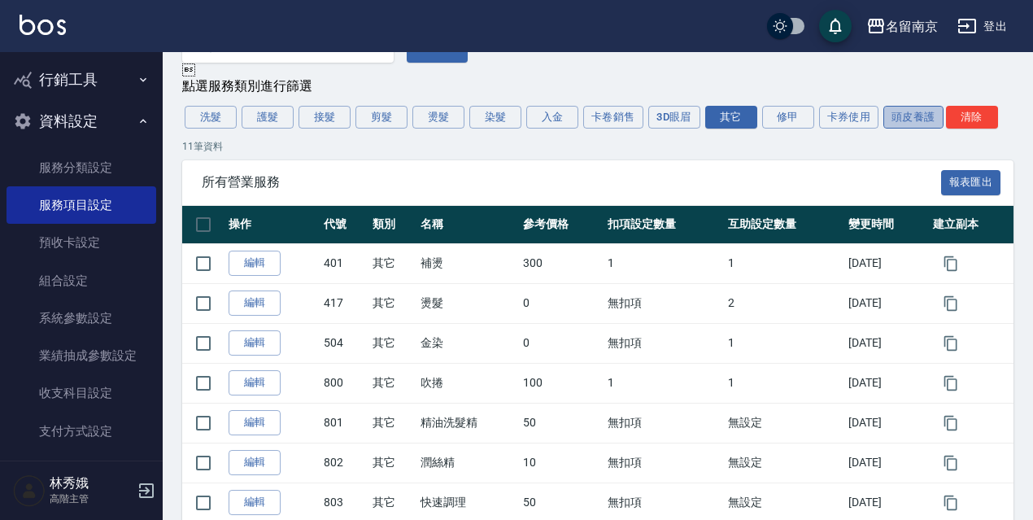
click at [898, 114] on button "頭皮養護" at bounding box center [913, 117] width 60 height 23
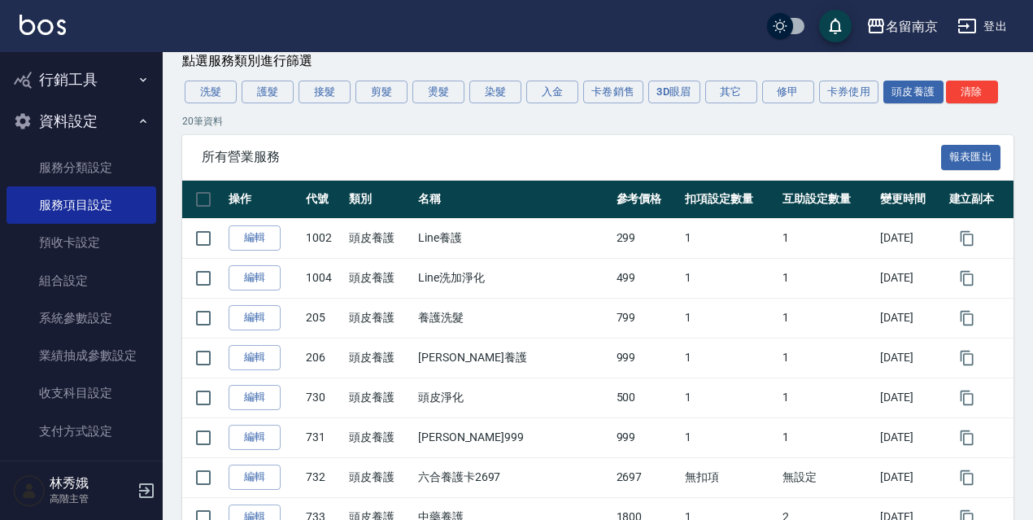
scroll to position [80, 0]
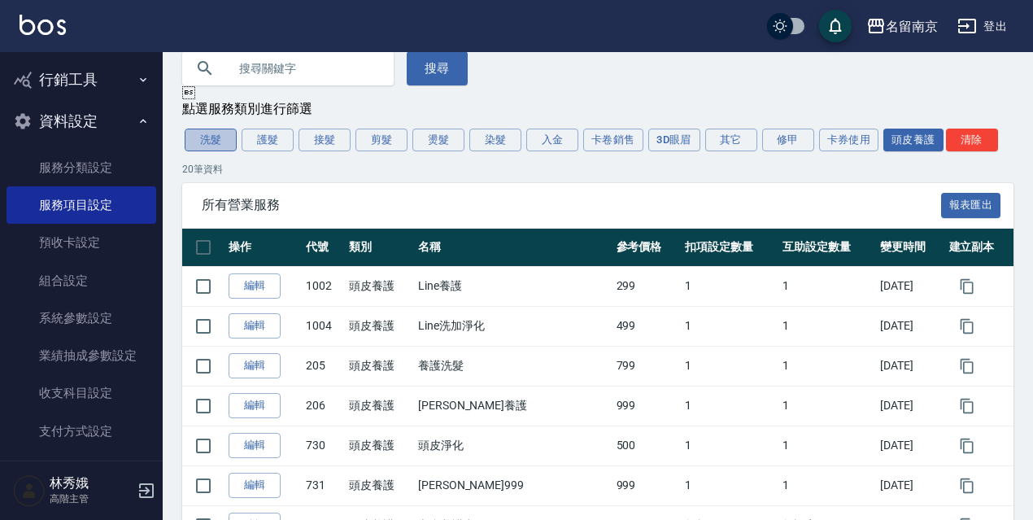
click at [222, 143] on button "洗髮" at bounding box center [211, 139] width 52 height 23
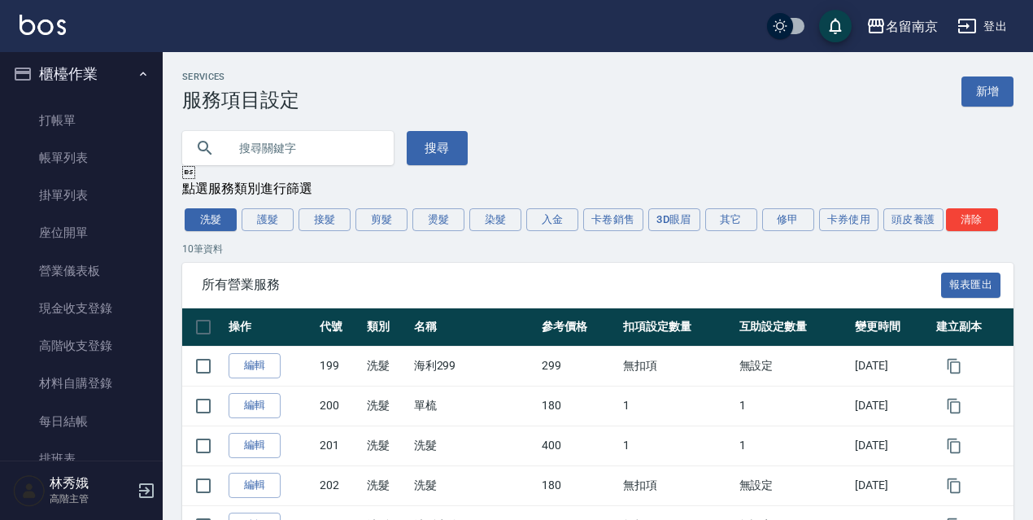
scroll to position [0, 0]
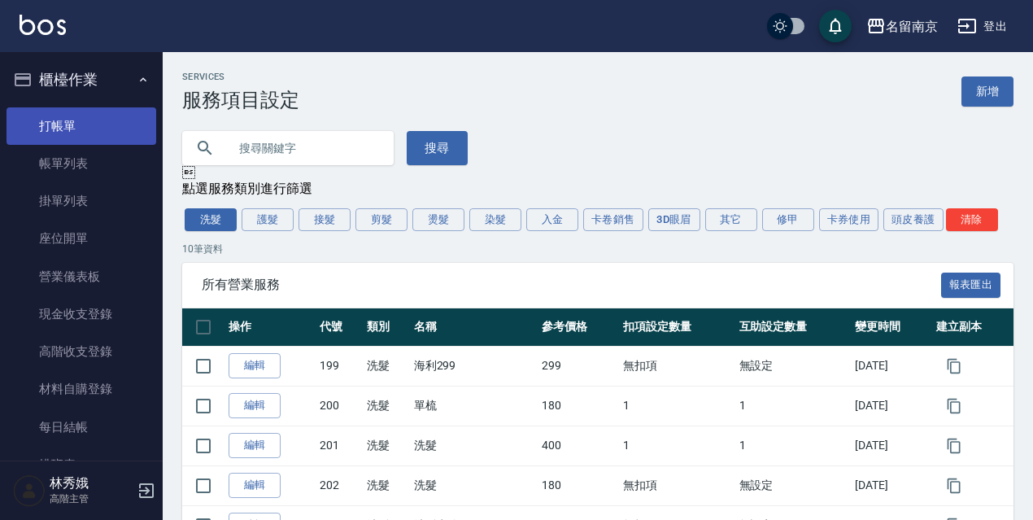
click at [84, 118] on link "打帳單" at bounding box center [82, 125] width 150 height 37
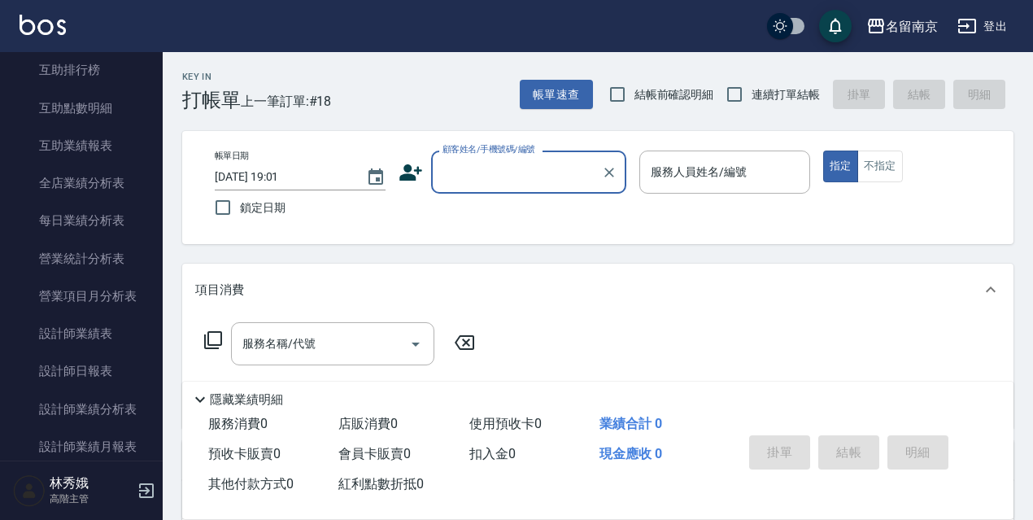
scroll to position [929, 0]
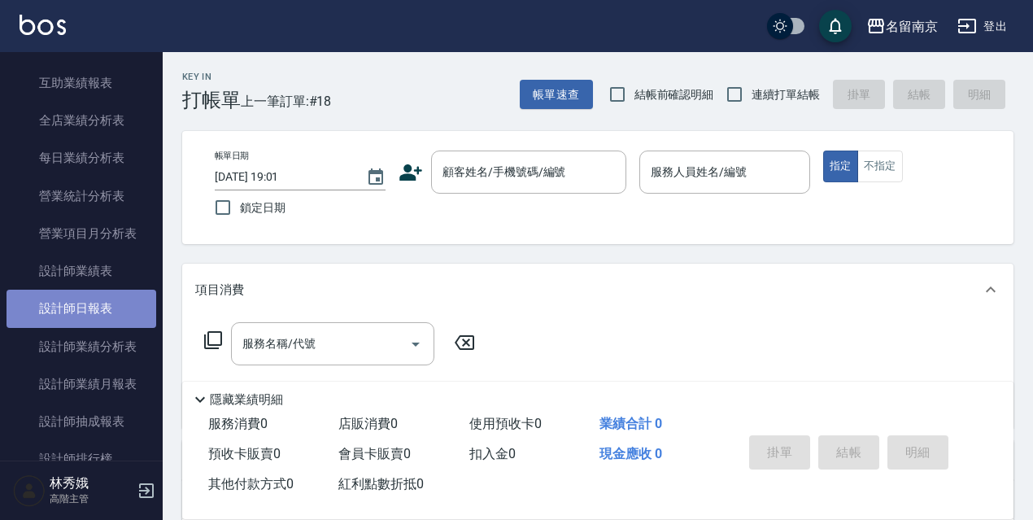
click at [94, 312] on link "設計師日報表" at bounding box center [82, 307] width 150 height 37
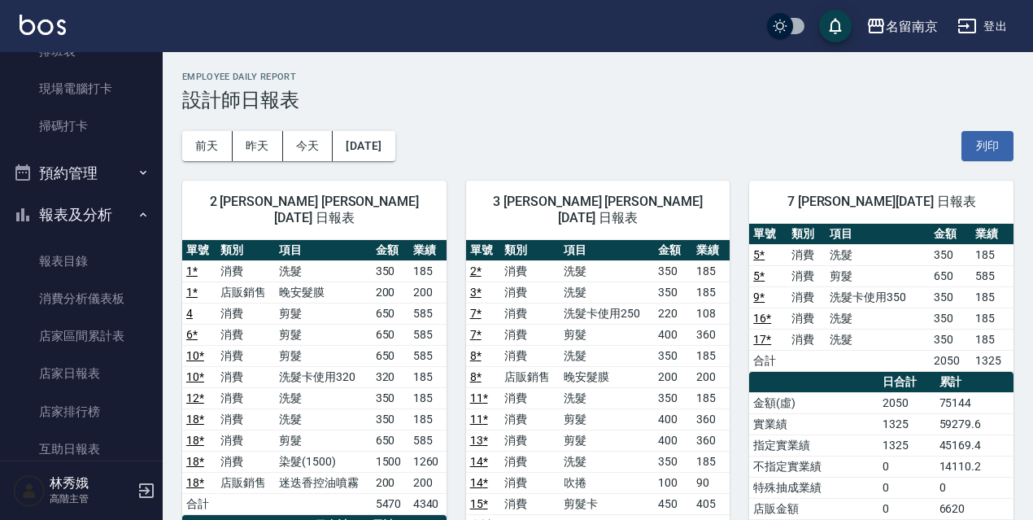
scroll to position [402, 0]
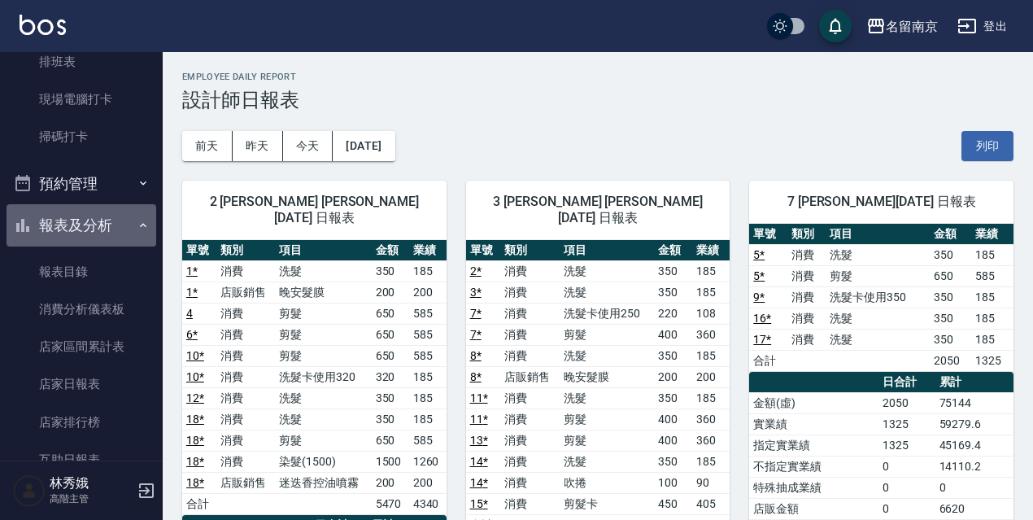
click at [87, 222] on button "報表及分析" at bounding box center [82, 225] width 150 height 42
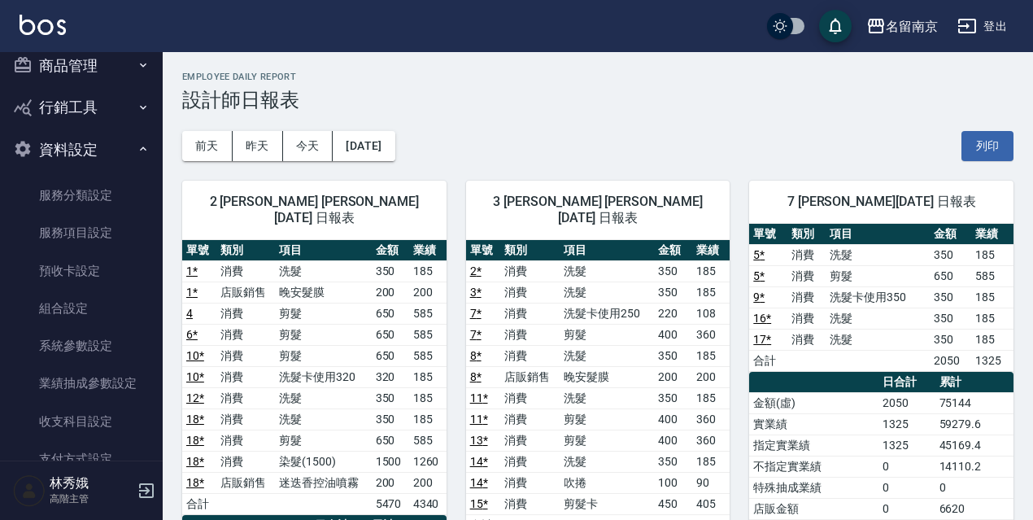
scroll to position [703, 0]
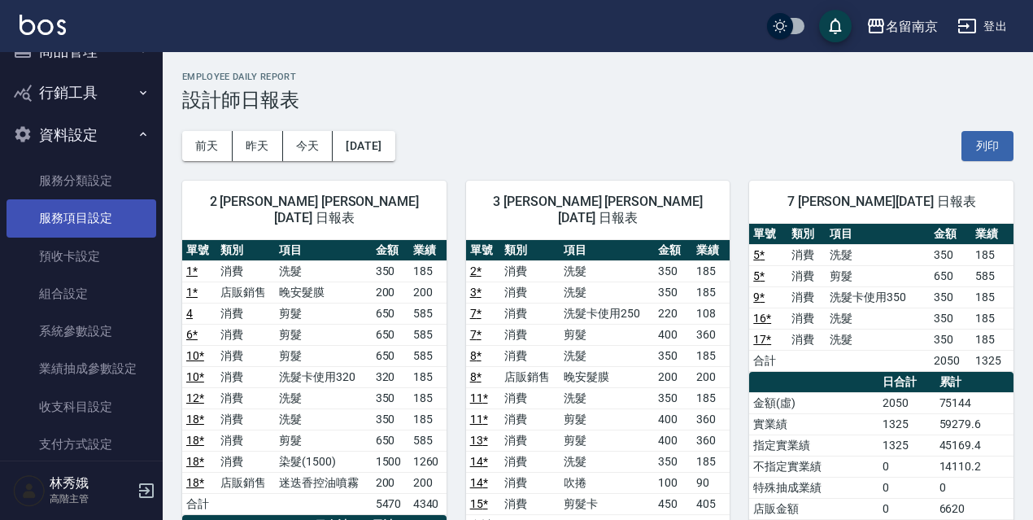
click at [102, 211] on link "服務項目設定" at bounding box center [82, 217] width 150 height 37
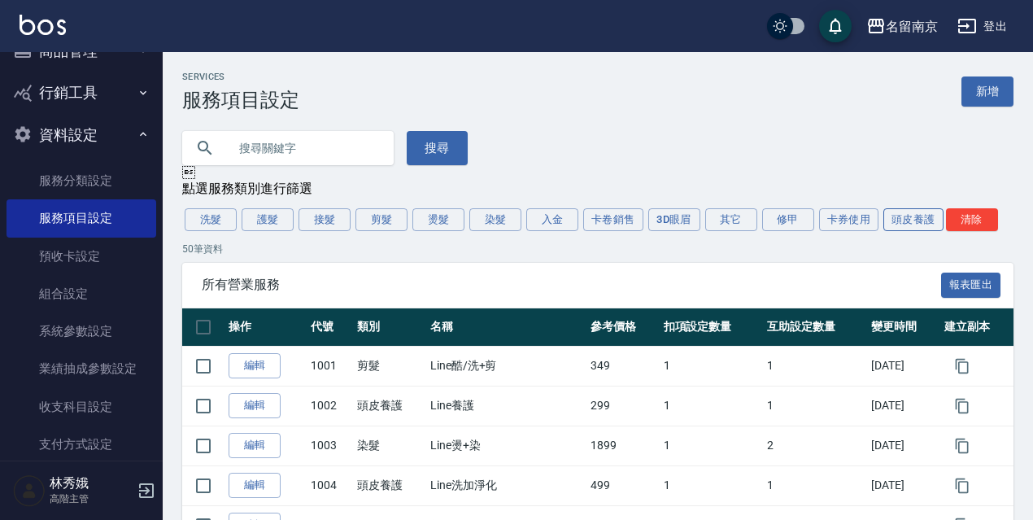
click at [916, 231] on button "頭皮養護" at bounding box center [913, 219] width 60 height 23
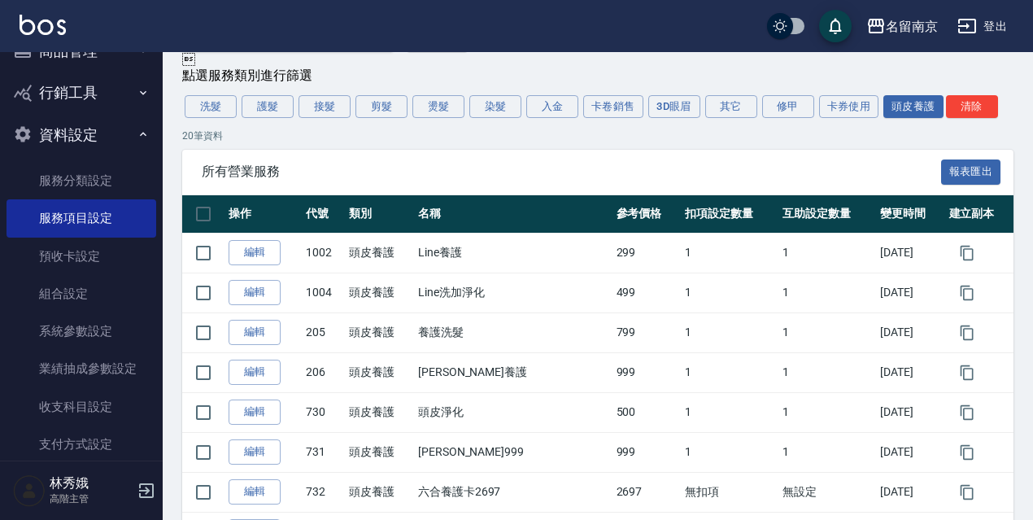
scroll to position [111, 0]
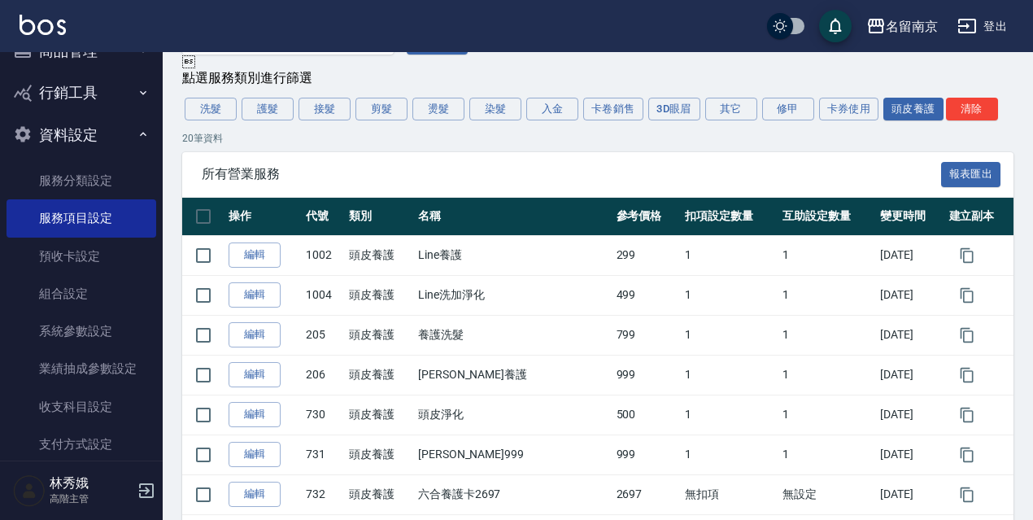
drag, startPoint x: 154, startPoint y: 315, endPoint x: 152, endPoint y: 326, distance: 10.7
click at [152, 326] on nav "櫃檯作業 打帳單 帳單列表 掛單列表 座位開單 營業儀表板 現金收支登錄 高階收支登錄 材料自購登錄 每日結帳 排班表 現場電腦打卡 掃碼打卡 預約管理 預約…" at bounding box center [81, 256] width 163 height 408
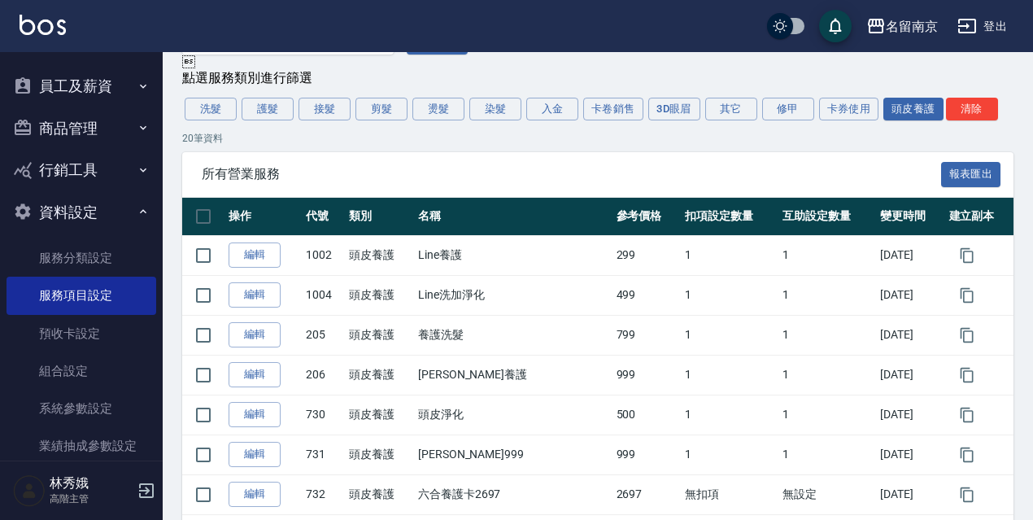
scroll to position [616, 0]
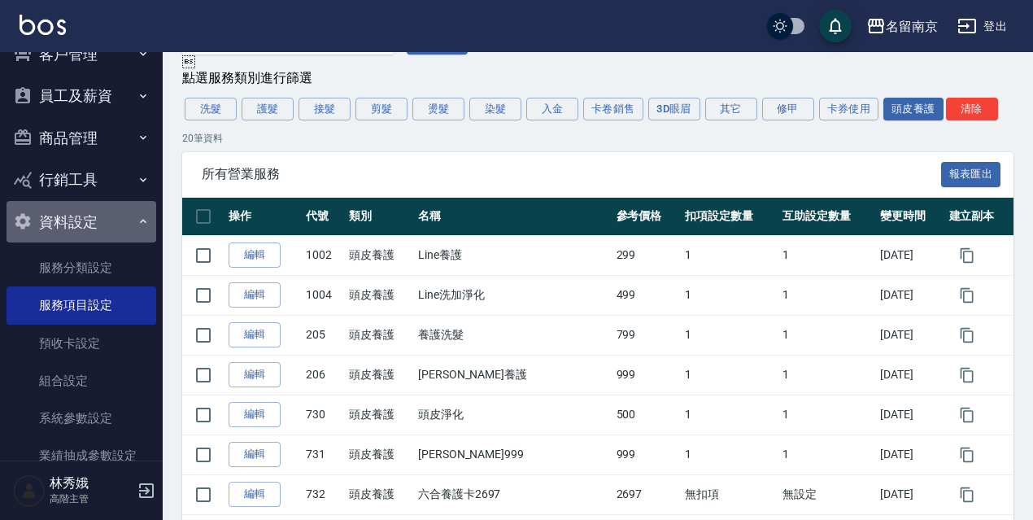
click at [89, 229] on button "資料設定" at bounding box center [82, 222] width 150 height 42
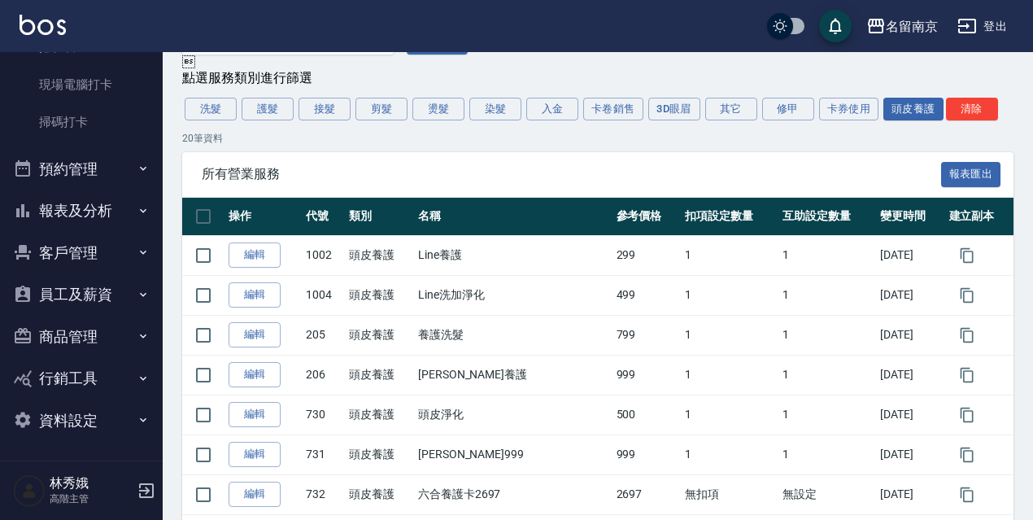
scroll to position [417, 0]
click at [389, 110] on button "剪髮" at bounding box center [381, 109] width 52 height 23
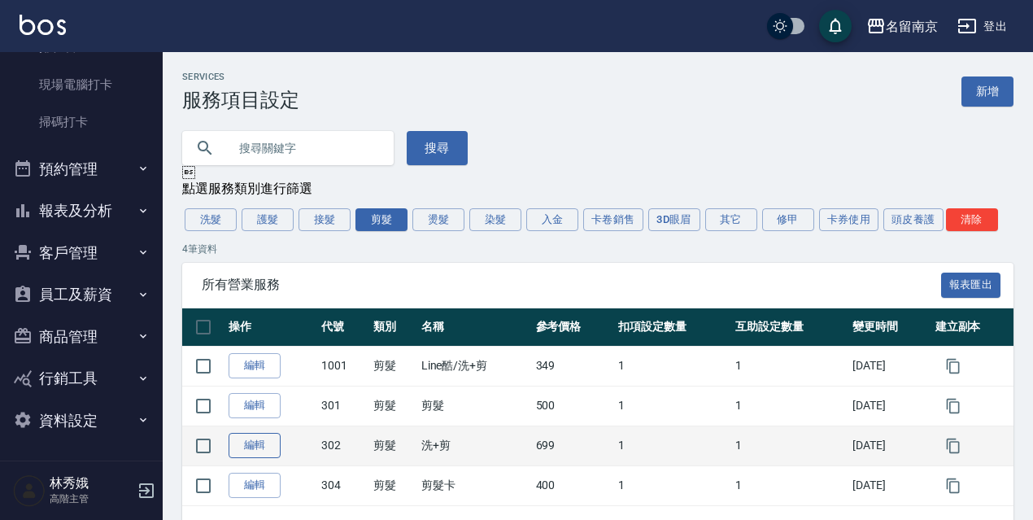
click at [238, 448] on link "編輯" at bounding box center [254, 445] width 52 height 25
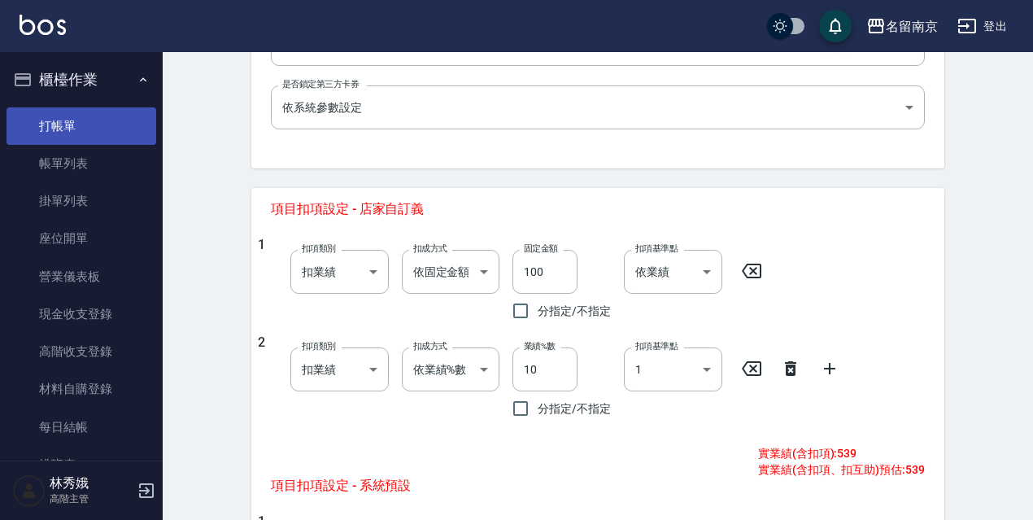
click at [50, 120] on link "打帳單" at bounding box center [82, 125] width 150 height 37
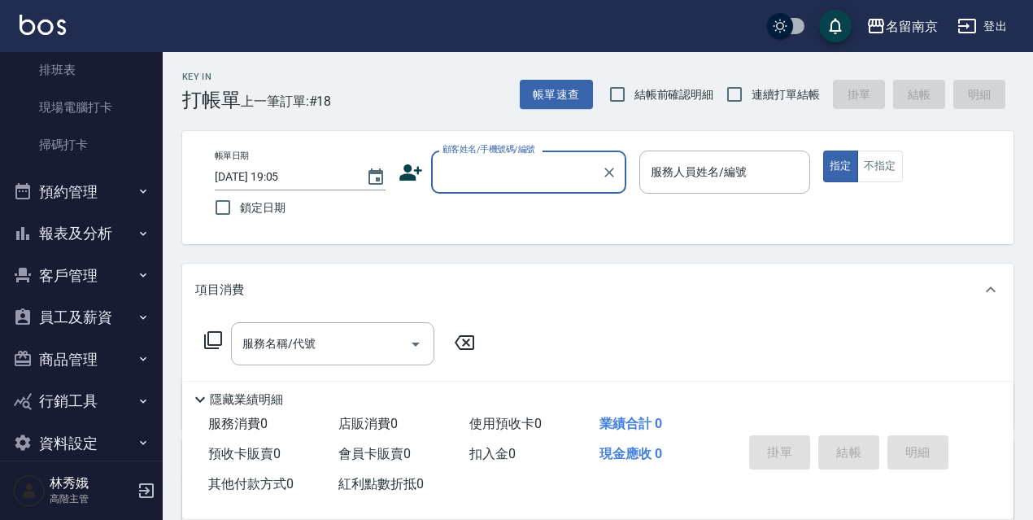
scroll to position [396, 0]
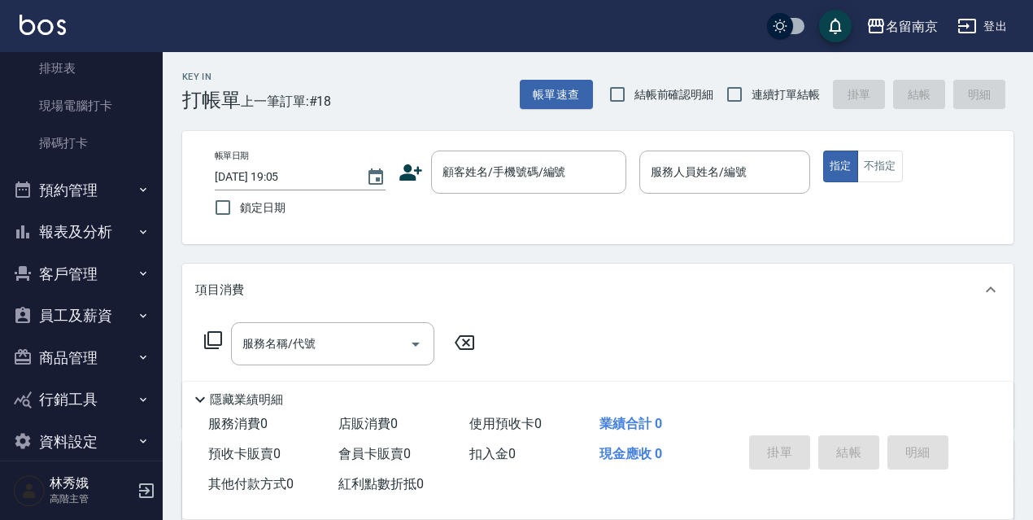
drag, startPoint x: 151, startPoint y: 315, endPoint x: 133, endPoint y: 393, distance: 79.3
click at [137, 389] on nav "櫃檯作業 打帳單 帳單列表 掛單列表 座位開單 營業儀表板 現金收支登錄 高階收支登錄 材料自購登錄 每日結帳 排班表 現場電腦打卡 掃碼打卡 預約管理 預約…" at bounding box center [81, 256] width 163 height 408
drag, startPoint x: 154, startPoint y: 352, endPoint x: 147, endPoint y: 429, distance: 76.7
click at [147, 429] on nav "櫃檯作業 打帳單 帳單列表 掛單列表 座位開單 營業儀表板 現金收支登錄 高階收支登錄 材料自購登錄 每日結帳 排班表 現場電腦打卡 掃碼打卡 預約管理 預約…" at bounding box center [81, 256] width 163 height 408
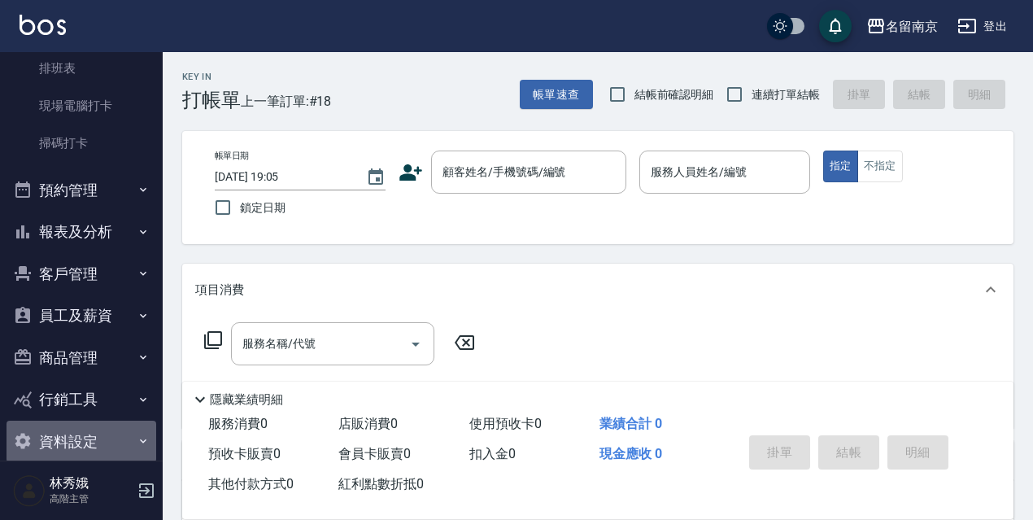
click at [103, 433] on button "資料設定" at bounding box center [82, 441] width 150 height 42
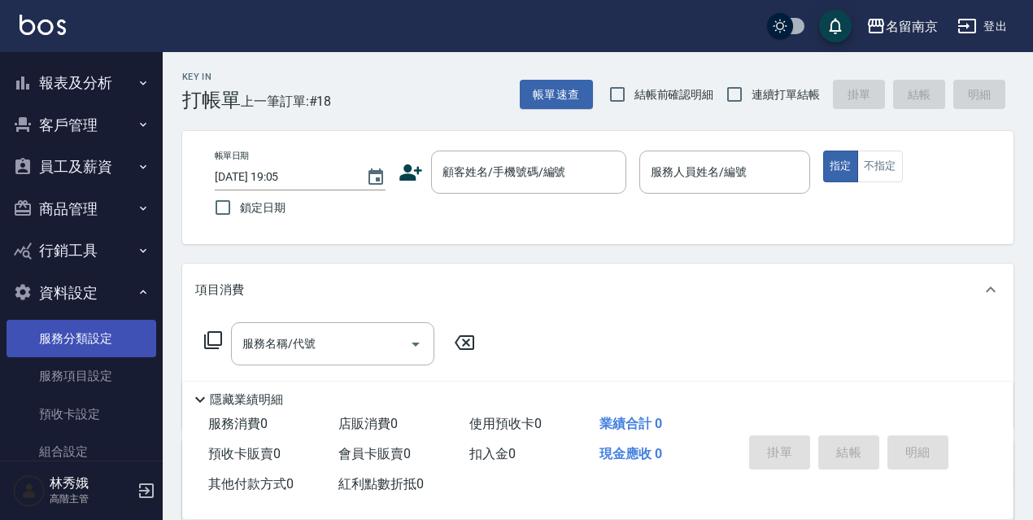
scroll to position [548, 0]
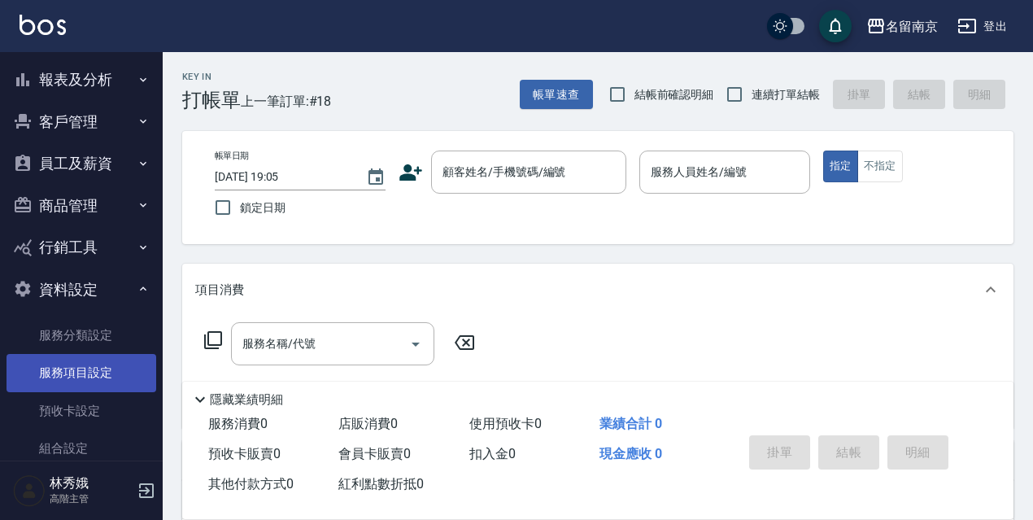
click at [67, 371] on link "服務項目設定" at bounding box center [82, 372] width 150 height 37
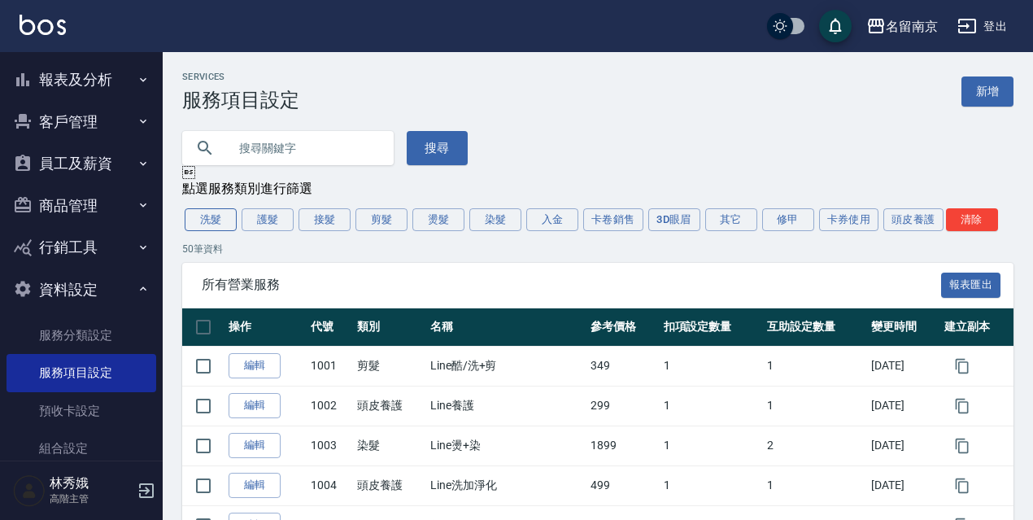
click at [203, 226] on button "洗髮" at bounding box center [211, 219] width 52 height 23
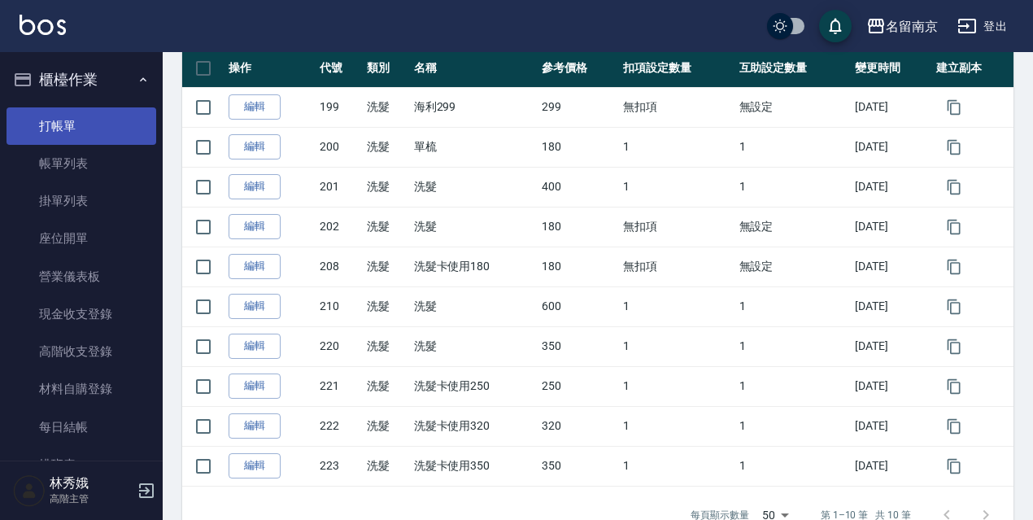
click at [76, 124] on link "打帳單" at bounding box center [82, 125] width 150 height 37
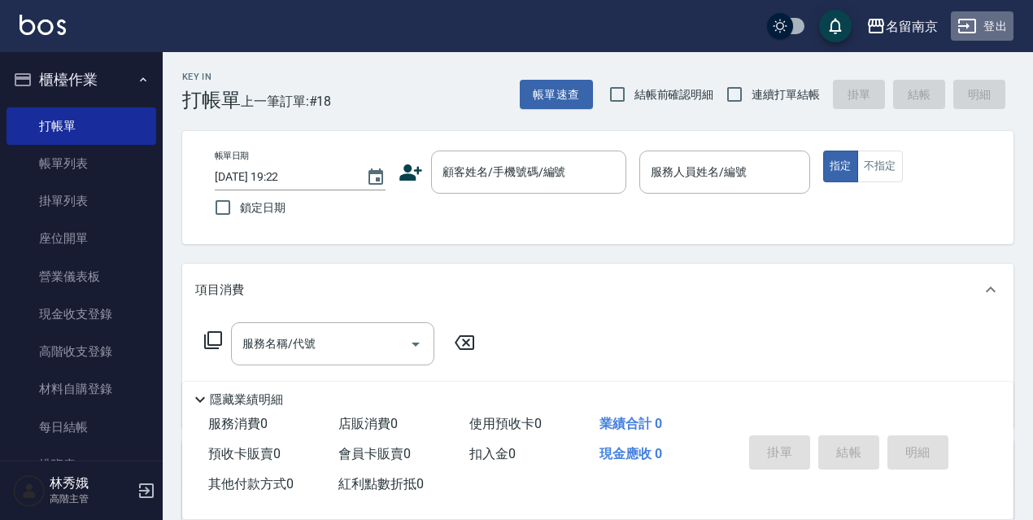
click at [984, 24] on button "登出" at bounding box center [982, 26] width 63 height 30
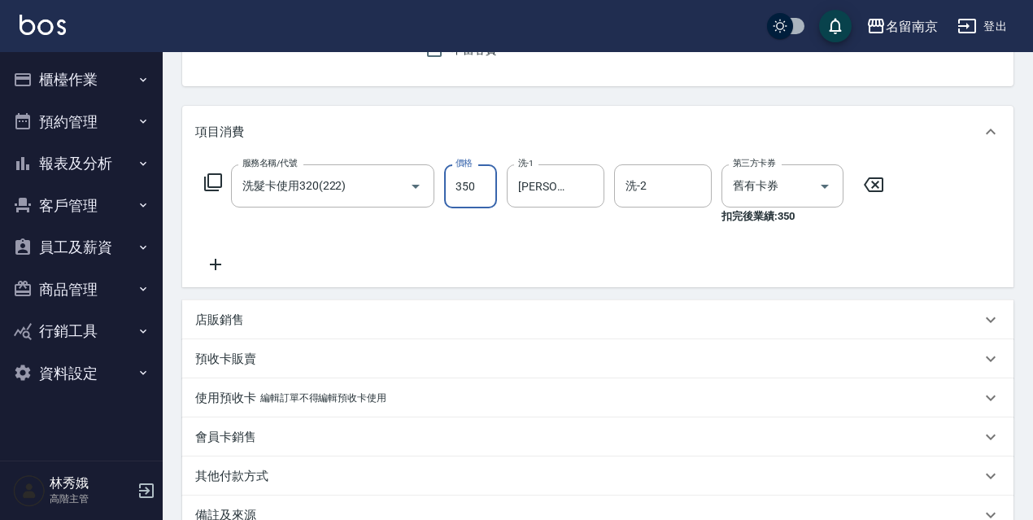
scroll to position [102, 0]
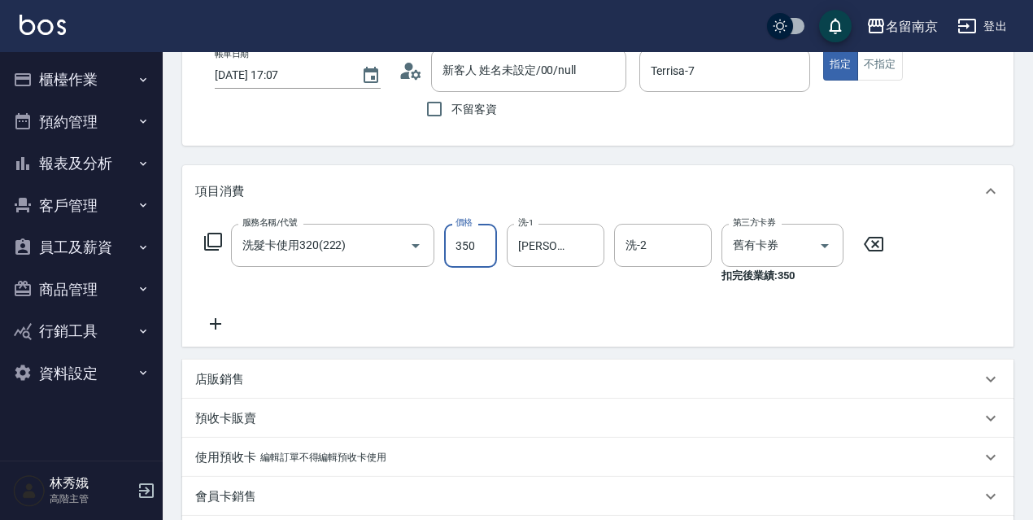
click at [485, 264] on input "350" at bounding box center [470, 246] width 53 height 44
drag, startPoint x: 474, startPoint y: 247, endPoint x: 429, endPoint y: 255, distance: 45.3
click at [429, 255] on div "服務名稱/代號 洗髮卡使用320(222) 服務名稱/代號 價格 350 價格 洗-1 [PERSON_NAME]-3 洗-1 洗-2 洗-2 第三方卡券 舊…" at bounding box center [544, 254] width 698 height 60
type input "350"
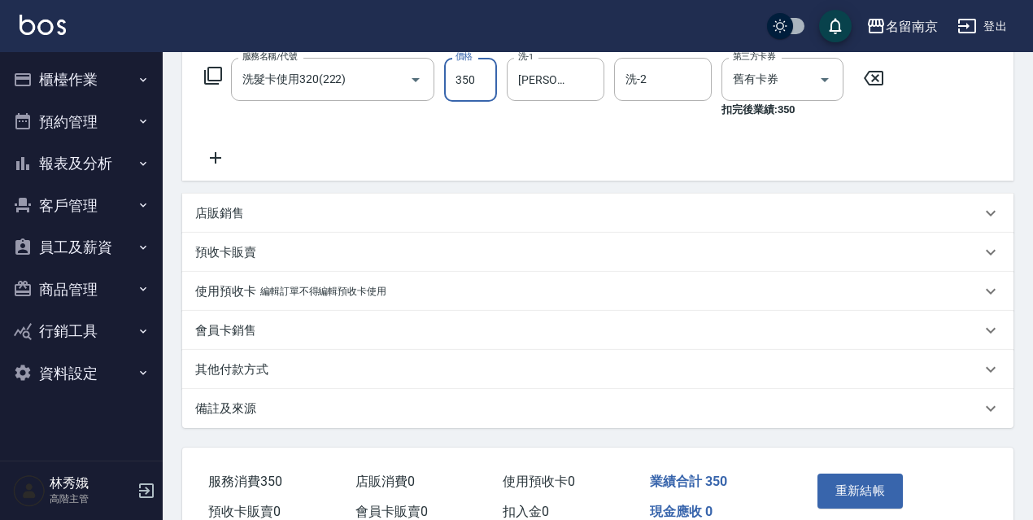
scroll to position [275, 0]
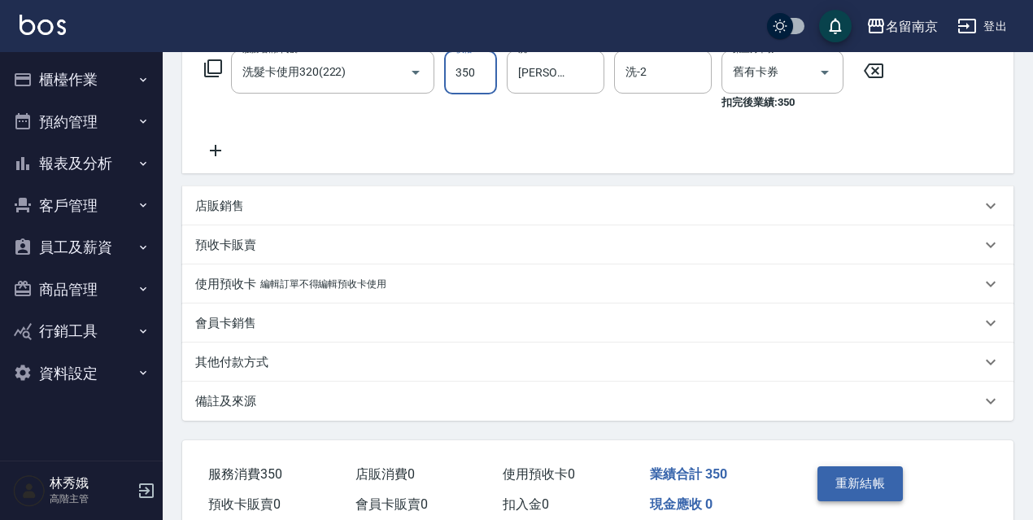
click at [871, 469] on button "重新結帳" at bounding box center [860, 483] width 86 height 34
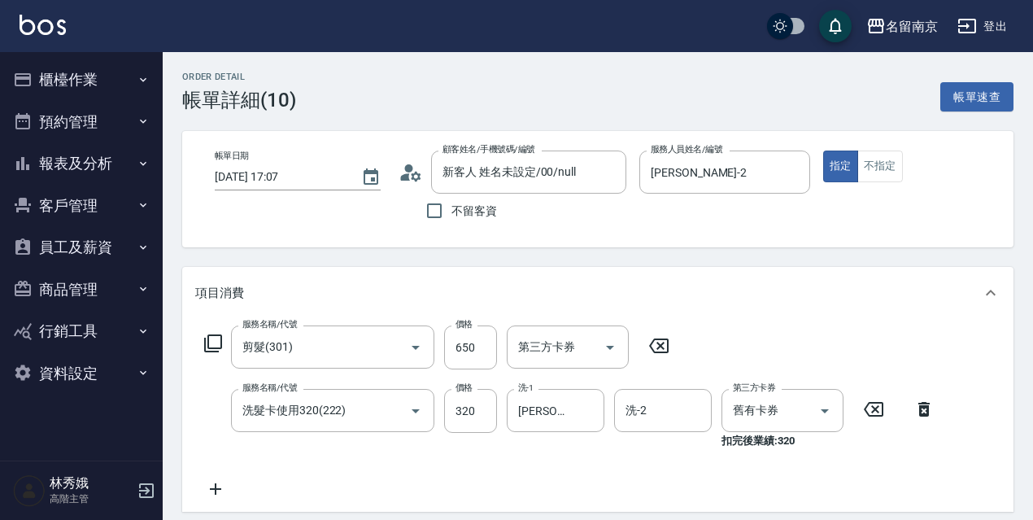
scroll to position [86, 0]
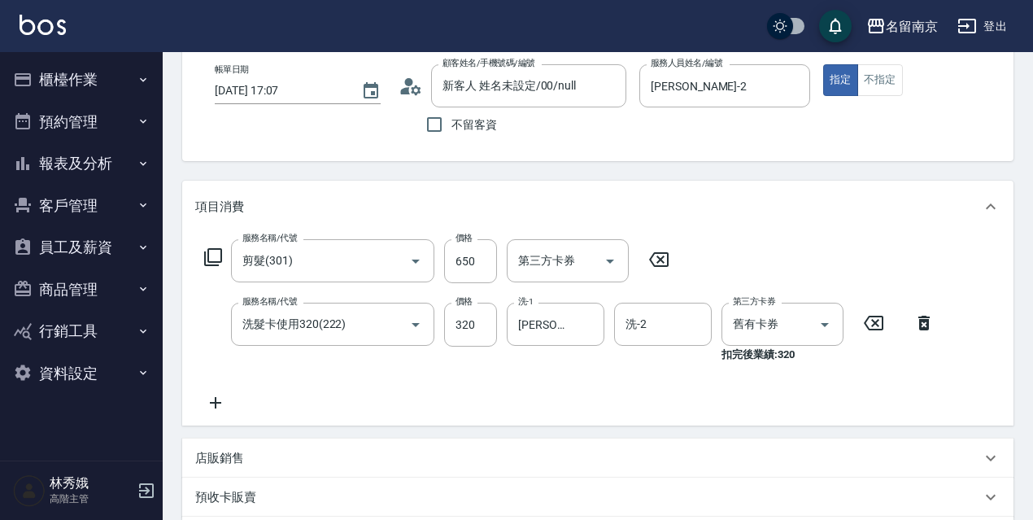
click at [1022, 239] on html "名留南京 登出 櫃檯作業 打帳單 帳單列表 掛單列表 座位開單 營業儀表板 現金收支登錄 高階收支登錄 材料自購登錄 每日結帳 排班表 現場電腦打卡 掃碼打卡…" at bounding box center [516, 377] width 1033 height 927
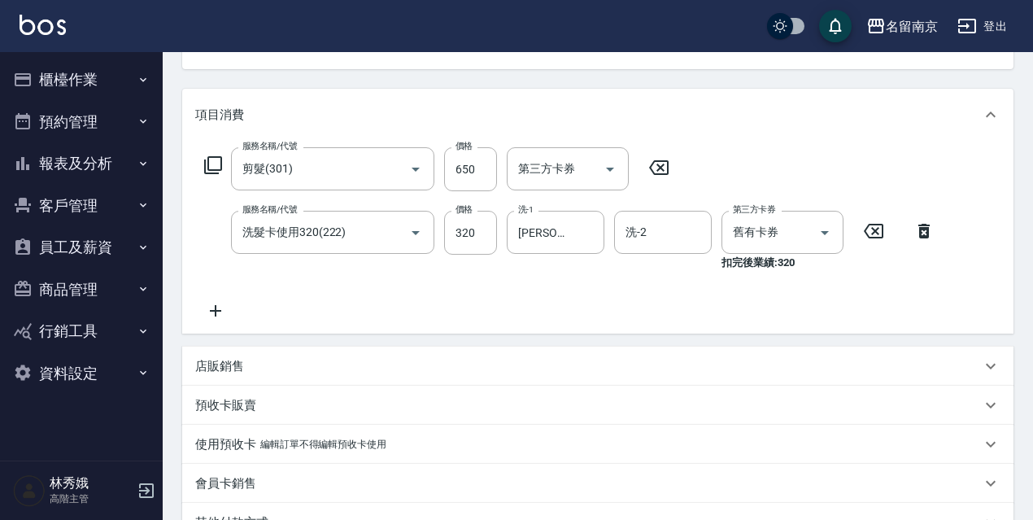
scroll to position [176, 0]
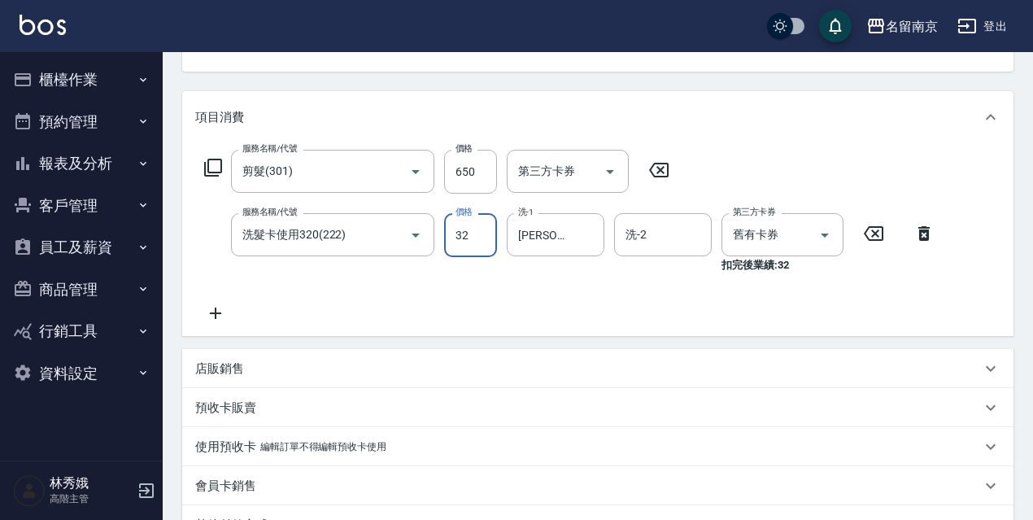
type input "320"
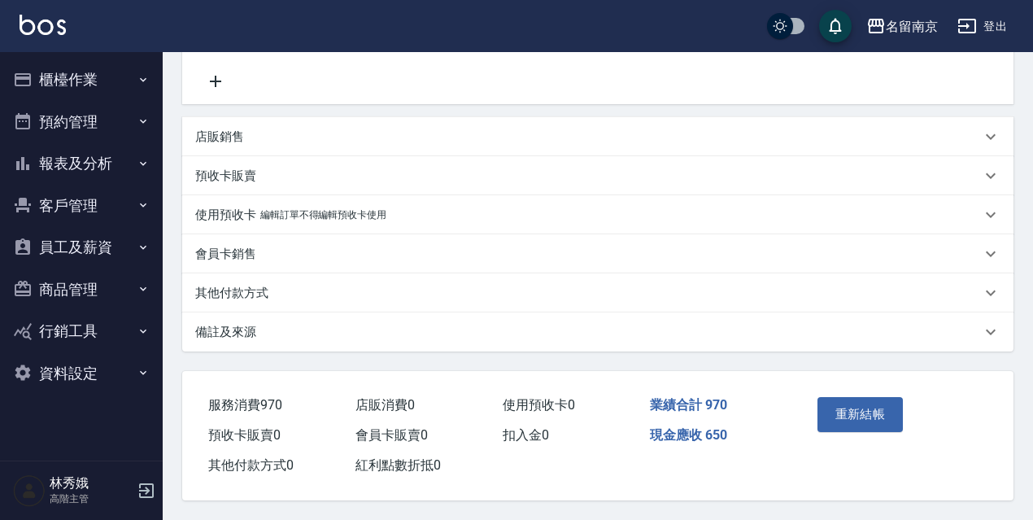
scroll to position [415, 0]
click at [886, 411] on button "重新結帳" at bounding box center [860, 414] width 86 height 34
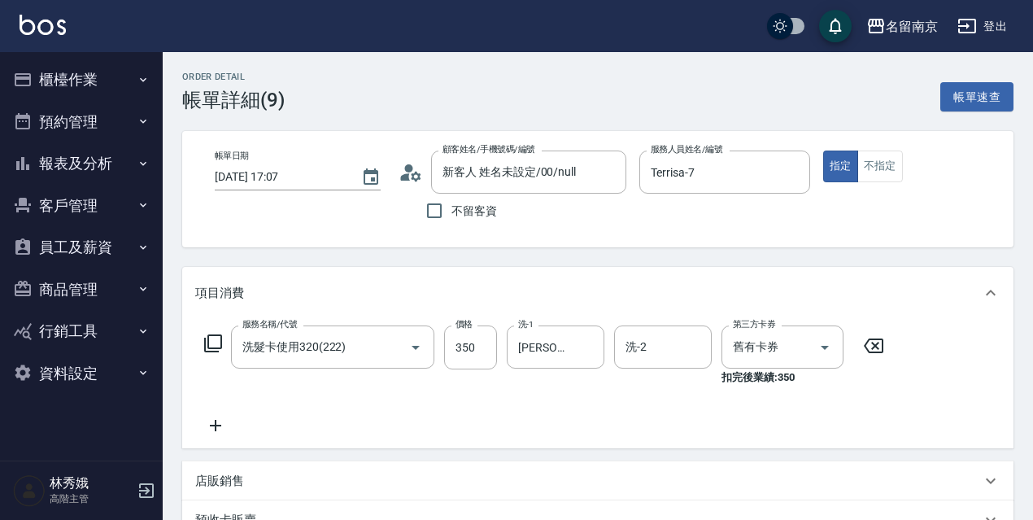
click at [1032, 199] on html "名留南京 登出 櫃檯作業 打帳單 帳單列表 掛單列表 座位開單 營業儀表板 現金收支登錄 高階收支登錄 材料自購登錄 每日結帳 排班表 現場電腦打卡 掃碼打卡…" at bounding box center [516, 432] width 1033 height 864
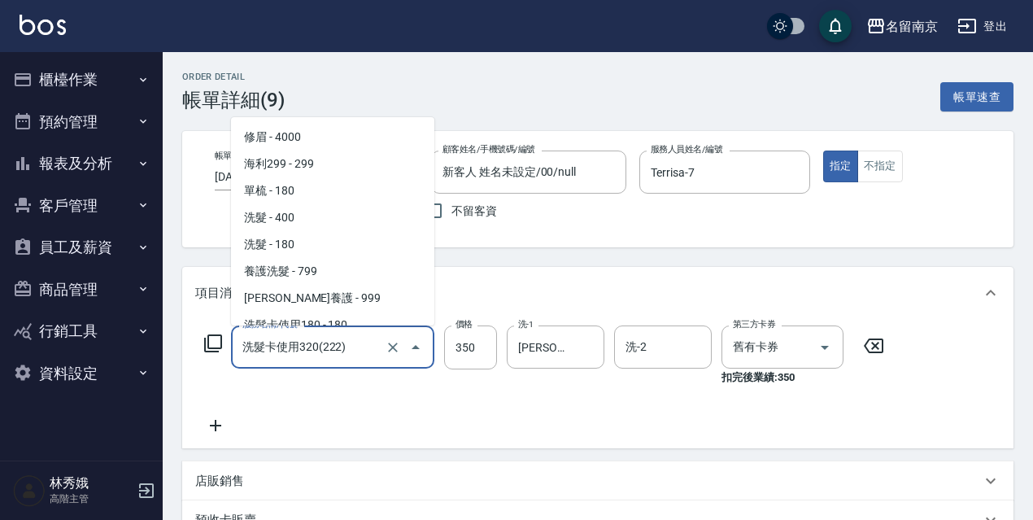
click at [363, 350] on input "洗髮卡使用320(222)" at bounding box center [309, 347] width 143 height 28
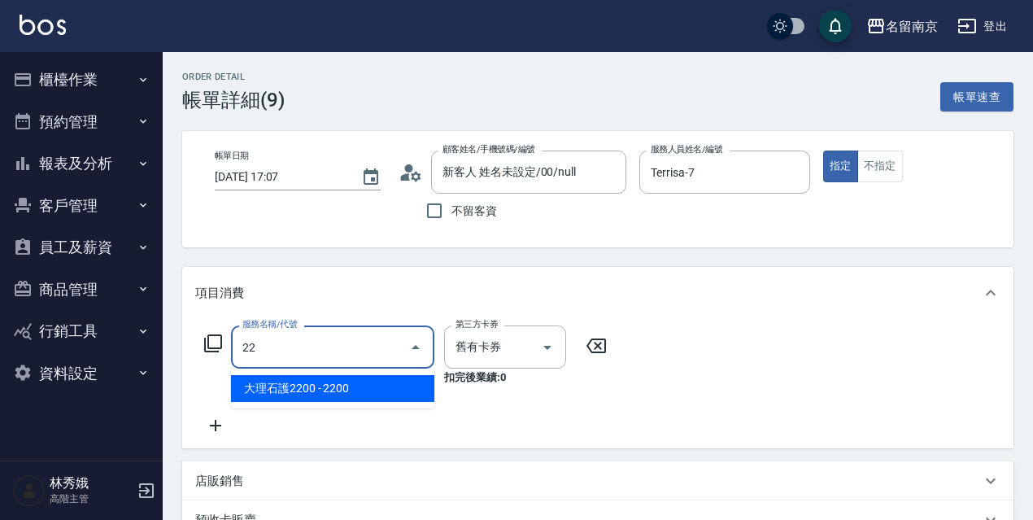
type input "223"
click at [351, 385] on span "洗髮卡使用350 - 350" at bounding box center [332, 388] width 203 height 27
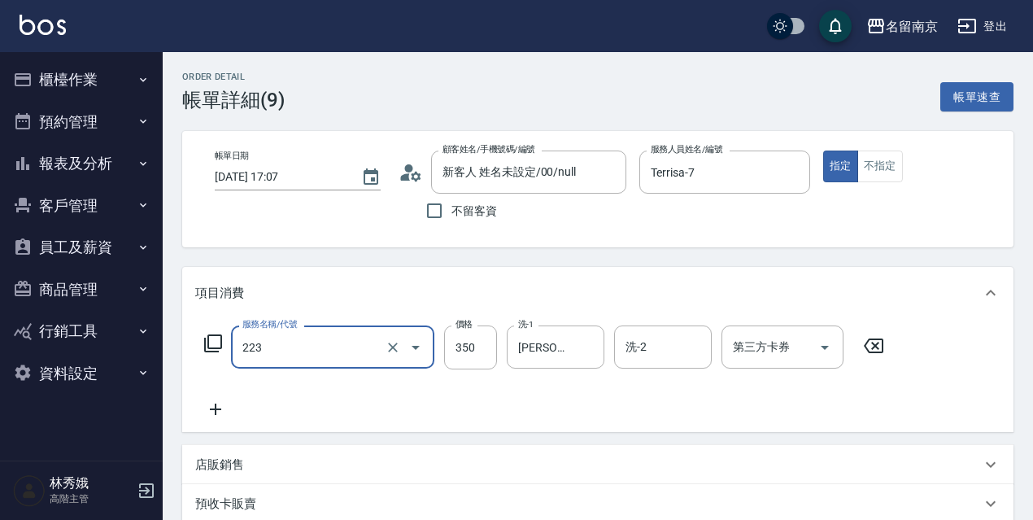
type input "洗髮卡使用350(223)"
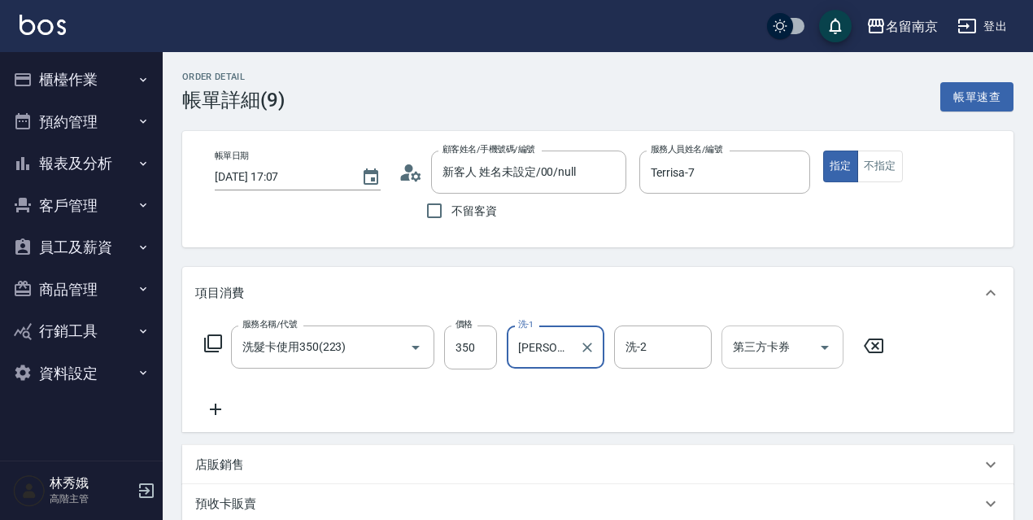
click at [825, 355] on icon "Open" at bounding box center [825, 347] width 20 height 20
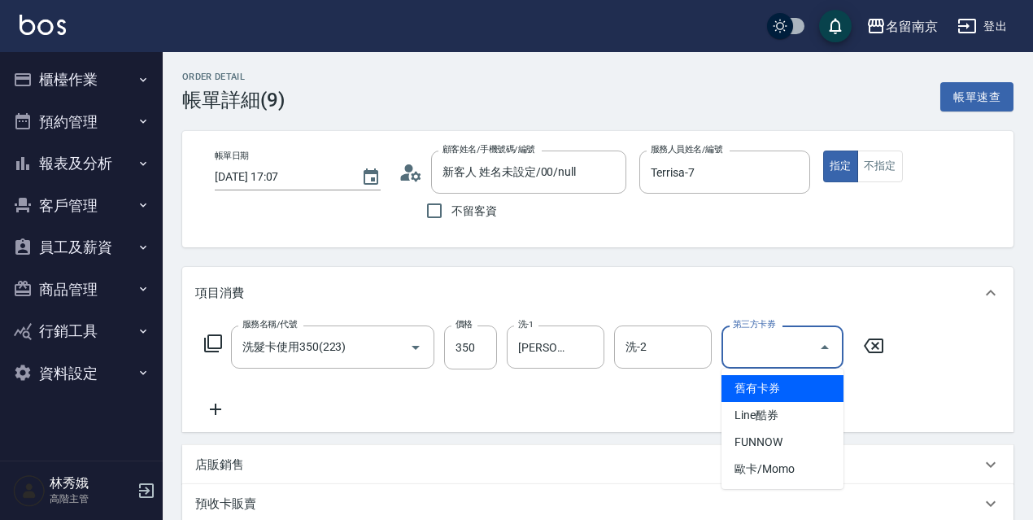
click at [772, 391] on span "舊有卡券" at bounding box center [782, 388] width 122 height 27
type input "舊有卡券"
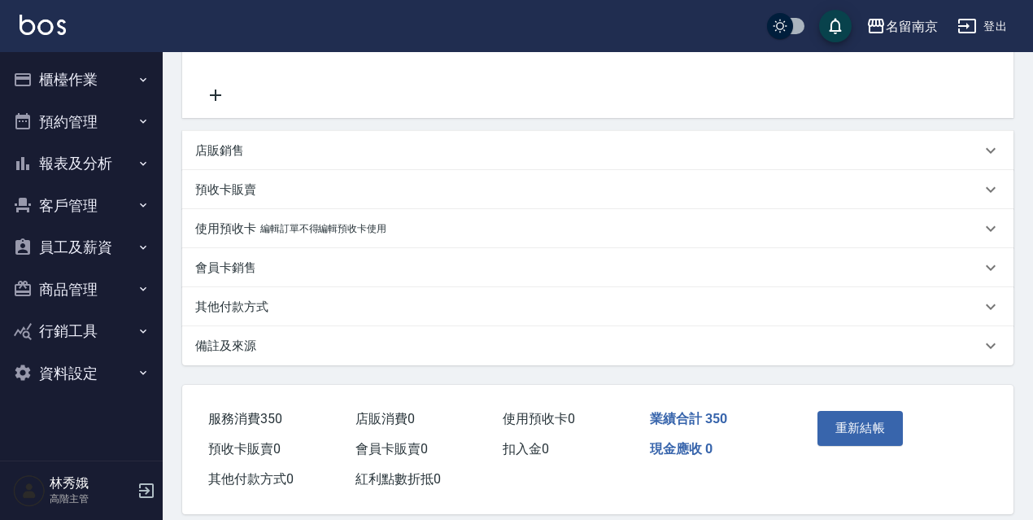
scroll to position [351, 0]
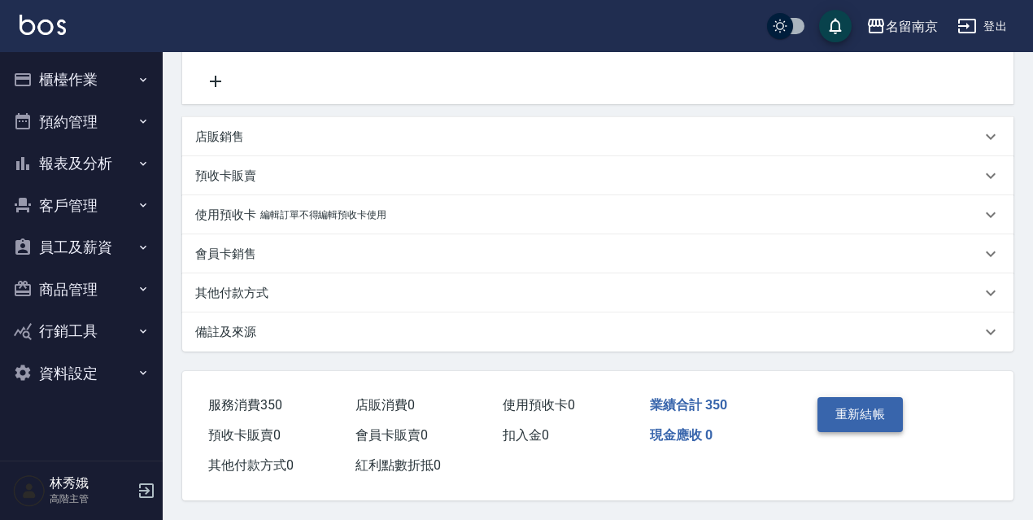
click at [884, 411] on button "重新結帳" at bounding box center [860, 414] width 86 height 34
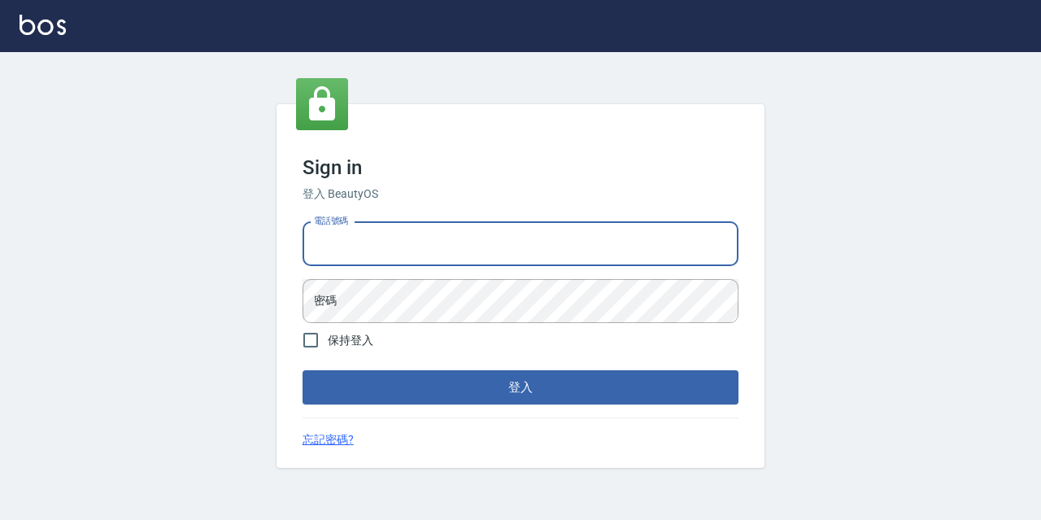
drag, startPoint x: 423, startPoint y: 228, endPoint x: 387, endPoint y: 250, distance: 42.0
click at [417, 231] on input "電話號碼" at bounding box center [520, 244] width 436 height 44
type input "0977888999"
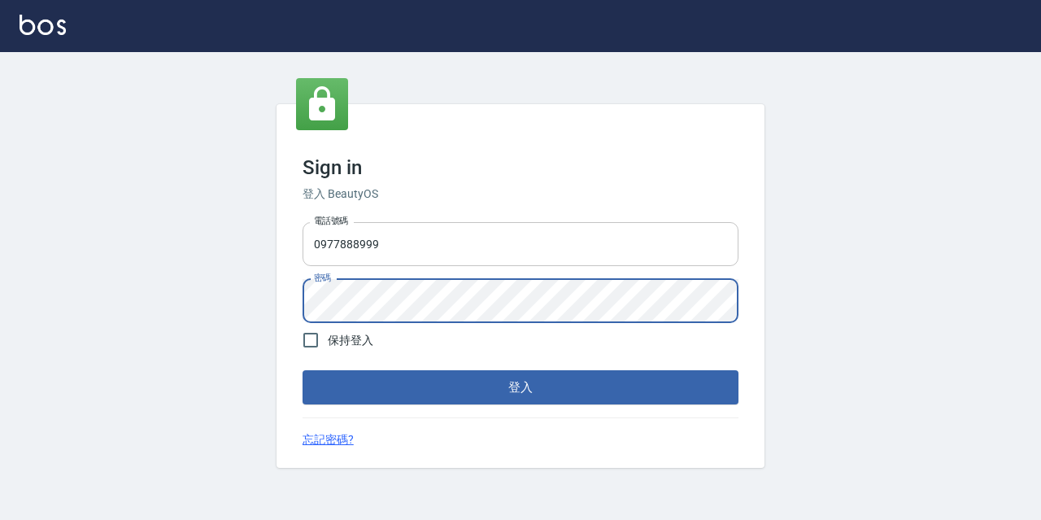
click at [302, 370] on button "登入" at bounding box center [520, 387] width 436 height 34
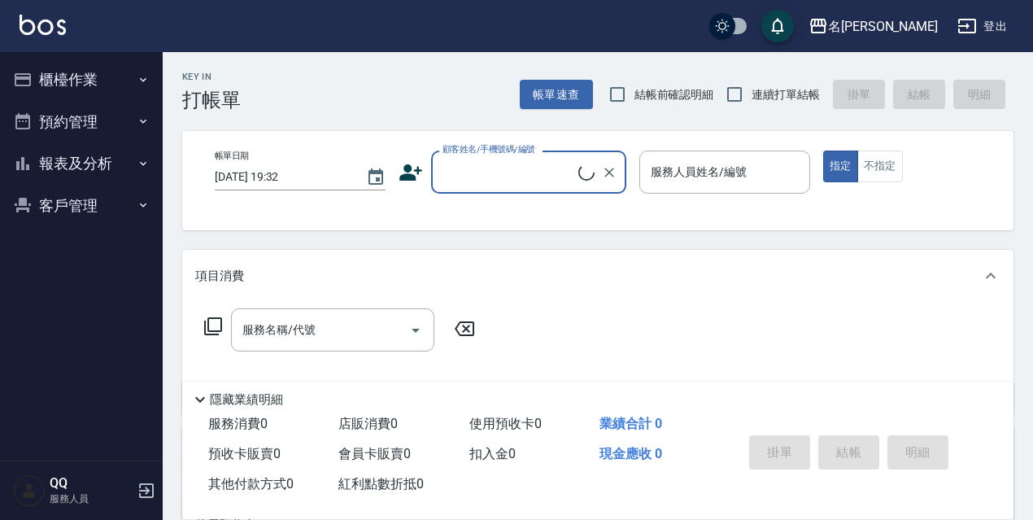
click at [112, 74] on button "櫃檯作業" at bounding box center [82, 80] width 150 height 42
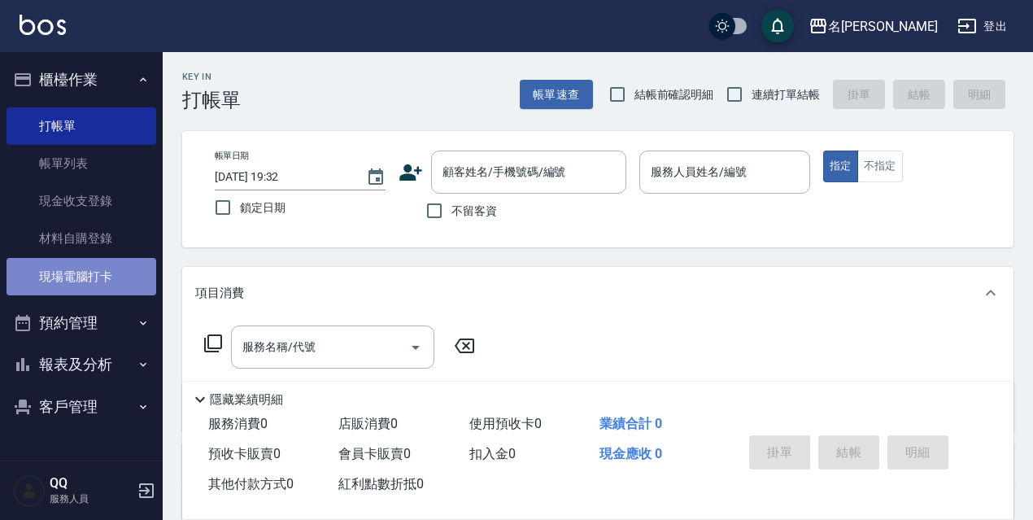
click at [117, 290] on link "現場電腦打卡" at bounding box center [82, 276] width 150 height 37
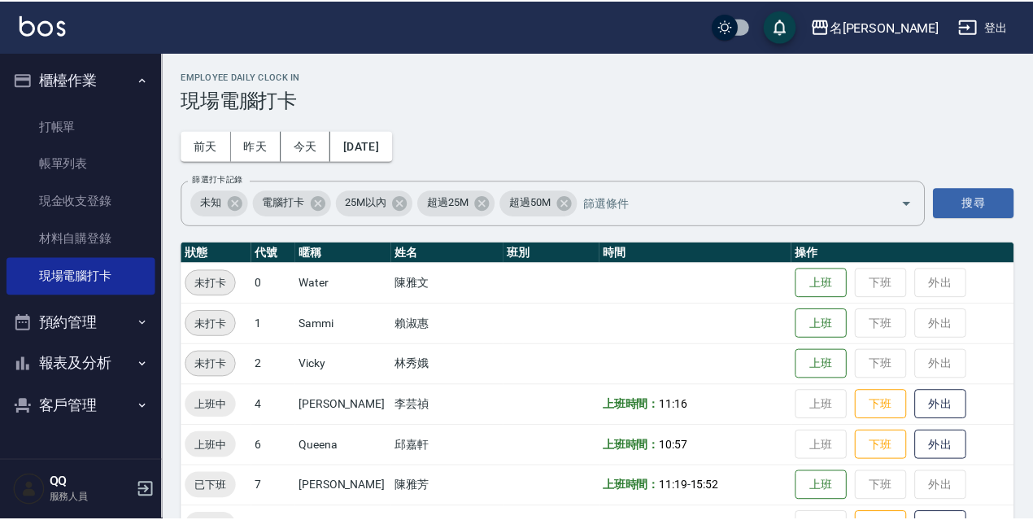
scroll to position [244, 0]
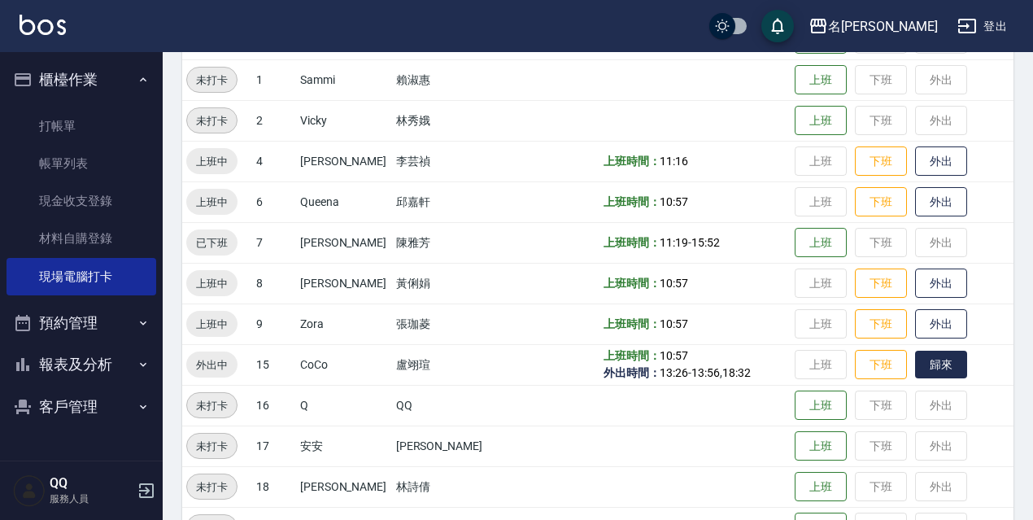
click at [916, 371] on button "歸來" at bounding box center [941, 364] width 52 height 28
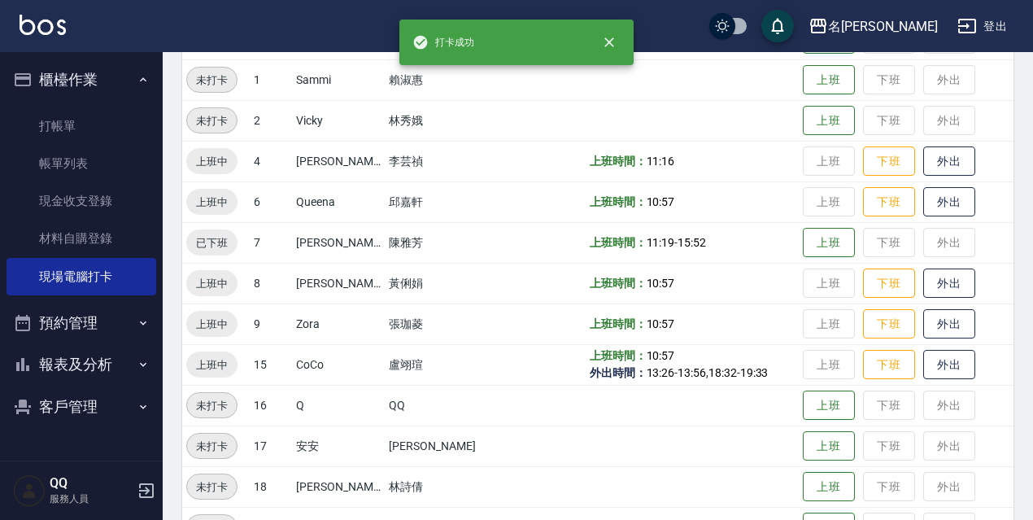
scroll to position [163, 0]
